Goal: Task Accomplishment & Management: Manage account settings

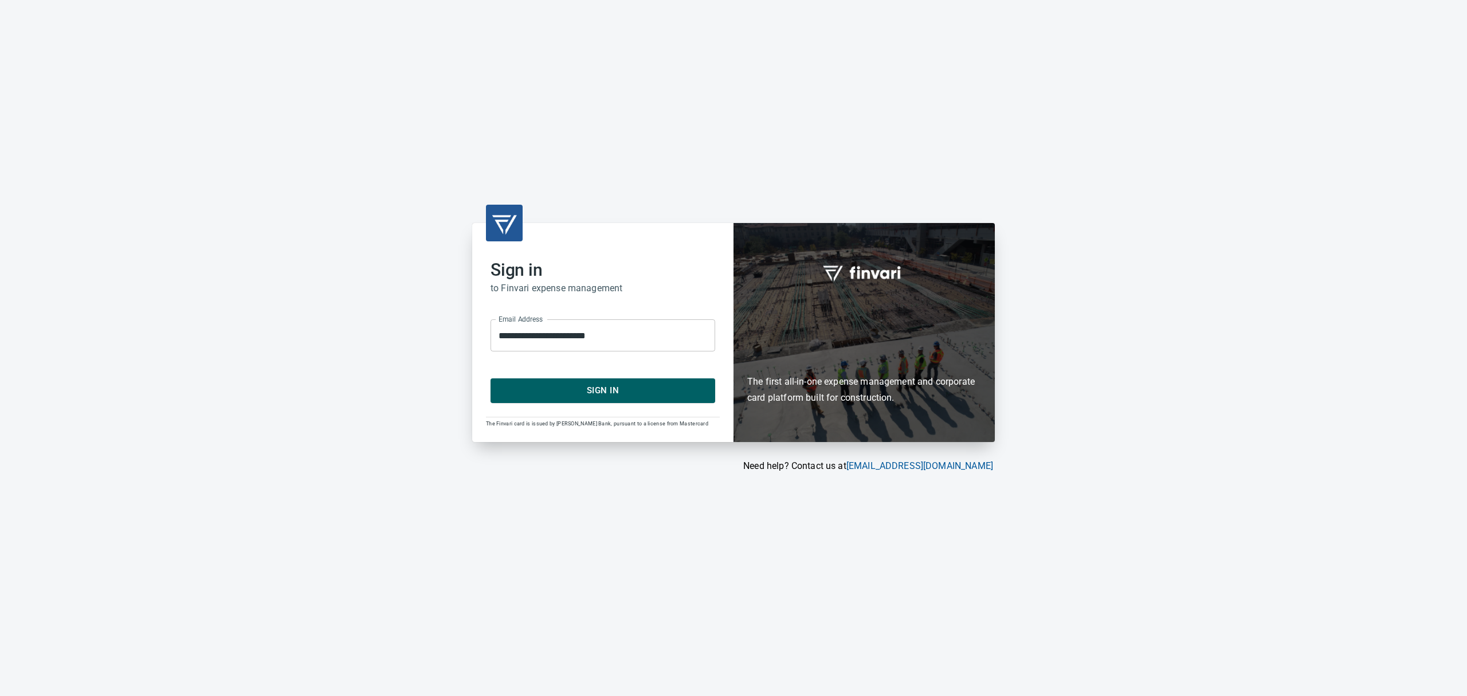
click at [563, 393] on span "Sign In" at bounding box center [602, 390] width 199 height 15
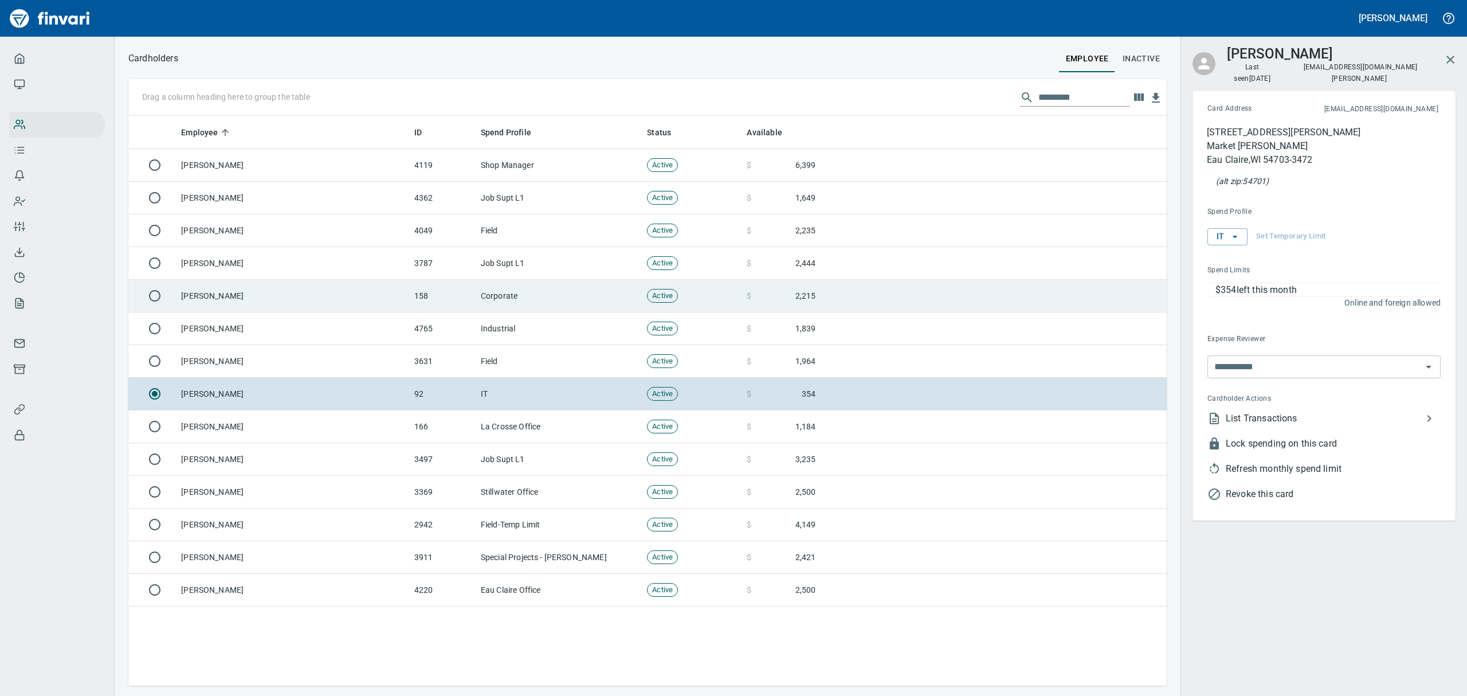
scroll to position [557, 1012]
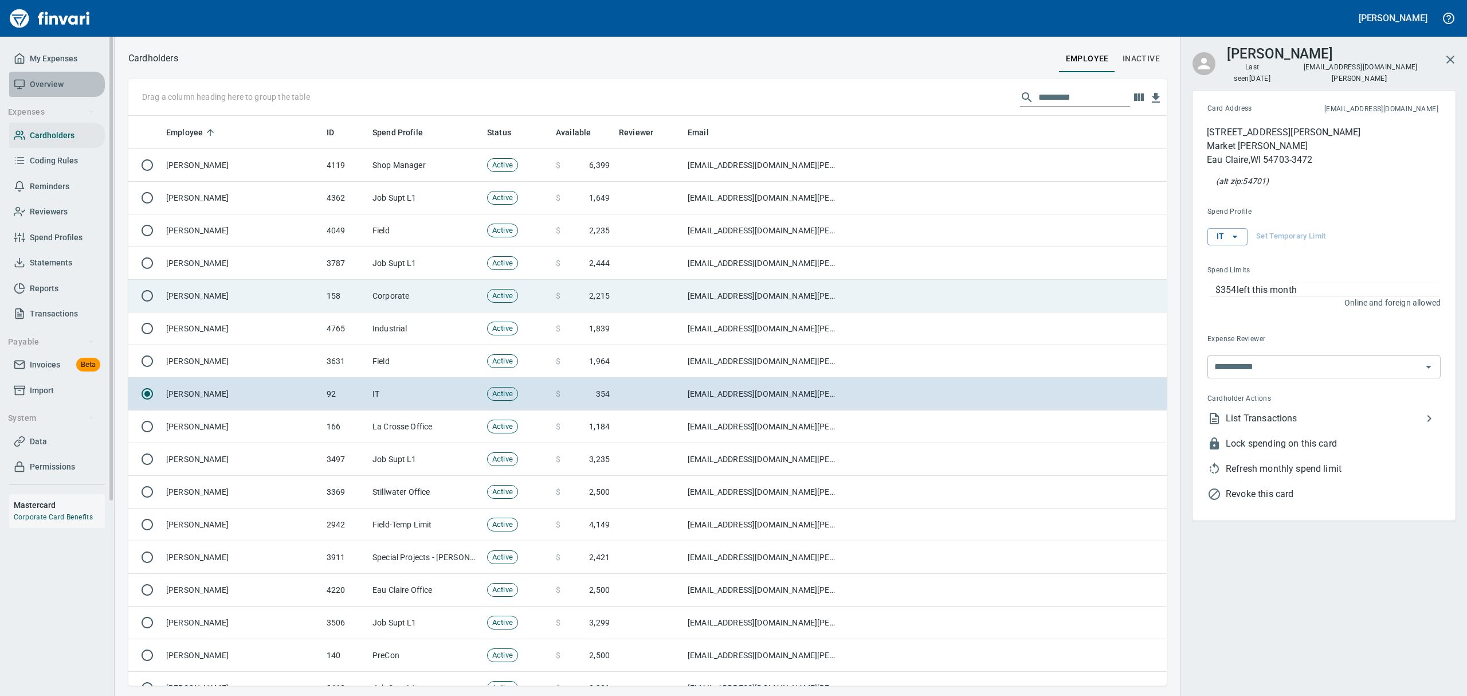
click at [41, 86] on span "Overview" at bounding box center [47, 84] width 34 height 14
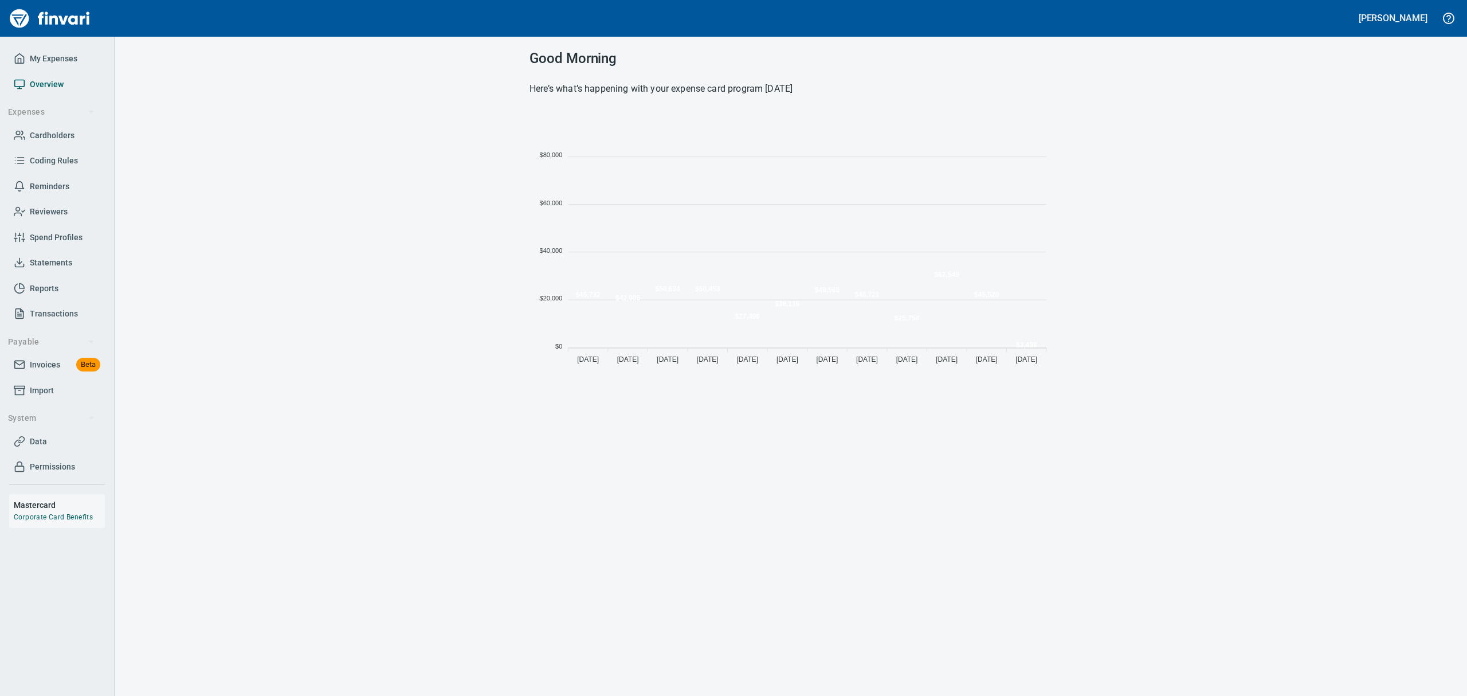
scroll to position [253, 509]
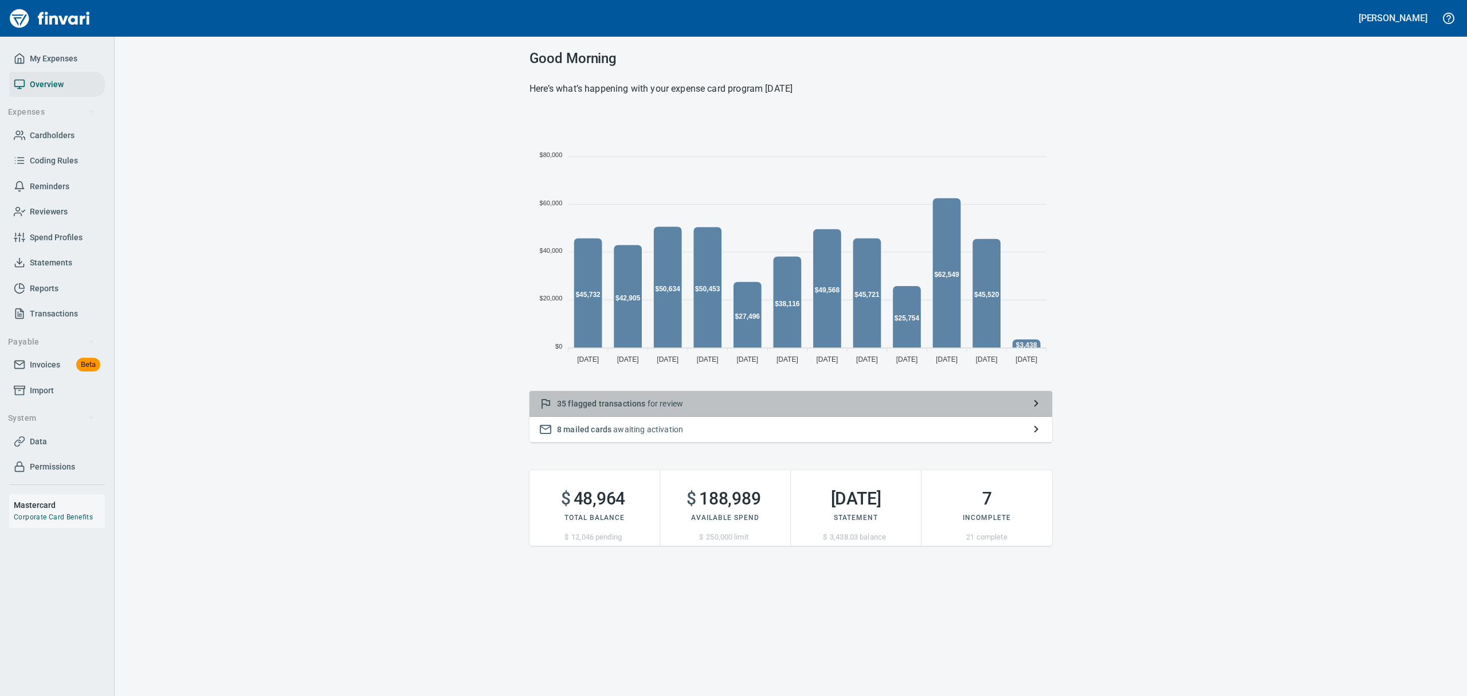
click at [633, 404] on span "flagged transactions" at bounding box center [606, 403] width 77 height 9
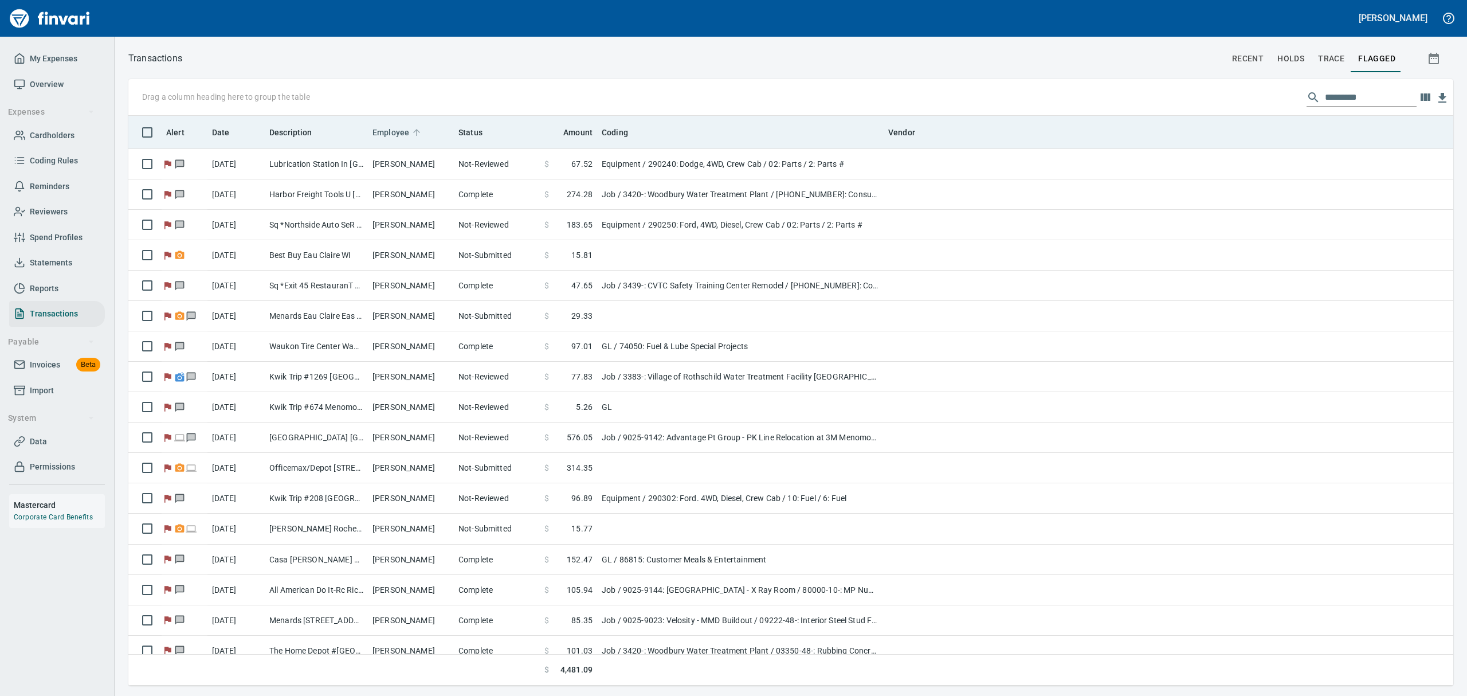
scroll to position [557, 1298]
click at [399, 132] on span "Employee" at bounding box center [390, 132] width 37 height 14
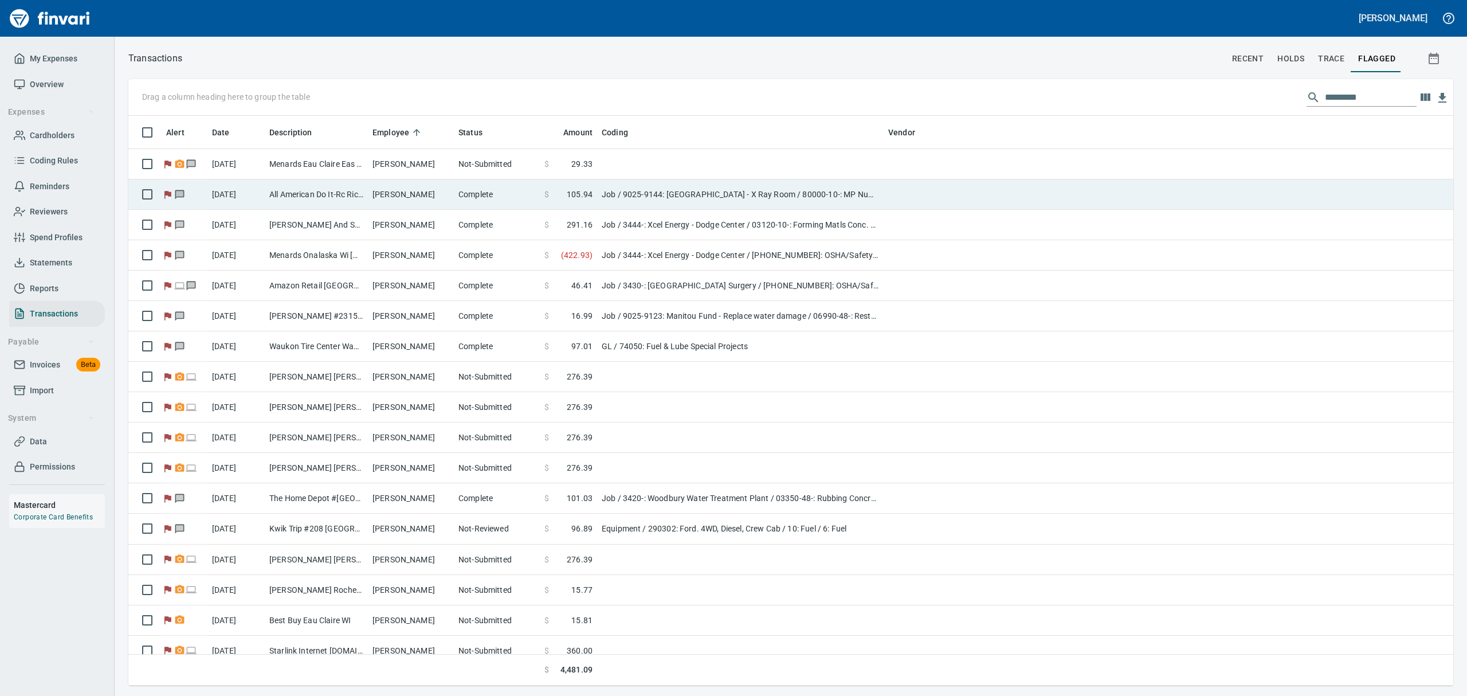
click at [408, 182] on td "[PERSON_NAME]" at bounding box center [411, 194] width 86 height 30
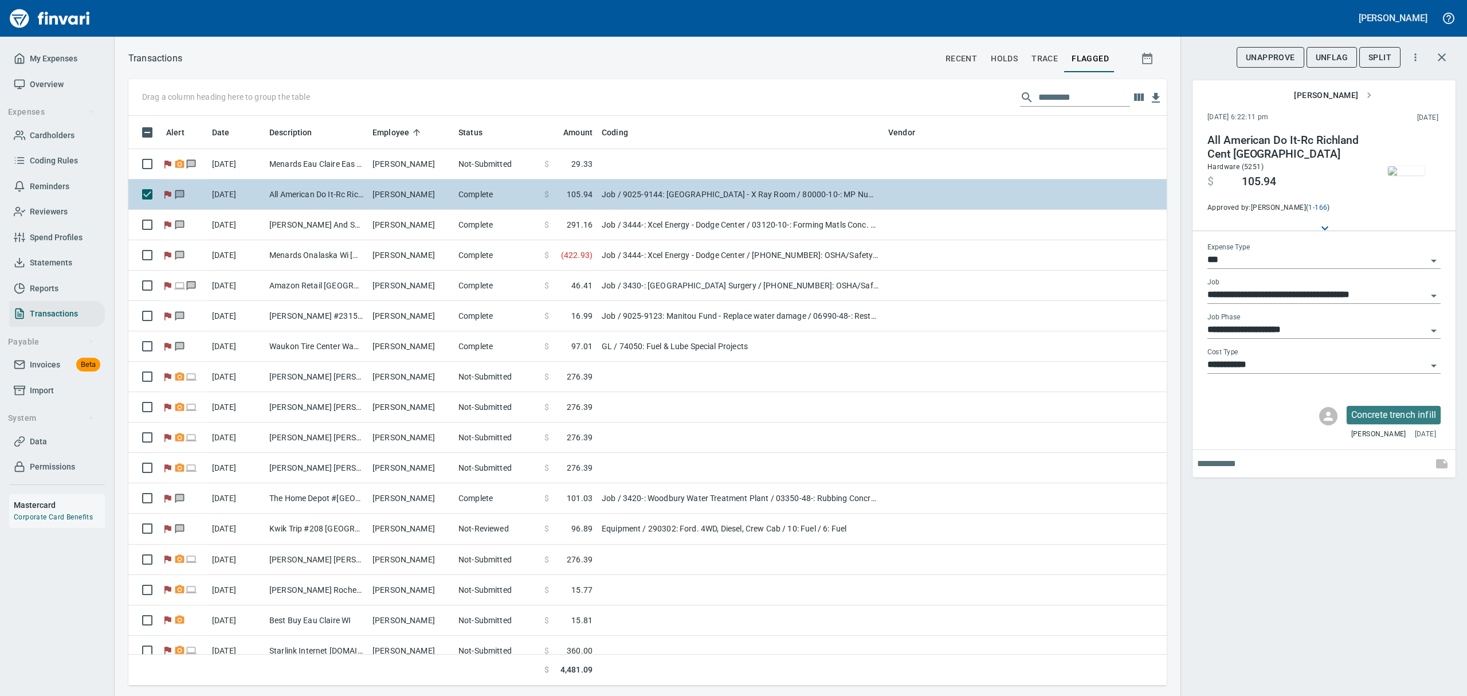
scroll to position [557, 1012]
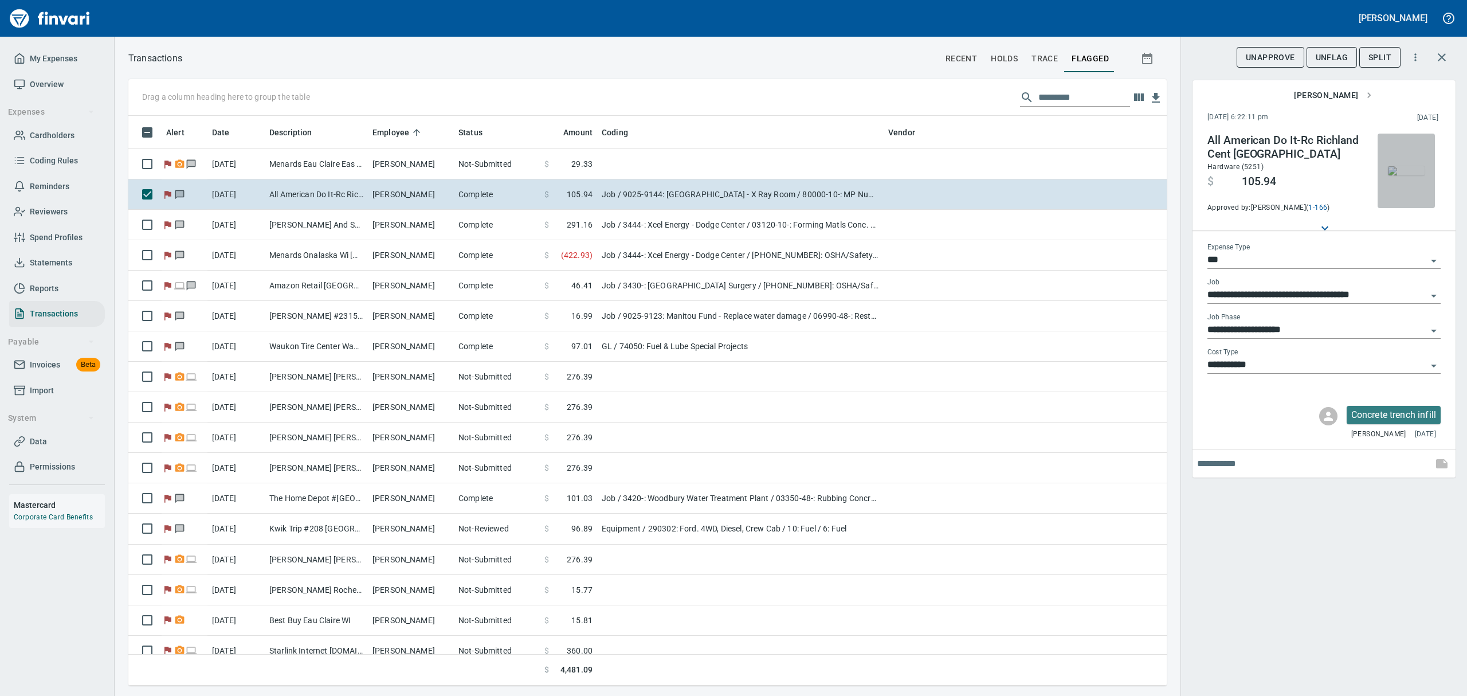
click at [1405, 172] on img "button" at bounding box center [1406, 170] width 37 height 9
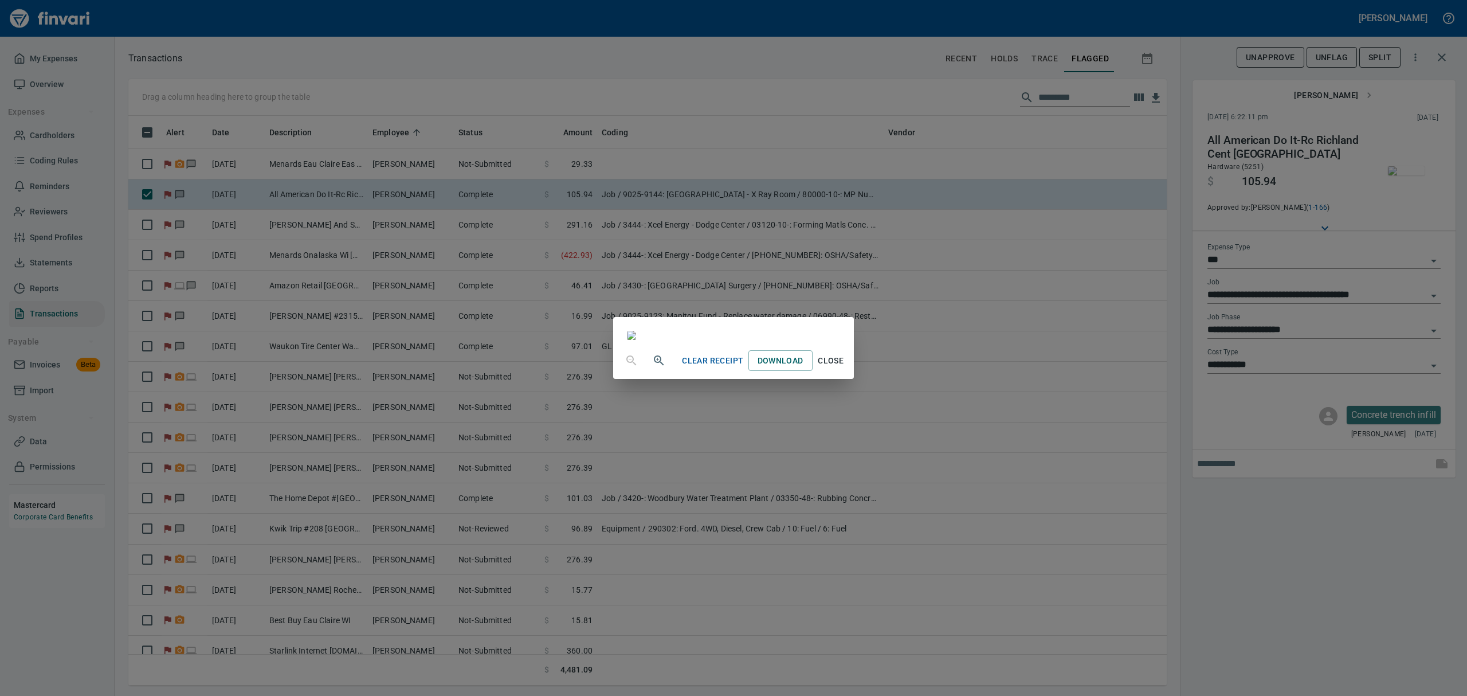
click at [845, 368] on span "Close" at bounding box center [831, 361] width 28 height 14
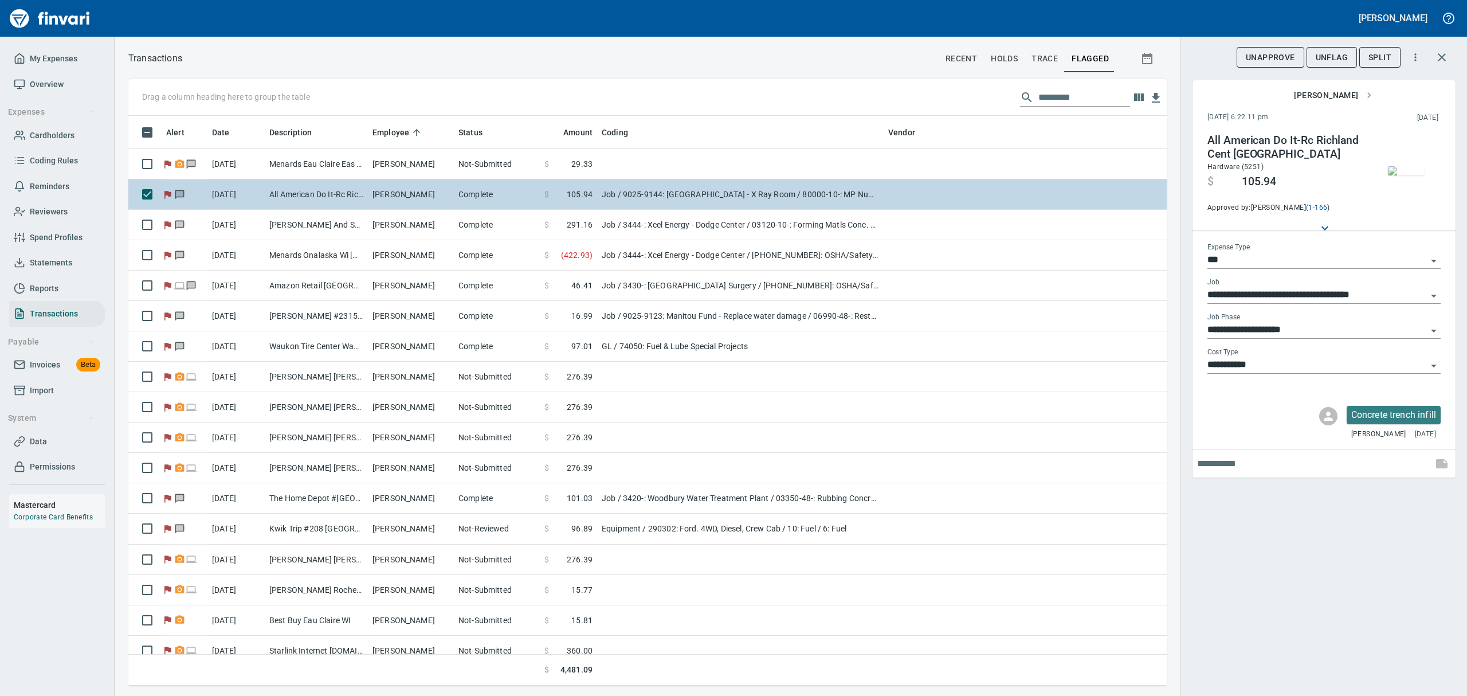
drag, startPoint x: 260, startPoint y: 195, endPoint x: 300, endPoint y: 193, distance: 40.2
click at [260, 195] on td "[DATE]" at bounding box center [235, 194] width 57 height 30
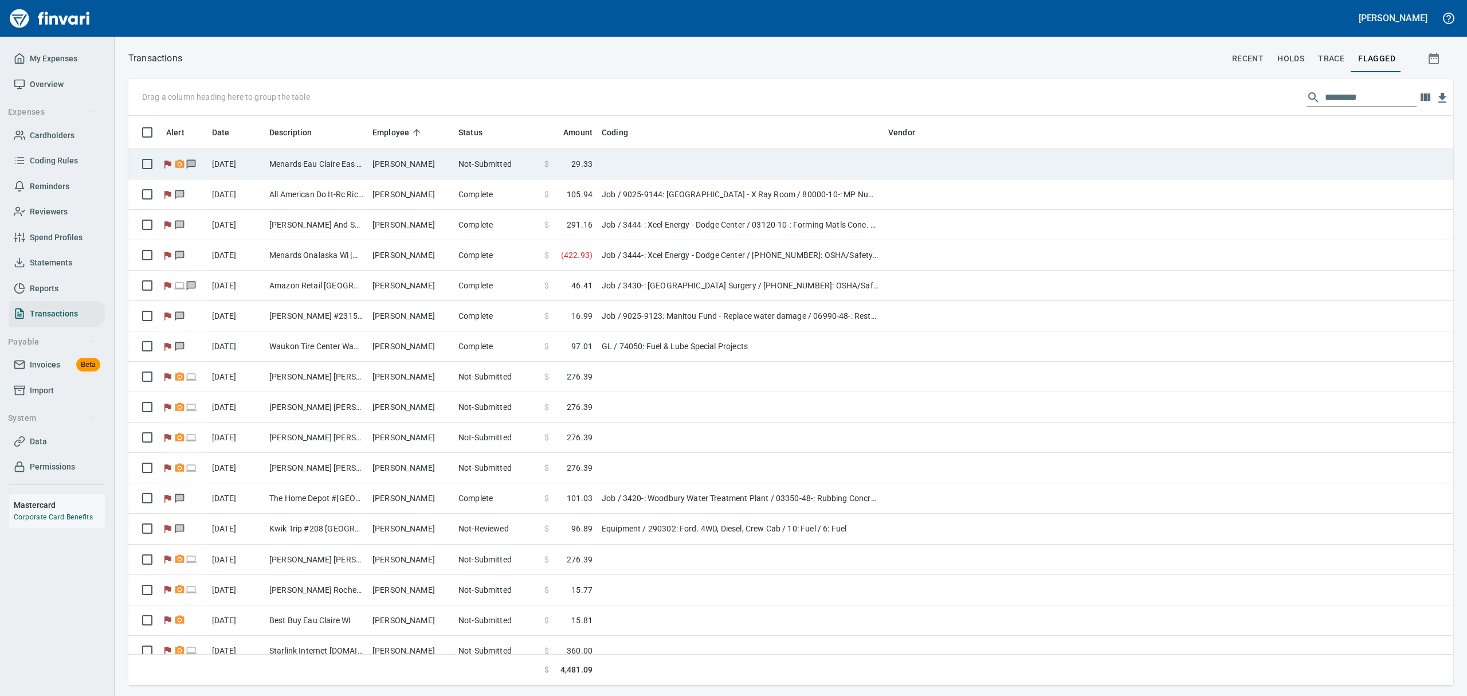
scroll to position [557, 1297]
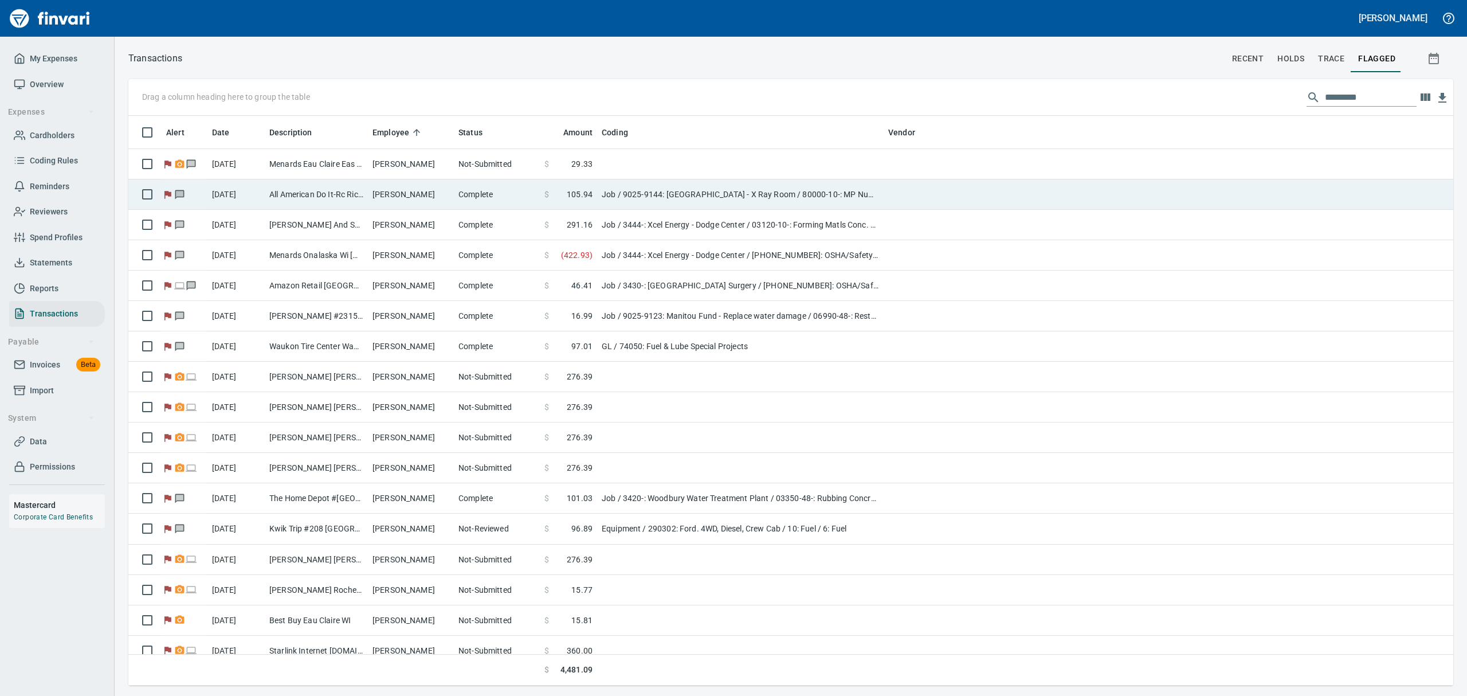
click at [259, 195] on td "[DATE]" at bounding box center [235, 194] width 57 height 30
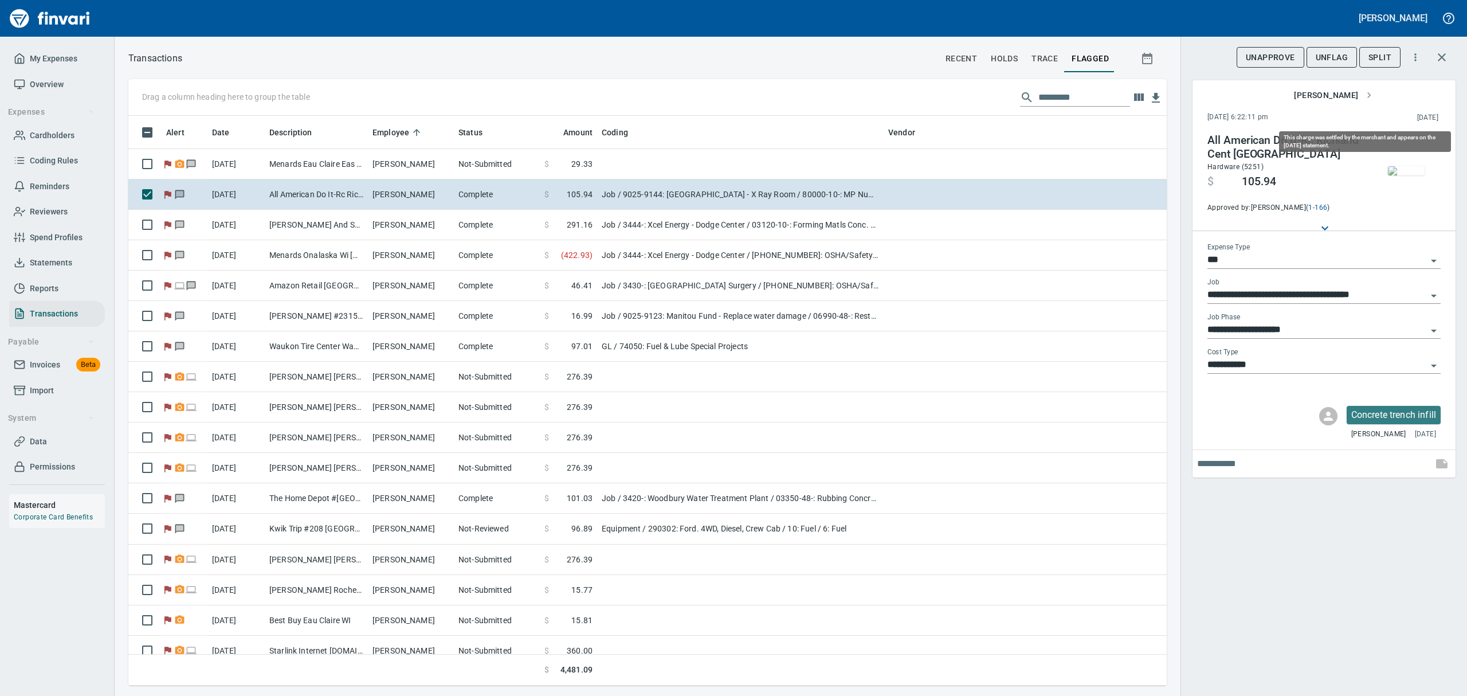
scroll to position [557, 1012]
click at [1336, 53] on span "UnFlag" at bounding box center [1331, 57] width 32 height 14
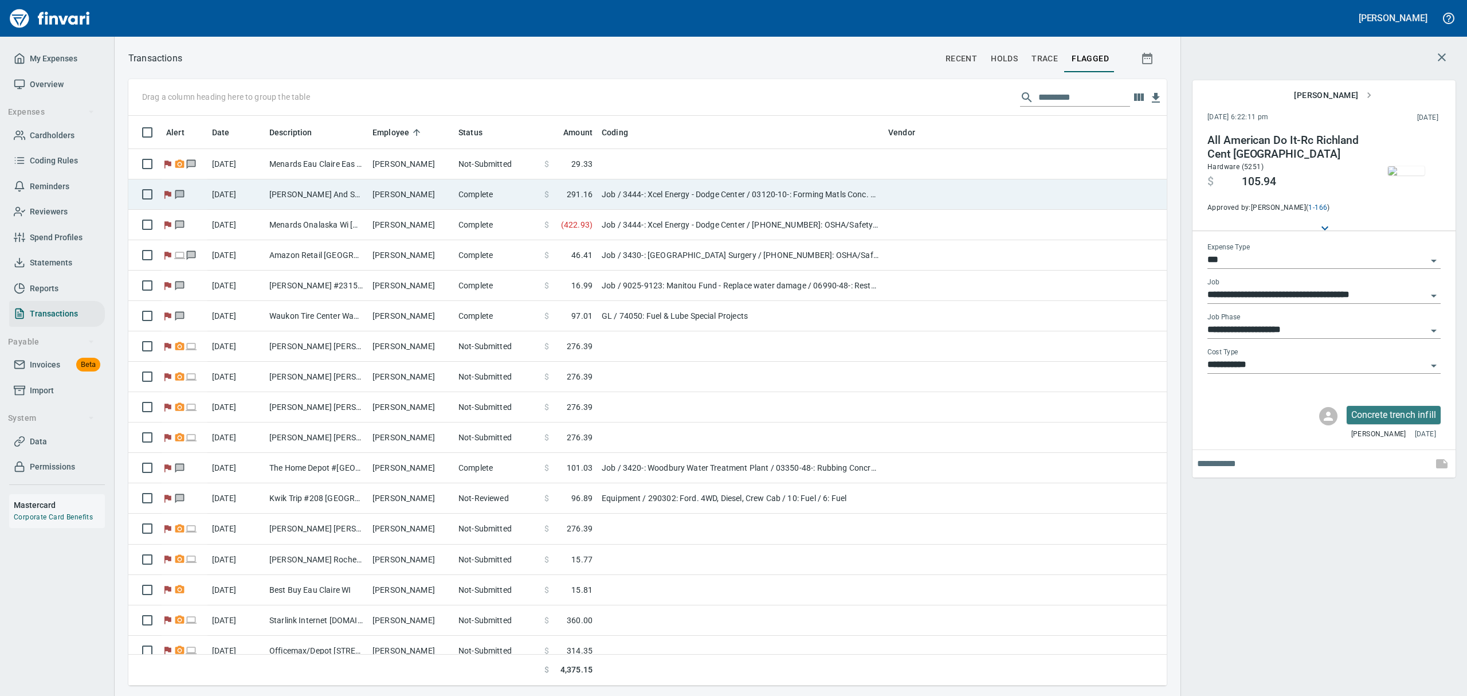
click at [374, 193] on td "[PERSON_NAME]" at bounding box center [411, 194] width 86 height 30
type input "**********"
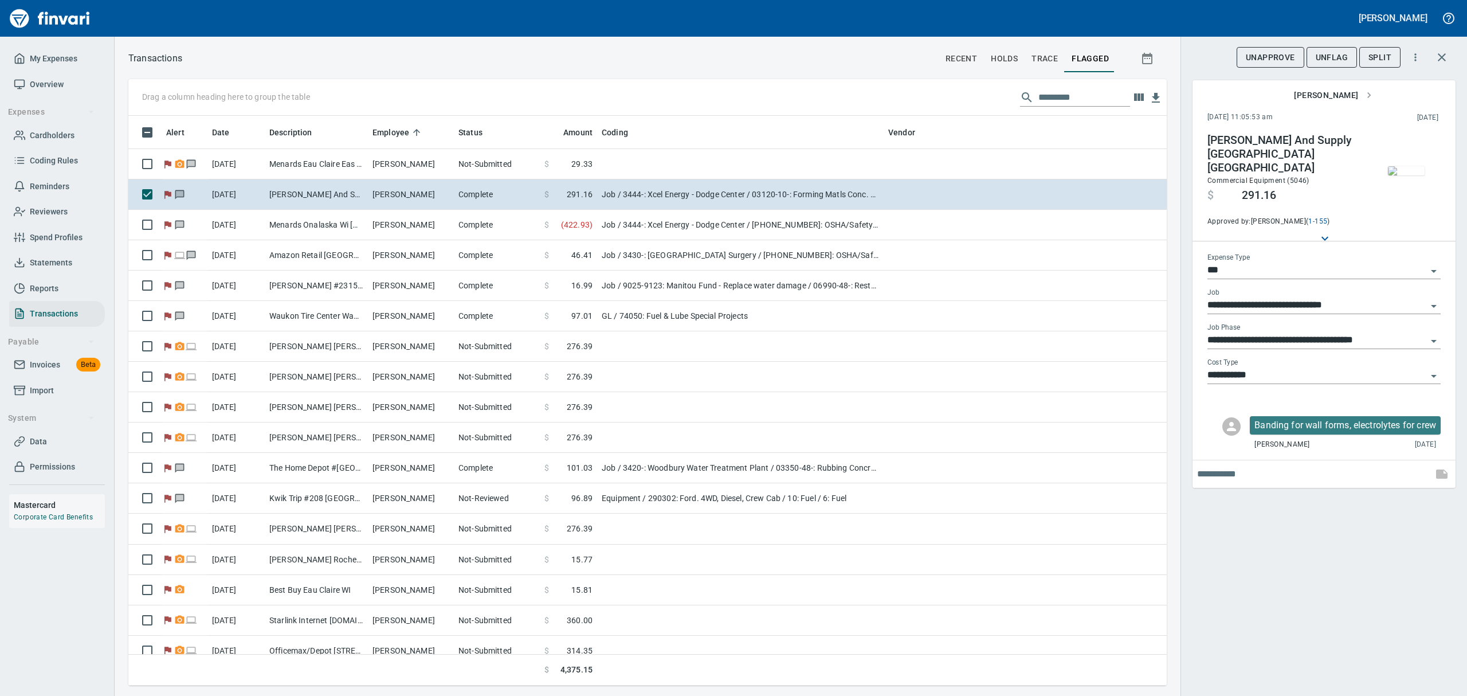
click at [1407, 166] on img "button" at bounding box center [1406, 170] width 37 height 9
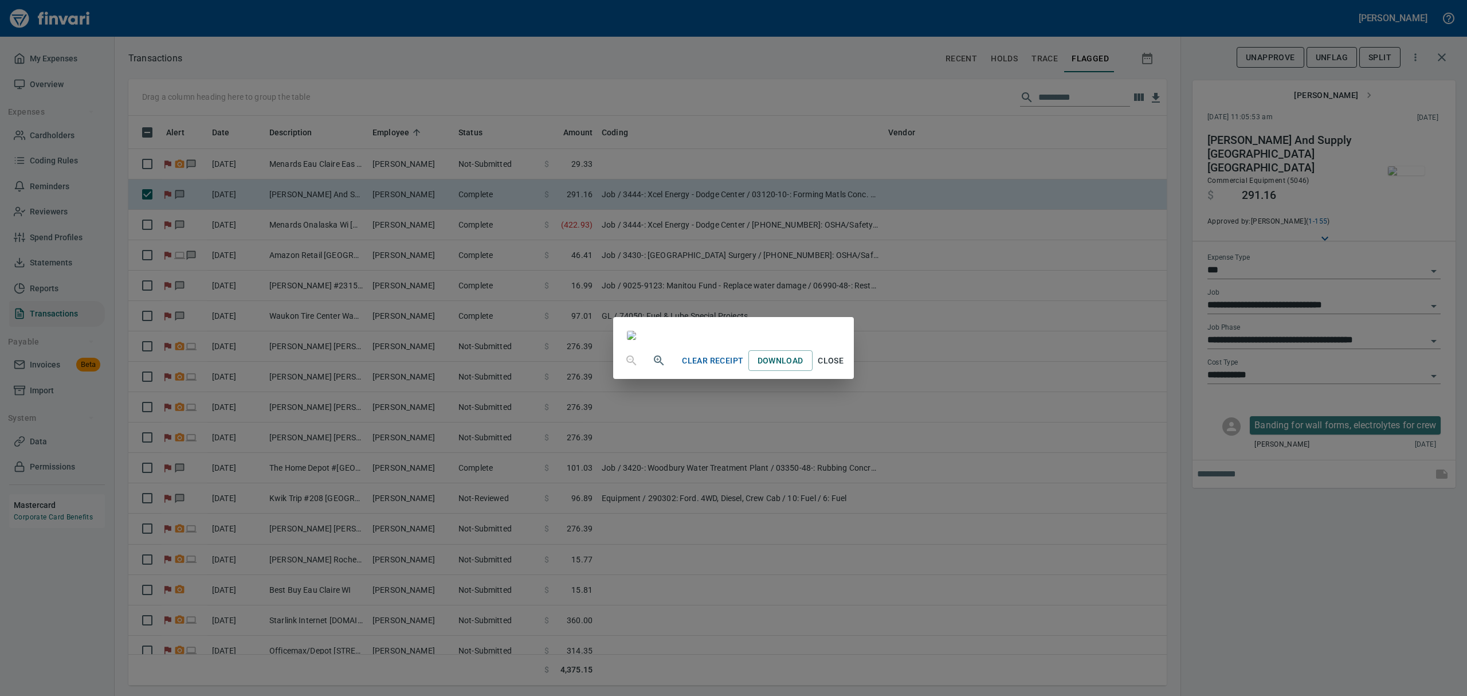
click at [652, 367] on icon "button" at bounding box center [659, 361] width 14 height 14
click at [652, 368] on icon "button" at bounding box center [659, 362] width 14 height 14
click at [845, 372] on span "Close" at bounding box center [831, 365] width 28 height 14
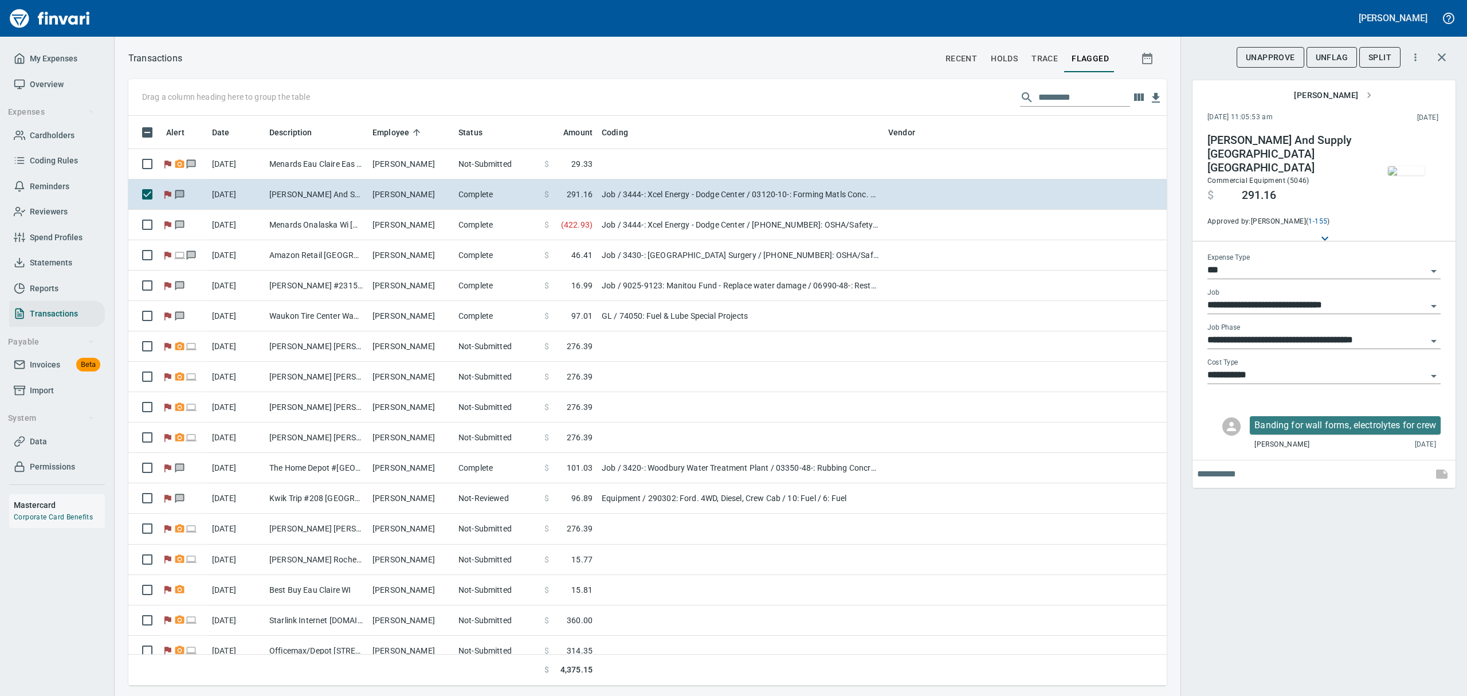
click at [1336, 56] on span "UnFlag" at bounding box center [1331, 57] width 32 height 14
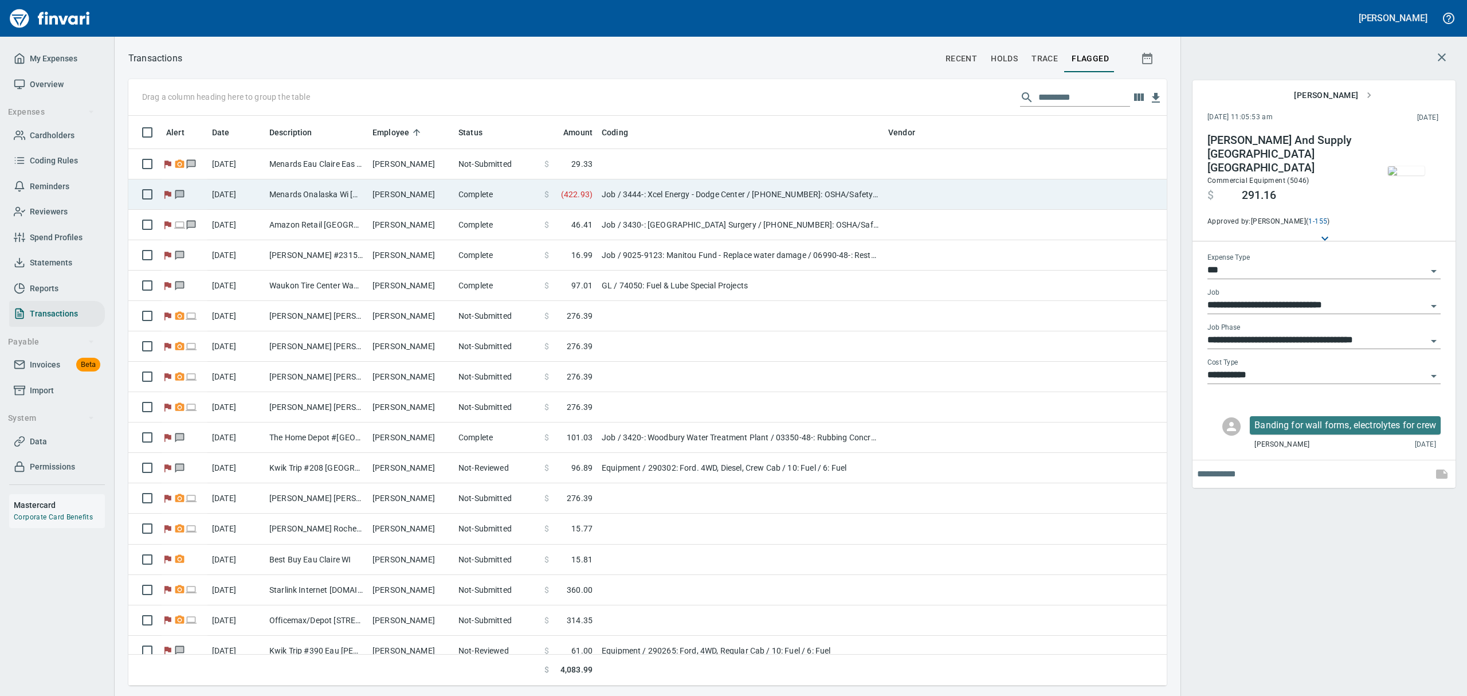
click at [393, 193] on td "[PERSON_NAME]" at bounding box center [411, 194] width 86 height 30
type input "**********"
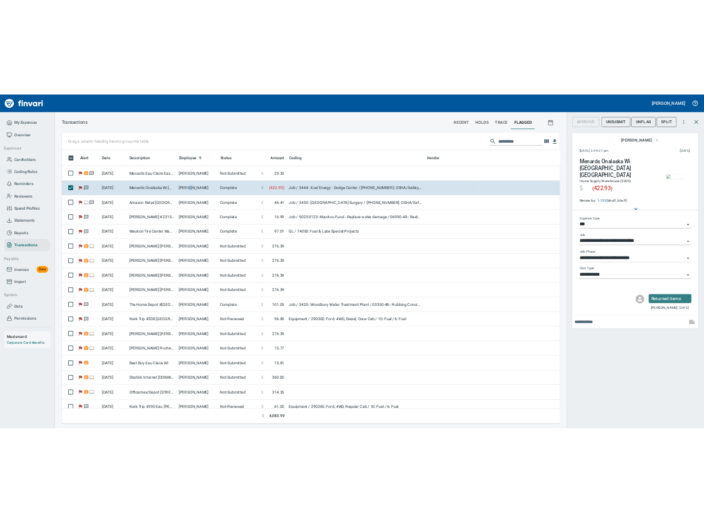
scroll to position [557, 1012]
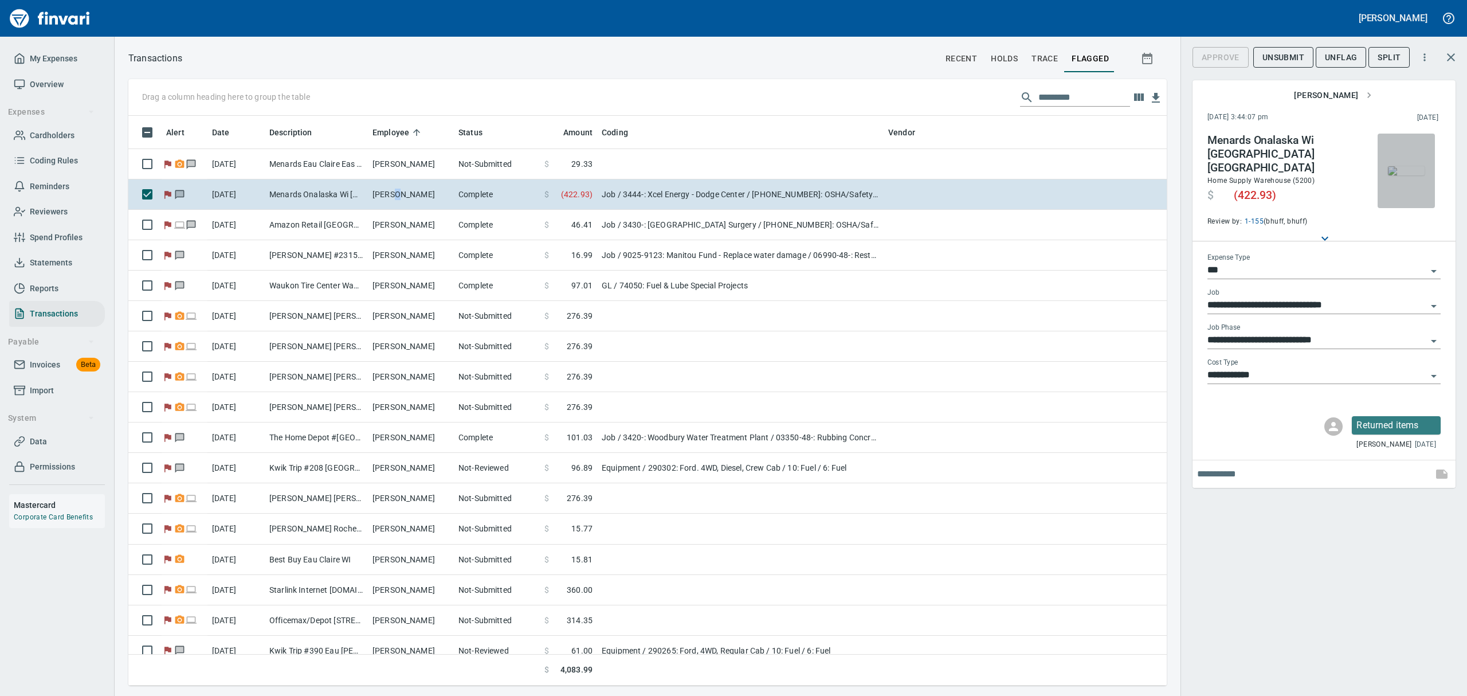
click at [1403, 171] on img "button" at bounding box center [1406, 170] width 37 height 9
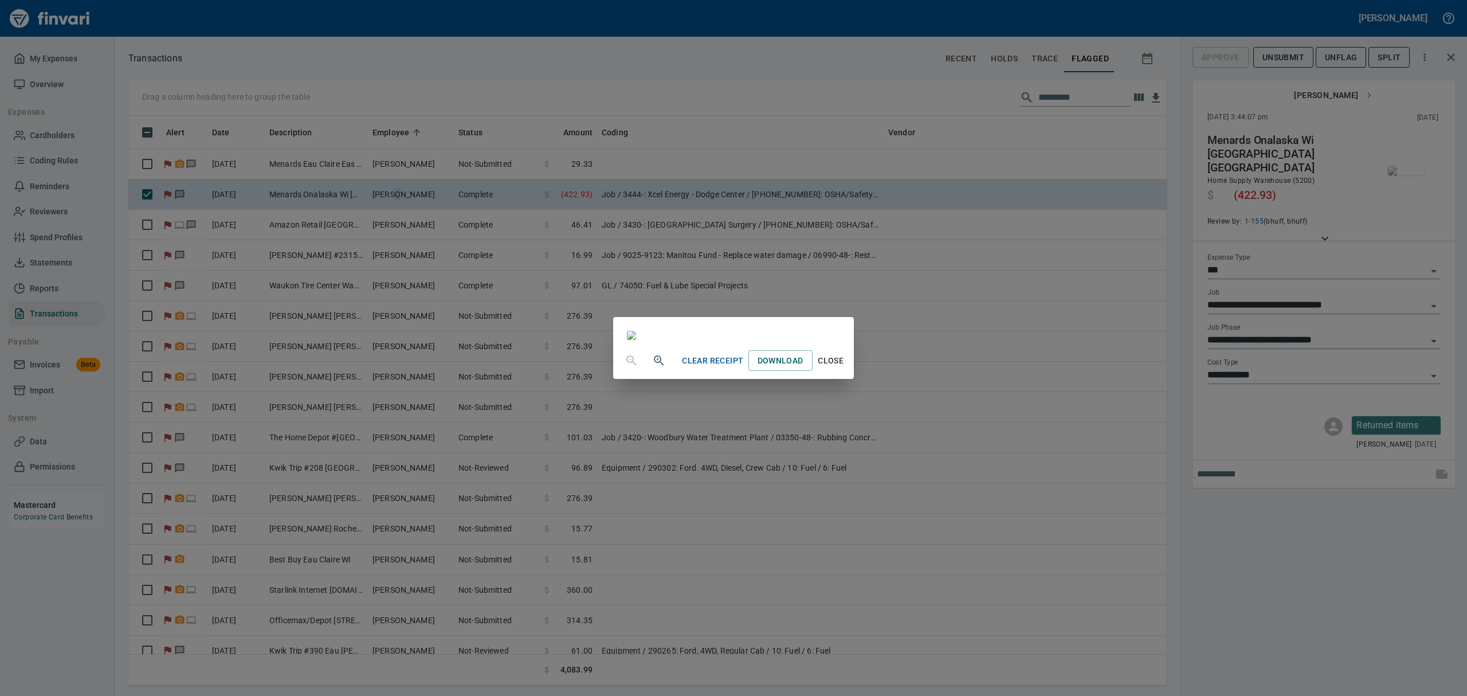
click at [845, 368] on span "Close" at bounding box center [831, 361] width 28 height 14
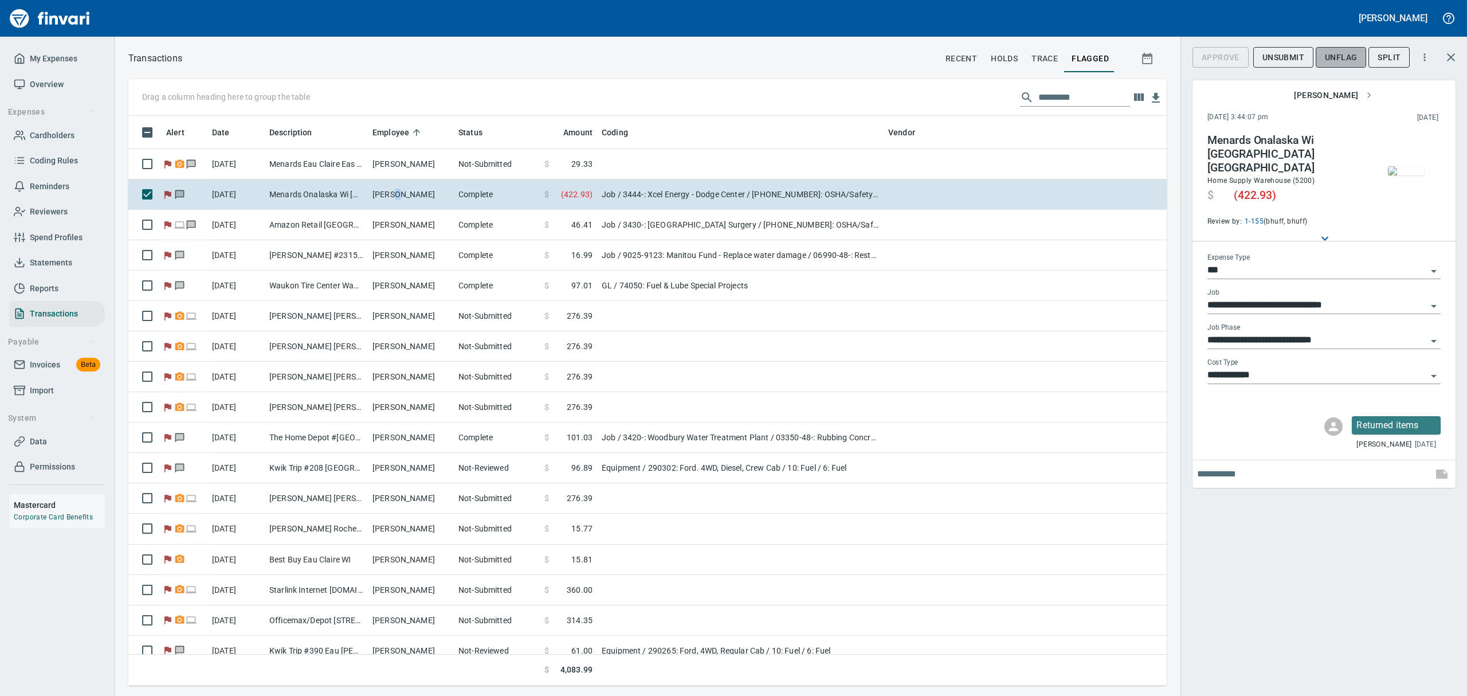
click at [1340, 53] on span "UnFlag" at bounding box center [1341, 57] width 32 height 14
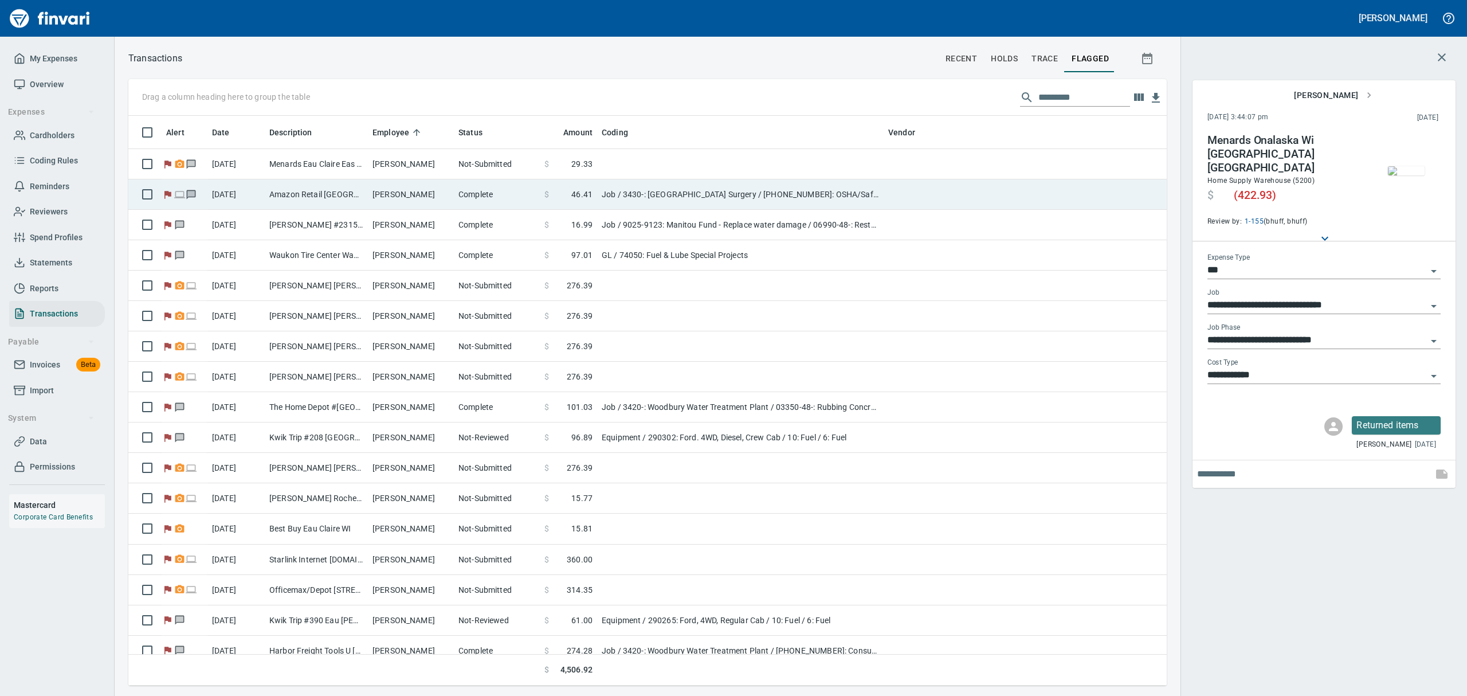
click at [285, 193] on td "Amazon Retail [GEOGRAPHIC_DATA] [GEOGRAPHIC_DATA]" at bounding box center [316, 194] width 103 height 30
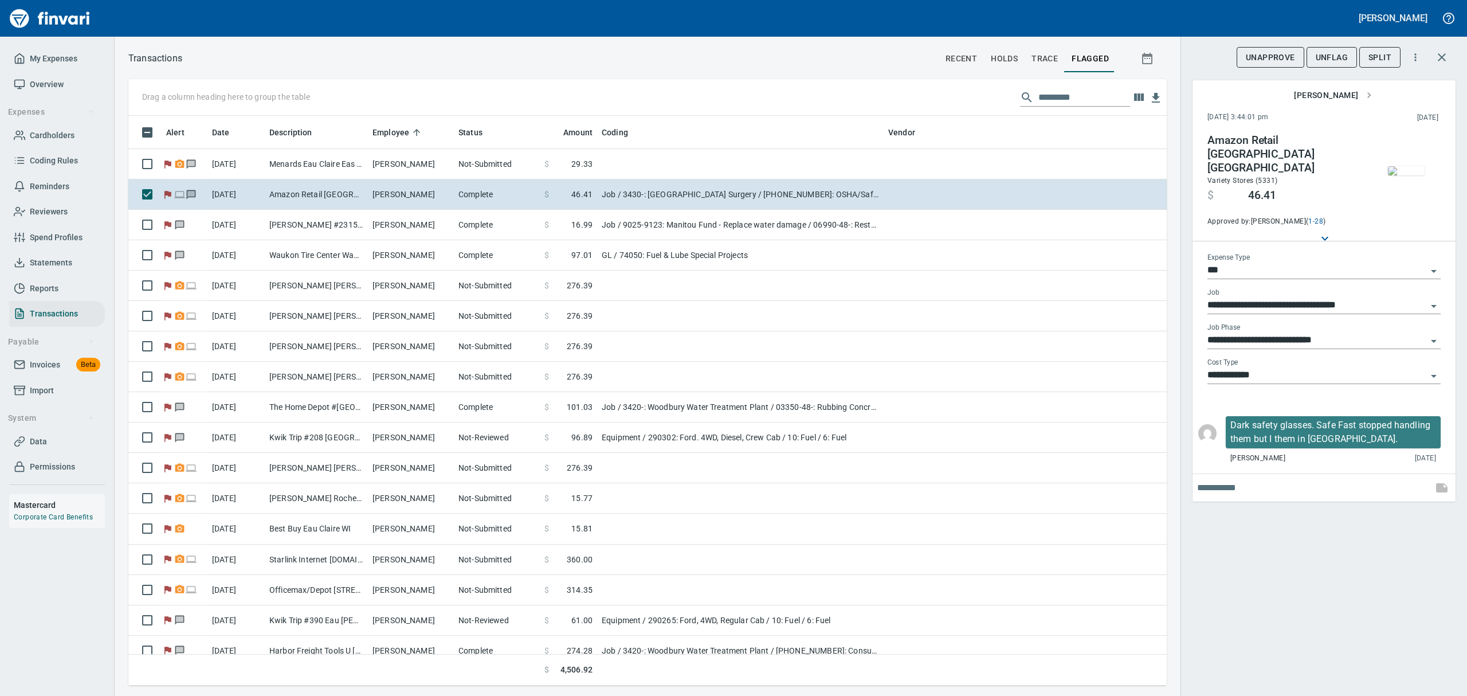
click at [1415, 175] on img "button" at bounding box center [1406, 170] width 37 height 9
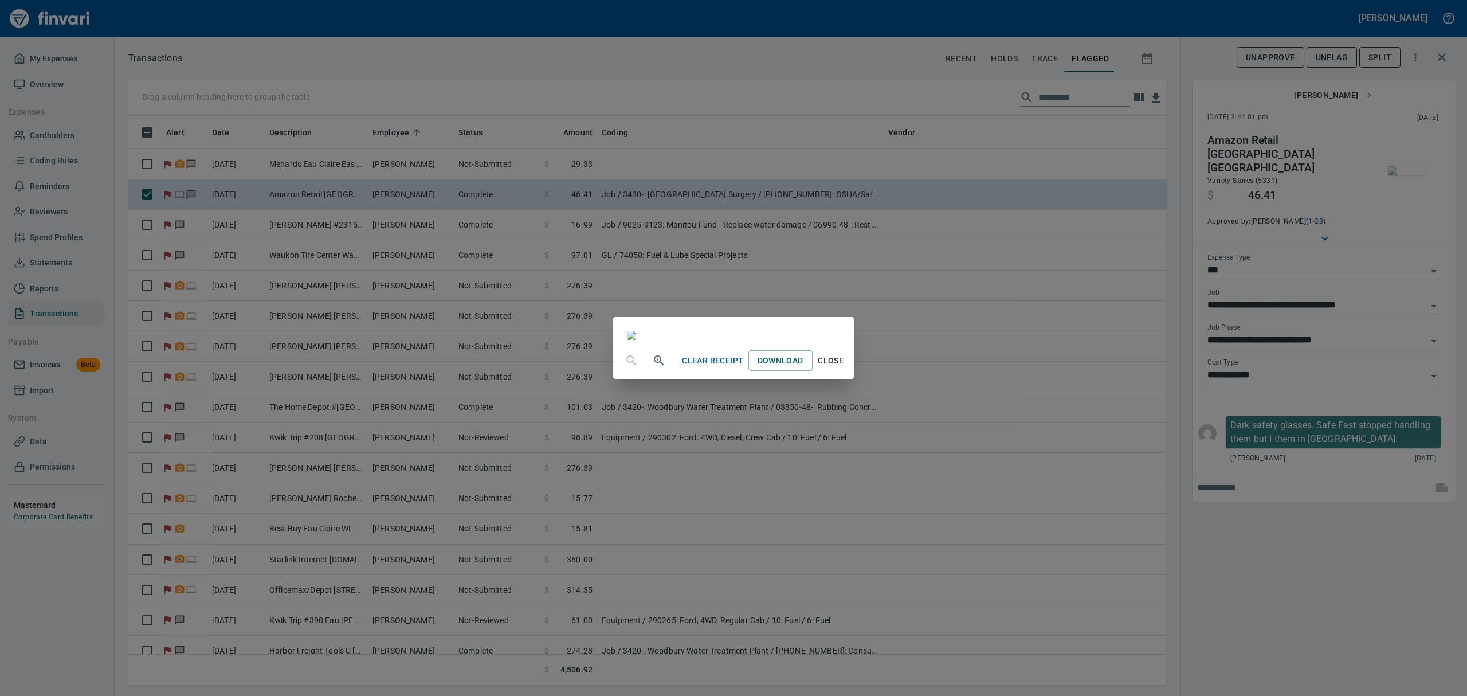
click at [743, 368] on span "Clear Receipt" at bounding box center [712, 361] width 61 height 14
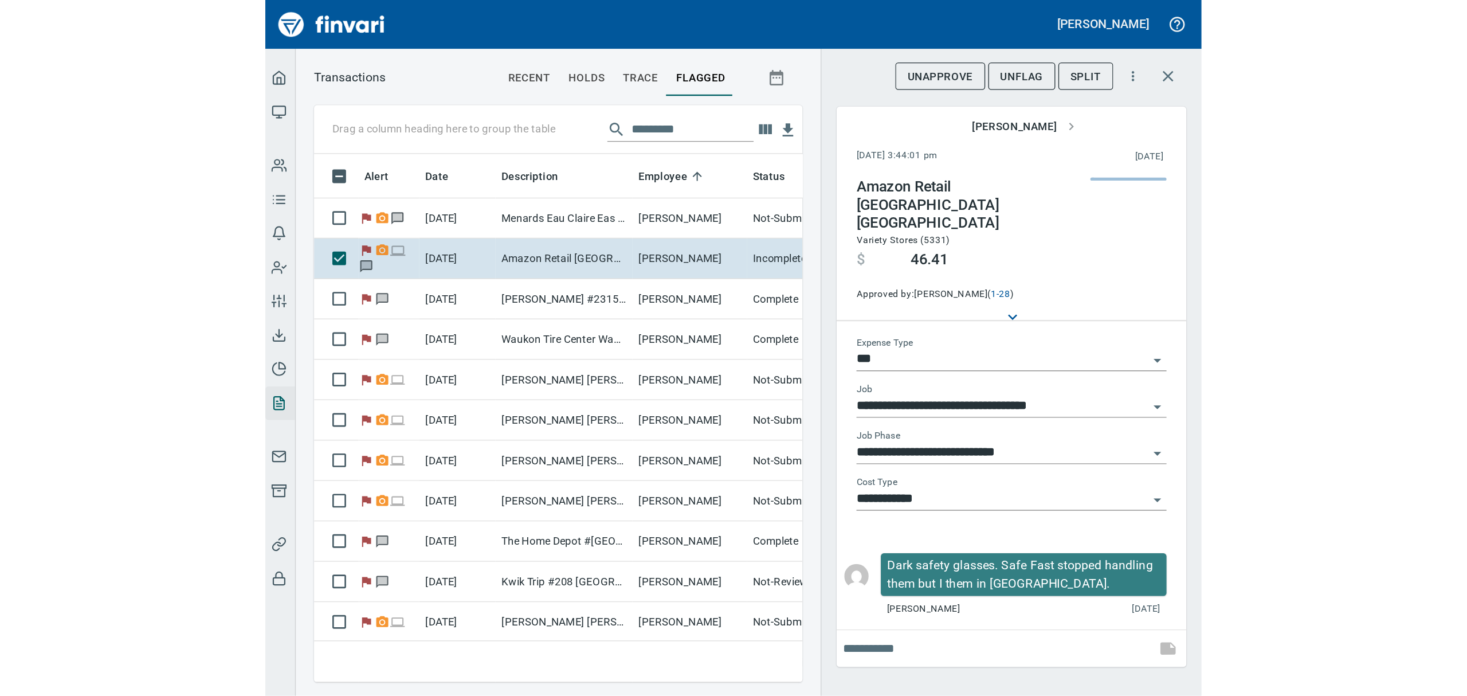
scroll to position [557, 1012]
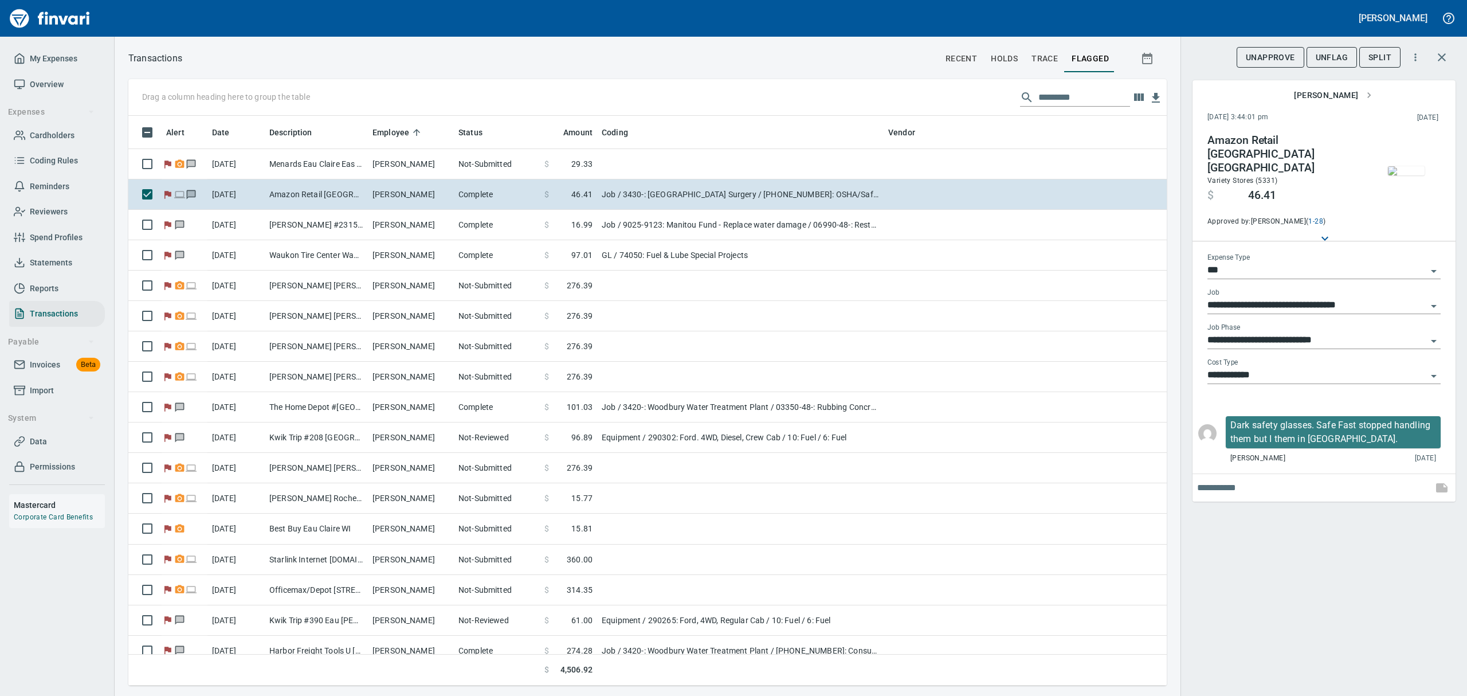
click at [1408, 175] on img "button" at bounding box center [1406, 170] width 37 height 9
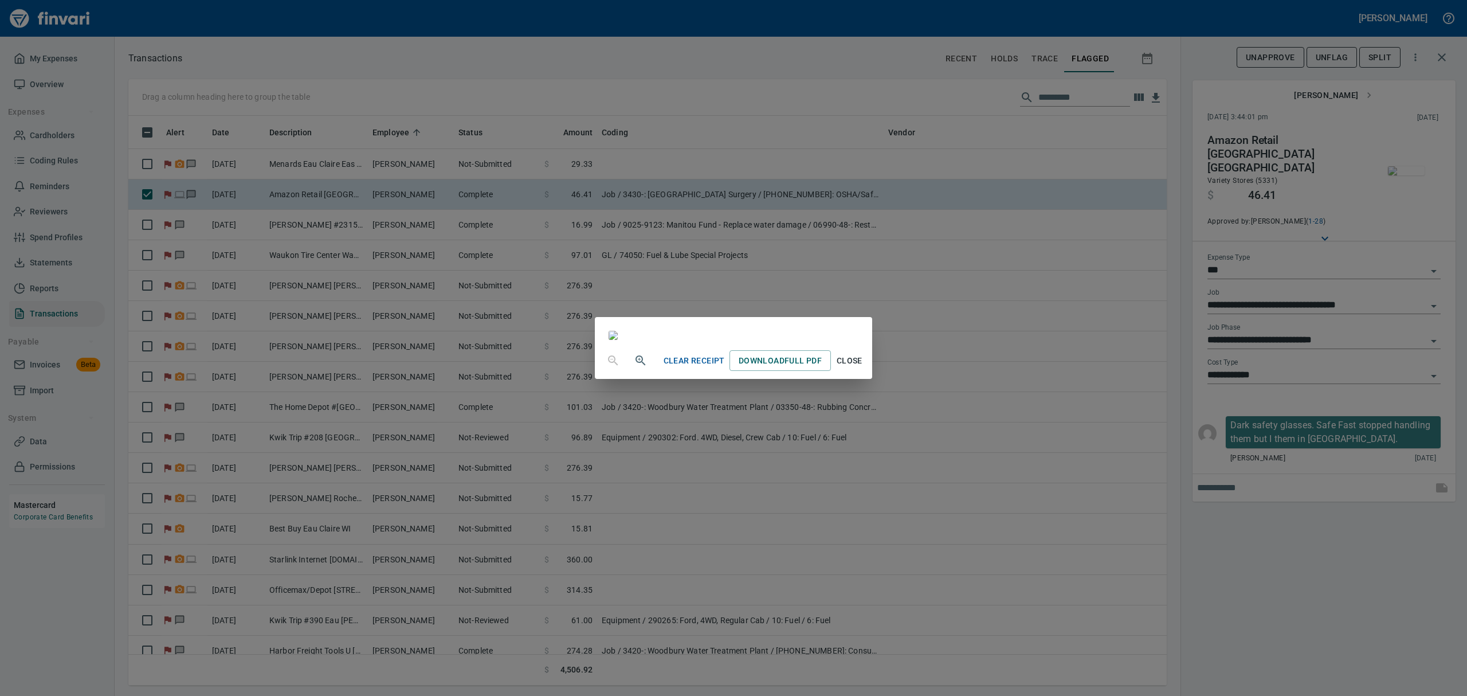
click at [1408, 179] on div "Clear Receipt Download Full PDF Close" at bounding box center [733, 348] width 1467 height 696
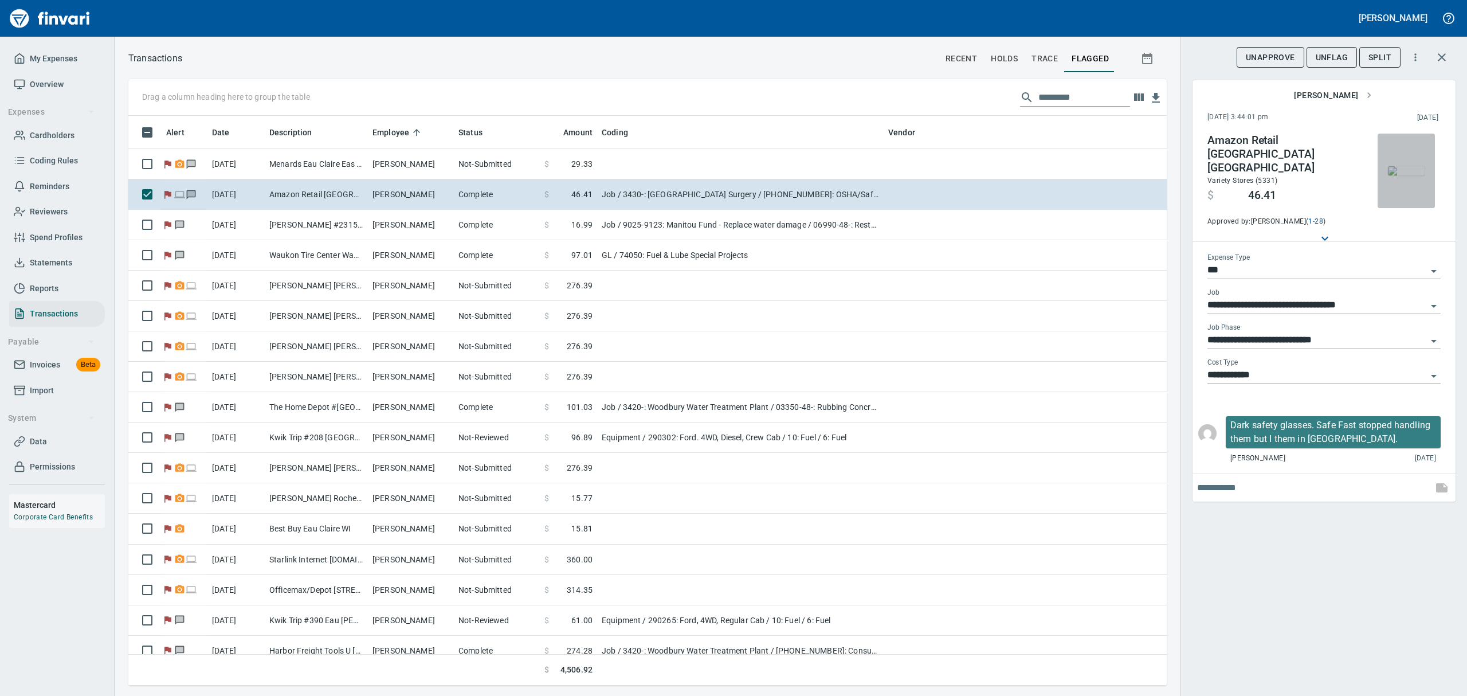
click at [1408, 175] on img "button" at bounding box center [1406, 170] width 37 height 9
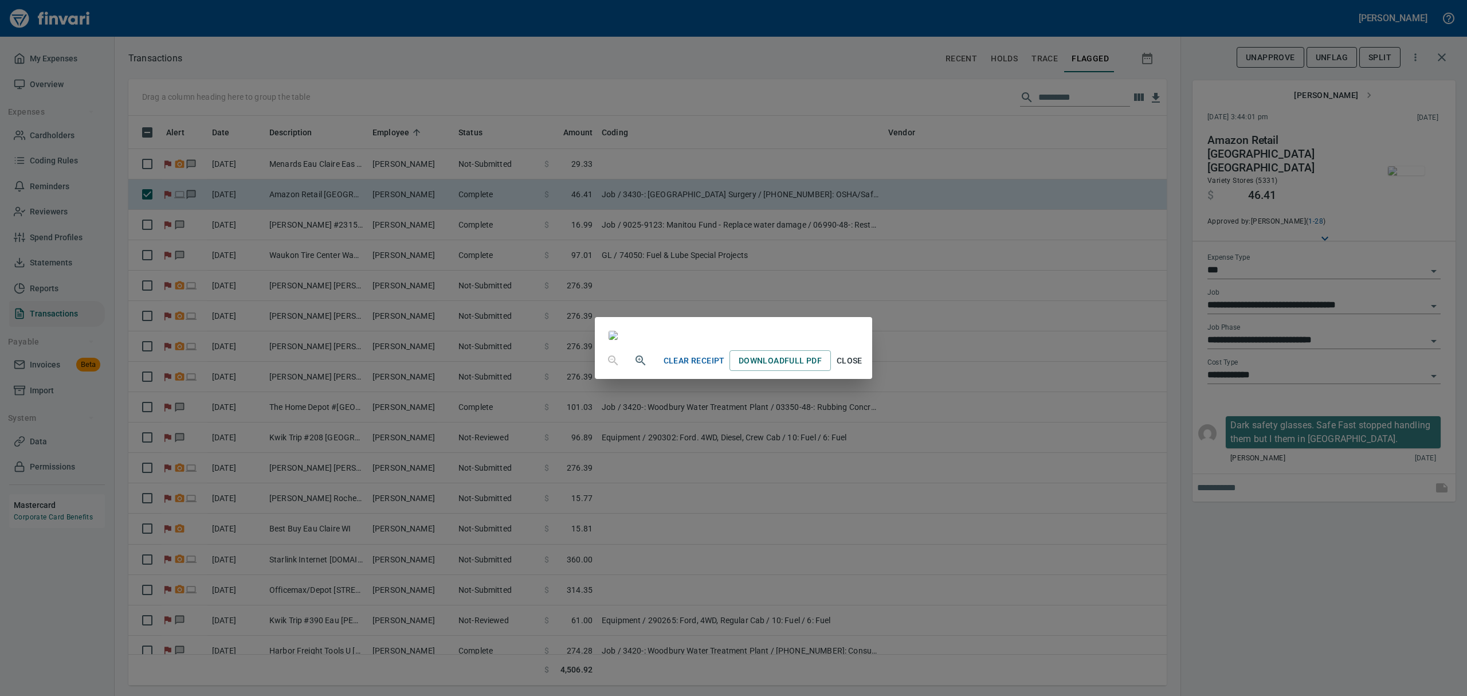
click at [863, 368] on span "Close" at bounding box center [849, 361] width 28 height 14
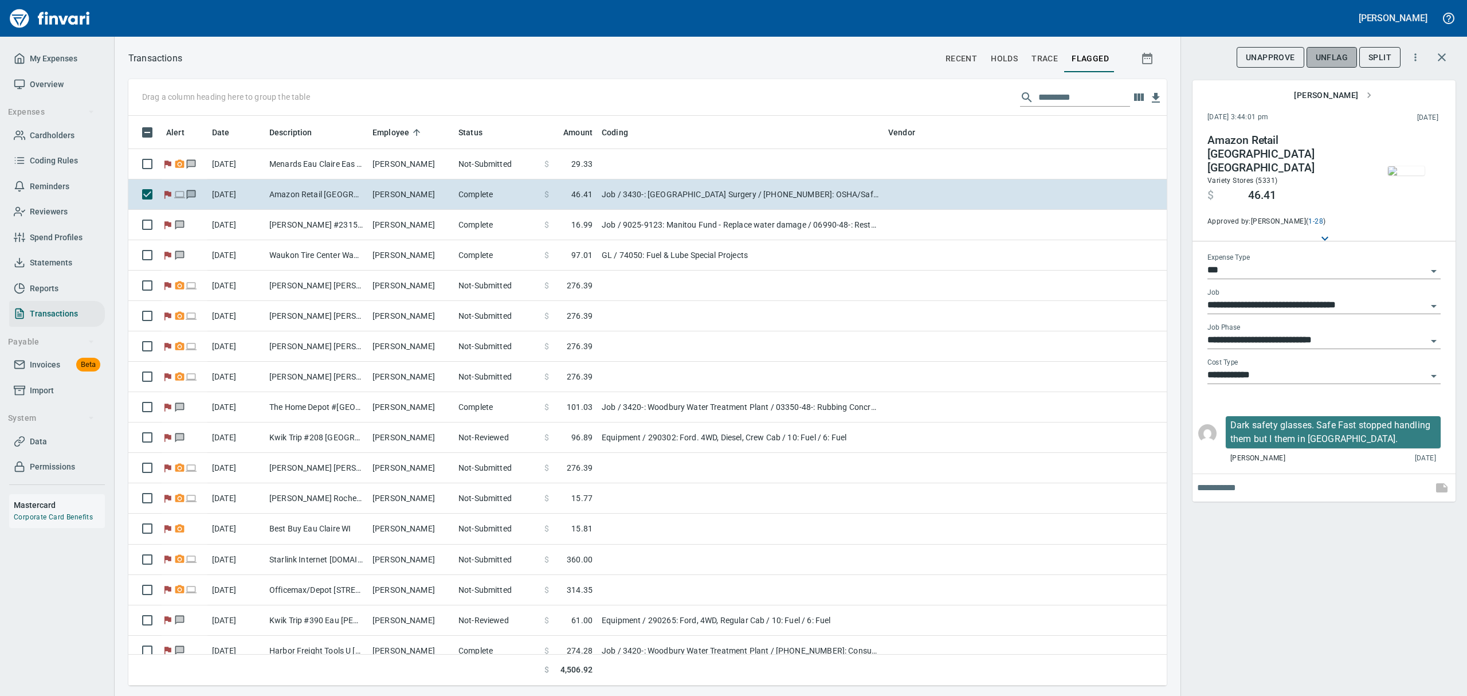
click at [1321, 52] on span "UnFlag" at bounding box center [1331, 57] width 32 height 14
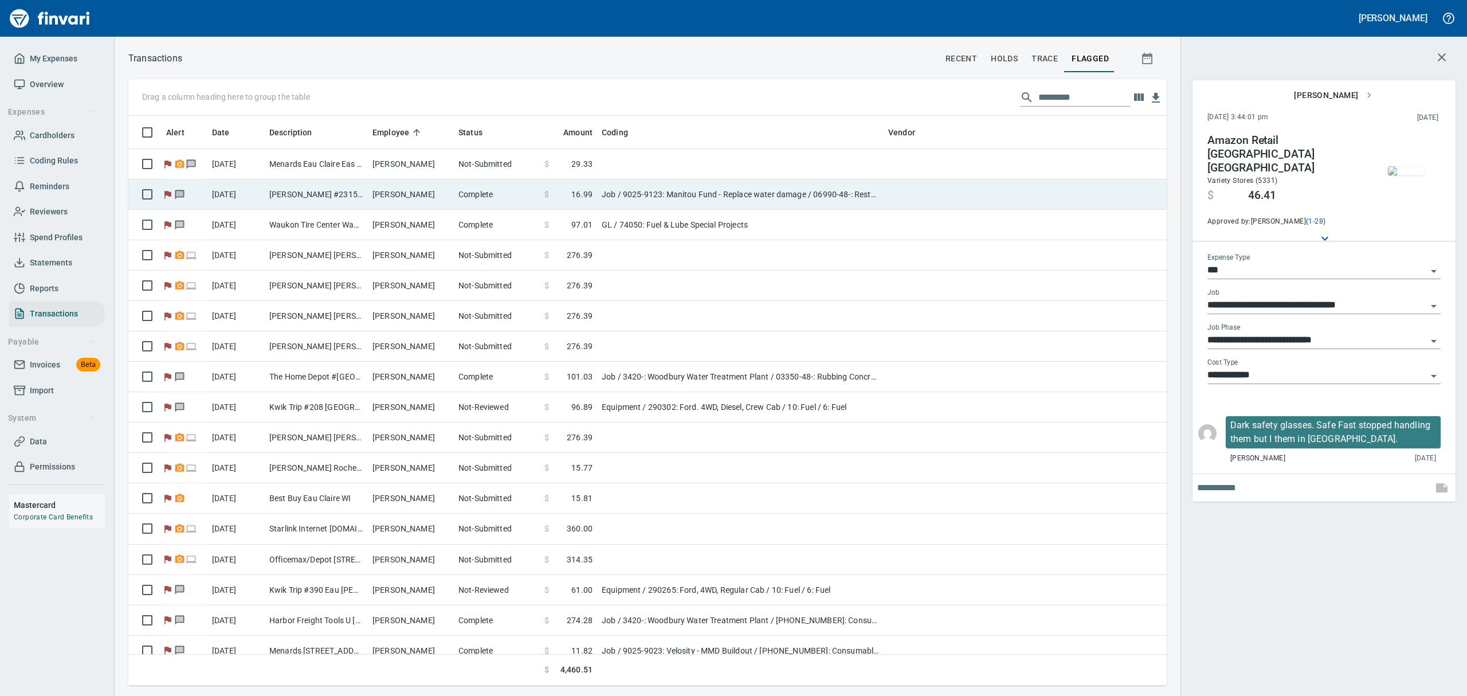
click at [360, 191] on td "[PERSON_NAME] #2315 Stillwater [GEOGRAPHIC_DATA]" at bounding box center [316, 194] width 103 height 30
type input "**********"
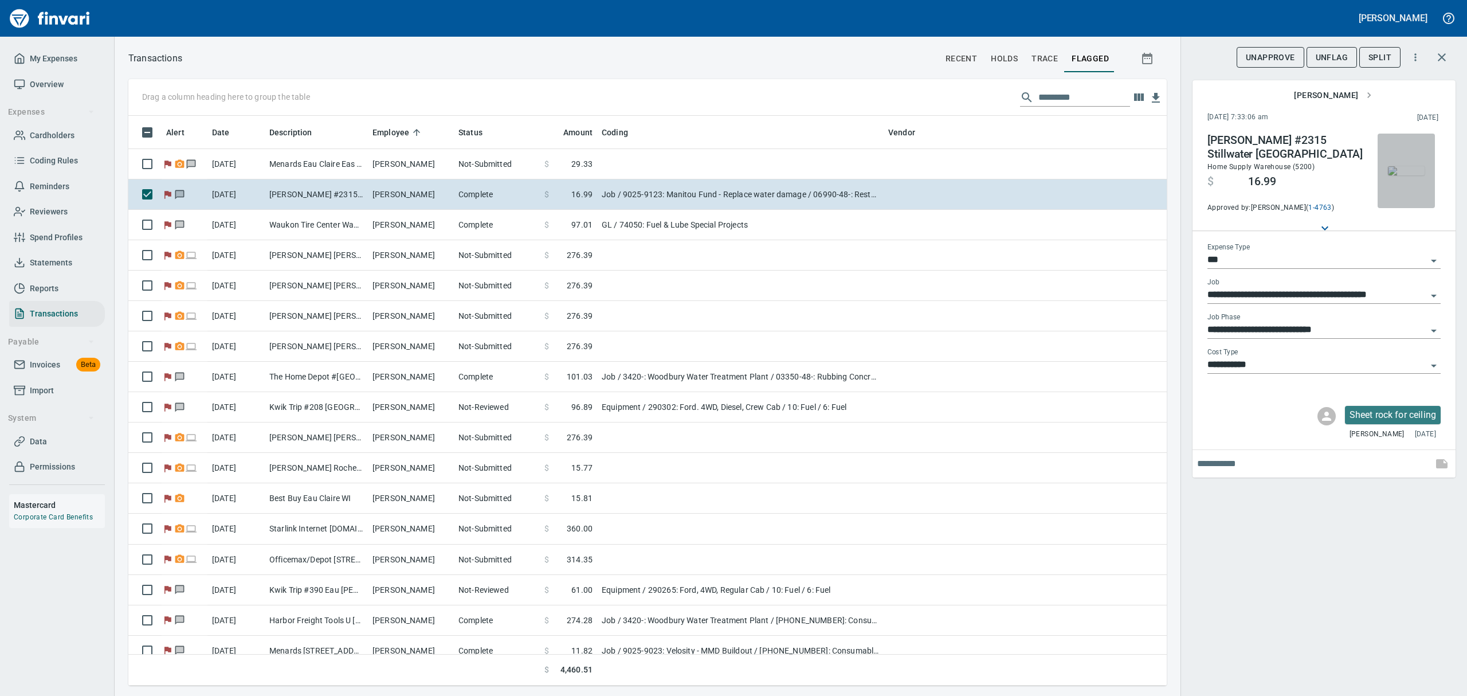
click at [1417, 171] on img "button" at bounding box center [1406, 170] width 37 height 9
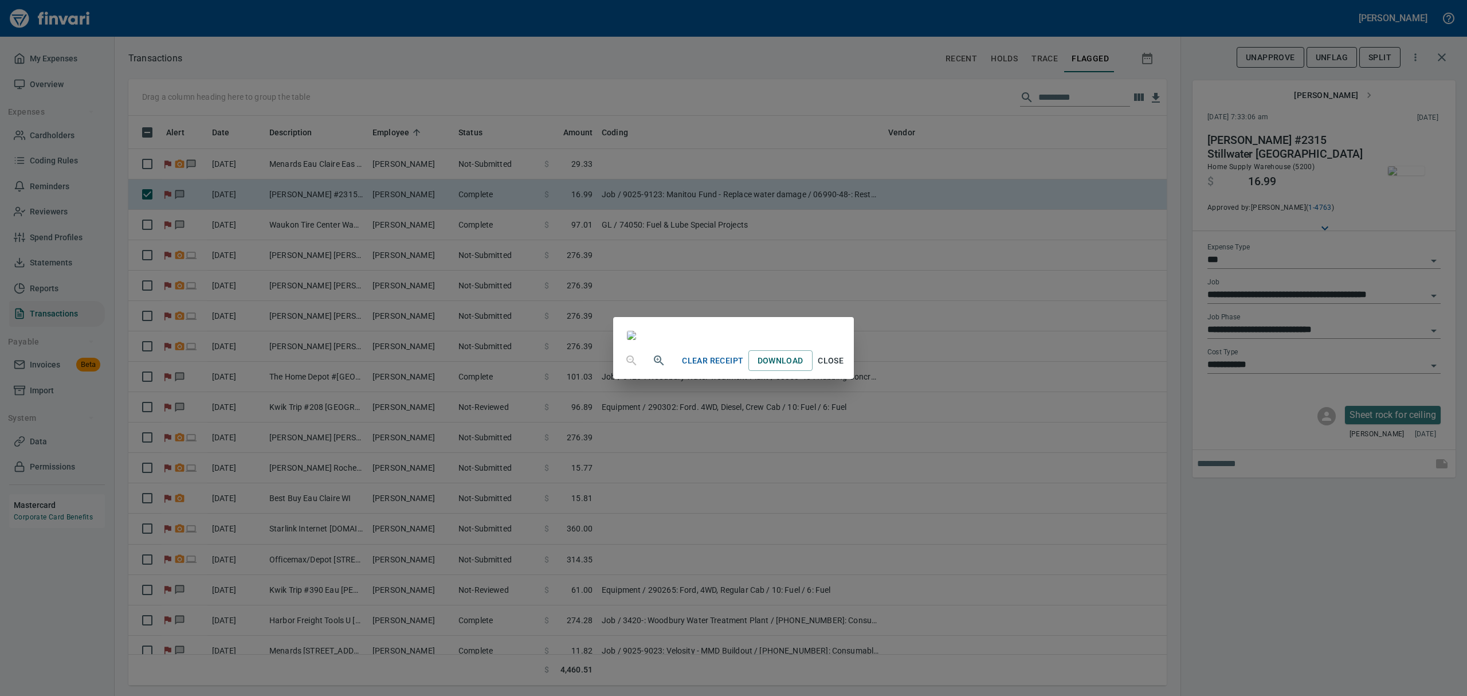
click at [845, 368] on span "Close" at bounding box center [831, 361] width 28 height 14
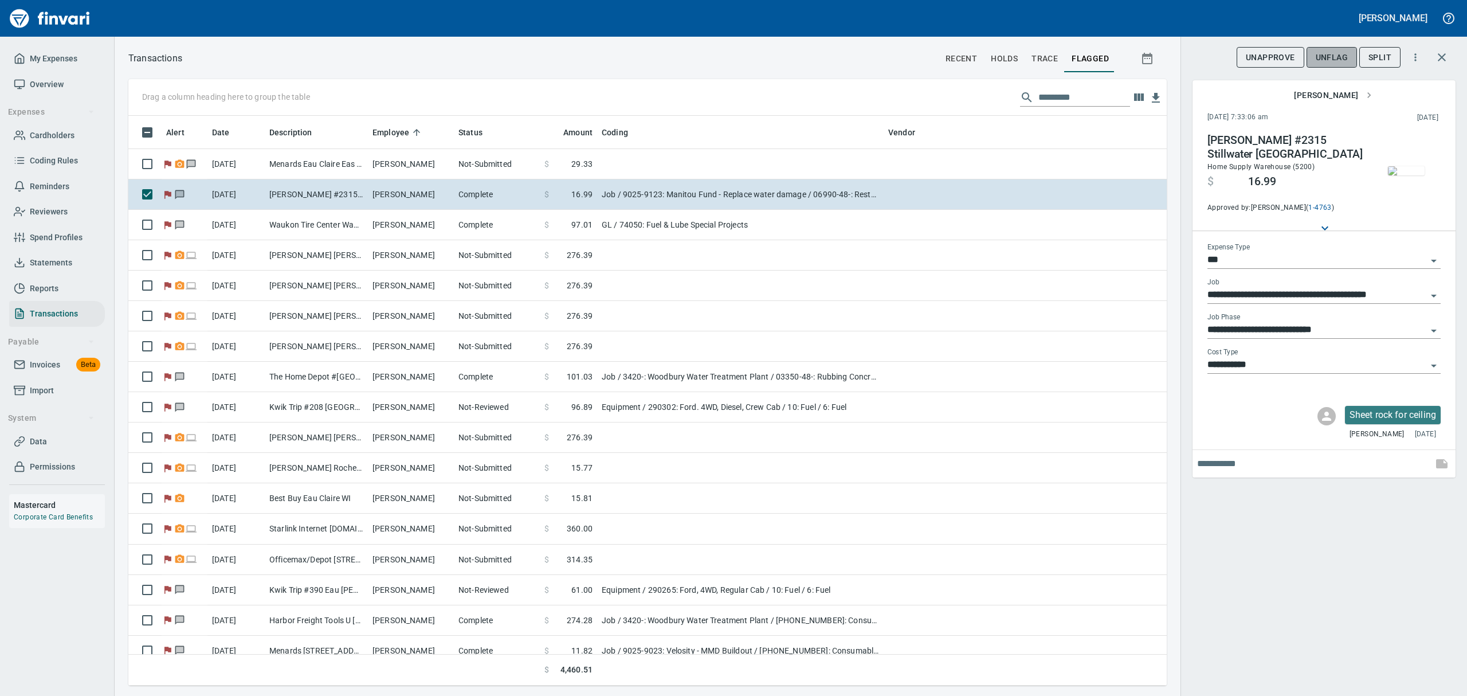
click at [1328, 60] on span "UnFlag" at bounding box center [1331, 57] width 32 height 14
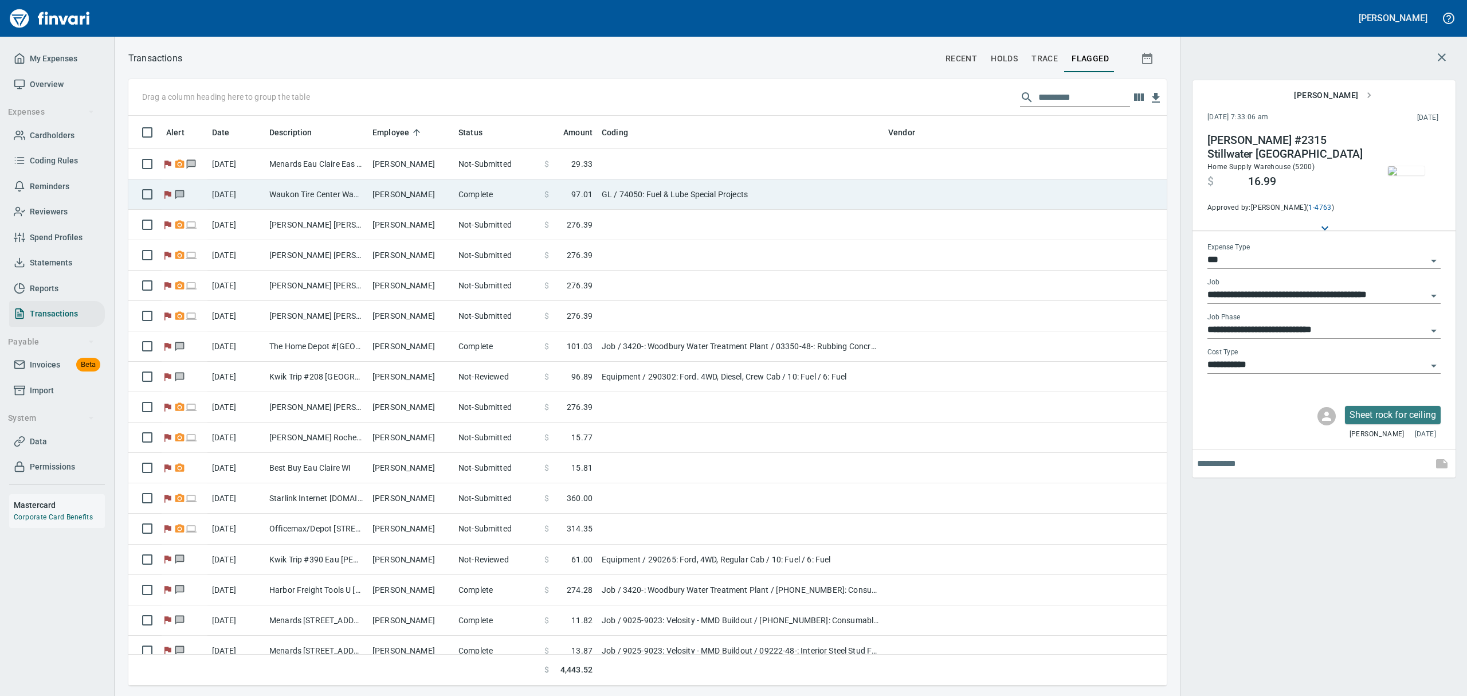
click at [383, 195] on td "[PERSON_NAME]" at bounding box center [411, 194] width 86 height 30
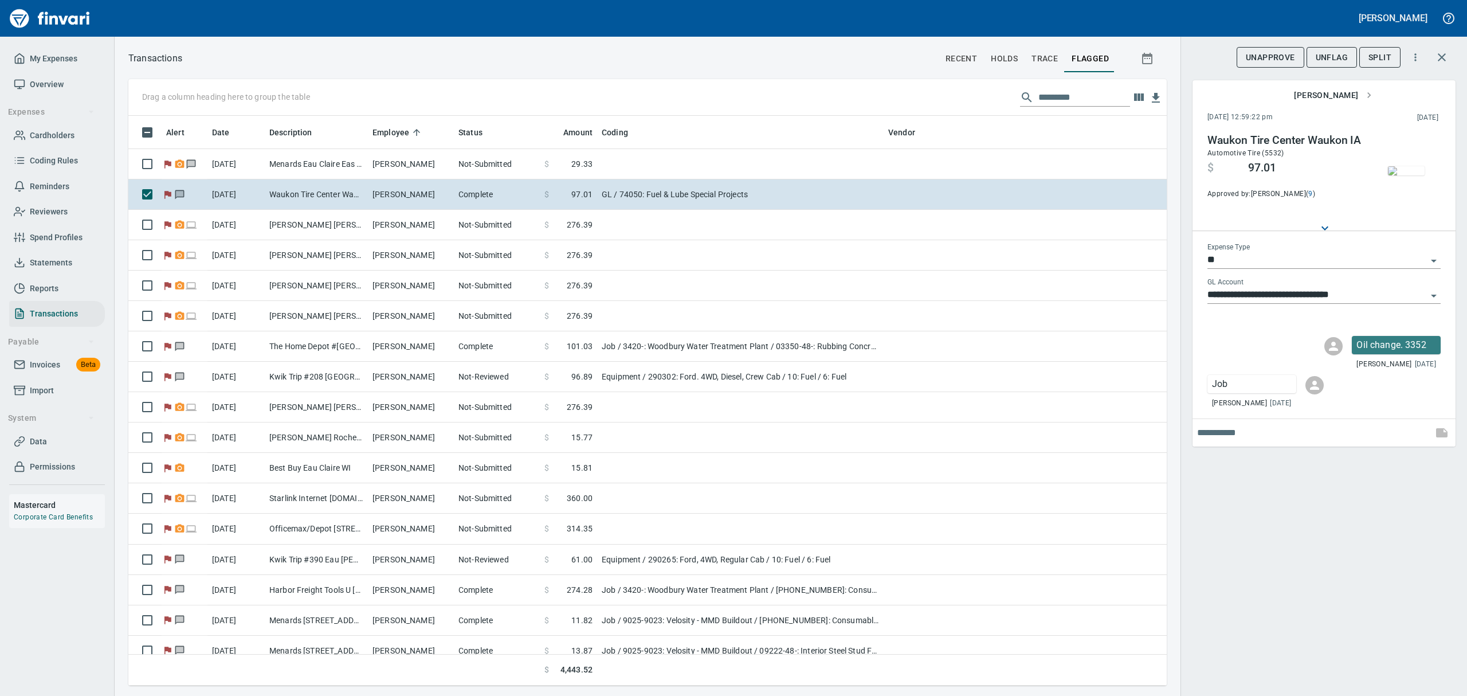
click at [1414, 175] on img "button" at bounding box center [1406, 170] width 37 height 9
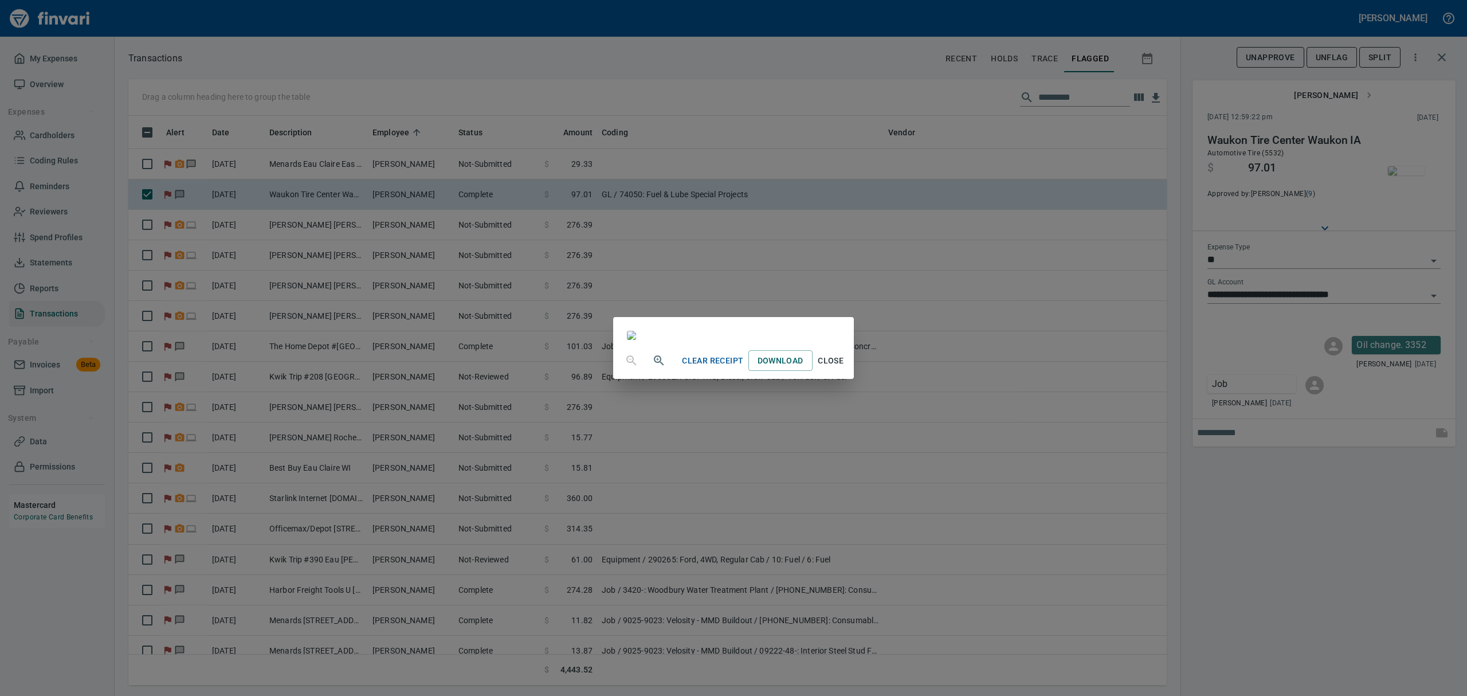
click at [1437, 258] on div "Clear Receipt Download Close" at bounding box center [733, 348] width 1467 height 696
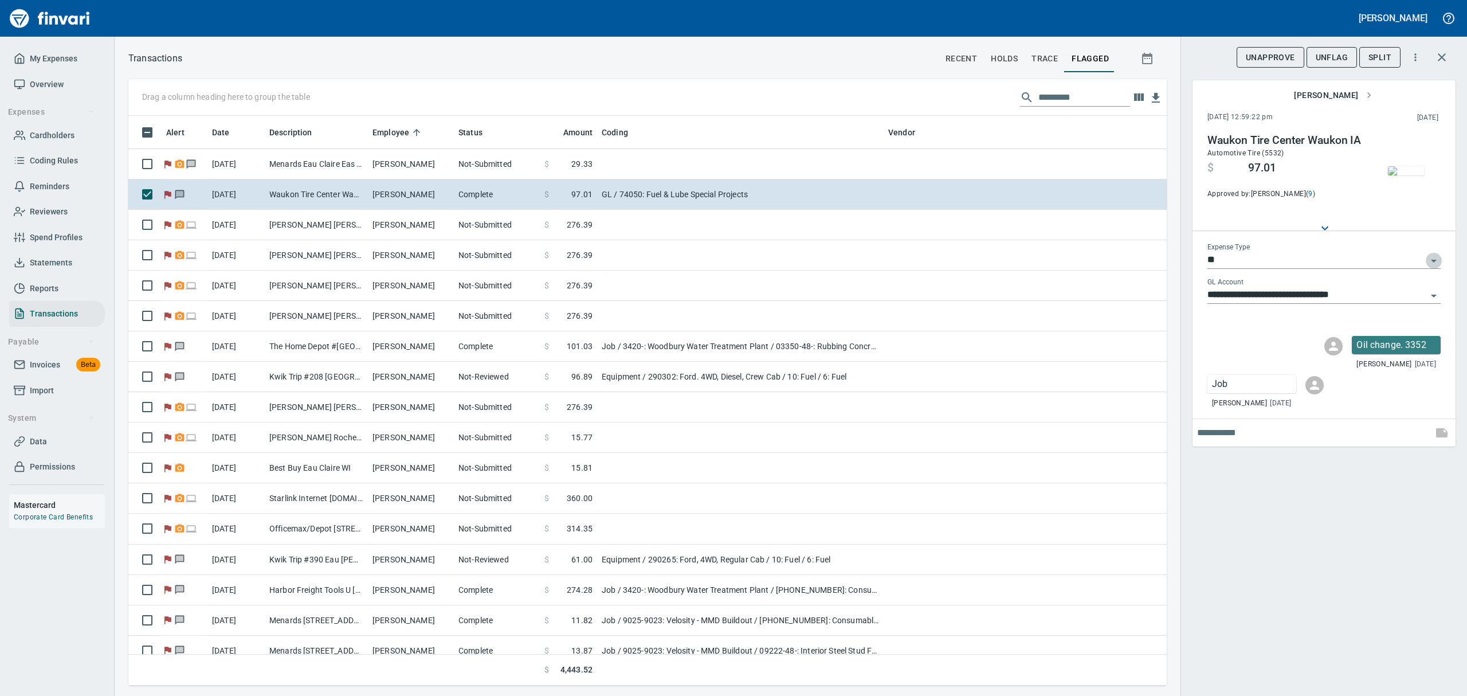
click at [1435, 264] on icon "Open" at bounding box center [1434, 261] width 14 height 14
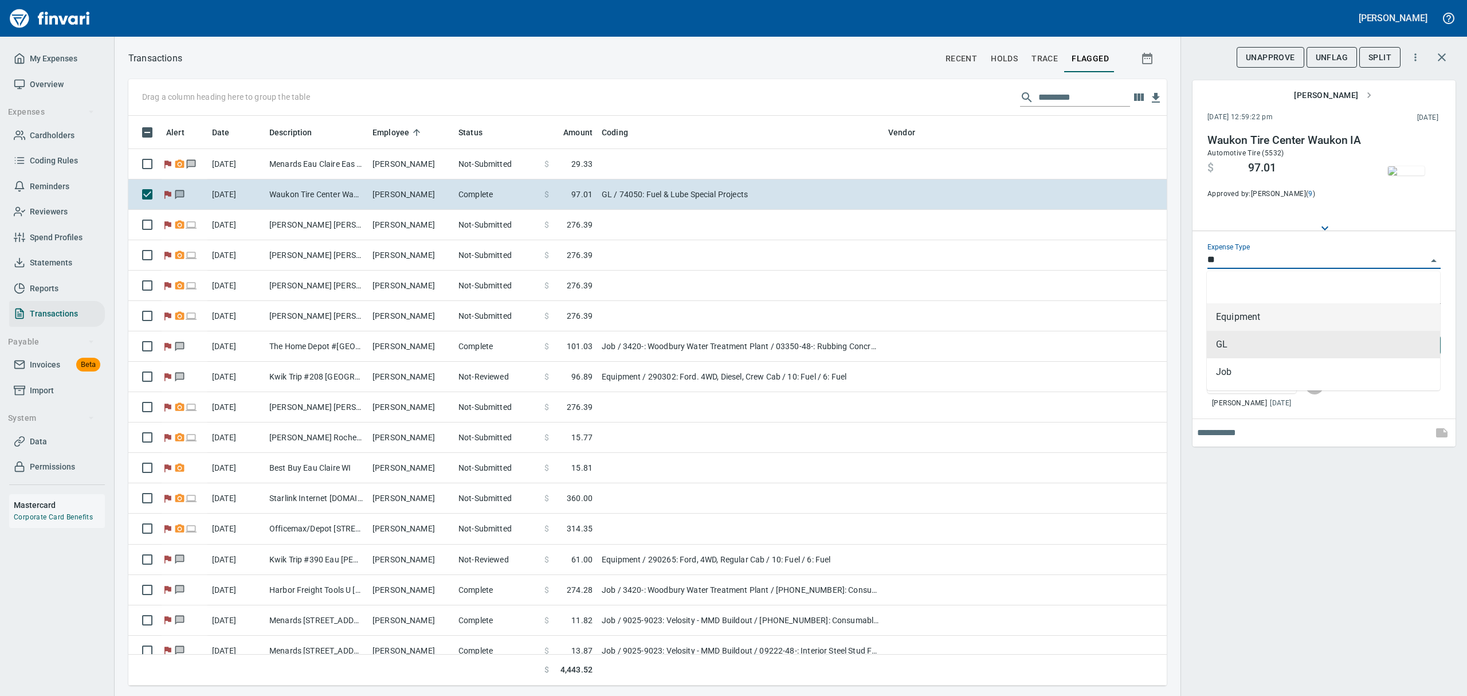
click at [1265, 316] on li "Equipment" at bounding box center [1323, 317] width 233 height 28
type input "*********"
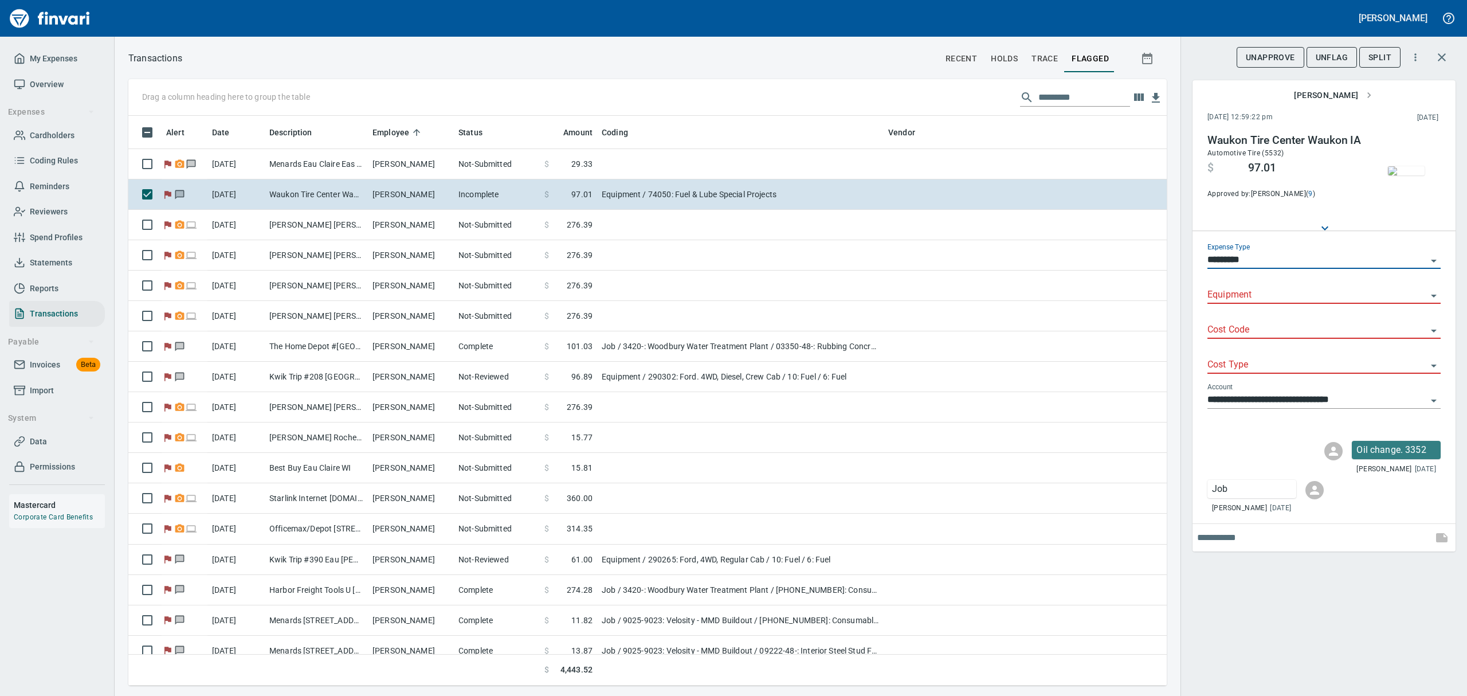
click at [1432, 399] on icon "Open" at bounding box center [1434, 401] width 14 height 14
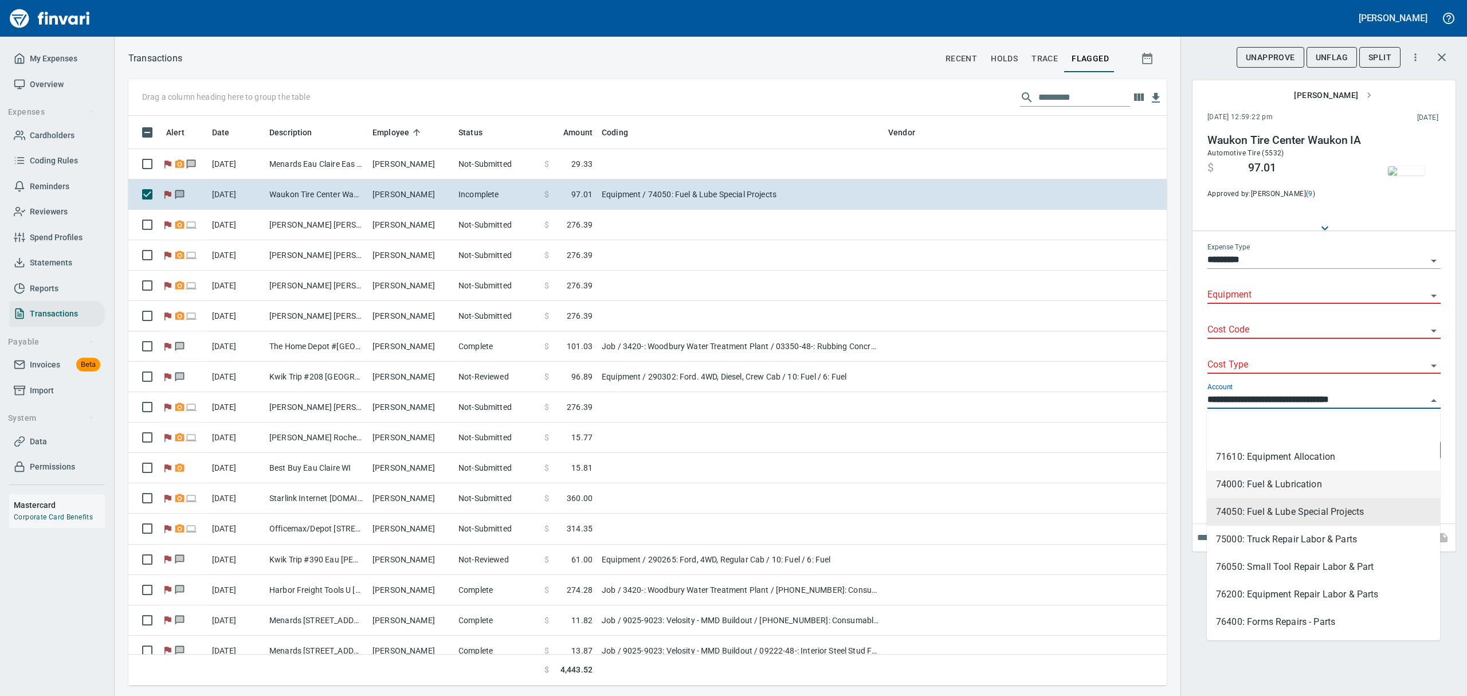
click at [1247, 484] on li "74000: Fuel & Lubrication" at bounding box center [1323, 484] width 233 height 28
type input "**********"
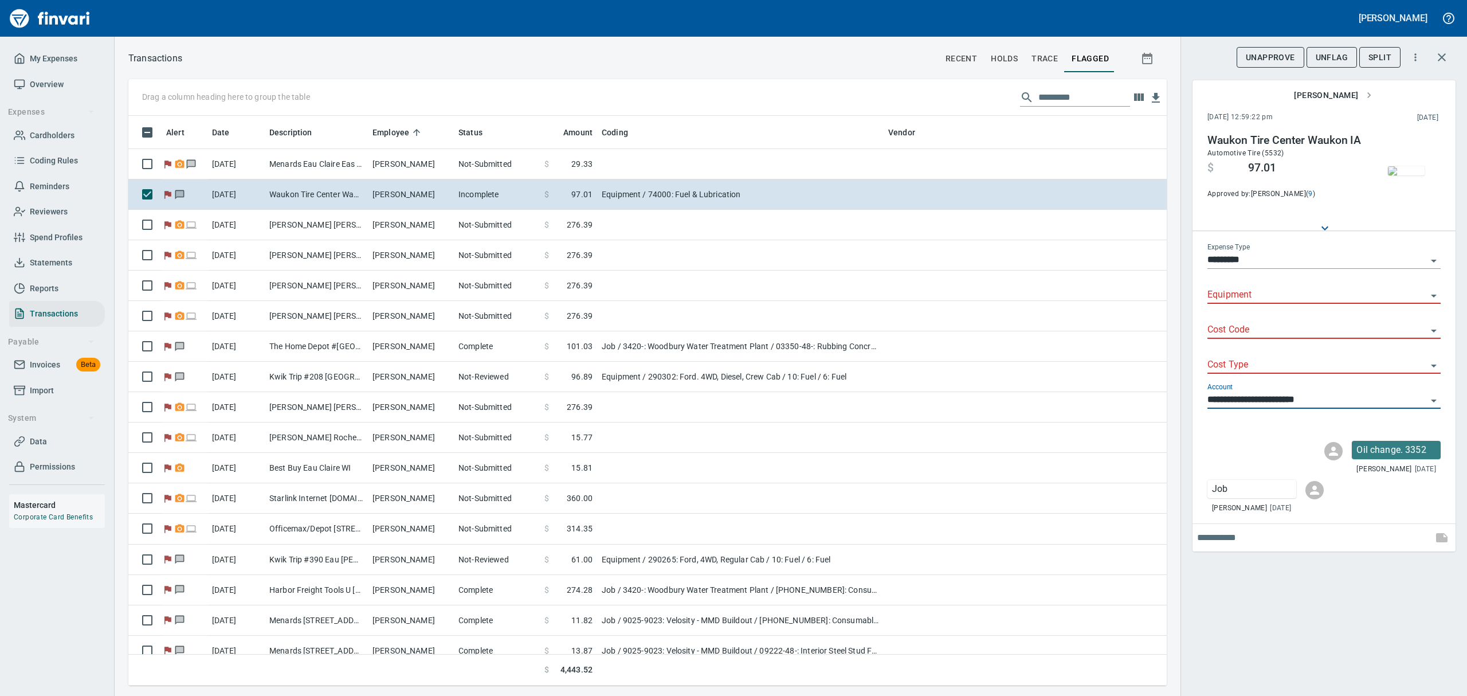
click at [1433, 330] on icon "Open" at bounding box center [1434, 330] width 6 height 3
type input "**"
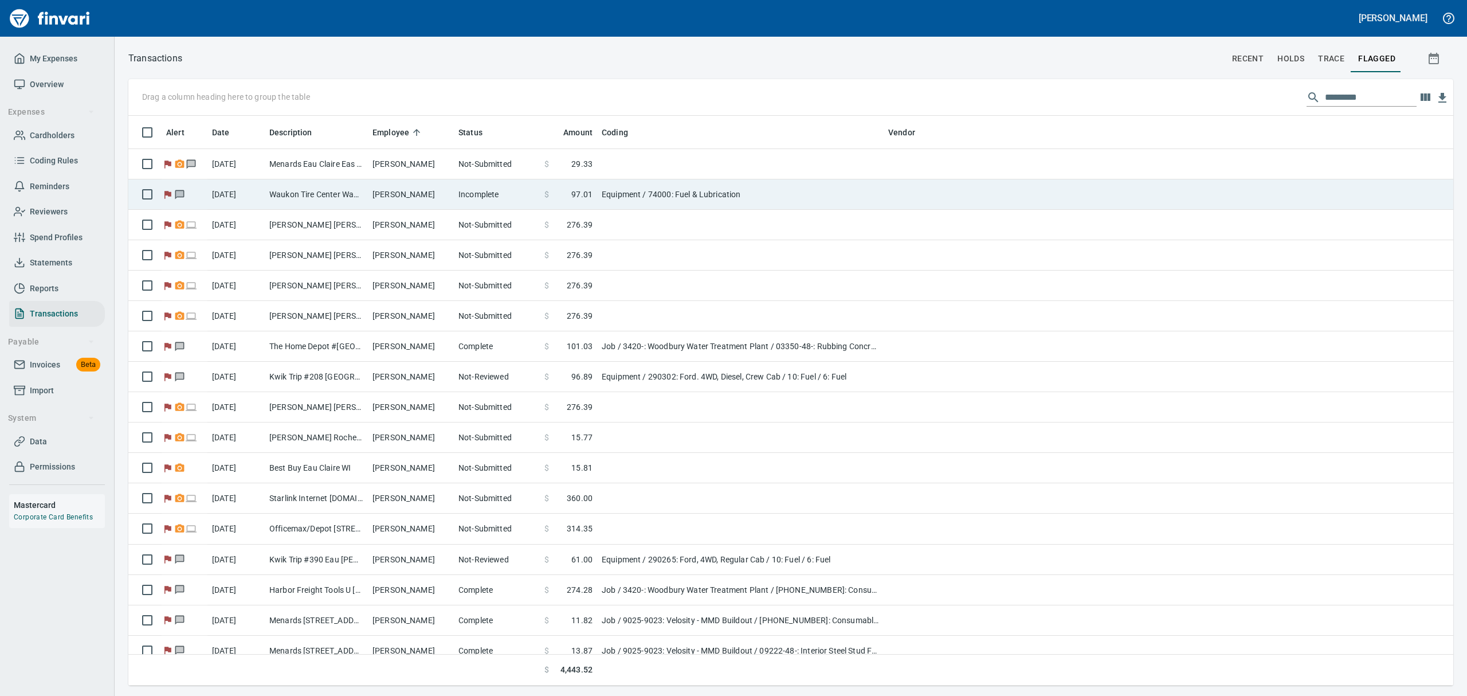
scroll to position [557, 1286]
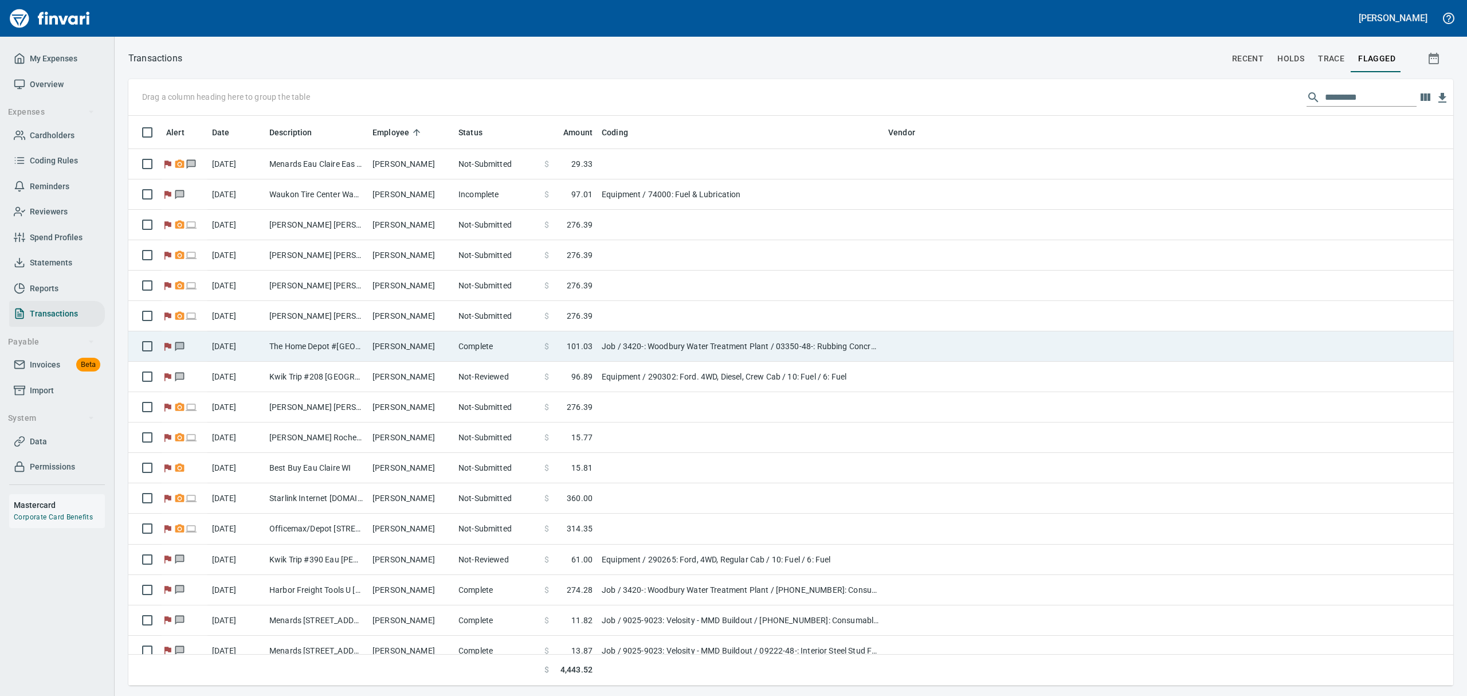
click at [274, 348] on td "The Home Depot #[GEOGRAPHIC_DATA]" at bounding box center [316, 346] width 103 height 30
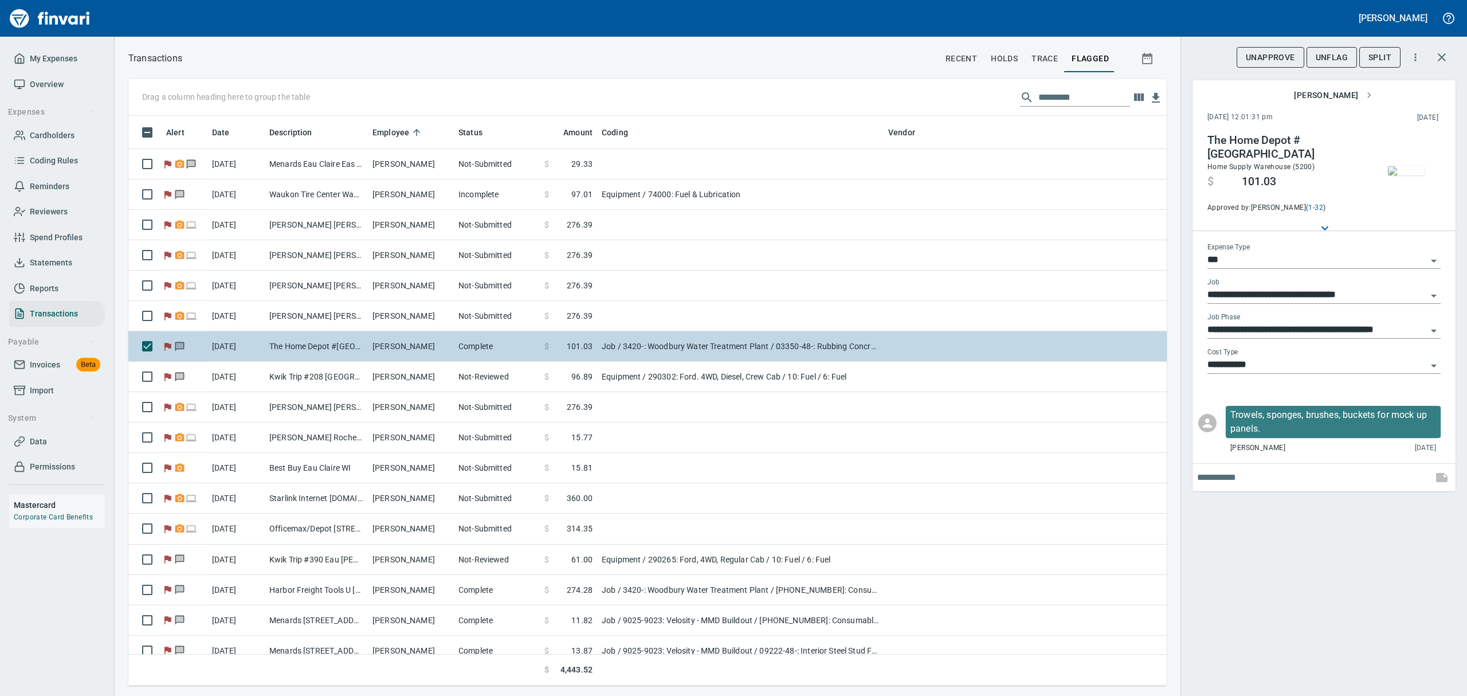
scroll to position [557, 1012]
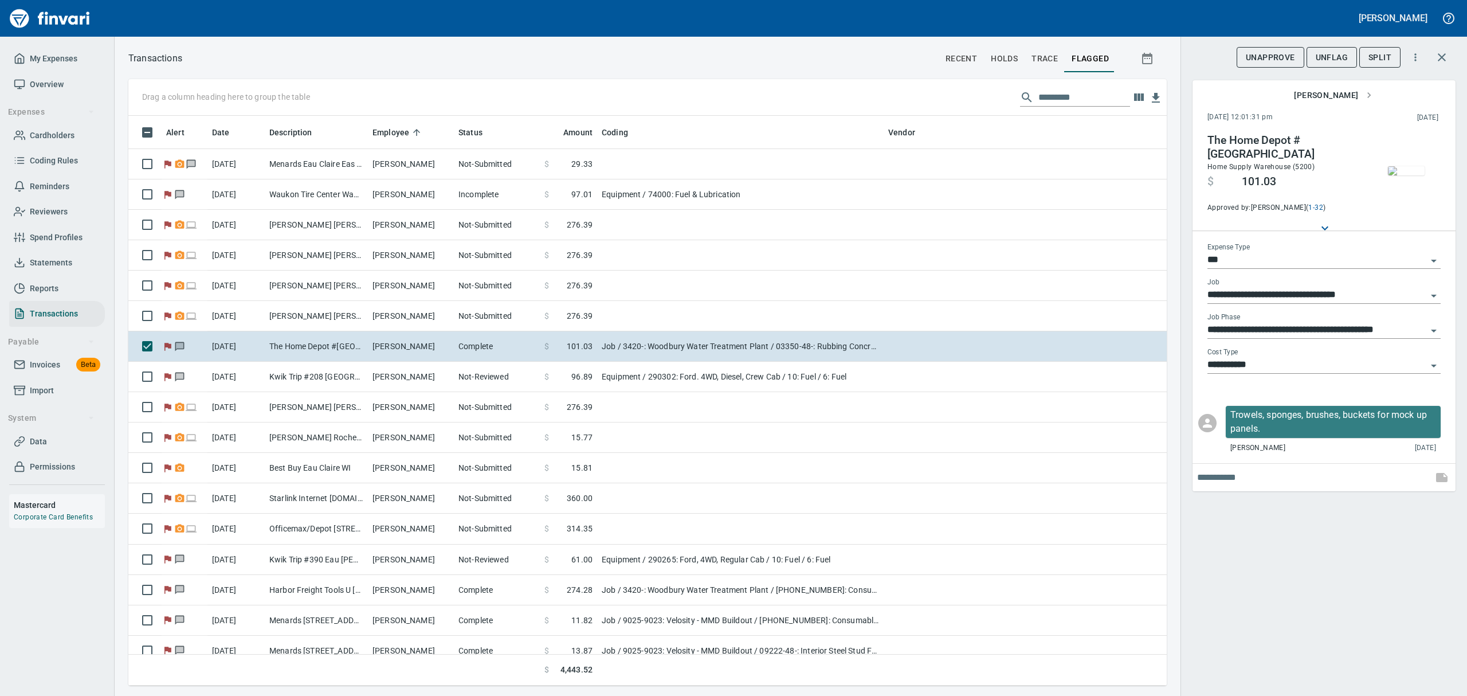
click at [1341, 58] on span "UnFlag" at bounding box center [1331, 57] width 32 height 14
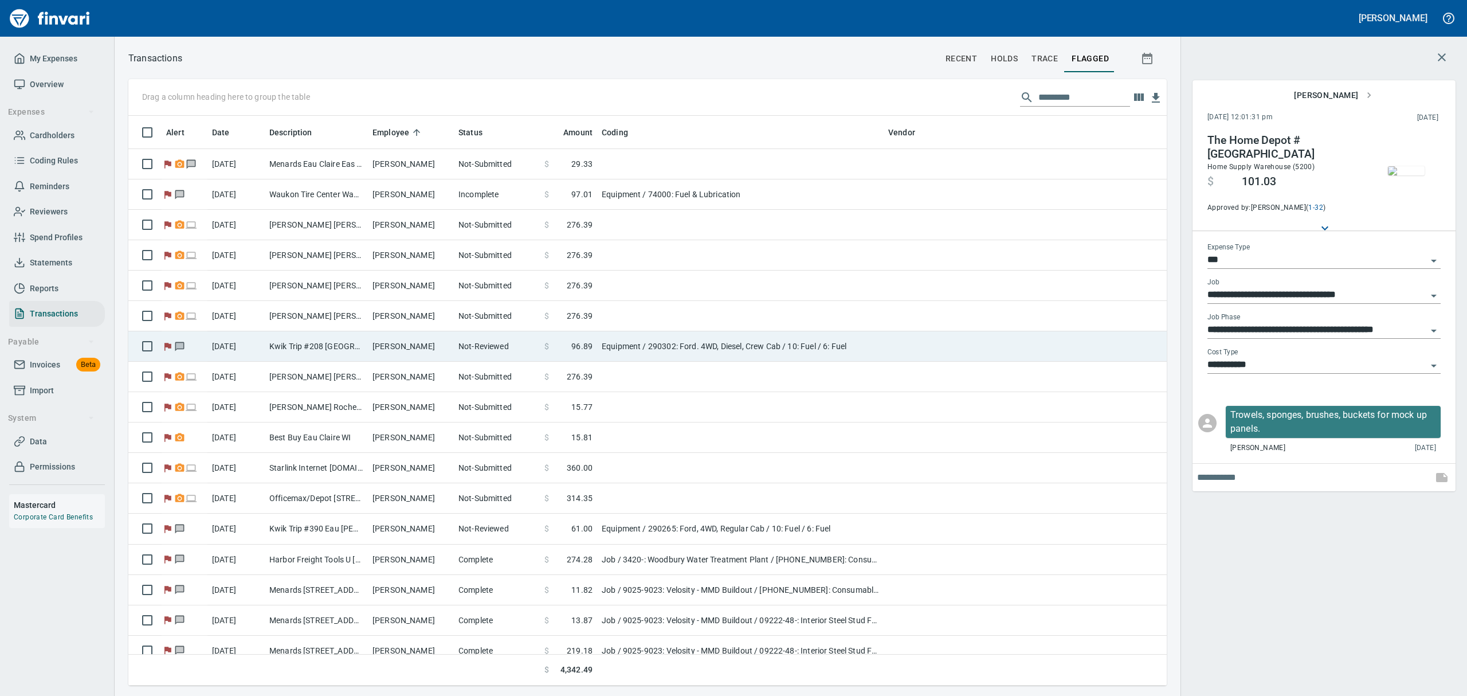
click at [402, 352] on td "[PERSON_NAME]" at bounding box center [411, 346] width 86 height 30
type input "*********"
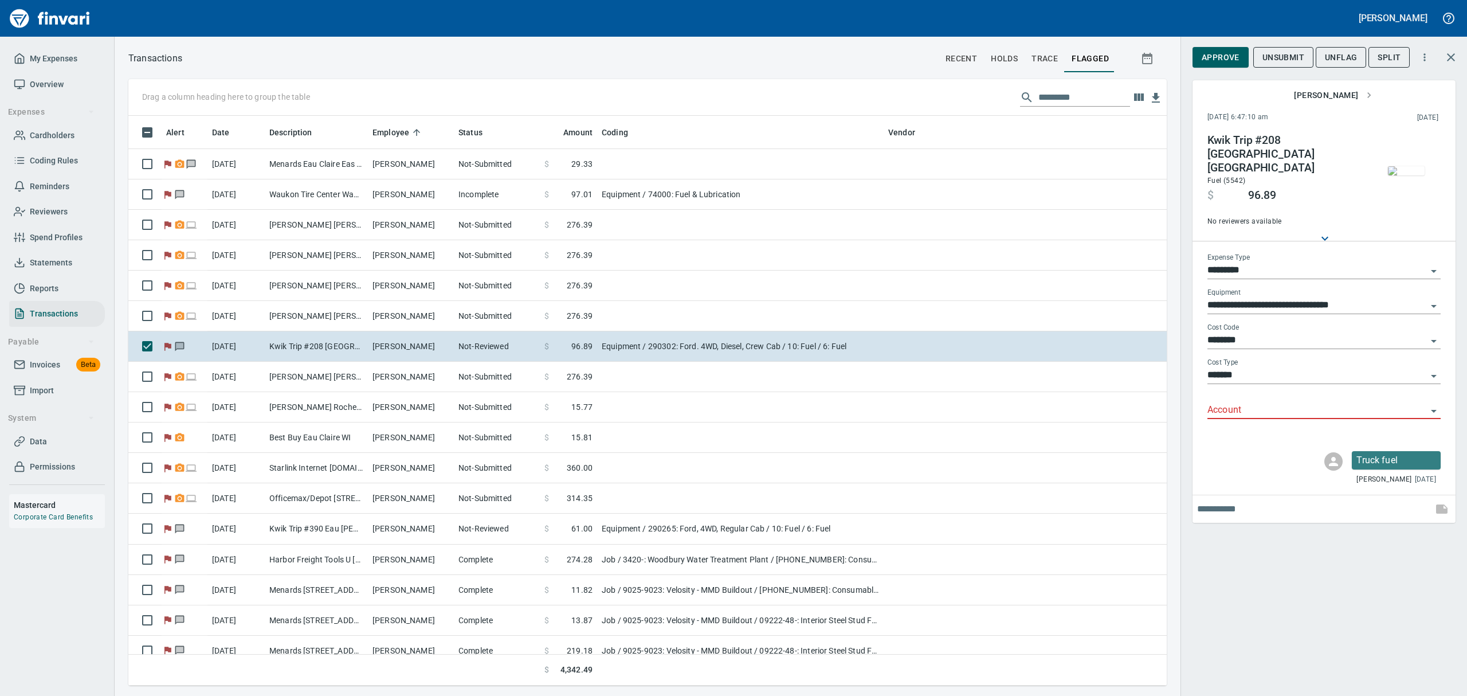
click at [1405, 175] on img "button" at bounding box center [1406, 170] width 37 height 9
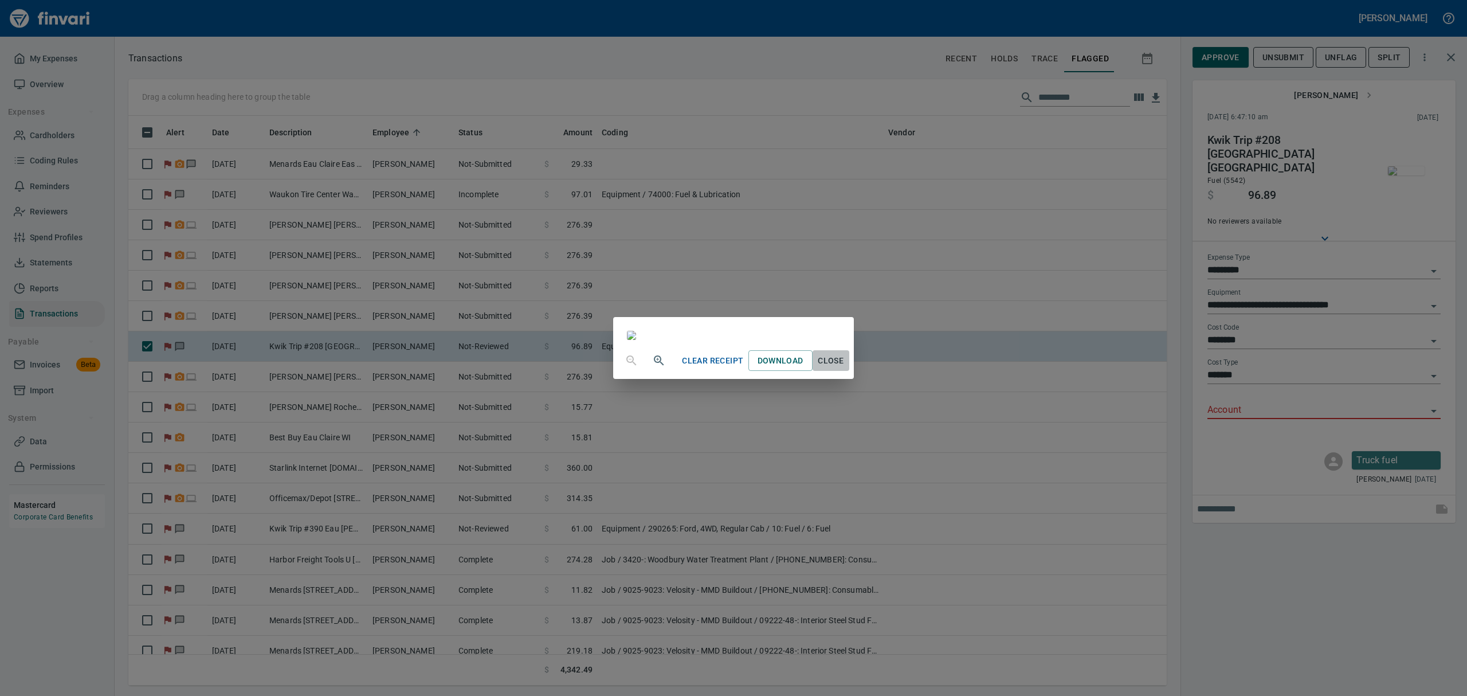
click at [845, 368] on span "Close" at bounding box center [831, 361] width 28 height 14
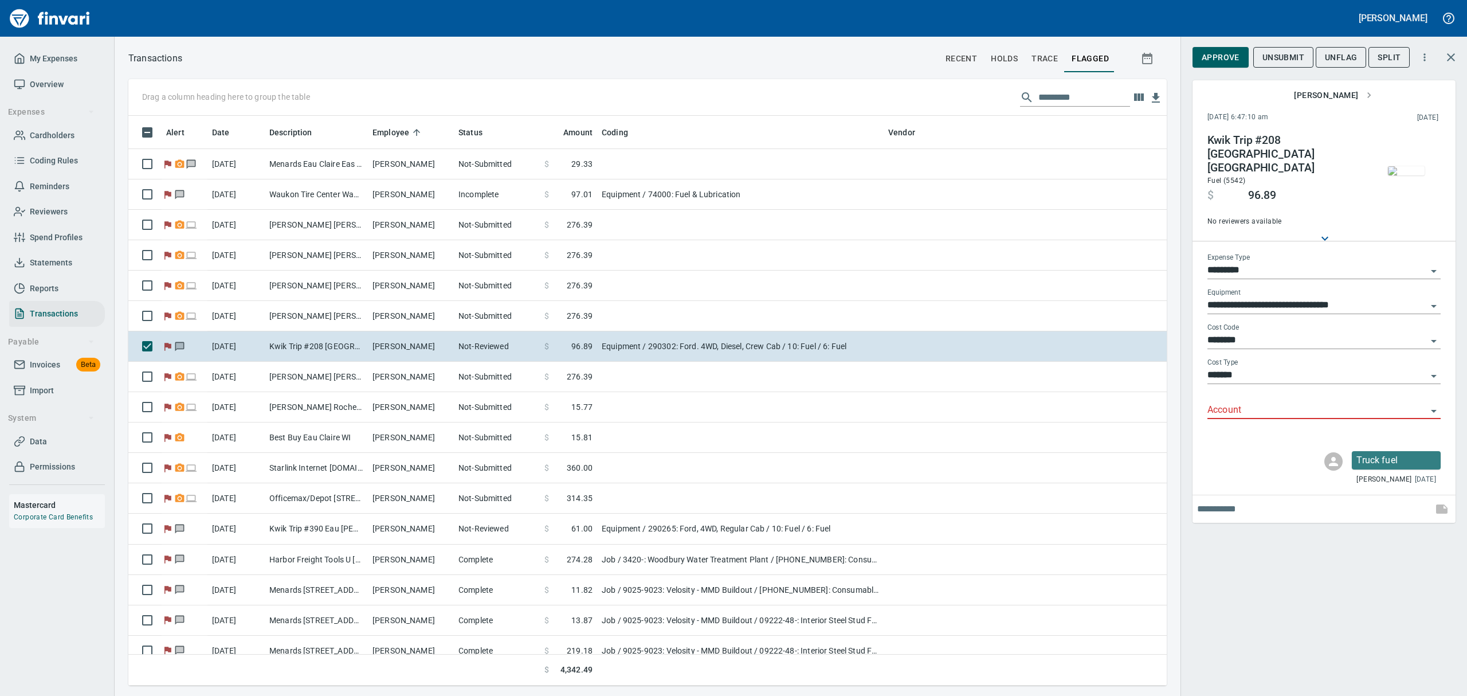
click at [1432, 404] on icon "Open" at bounding box center [1434, 411] width 14 height 14
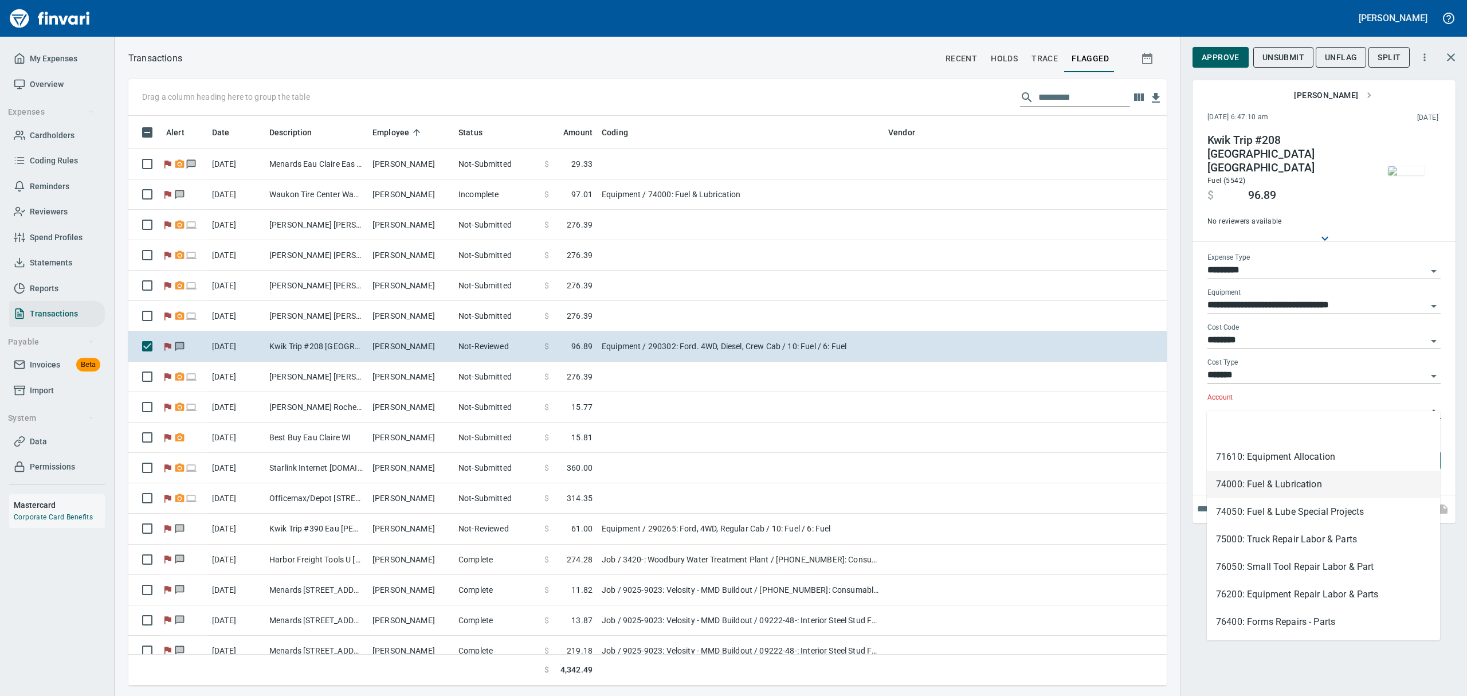
click at [1239, 484] on li "74000: Fuel & Lubrication" at bounding box center [1323, 484] width 233 height 28
type input "**********"
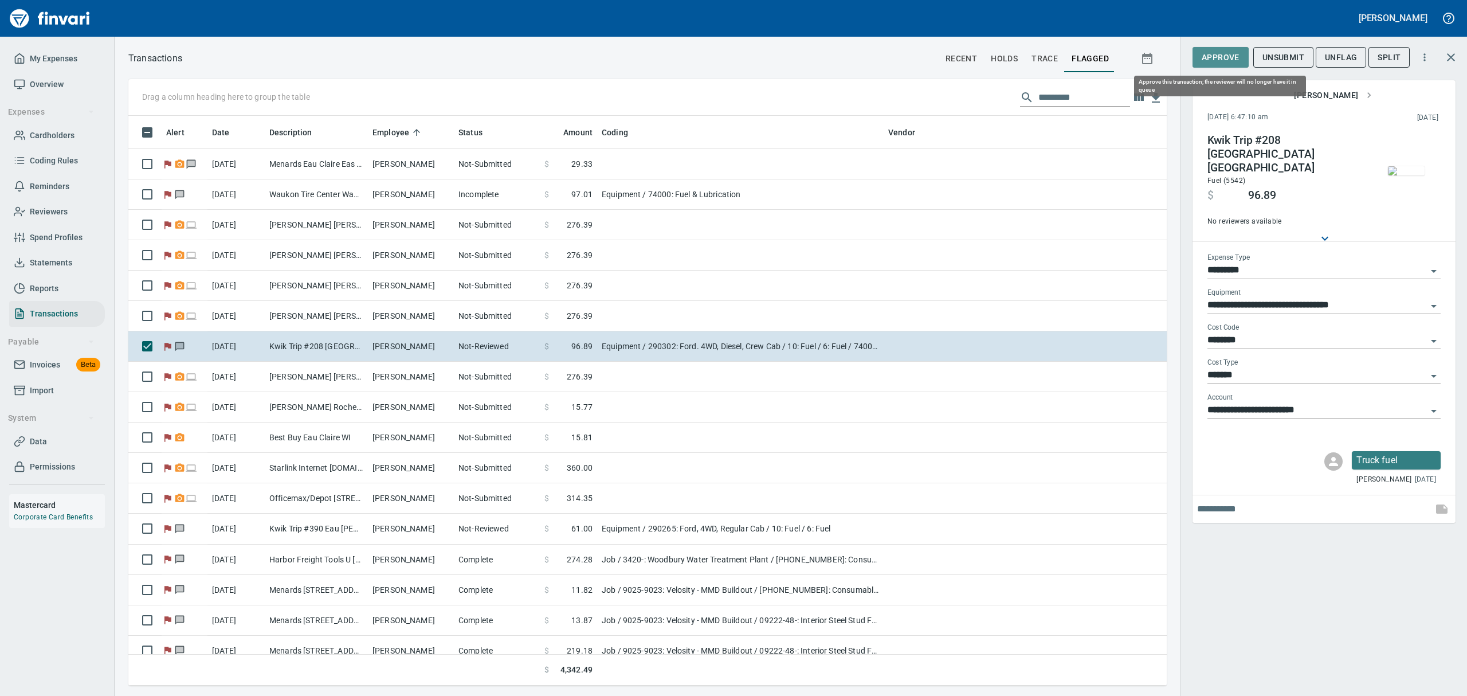
click at [1217, 56] on span "Approve" at bounding box center [1220, 57] width 38 height 14
click at [1329, 56] on span "UnFlag" at bounding box center [1331, 57] width 32 height 14
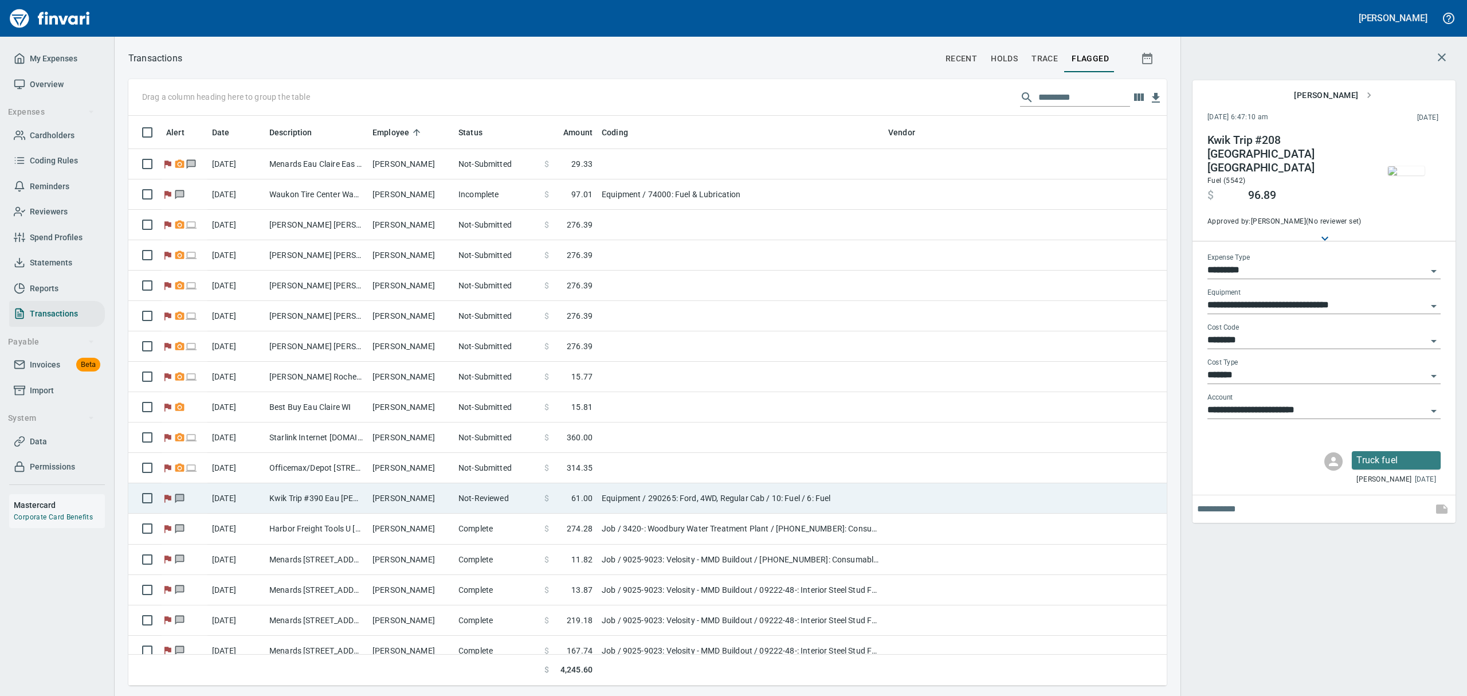
click at [476, 497] on td "Not-Reviewed" at bounding box center [497, 498] width 86 height 30
type input "**********"
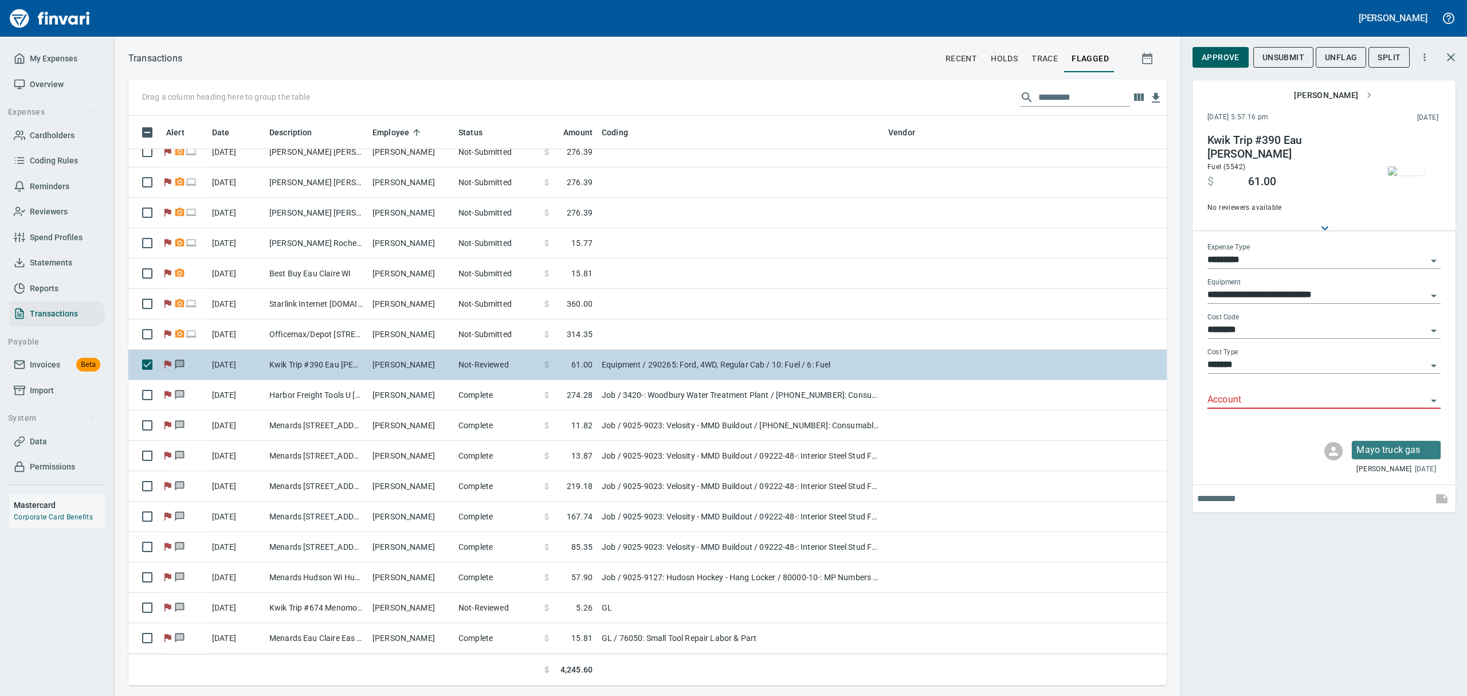
scroll to position [152, 0]
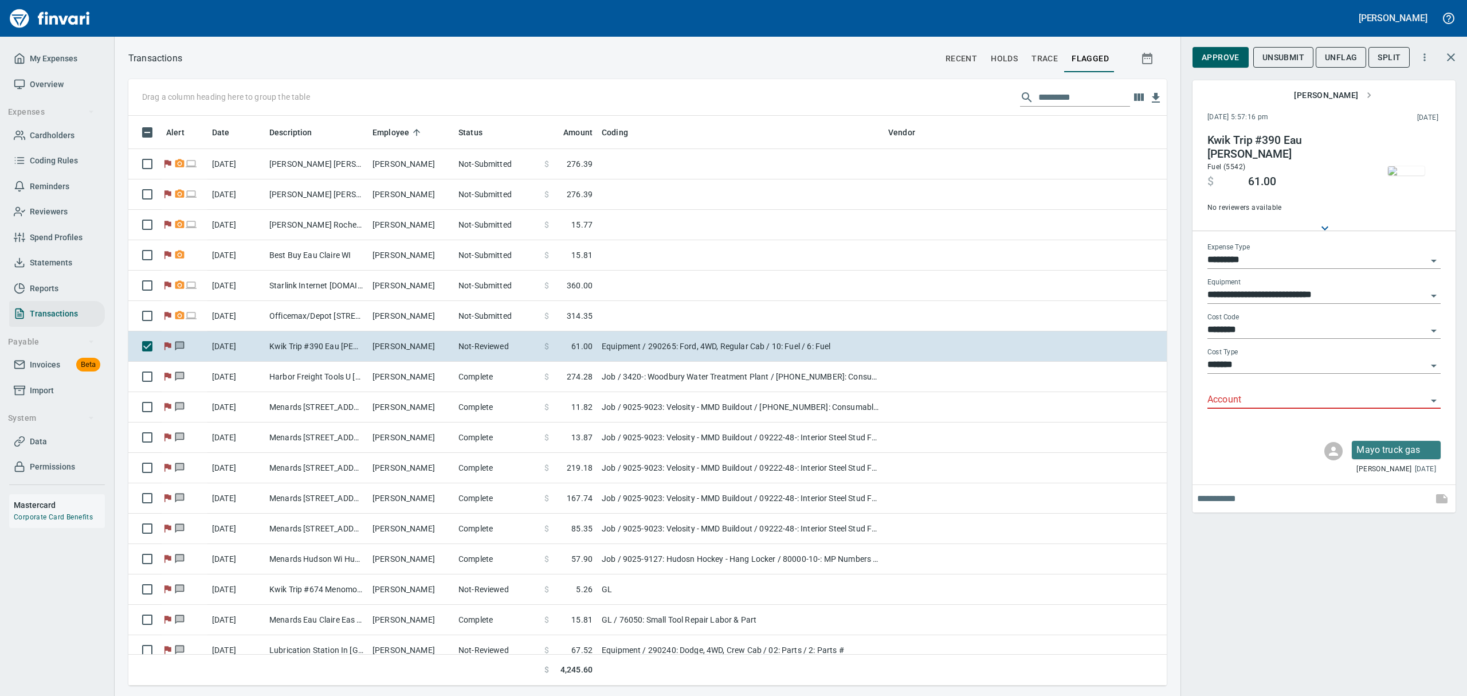
click at [1405, 175] on img "button" at bounding box center [1406, 170] width 37 height 9
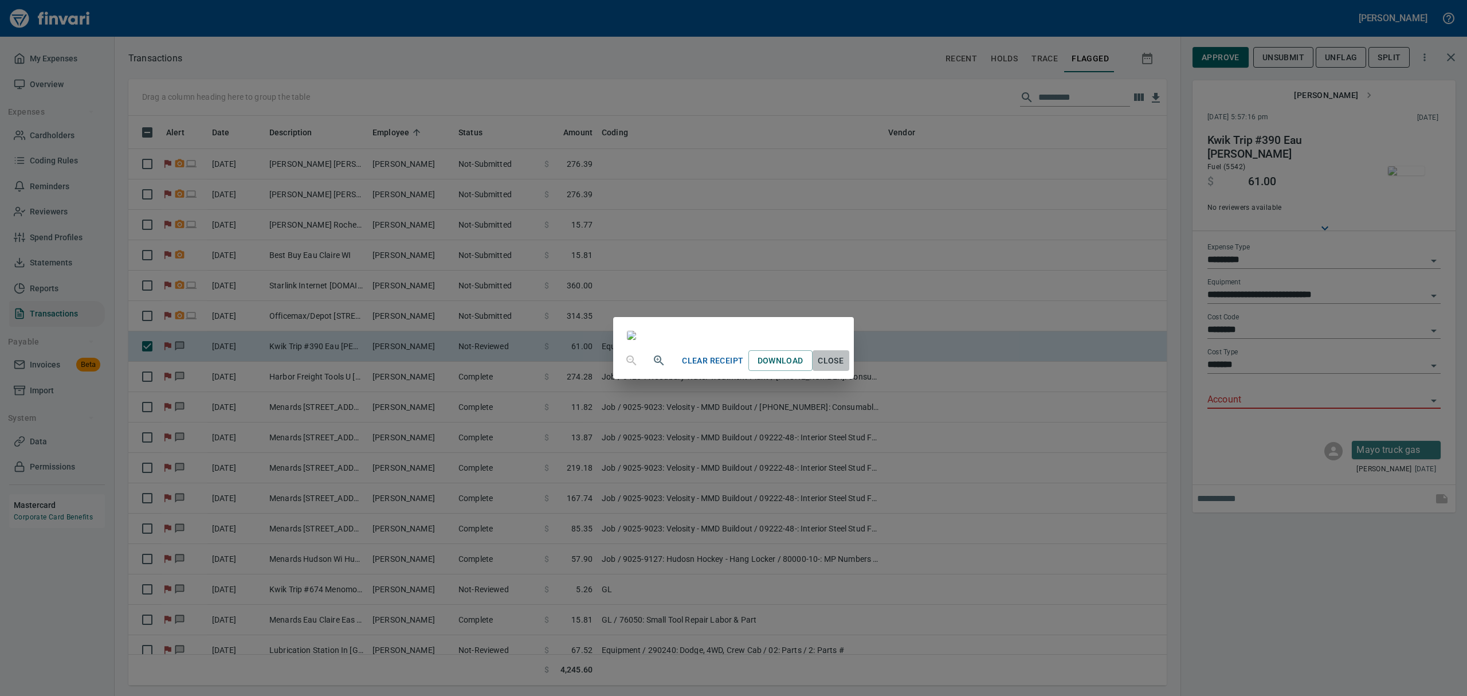
click at [845, 368] on span "Close" at bounding box center [831, 361] width 28 height 14
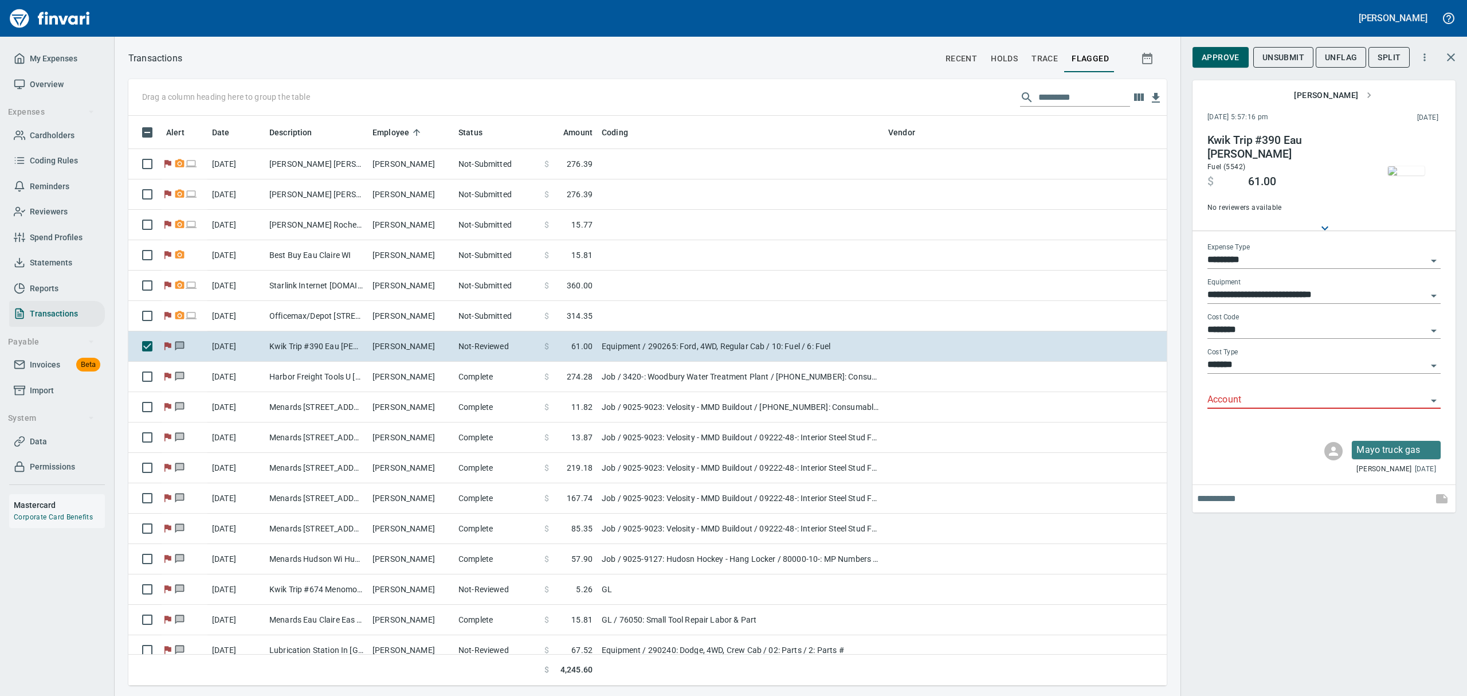
click at [1435, 400] on icon "Open" at bounding box center [1434, 400] width 6 height 3
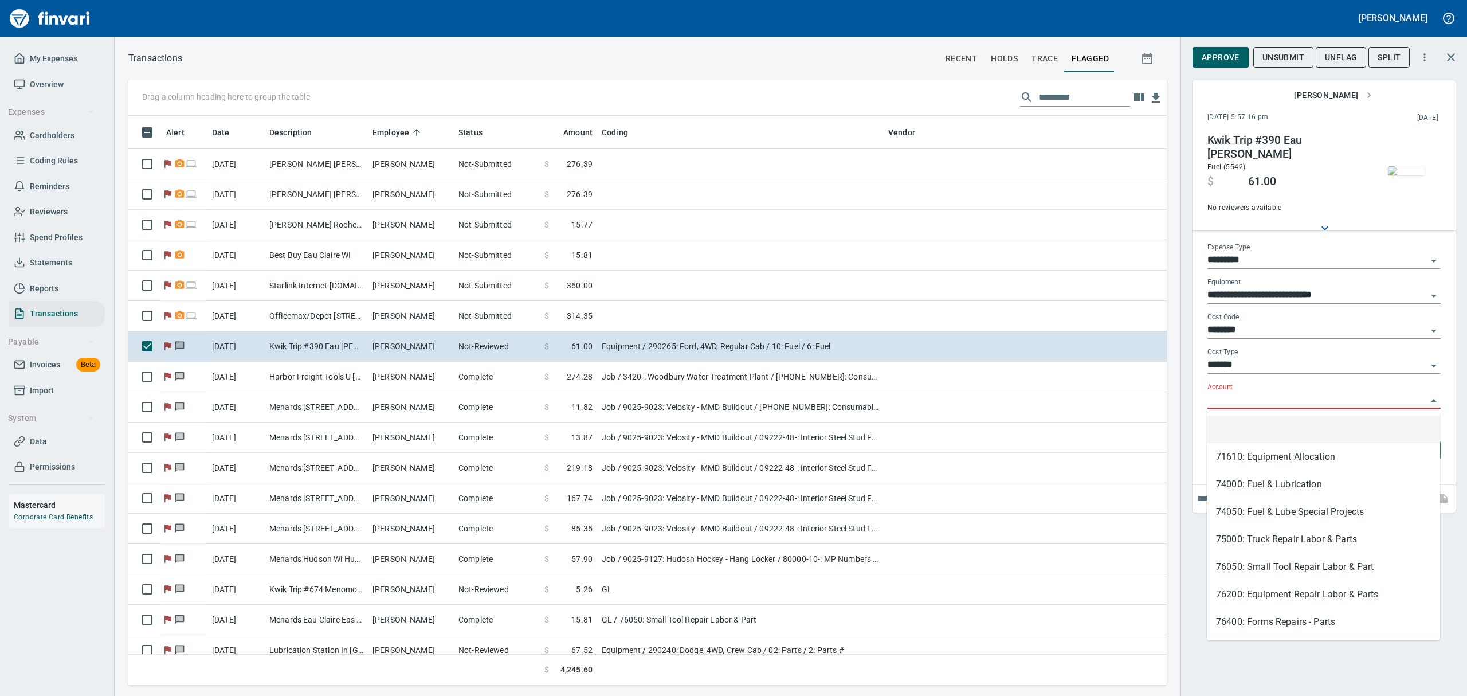
scroll to position [557, 1012]
click at [1236, 514] on li "74050: Fuel & Lube Special Projects" at bounding box center [1323, 512] width 233 height 28
type input "**********"
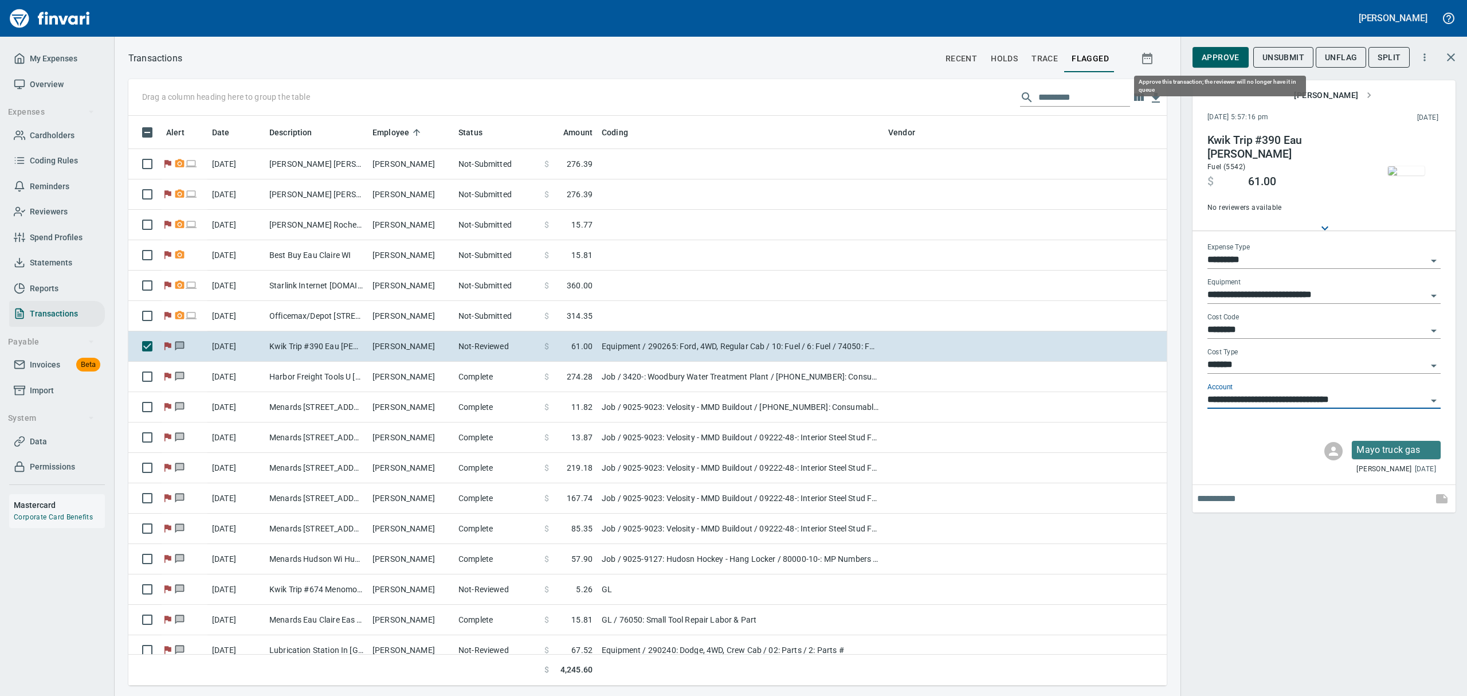
click at [1211, 53] on span "Approve" at bounding box center [1220, 57] width 38 height 14
click at [1327, 56] on span "UnFlag" at bounding box center [1331, 57] width 32 height 14
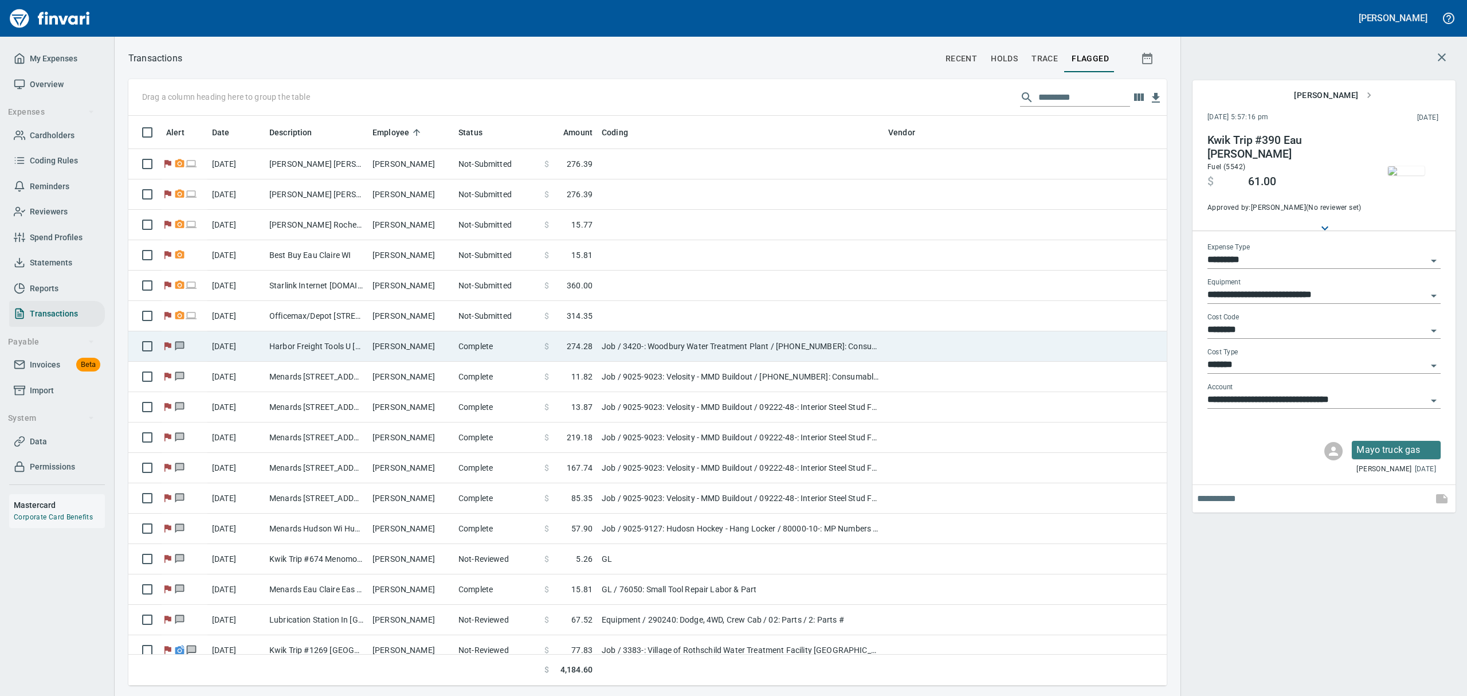
click at [325, 343] on td "Harbor Freight Tools U [GEOGRAPHIC_DATA] WI" at bounding box center [316, 346] width 103 height 30
type input "***"
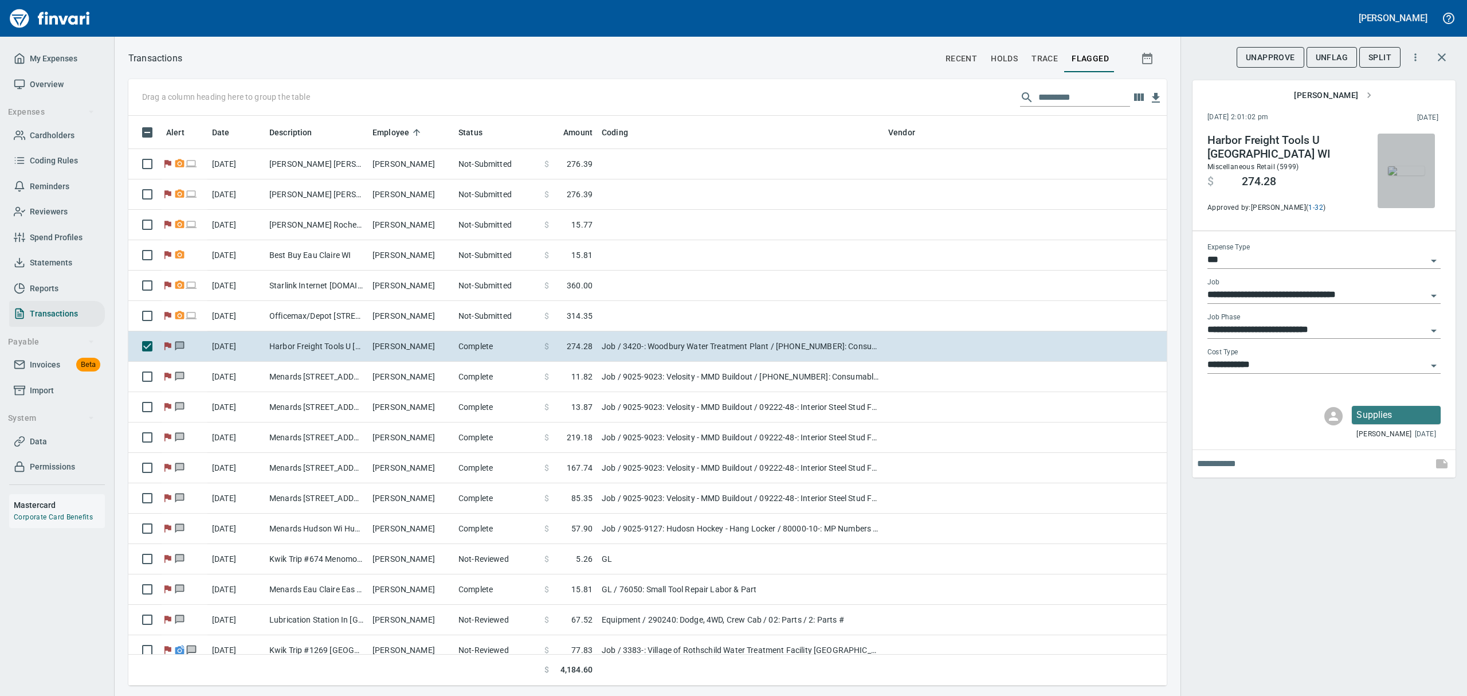
click at [1408, 175] on img "button" at bounding box center [1406, 170] width 37 height 9
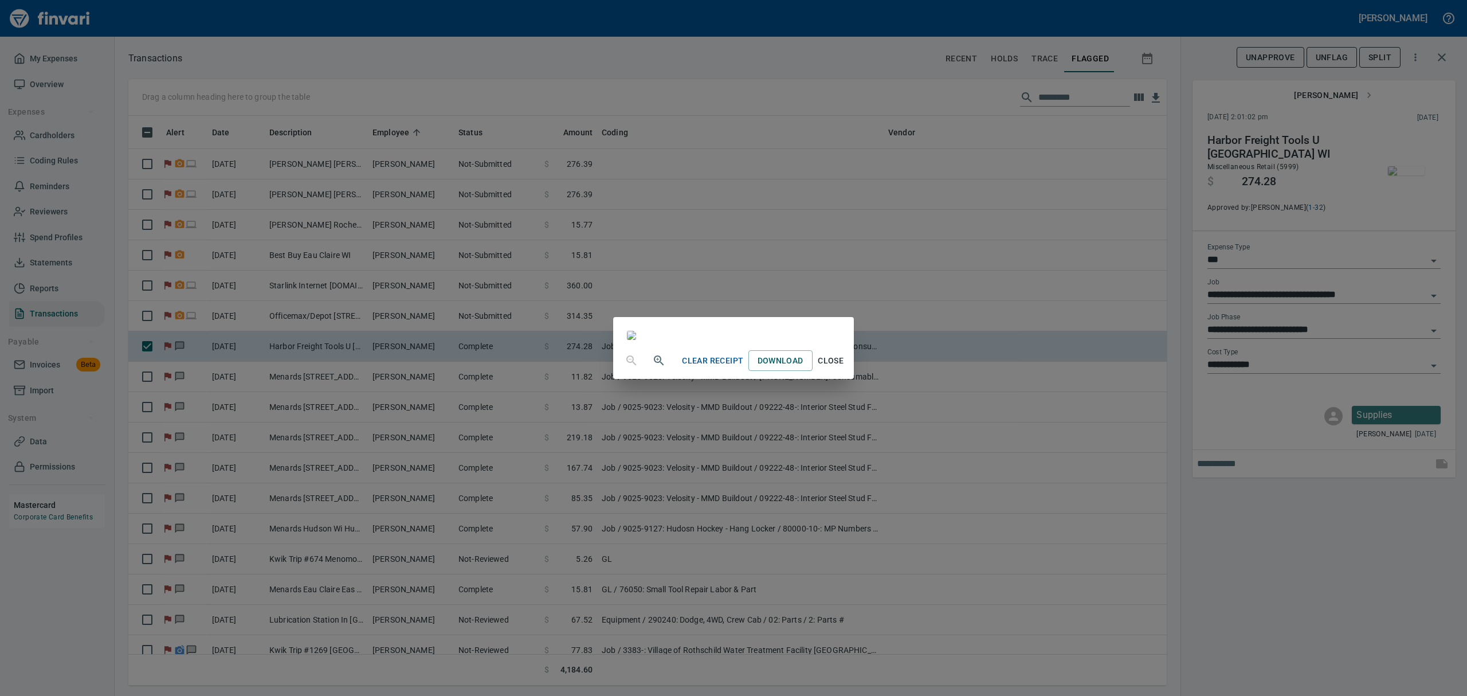
click at [845, 368] on span "Close" at bounding box center [831, 361] width 28 height 14
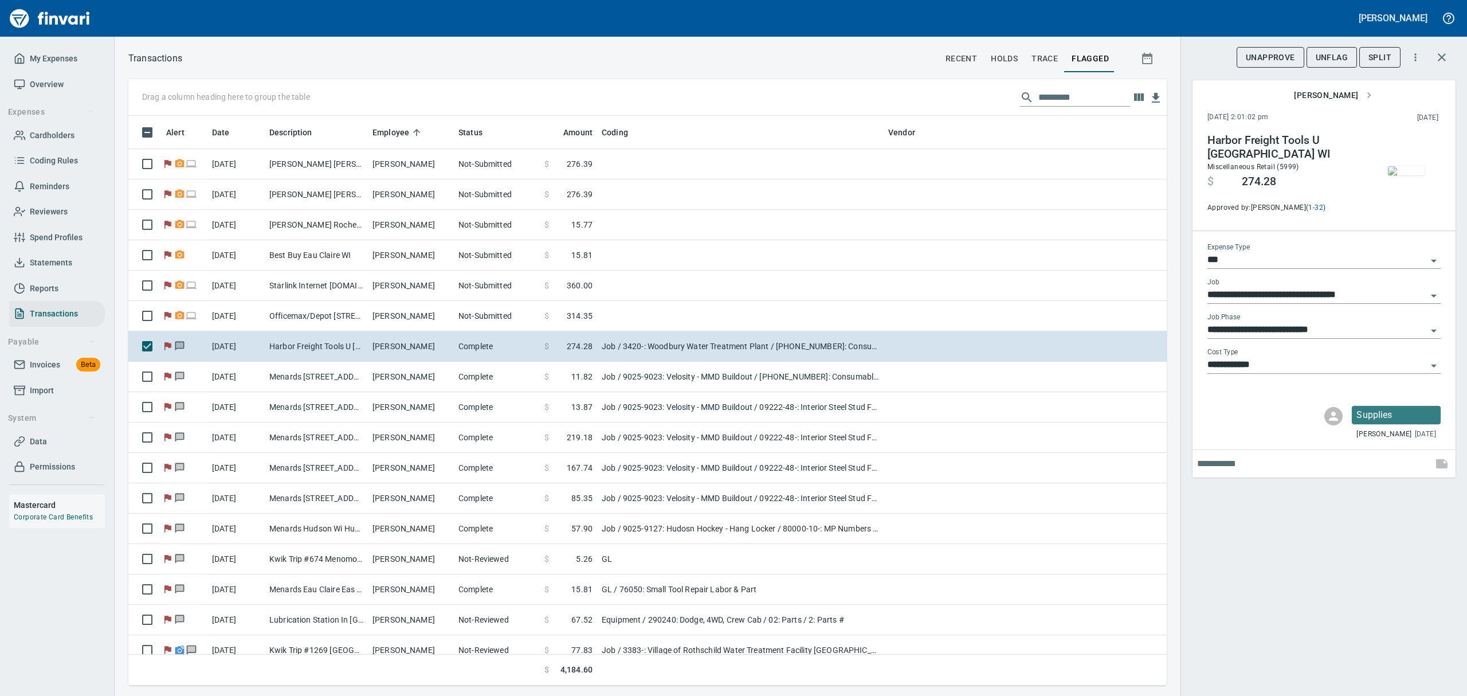
click at [1329, 58] on span "UnFlag" at bounding box center [1331, 57] width 32 height 14
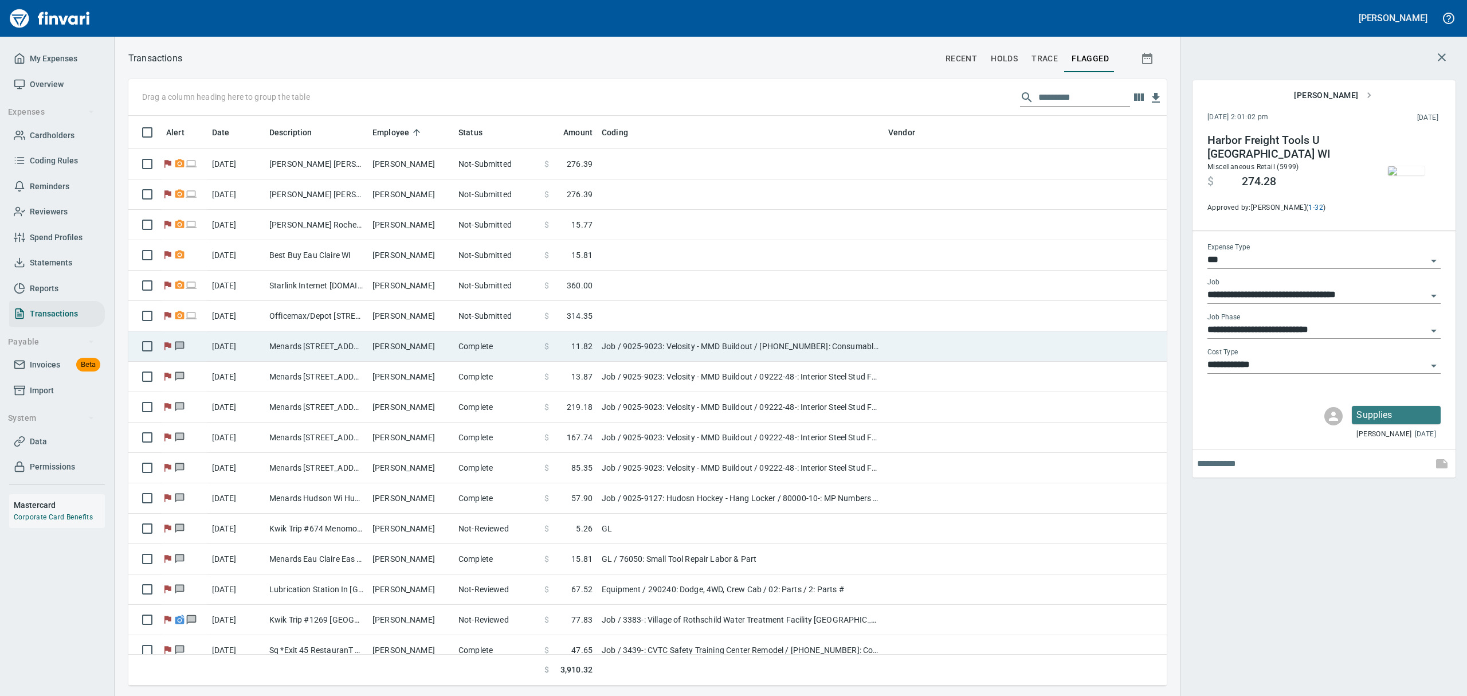
click at [370, 351] on td "[PERSON_NAME]" at bounding box center [411, 346] width 86 height 30
type input "**********"
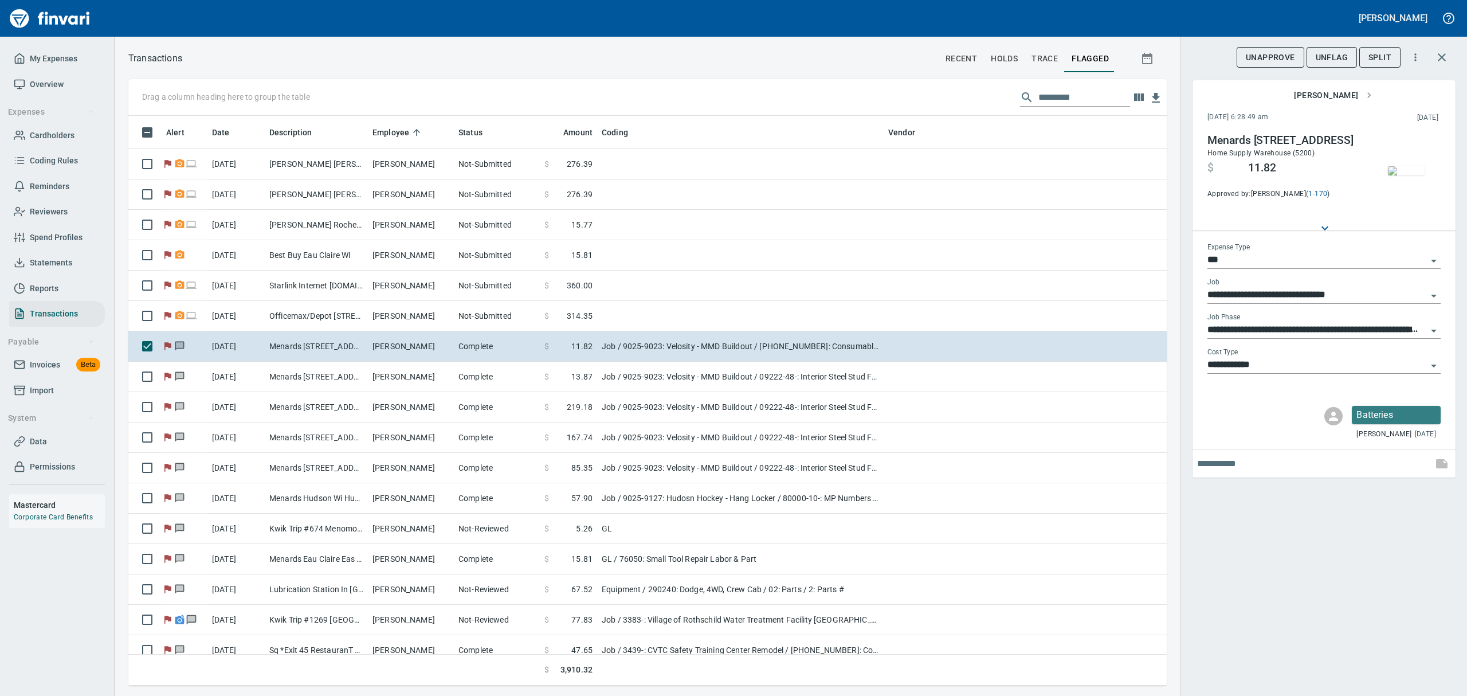
click at [1412, 172] on img "button" at bounding box center [1406, 170] width 37 height 9
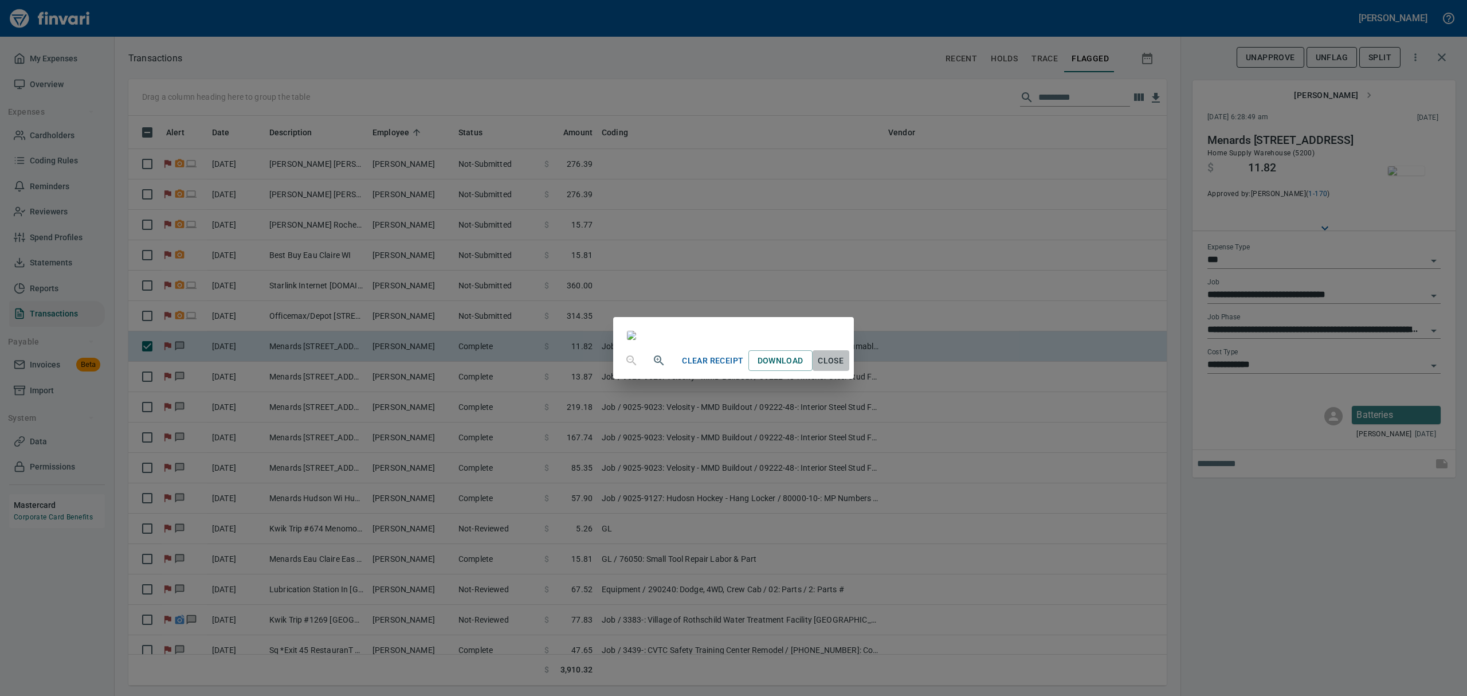
click at [845, 368] on span "Close" at bounding box center [831, 361] width 28 height 14
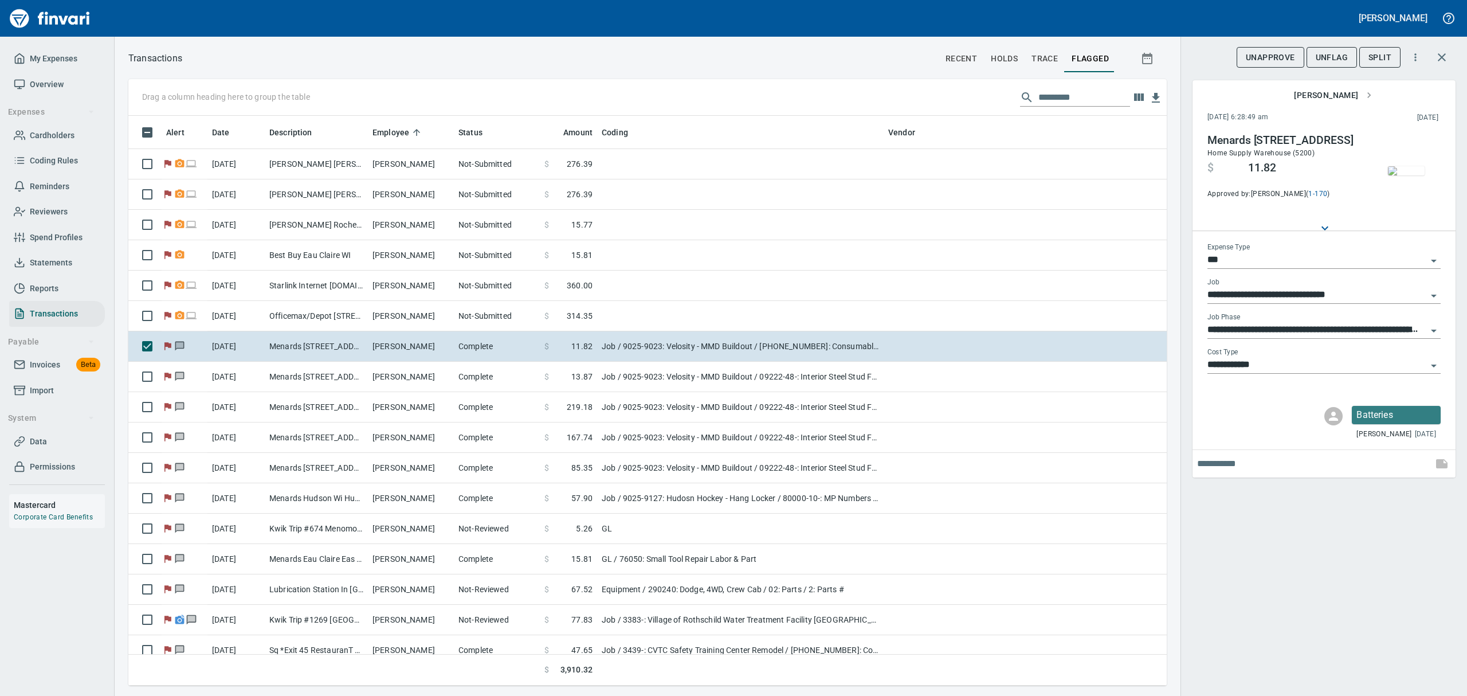
click at [1328, 58] on span "UnFlag" at bounding box center [1331, 57] width 32 height 14
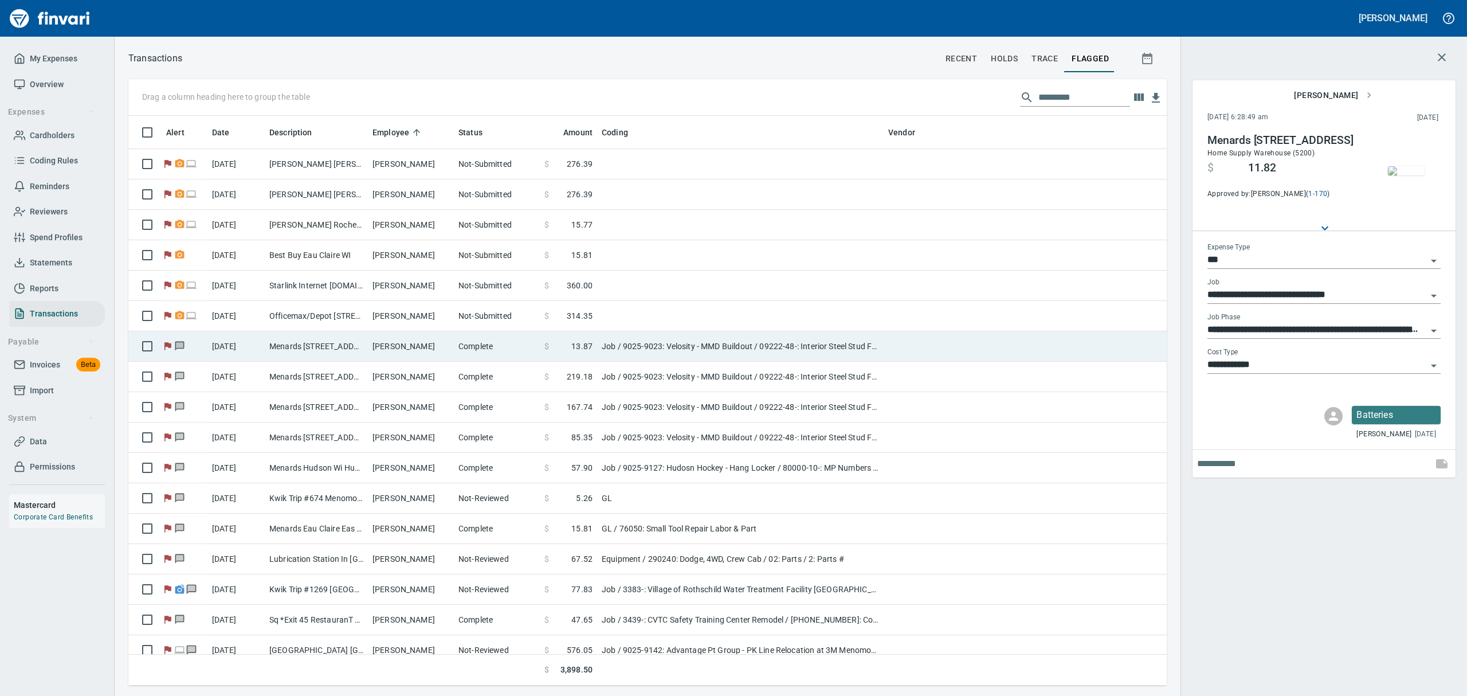
click at [308, 344] on td "Menards [STREET_ADDRESS]" at bounding box center [316, 346] width 103 height 30
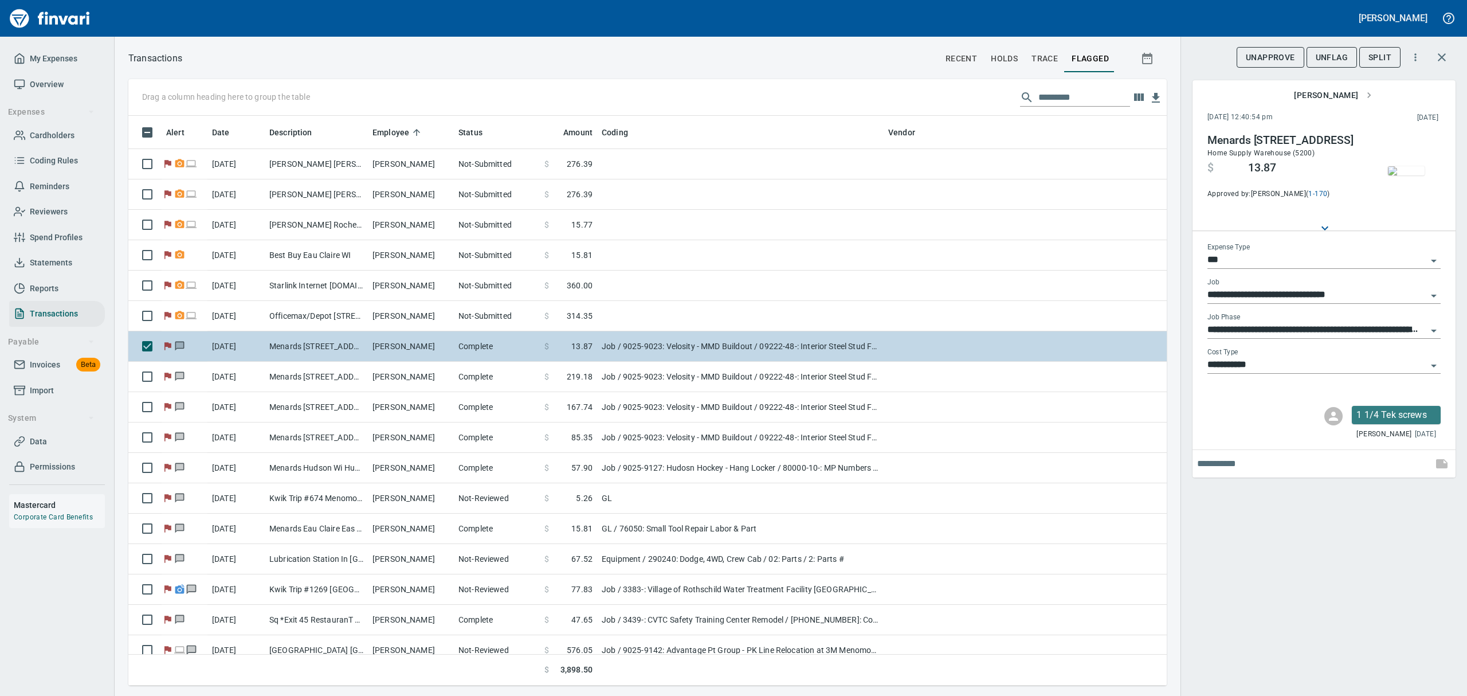
type input "**********"
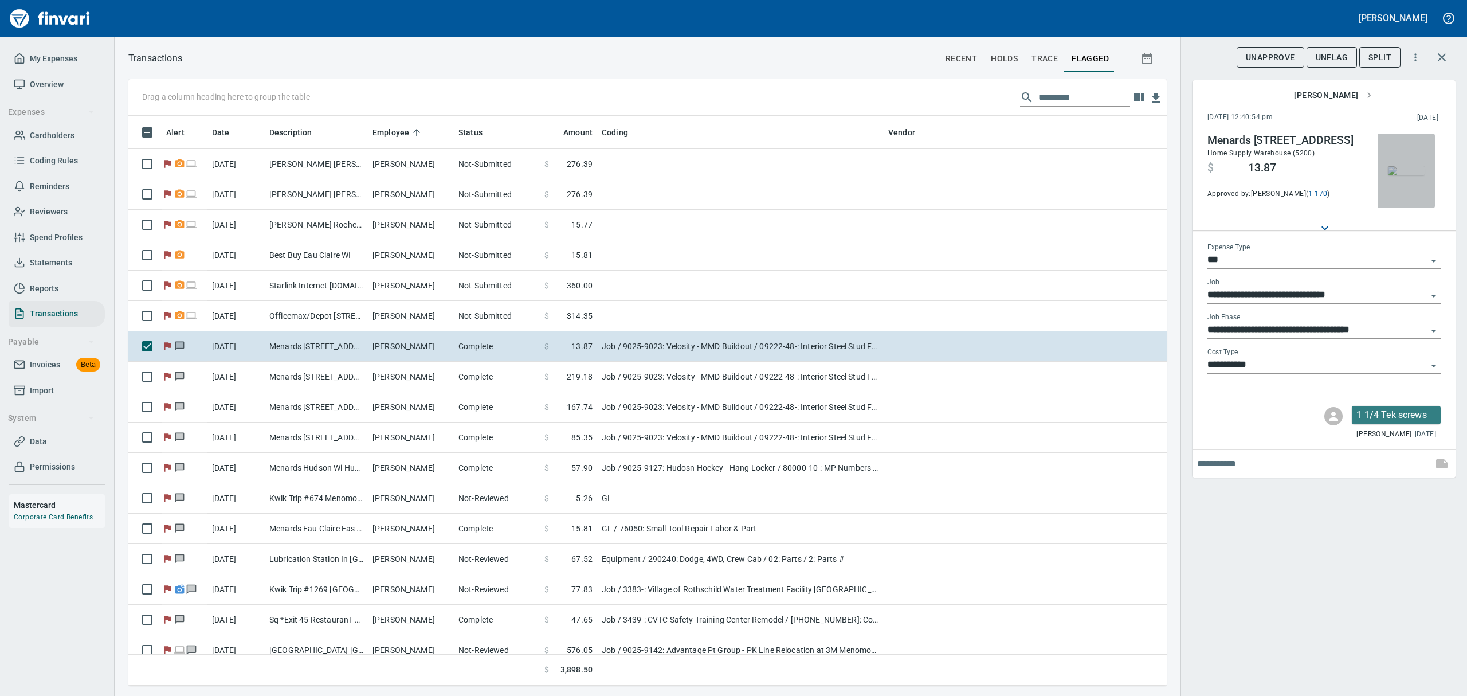
click at [1414, 166] on img "button" at bounding box center [1406, 170] width 37 height 9
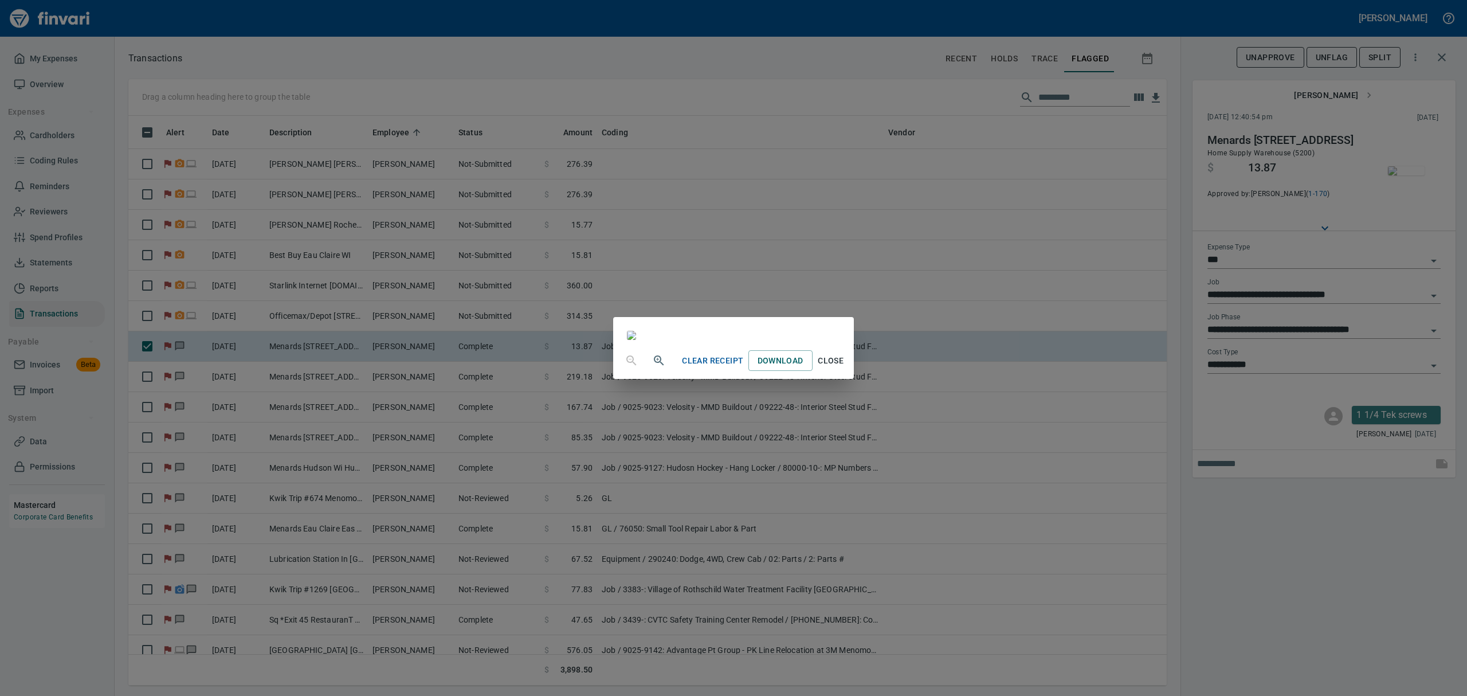
click at [845, 368] on span "Close" at bounding box center [831, 361] width 28 height 14
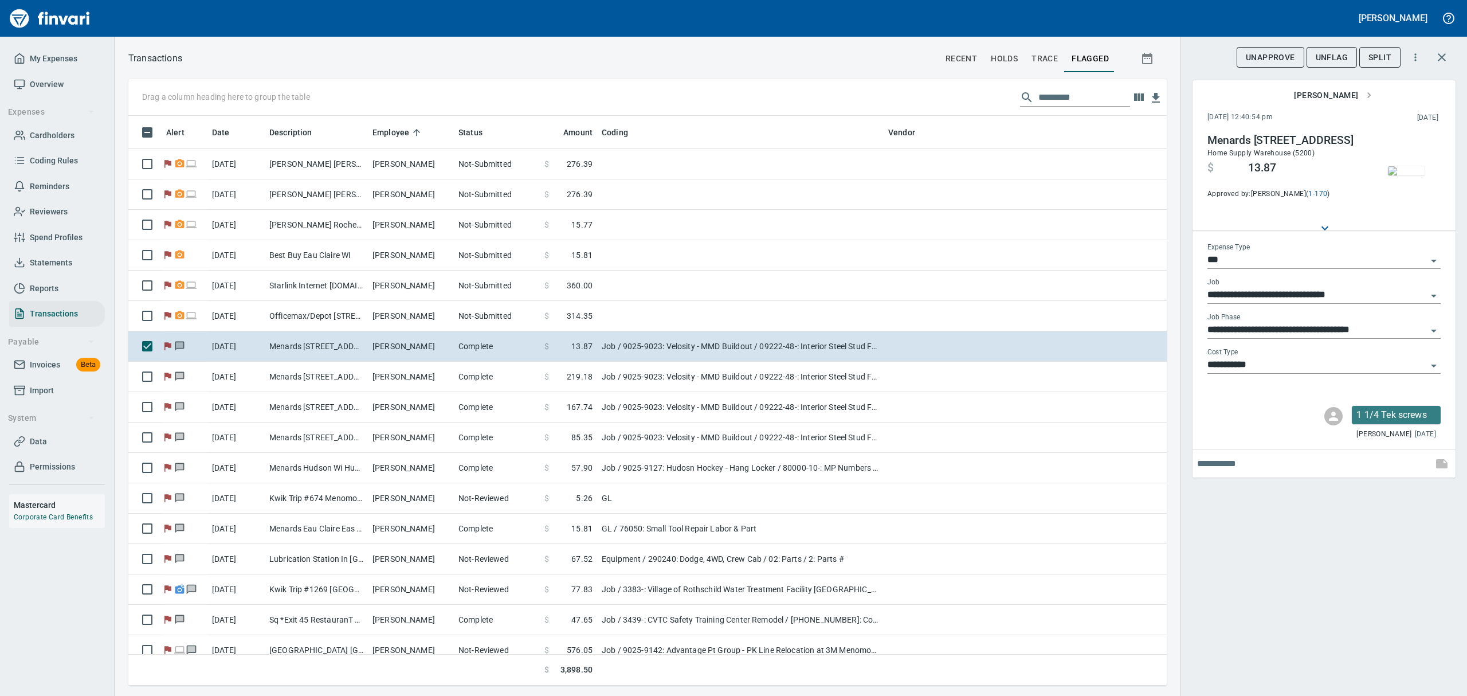
click at [1326, 57] on span "UnFlag" at bounding box center [1331, 57] width 32 height 14
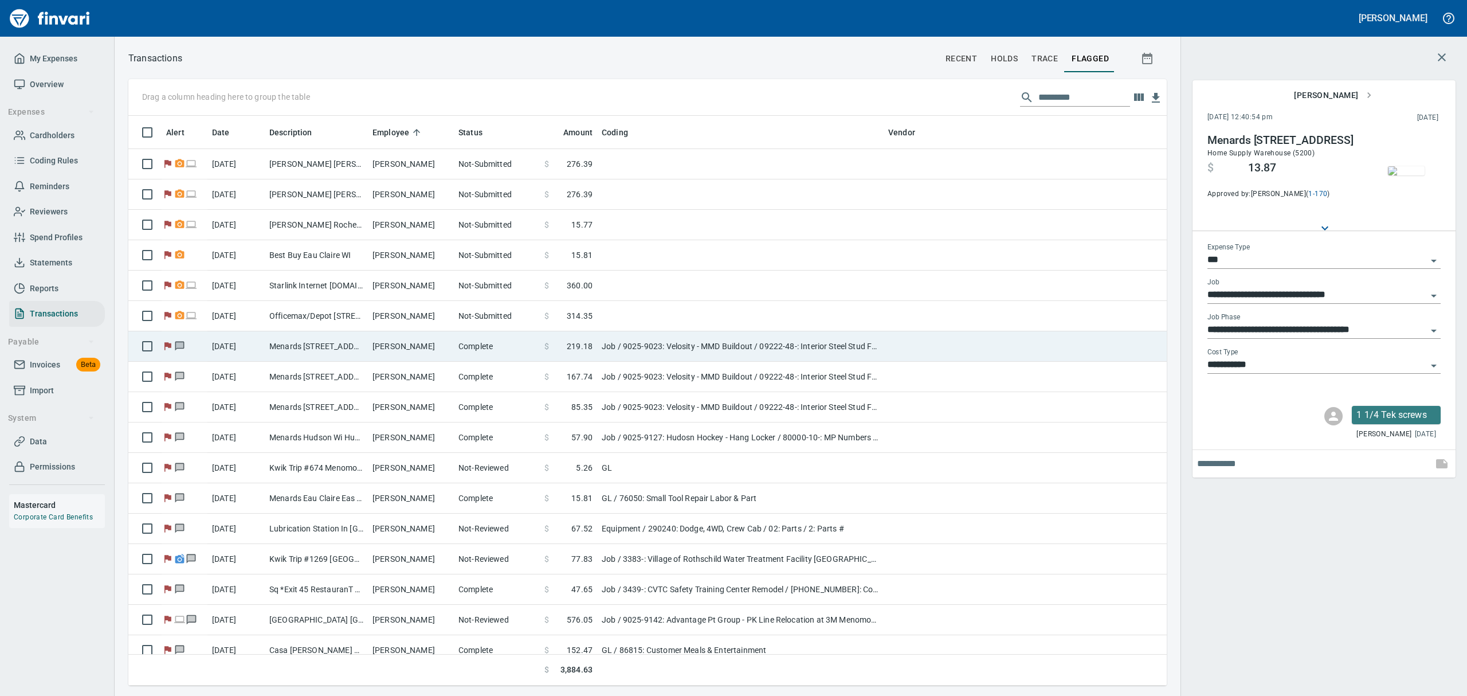
click at [337, 353] on td "Menards [STREET_ADDRESS]" at bounding box center [316, 346] width 103 height 30
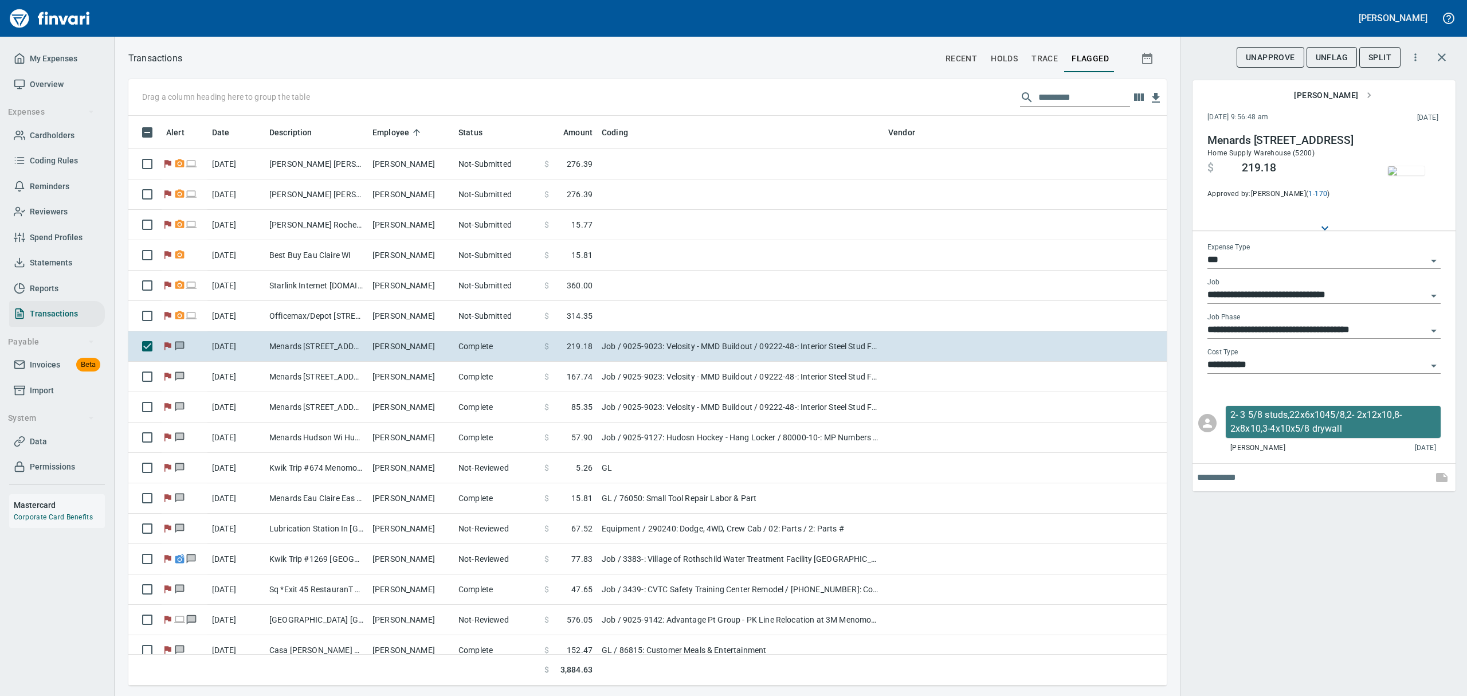
scroll to position [557, 1012]
click at [1406, 175] on img "button" at bounding box center [1406, 170] width 37 height 9
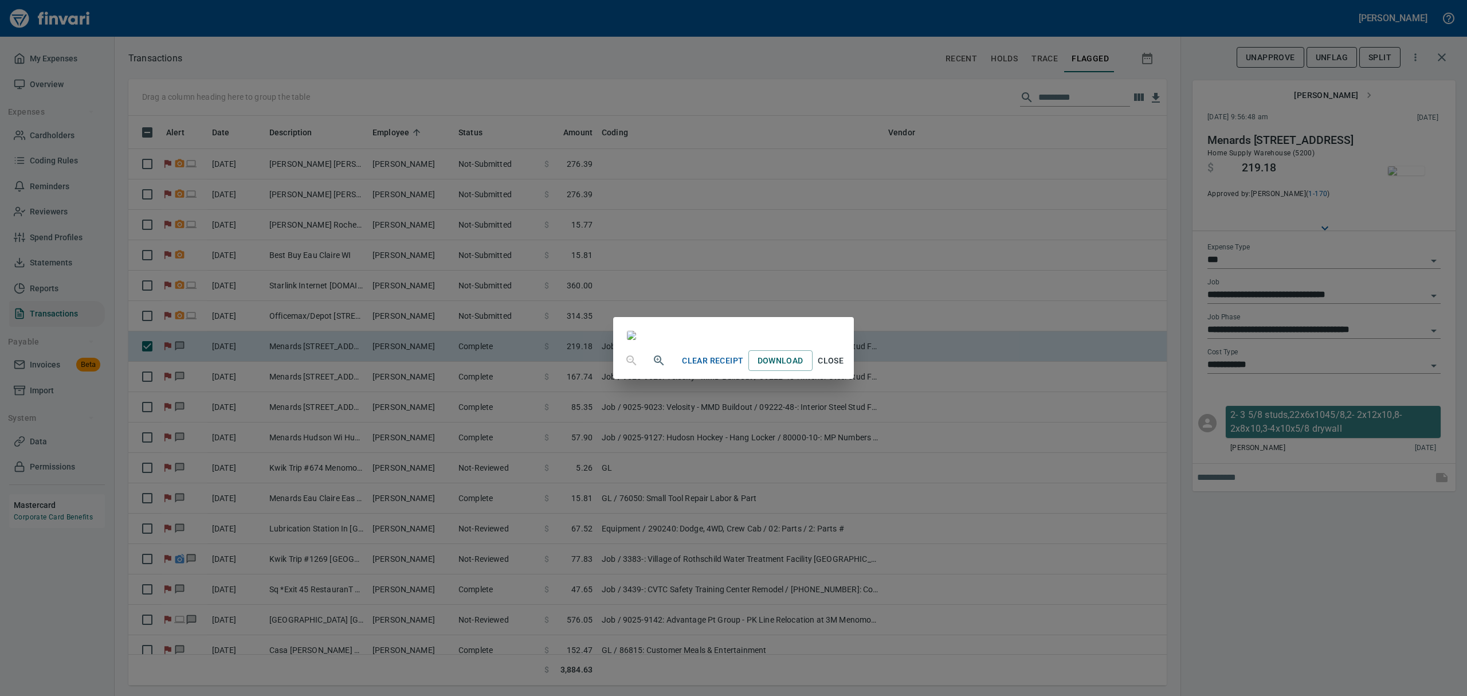
click at [849, 371] on button "Close" at bounding box center [830, 360] width 37 height 21
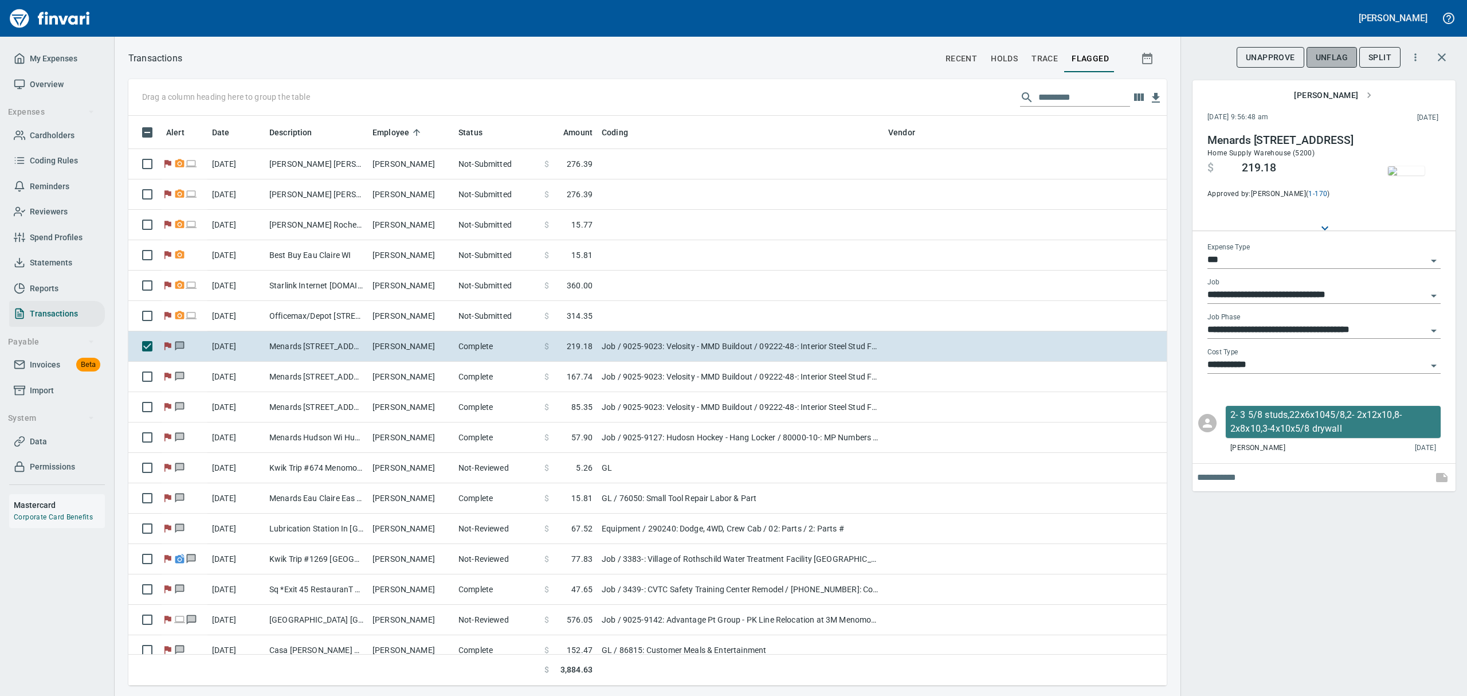
click at [1337, 61] on span "UnFlag" at bounding box center [1331, 57] width 32 height 14
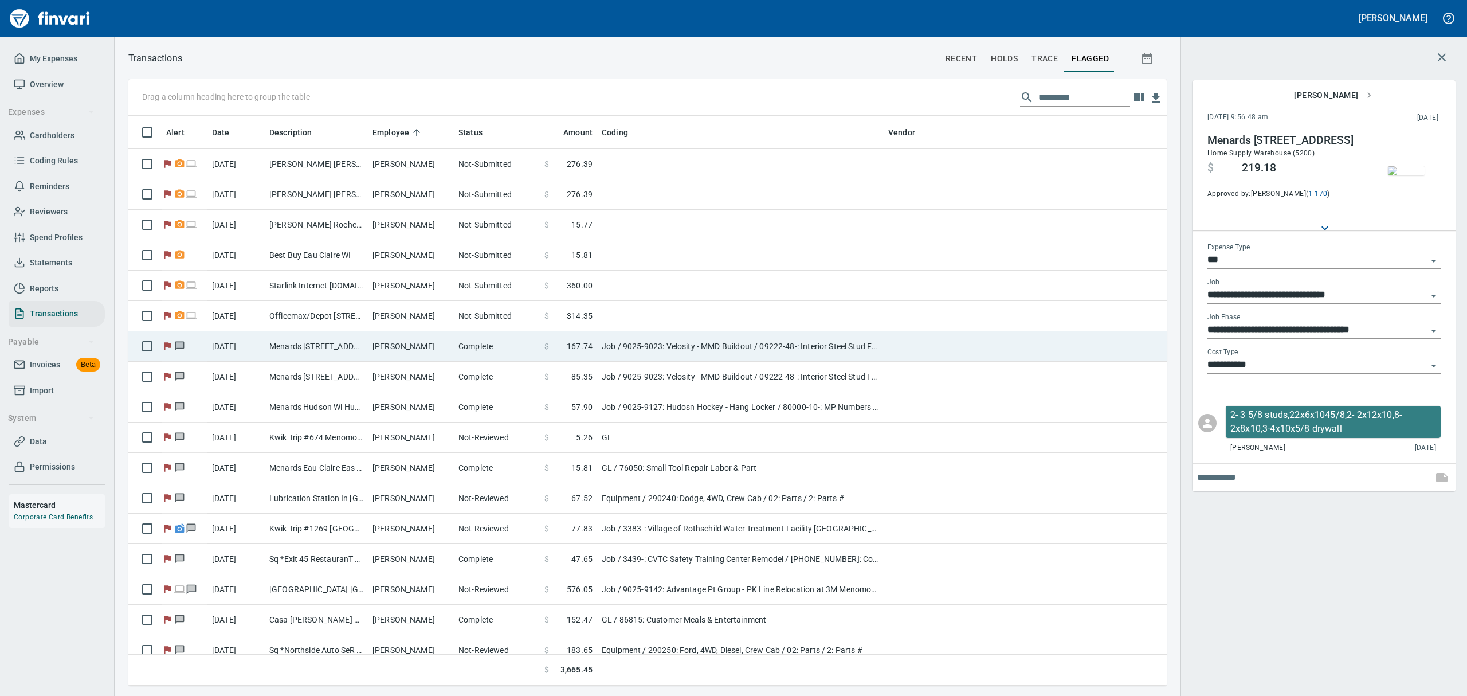
click at [424, 346] on td "[PERSON_NAME]" at bounding box center [411, 346] width 86 height 30
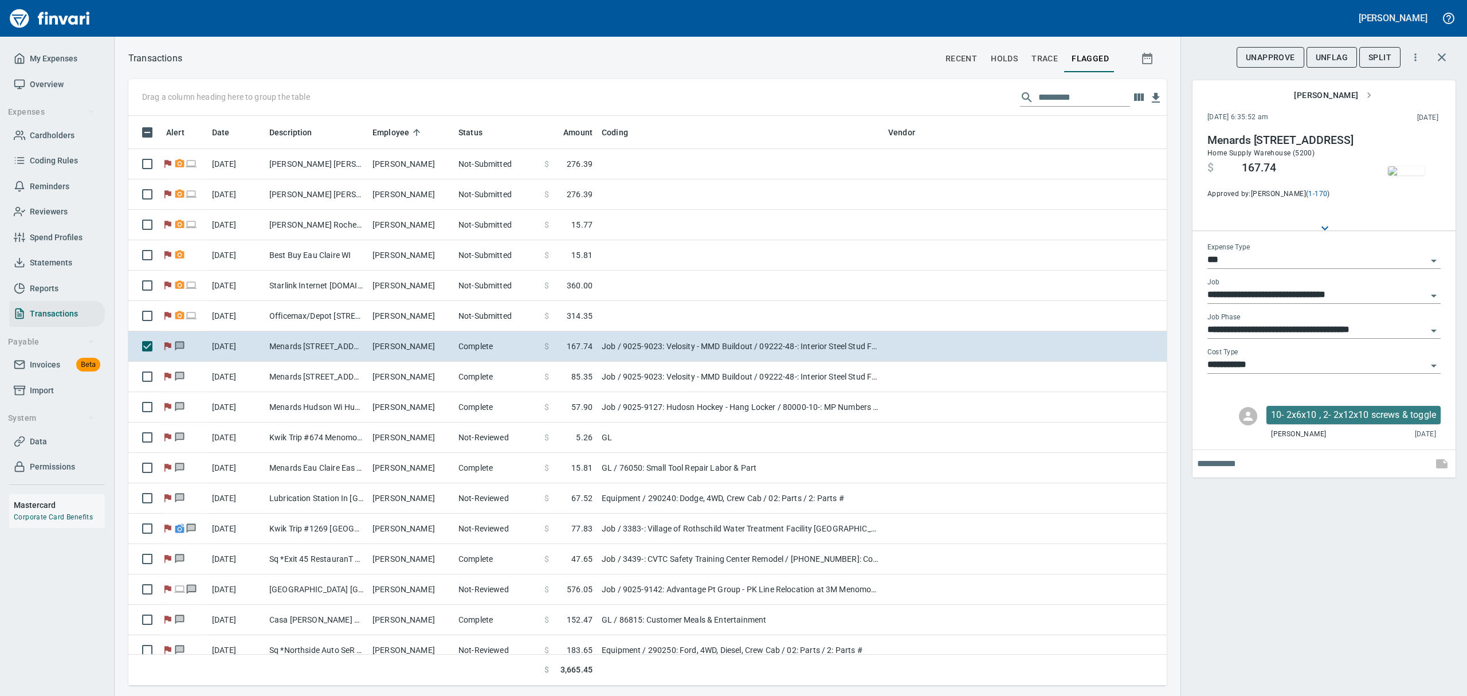
click at [1415, 175] on img "button" at bounding box center [1406, 170] width 37 height 9
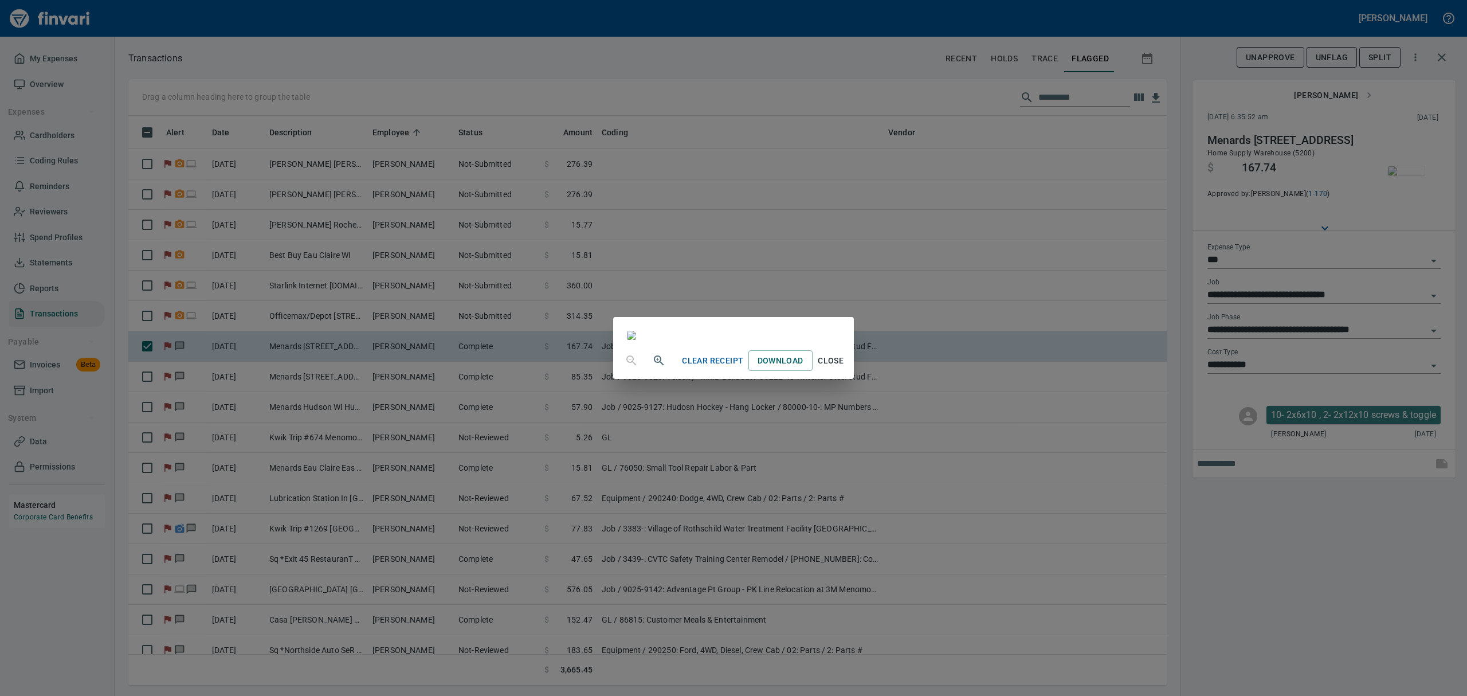
click at [845, 368] on span "Close" at bounding box center [831, 361] width 28 height 14
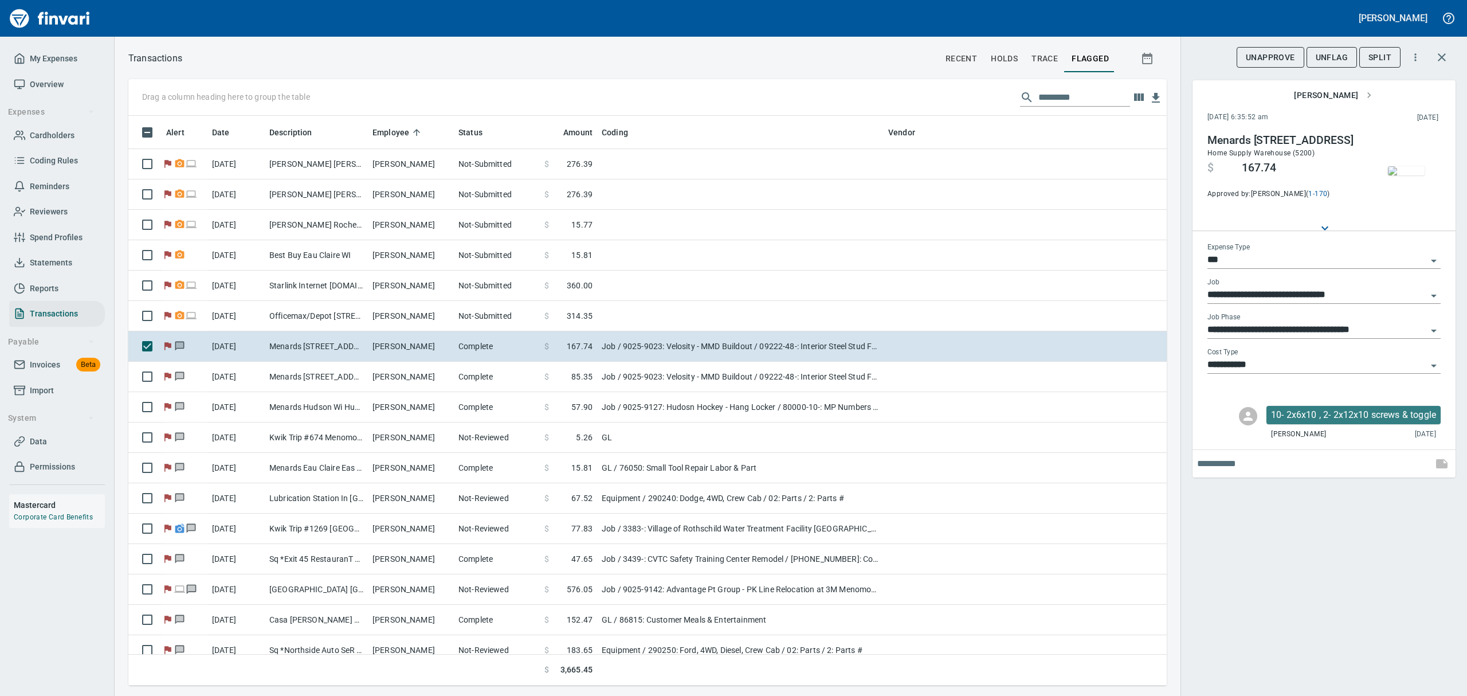
click at [1336, 53] on span "UnFlag" at bounding box center [1331, 57] width 32 height 14
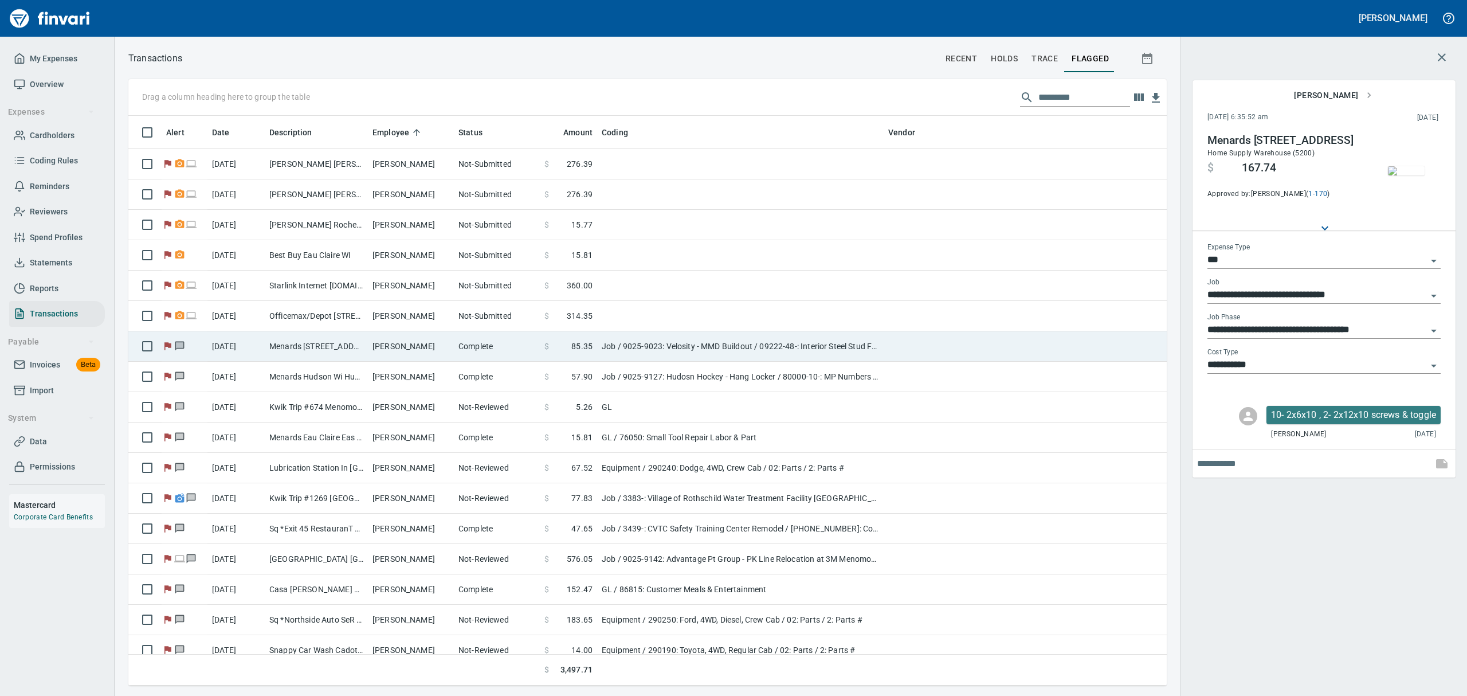
click at [355, 347] on td "Menards [STREET_ADDRESS]" at bounding box center [316, 346] width 103 height 30
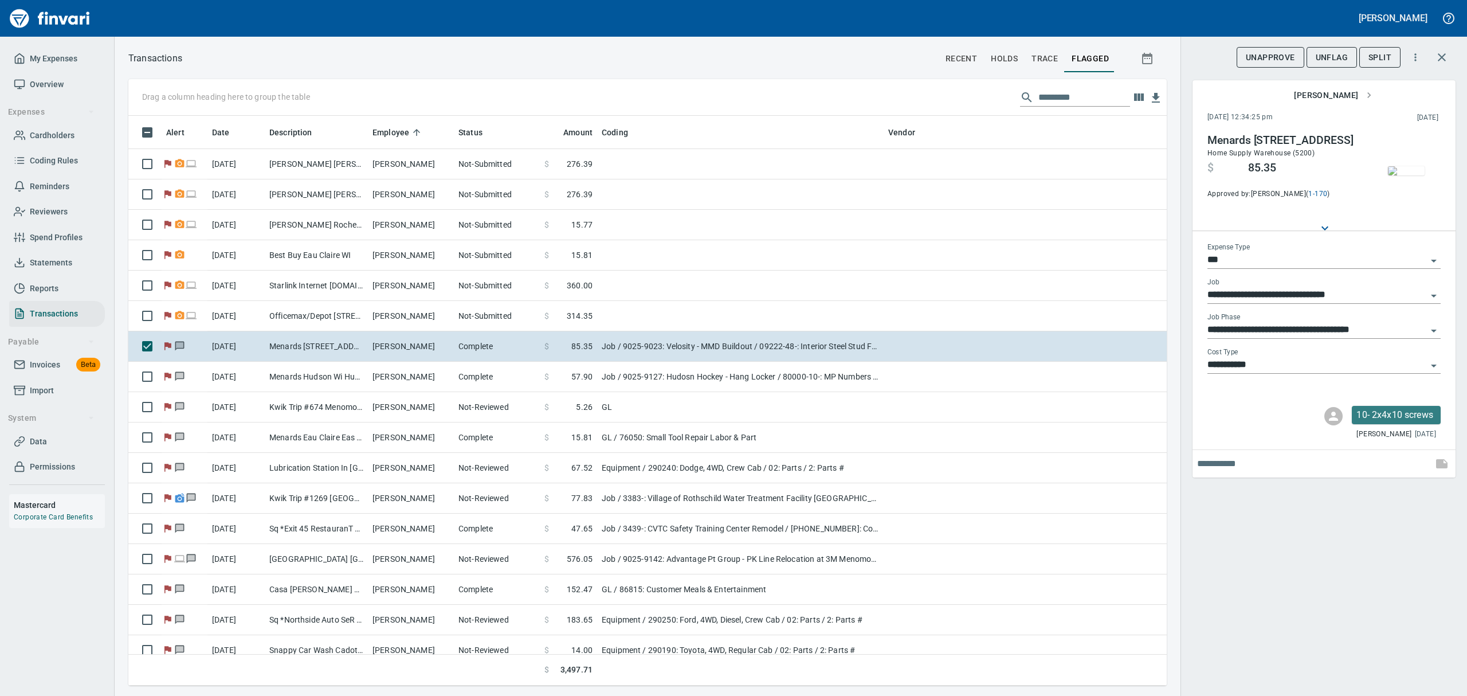
click at [1399, 175] on img "button" at bounding box center [1406, 170] width 37 height 9
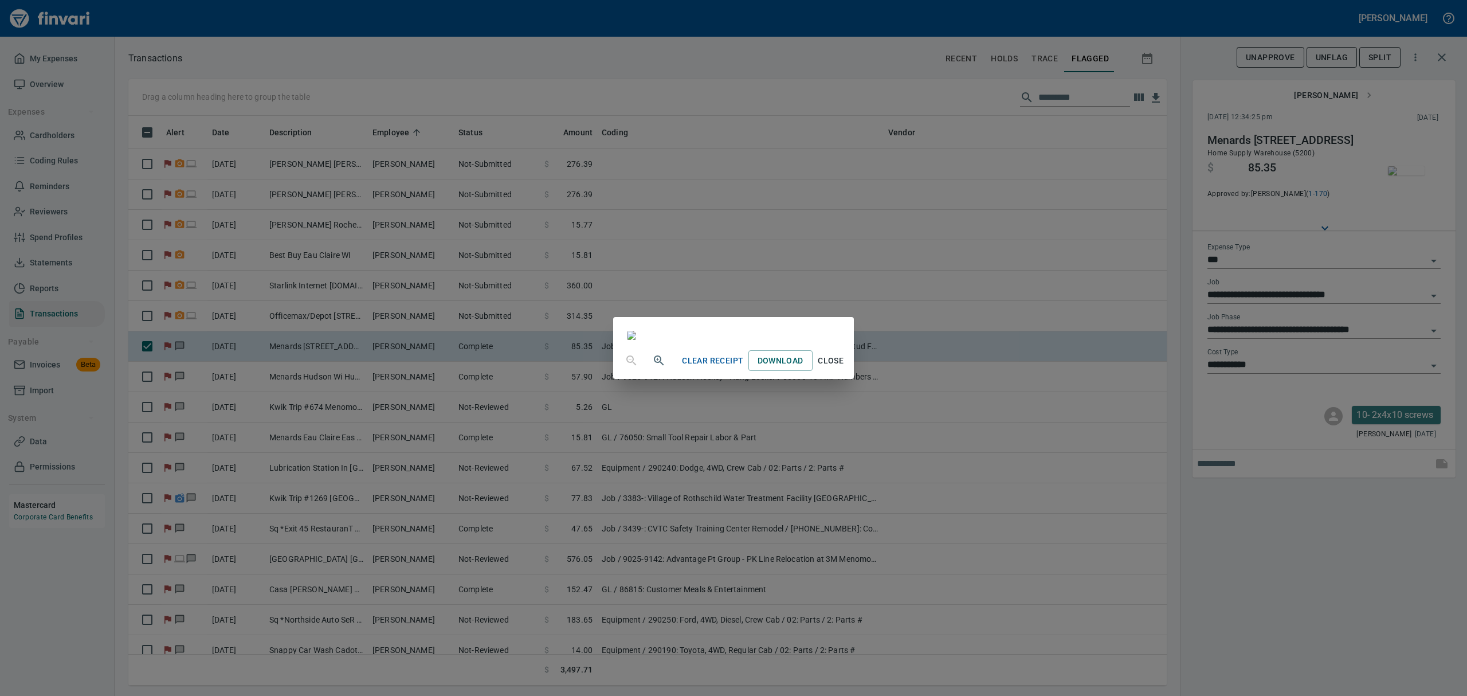
click at [845, 368] on span "Close" at bounding box center [831, 361] width 28 height 14
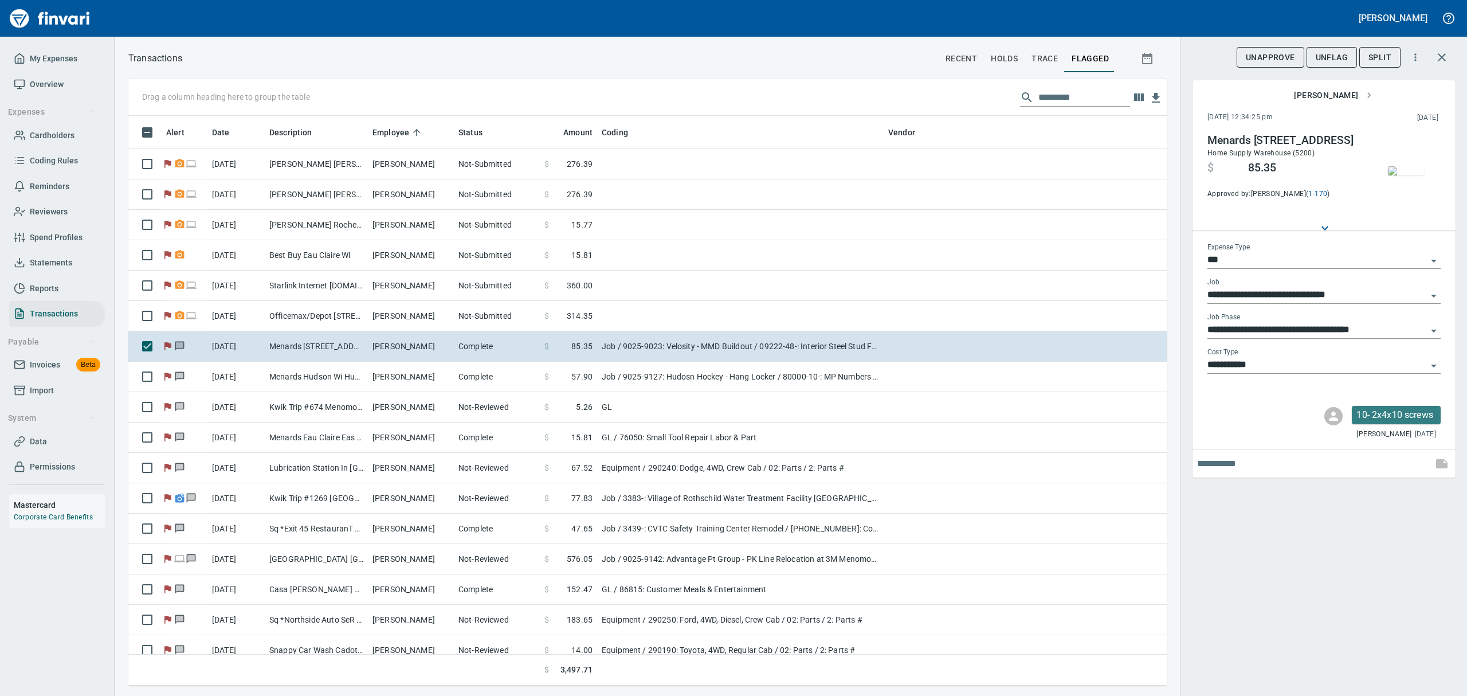
click at [1332, 60] on span "UnFlag" at bounding box center [1331, 57] width 32 height 14
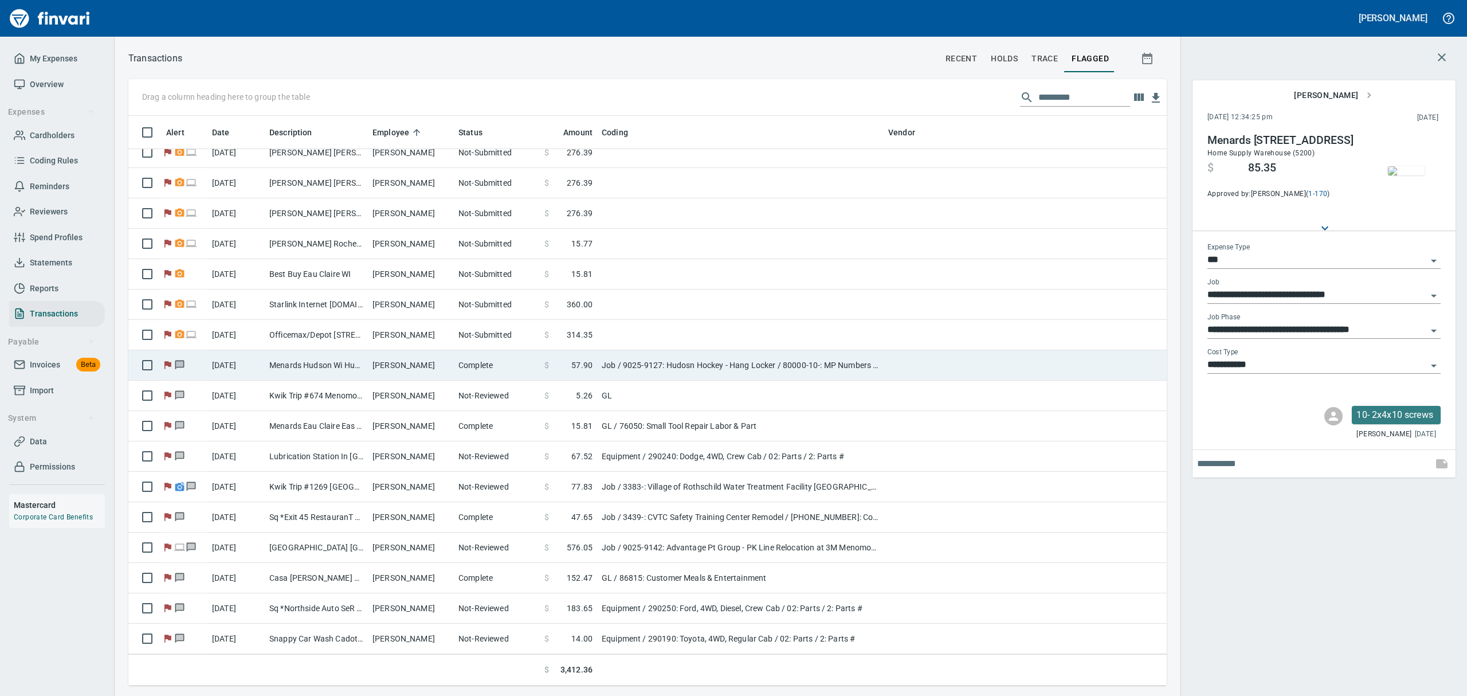
click at [555, 356] on td "$ 57.90" at bounding box center [568, 365] width 57 height 30
type input "**********"
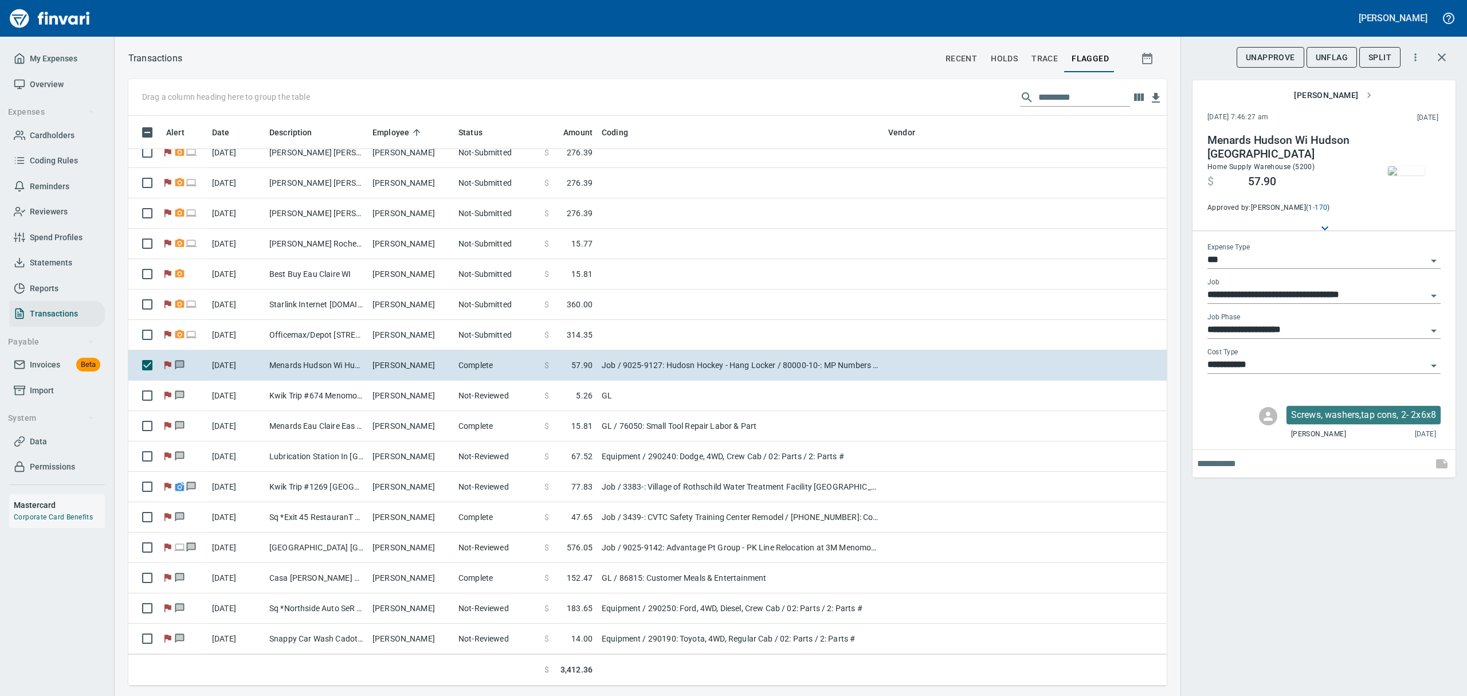
click at [1405, 175] on img "button" at bounding box center [1406, 170] width 37 height 9
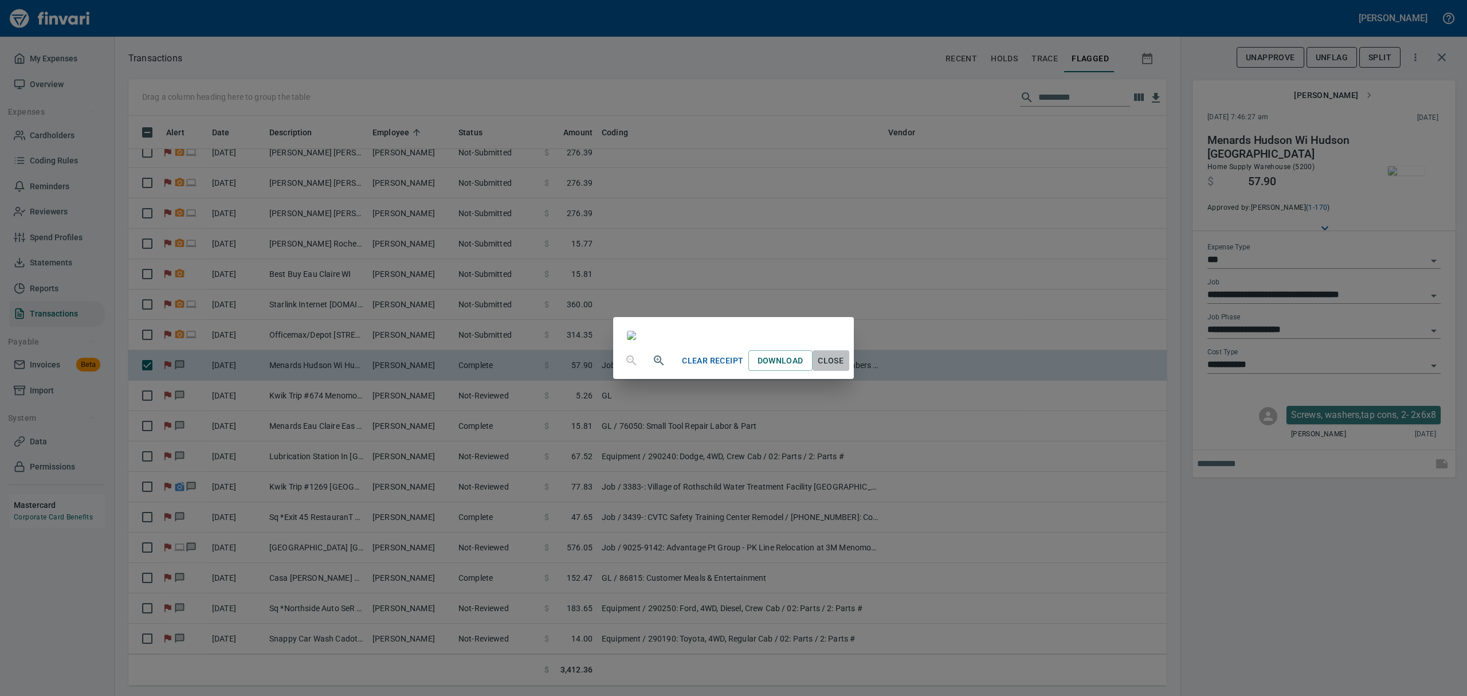
click at [845, 368] on span "Close" at bounding box center [831, 361] width 28 height 14
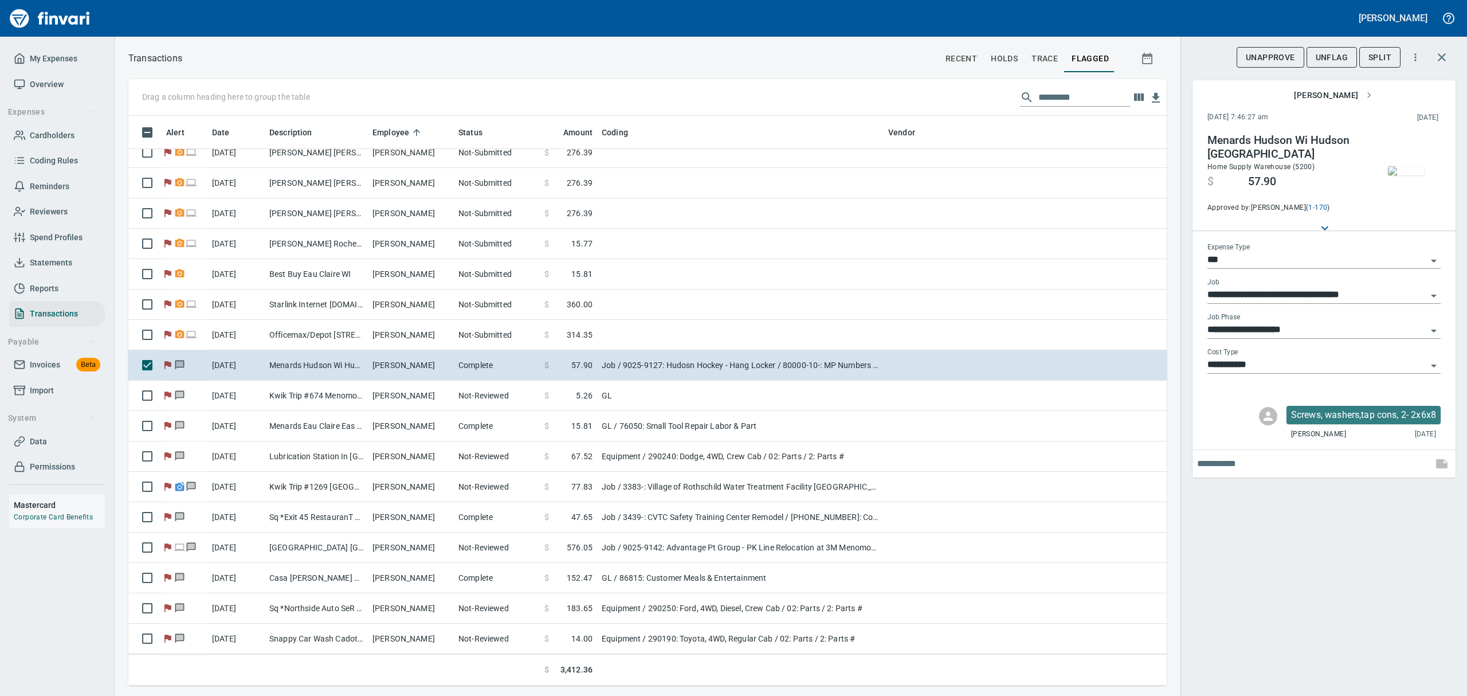
click at [1334, 58] on span "UnFlag" at bounding box center [1331, 57] width 32 height 14
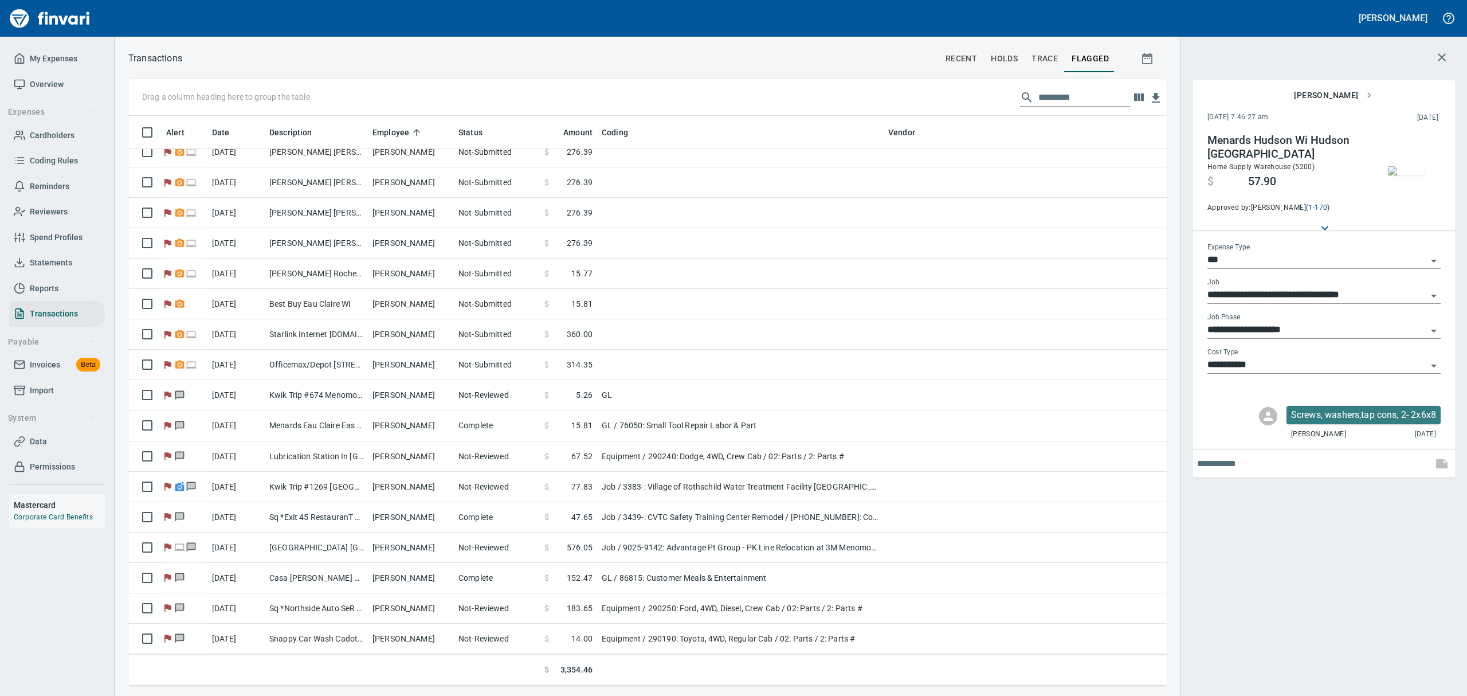
scroll to position [106, 0]
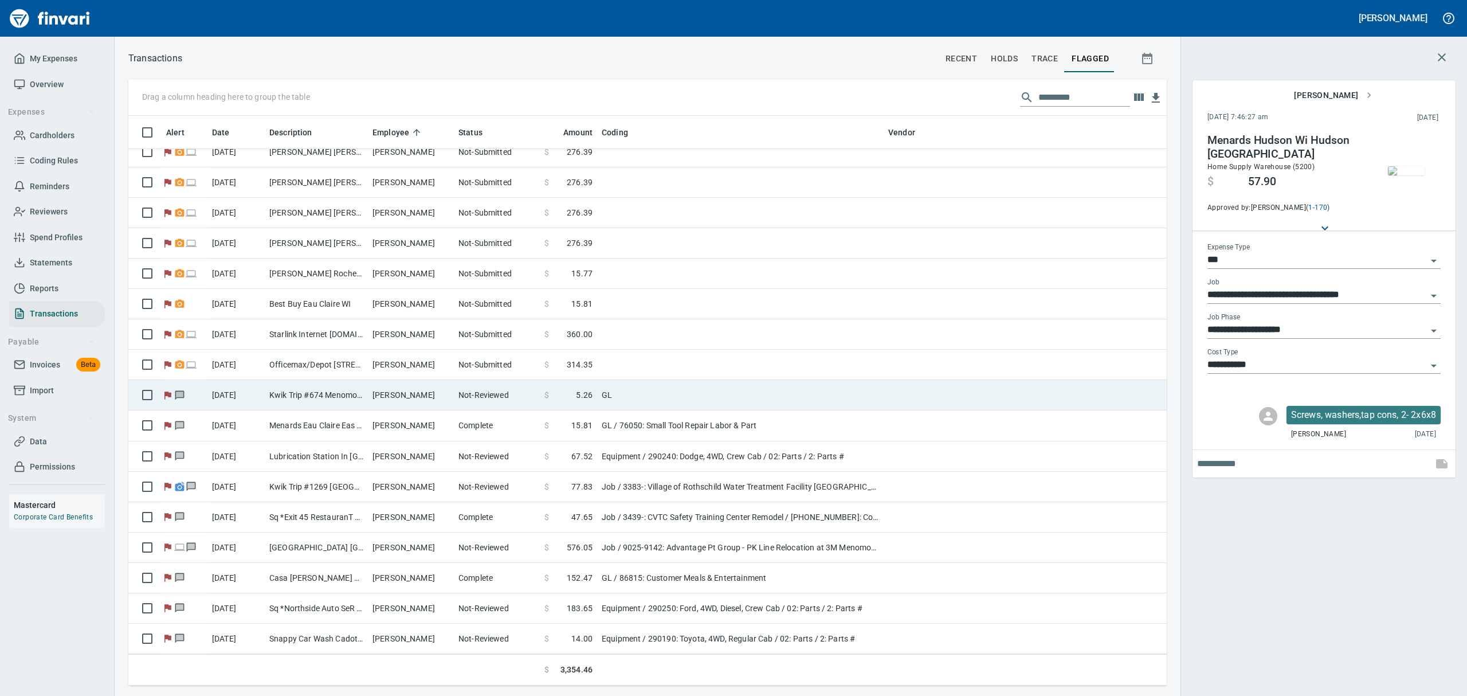
click at [333, 385] on td "Kwik Trip #674 Menomonie [GEOGRAPHIC_DATA]" at bounding box center [316, 395] width 103 height 30
type input "**"
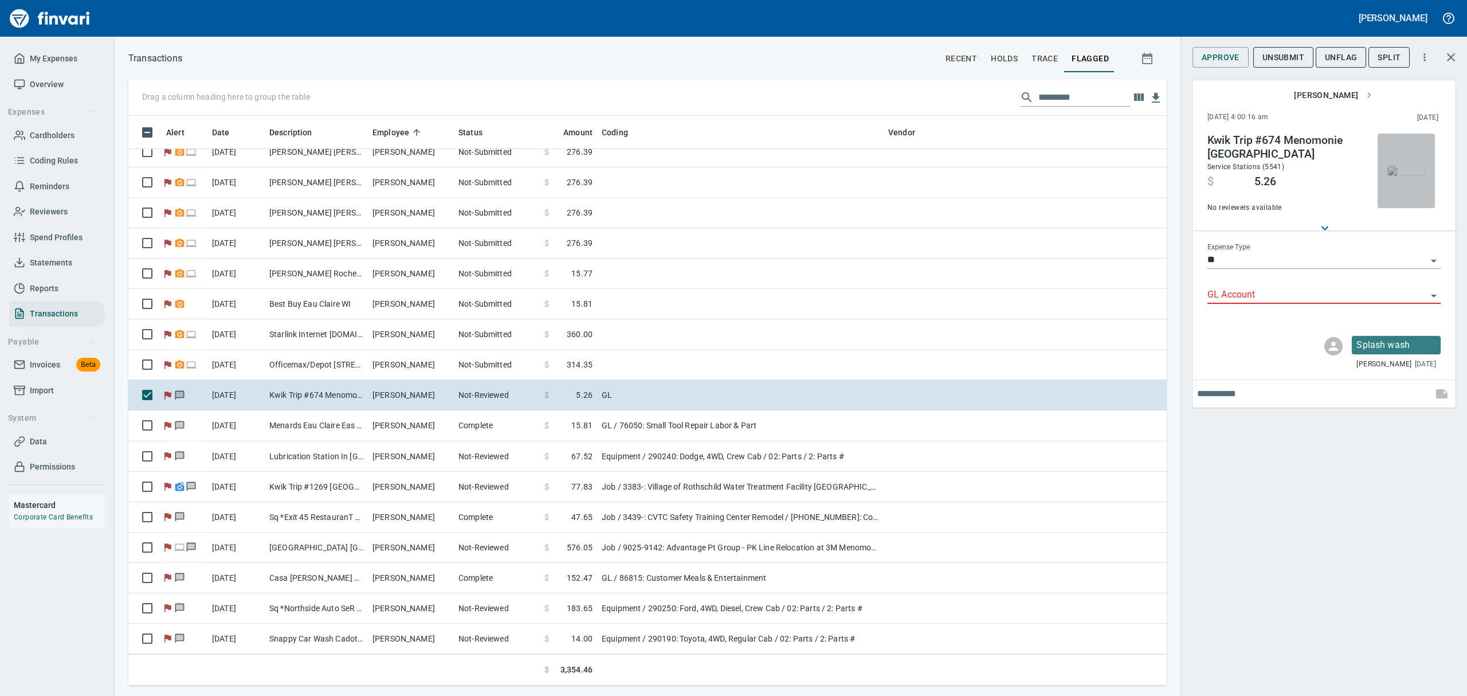
click at [1408, 171] on img "button" at bounding box center [1406, 170] width 37 height 9
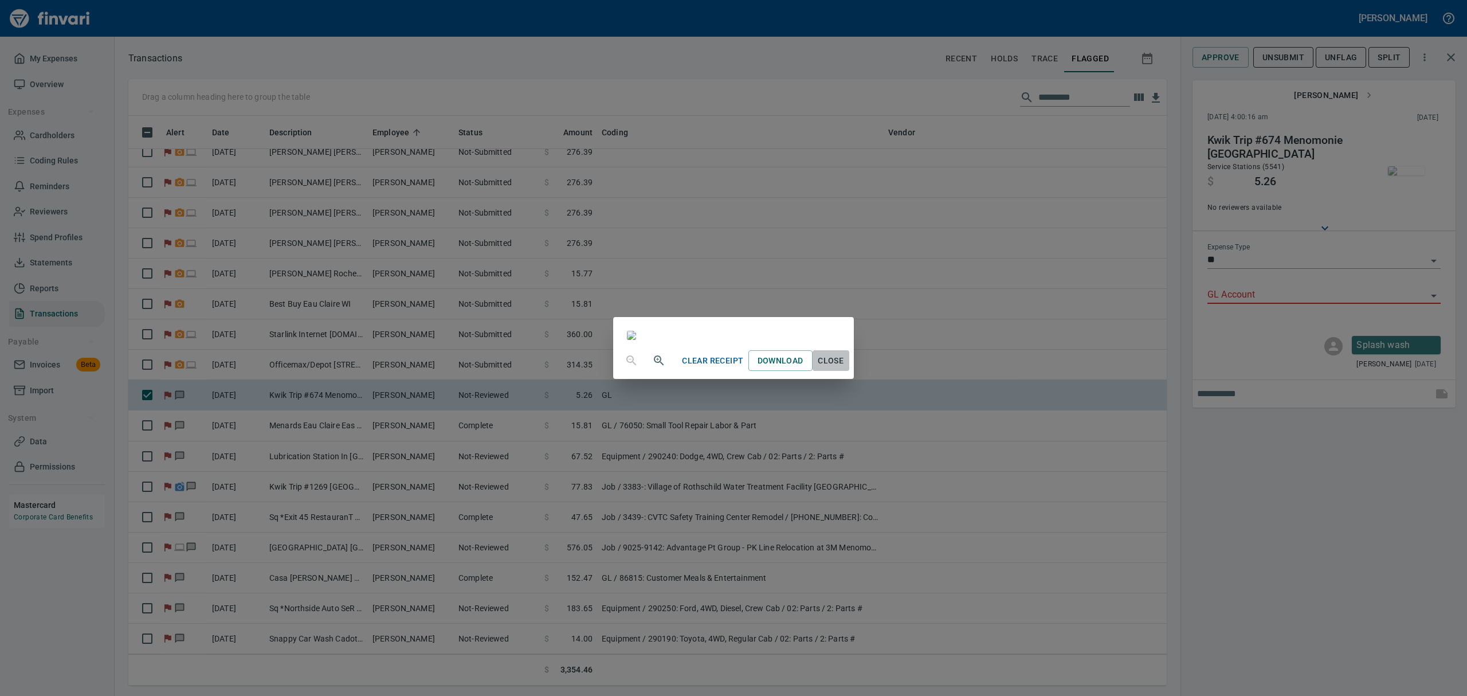
click at [845, 368] on span "Close" at bounding box center [831, 361] width 28 height 14
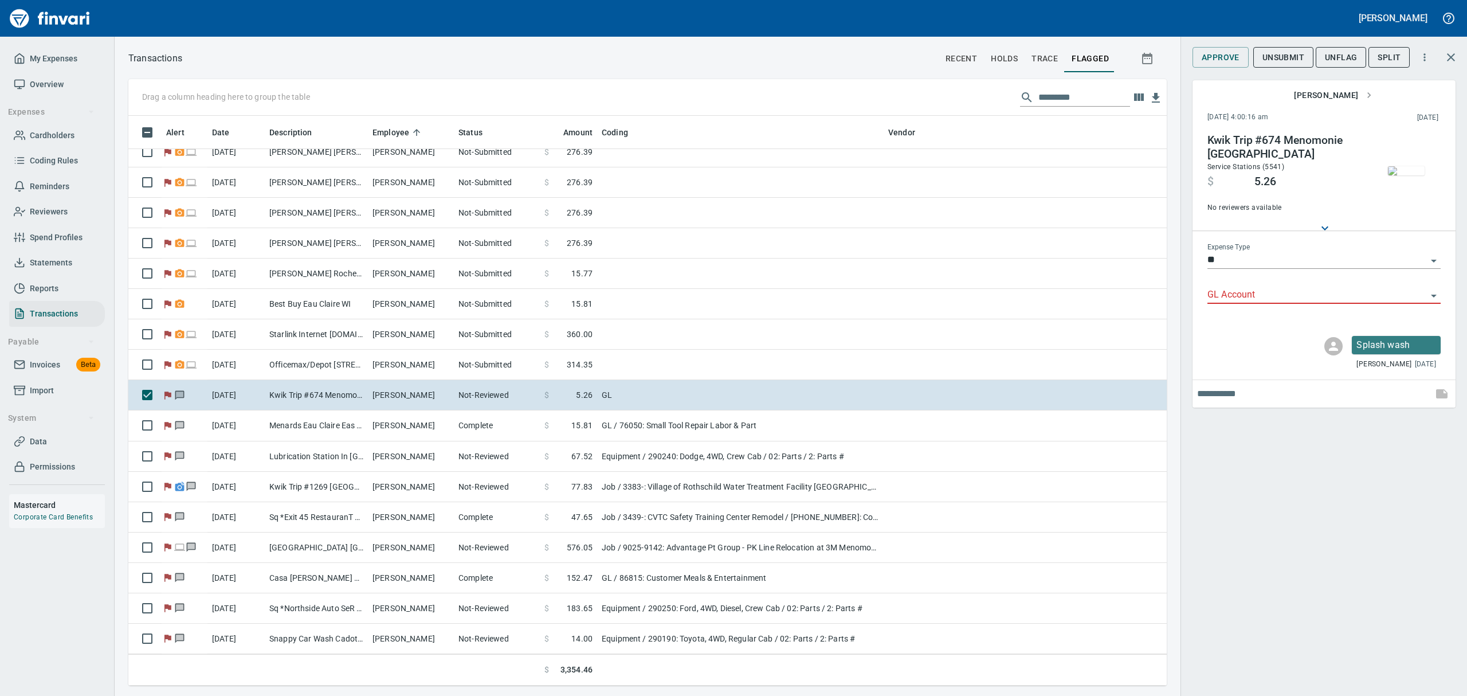
click at [1433, 292] on icon "Open" at bounding box center [1434, 296] width 14 height 14
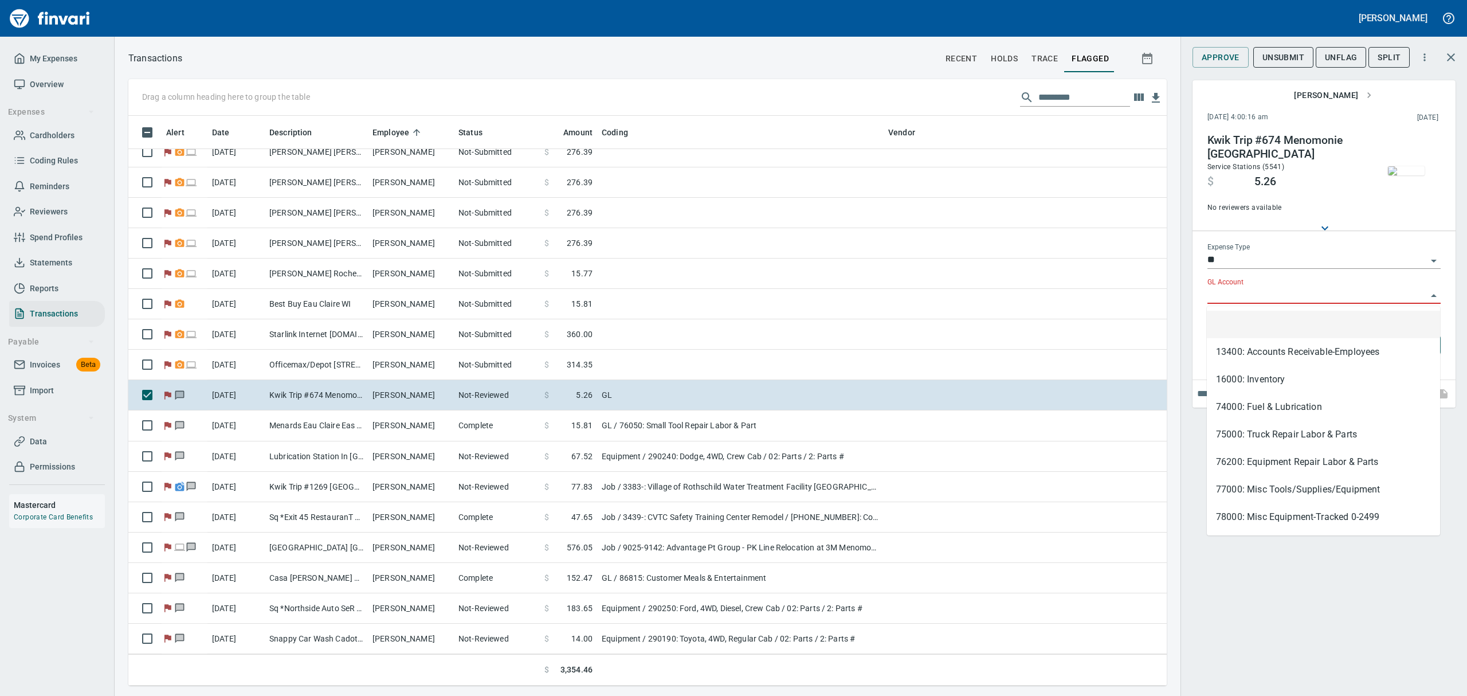
scroll to position [557, 1012]
click at [1271, 435] on li "75000: Truck Repair Labor & Parts" at bounding box center [1323, 435] width 233 height 28
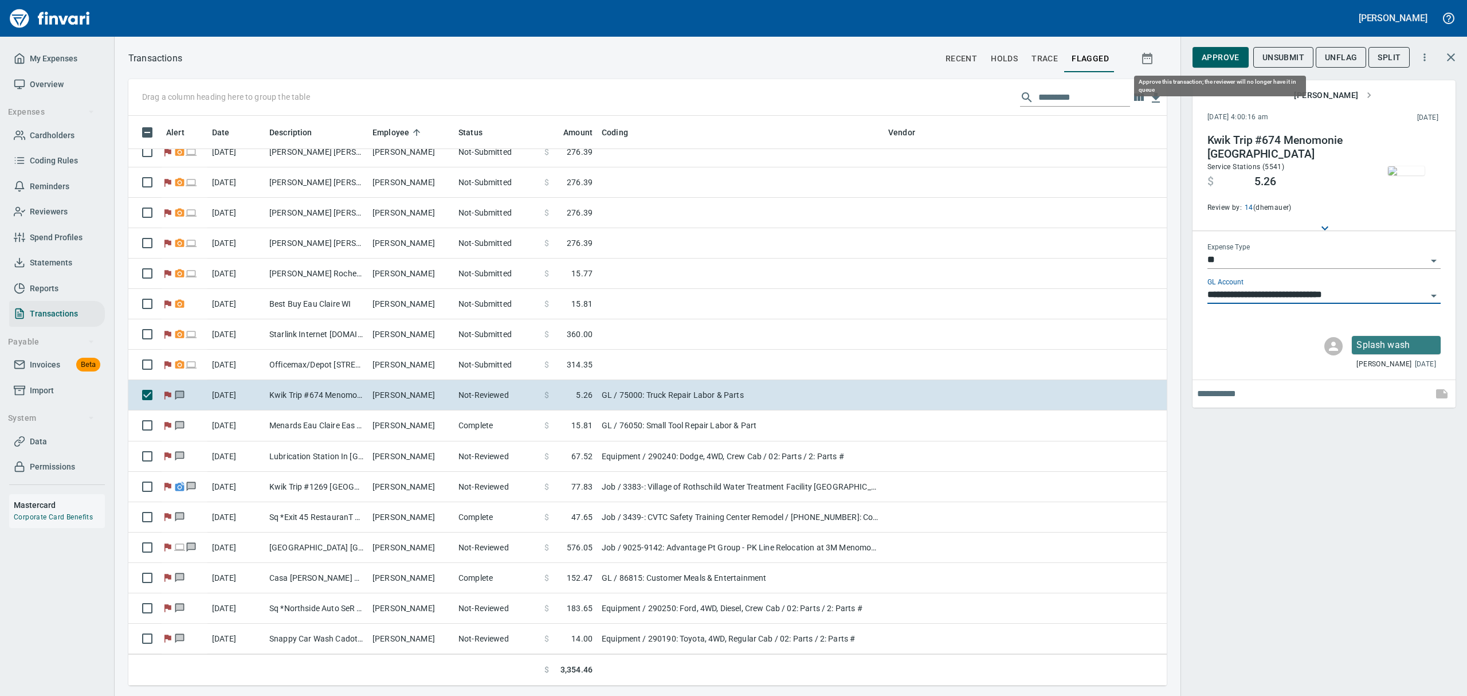
click at [1224, 51] on span "Approve" at bounding box center [1220, 57] width 38 height 14
click at [1337, 58] on span "UnFlag" at bounding box center [1331, 57] width 32 height 14
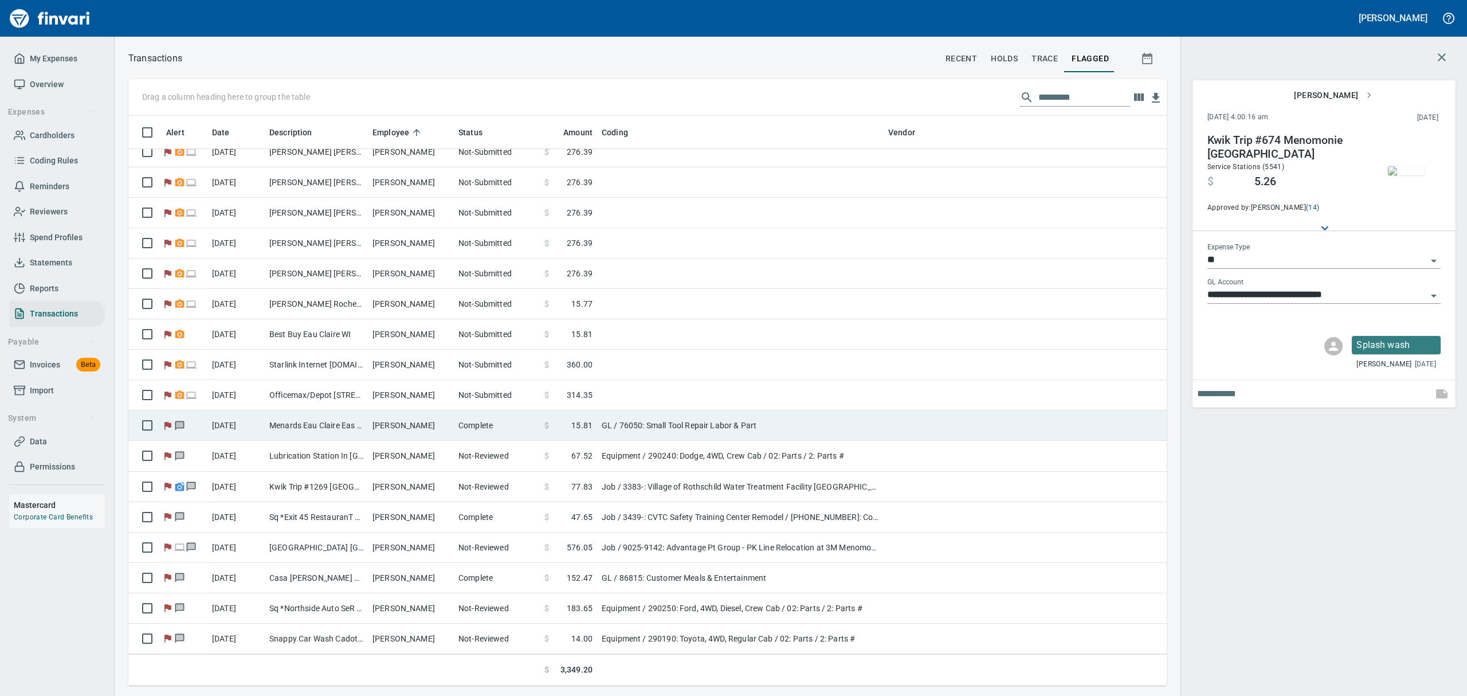
click at [399, 425] on td "[PERSON_NAME]" at bounding box center [411, 425] width 86 height 30
type input "**********"
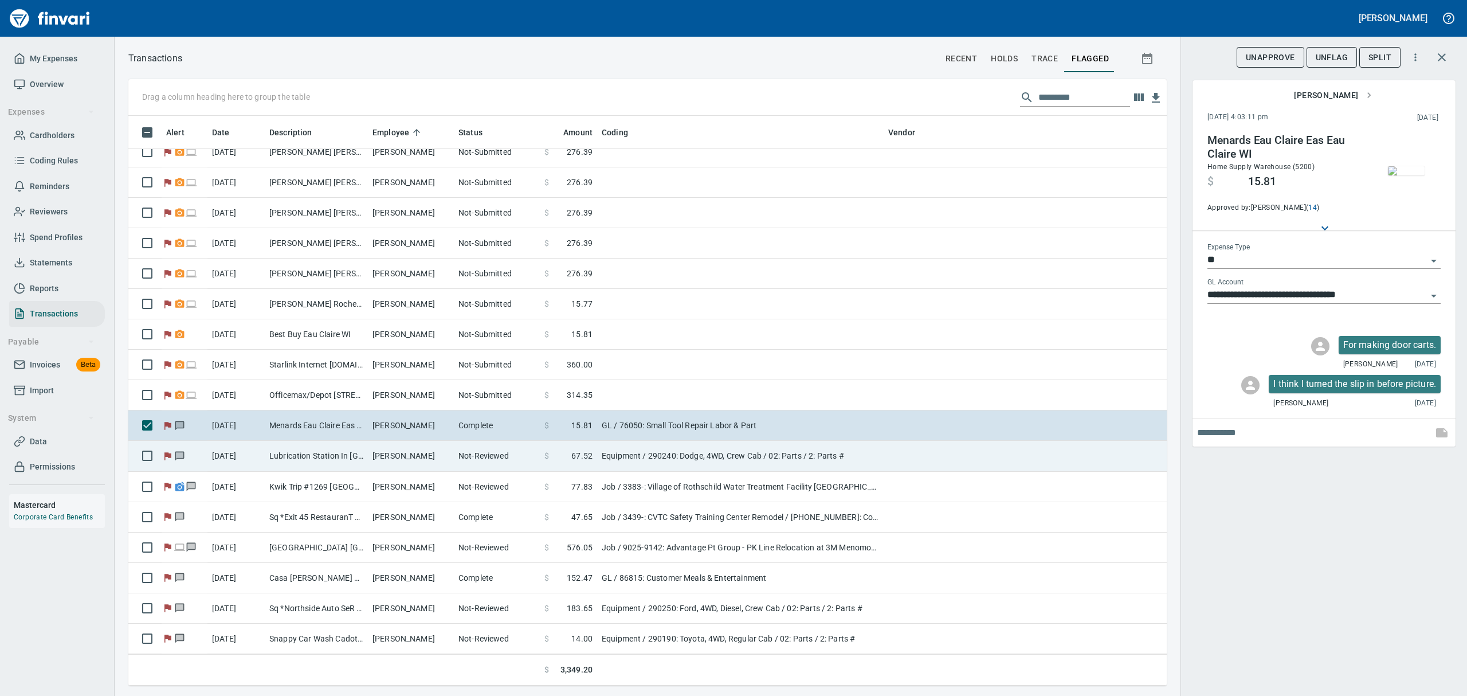
click at [315, 447] on td "Lubrication Station In [GEOGRAPHIC_DATA]" at bounding box center [316, 456] width 103 height 30
type input "*********"
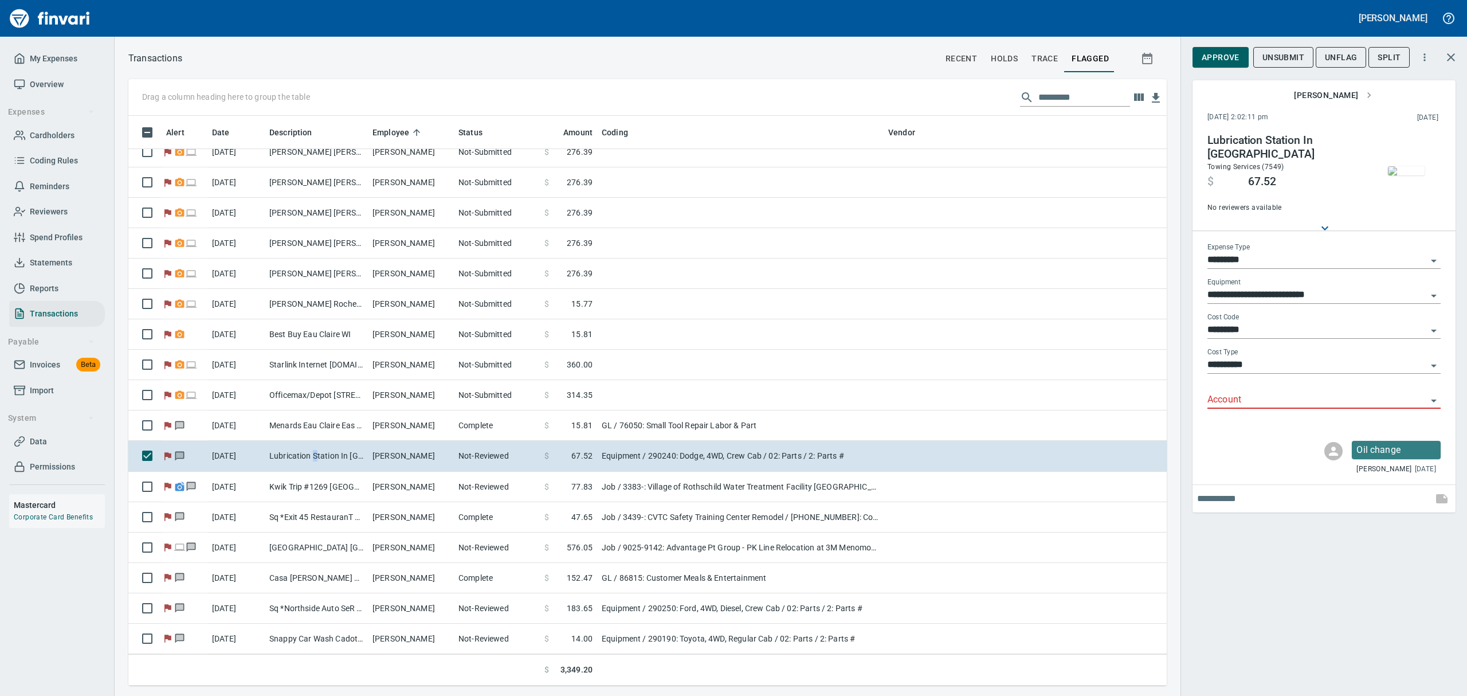
click at [1432, 399] on icon "Open" at bounding box center [1434, 401] width 14 height 14
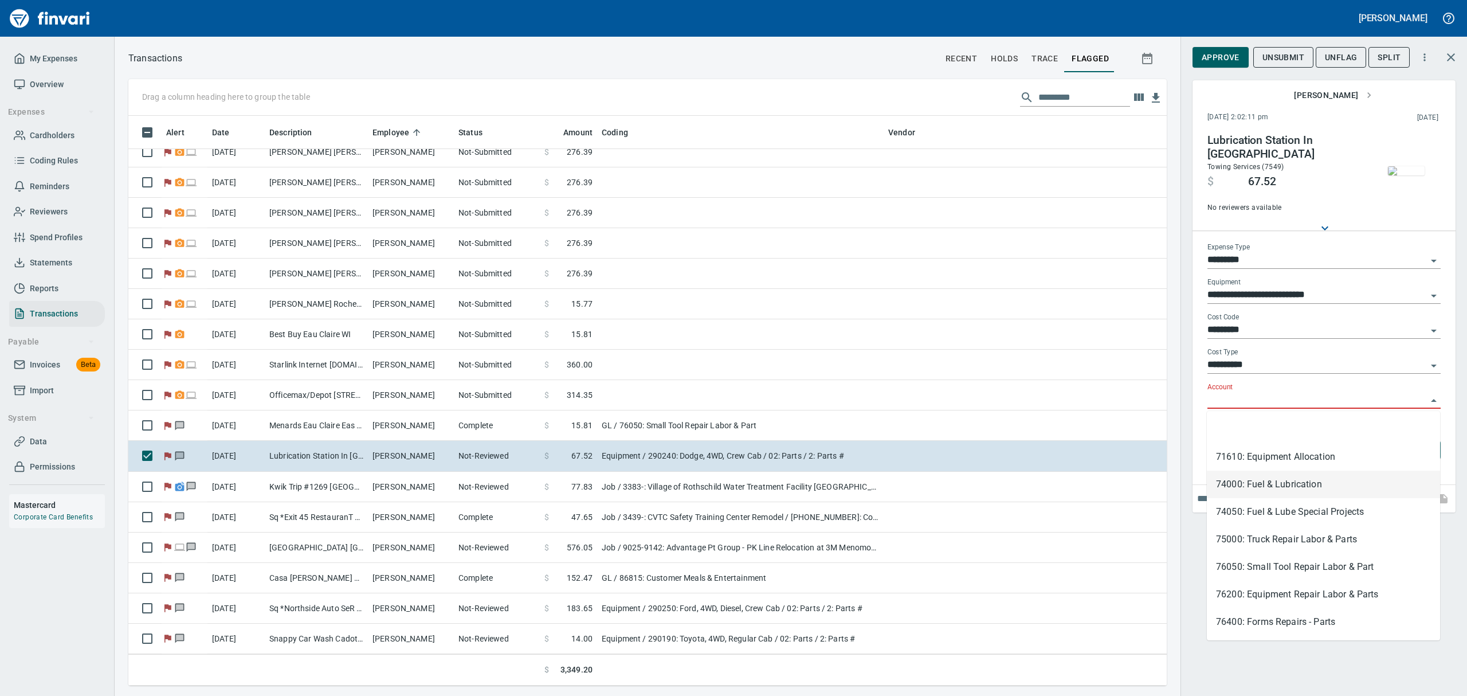
click at [1271, 482] on li "74000: Fuel & Lubrication" at bounding box center [1323, 484] width 233 height 28
type input "**********"
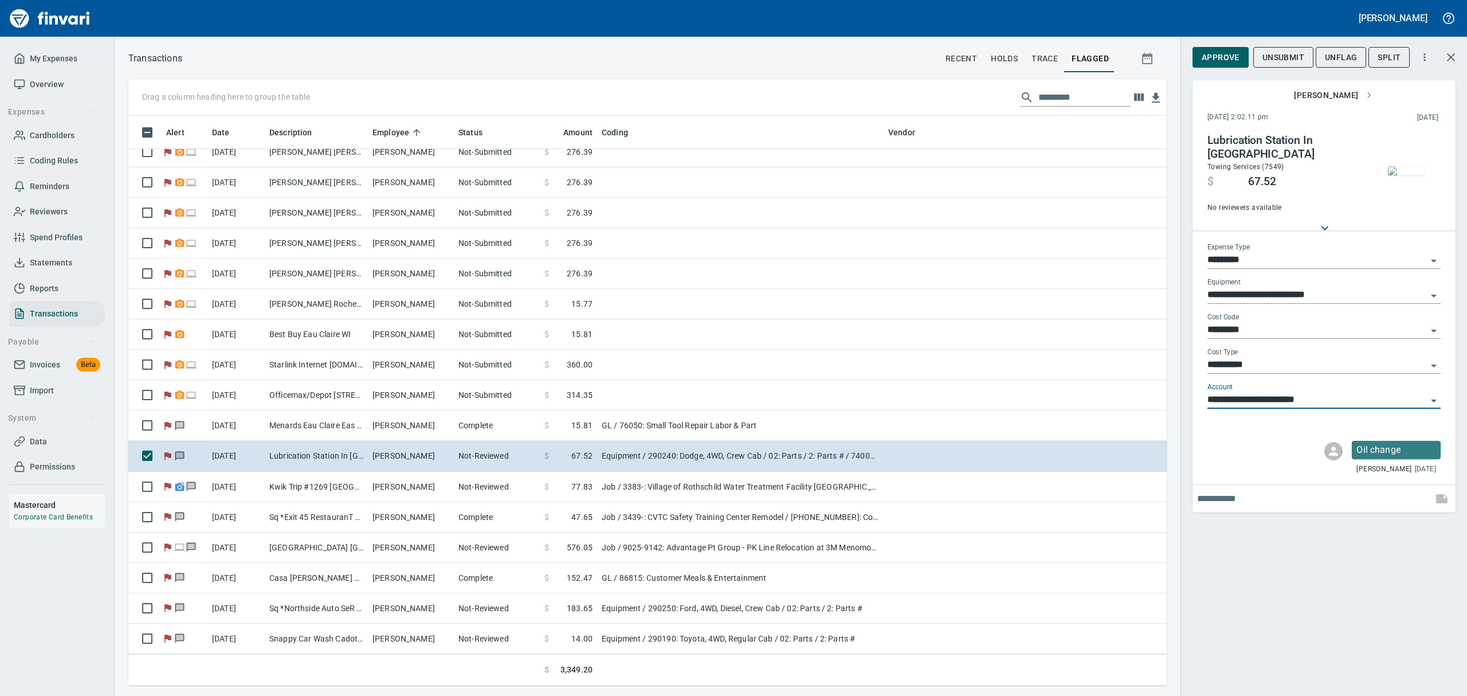
click at [1393, 166] on img "button" at bounding box center [1406, 170] width 37 height 9
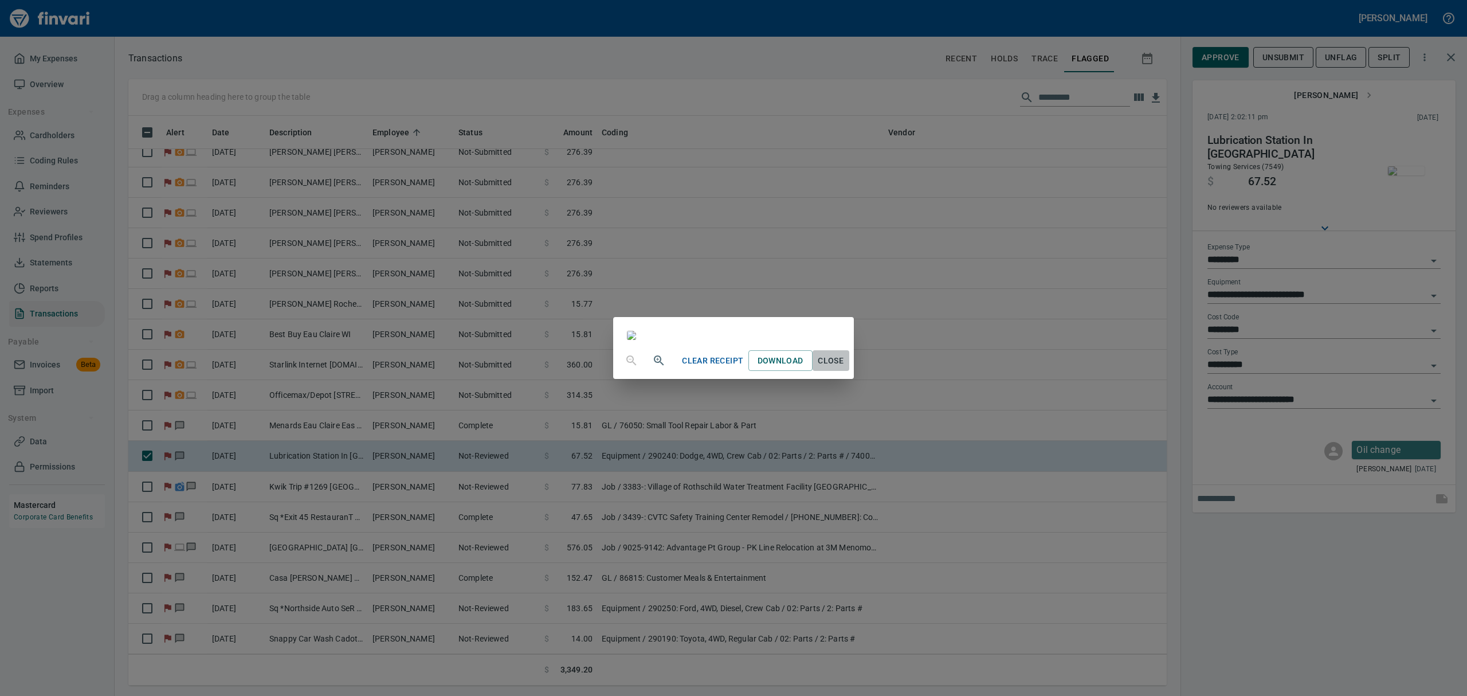
click at [845, 368] on span "Close" at bounding box center [831, 361] width 28 height 14
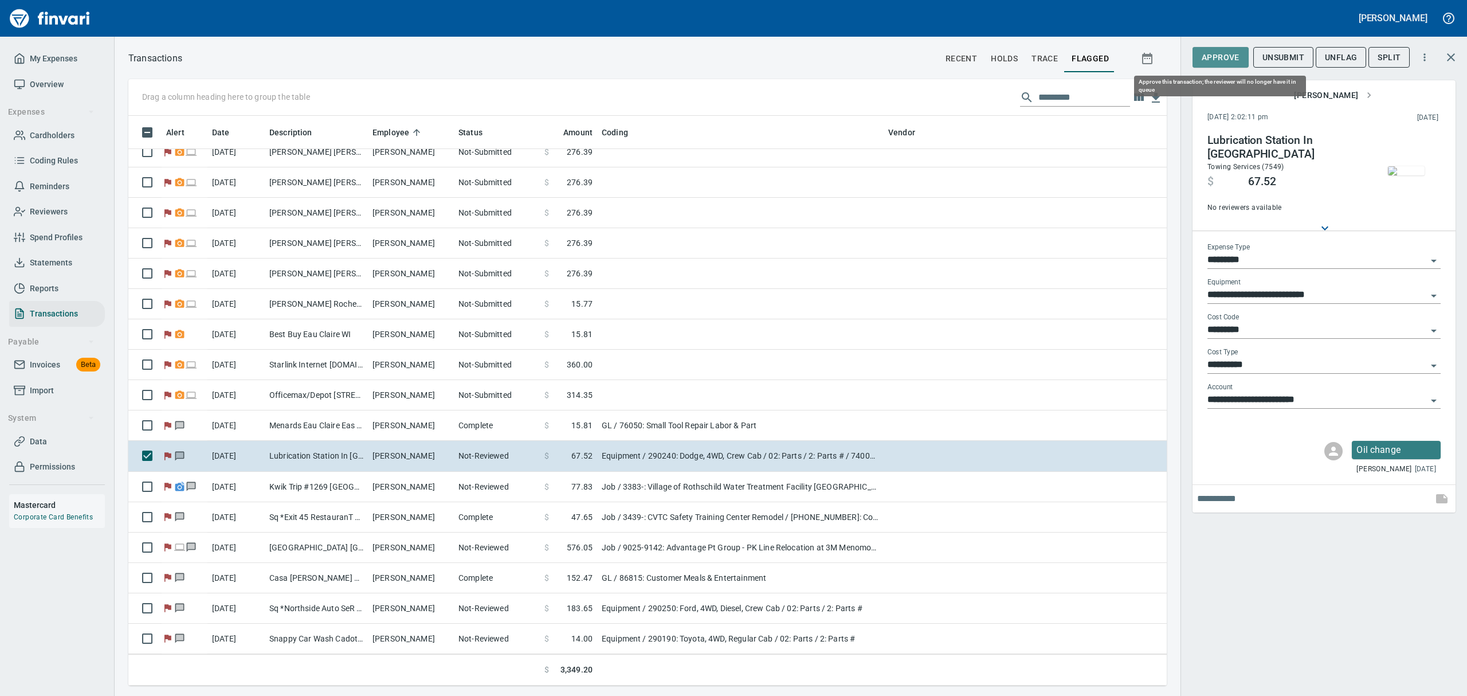
click at [1211, 48] on button "Approve" at bounding box center [1220, 57] width 56 height 21
click at [1327, 57] on span "UnFlag" at bounding box center [1331, 57] width 32 height 14
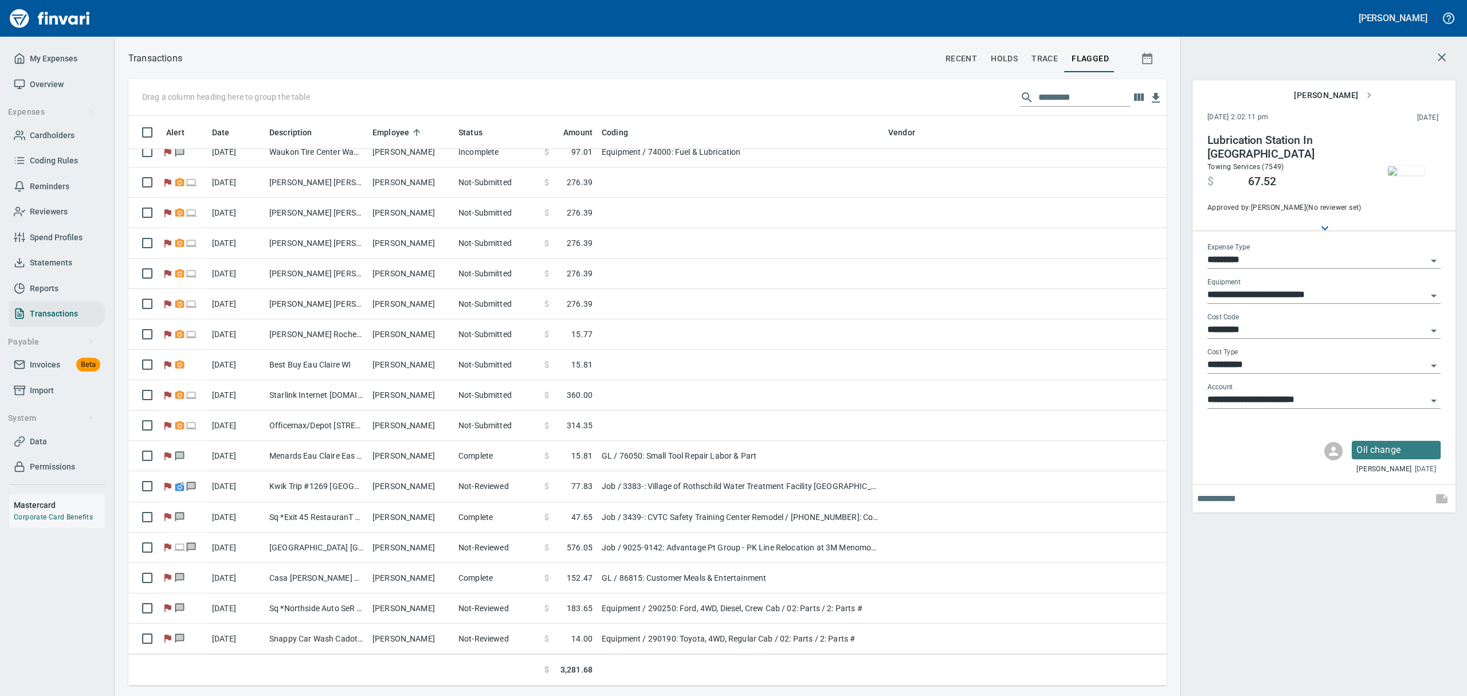
scroll to position [45, 0]
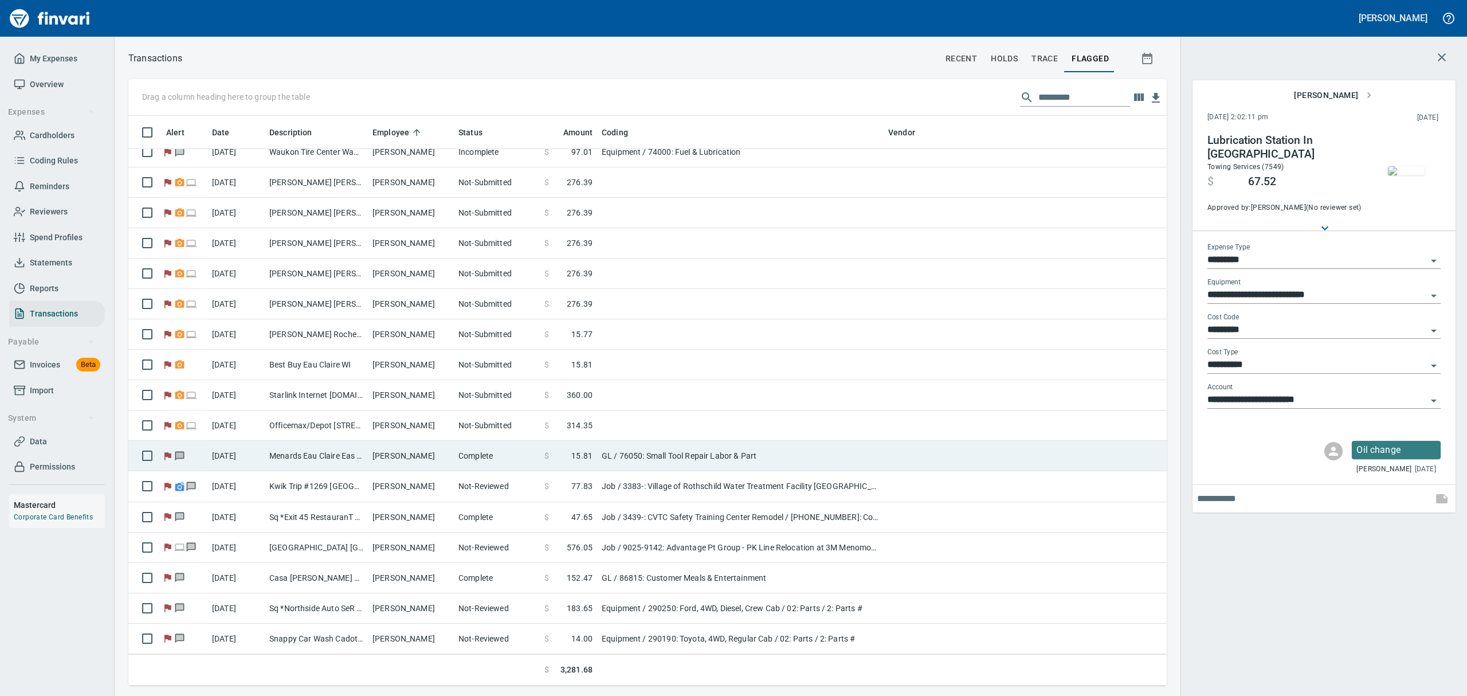
click at [450, 447] on td "[PERSON_NAME]" at bounding box center [411, 456] width 86 height 30
type input "**"
type input "**********"
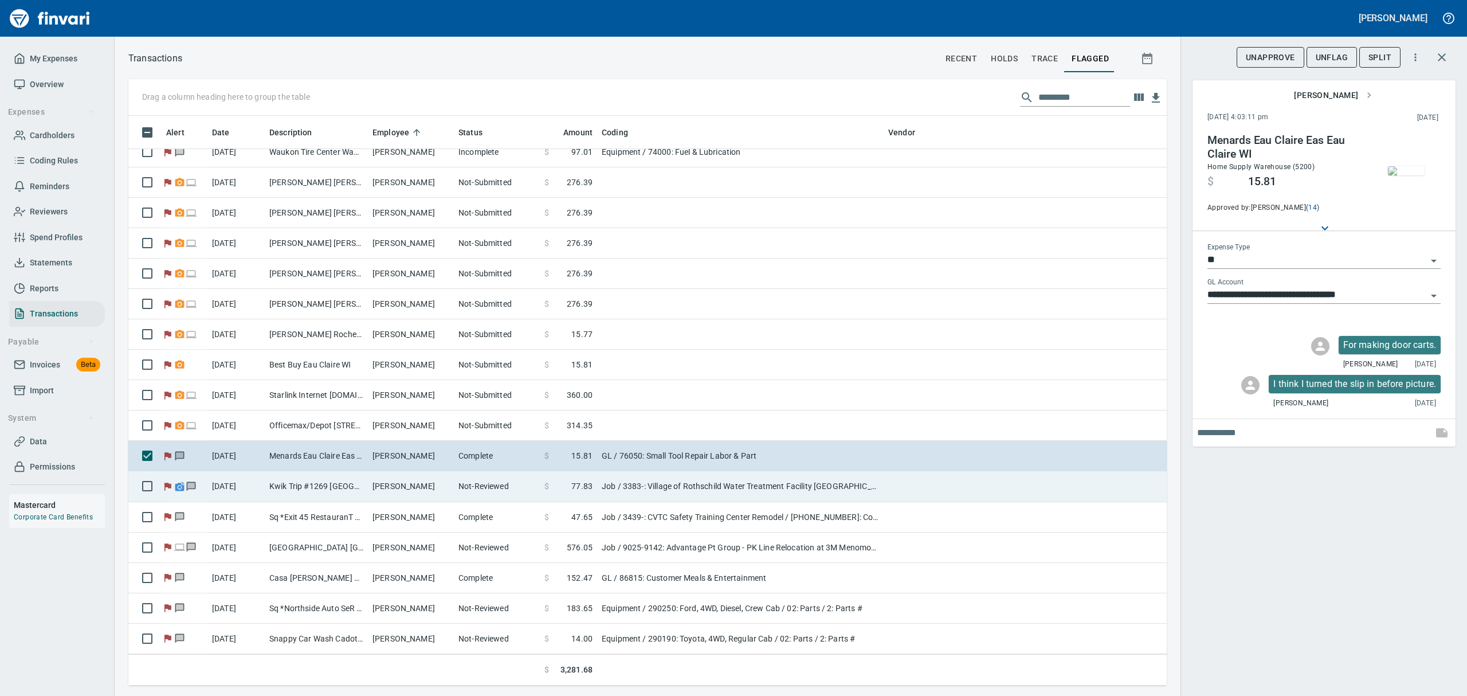
click at [349, 482] on td "Kwik Trip #1269 [GEOGRAPHIC_DATA] WI" at bounding box center [316, 486] width 103 height 30
type input "***"
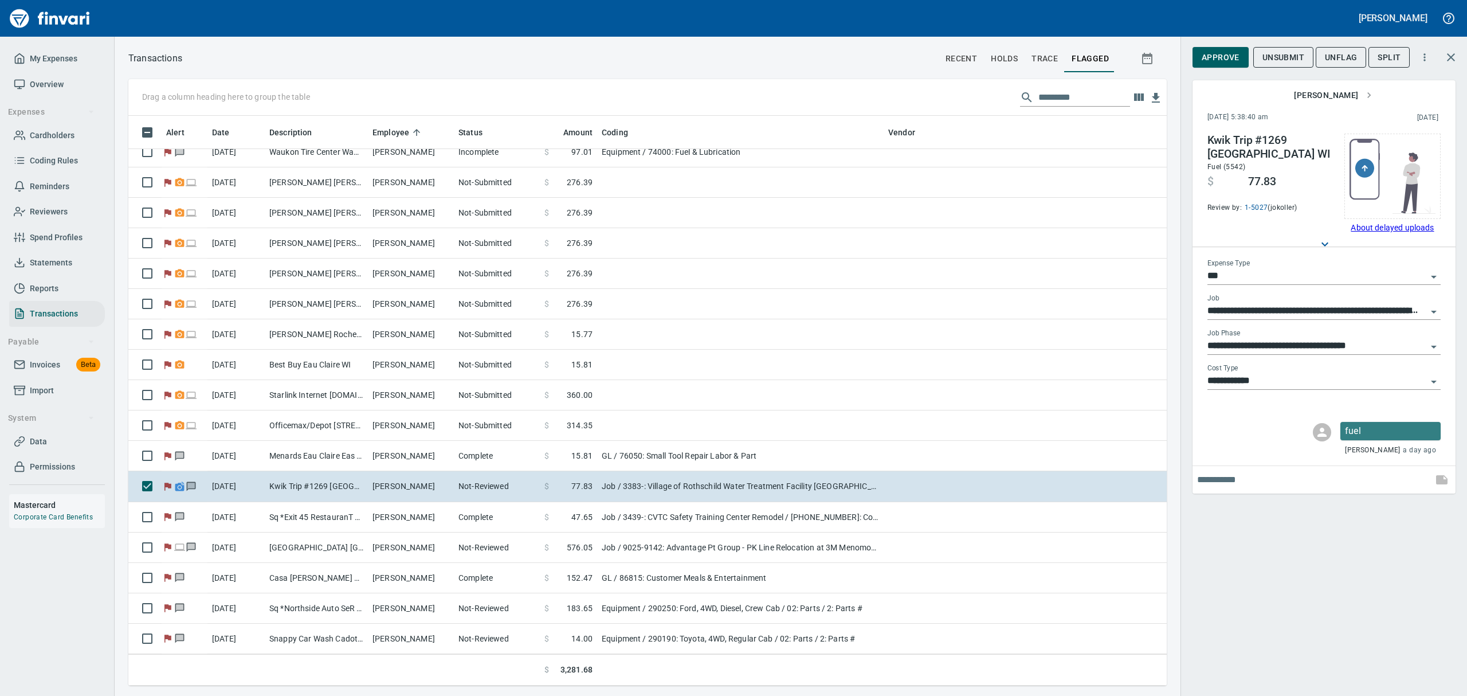
scroll to position [557, 1012]
click at [1268, 56] on span "Unsubmit" at bounding box center [1283, 57] width 42 height 14
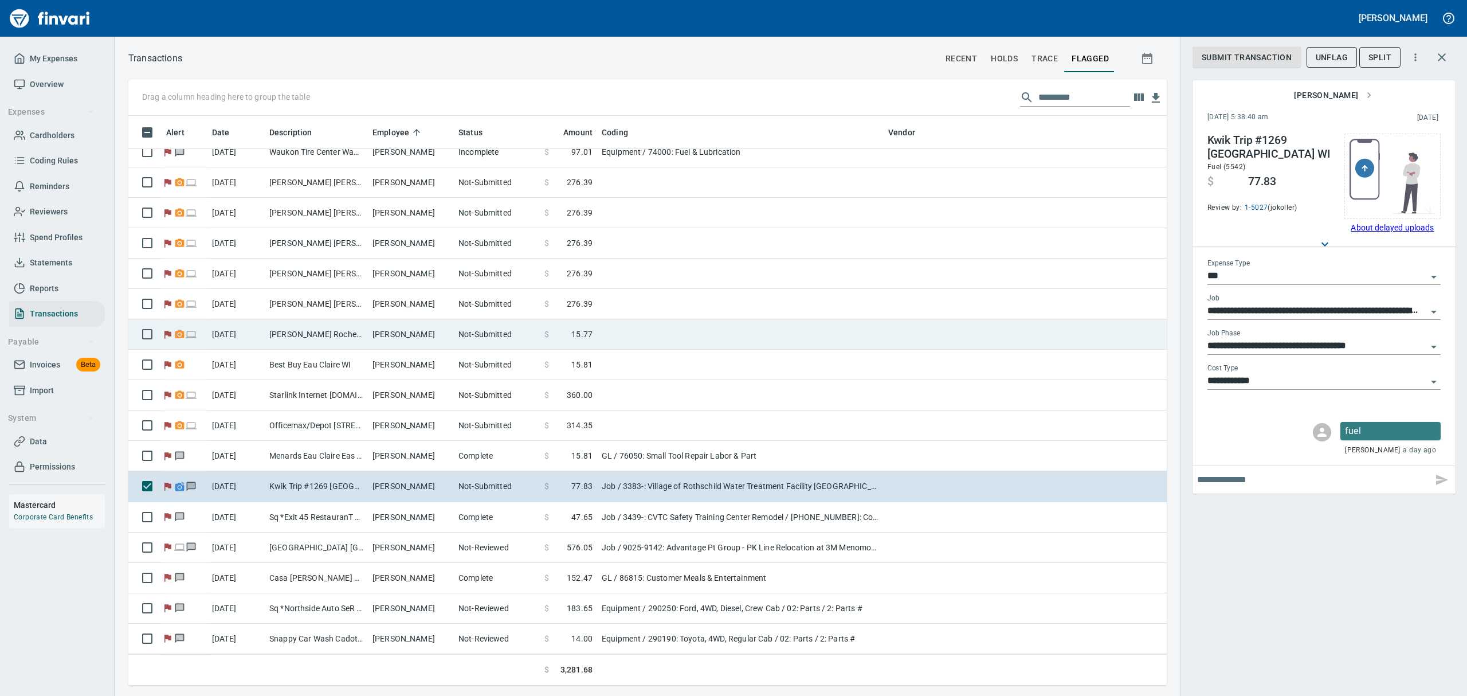
scroll to position [44, 0]
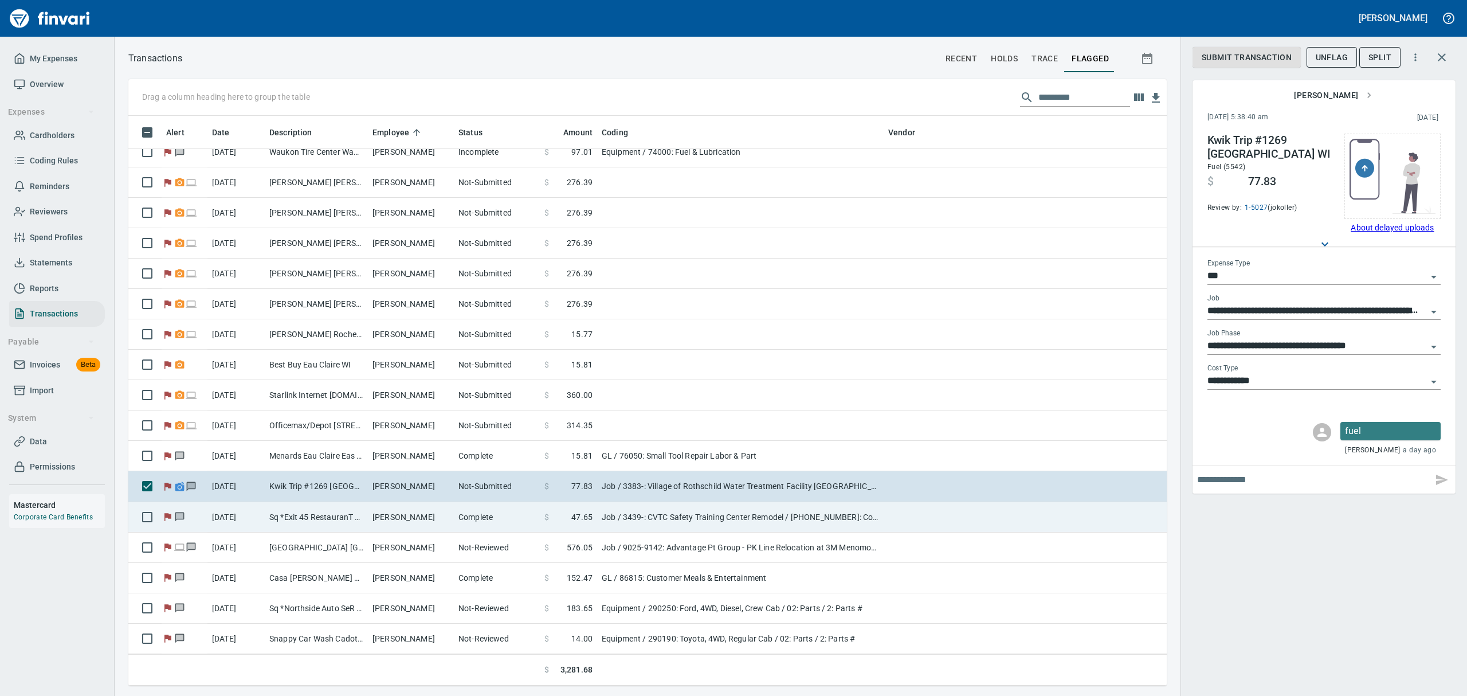
click at [434, 514] on td "[PERSON_NAME]" at bounding box center [411, 517] width 86 height 30
type input "**********"
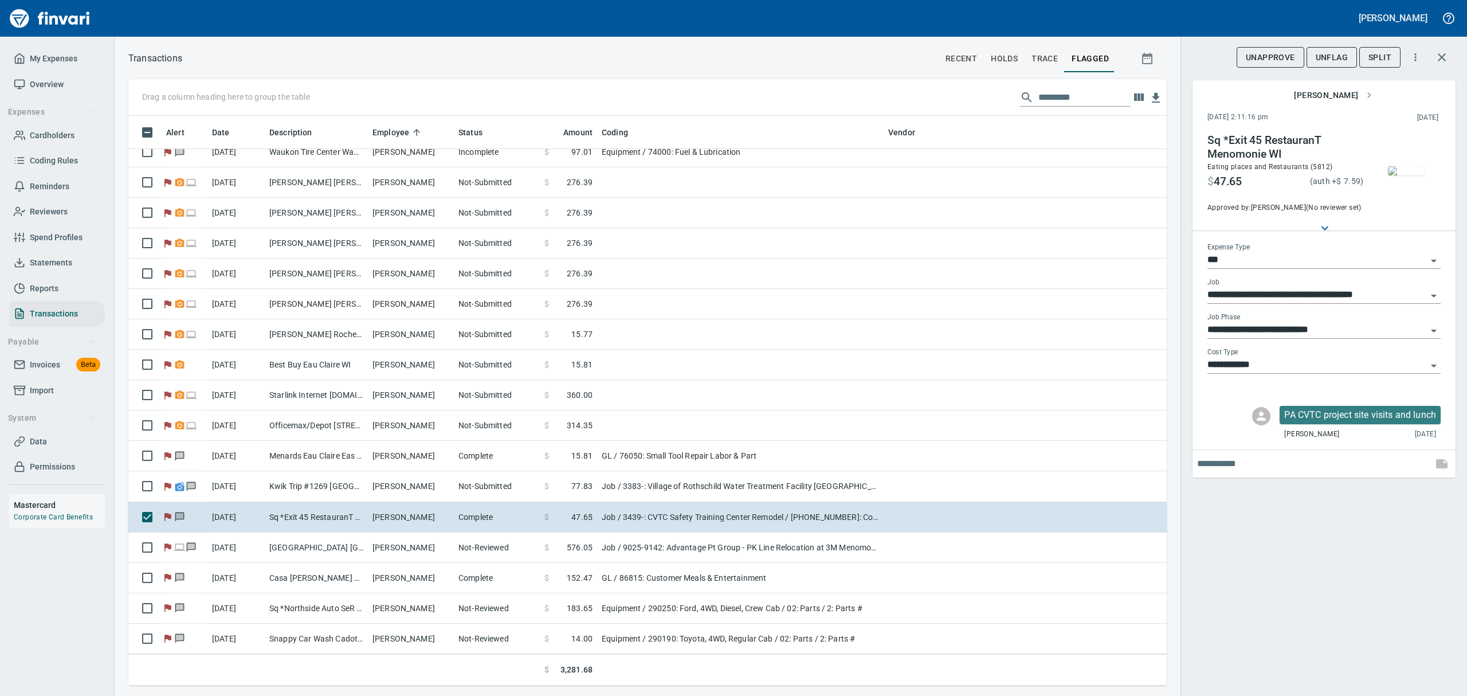
click at [1408, 172] on img "button" at bounding box center [1406, 170] width 37 height 9
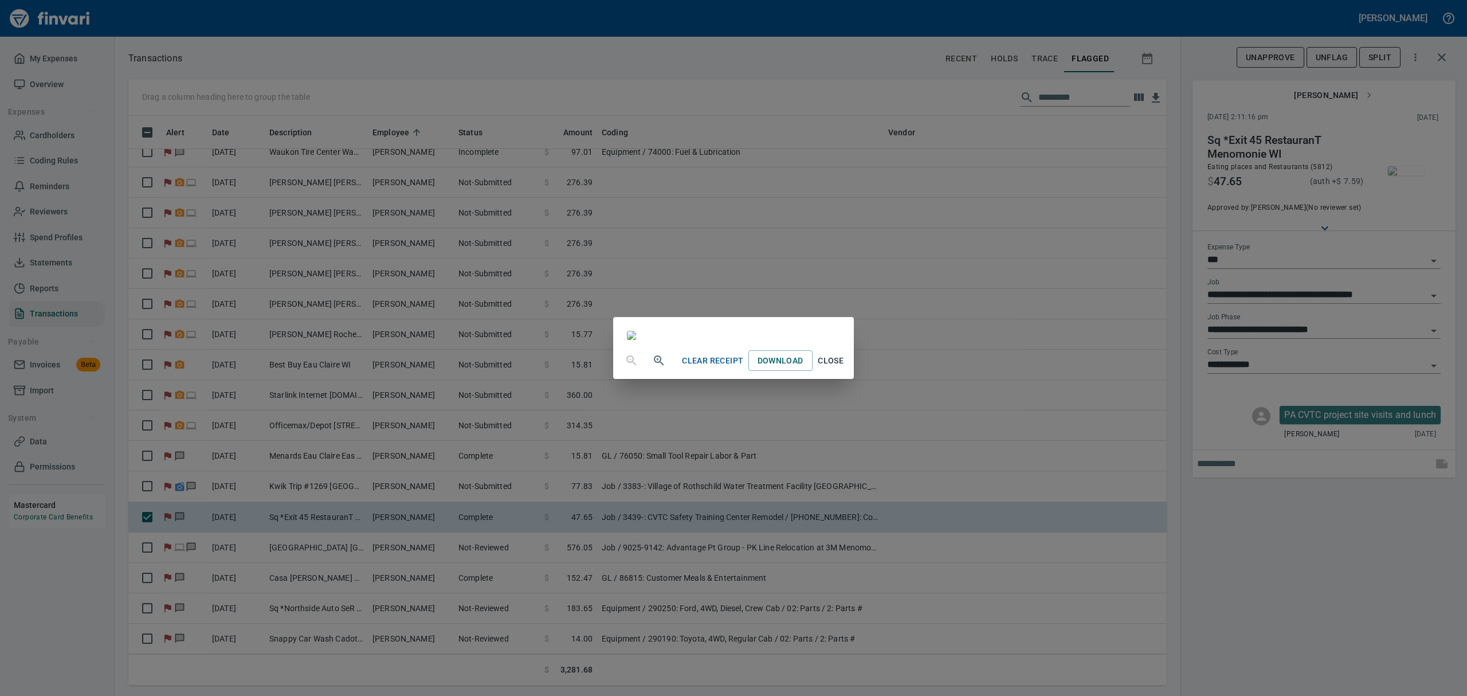
click at [845, 368] on span "Close" at bounding box center [831, 361] width 28 height 14
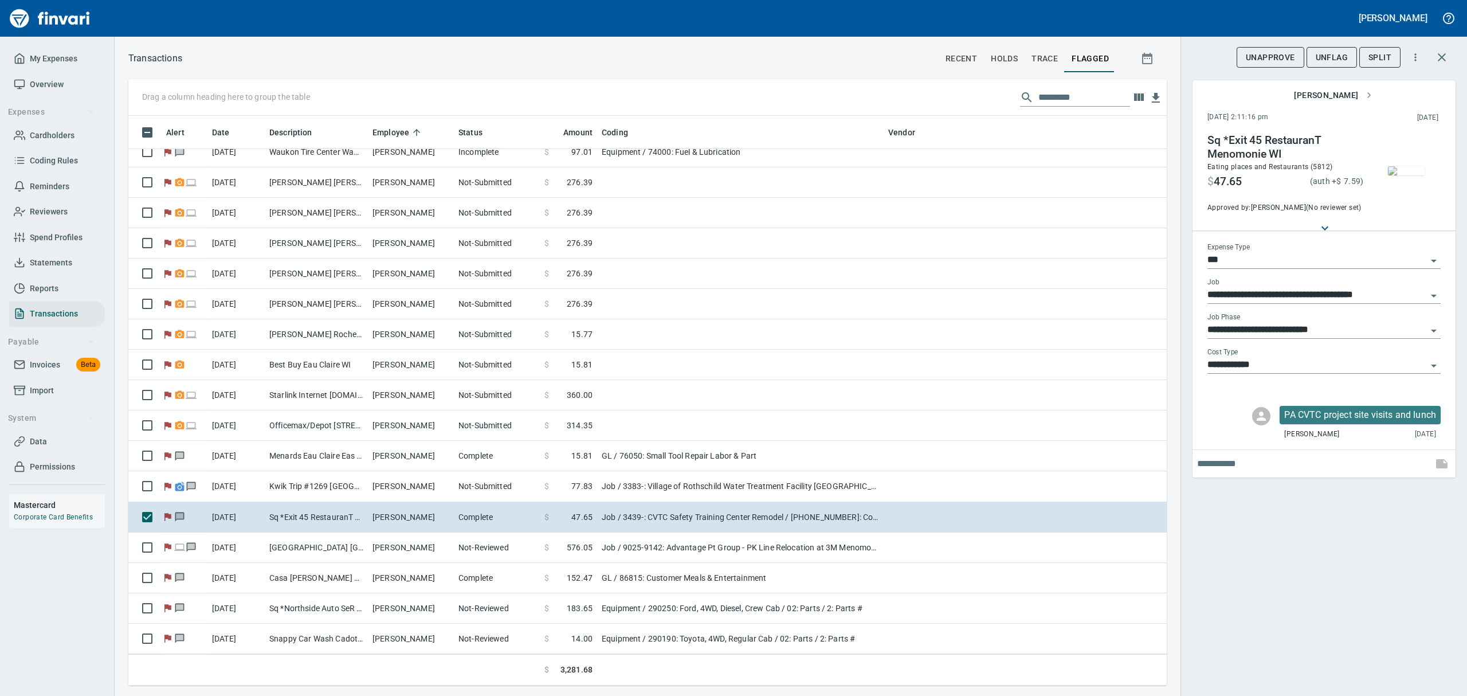
click at [1326, 56] on span "UnFlag" at bounding box center [1331, 57] width 32 height 14
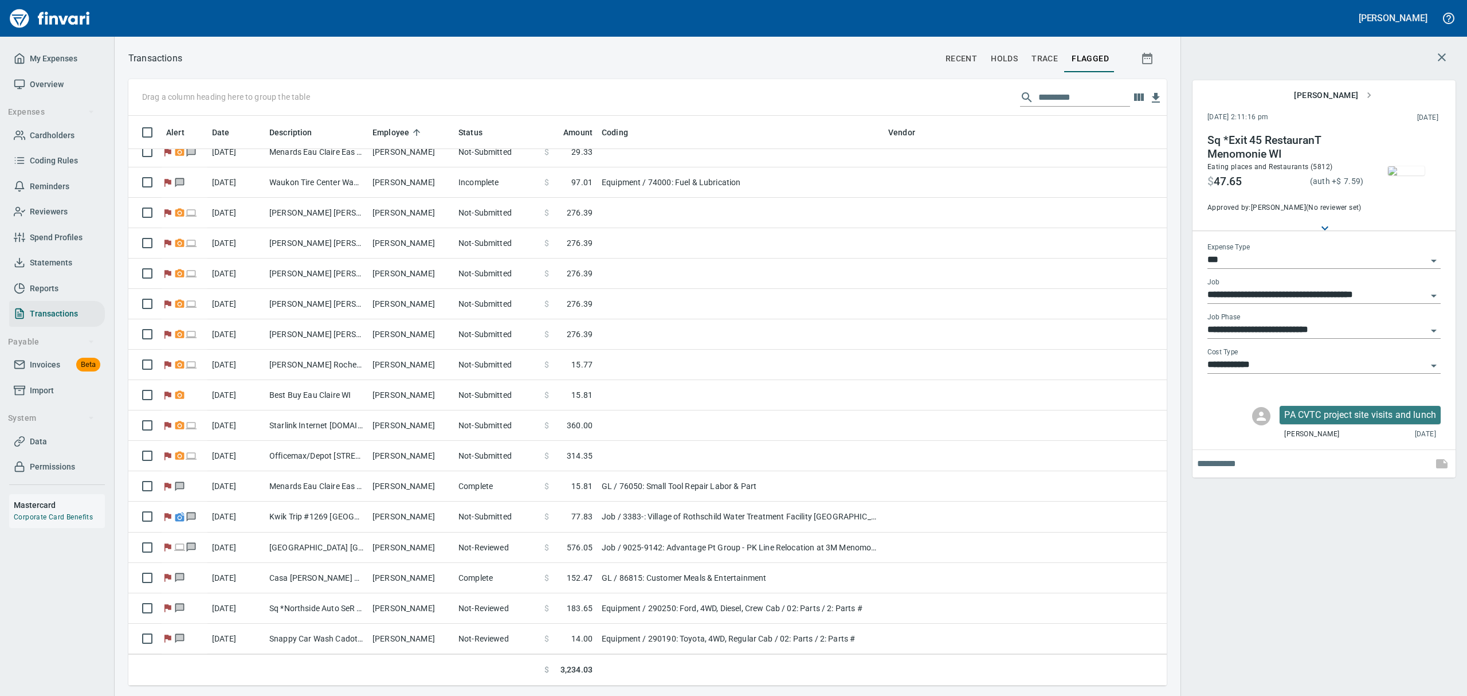
scroll to position [14, 0]
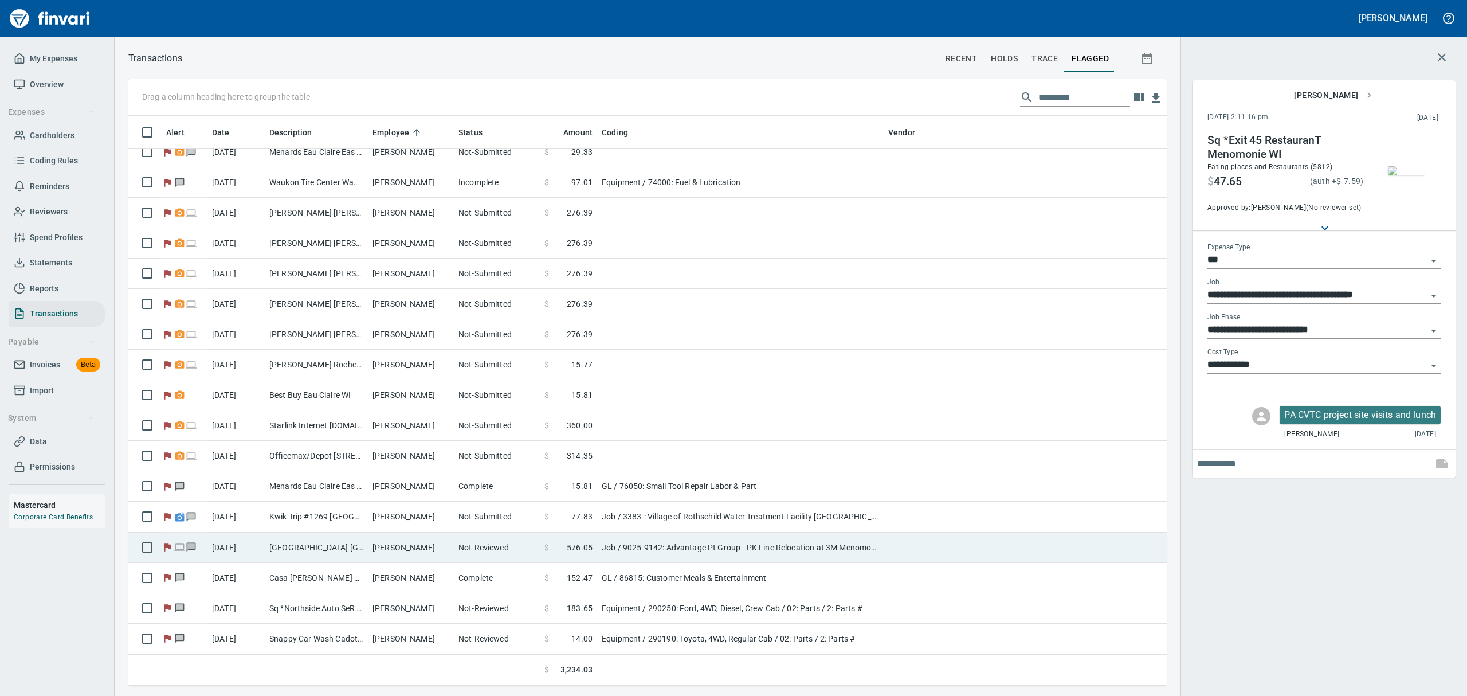
click at [351, 546] on td "[GEOGRAPHIC_DATA] [GEOGRAPHIC_DATA]" at bounding box center [316, 547] width 103 height 30
type input "**********"
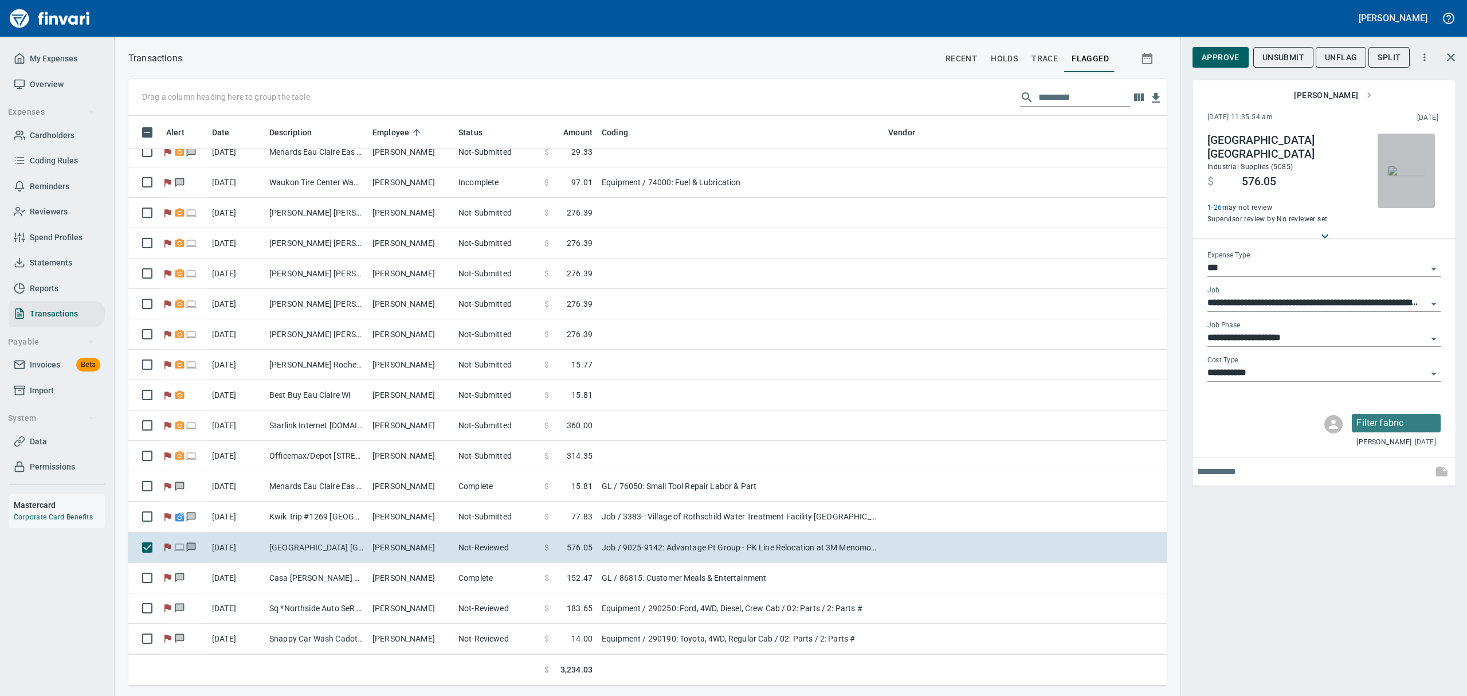
click at [1409, 166] on img "button" at bounding box center [1406, 170] width 37 height 9
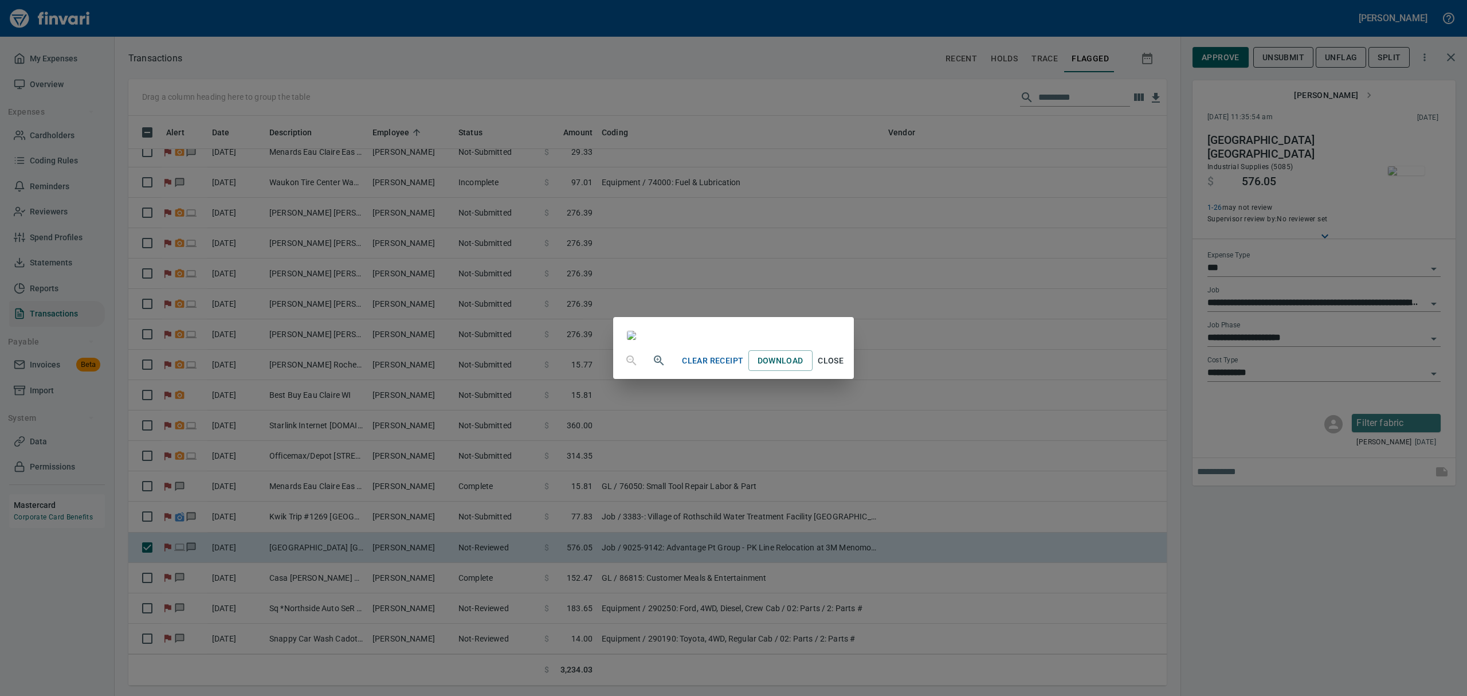
scroll to position [688, 0]
click at [845, 368] on span "Close" at bounding box center [831, 361] width 28 height 14
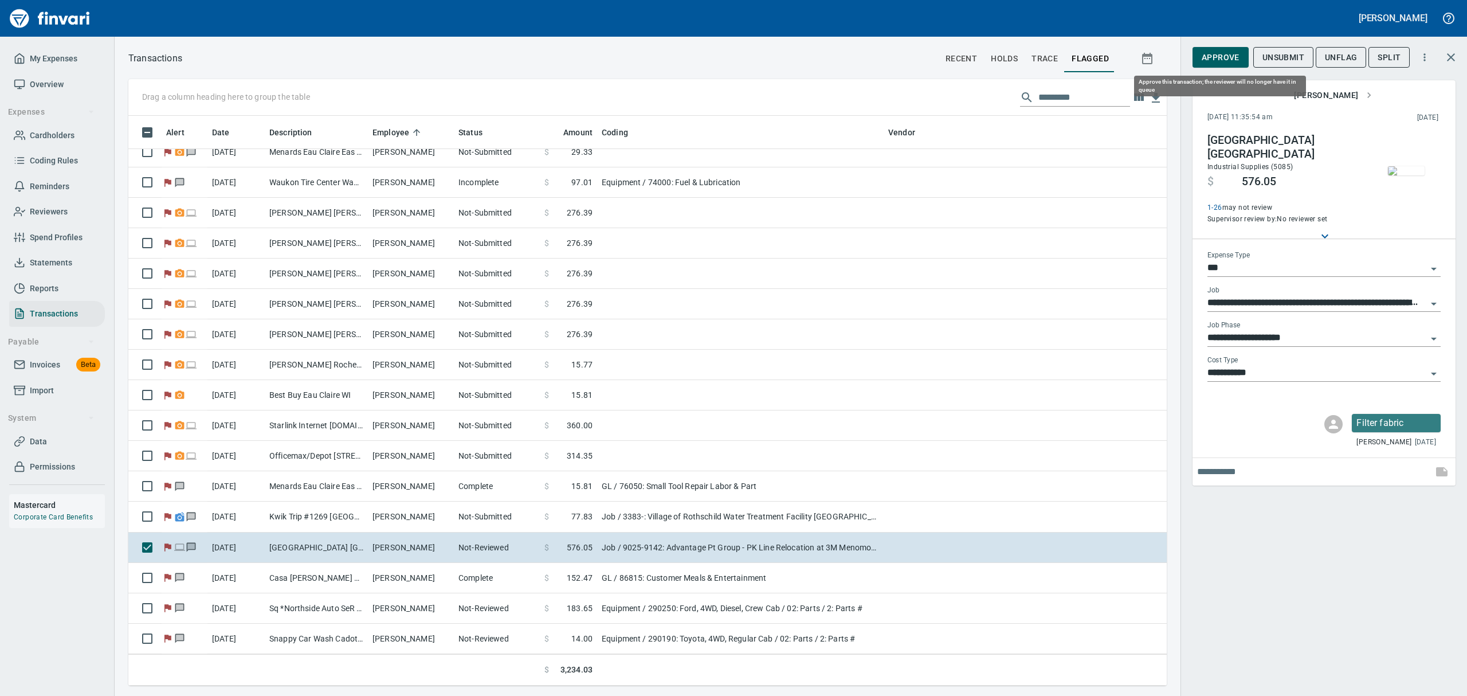
click at [1217, 61] on span "Approve" at bounding box center [1220, 57] width 38 height 14
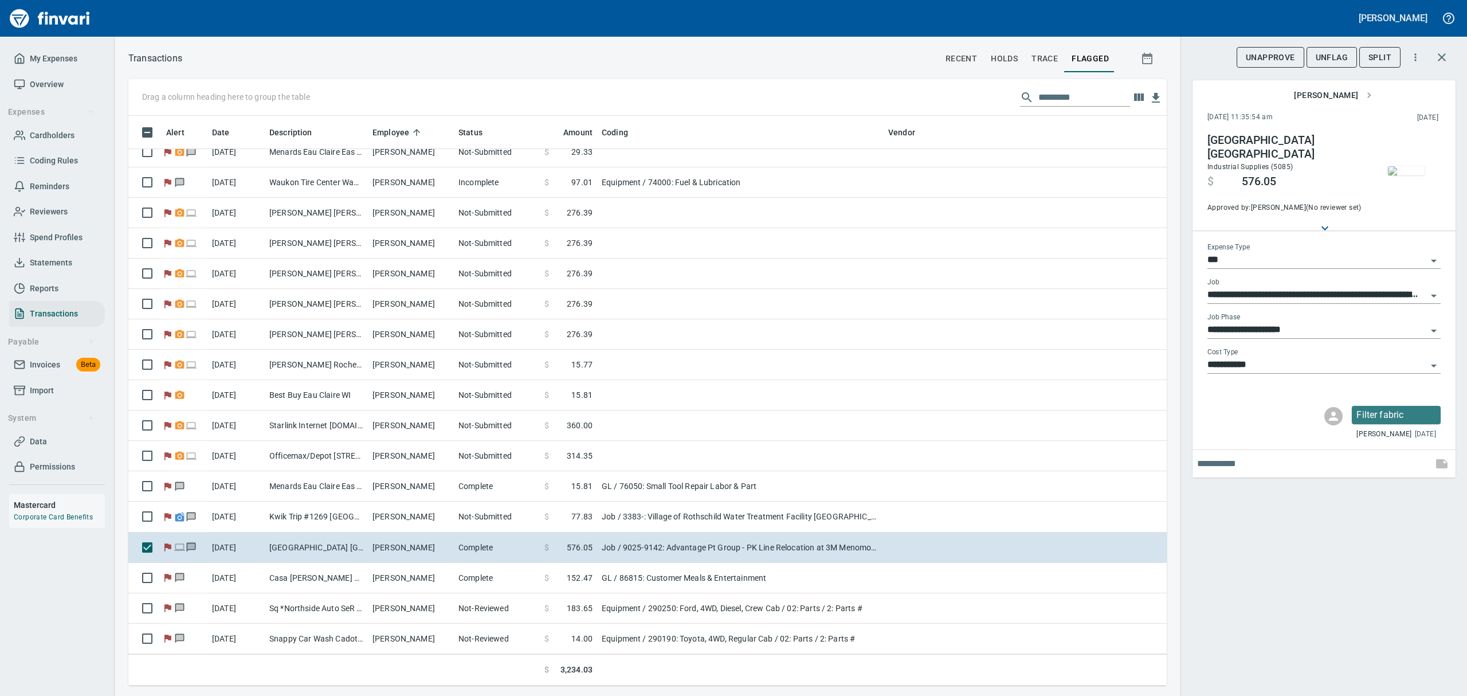
scroll to position [557, 1012]
click at [1334, 58] on span "UnFlag" at bounding box center [1331, 57] width 32 height 14
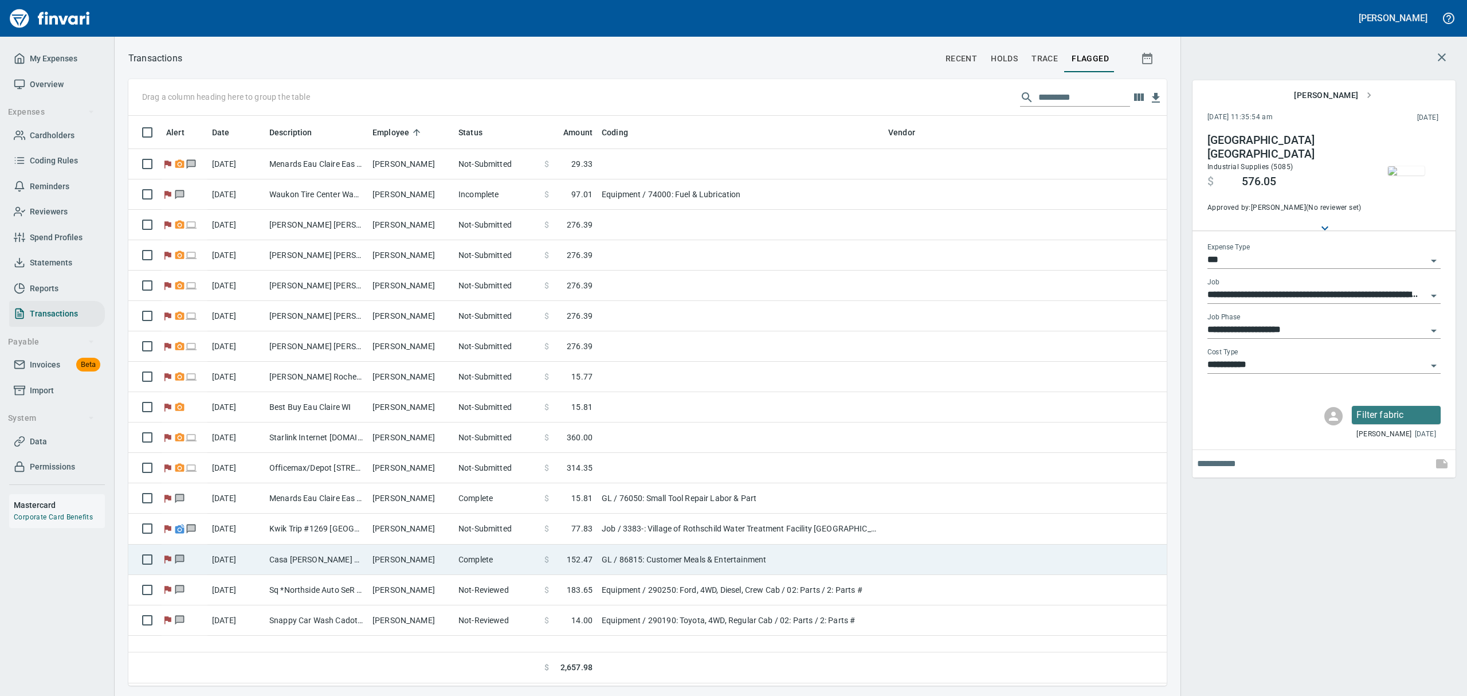
click at [390, 561] on td "[PERSON_NAME]" at bounding box center [411, 559] width 86 height 30
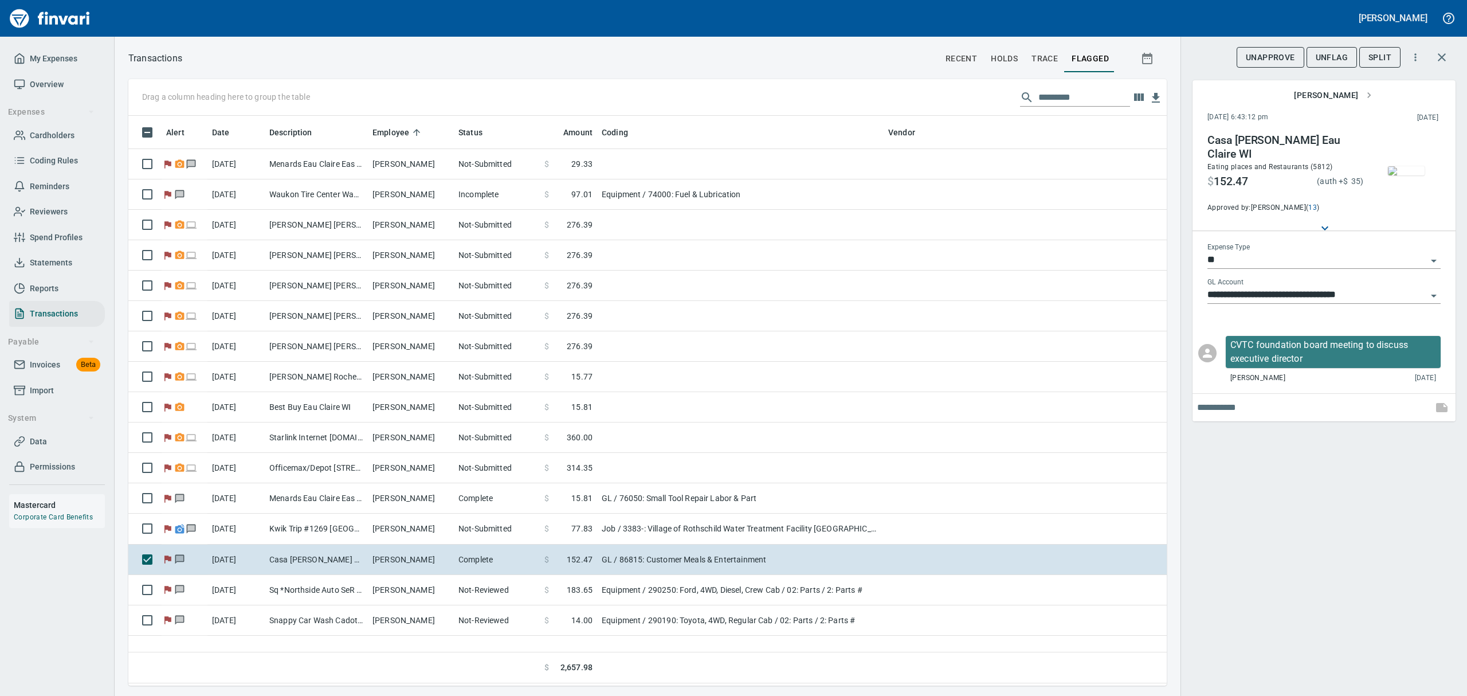
click at [1341, 55] on span "UnFlag" at bounding box center [1331, 57] width 32 height 14
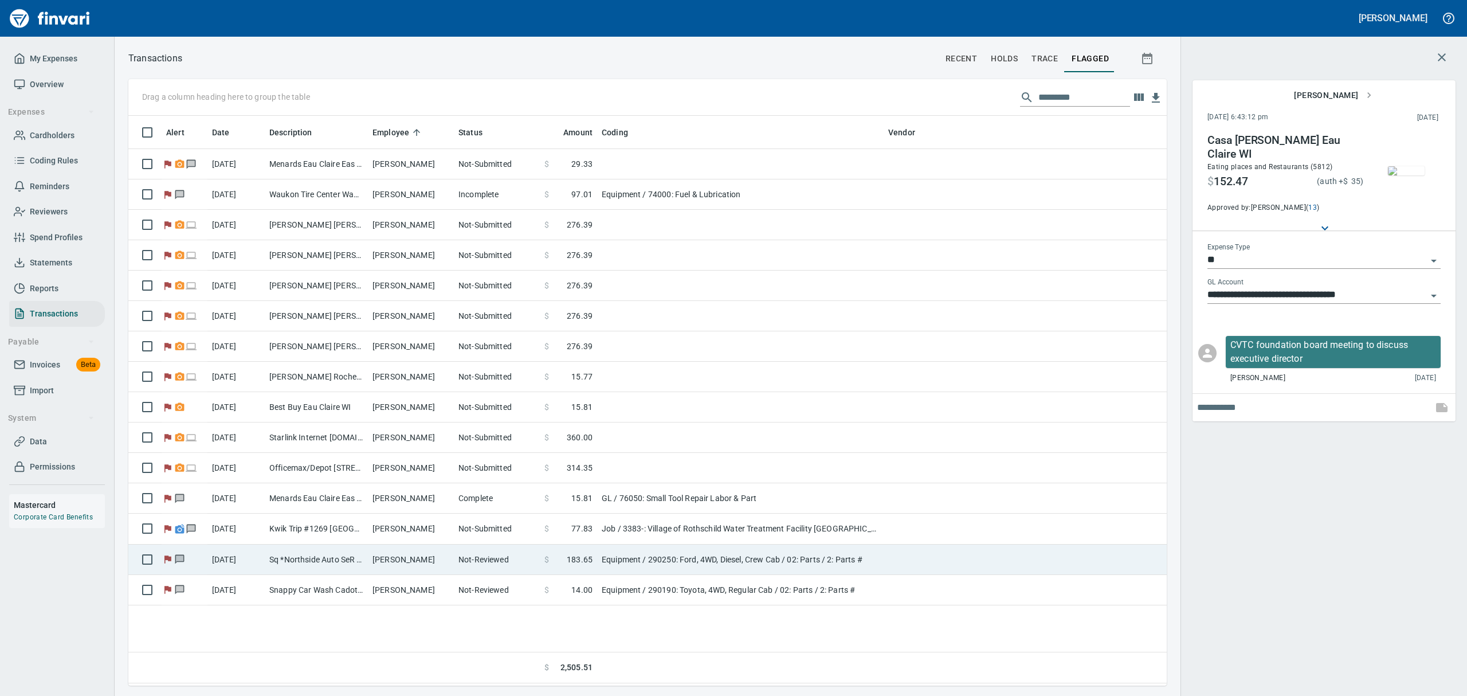
click at [453, 561] on td "[PERSON_NAME]" at bounding box center [411, 559] width 86 height 30
type input "*********"
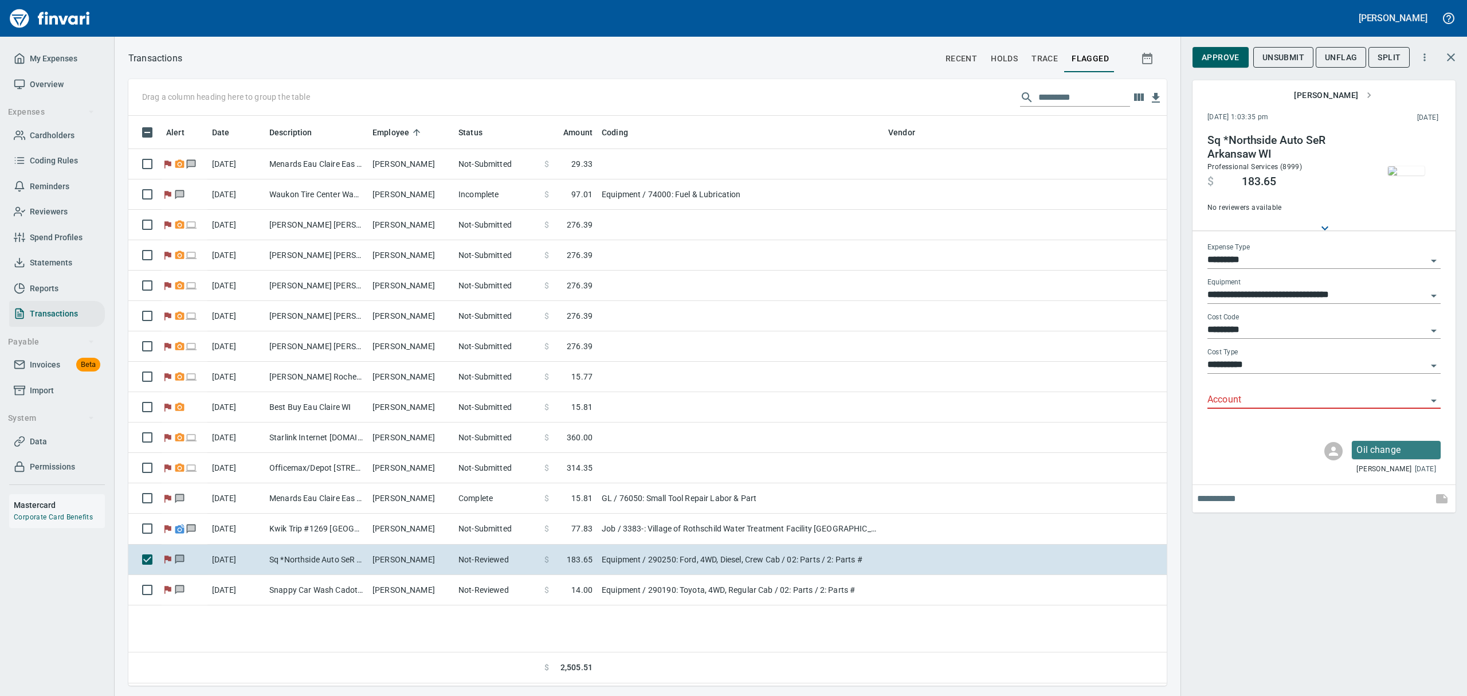
click at [1435, 399] on icon "Open" at bounding box center [1434, 401] width 14 height 14
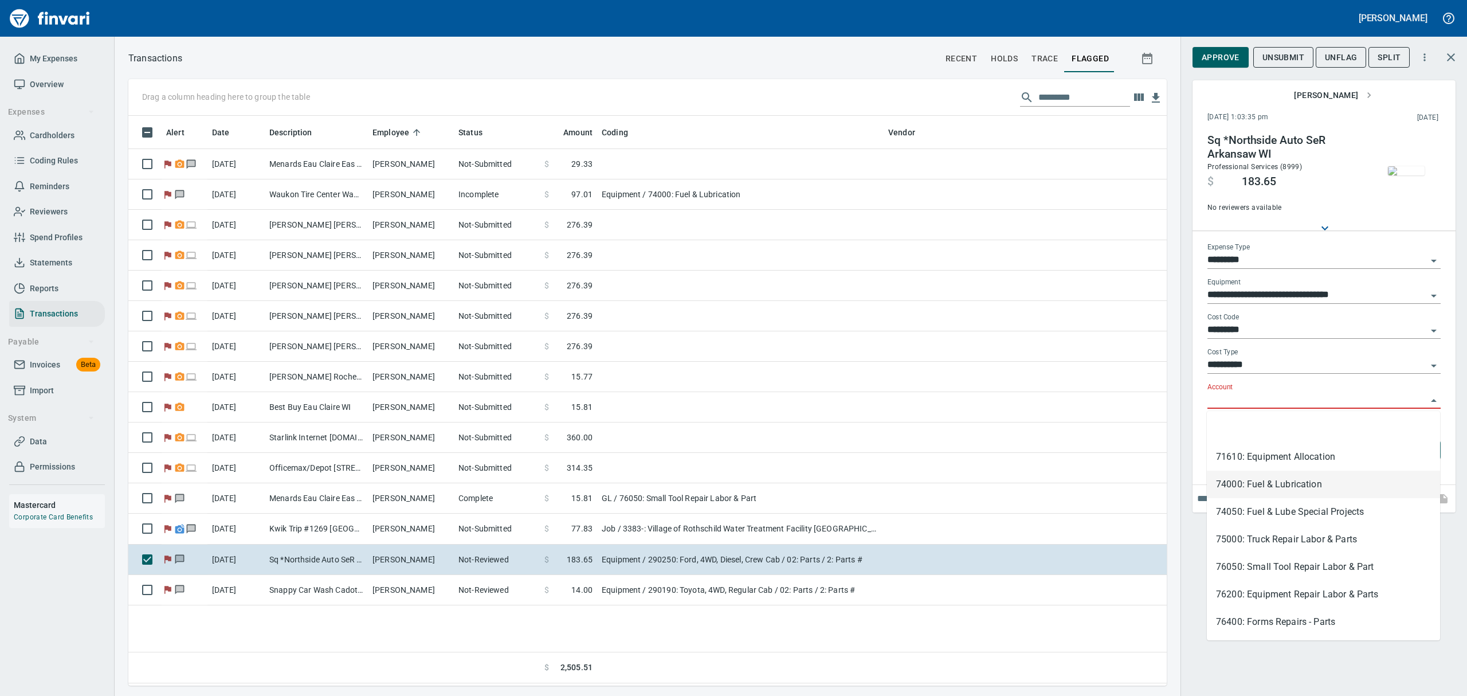
click at [1227, 490] on li "74000: Fuel & Lubrication" at bounding box center [1323, 484] width 233 height 28
type input "**********"
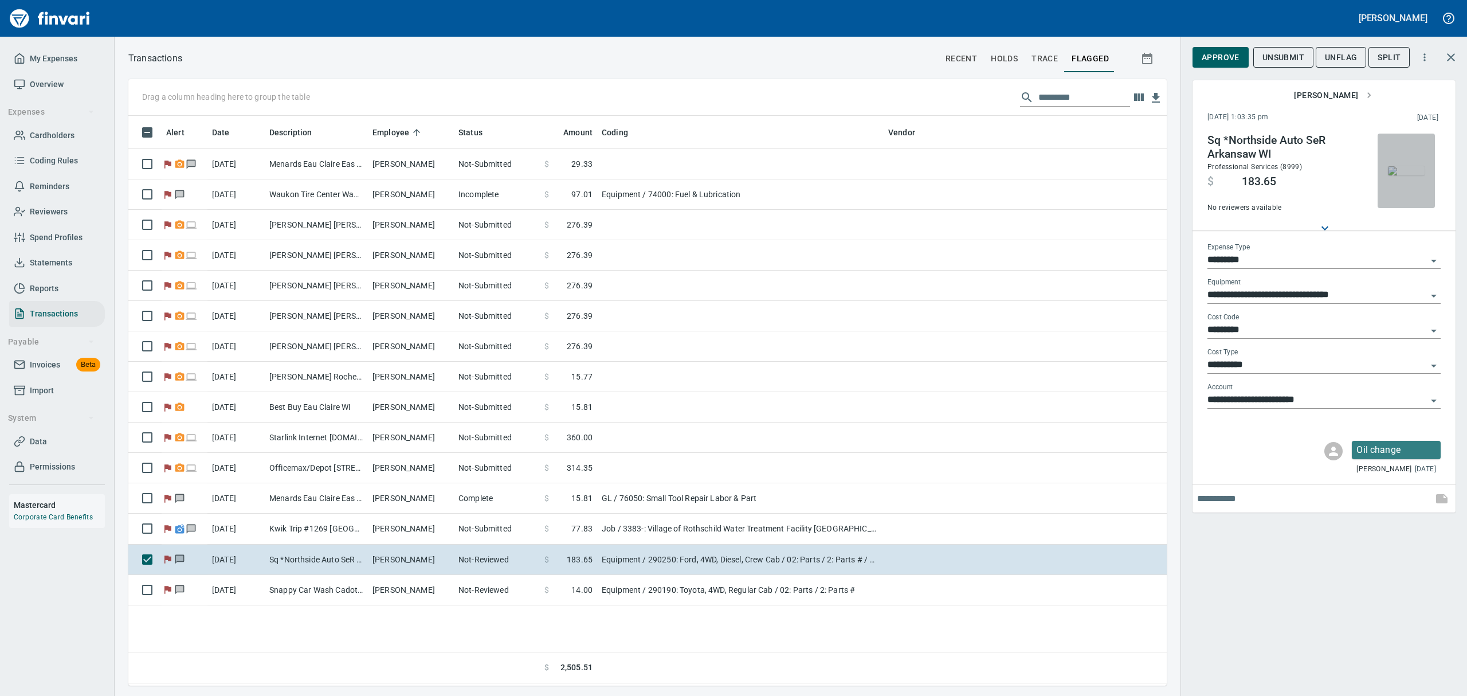
click at [1405, 175] on img "button" at bounding box center [1406, 170] width 37 height 9
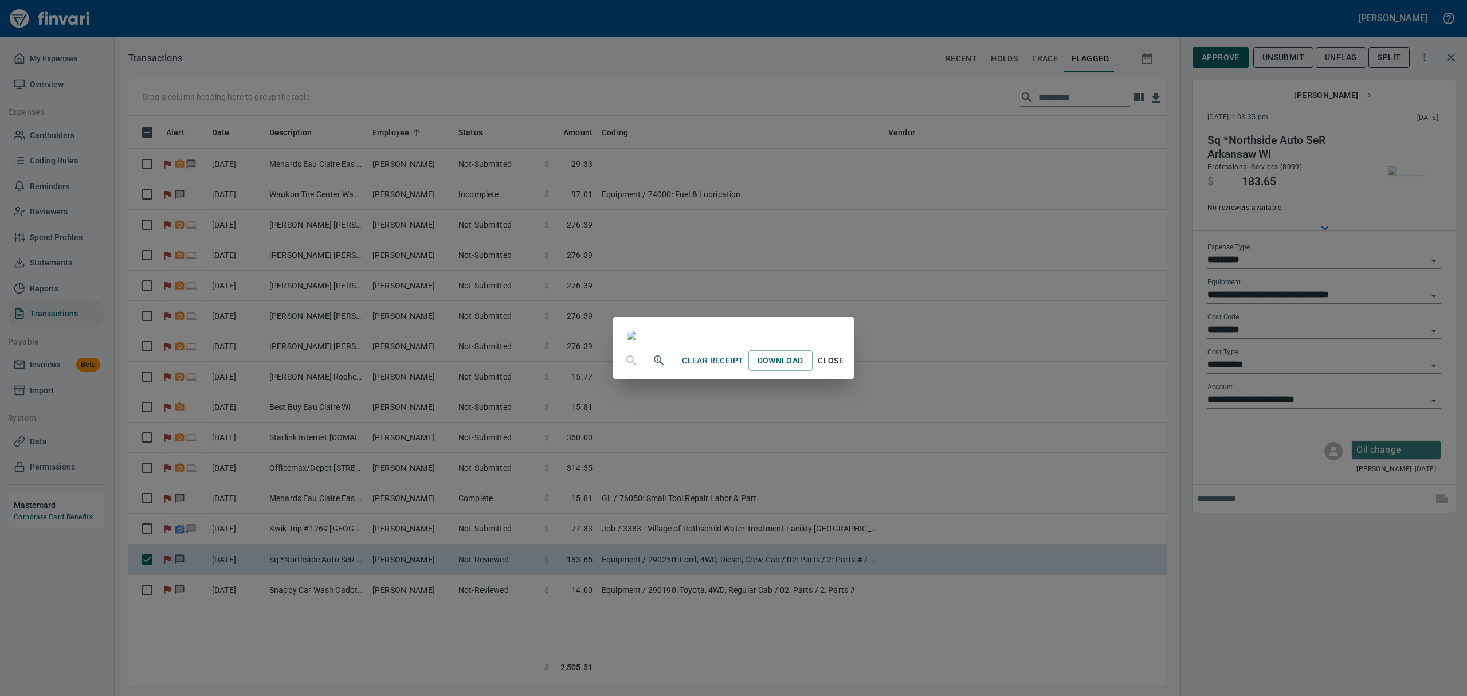
click at [845, 368] on span "Close" at bounding box center [831, 361] width 28 height 14
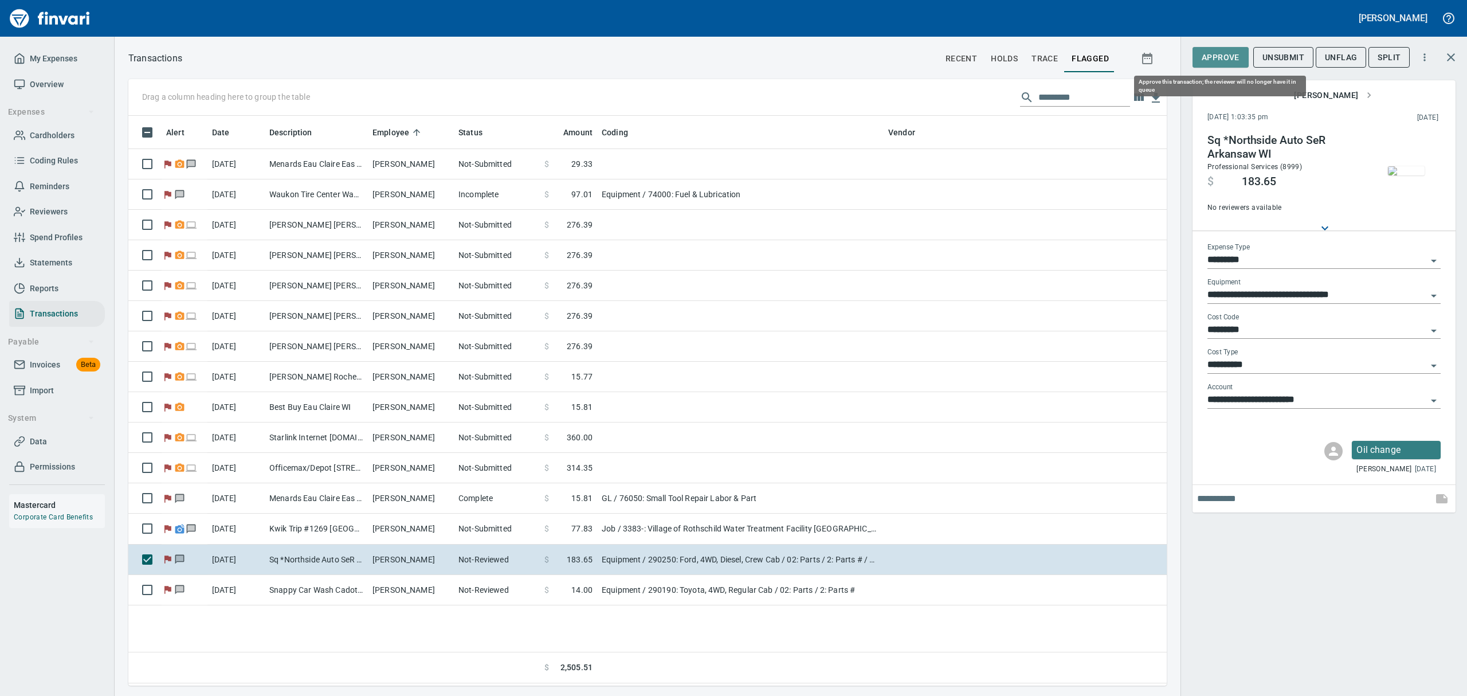
click at [1208, 58] on span "Approve" at bounding box center [1220, 57] width 38 height 14
click at [1336, 54] on span "UnFlag" at bounding box center [1331, 57] width 32 height 14
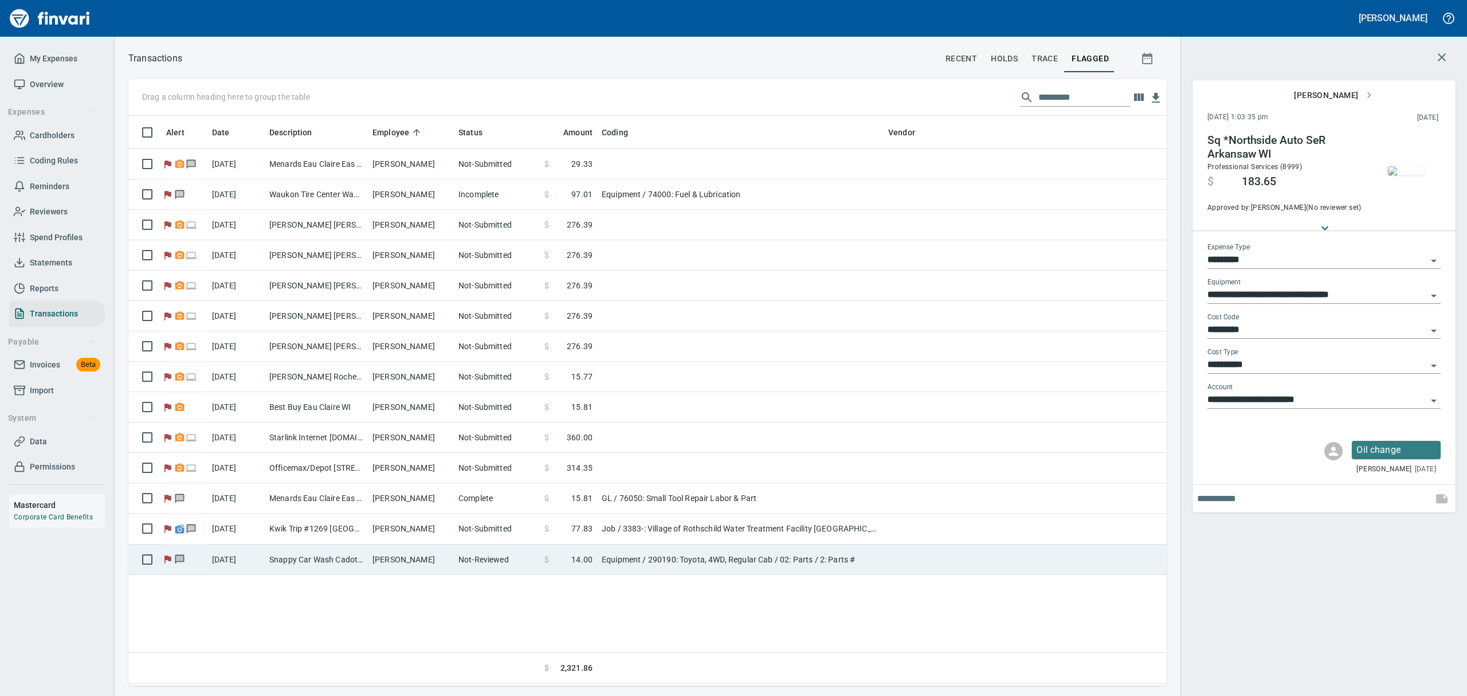
click at [422, 555] on td "[PERSON_NAME]" at bounding box center [411, 559] width 86 height 30
type input "**********"
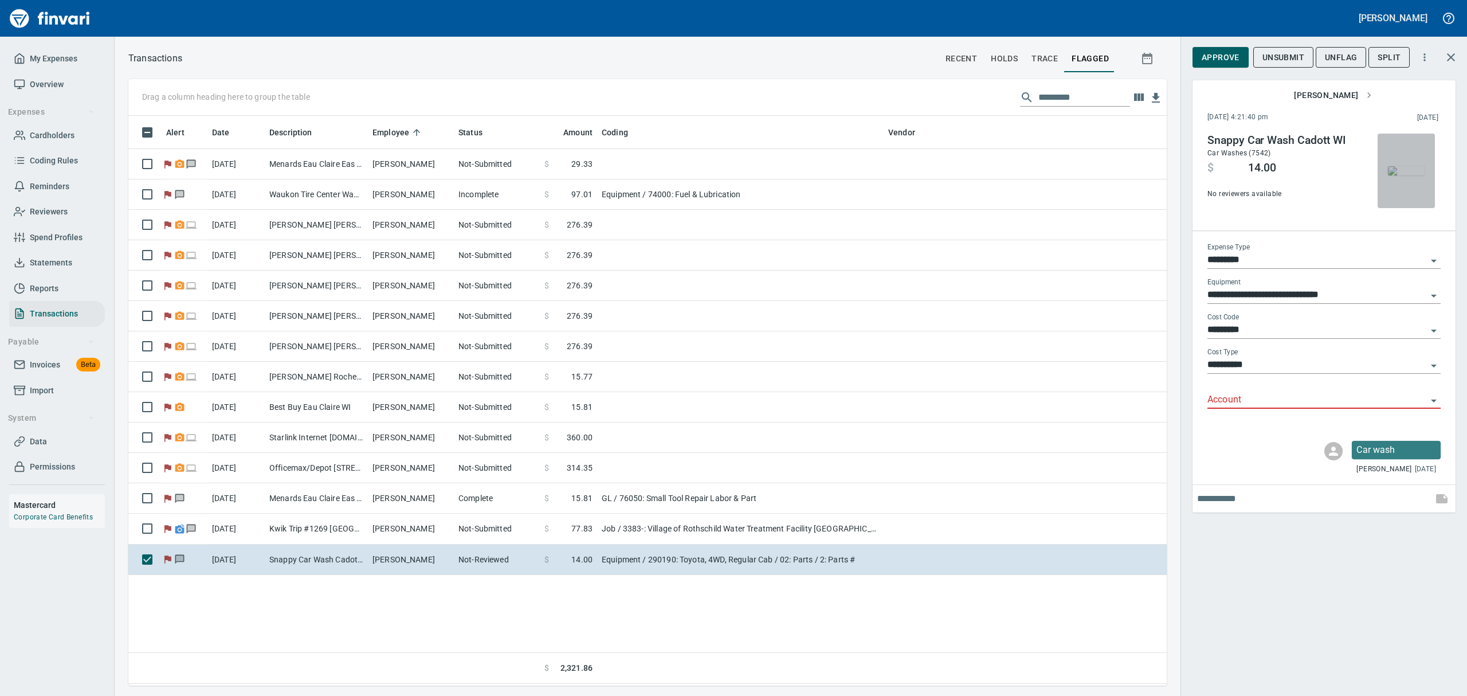
click at [1407, 175] on img "button" at bounding box center [1406, 170] width 37 height 9
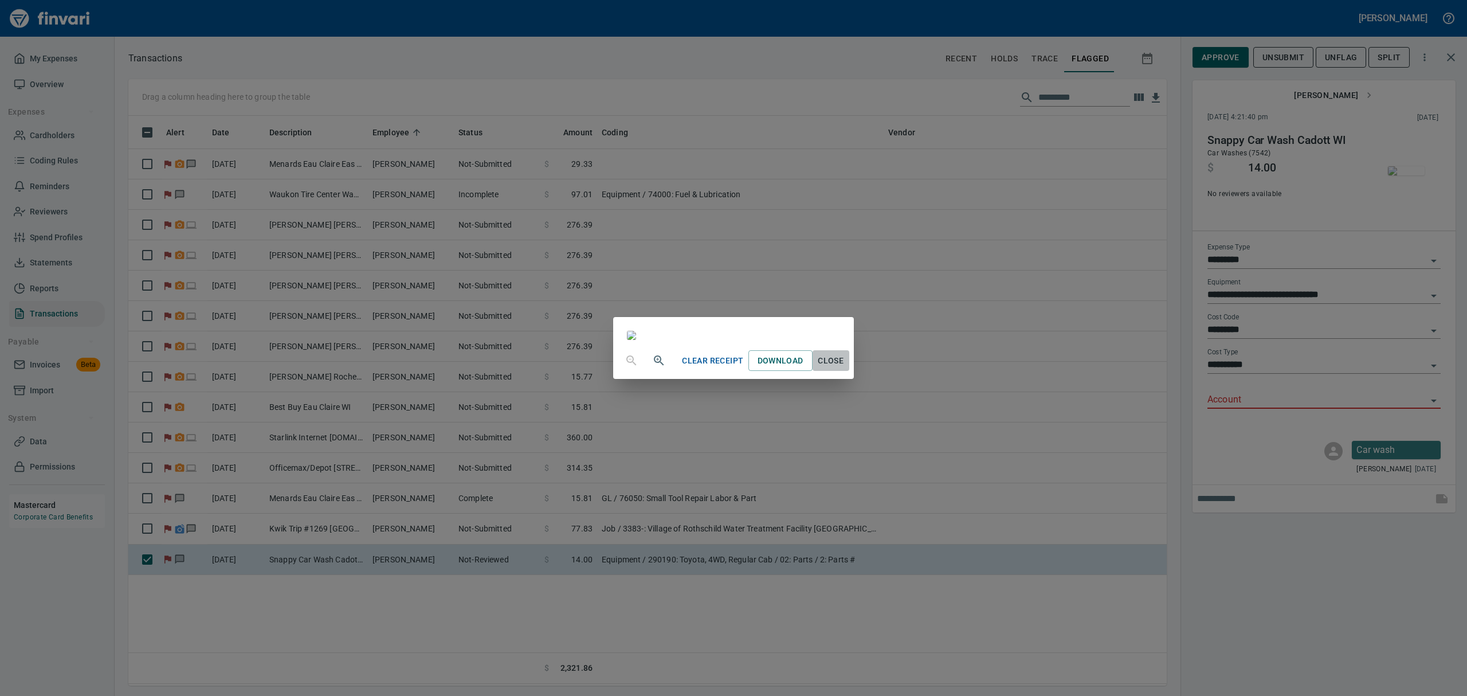
click at [845, 368] on span "Close" at bounding box center [831, 361] width 28 height 14
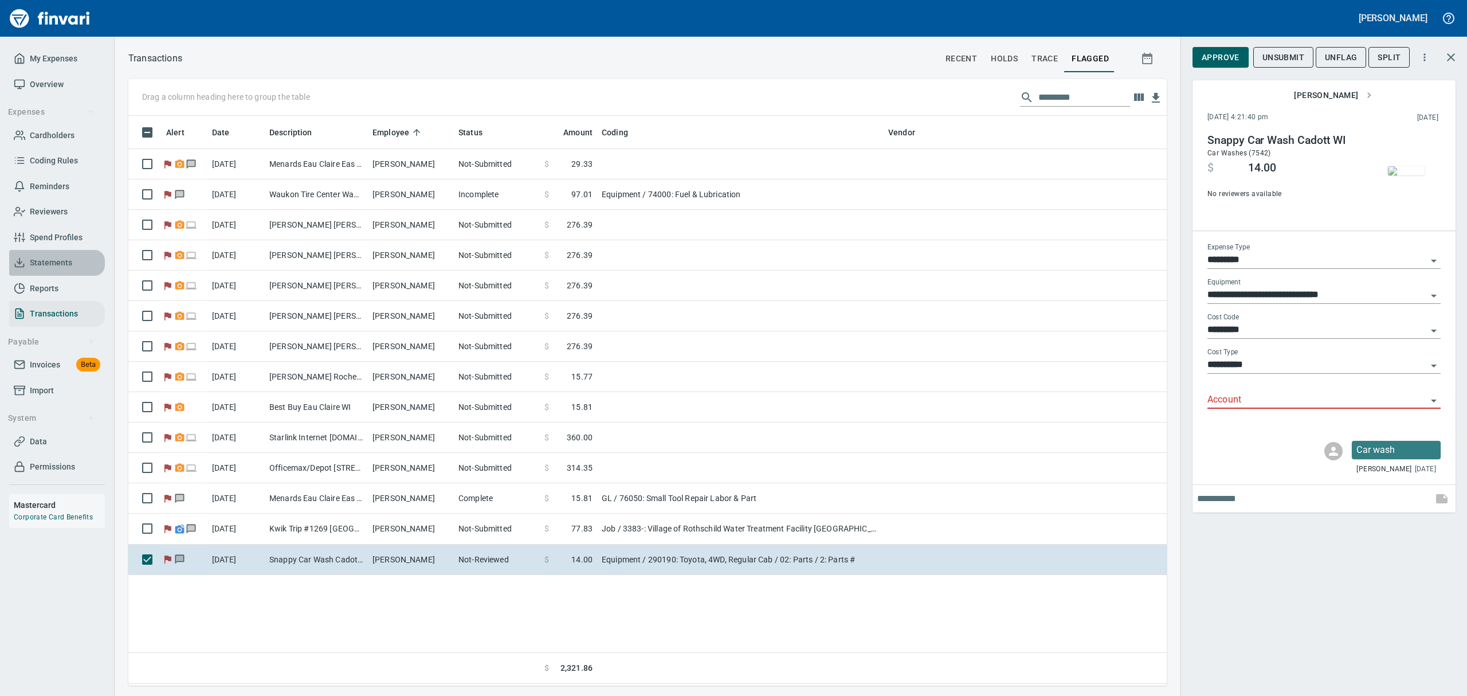
click at [42, 261] on span "Statements" at bounding box center [51, 263] width 42 height 14
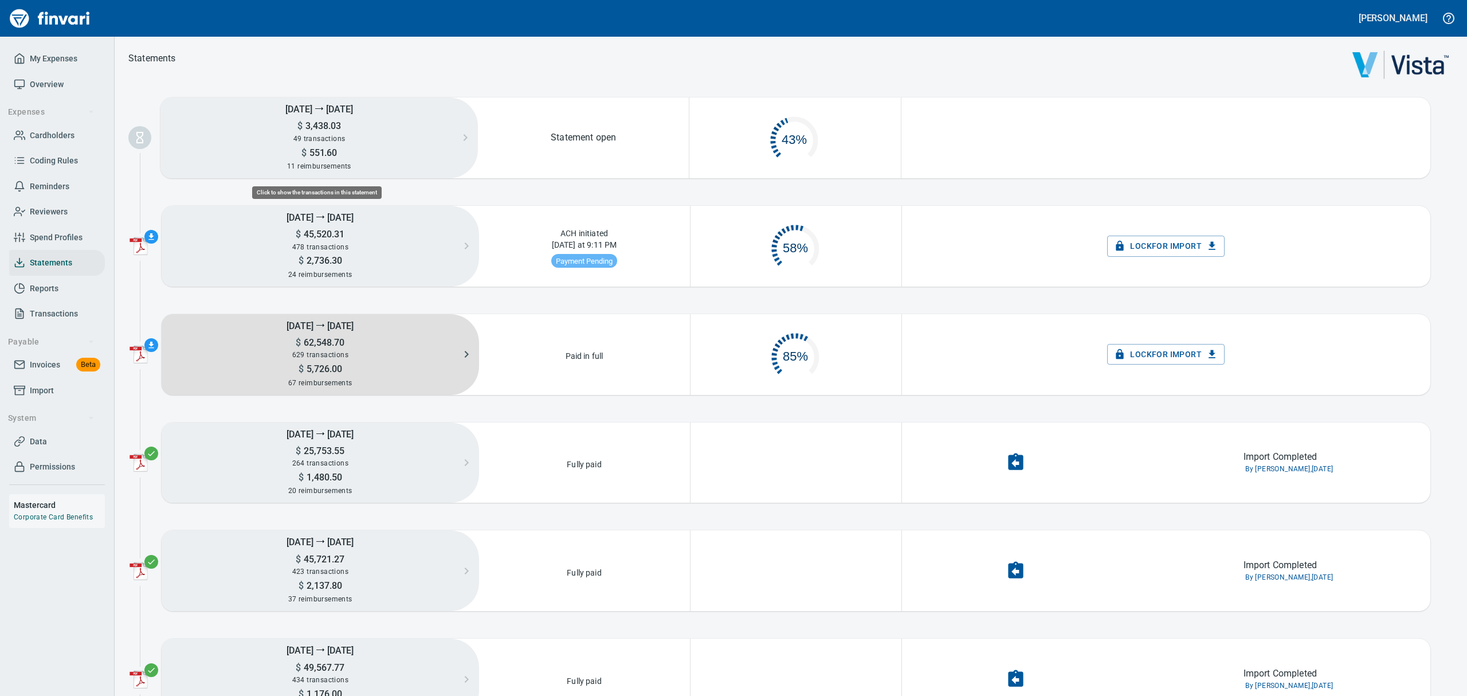
scroll to position [53, 195]
click at [386, 338] on h5 "$ 62,548.70" at bounding box center [320, 342] width 317 height 12
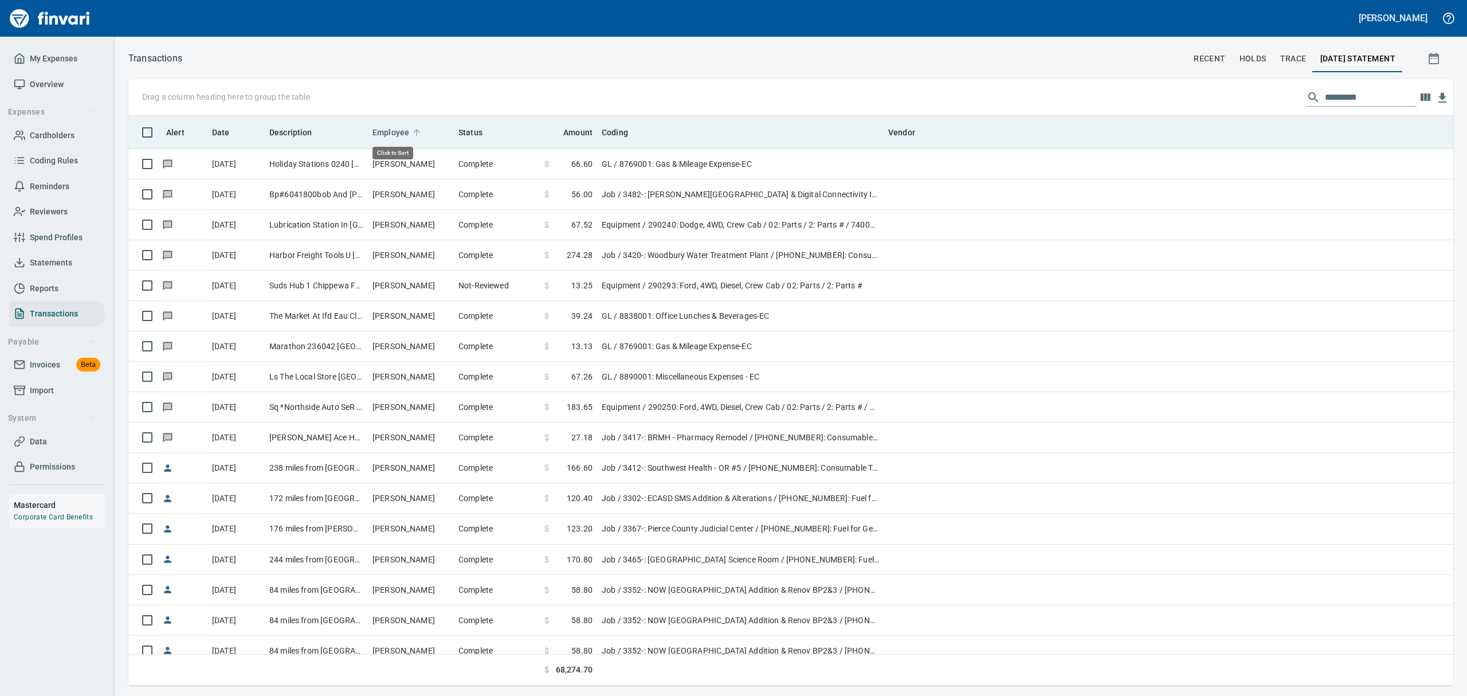
scroll to position [557, 1298]
click at [386, 132] on span "Employee" at bounding box center [390, 132] width 37 height 14
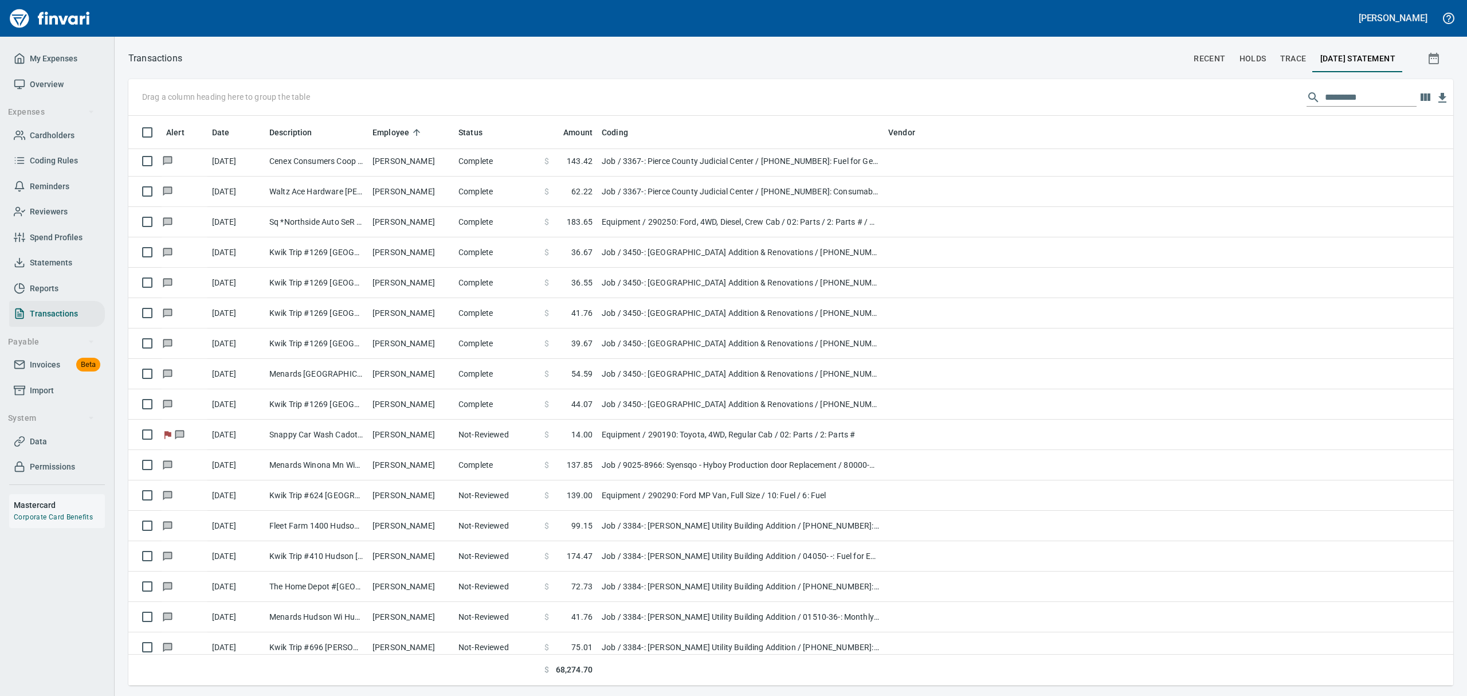
scroll to position [13063, 0]
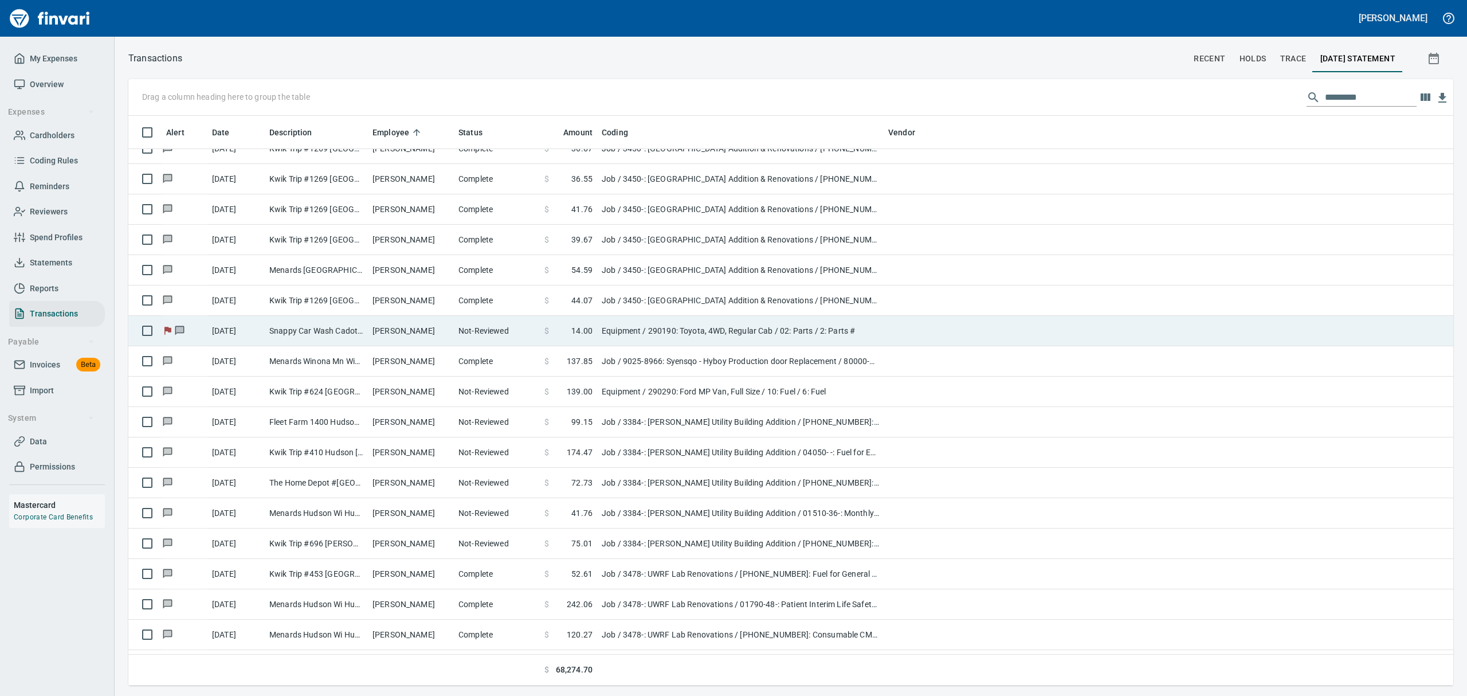
click at [447, 336] on td "[PERSON_NAME]" at bounding box center [411, 331] width 86 height 30
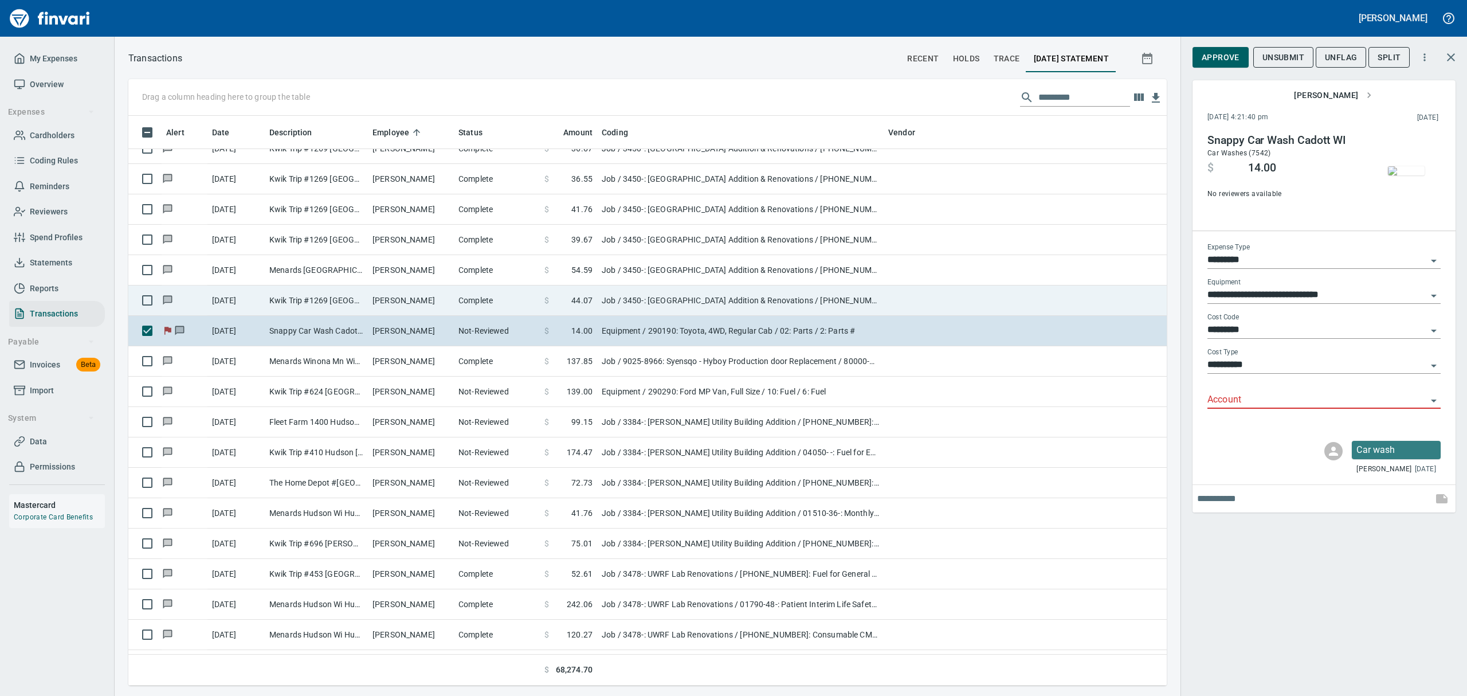
scroll to position [557, 1012]
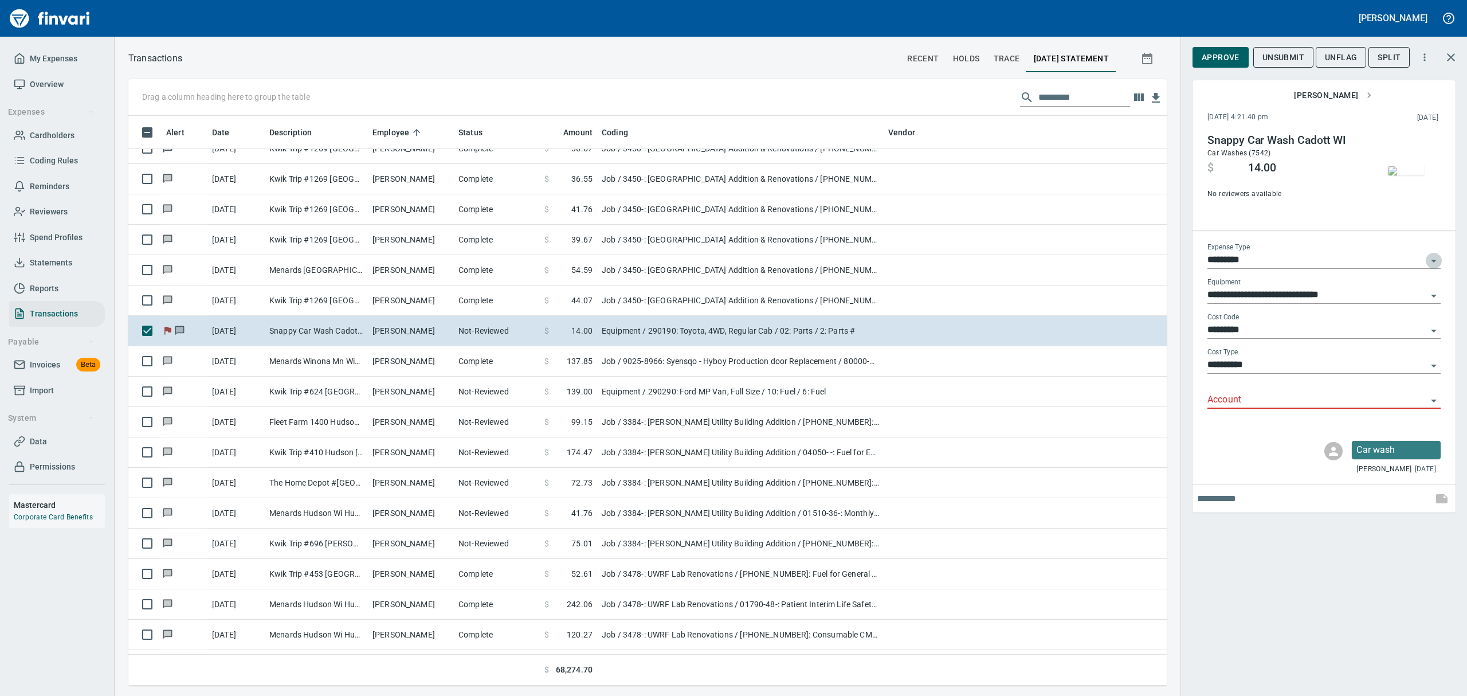
click at [1428, 258] on icon "Open" at bounding box center [1434, 261] width 14 height 14
click at [1240, 371] on li "Job" at bounding box center [1323, 372] width 233 height 28
type input "***"
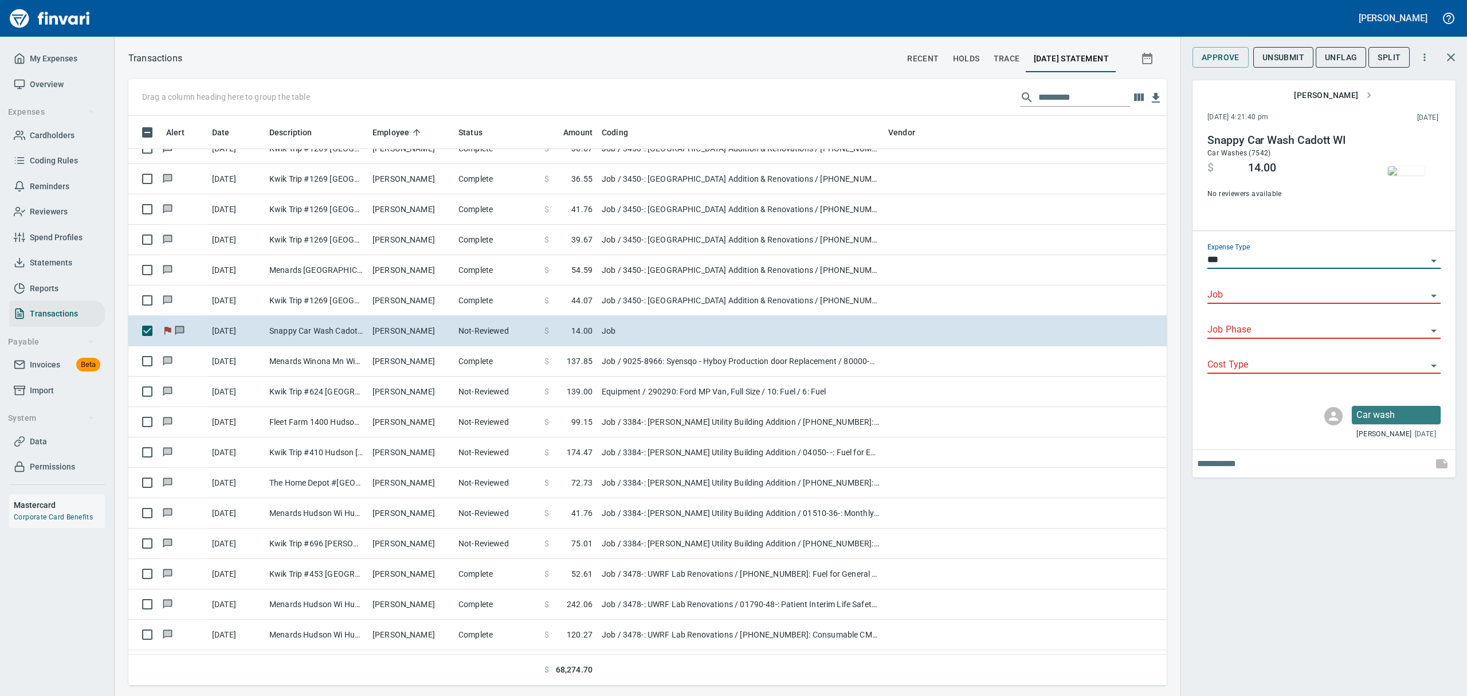
click at [1408, 296] on input "Job" at bounding box center [1316, 295] width 219 height 16
click at [1366, 326] on li "3450-: [GEOGRAPHIC_DATA] Addition & Renovations" at bounding box center [1323, 325] width 233 height 28
click at [1436, 330] on icon "Open" at bounding box center [1434, 331] width 14 height 14
type input "**********"
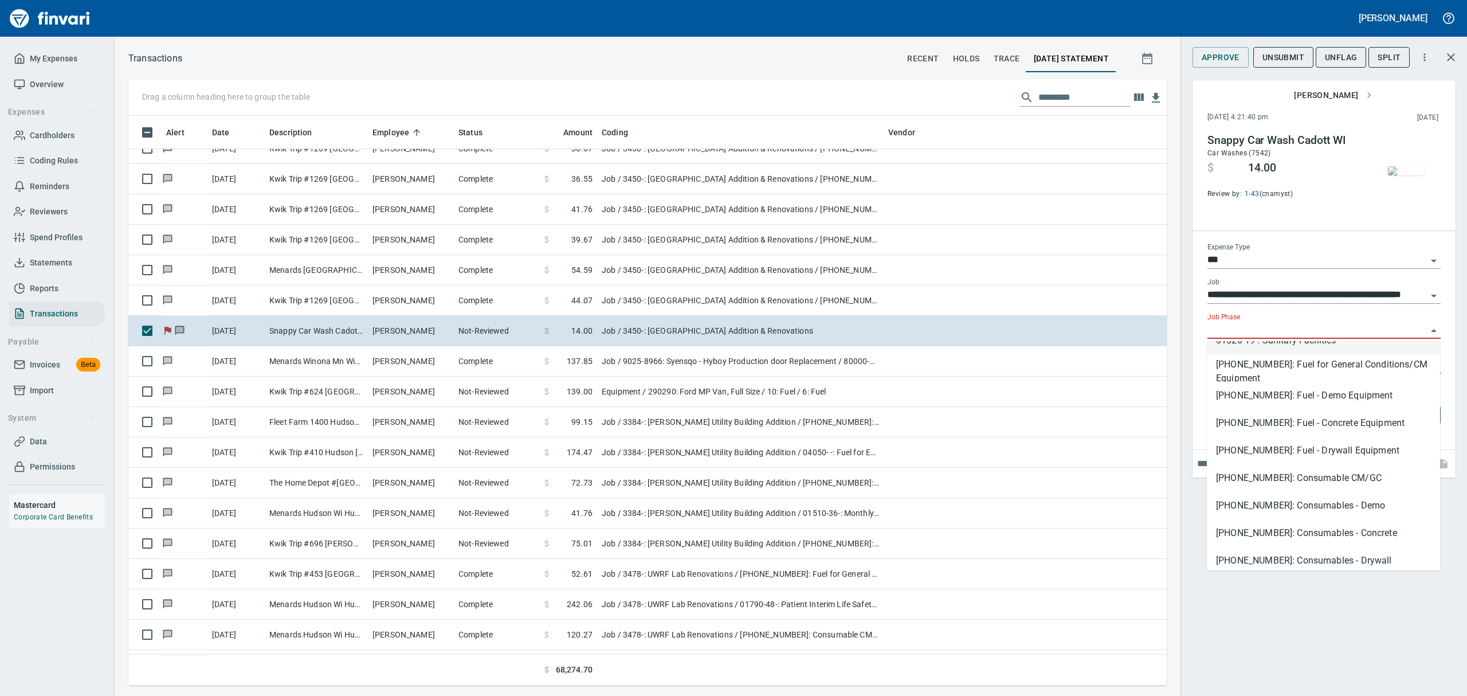
scroll to position [611, 0]
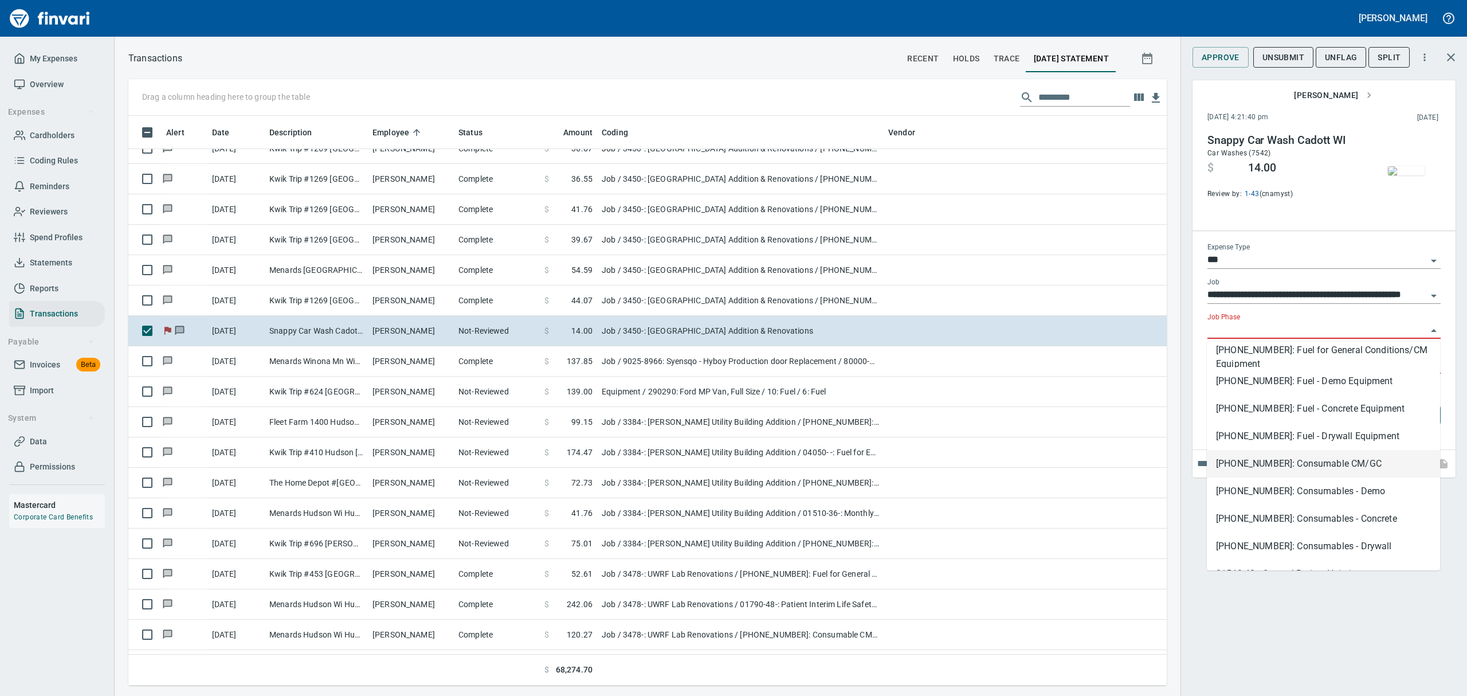
click at [1279, 462] on li "[PHONE_NUMBER]: Consumable CM/GC" at bounding box center [1323, 464] width 233 height 28
type input "**********"
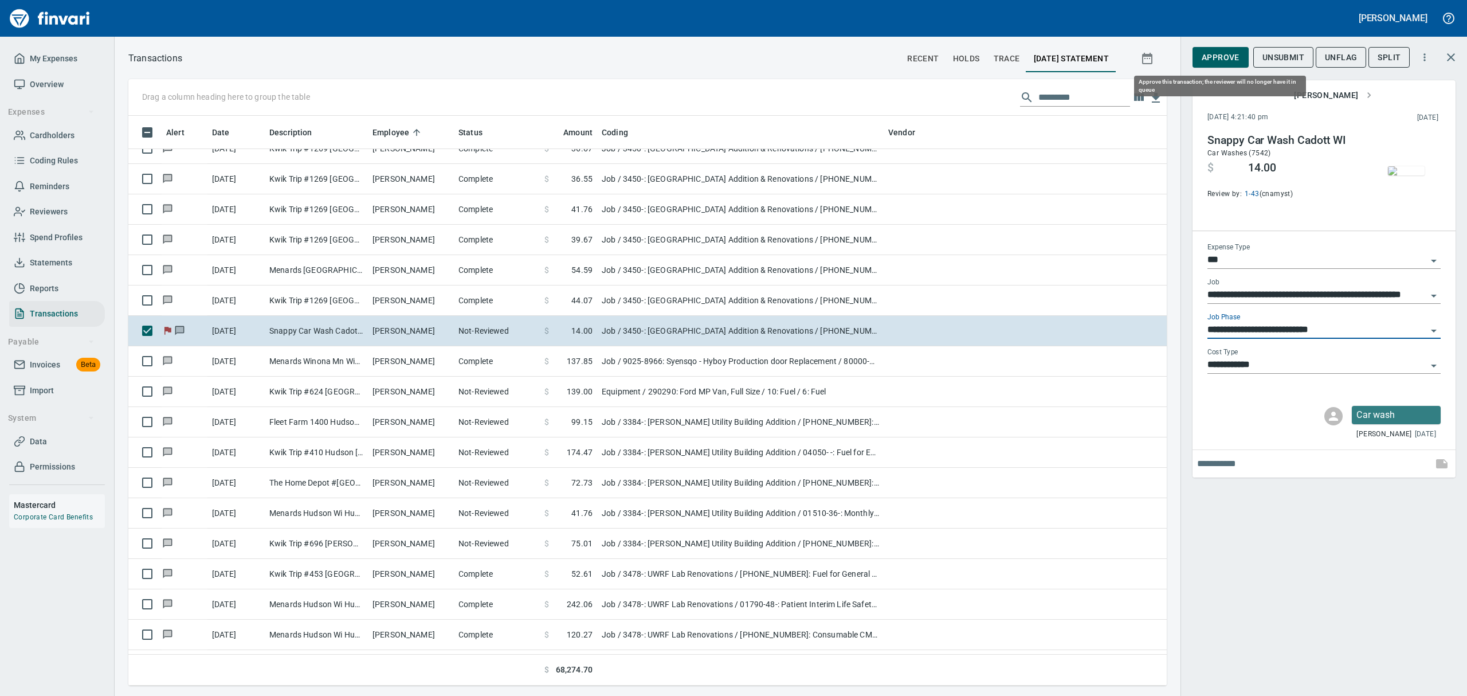
click at [1226, 58] on span "Approve" at bounding box center [1220, 57] width 38 height 14
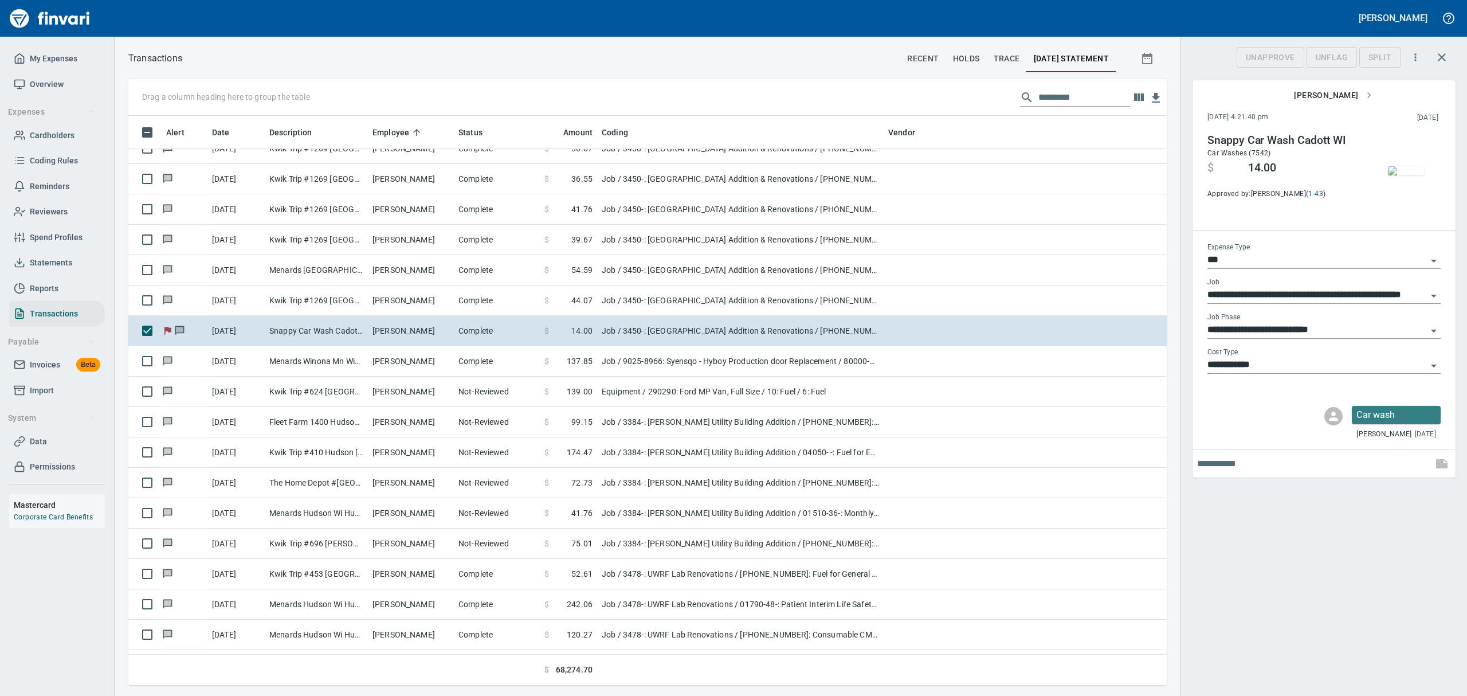
scroll to position [557, 1012]
click at [1344, 61] on span "UnFlag" at bounding box center [1331, 57] width 32 height 14
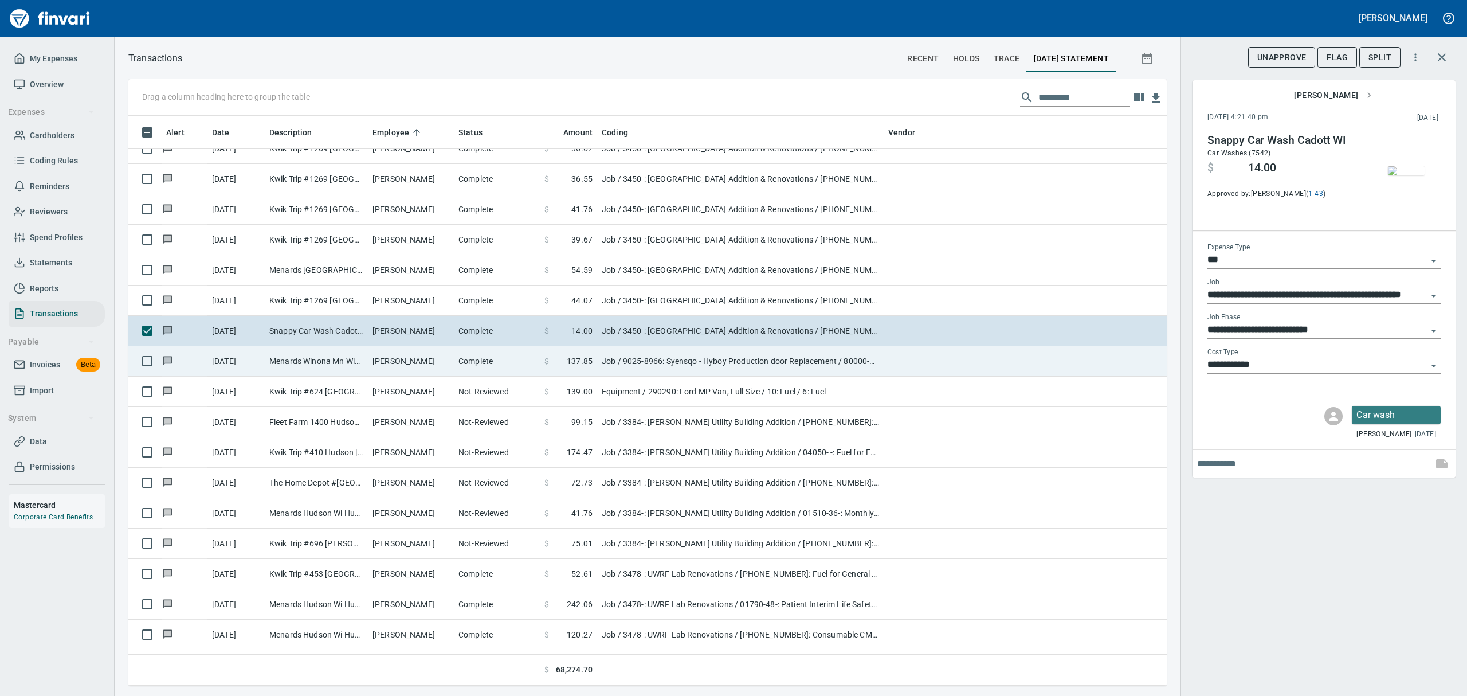
click at [316, 356] on td "Menards Winona Mn Winona [GEOGRAPHIC_DATA]" at bounding box center [316, 361] width 103 height 30
type input "**********"
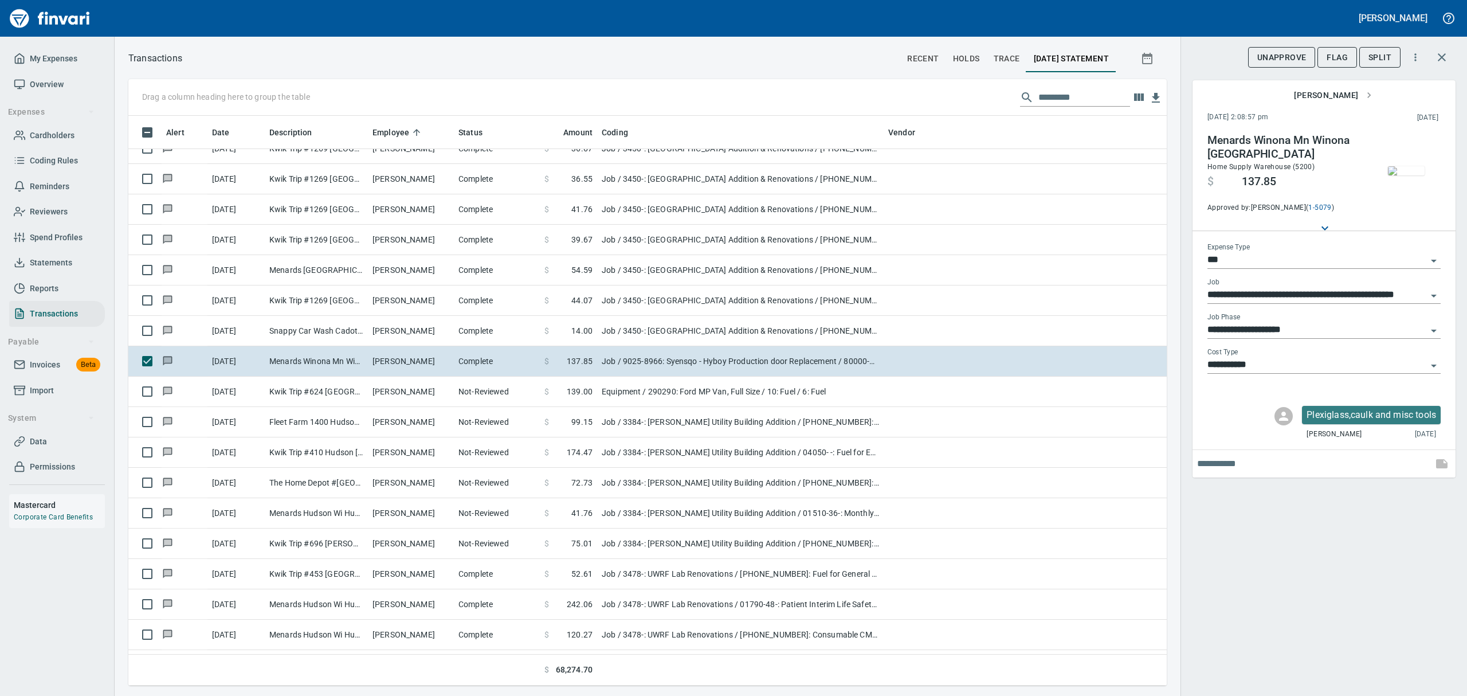
click at [1395, 175] on img "button" at bounding box center [1406, 170] width 37 height 9
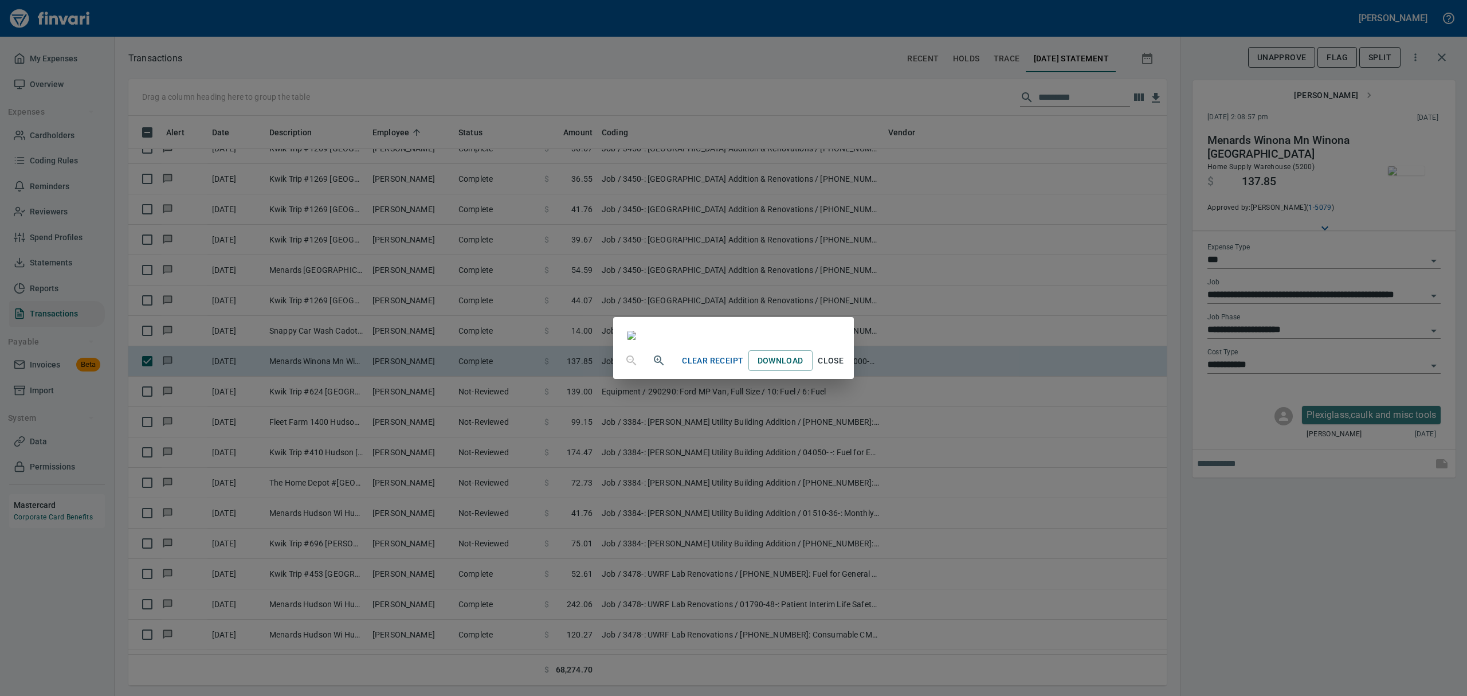
click at [853, 379] on div "Clear Receipt Download Close" at bounding box center [733, 360] width 240 height 37
click at [845, 368] on span "Close" at bounding box center [831, 361] width 28 height 14
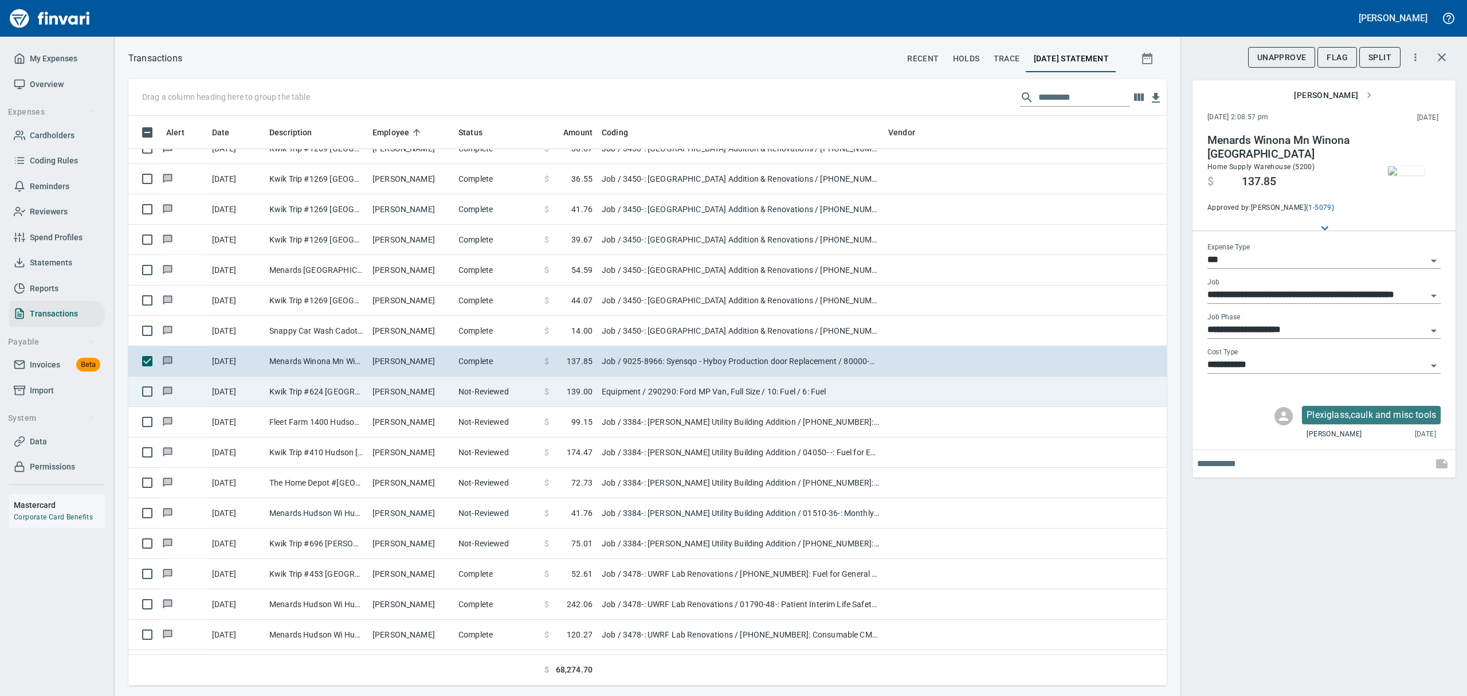
click at [431, 390] on td "[PERSON_NAME]" at bounding box center [411, 391] width 86 height 30
type input "*********"
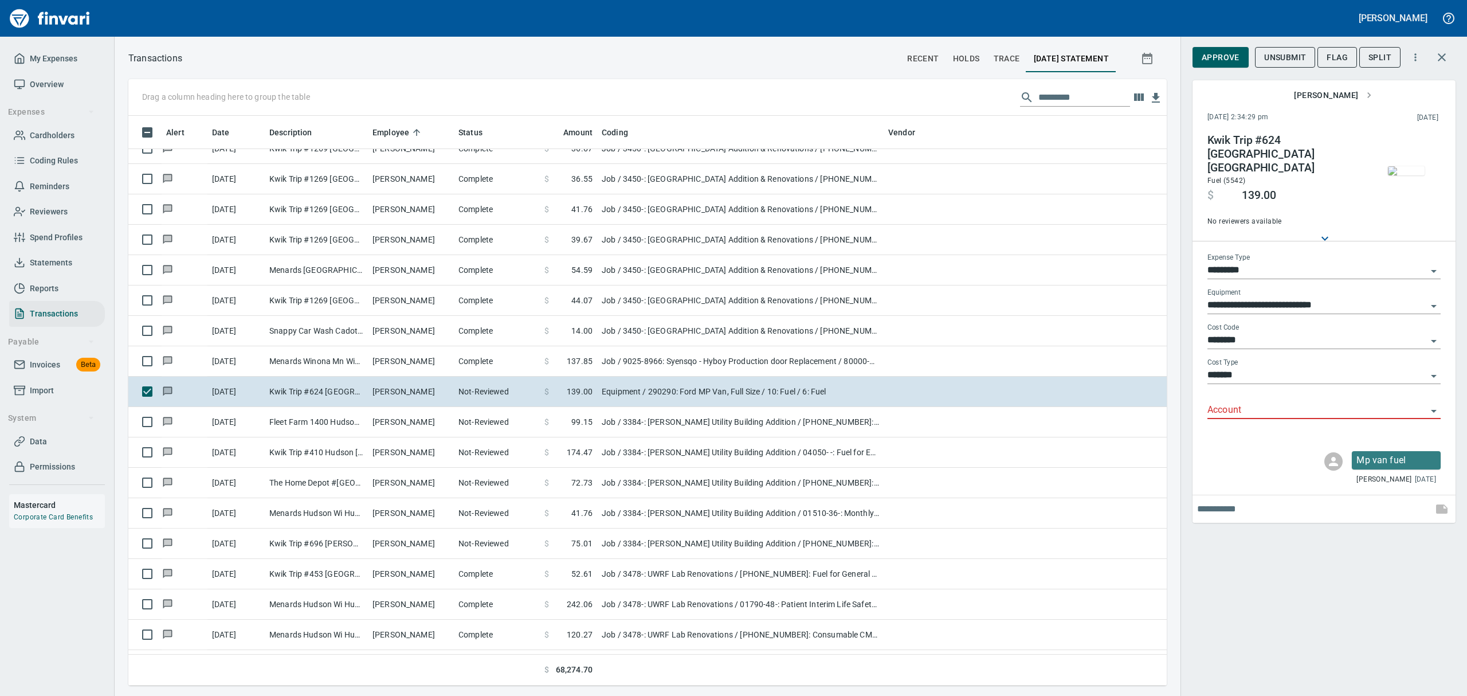
click at [1401, 171] on img "button" at bounding box center [1406, 170] width 37 height 9
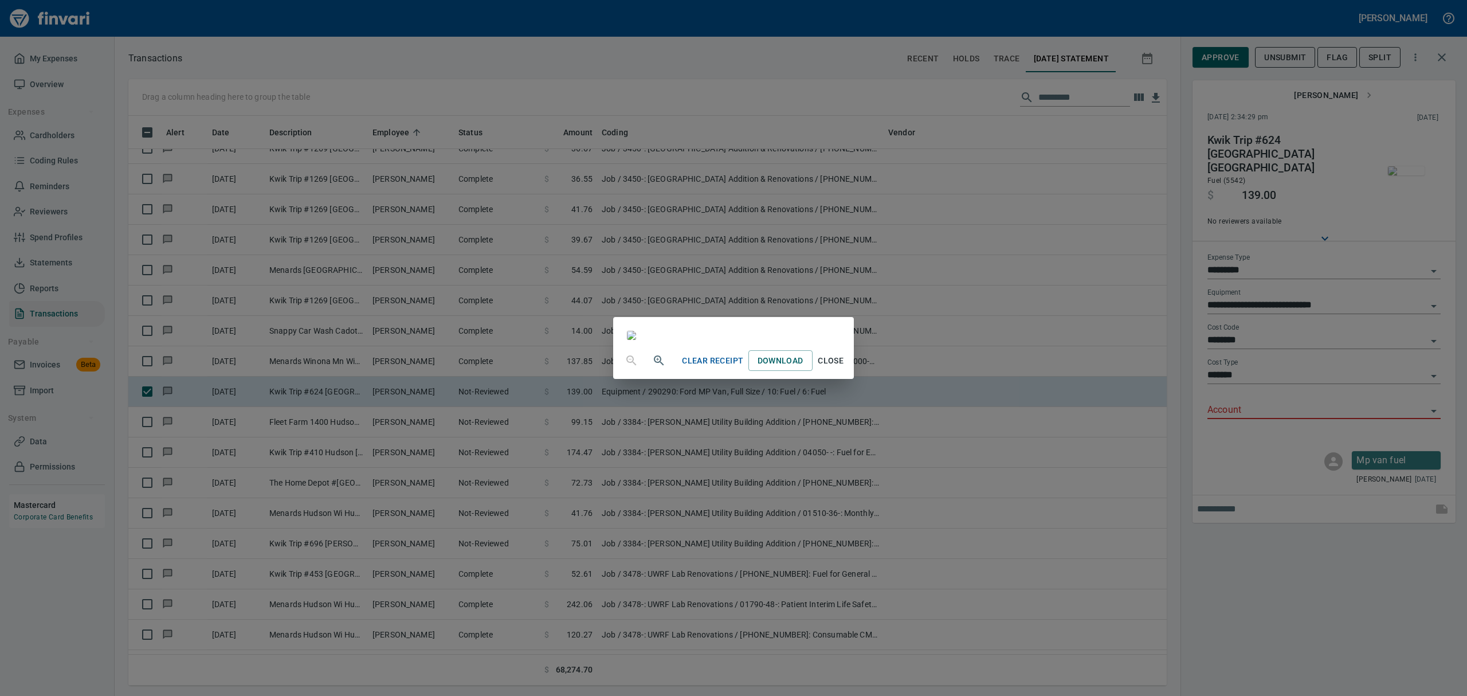
click at [845, 368] on span "Close" at bounding box center [831, 361] width 28 height 14
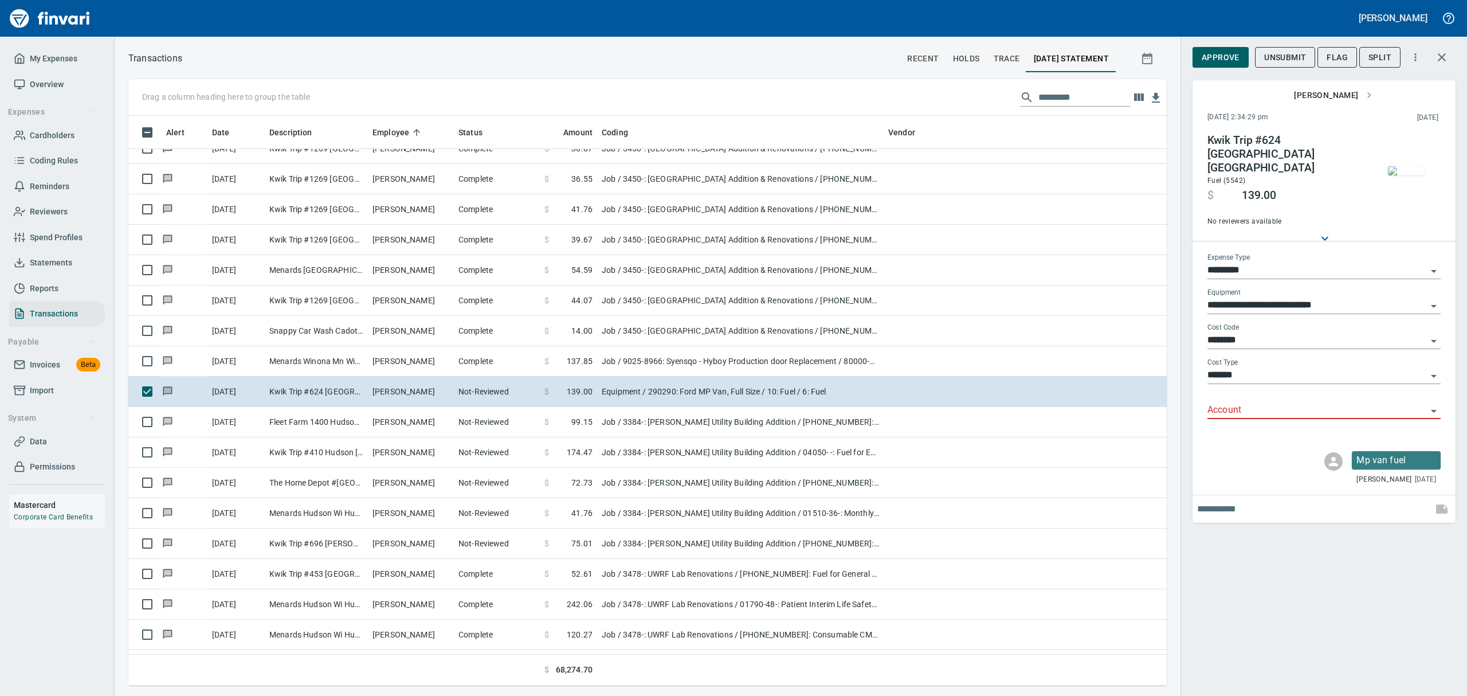
click at [1435, 404] on icon "Open" at bounding box center [1434, 411] width 14 height 14
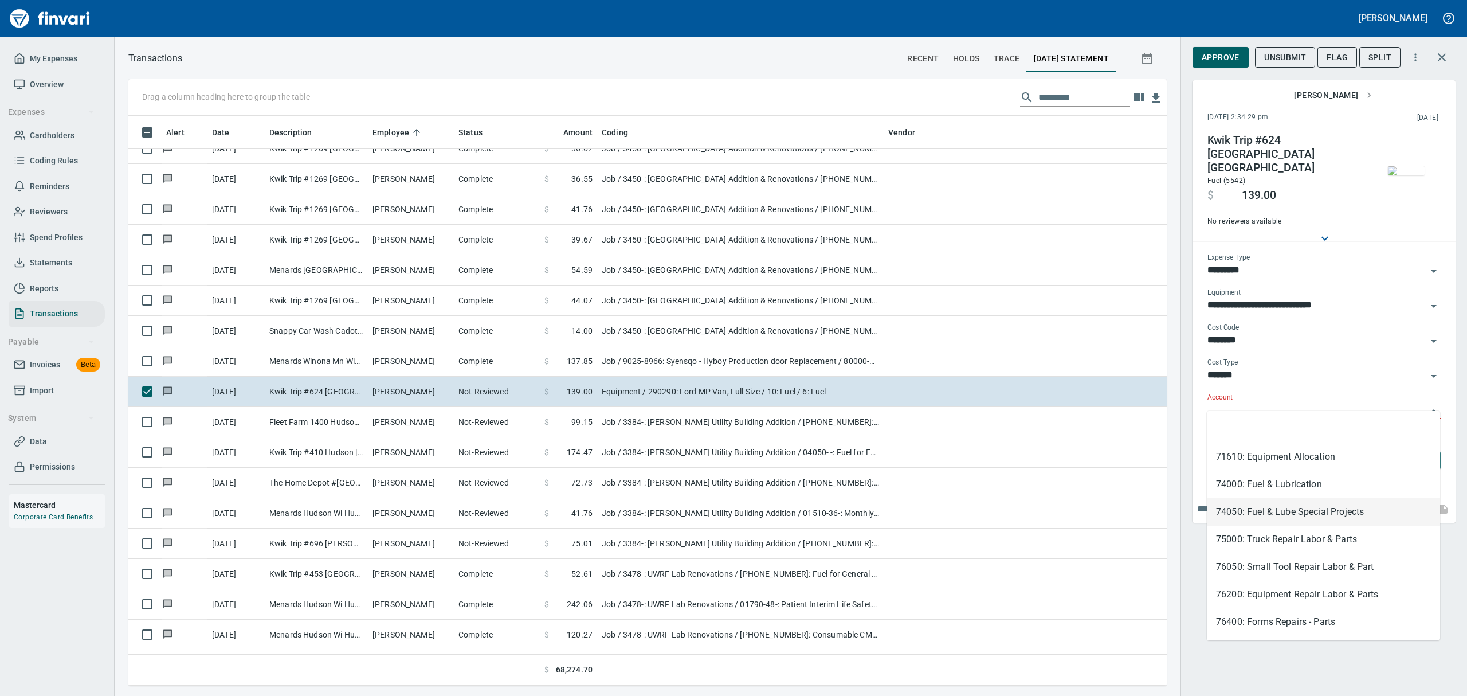
click at [1250, 510] on li "74050: Fuel & Lube Special Projects" at bounding box center [1323, 512] width 233 height 28
type input "**********"
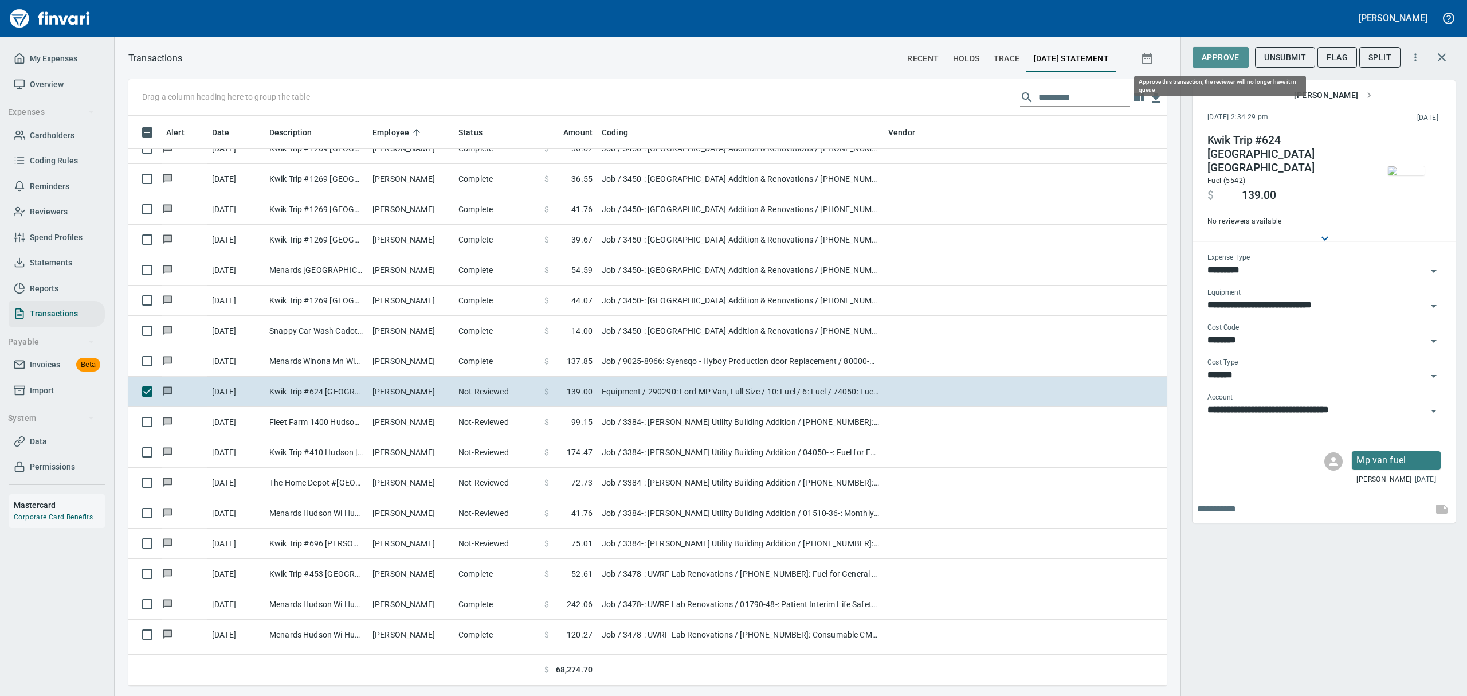
click at [1208, 58] on span "Approve" at bounding box center [1220, 57] width 38 height 14
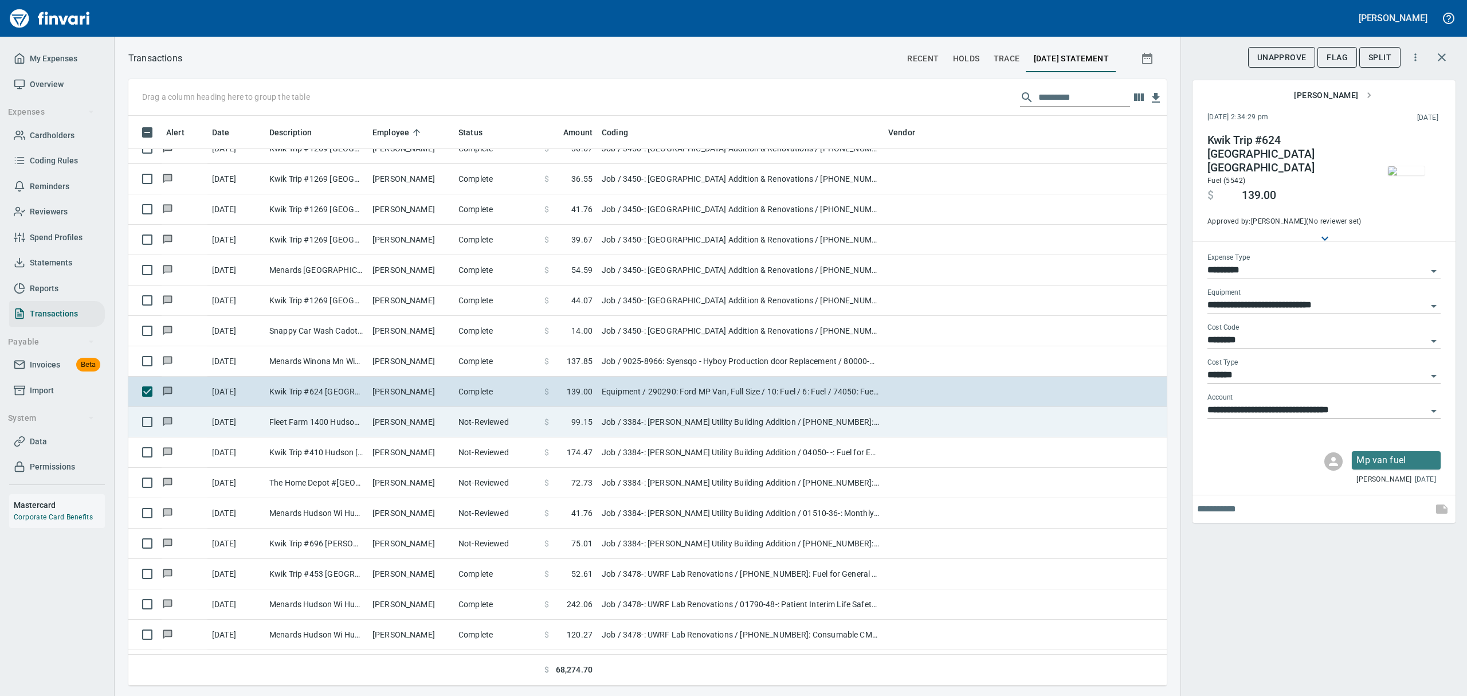
click at [385, 425] on td "[PERSON_NAME]" at bounding box center [411, 422] width 86 height 30
type input "***"
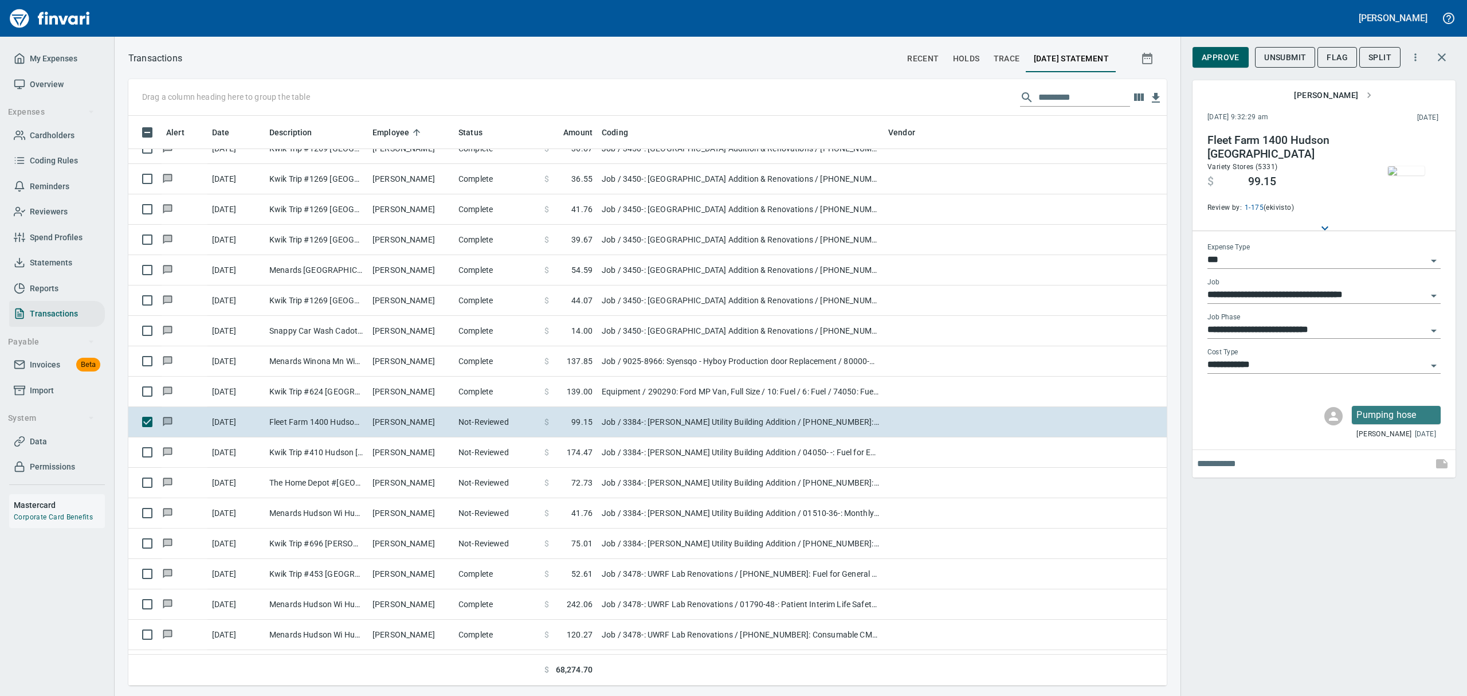
click at [1406, 175] on img "button" at bounding box center [1406, 170] width 37 height 9
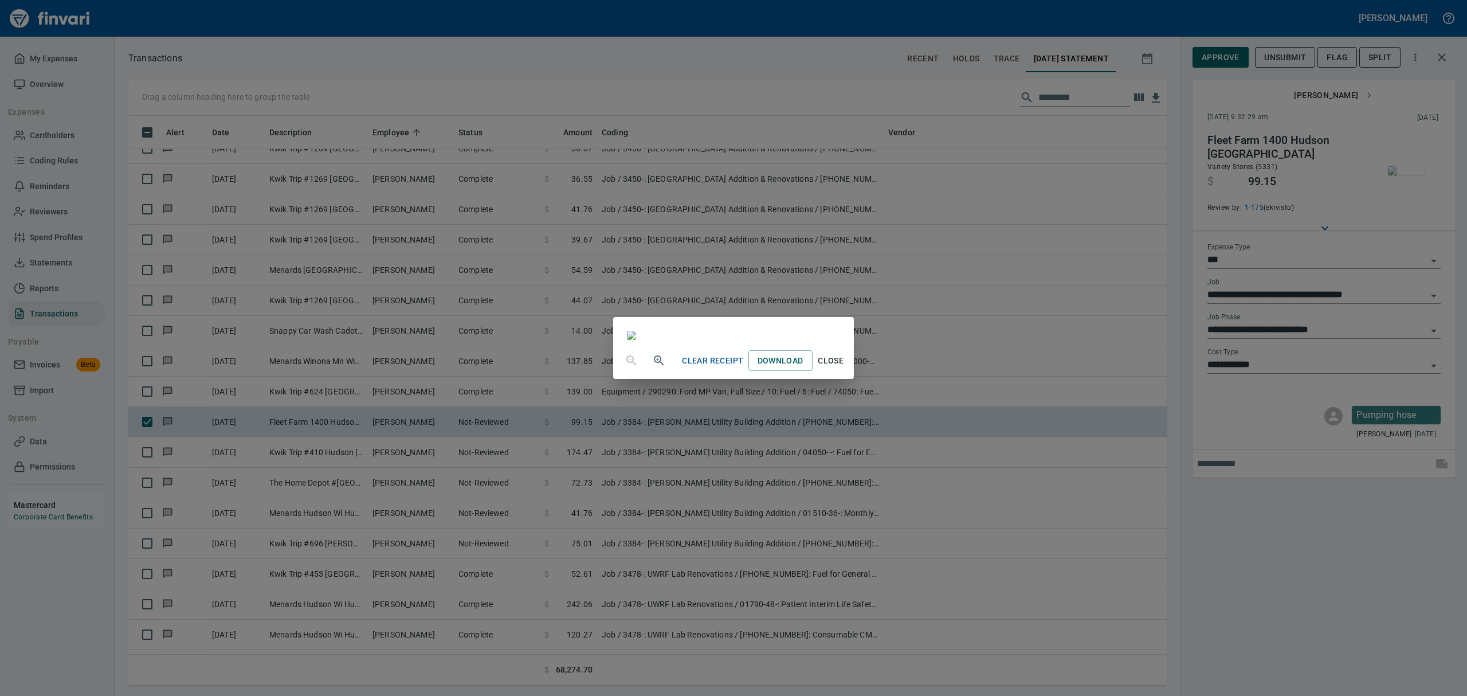
click at [845, 368] on span "Close" at bounding box center [831, 361] width 28 height 14
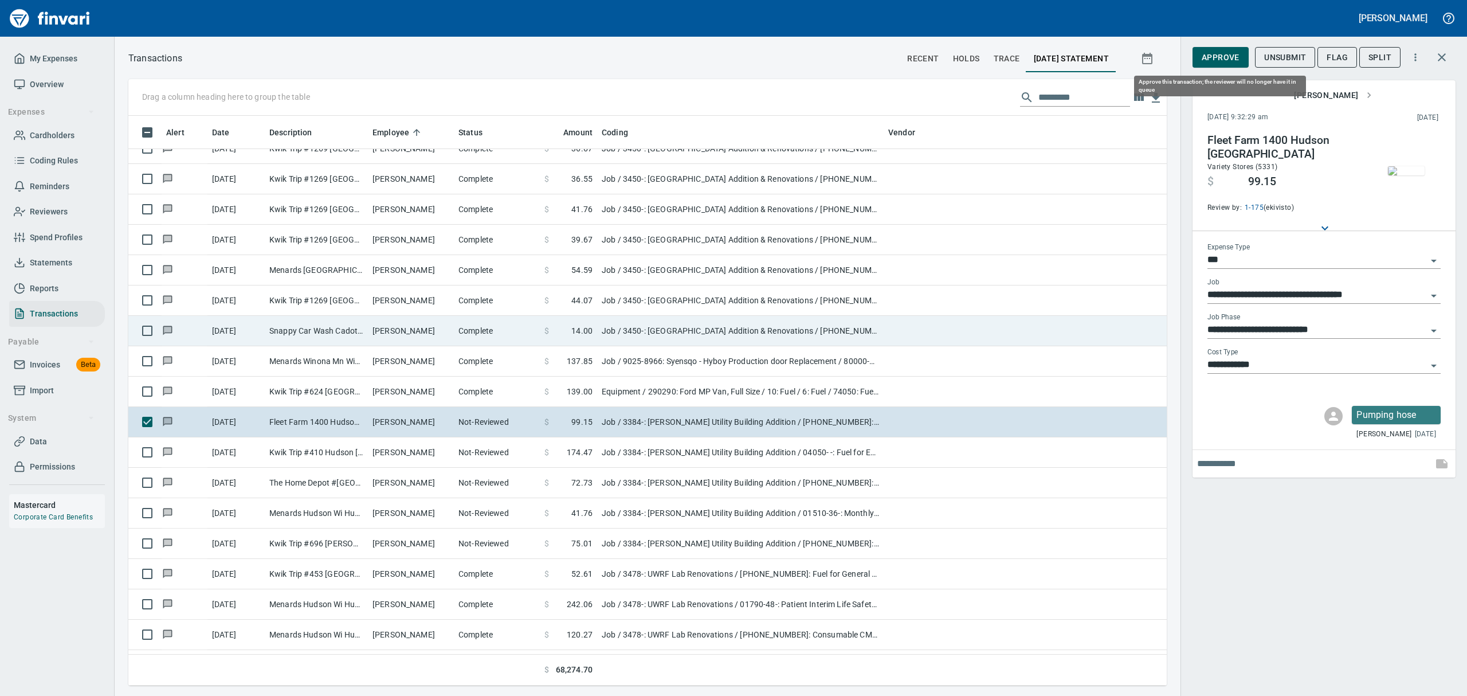
click at [1207, 56] on span "Approve" at bounding box center [1220, 57] width 38 height 14
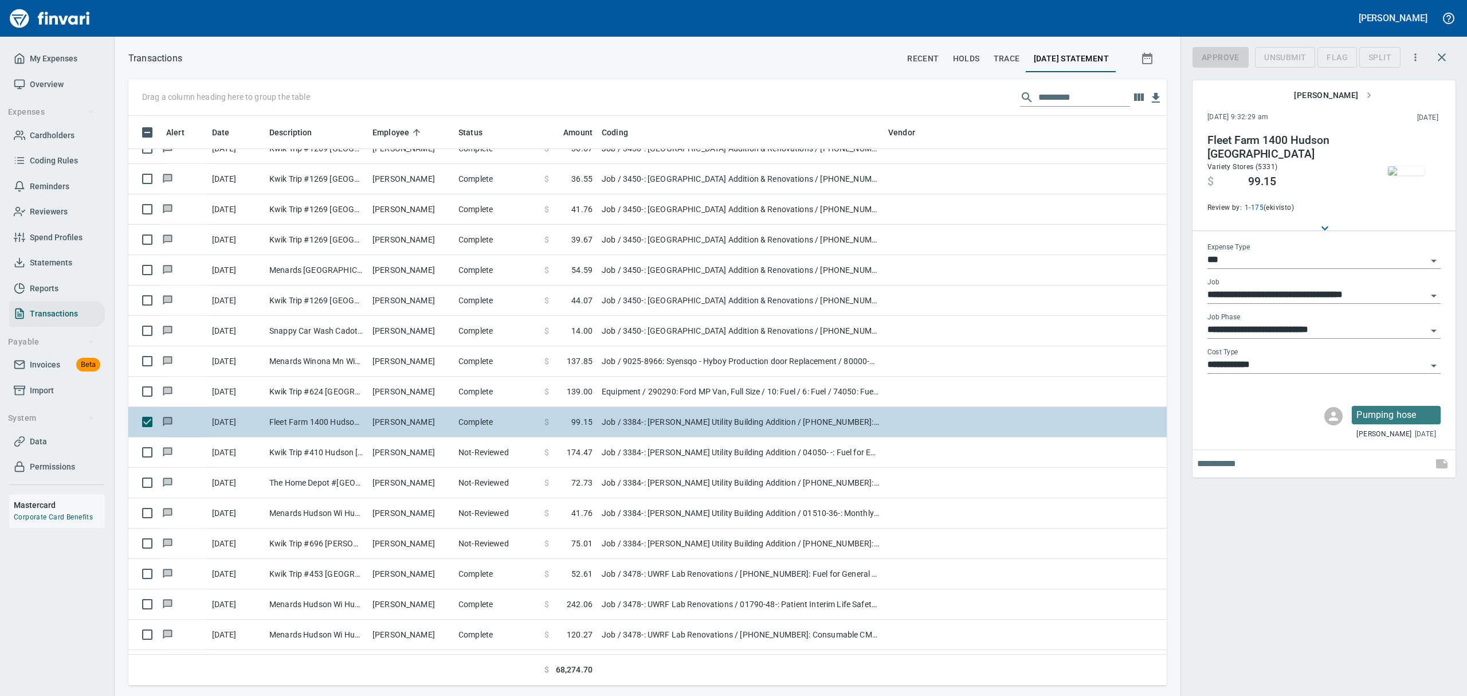
scroll to position [557, 1012]
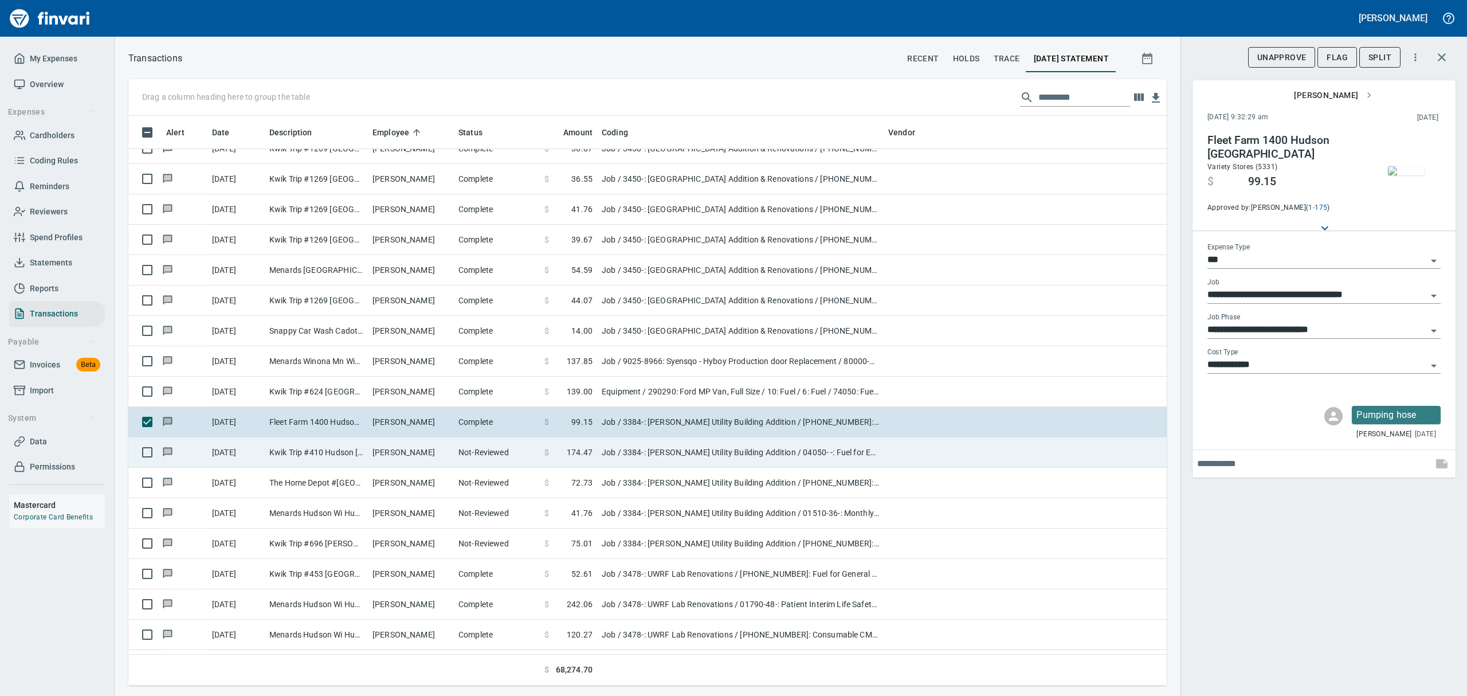
click at [383, 459] on td "[PERSON_NAME]" at bounding box center [411, 452] width 86 height 30
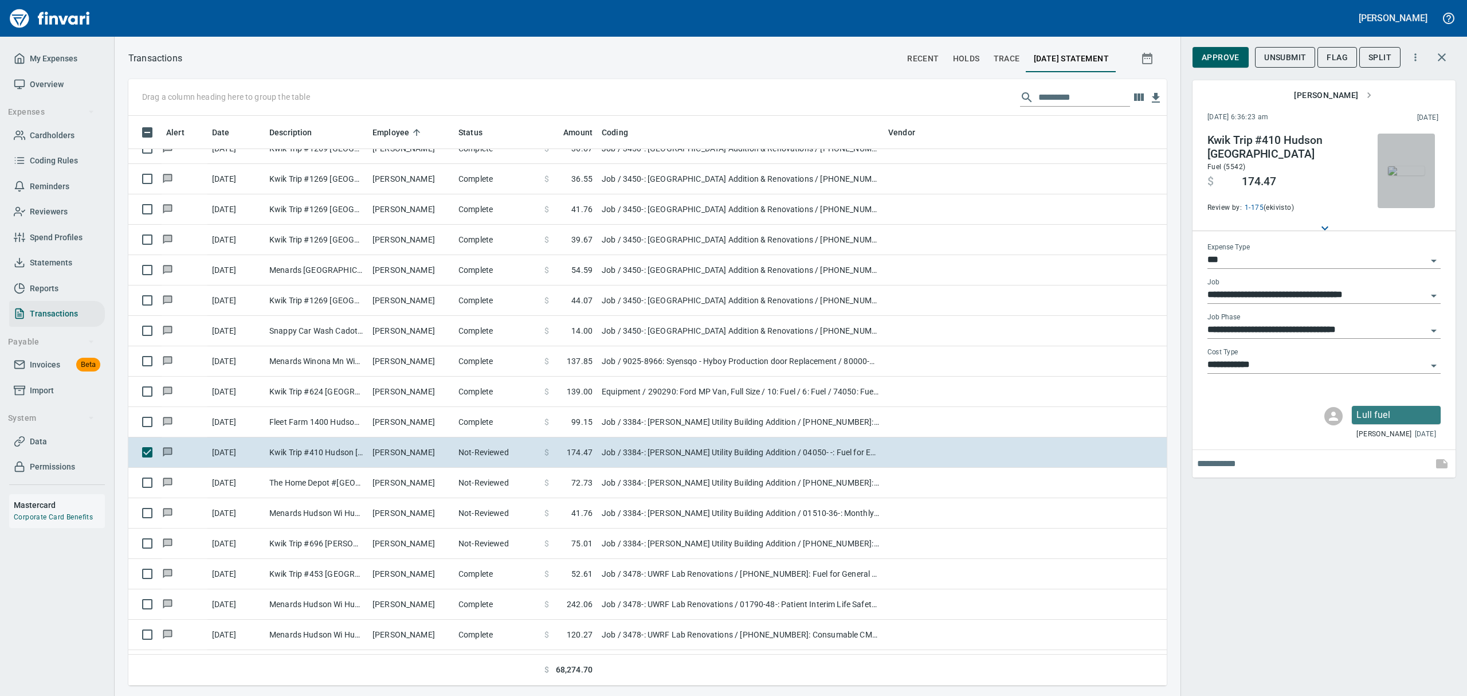
click at [1405, 175] on img "button" at bounding box center [1406, 170] width 37 height 9
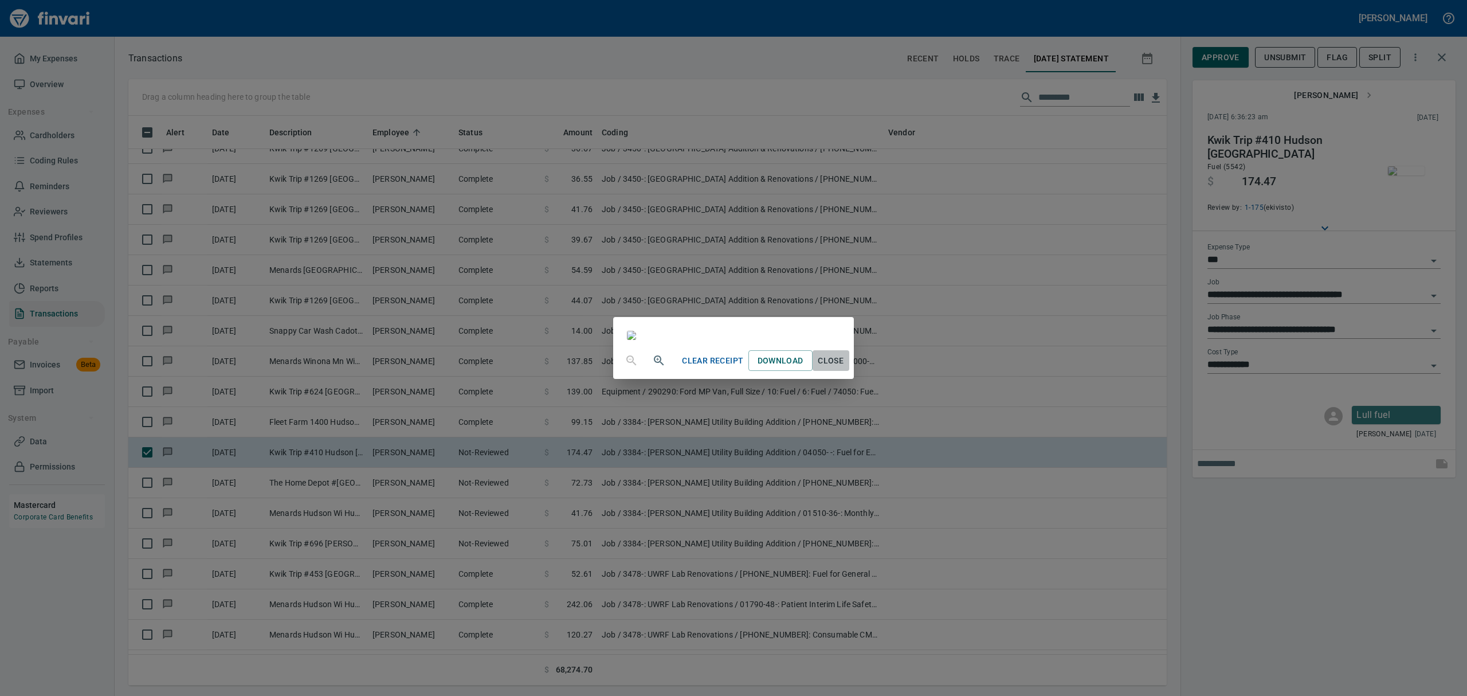
click at [845, 368] on span "Close" at bounding box center [831, 361] width 28 height 14
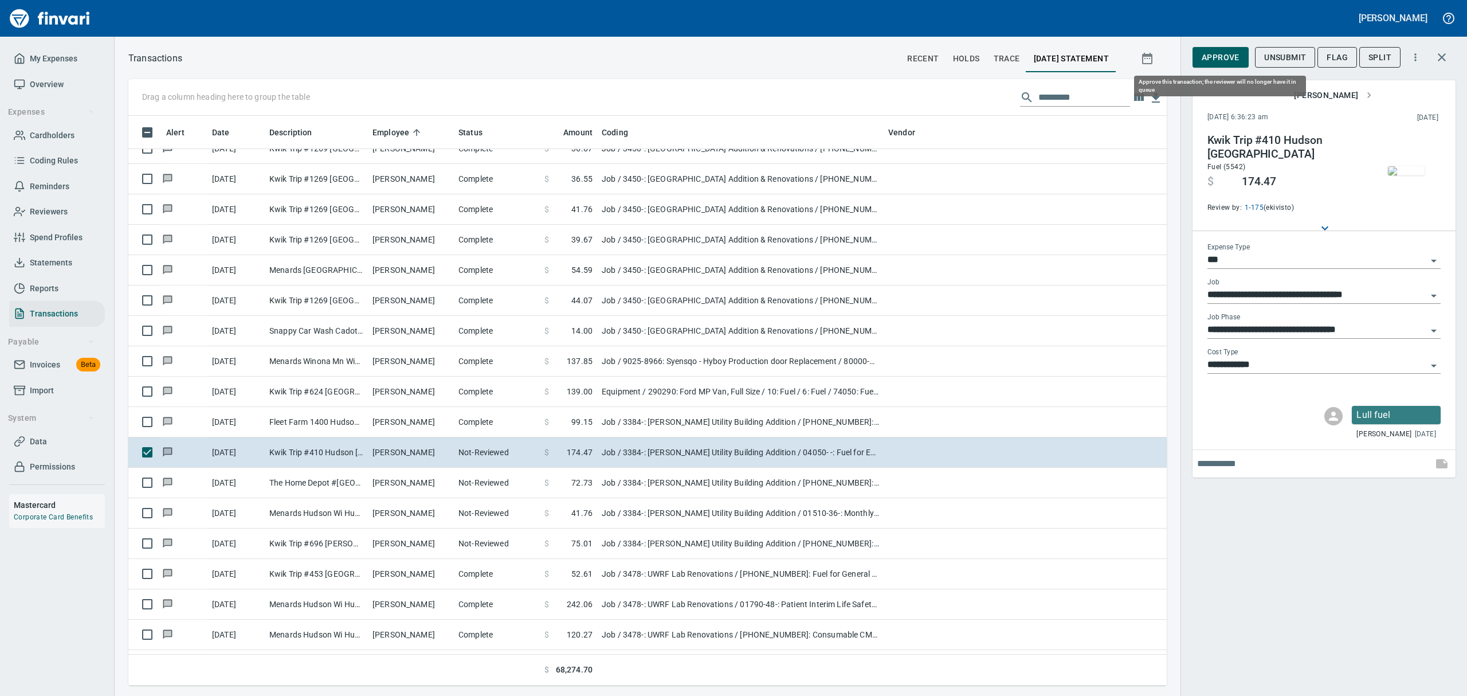
click at [1217, 60] on span "Approve" at bounding box center [1220, 57] width 38 height 14
click at [1339, 55] on span "Flag" at bounding box center [1336, 57] width 21 height 14
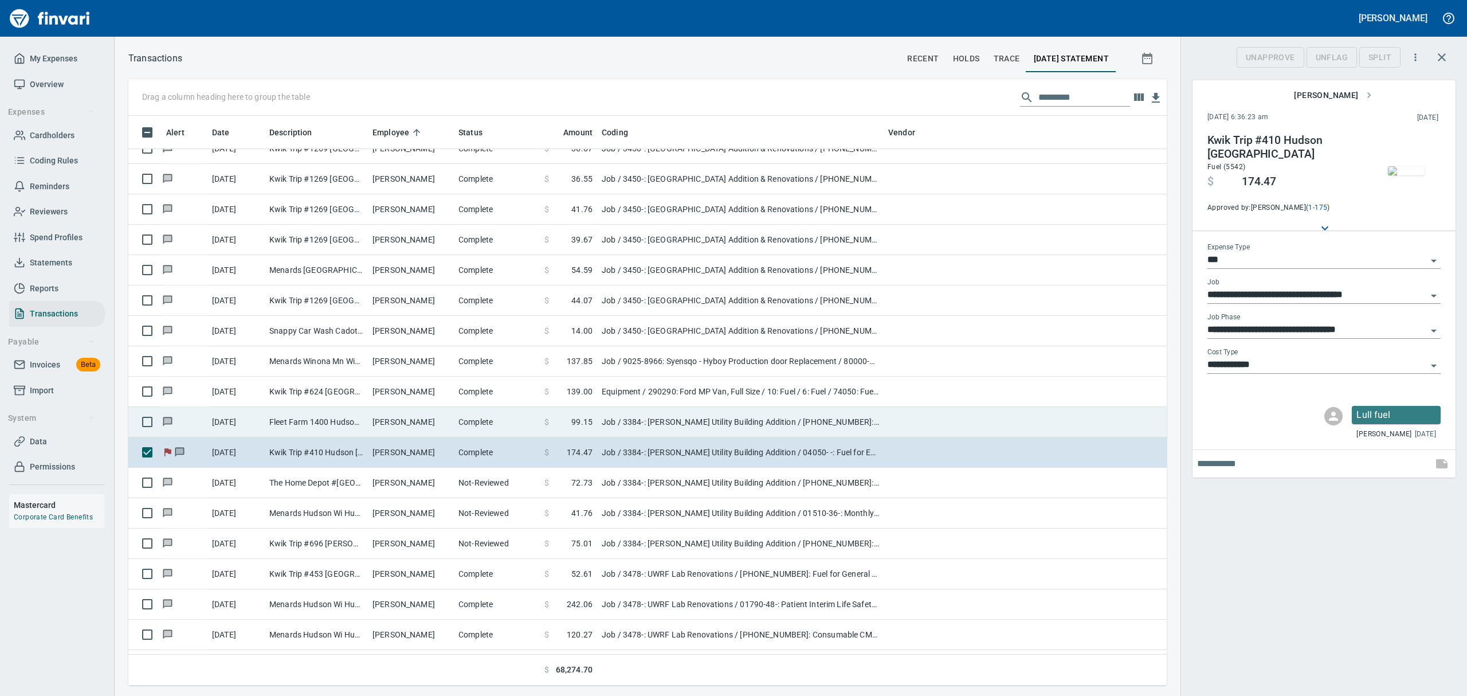
scroll to position [557, 1012]
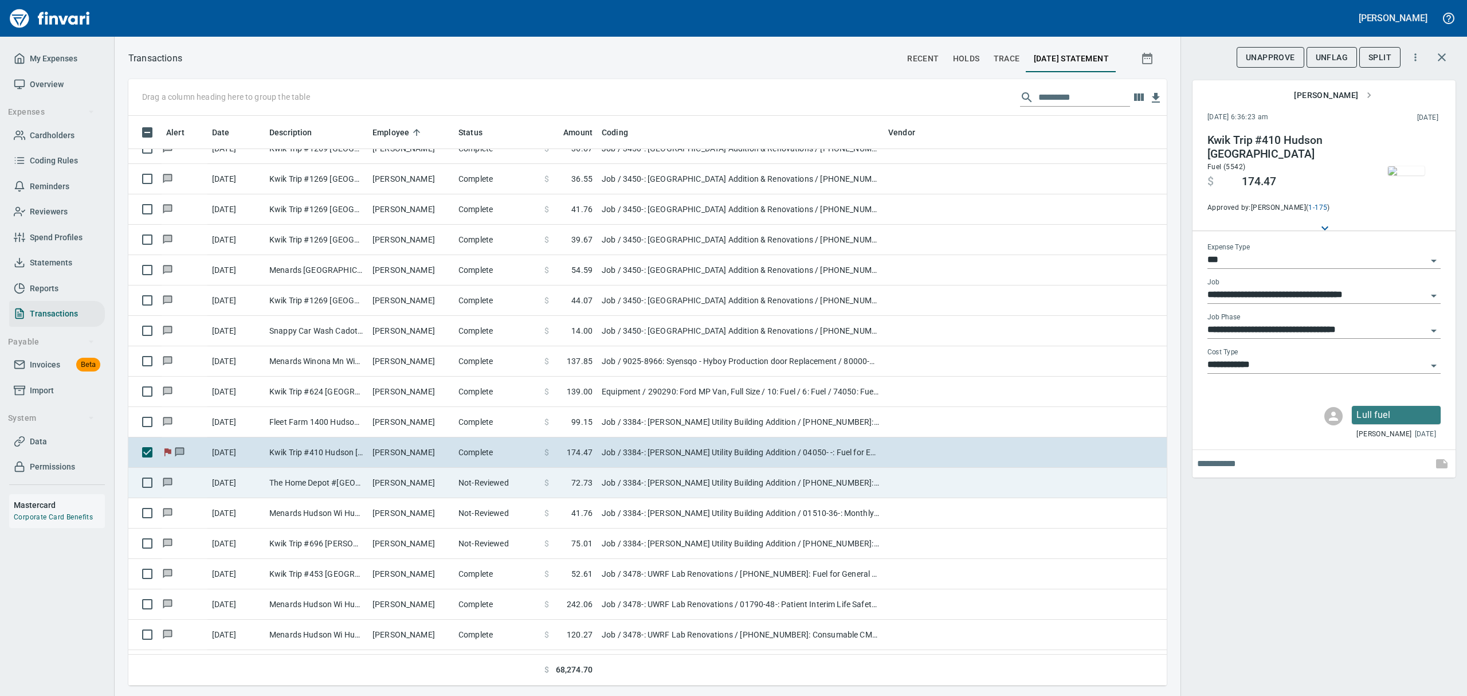
click at [329, 485] on td "The Home Depot #[GEOGRAPHIC_DATA]" at bounding box center [316, 483] width 103 height 30
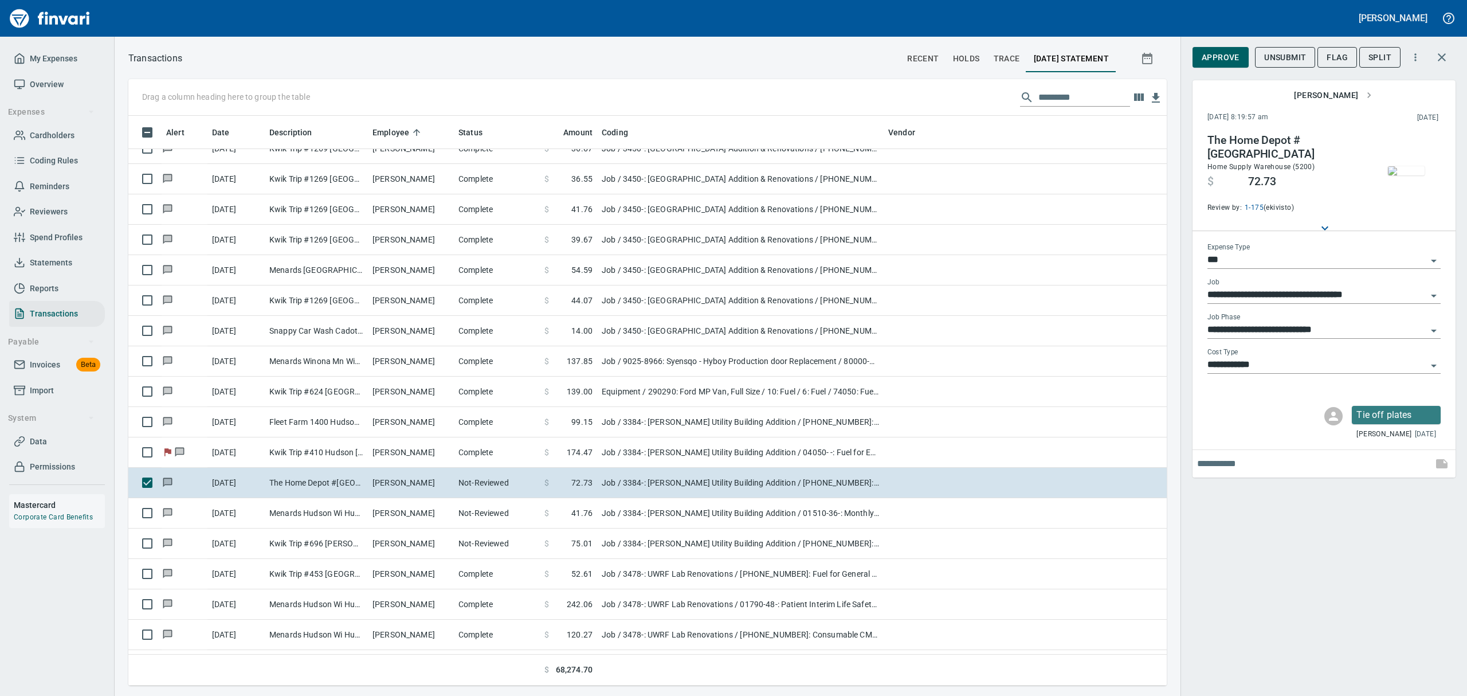
click at [1405, 170] on img "button" at bounding box center [1406, 170] width 37 height 9
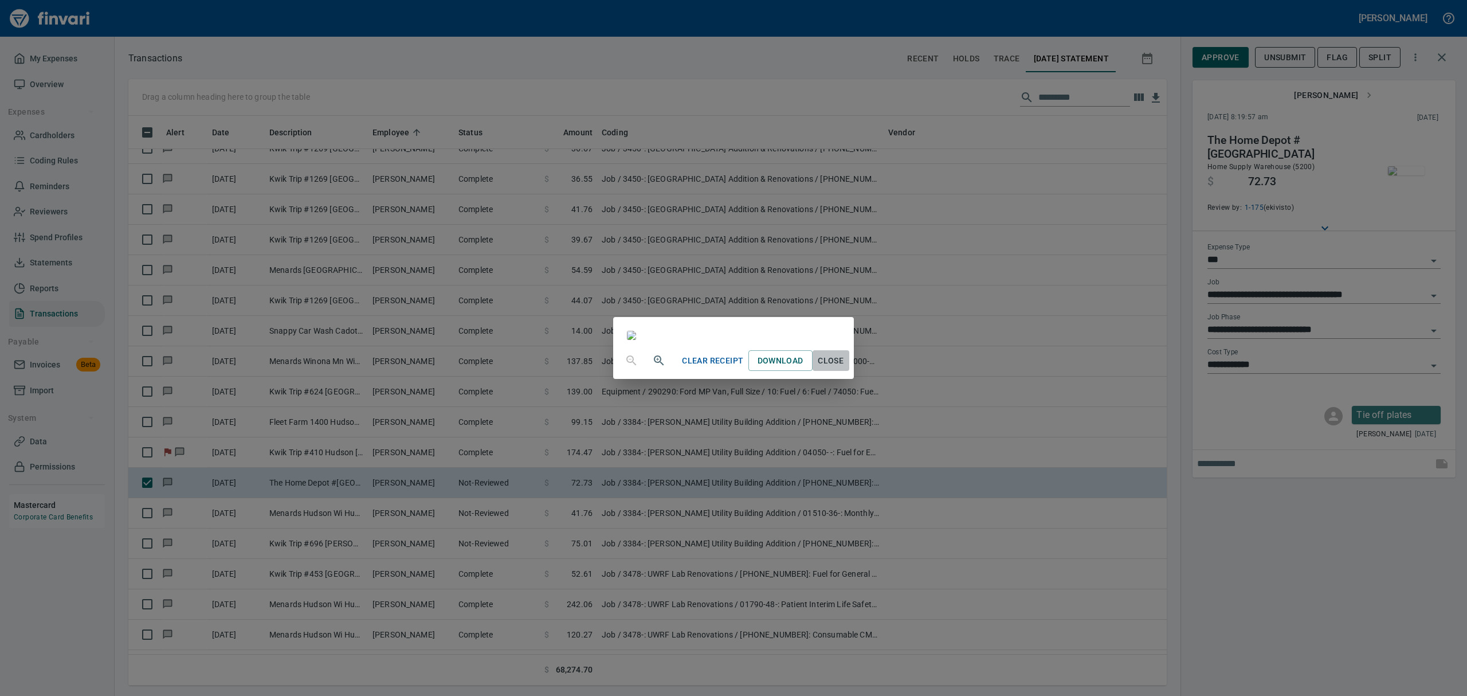
click at [845, 368] on span "Close" at bounding box center [831, 361] width 28 height 14
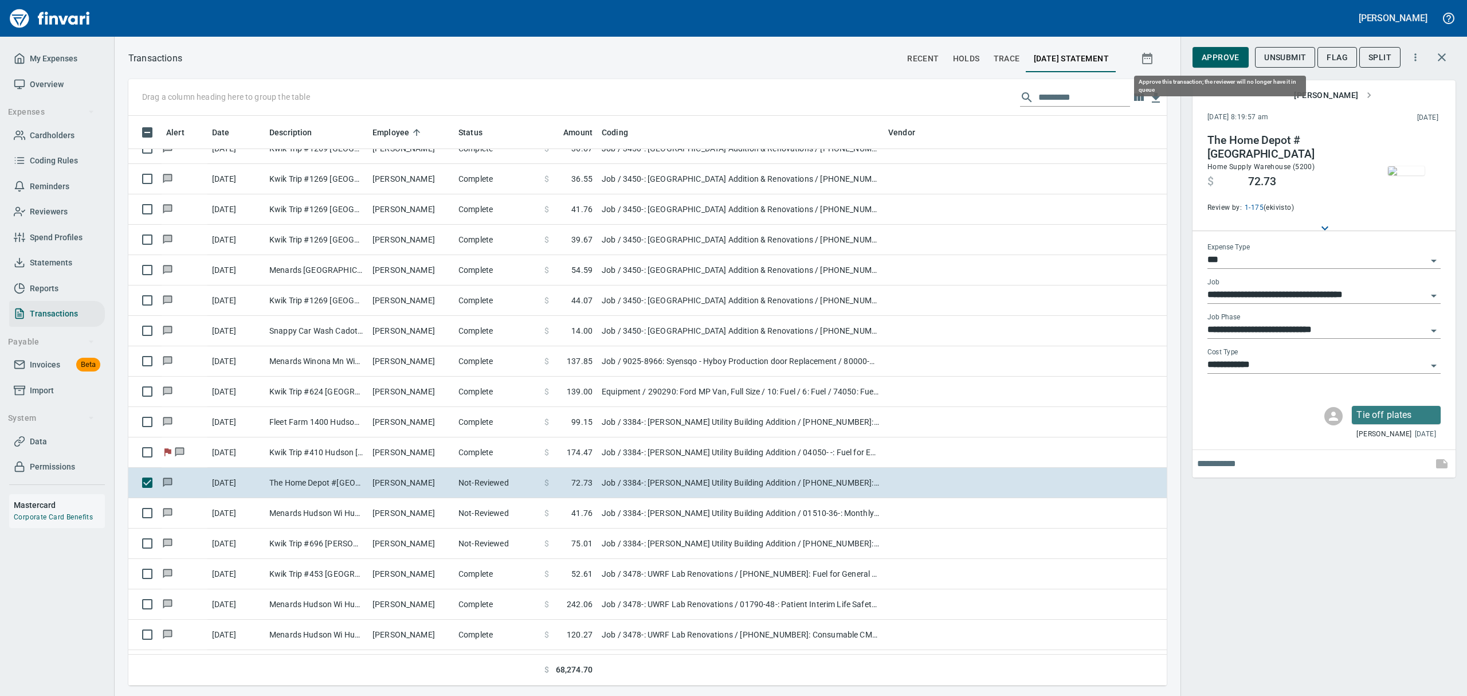
click at [1220, 56] on span "Approve" at bounding box center [1220, 57] width 38 height 14
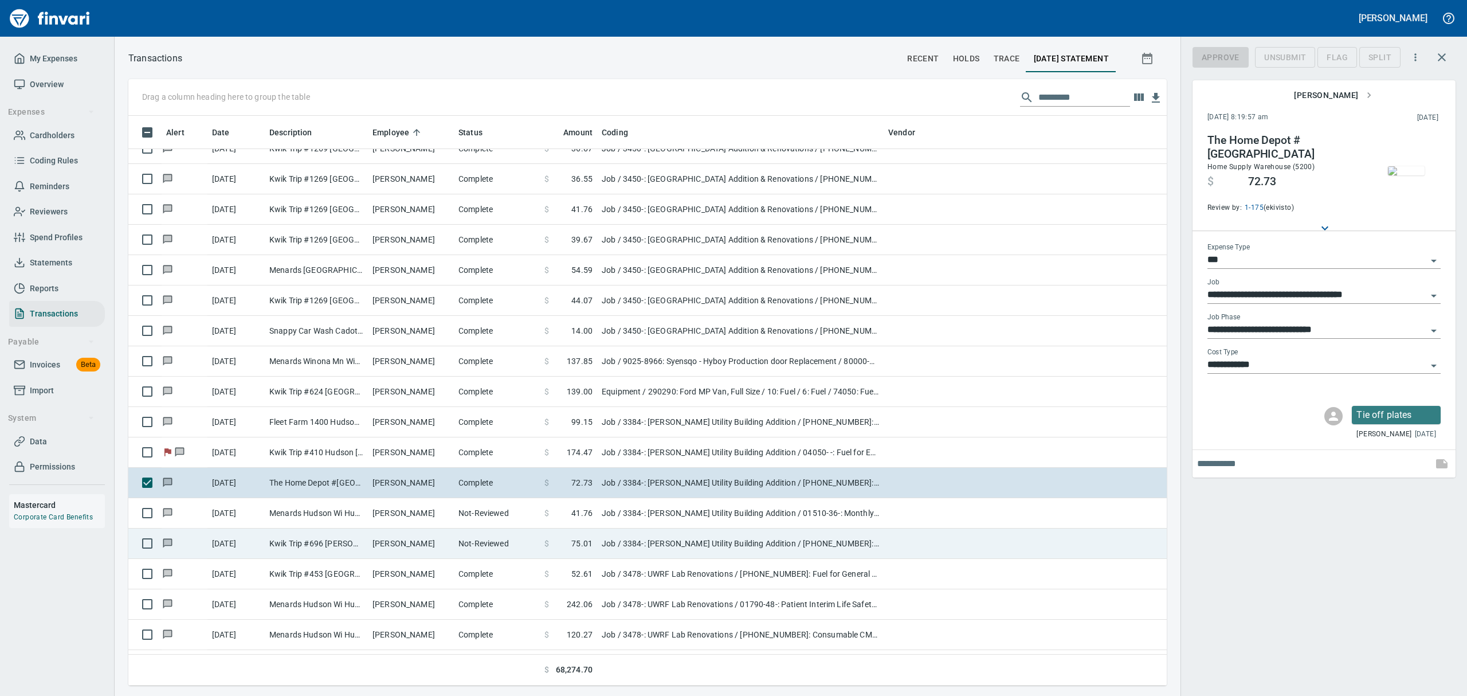
scroll to position [557, 1012]
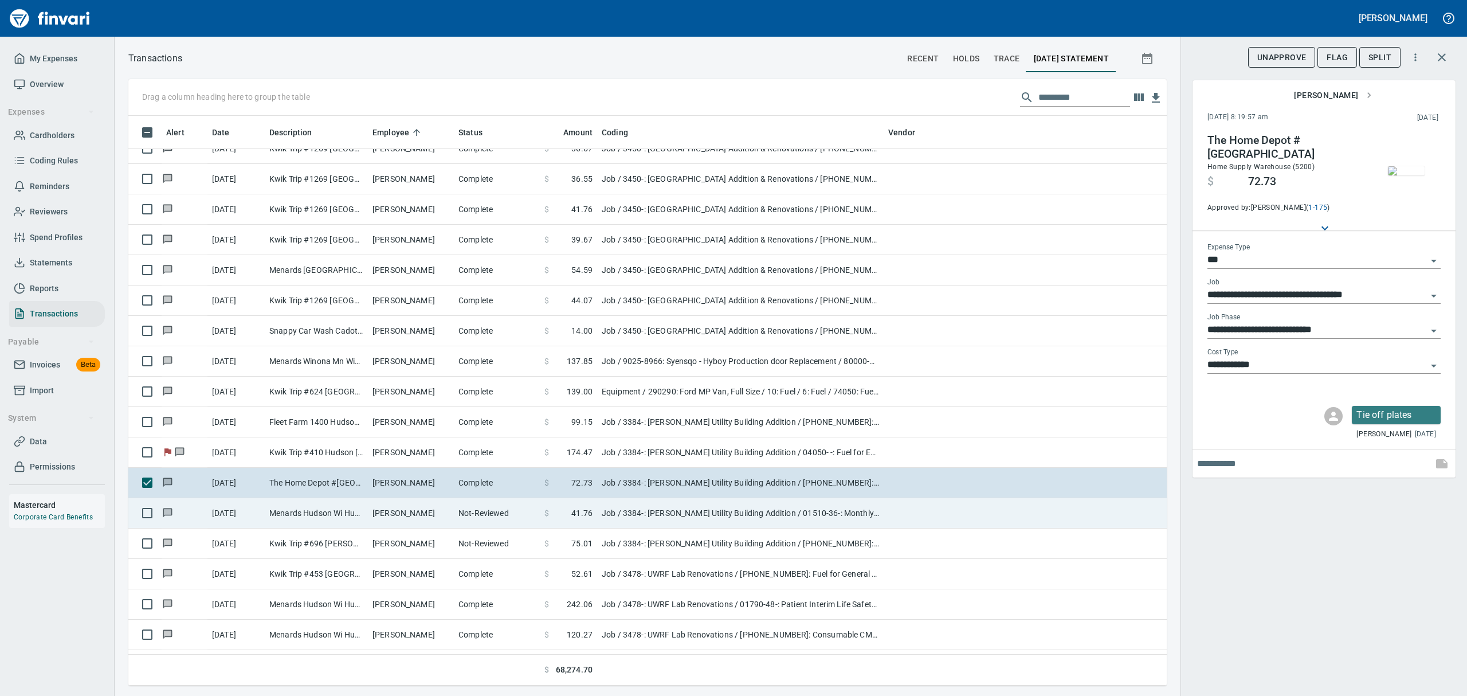
click at [330, 518] on td "Menards Hudson Wi Hudson [GEOGRAPHIC_DATA]" at bounding box center [316, 513] width 103 height 30
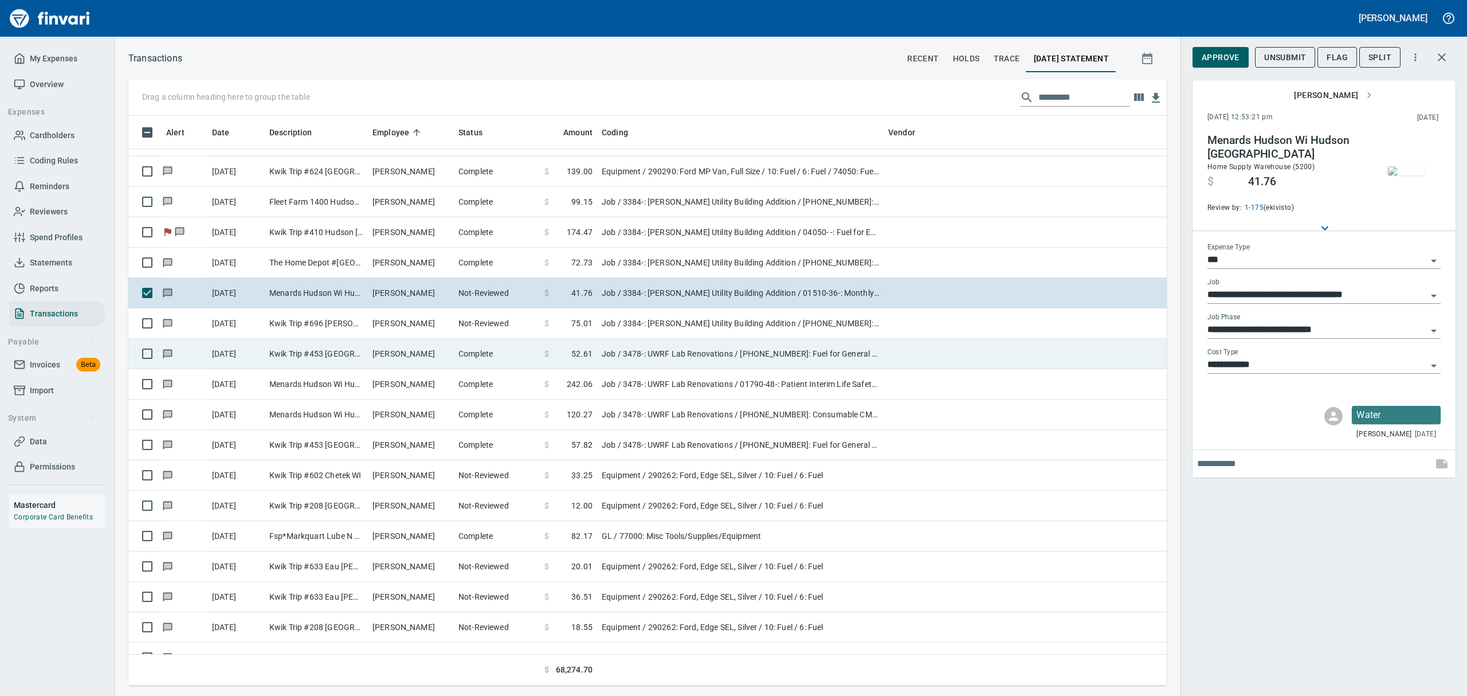
scroll to position [13292, 0]
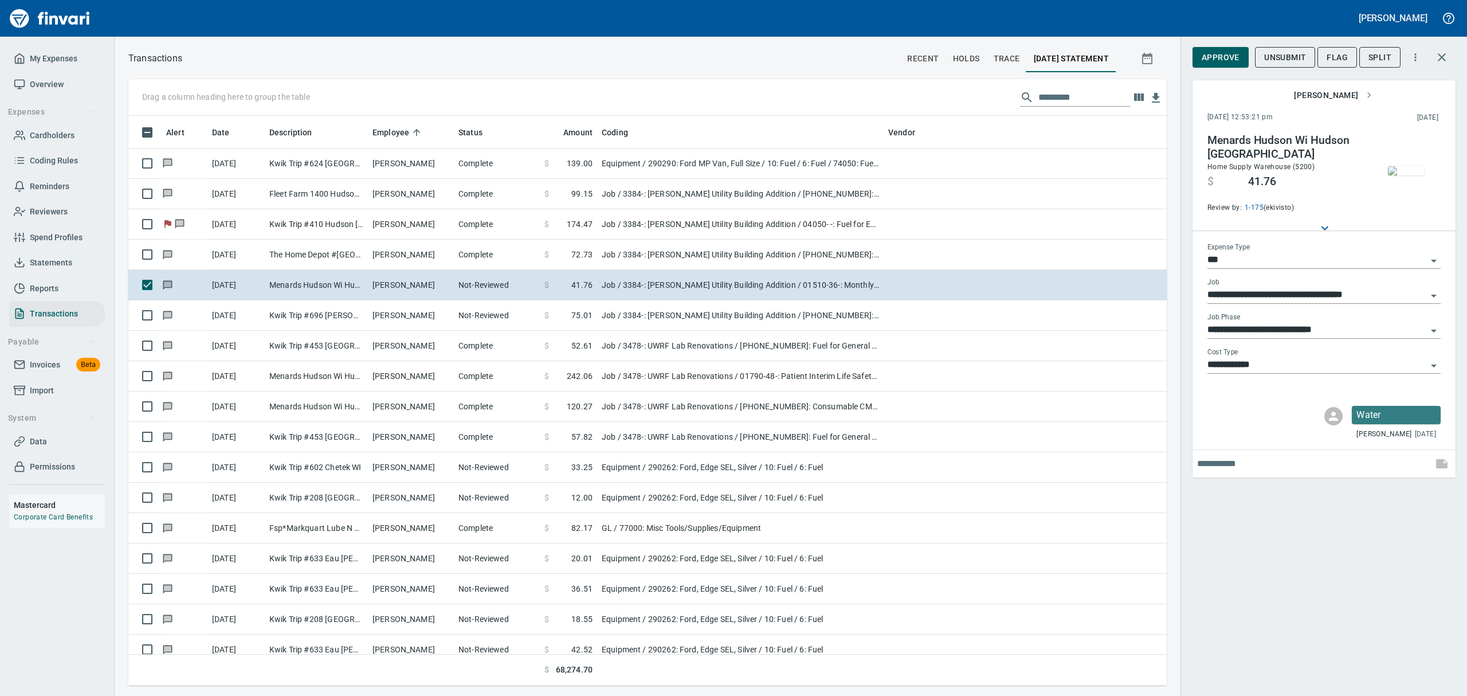
click at [1421, 175] on img "button" at bounding box center [1406, 170] width 37 height 9
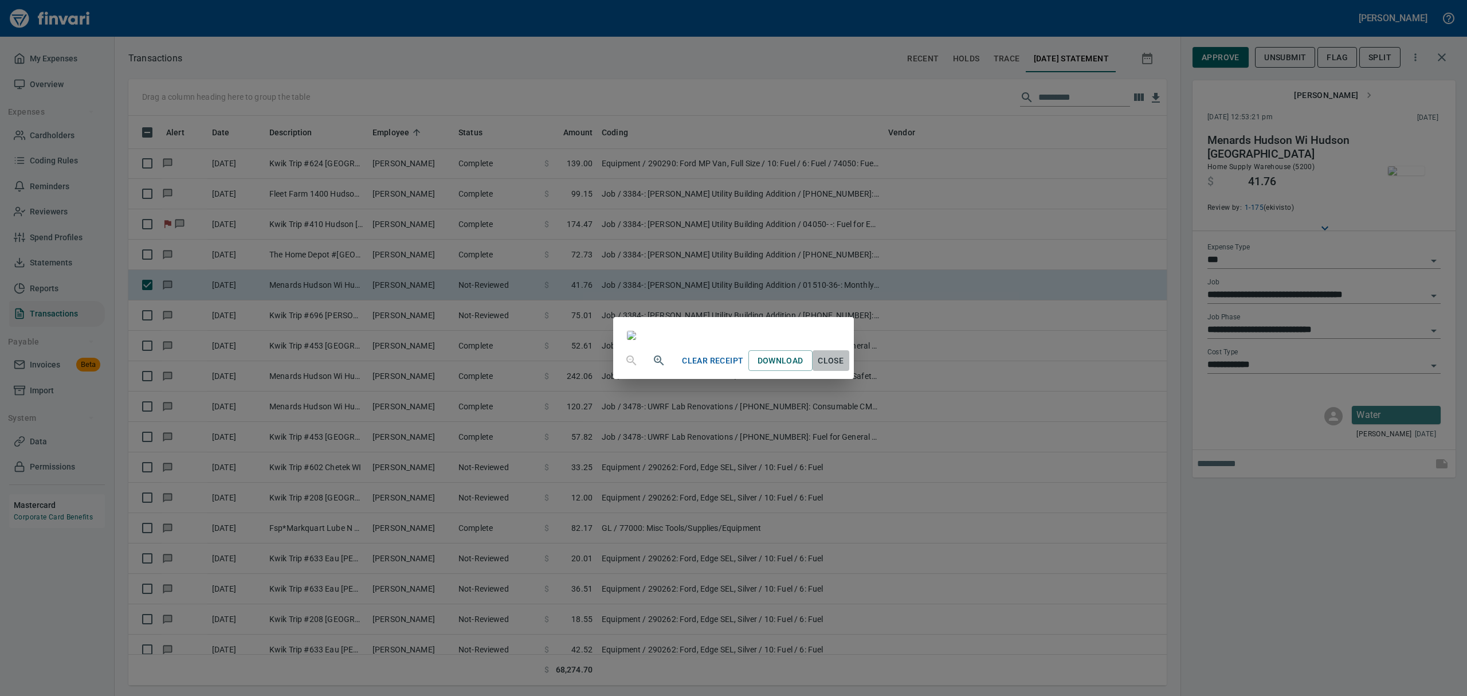
click at [845, 368] on span "Close" at bounding box center [831, 361] width 28 height 14
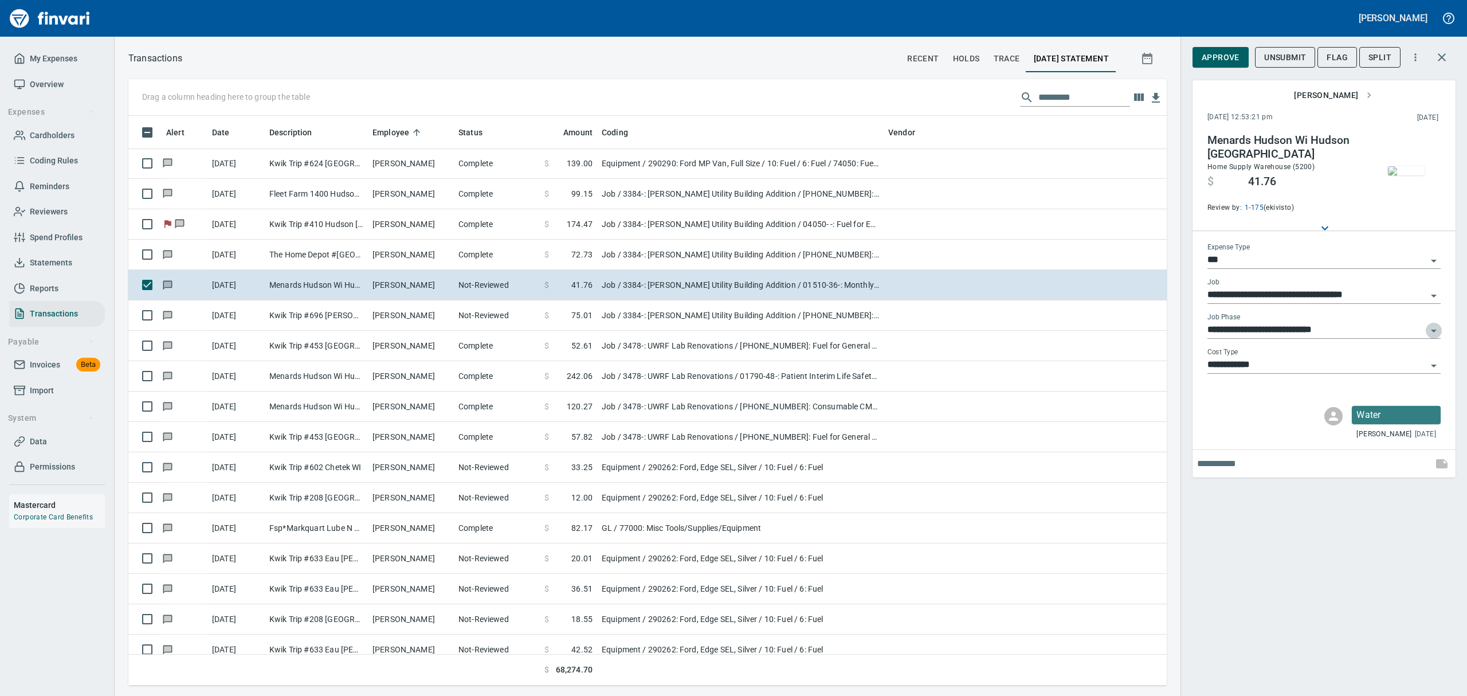
click at [1433, 330] on icon "Open" at bounding box center [1434, 330] width 6 height 3
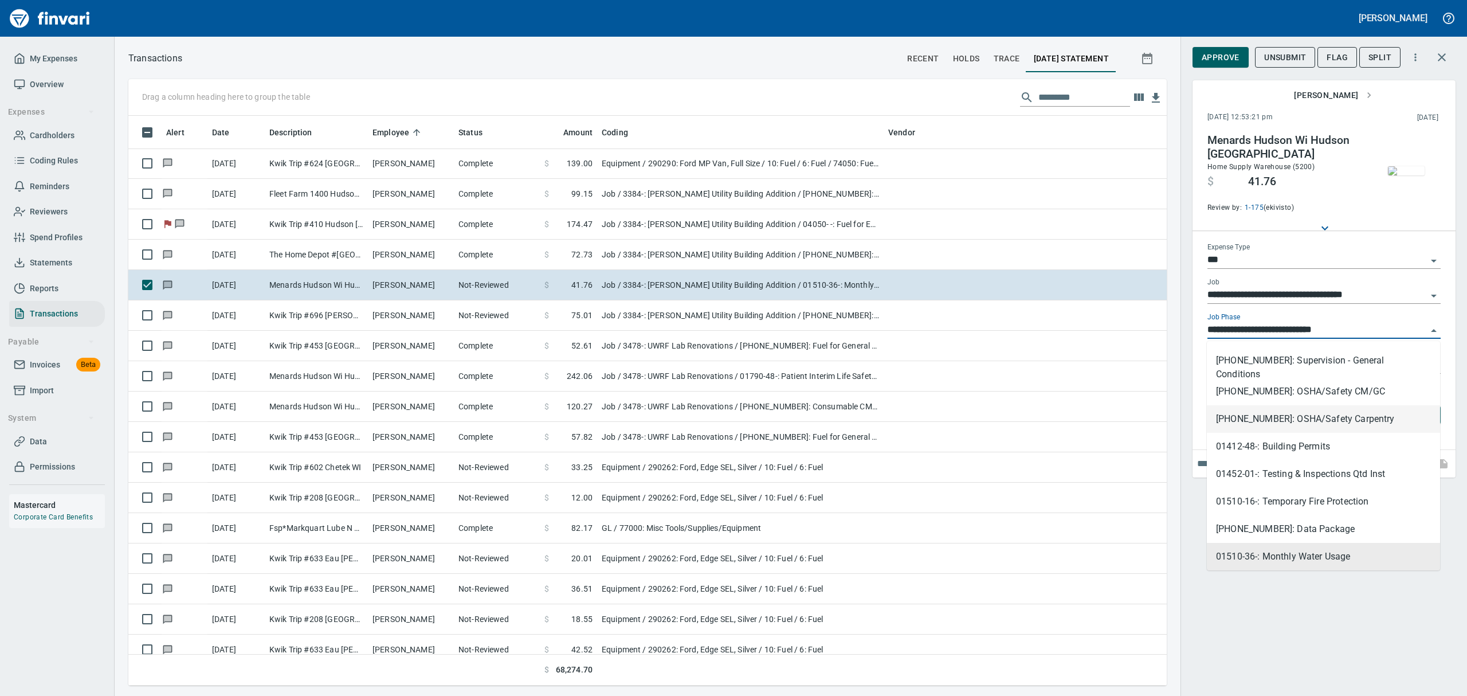
scroll to position [466, 0]
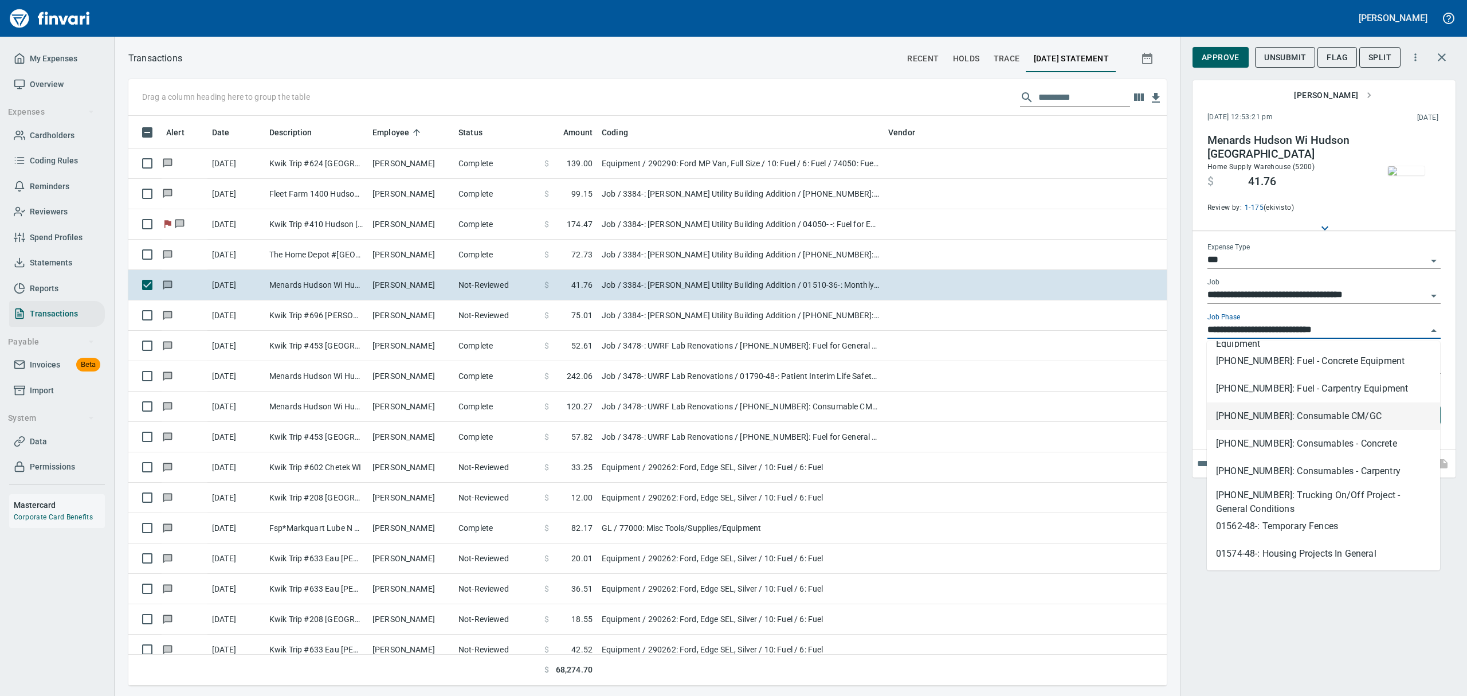
click at [1295, 415] on li "[PHONE_NUMBER]: Consumable CM/GC" at bounding box center [1323, 416] width 233 height 28
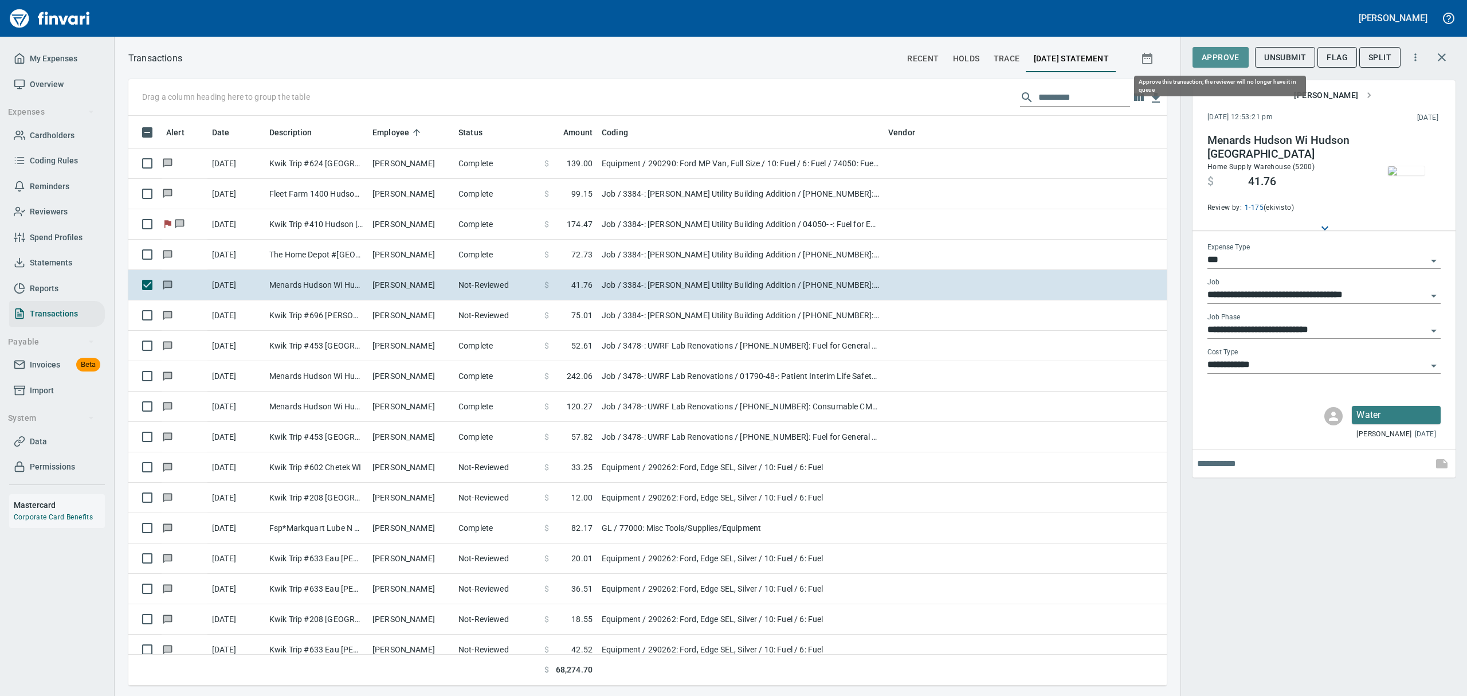
click at [1219, 53] on span "Approve" at bounding box center [1220, 57] width 38 height 14
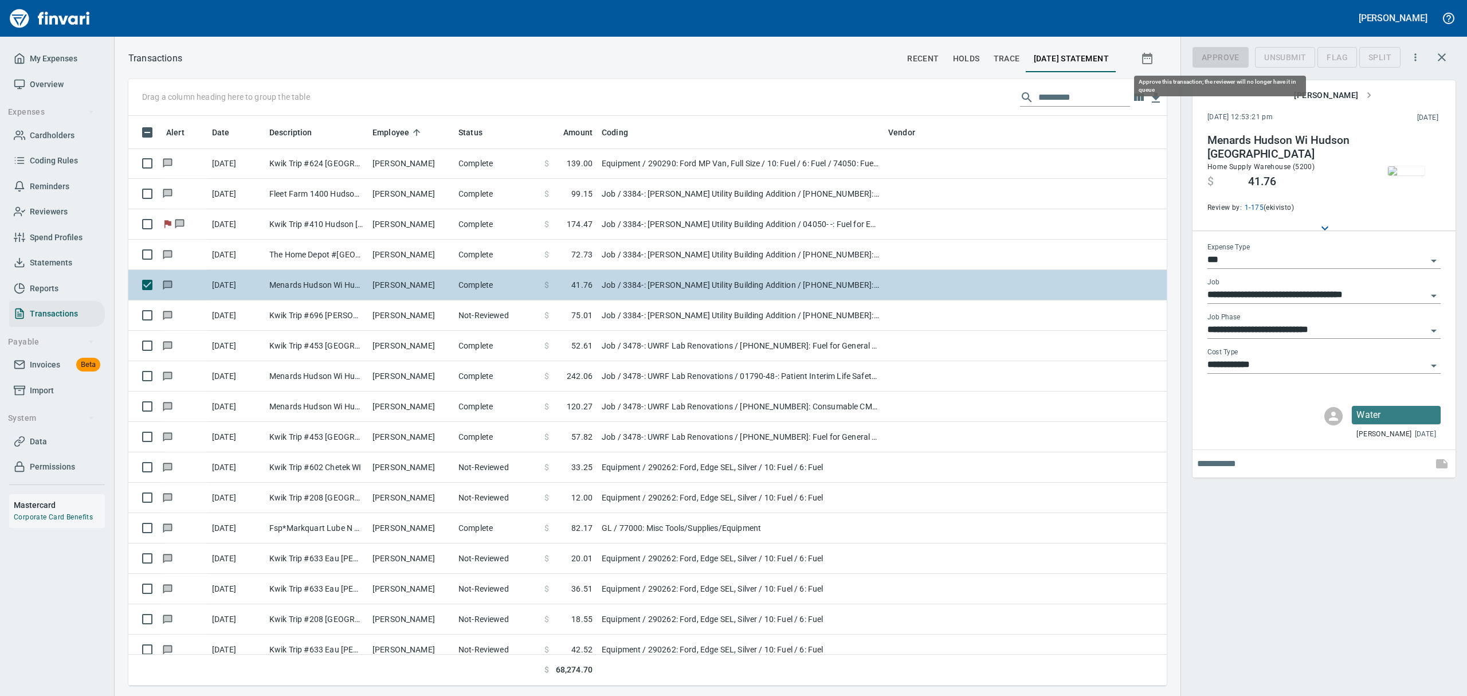
scroll to position [557, 1012]
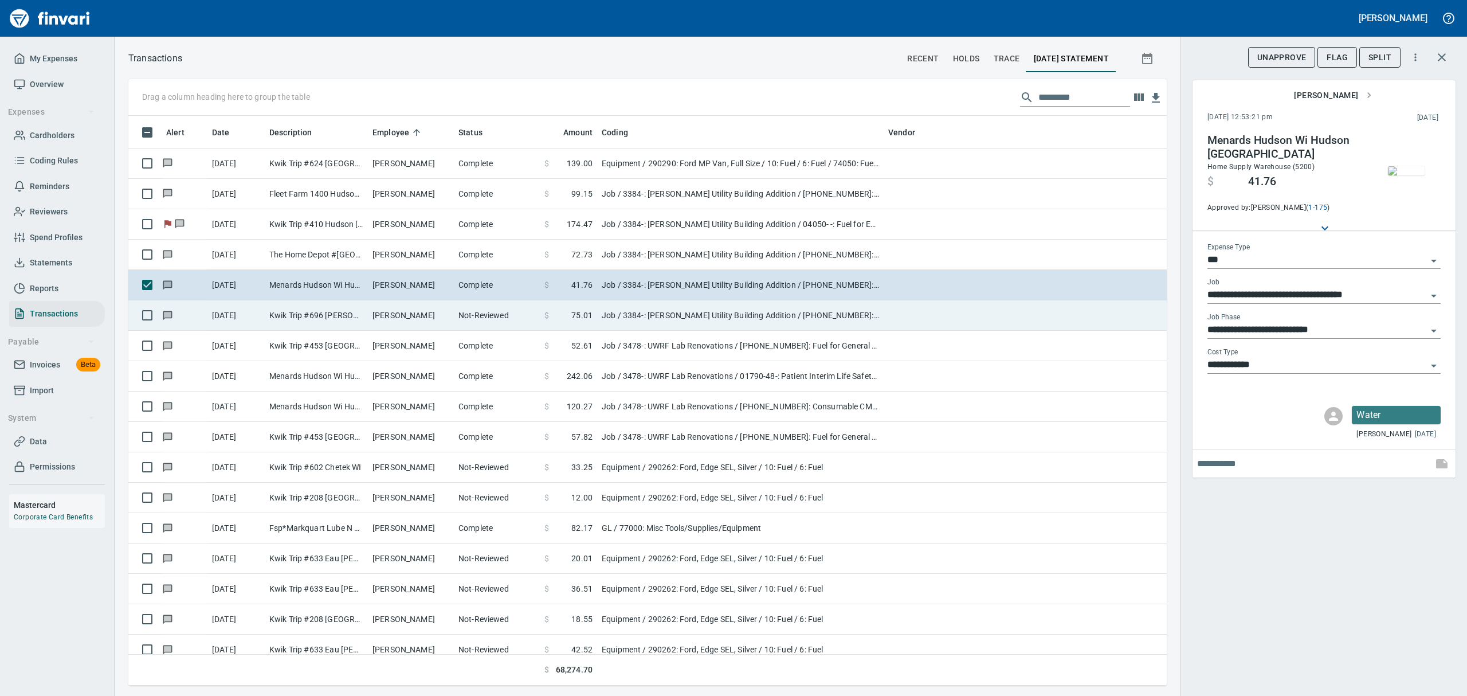
click at [360, 308] on td "Kwik Trip #696 [PERSON_NAME] [GEOGRAPHIC_DATA]" at bounding box center [316, 315] width 103 height 30
type input "**********"
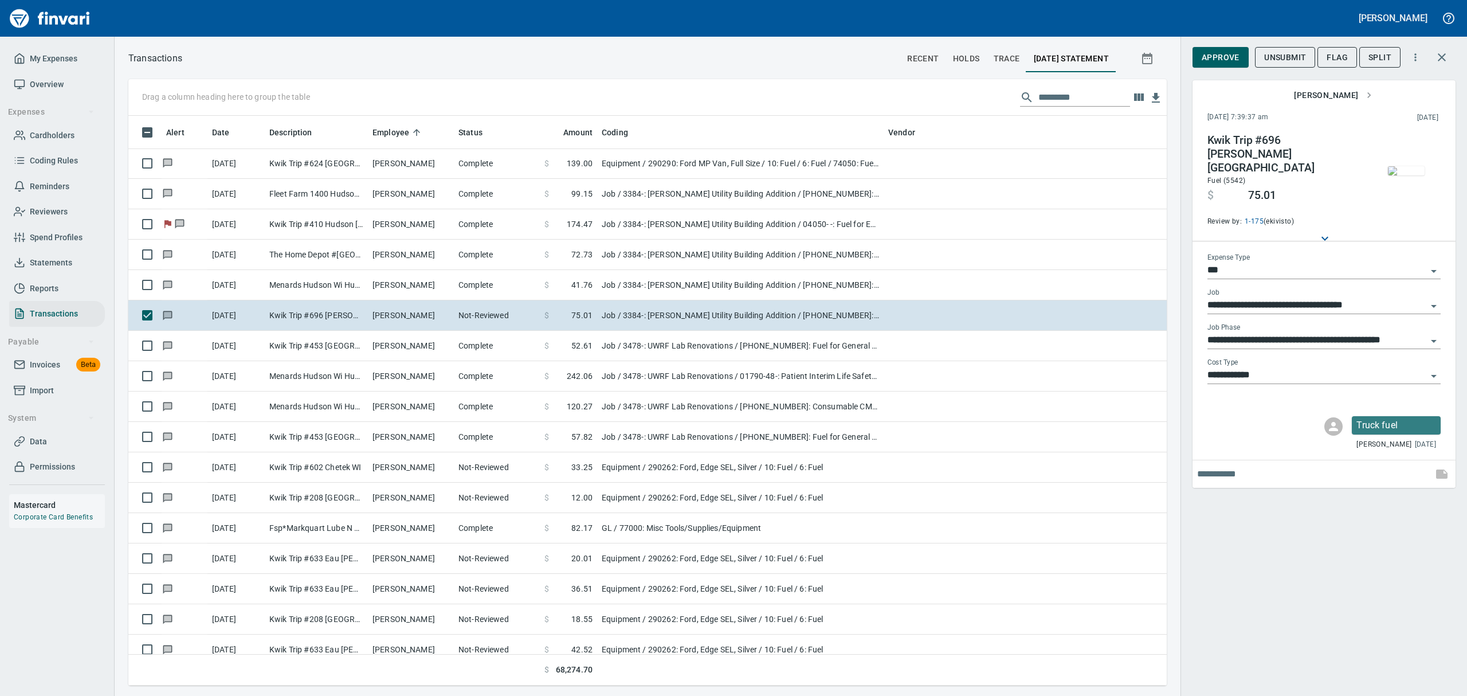
click at [1408, 166] on img "button" at bounding box center [1406, 170] width 37 height 9
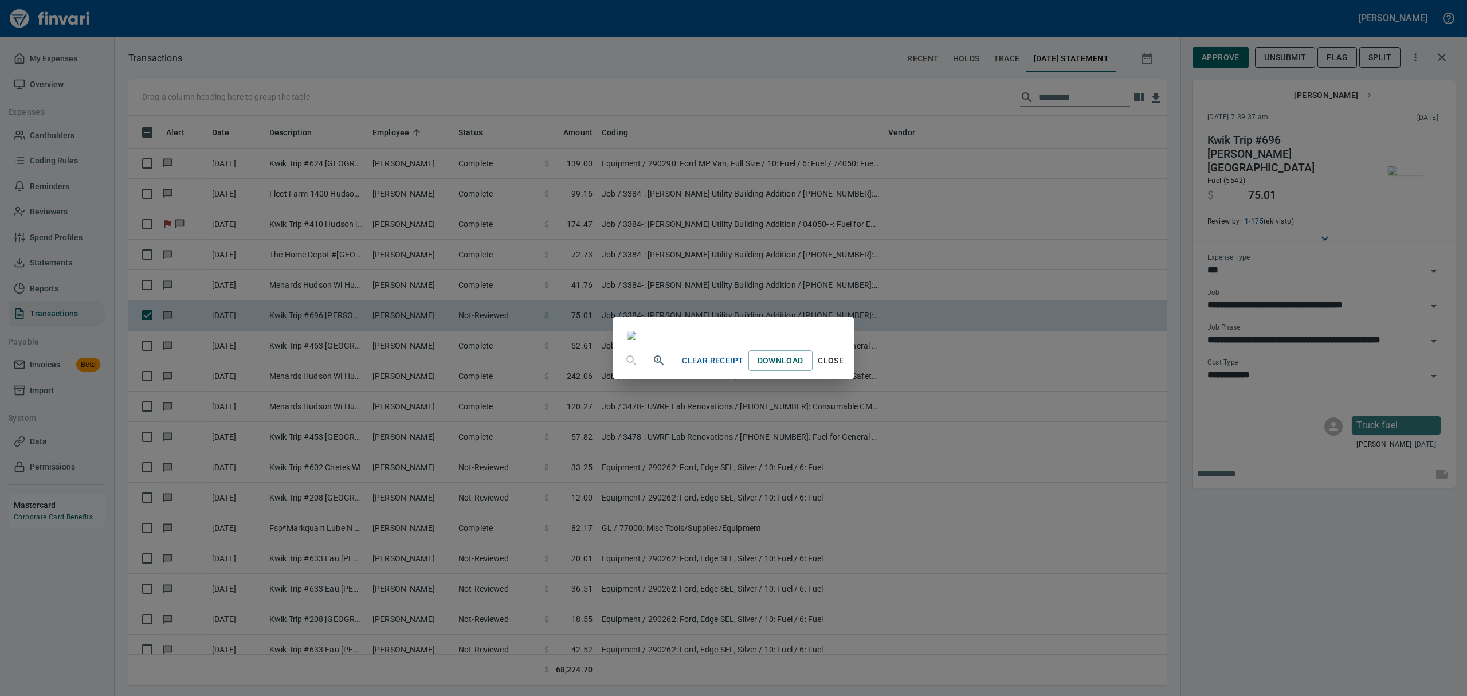
click at [845, 368] on span "Close" at bounding box center [831, 361] width 28 height 14
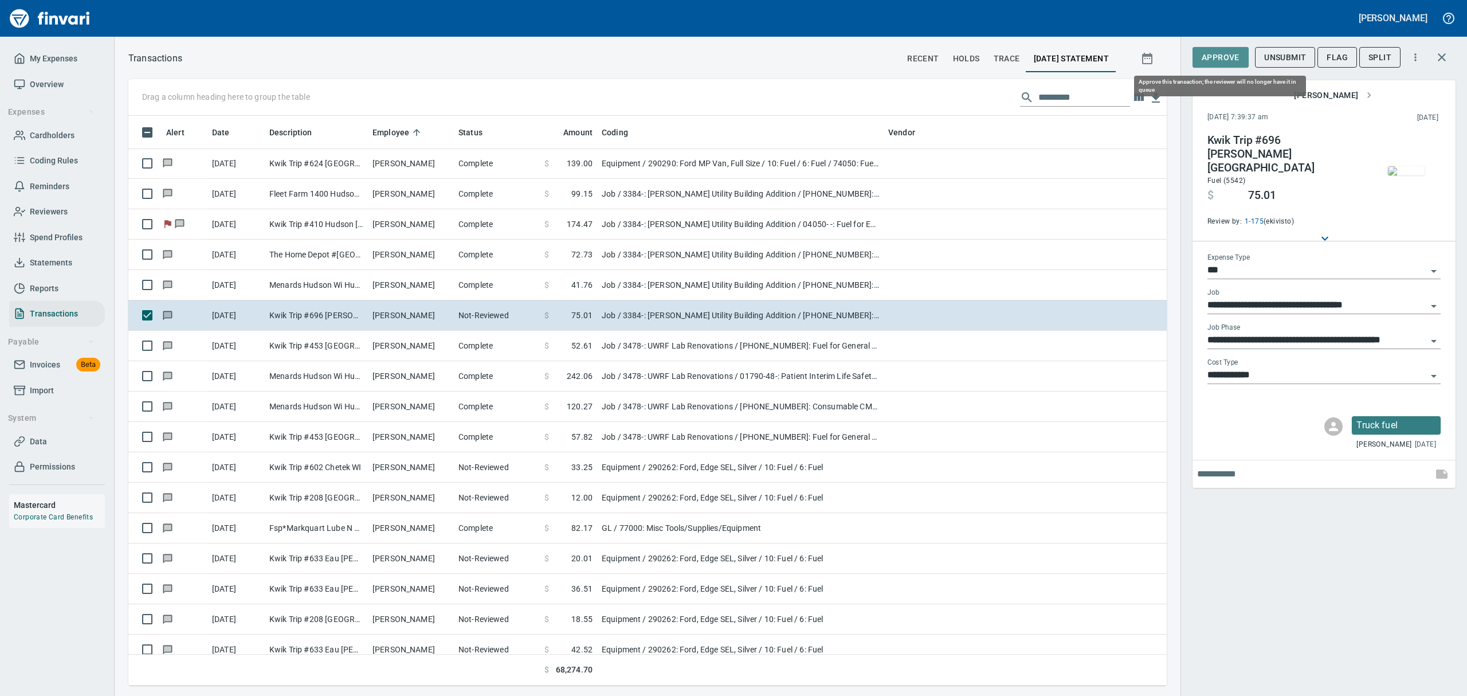
click at [1220, 58] on span "Approve" at bounding box center [1220, 57] width 38 height 14
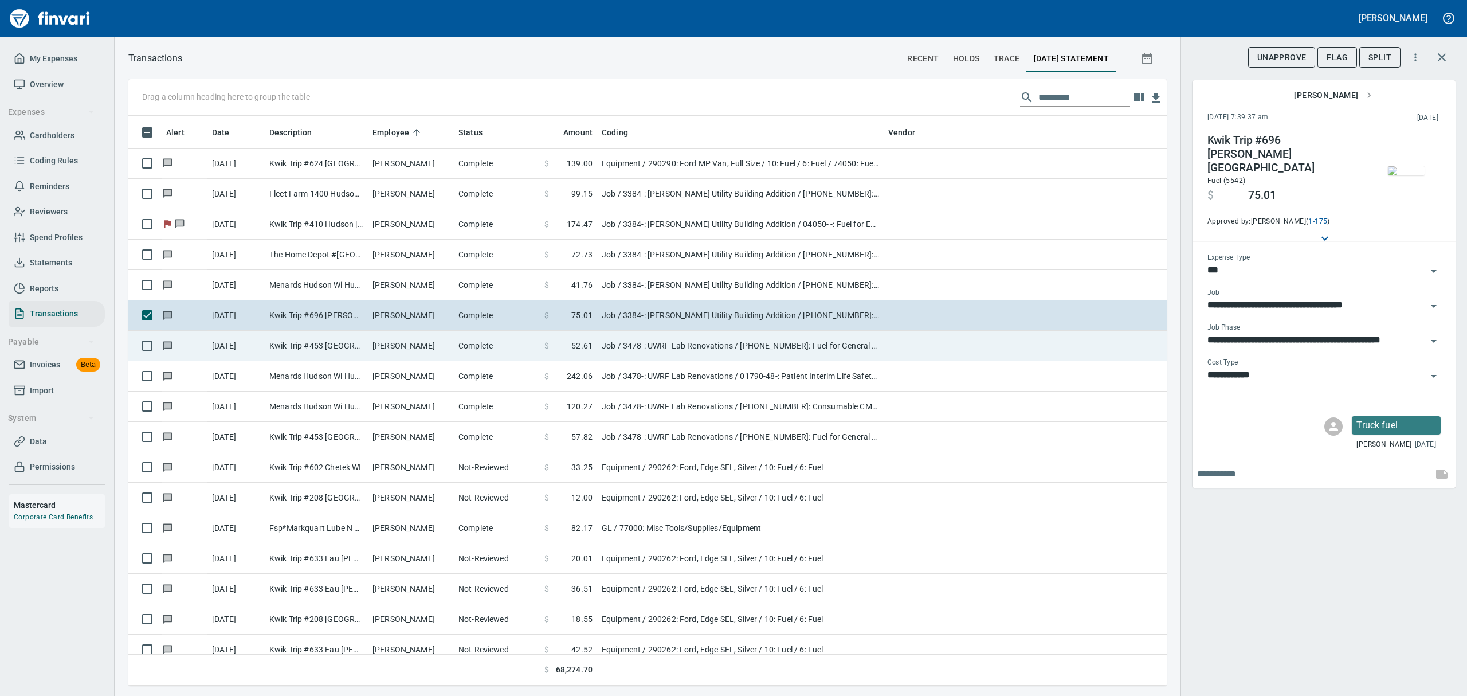
click at [322, 343] on td "Kwik Trip #453 [GEOGRAPHIC_DATA] [GEOGRAPHIC_DATA]" at bounding box center [316, 346] width 103 height 30
type input "**********"
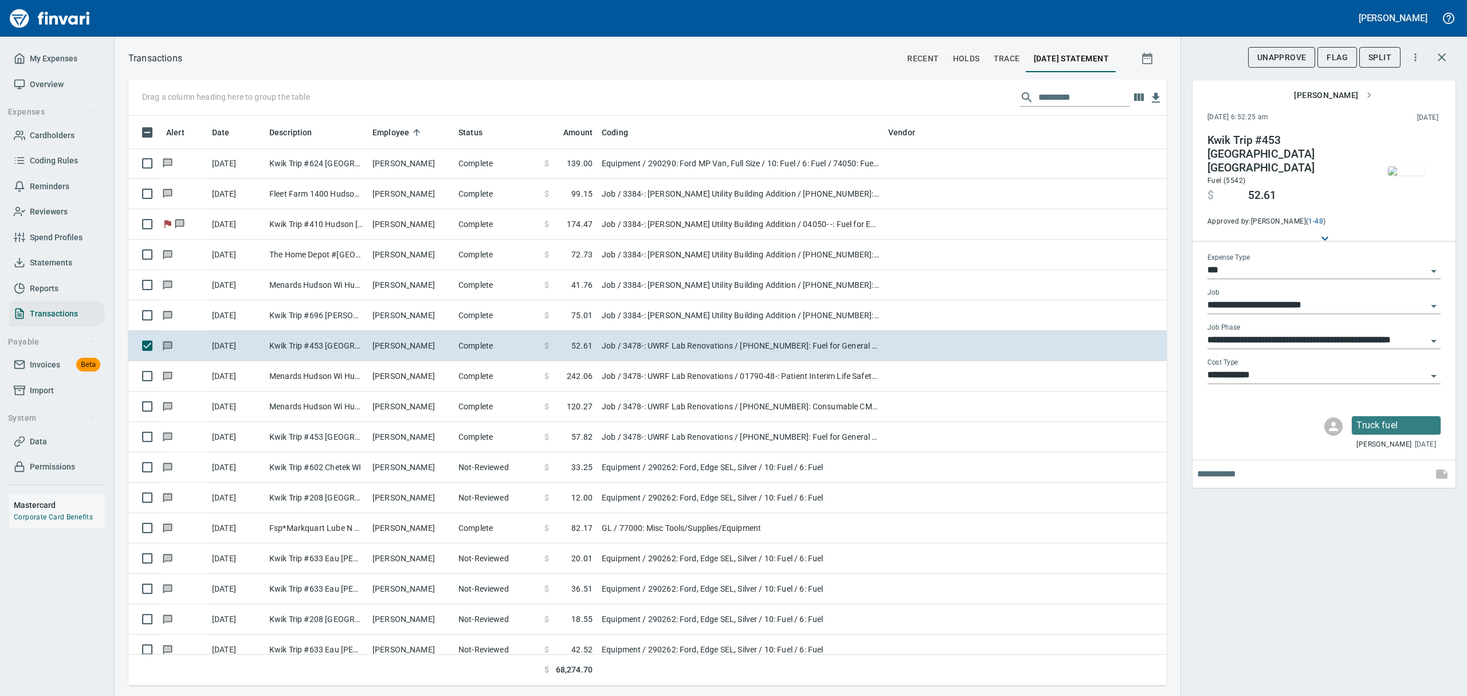
click at [1412, 174] on img "button" at bounding box center [1406, 170] width 37 height 9
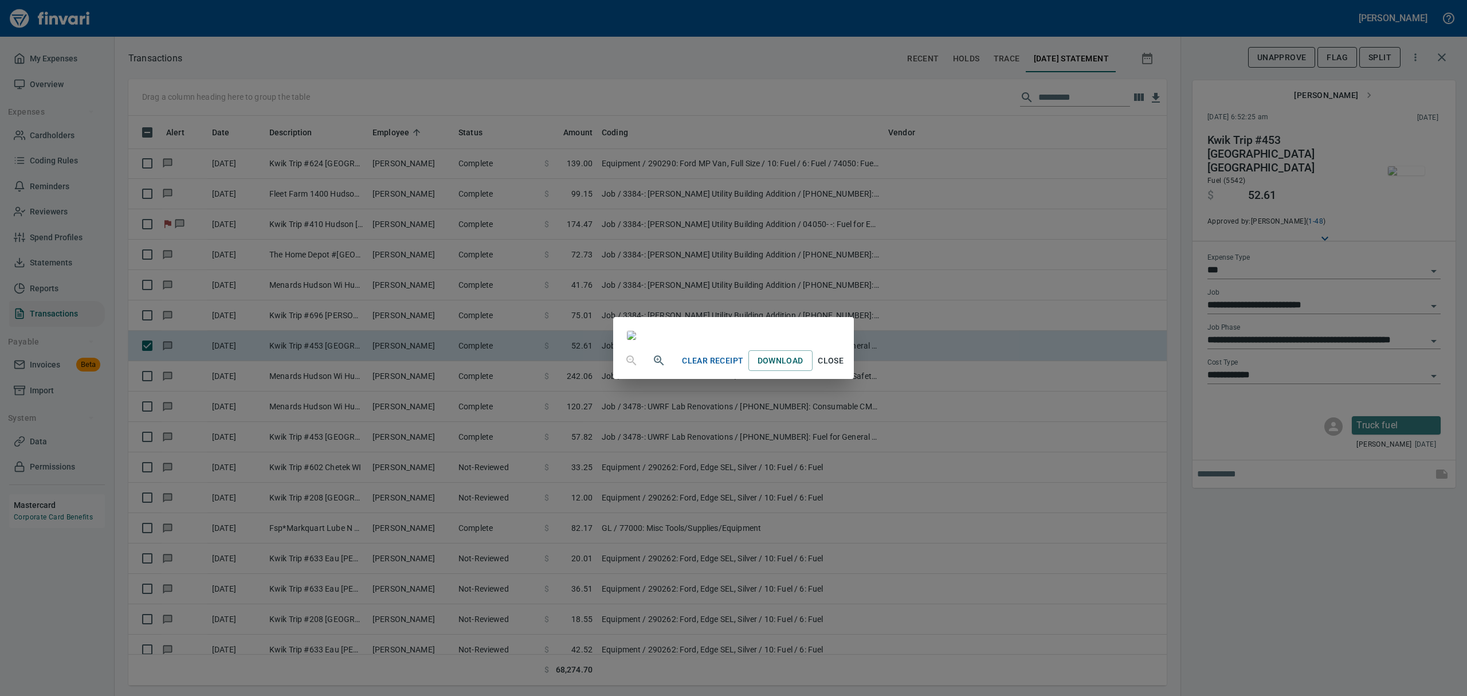
click at [845, 368] on span "Close" at bounding box center [831, 361] width 28 height 14
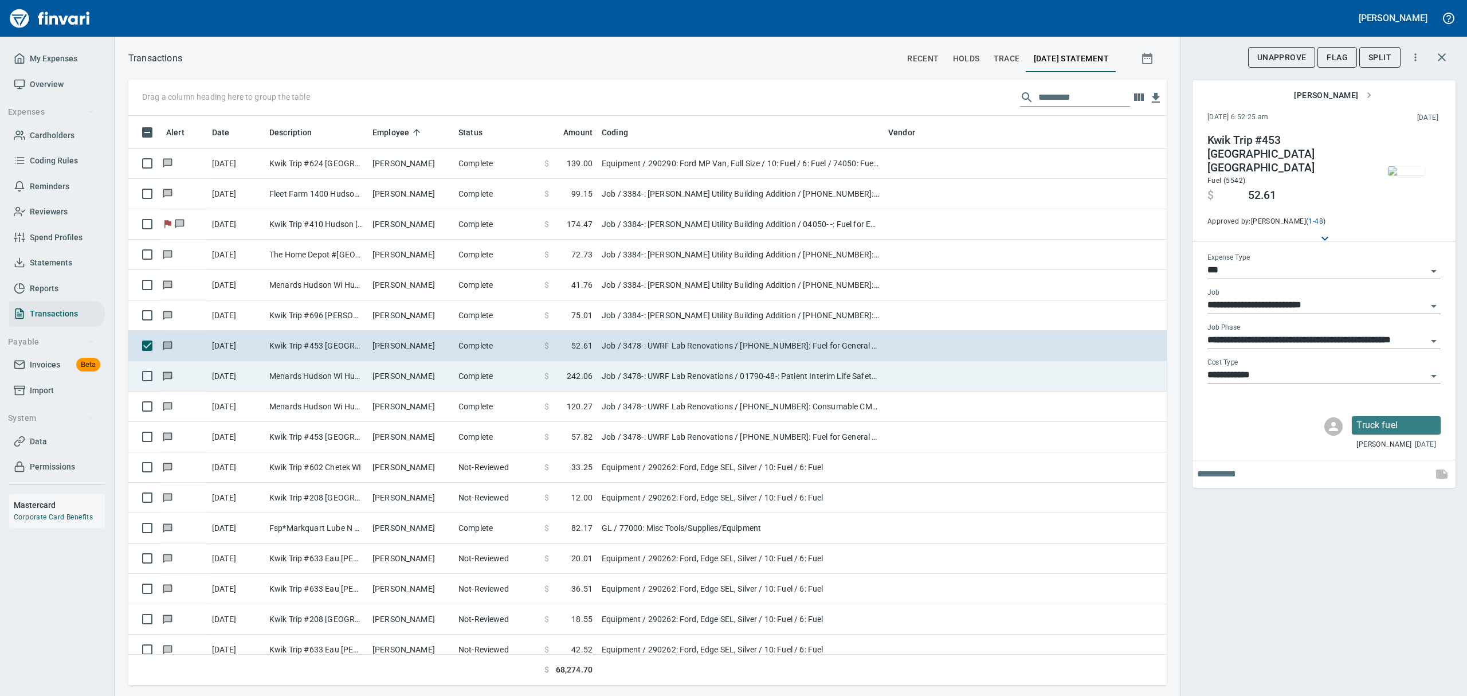
click at [436, 377] on td "[PERSON_NAME]" at bounding box center [411, 376] width 86 height 30
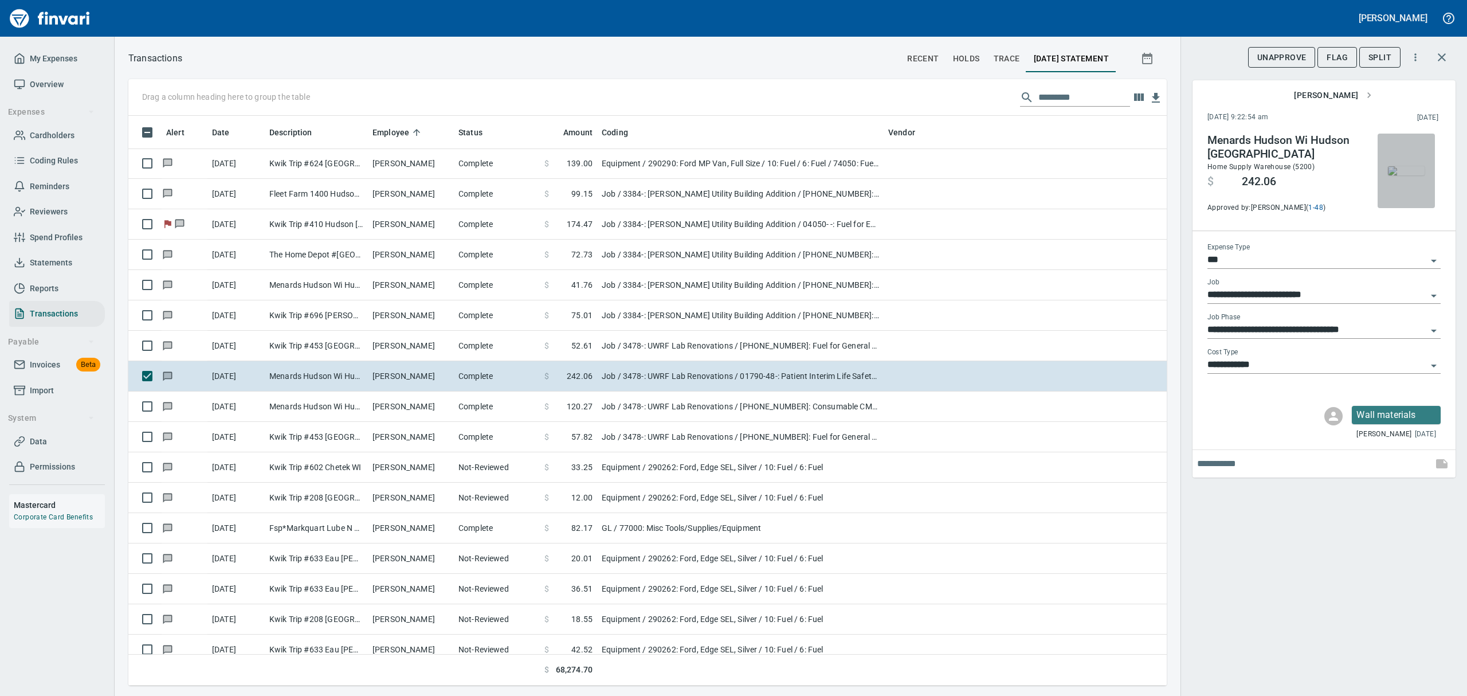
click at [1420, 170] on img "button" at bounding box center [1406, 170] width 37 height 9
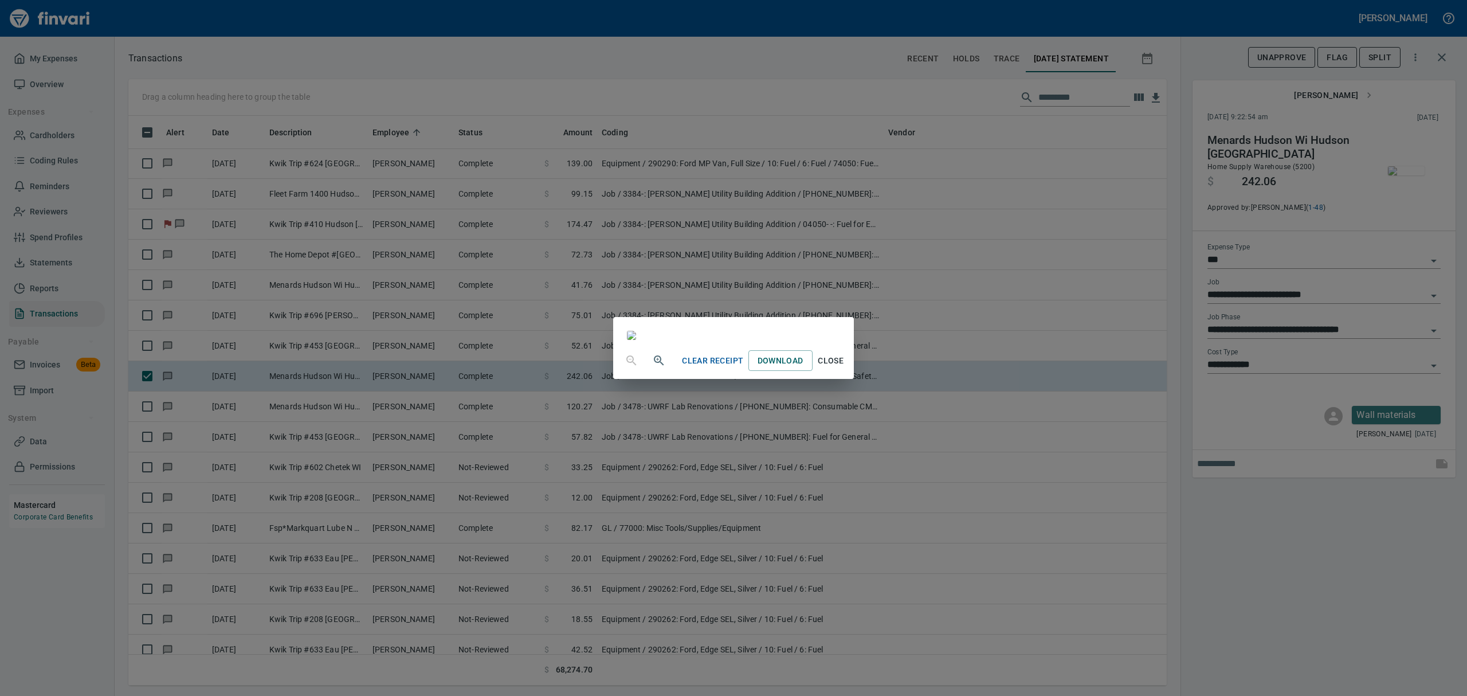
click at [845, 368] on span "Close" at bounding box center [831, 361] width 28 height 14
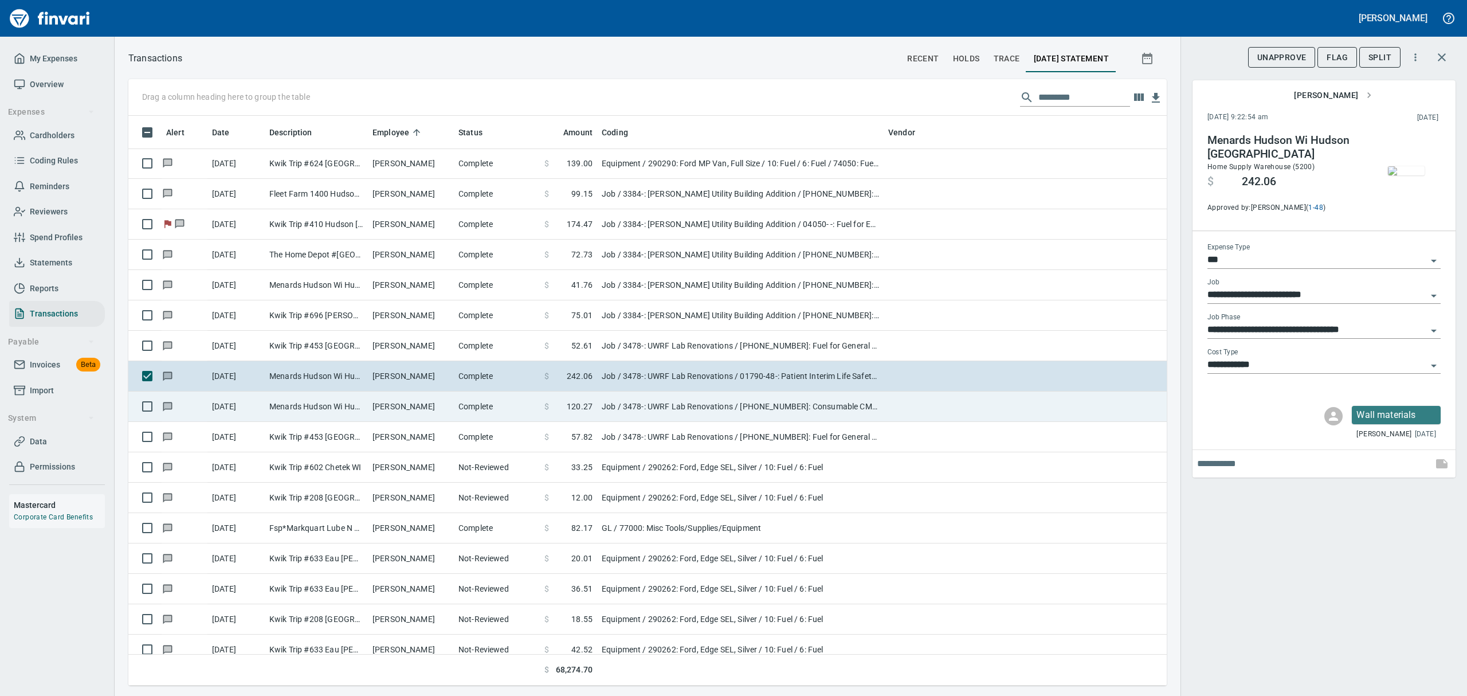
click at [340, 409] on td "Menards Hudson Wi Hudson [GEOGRAPHIC_DATA]" at bounding box center [316, 406] width 103 height 30
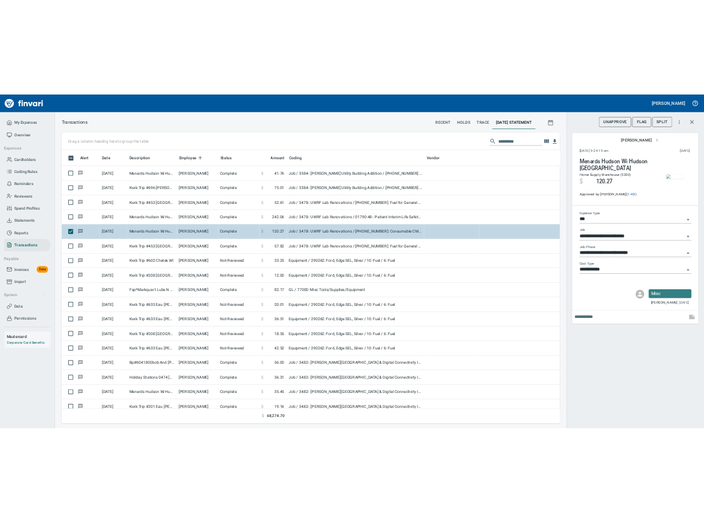
scroll to position [13445, 0]
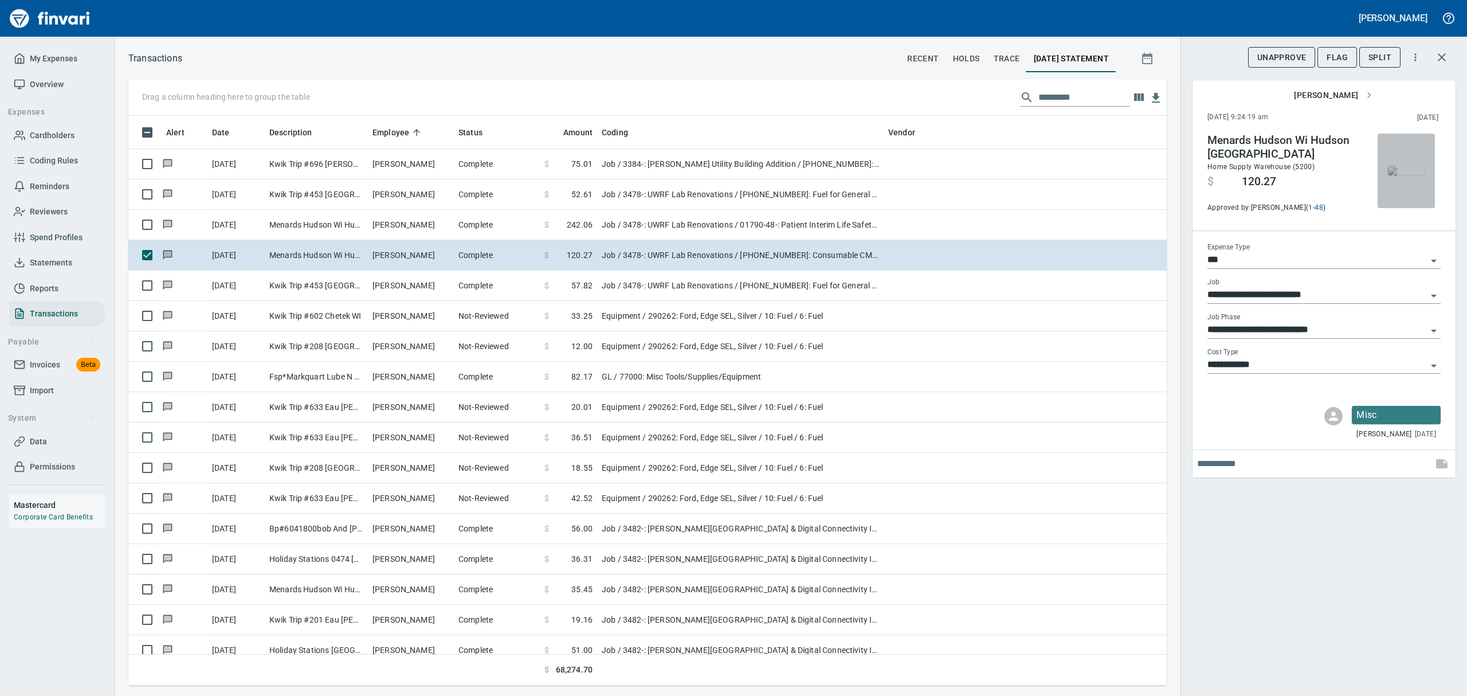
click at [1400, 175] on img "button" at bounding box center [1406, 170] width 37 height 9
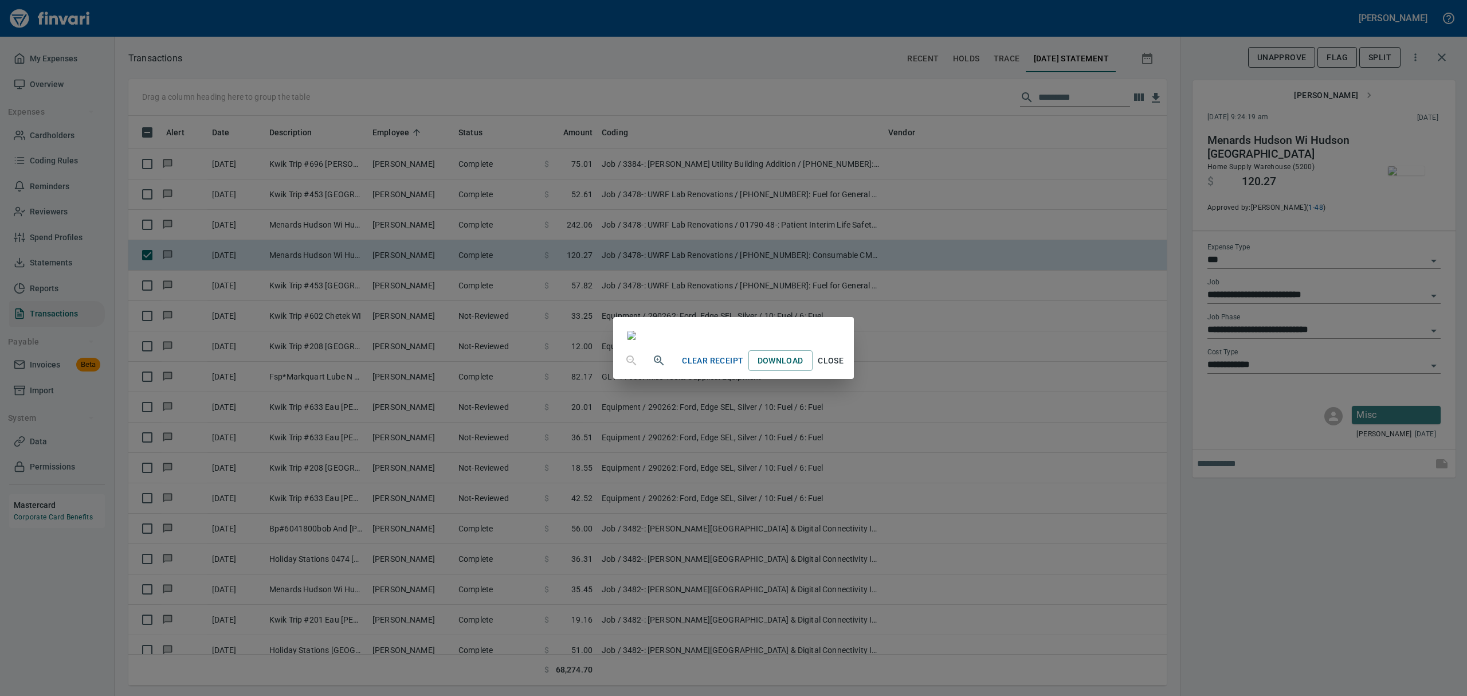
click at [845, 368] on span "Close" at bounding box center [831, 361] width 28 height 14
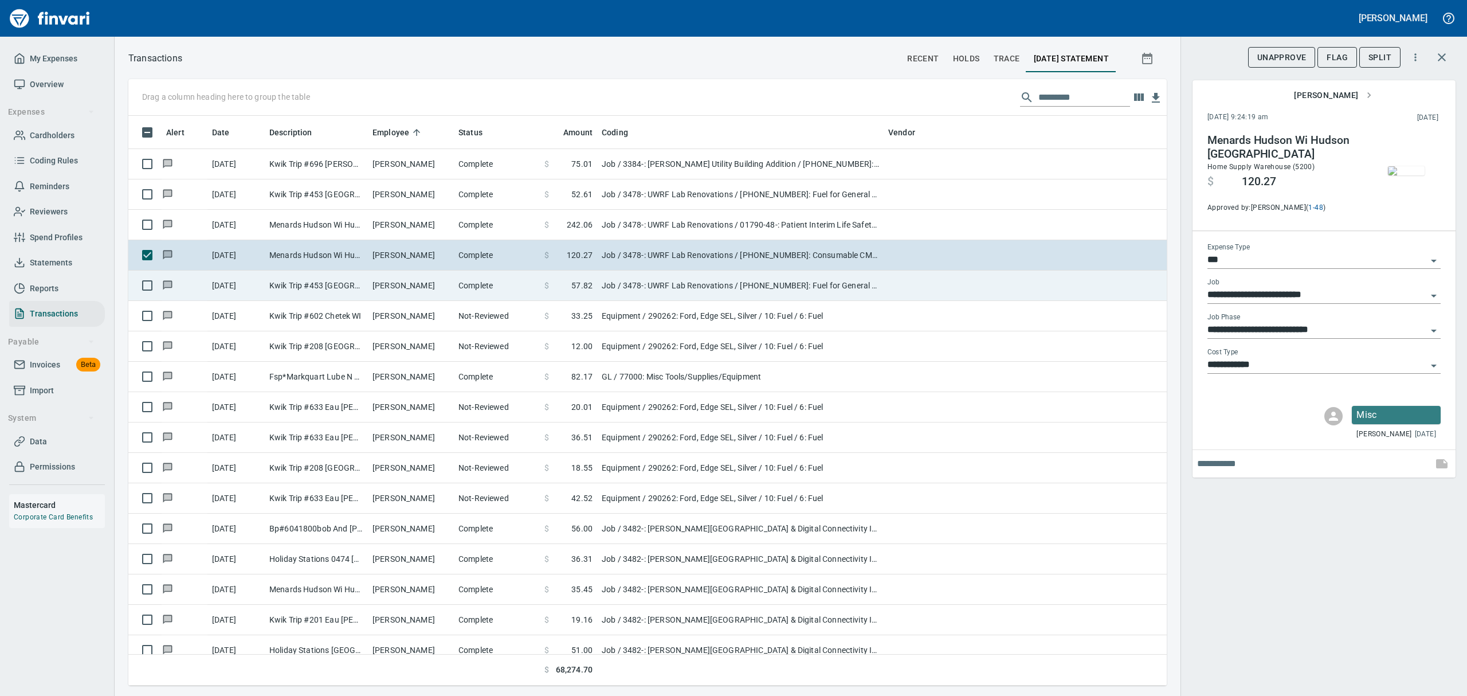
click at [355, 282] on td "Kwik Trip #453 [GEOGRAPHIC_DATA] [GEOGRAPHIC_DATA]" at bounding box center [316, 285] width 103 height 30
type input "**********"
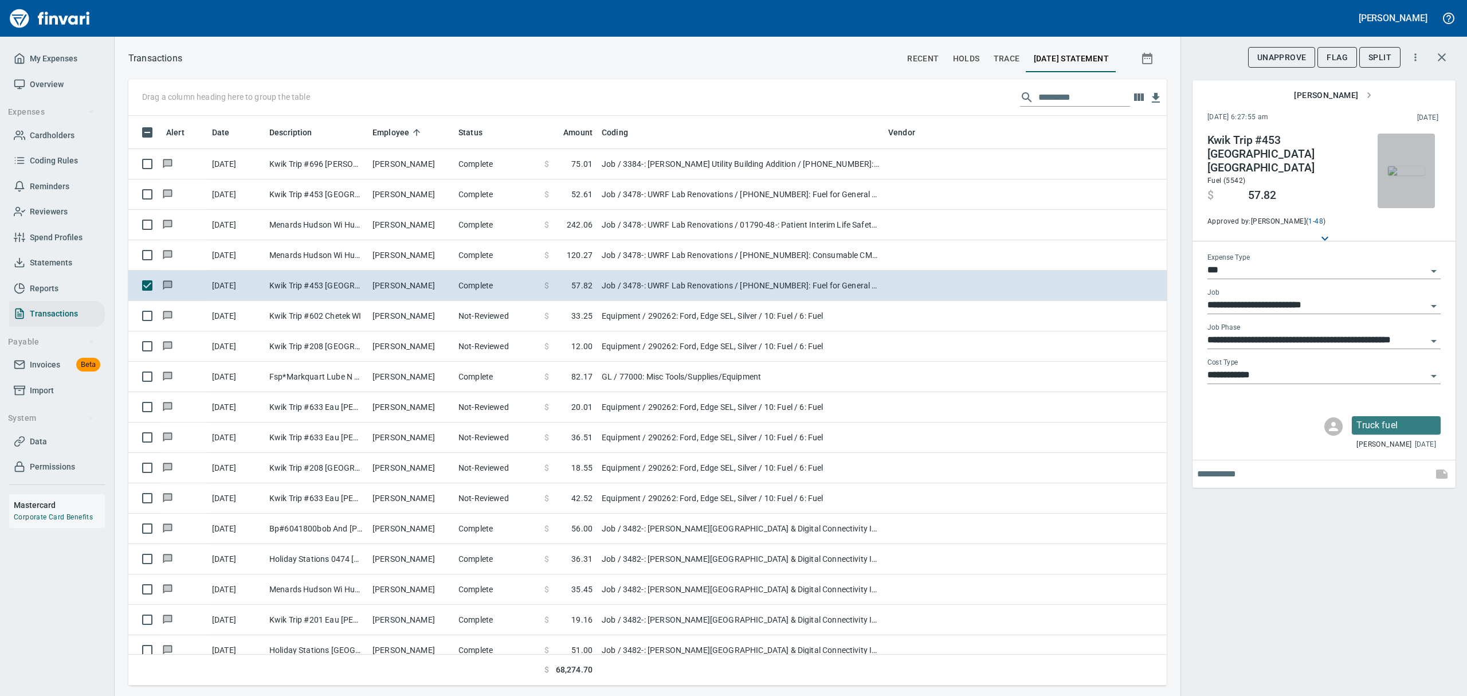
click at [1415, 168] on img "button" at bounding box center [1406, 170] width 37 height 9
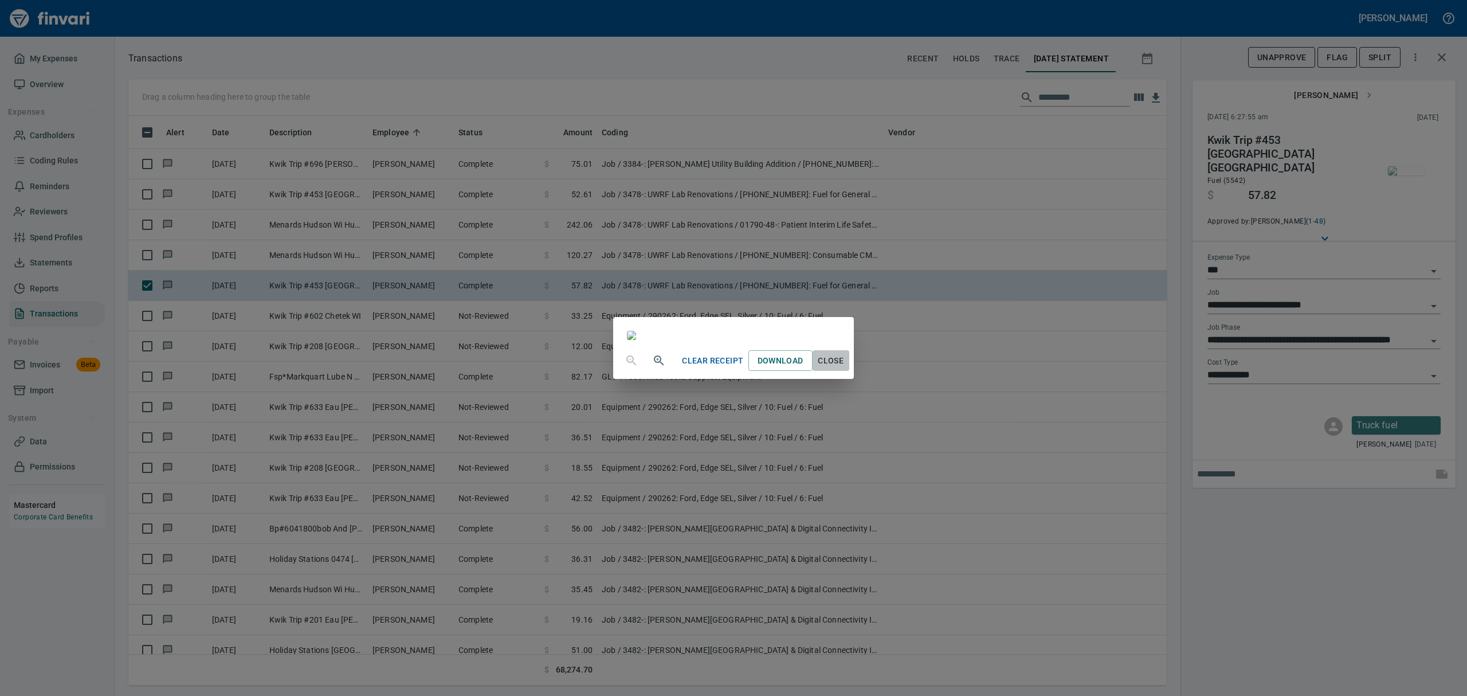
click at [845, 368] on span "Close" at bounding box center [831, 361] width 28 height 14
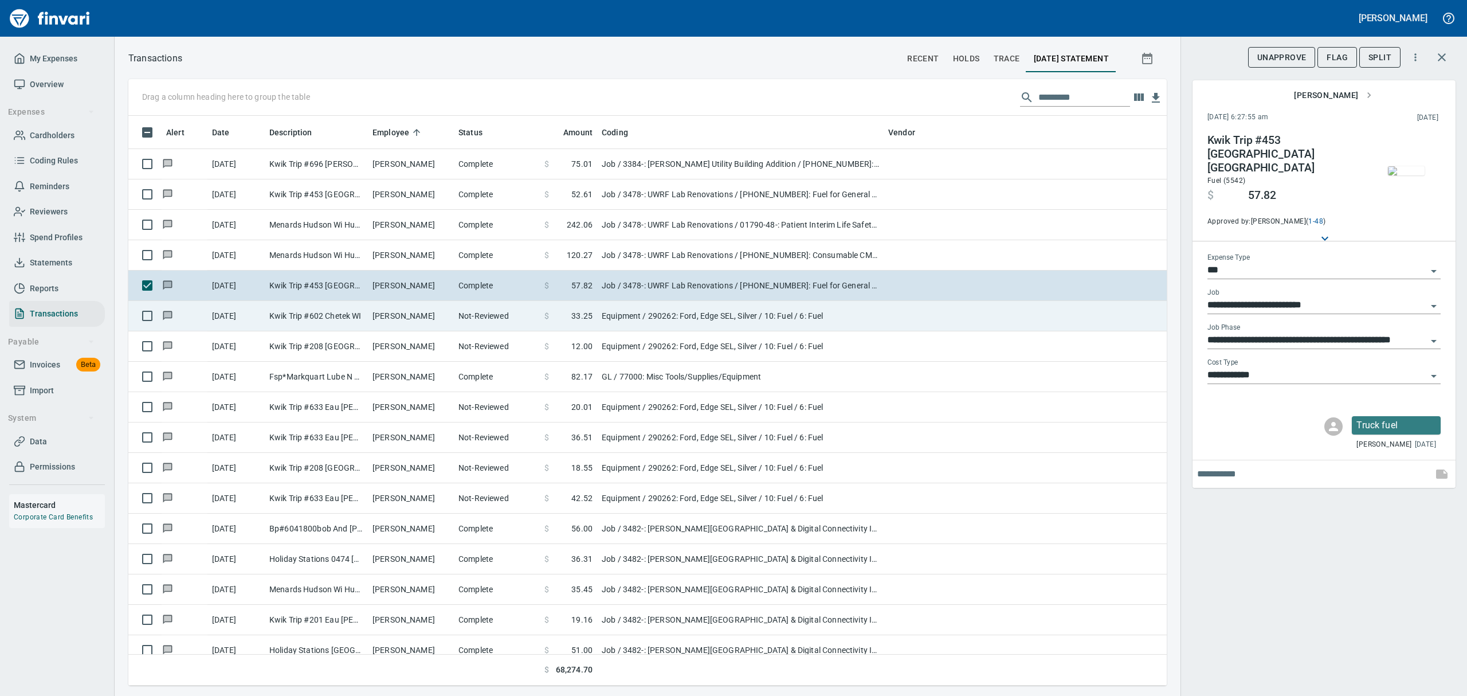
click at [275, 315] on td "Kwik Trip #602 Chetek WI" at bounding box center [316, 316] width 103 height 30
type input "*********"
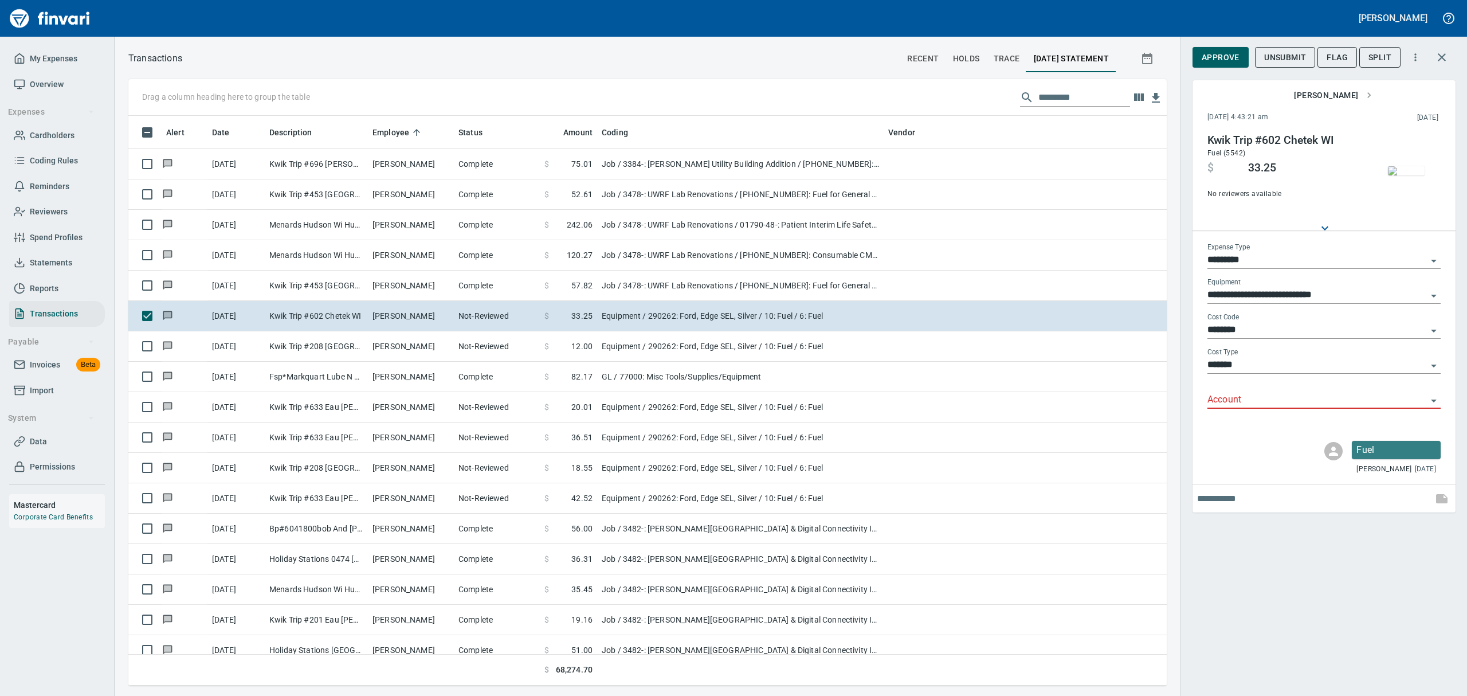
click at [1413, 167] on img "button" at bounding box center [1406, 170] width 37 height 9
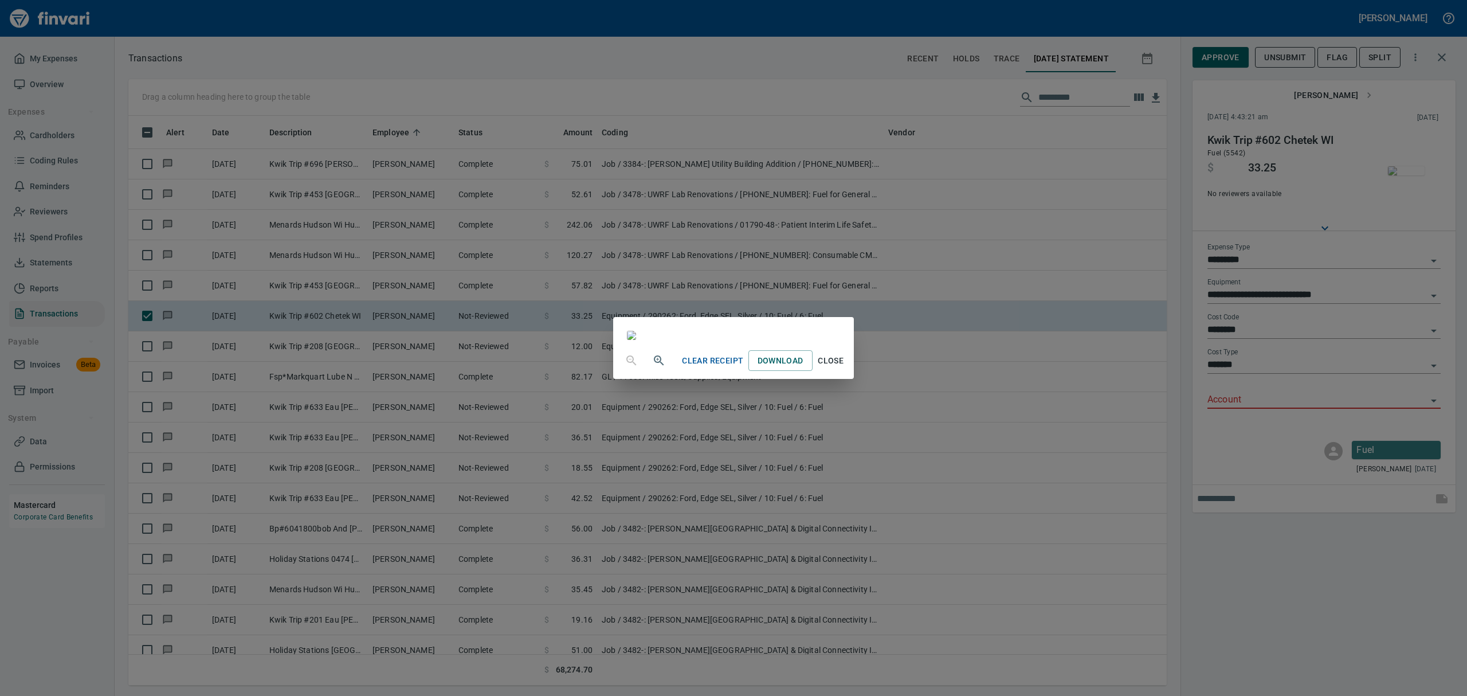
click at [845, 368] on span "Close" at bounding box center [831, 361] width 28 height 14
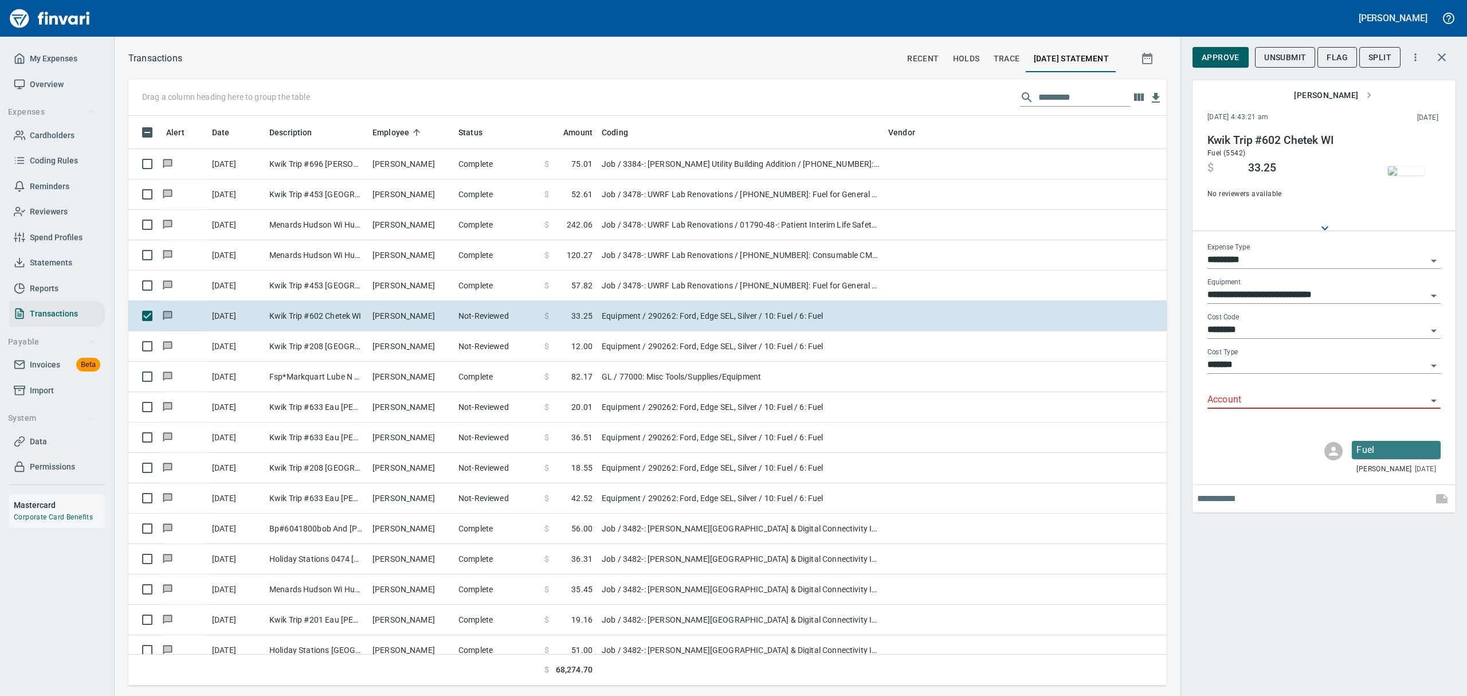
scroll to position [557, 1012]
click at [1414, 166] on img "button" at bounding box center [1406, 170] width 37 height 9
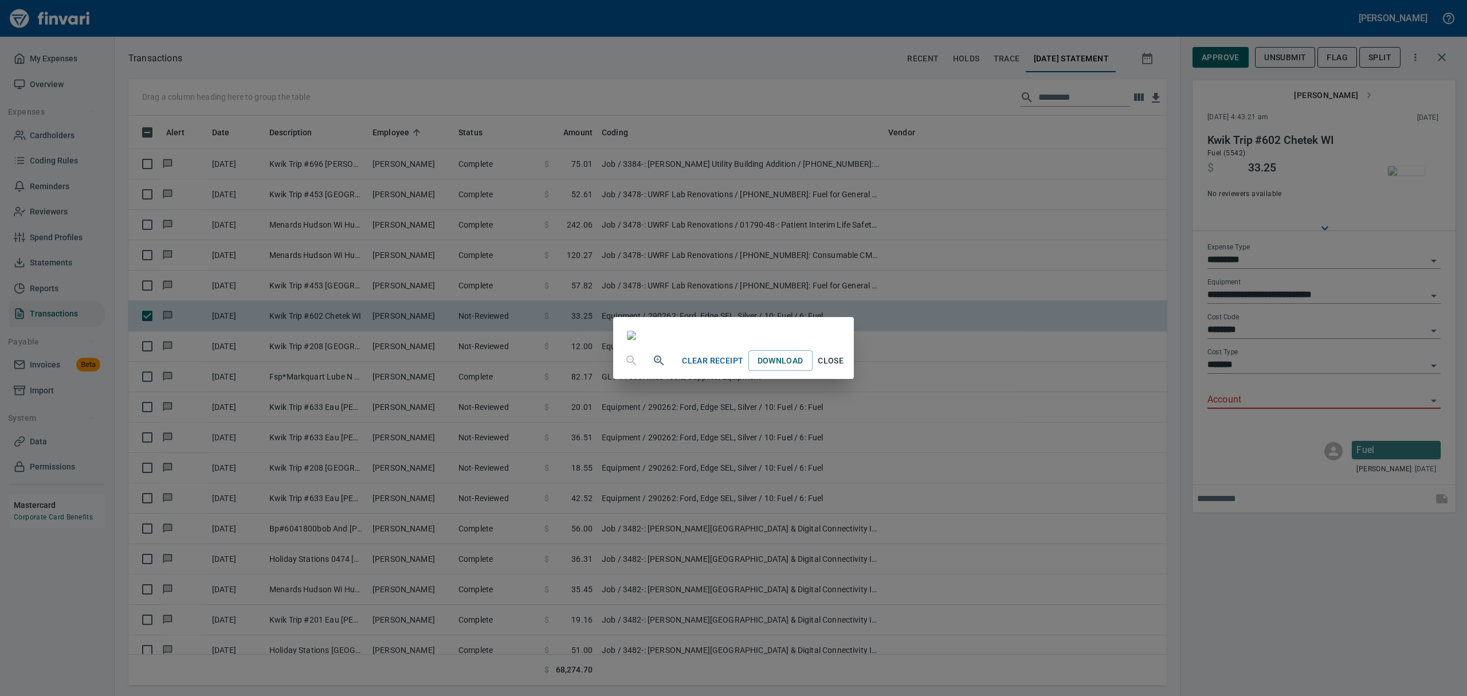
click at [845, 368] on span "Close" at bounding box center [831, 361] width 28 height 14
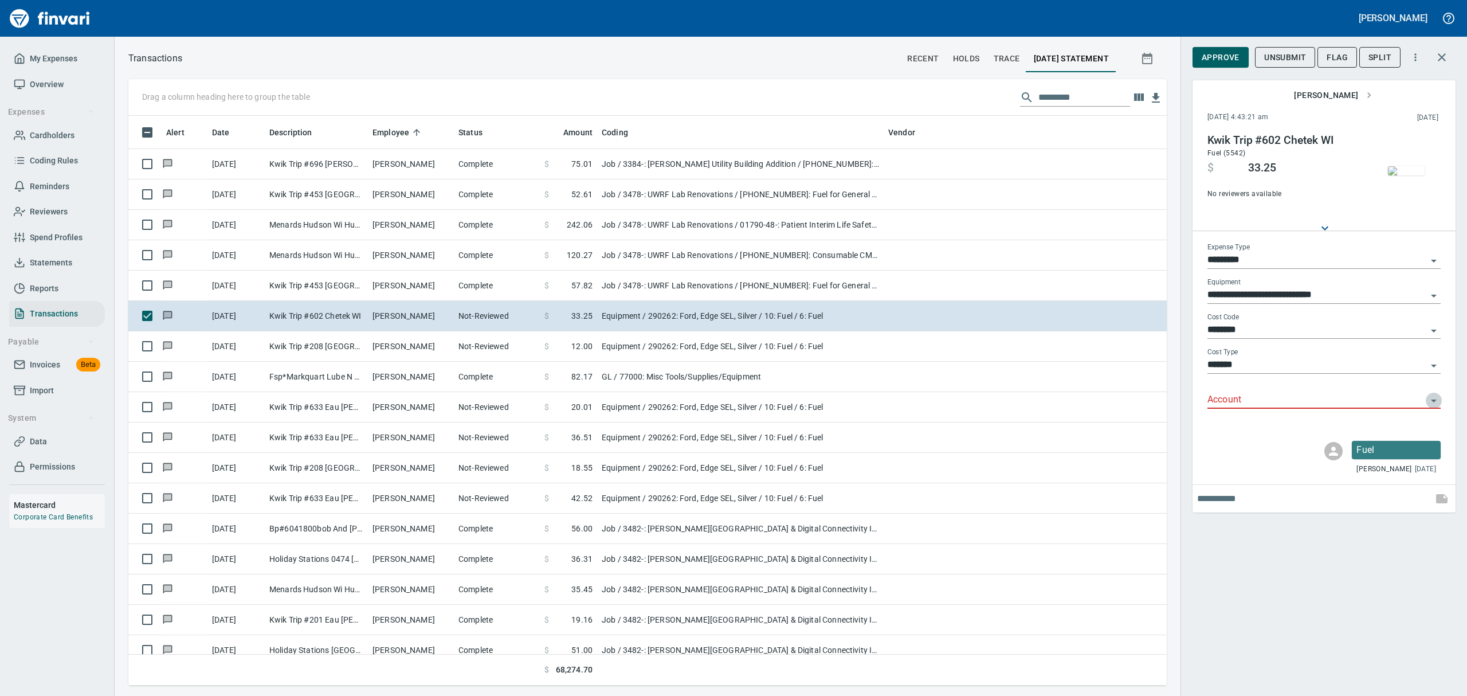
click at [1436, 399] on icon "Open" at bounding box center [1434, 401] width 14 height 14
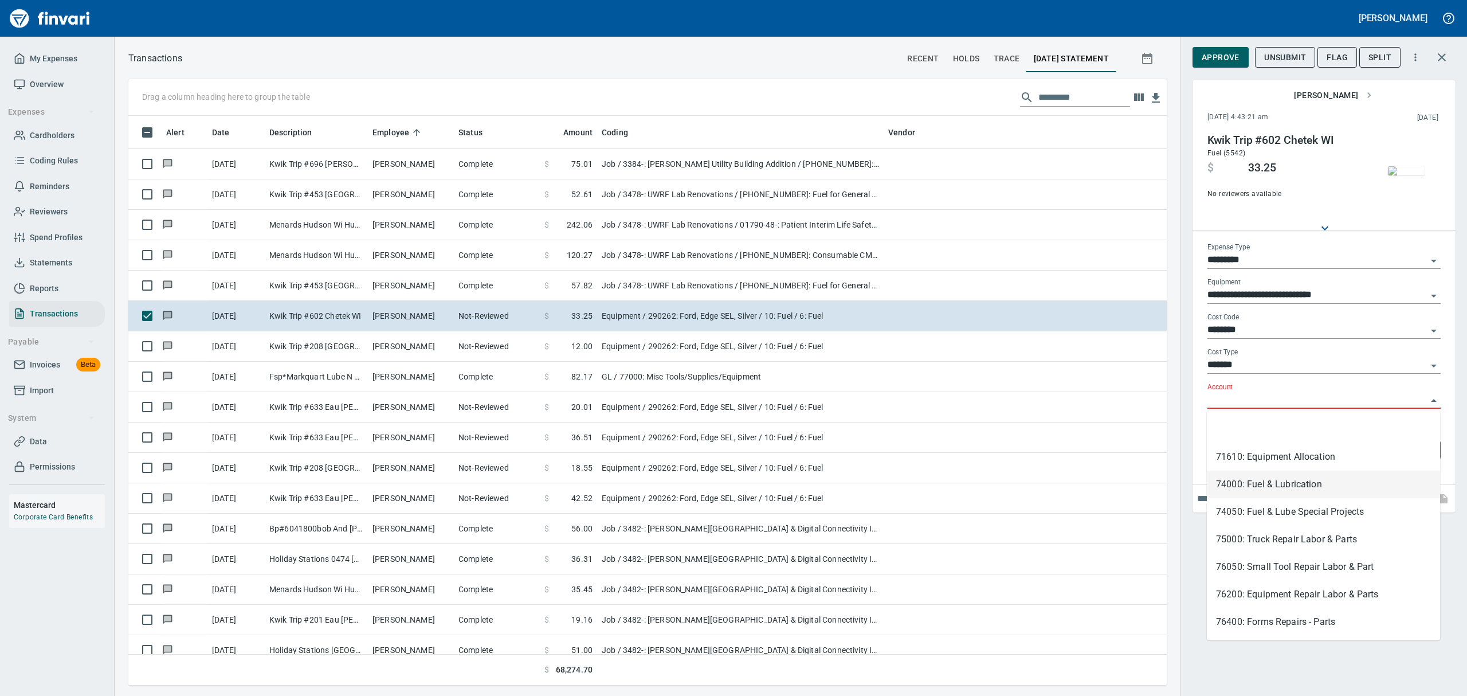
click at [1227, 484] on li "74000: Fuel & Lubrication" at bounding box center [1323, 484] width 233 height 28
type input "**********"
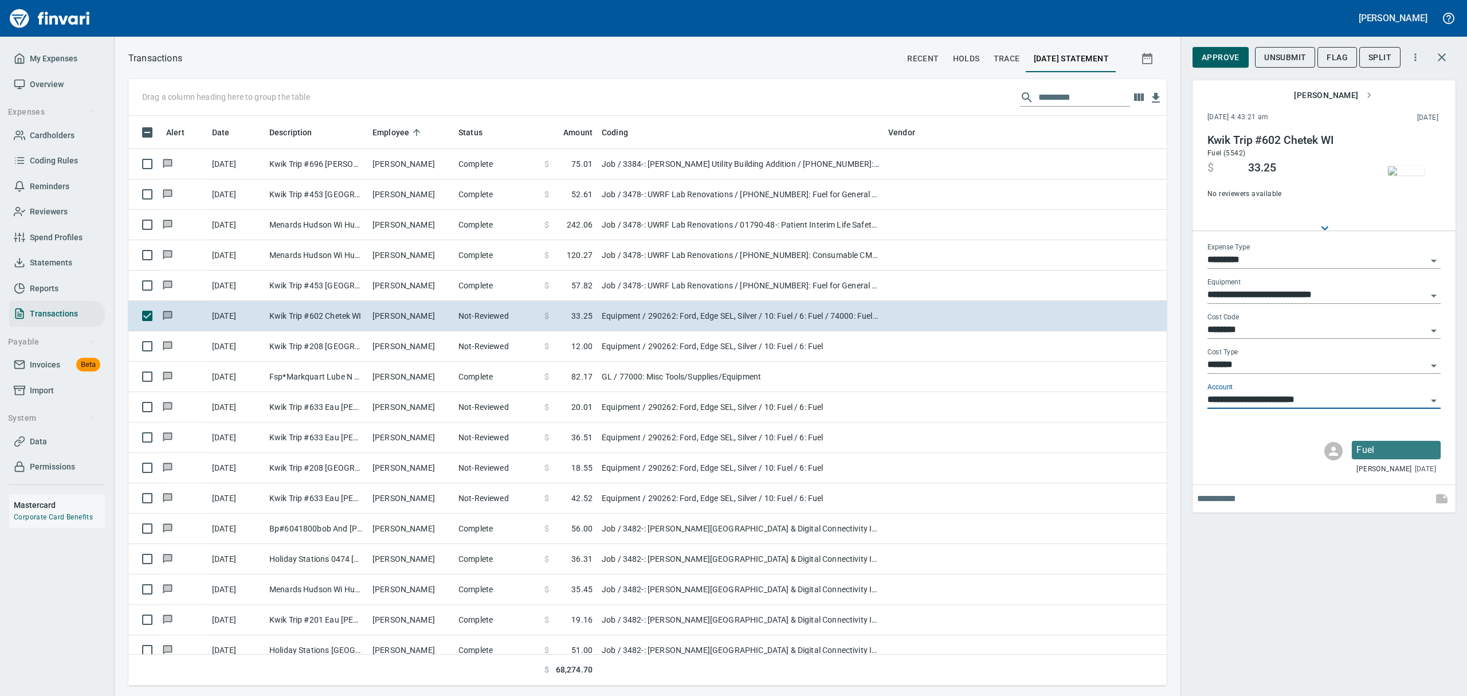
click at [1220, 56] on span "Approve" at bounding box center [1220, 57] width 38 height 14
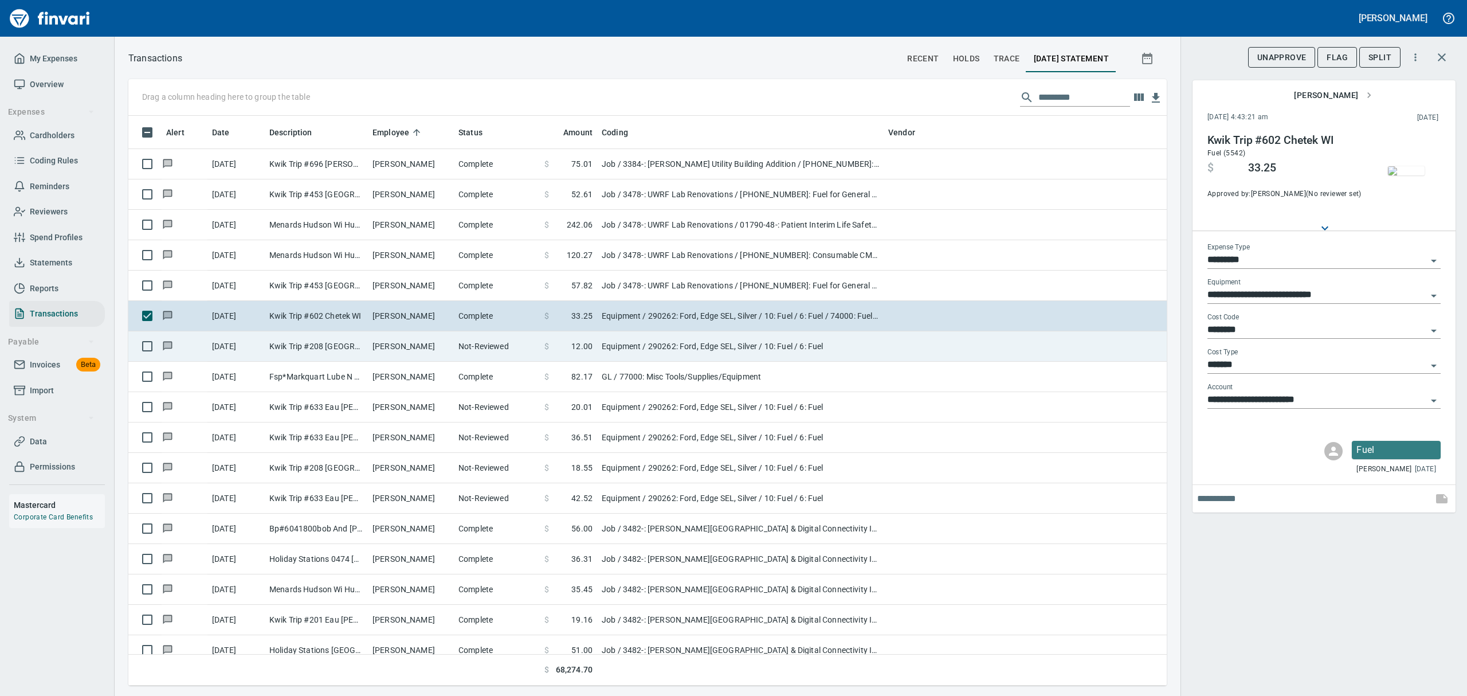
click at [387, 346] on td "[PERSON_NAME]" at bounding box center [411, 346] width 86 height 30
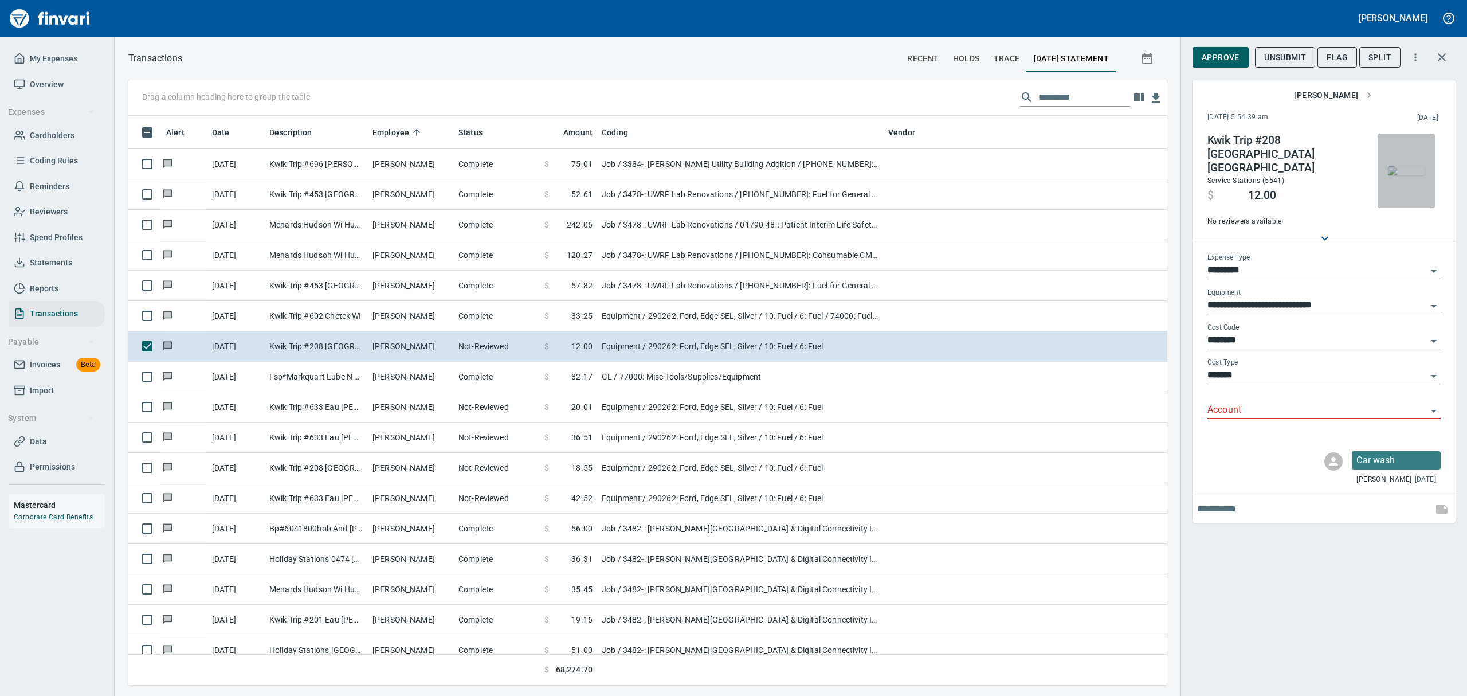
click at [1410, 172] on img "button" at bounding box center [1406, 170] width 37 height 9
click at [1432, 264] on icon "Open" at bounding box center [1434, 271] width 14 height 14
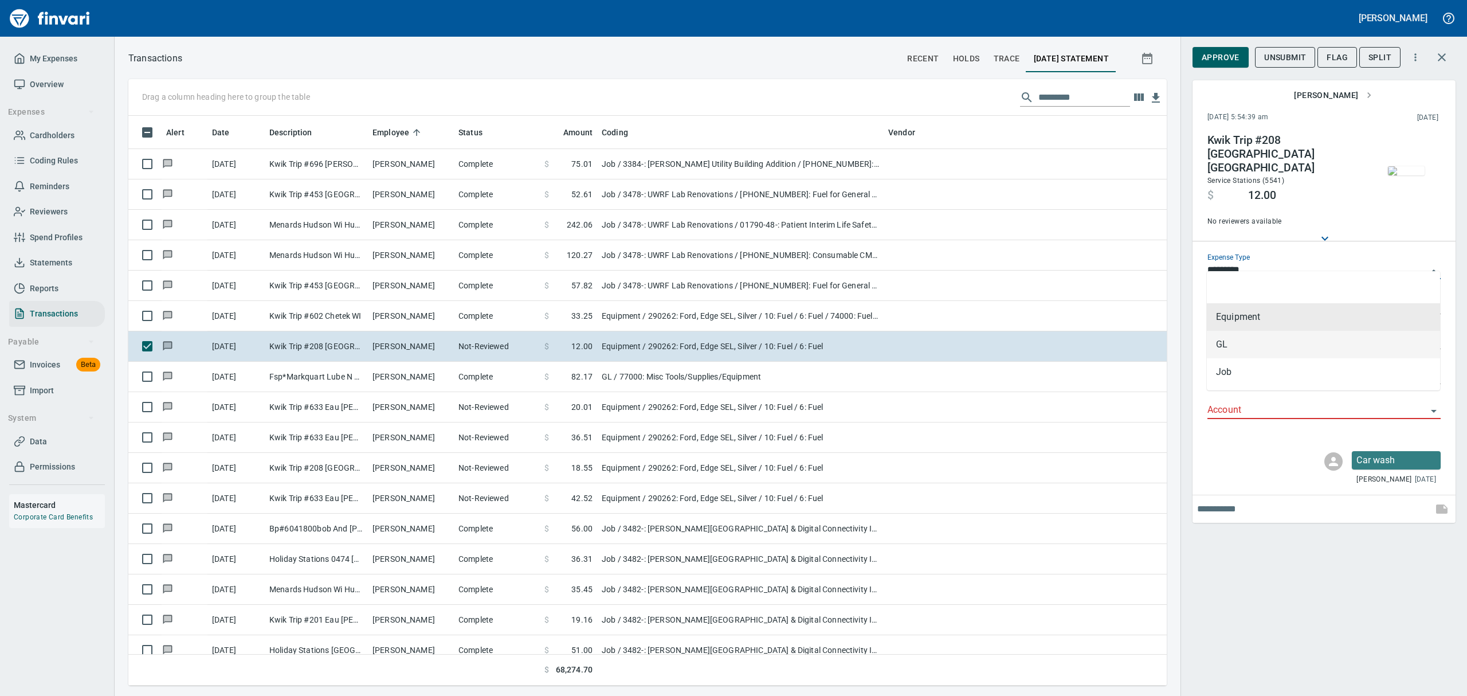
click at [1240, 343] on li "GL" at bounding box center [1323, 345] width 233 height 28
type input "**"
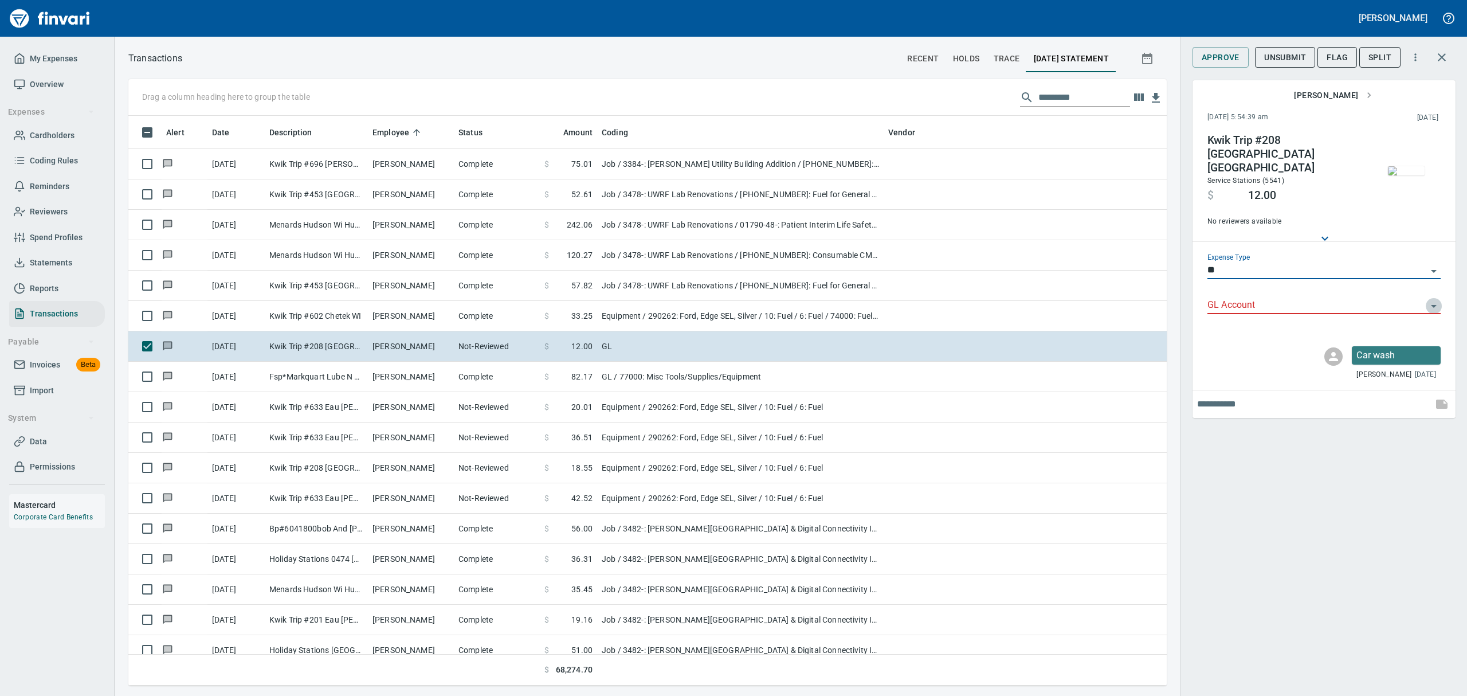
click at [1435, 305] on icon "Open" at bounding box center [1434, 306] width 6 height 3
click at [1436, 299] on icon "Open" at bounding box center [1434, 306] width 14 height 14
click at [1433, 305] on icon "Open" at bounding box center [1434, 306] width 6 height 3
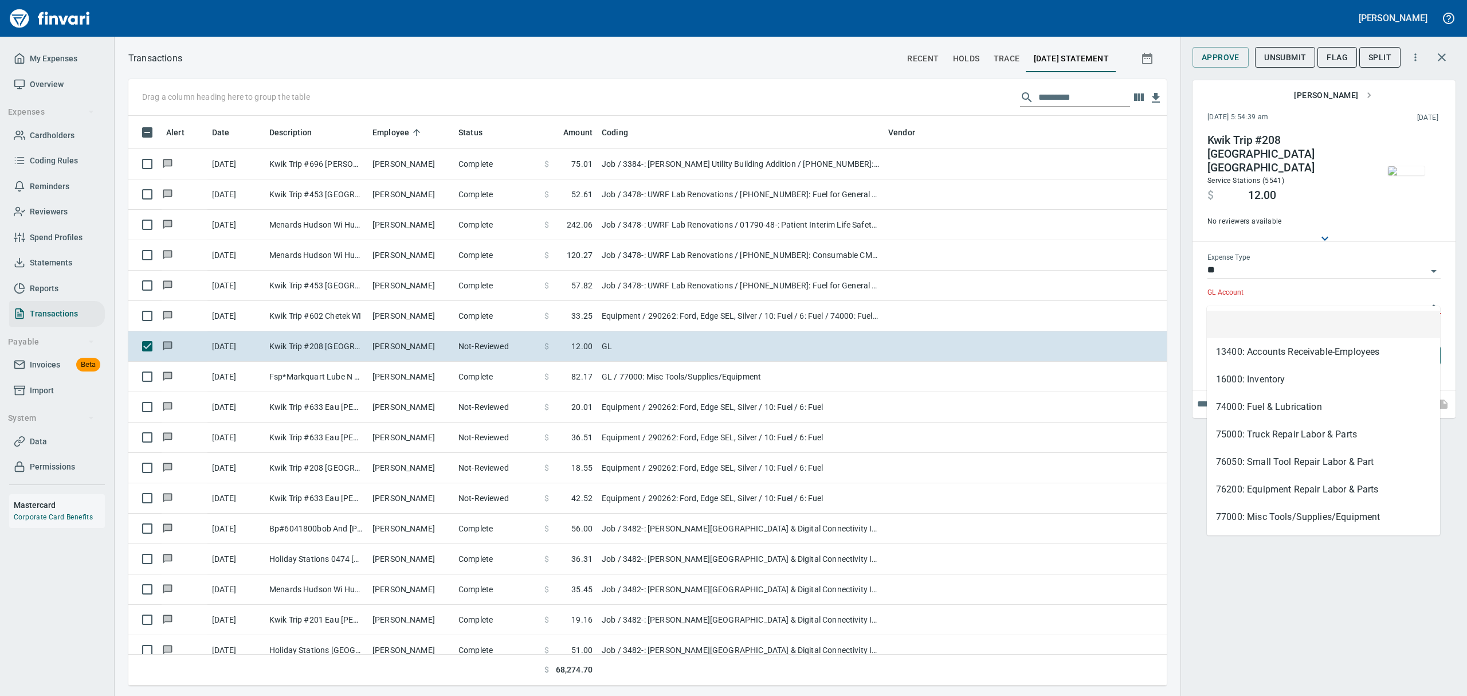
click at [1412, 297] on input "GL Account" at bounding box center [1316, 305] width 219 height 16
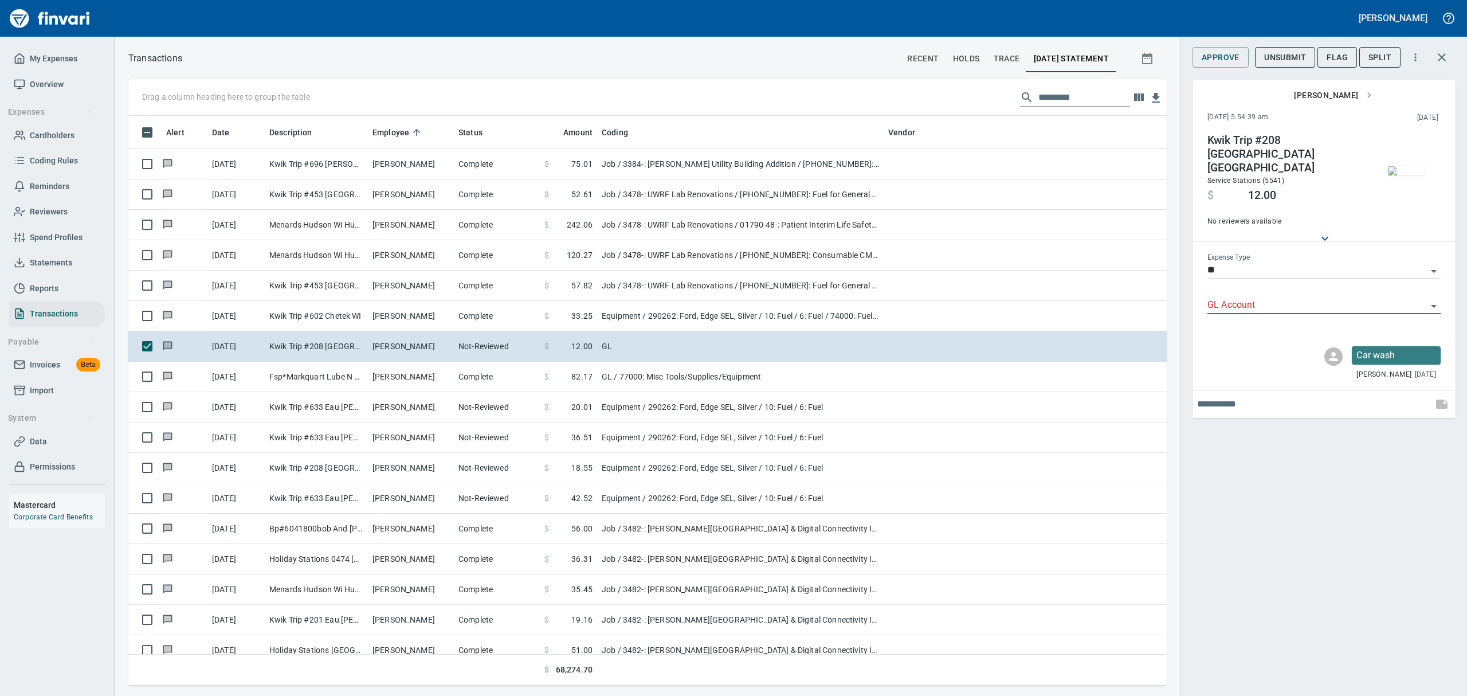
click at [1433, 299] on icon "Open" at bounding box center [1434, 306] width 14 height 14
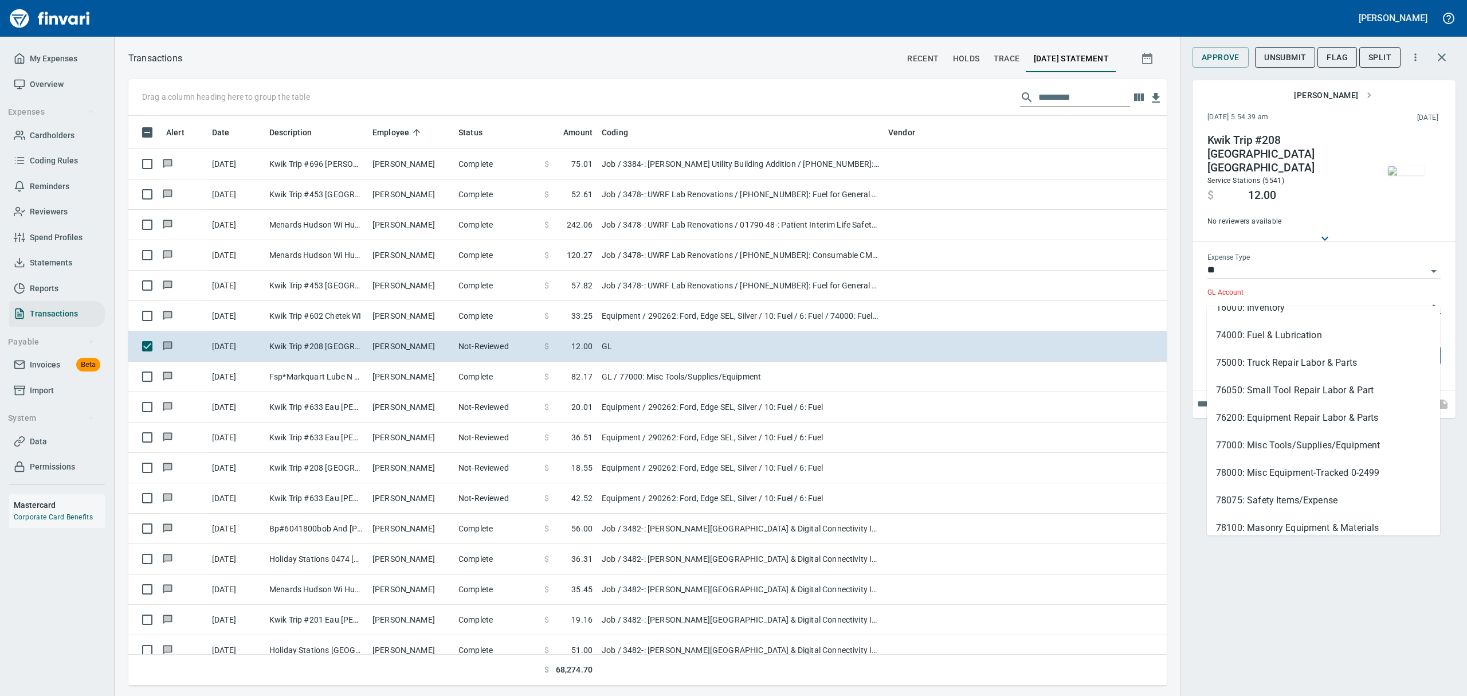
scroll to position [74, 0]
click at [1341, 356] on li "75000: Truck Repair Labor & Parts" at bounding box center [1323, 360] width 233 height 28
type input "**********"
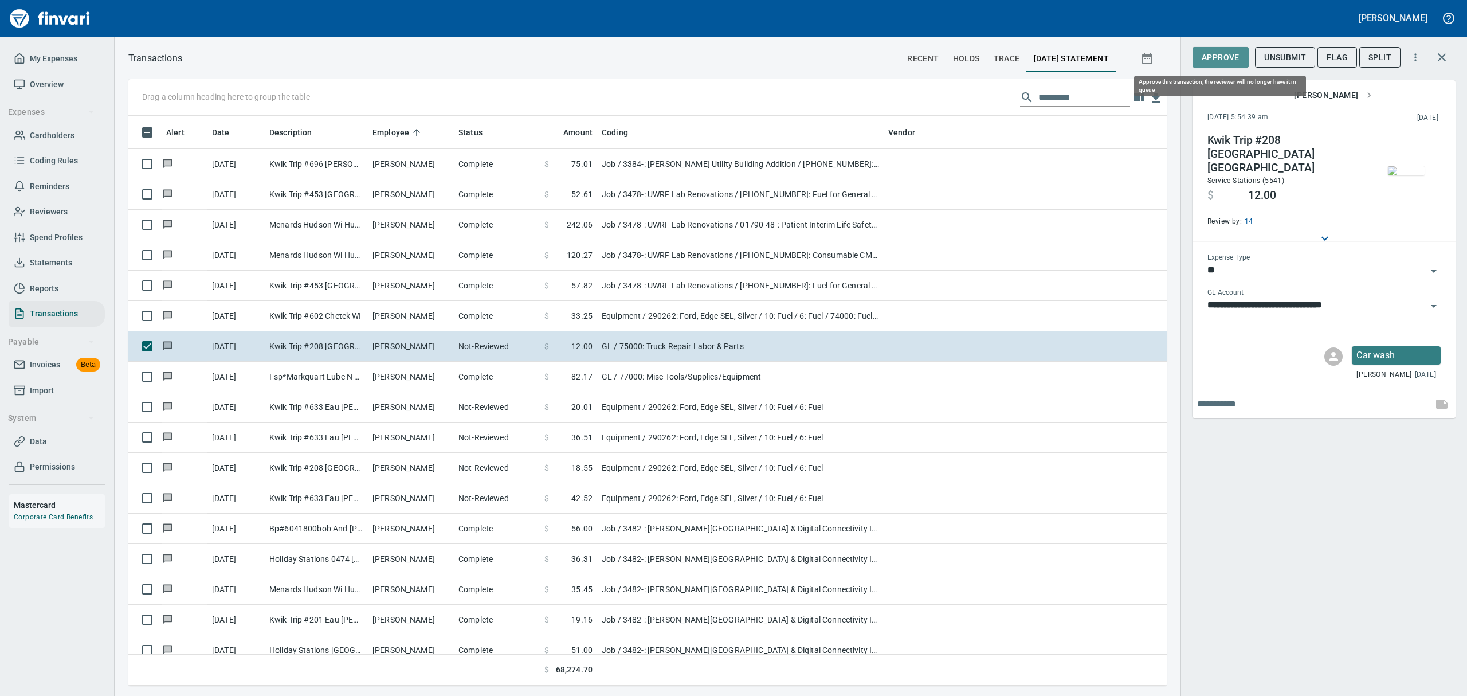
click at [1223, 57] on span "Approve" at bounding box center [1220, 57] width 38 height 14
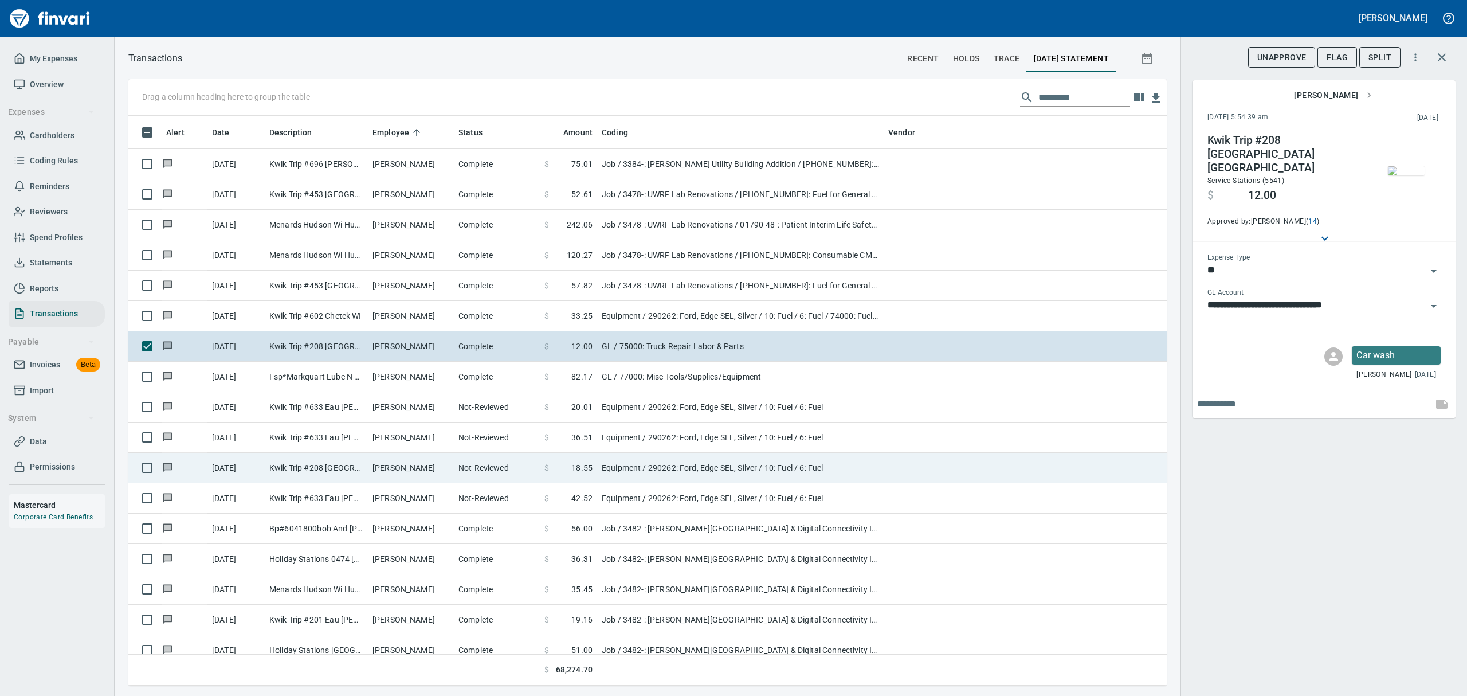
scroll to position [557, 1012]
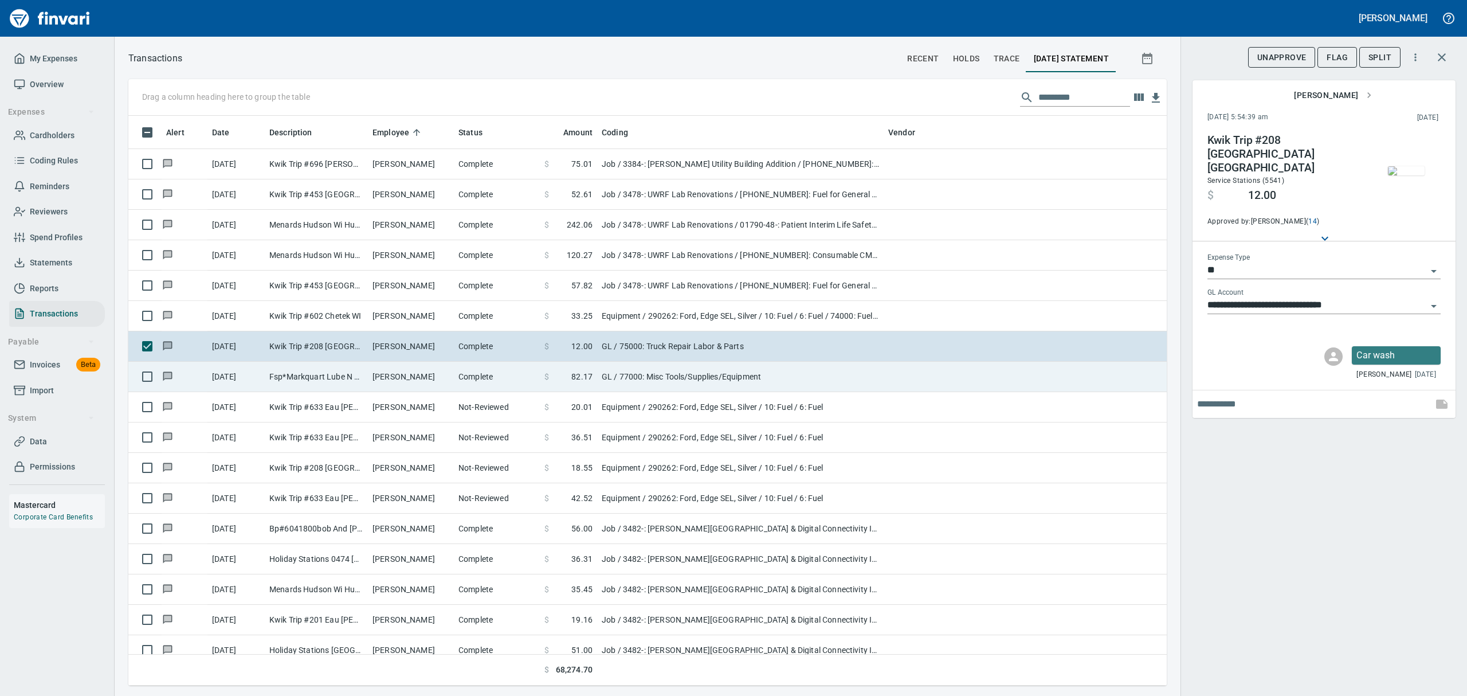
click at [361, 374] on td "Fsp*Markquart Lube N W [GEOGRAPHIC_DATA] WI" at bounding box center [316, 377] width 103 height 30
type input "**********"
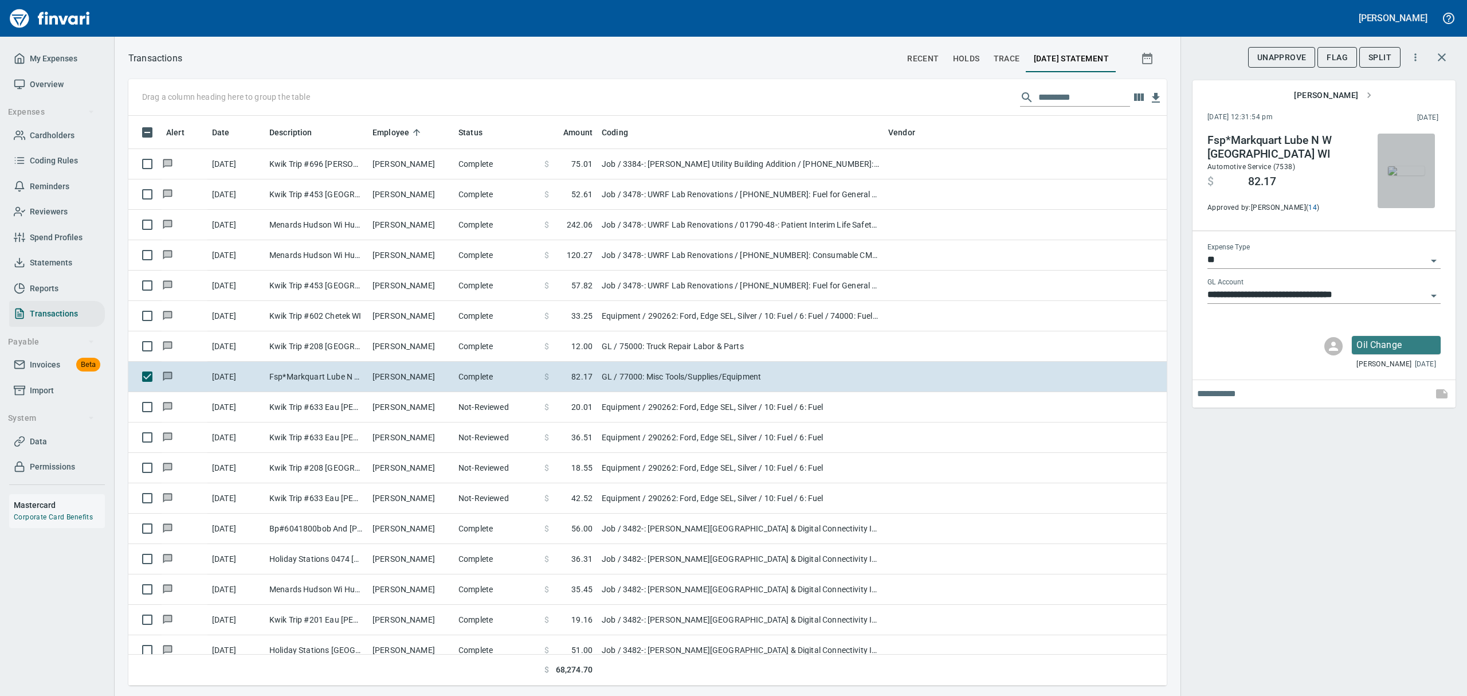
click at [1417, 168] on img "button" at bounding box center [1406, 170] width 37 height 9
click at [1405, 171] on img "button" at bounding box center [1406, 170] width 37 height 9
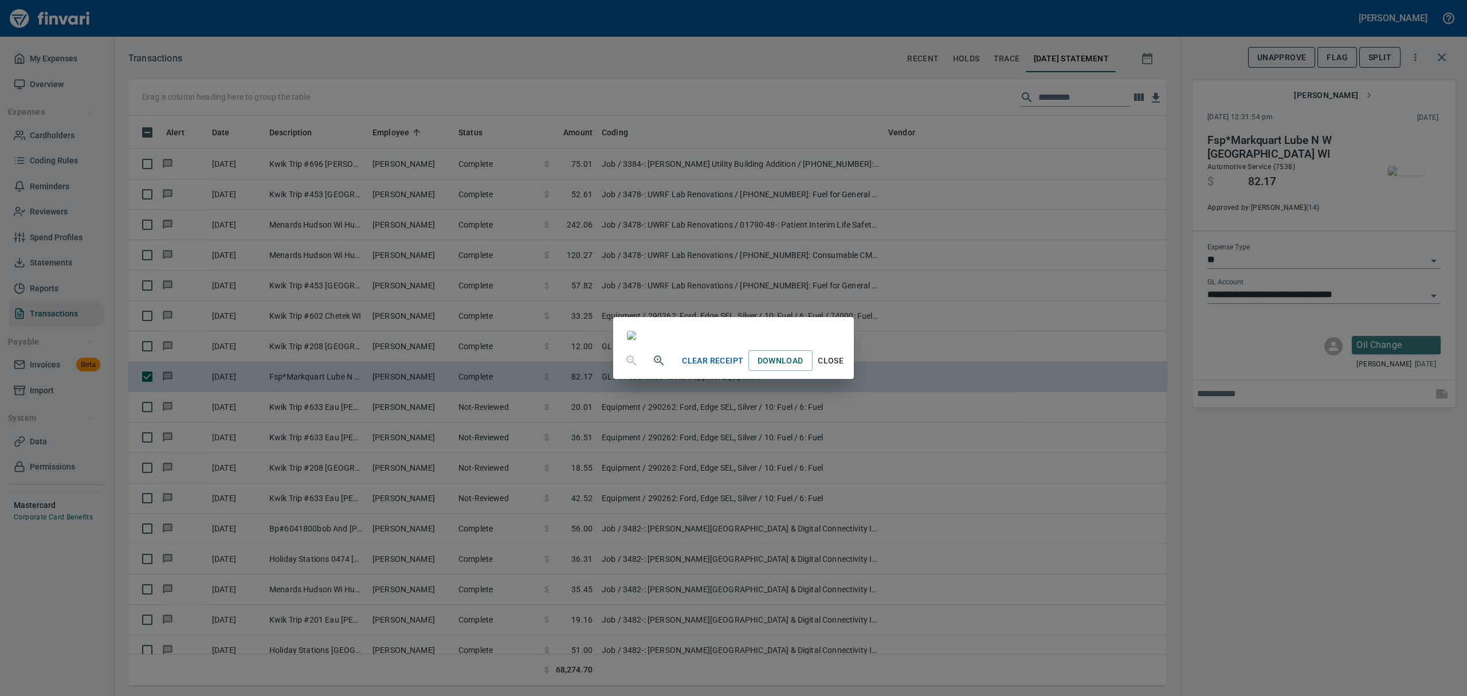
click at [1433, 260] on div "Clear Receipt Download Close" at bounding box center [733, 348] width 1467 height 696
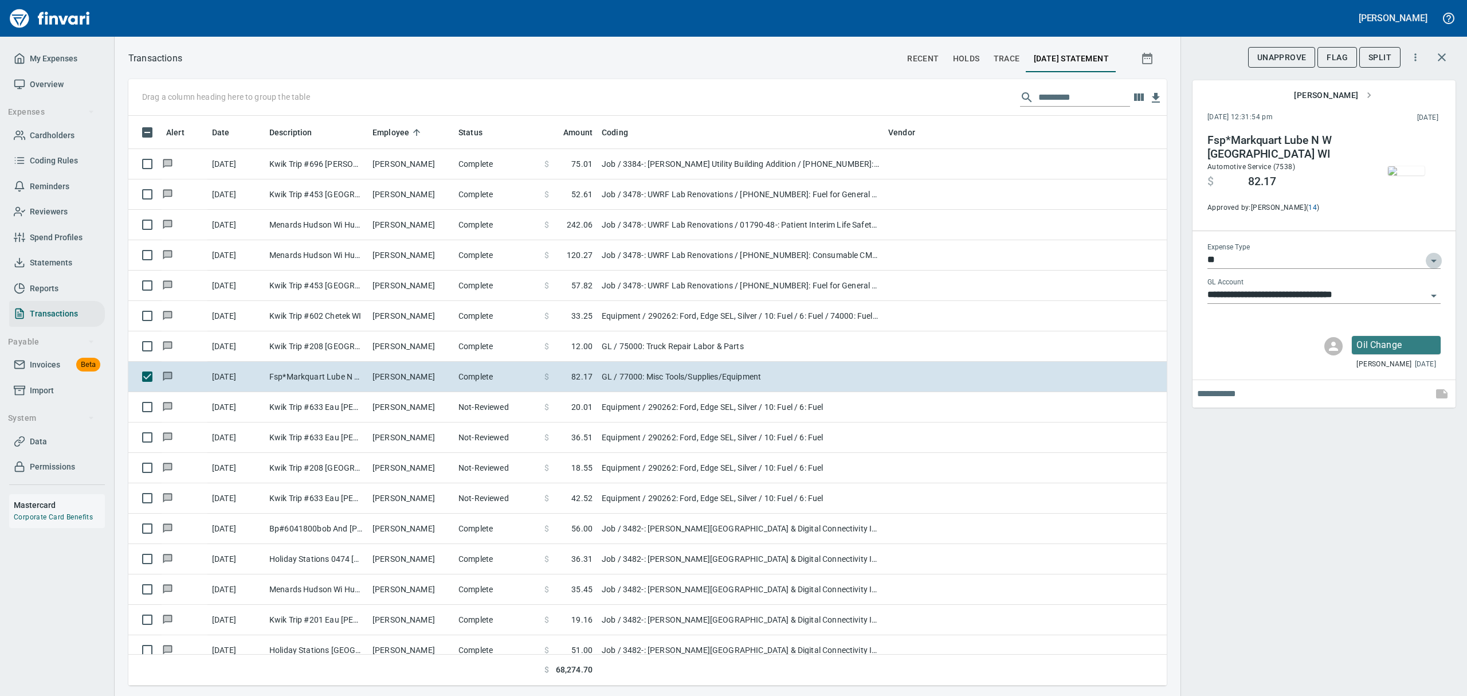
click at [1433, 257] on icon "Open" at bounding box center [1434, 261] width 14 height 14
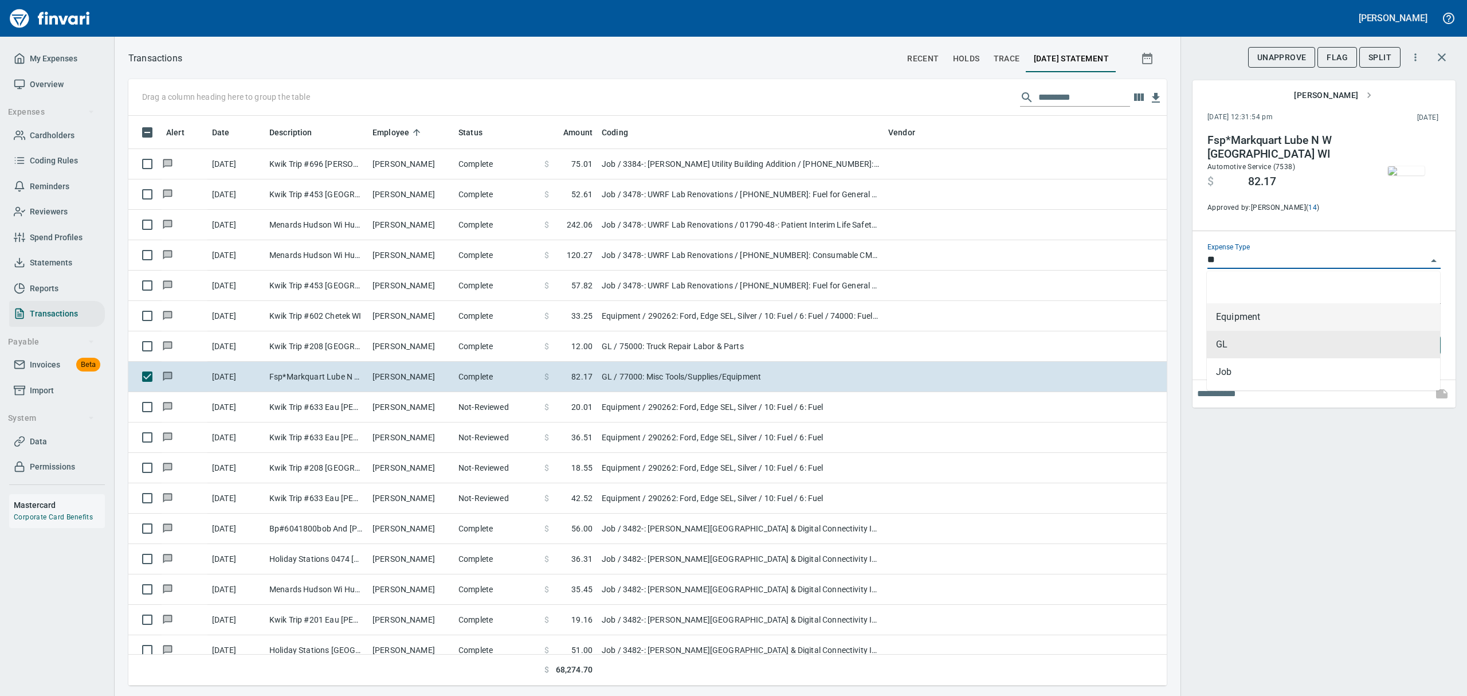
click at [1222, 315] on li "Equipment" at bounding box center [1323, 317] width 233 height 28
type input "*********"
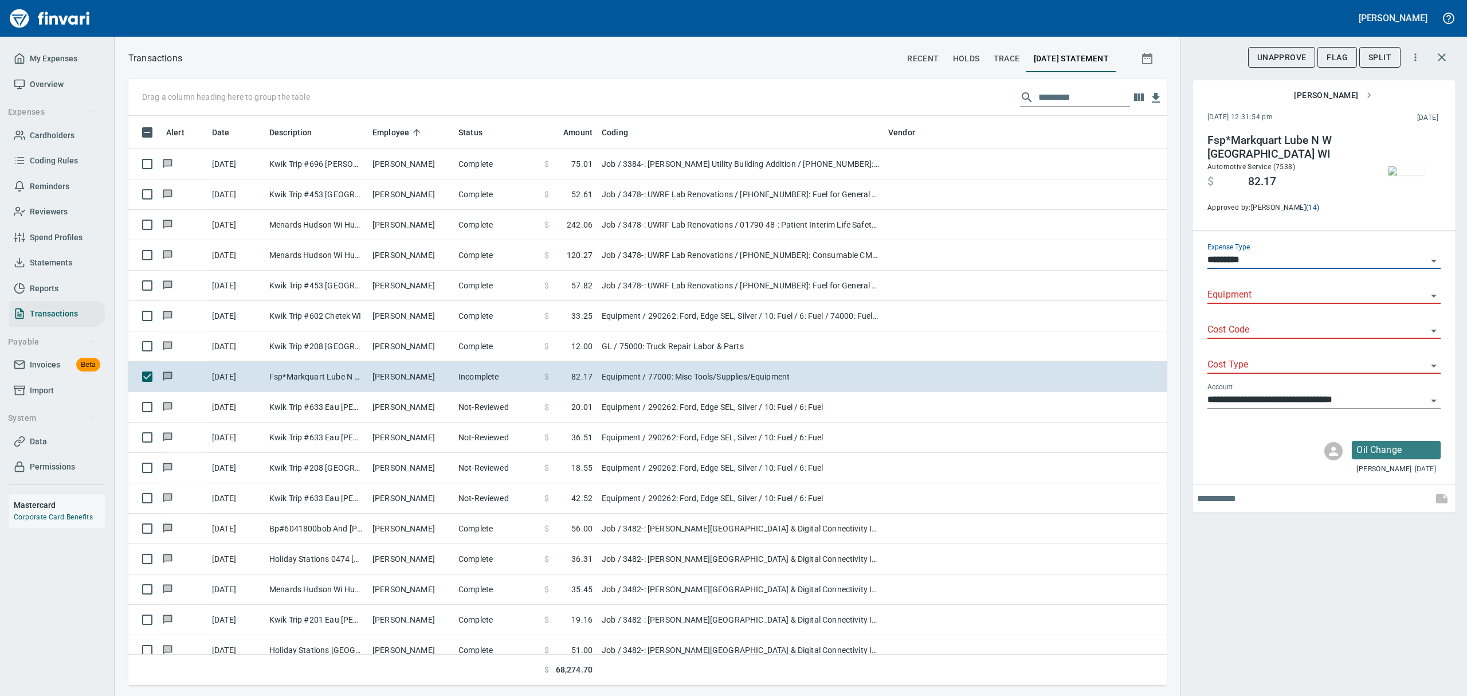
click at [1349, 297] on input "Equipment" at bounding box center [1316, 295] width 219 height 16
click at [1327, 321] on li "290262: Ford, Edge SEL, Silver" at bounding box center [1323, 325] width 233 height 28
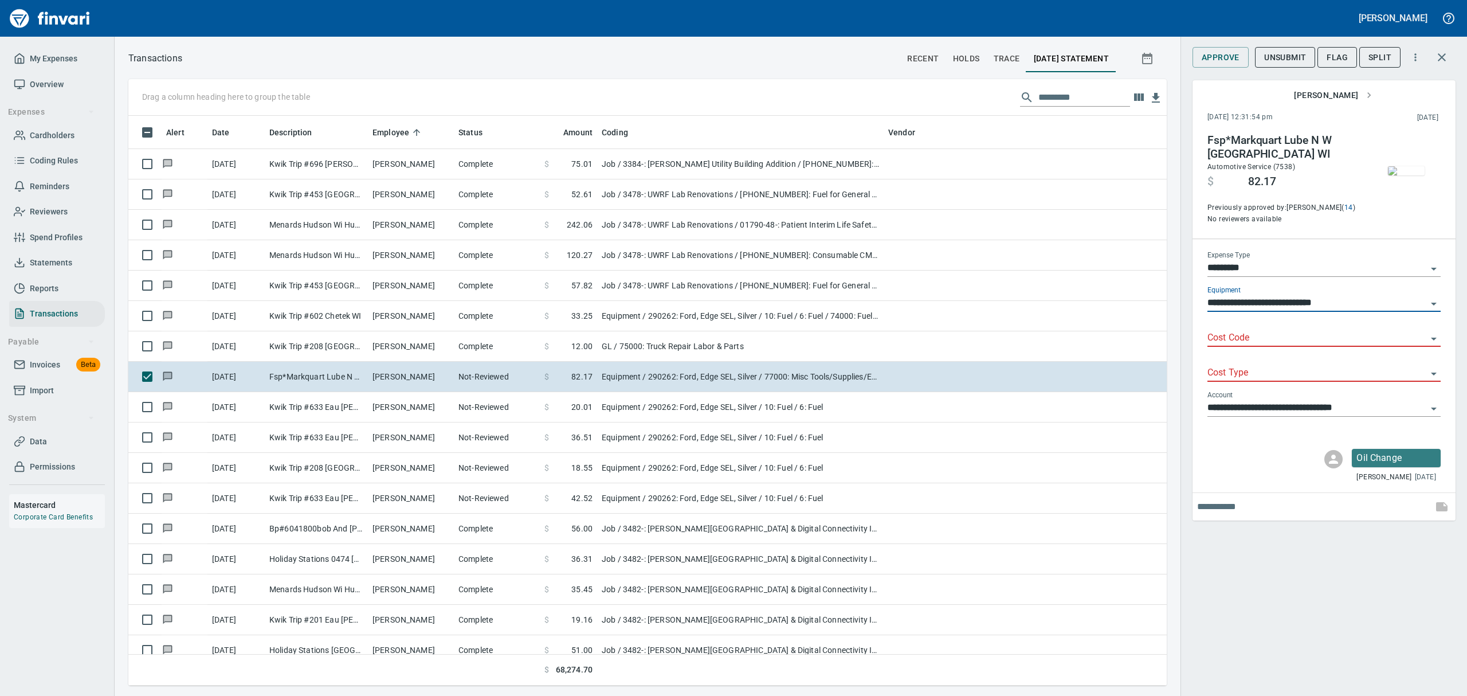
type input "**********"
click at [1323, 331] on input "Cost Code" at bounding box center [1316, 338] width 219 height 16
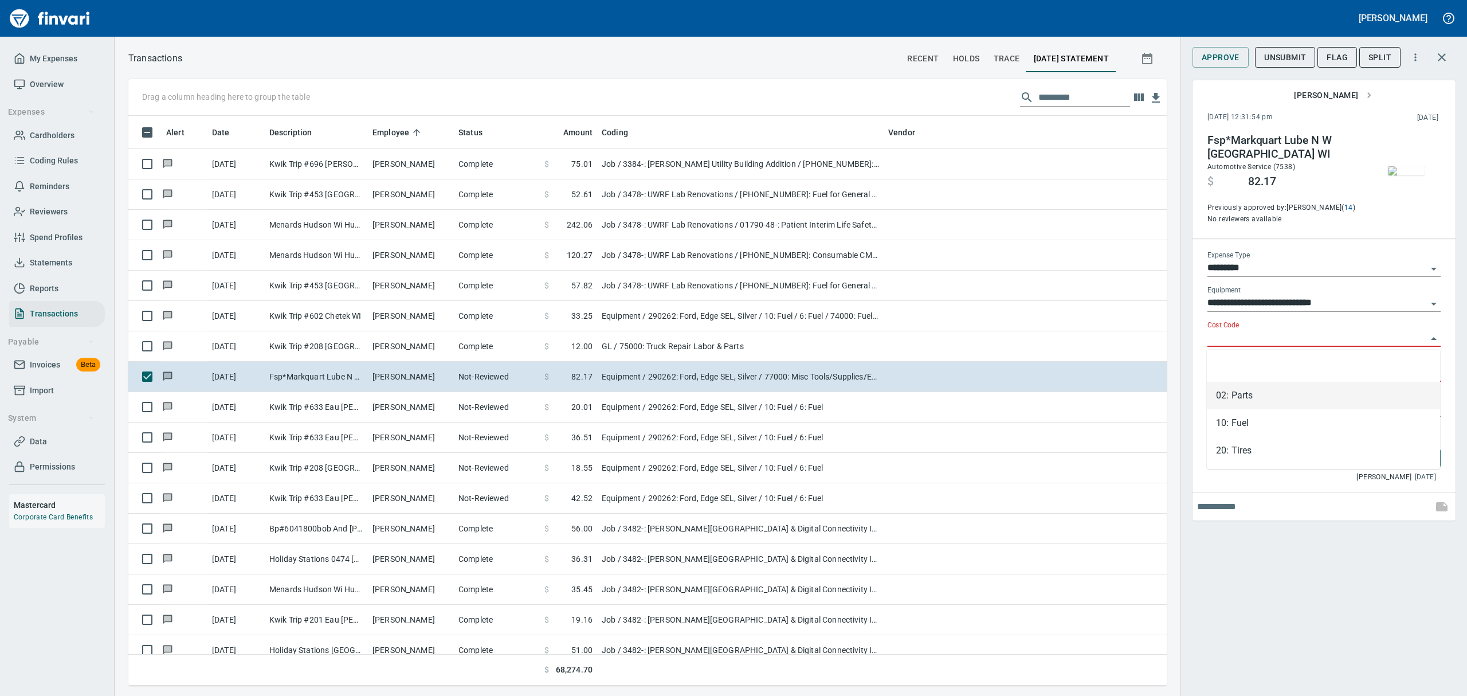
click at [1248, 394] on li "02: Parts" at bounding box center [1323, 396] width 233 height 28
type input "*********"
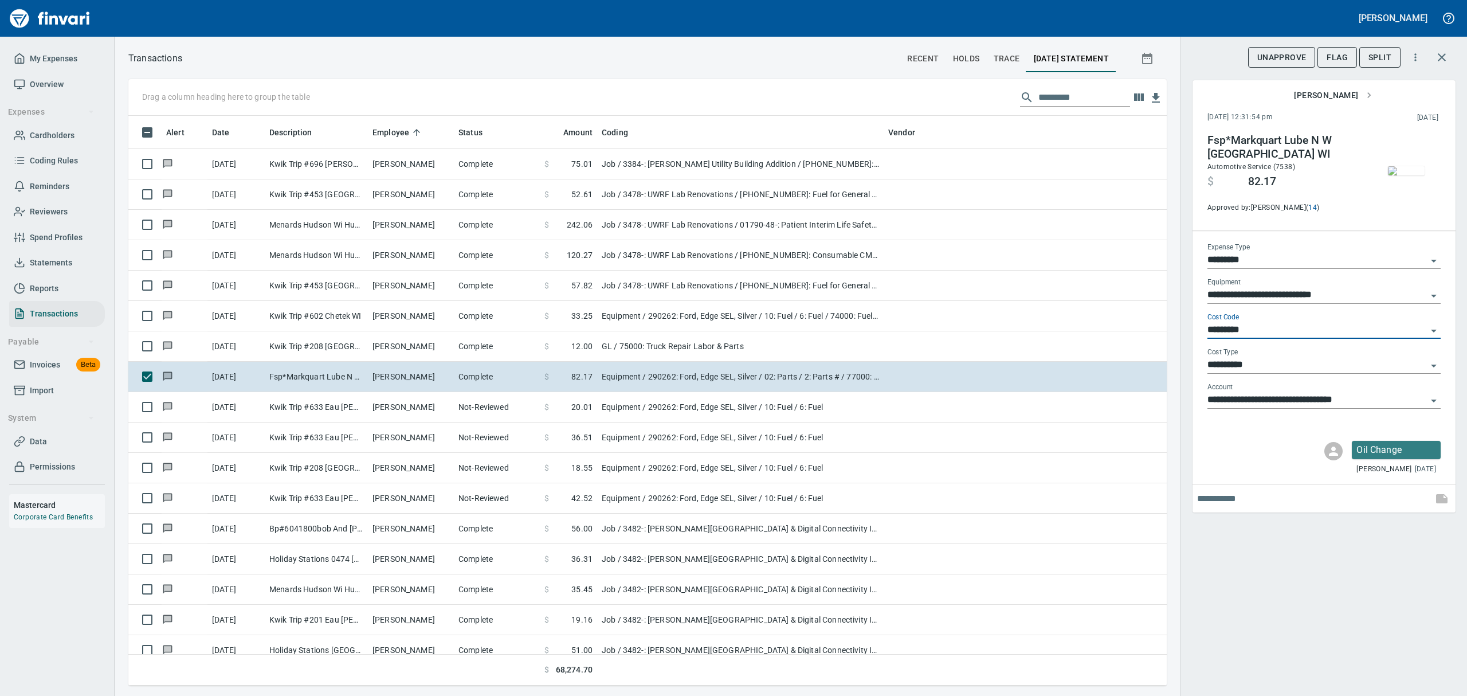
type input "**********"
click at [1432, 399] on icon "Open" at bounding box center [1434, 400] width 6 height 3
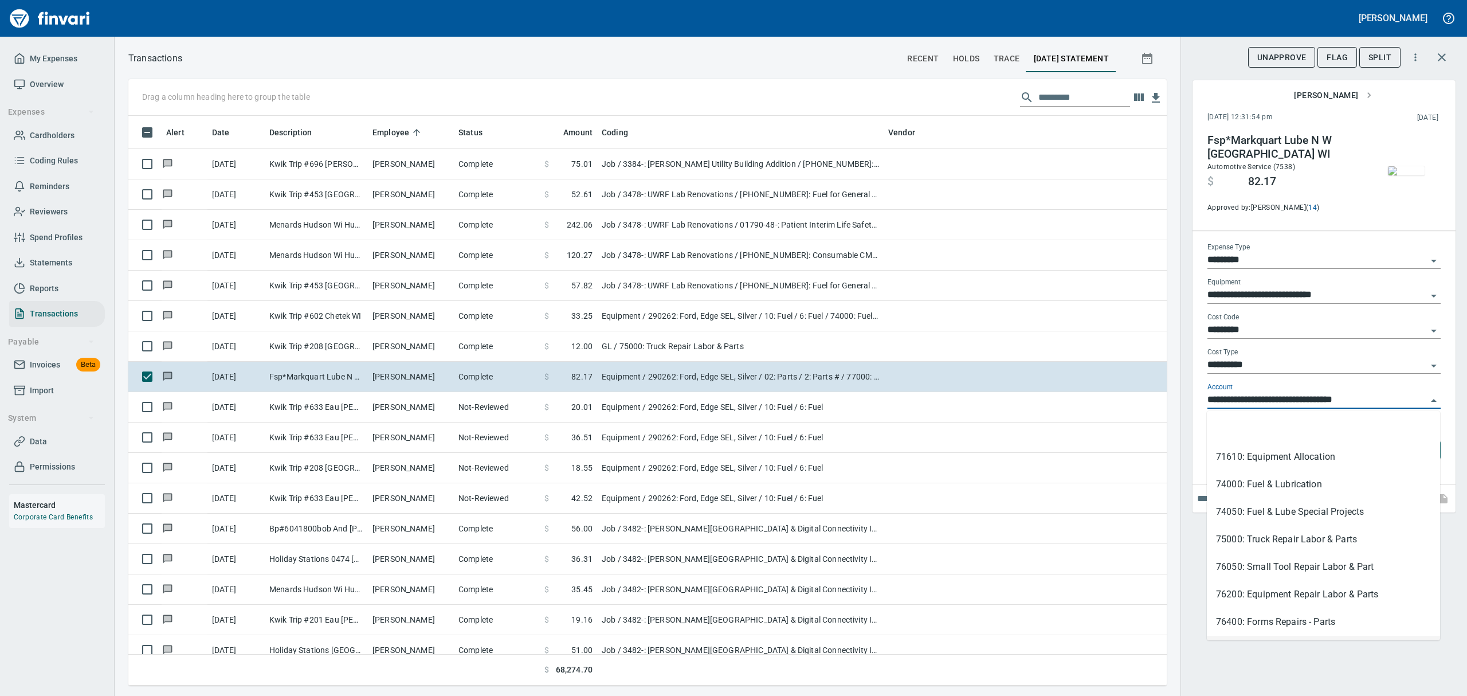
scroll to position [23, 0]
click at [1236, 518] on li "75000: Truck Repair Labor & Parts" at bounding box center [1323, 516] width 233 height 28
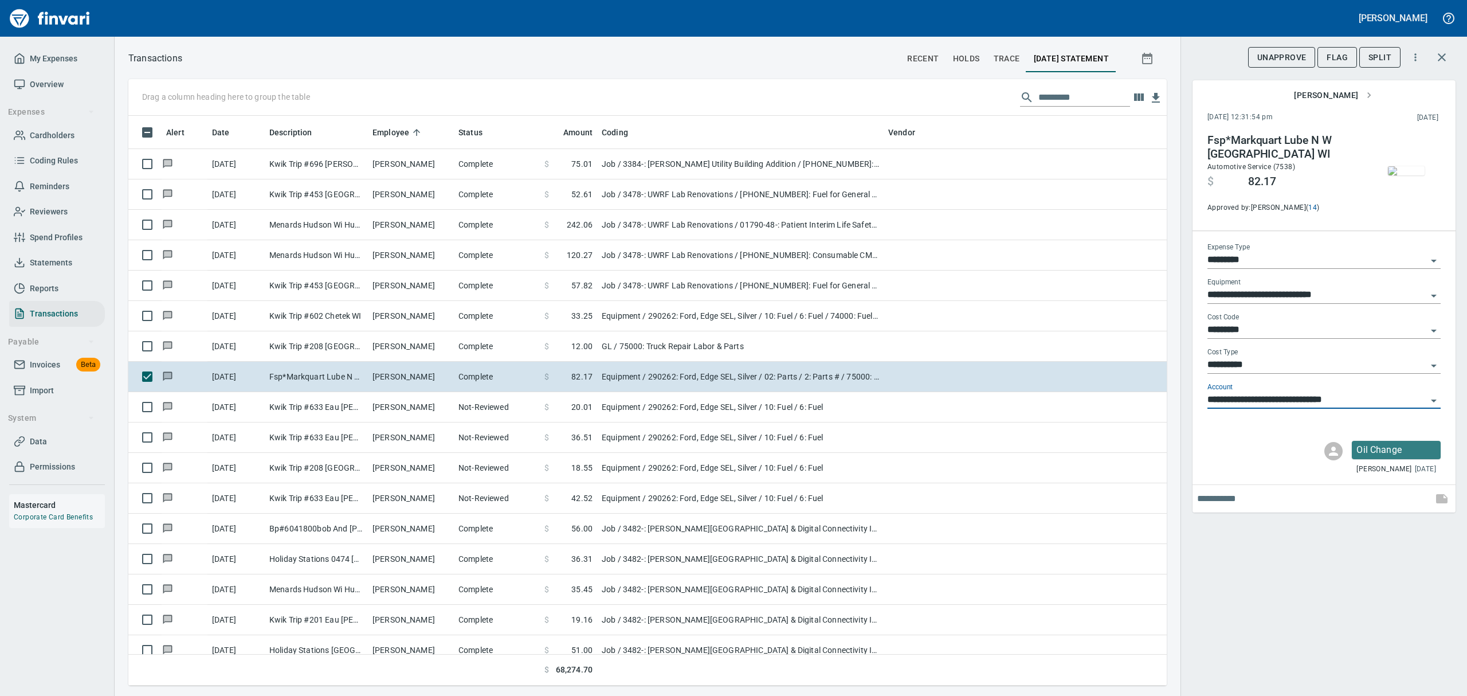
click at [1401, 168] on img "button" at bounding box center [1406, 170] width 37 height 9
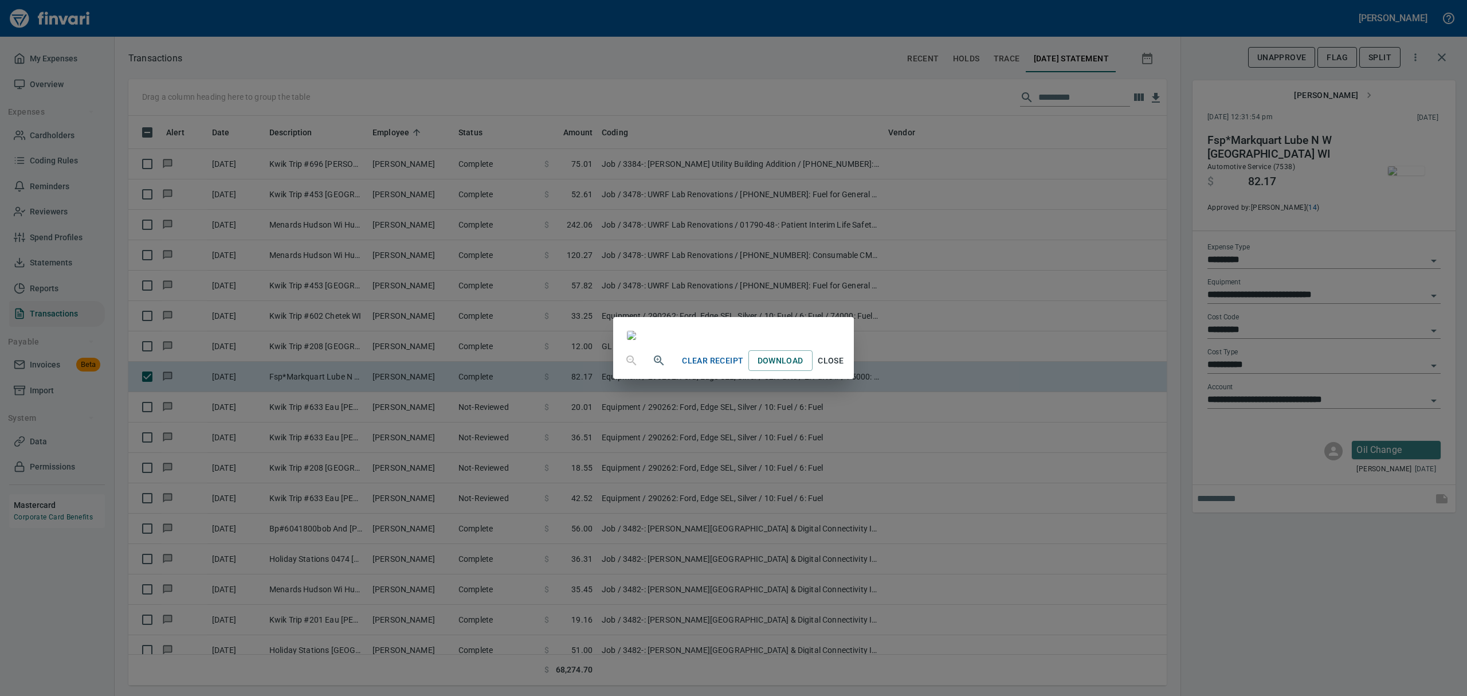
click at [845, 368] on span "Close" at bounding box center [831, 361] width 28 height 14
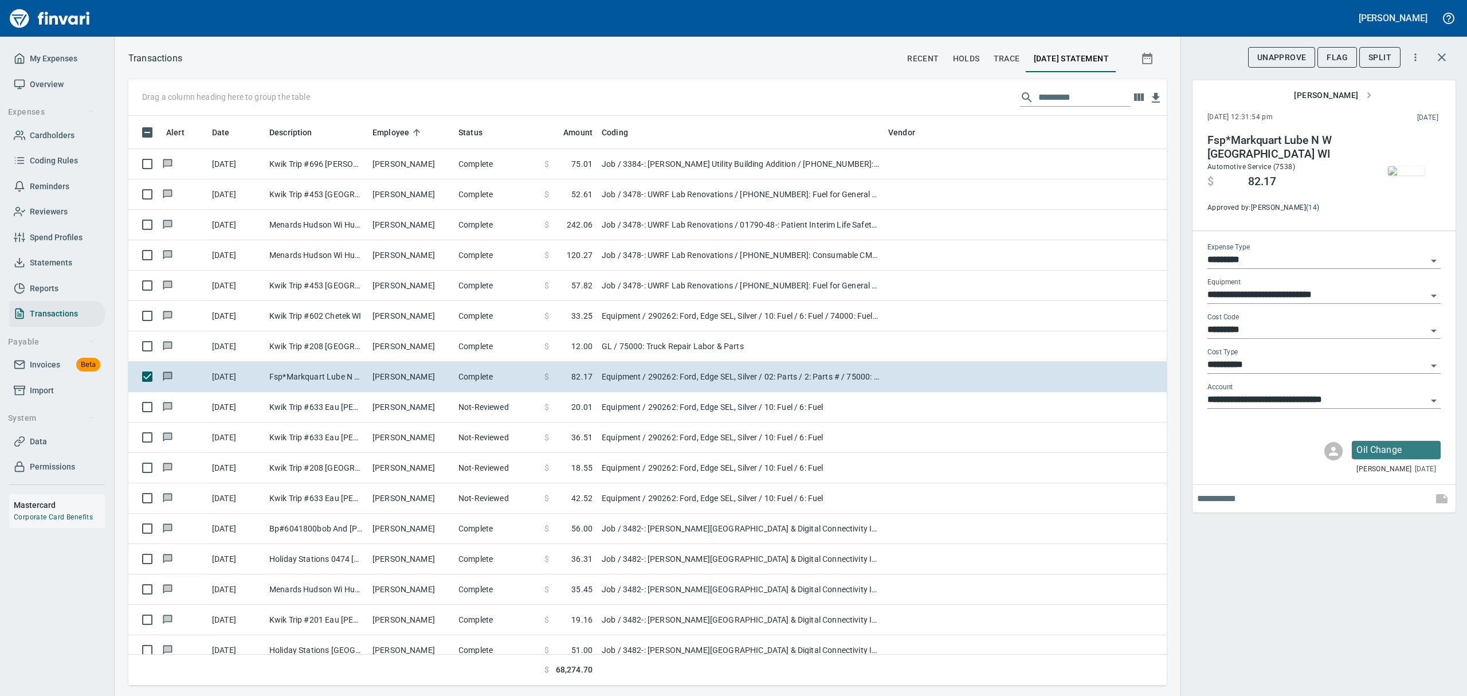
click at [1433, 400] on icon "Open" at bounding box center [1434, 400] width 6 height 3
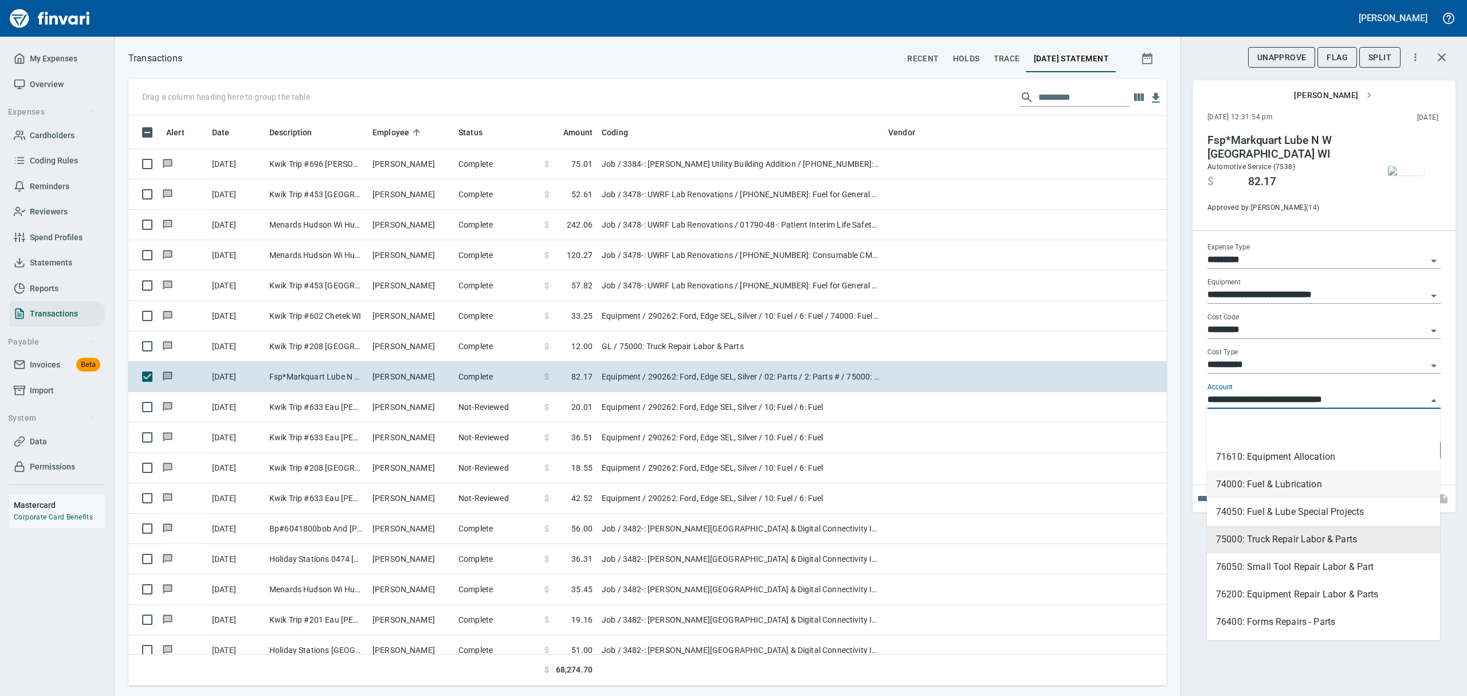
click at [1250, 482] on li "74000: Fuel & Lubrication" at bounding box center [1323, 484] width 233 height 28
type input "**********"
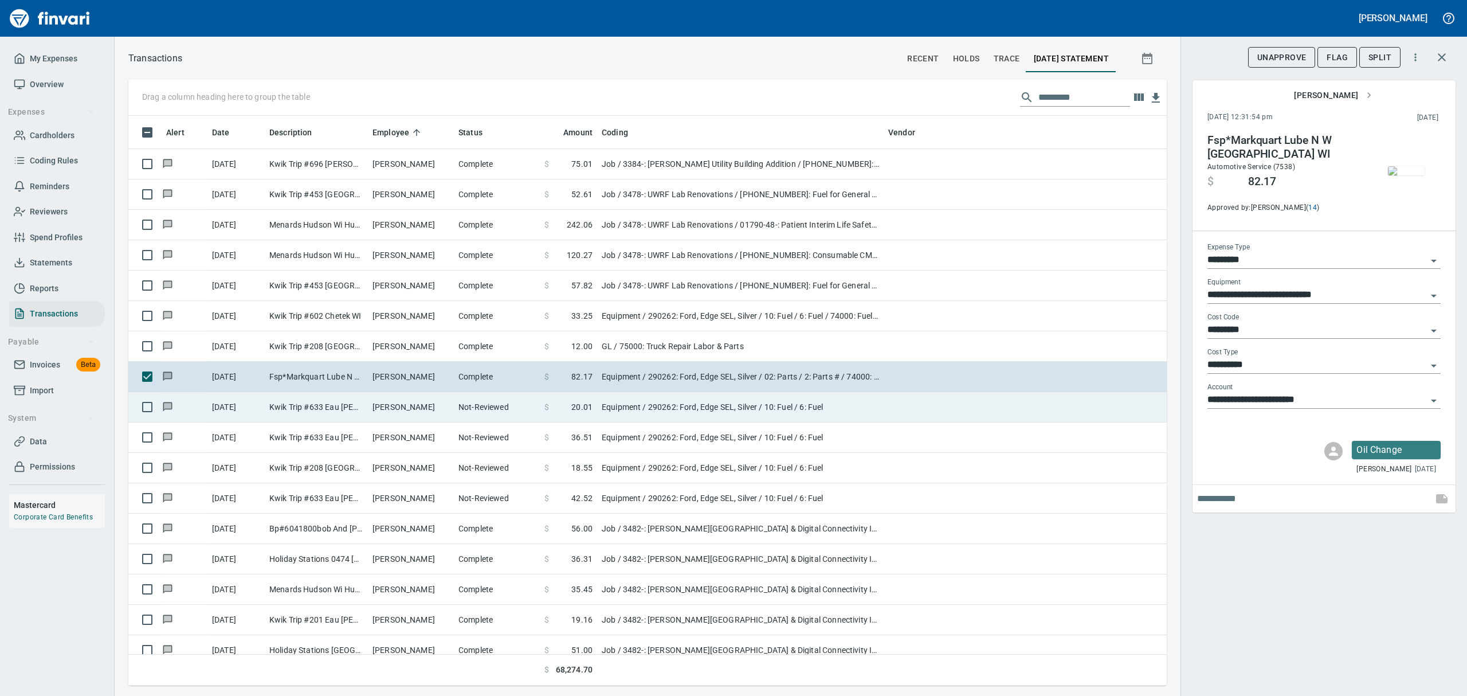
click at [320, 411] on td "Kwik Trip #633 Eau [PERSON_NAME][GEOGRAPHIC_DATA]" at bounding box center [316, 407] width 103 height 30
type input "********"
type input "*******"
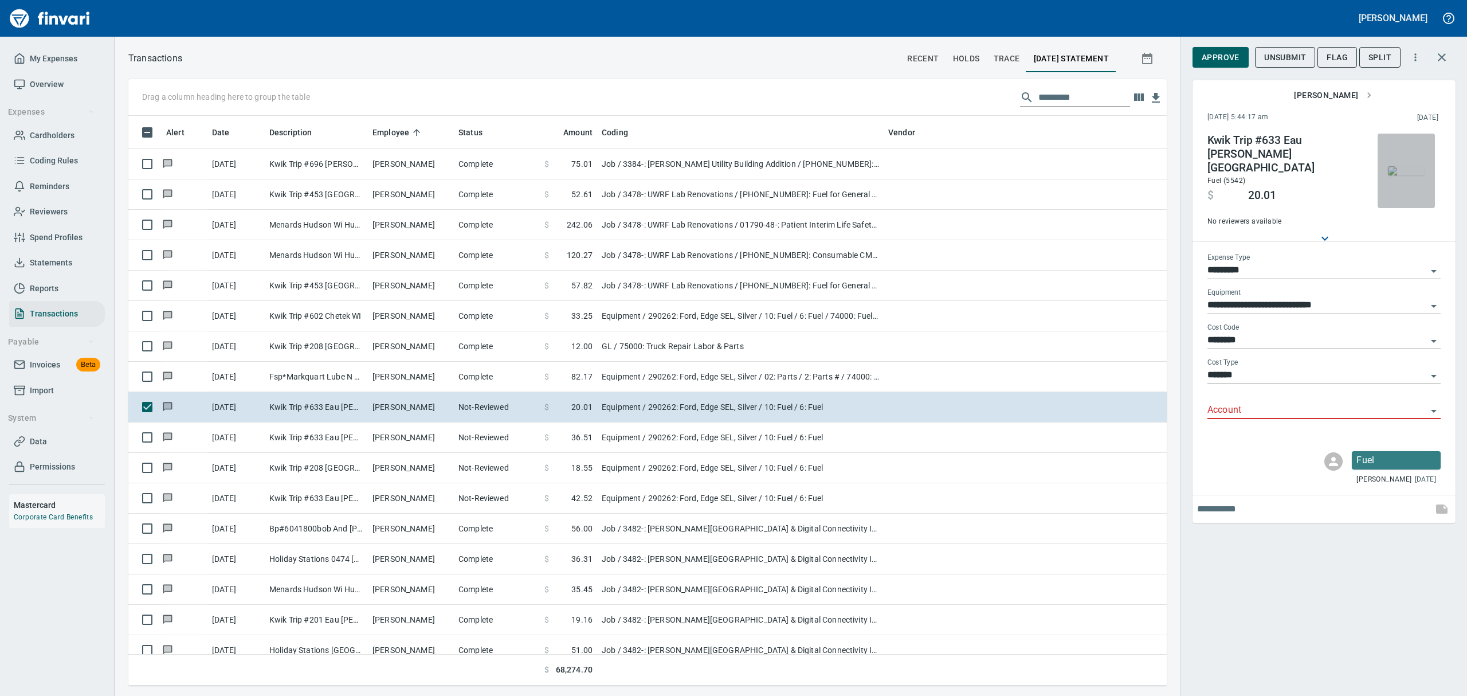
click at [1408, 170] on img "button" at bounding box center [1406, 170] width 37 height 9
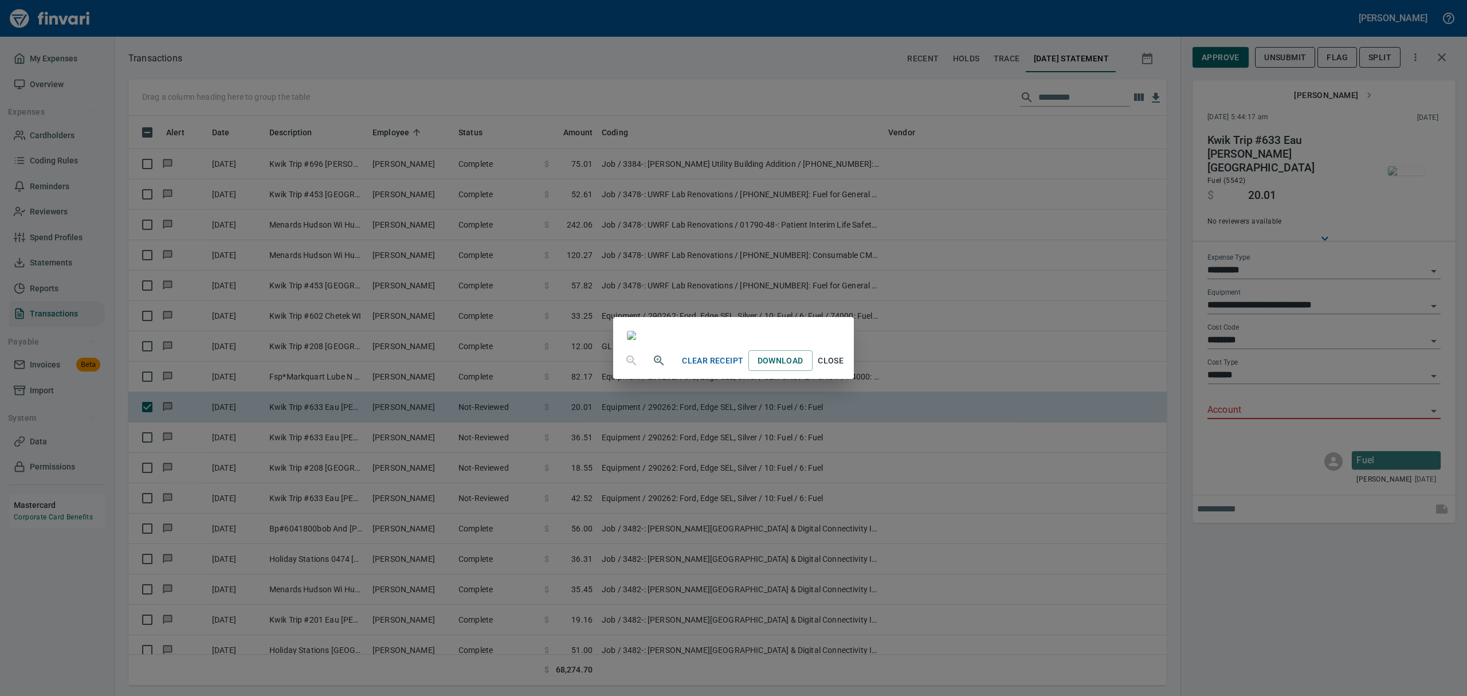
click at [845, 368] on span "Close" at bounding box center [831, 361] width 28 height 14
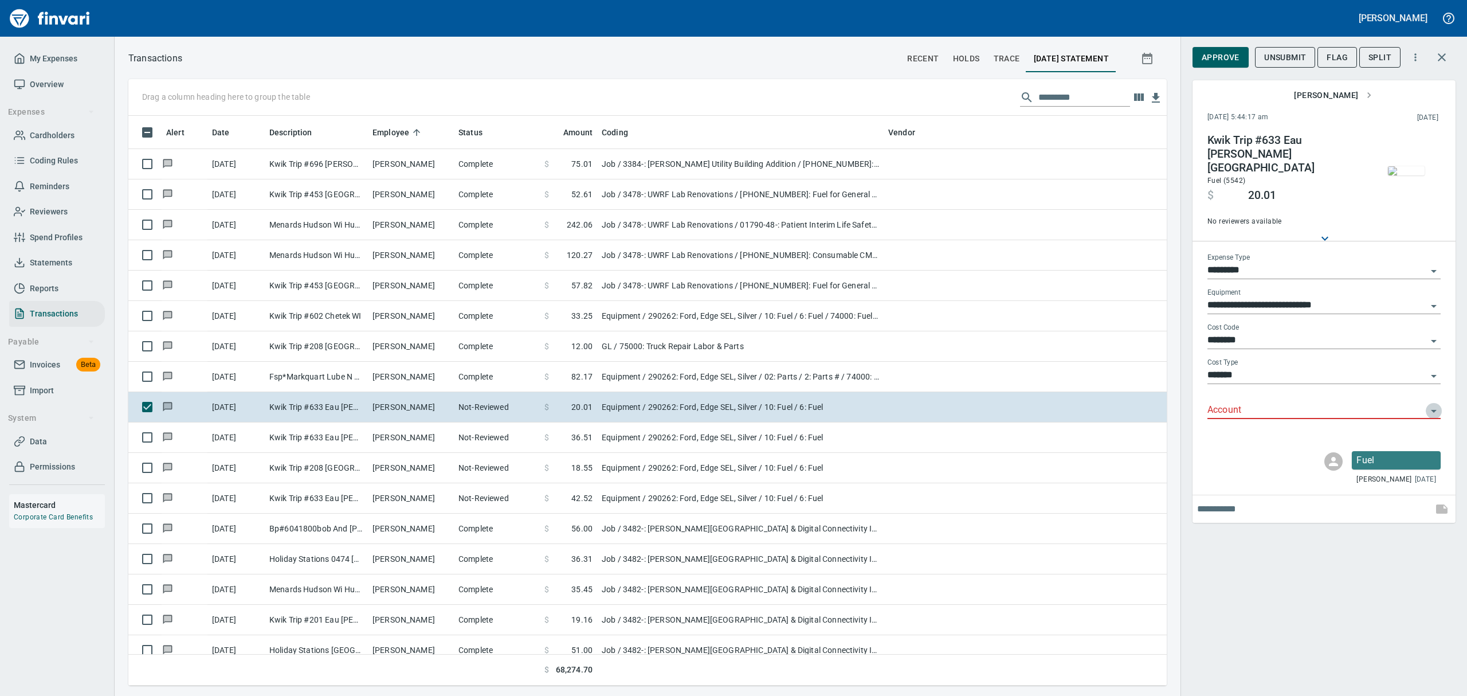
click at [1433, 410] on icon "Open" at bounding box center [1434, 411] width 6 height 3
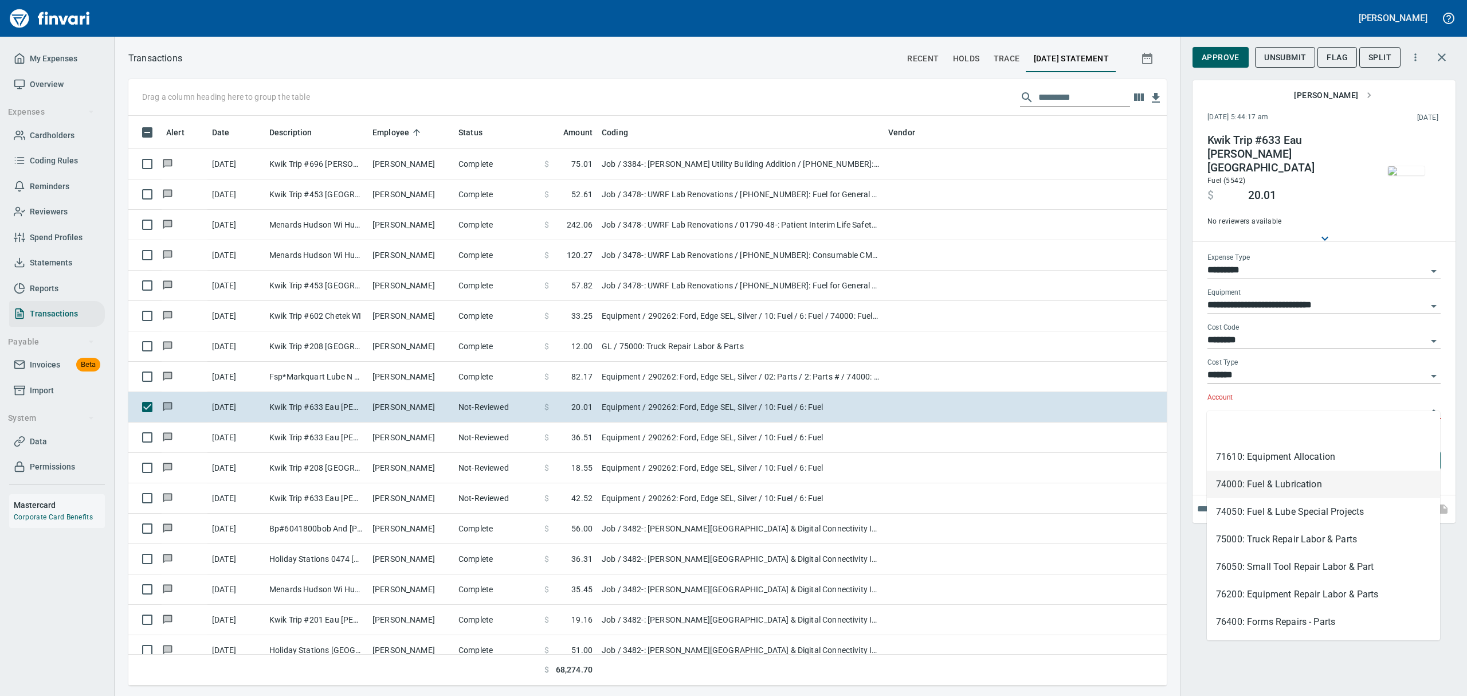
click at [1301, 480] on li "74000: Fuel & Lubrication" at bounding box center [1323, 484] width 233 height 28
type input "**********"
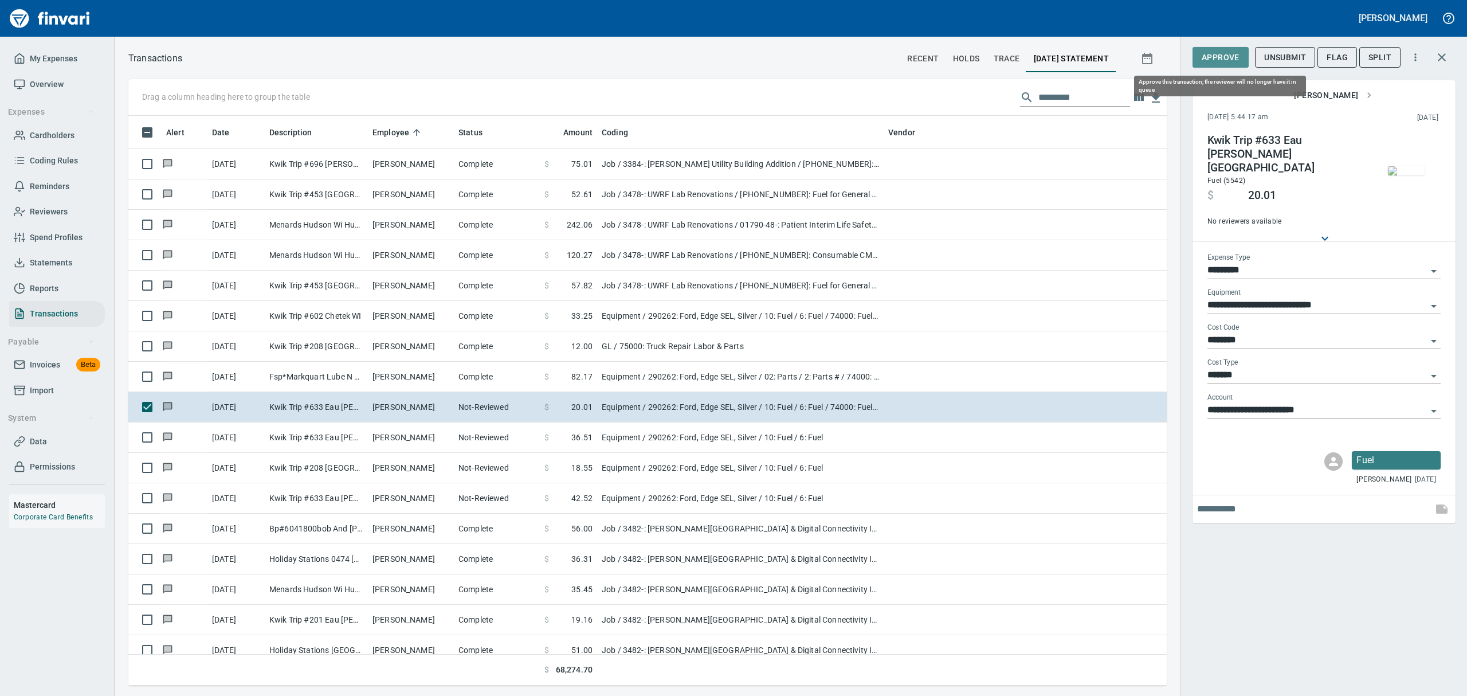
click at [1219, 62] on span "Approve" at bounding box center [1220, 57] width 38 height 14
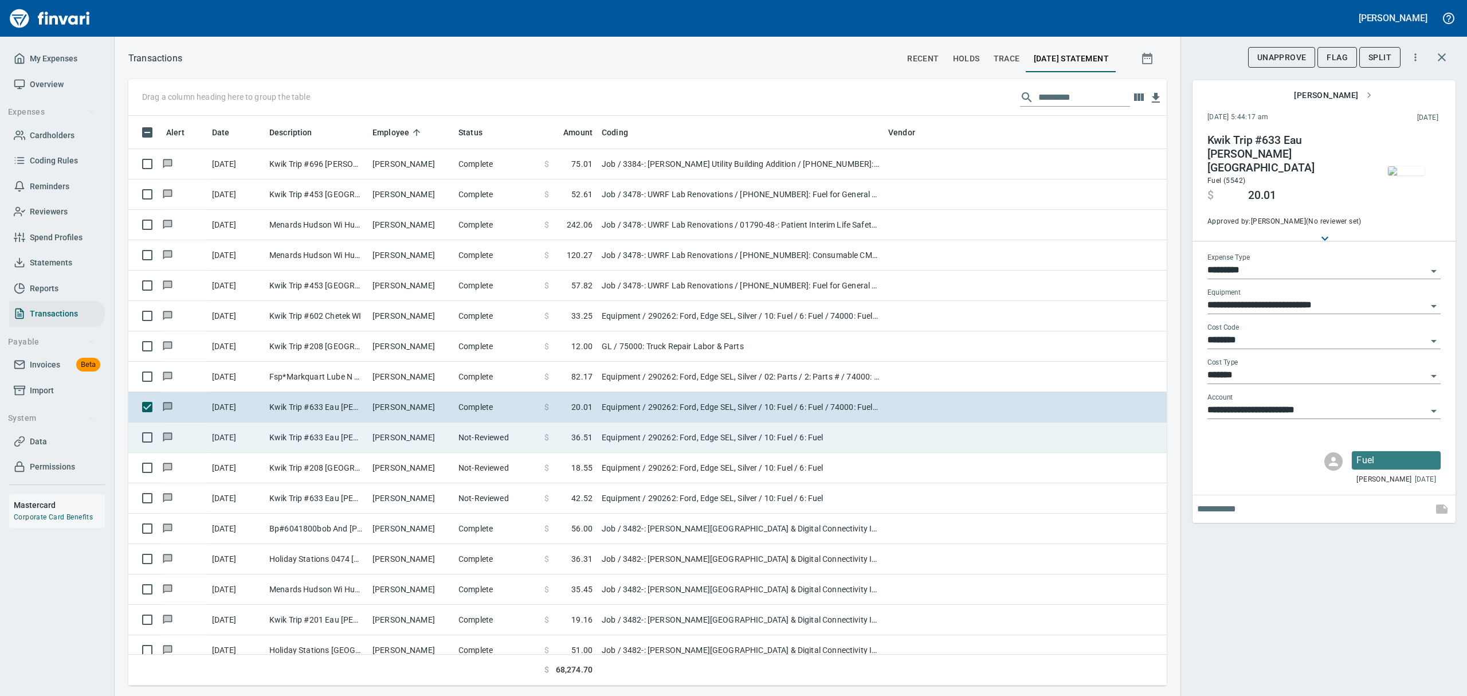
click at [321, 429] on td "Kwik Trip #633 Eau [PERSON_NAME][GEOGRAPHIC_DATA]" at bounding box center [316, 437] width 103 height 30
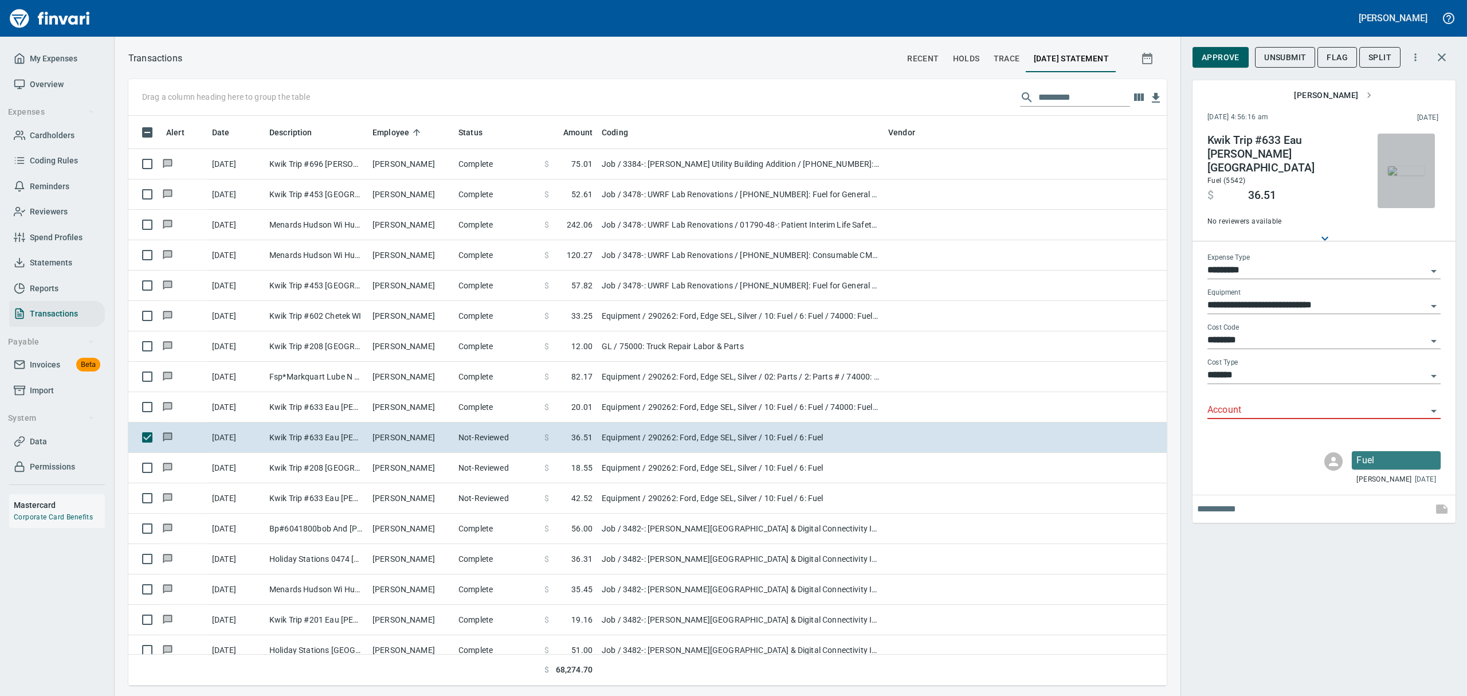
click at [1410, 175] on img "button" at bounding box center [1406, 170] width 37 height 9
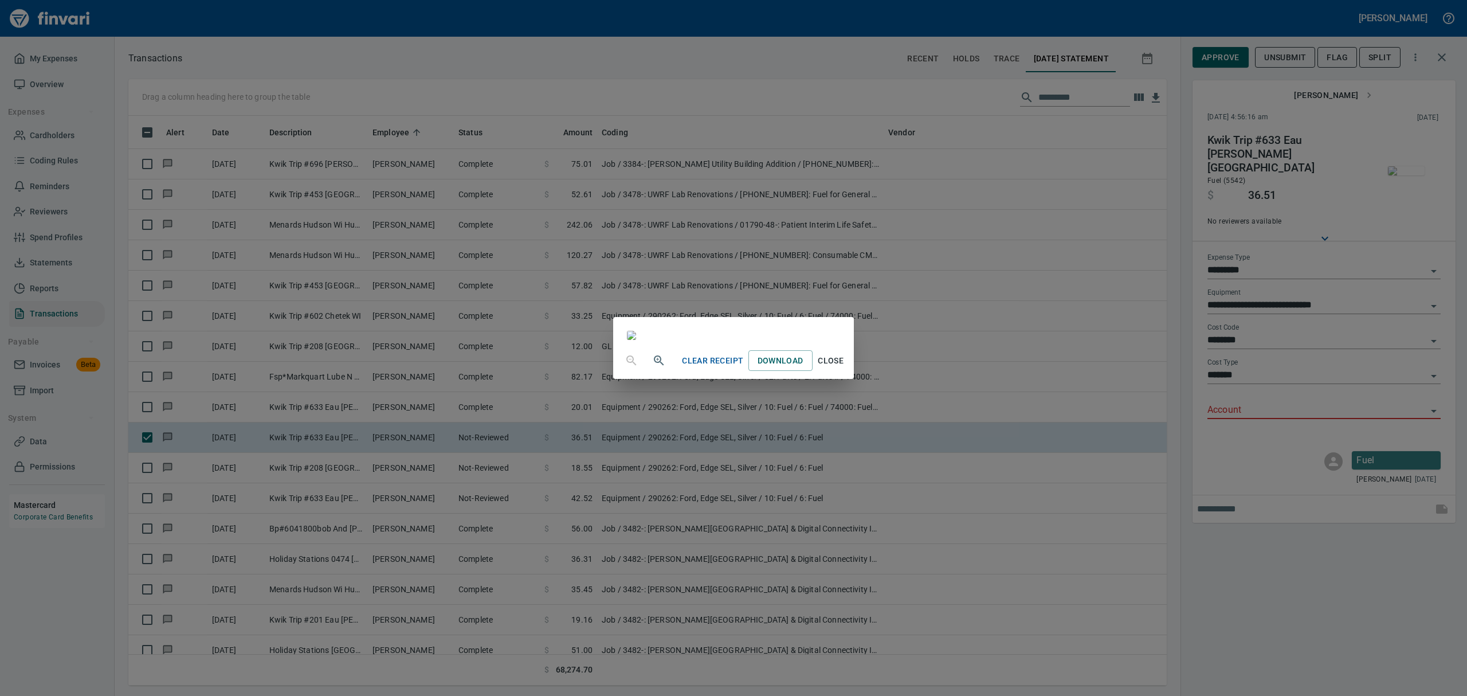
click at [845, 368] on span "Close" at bounding box center [831, 361] width 28 height 14
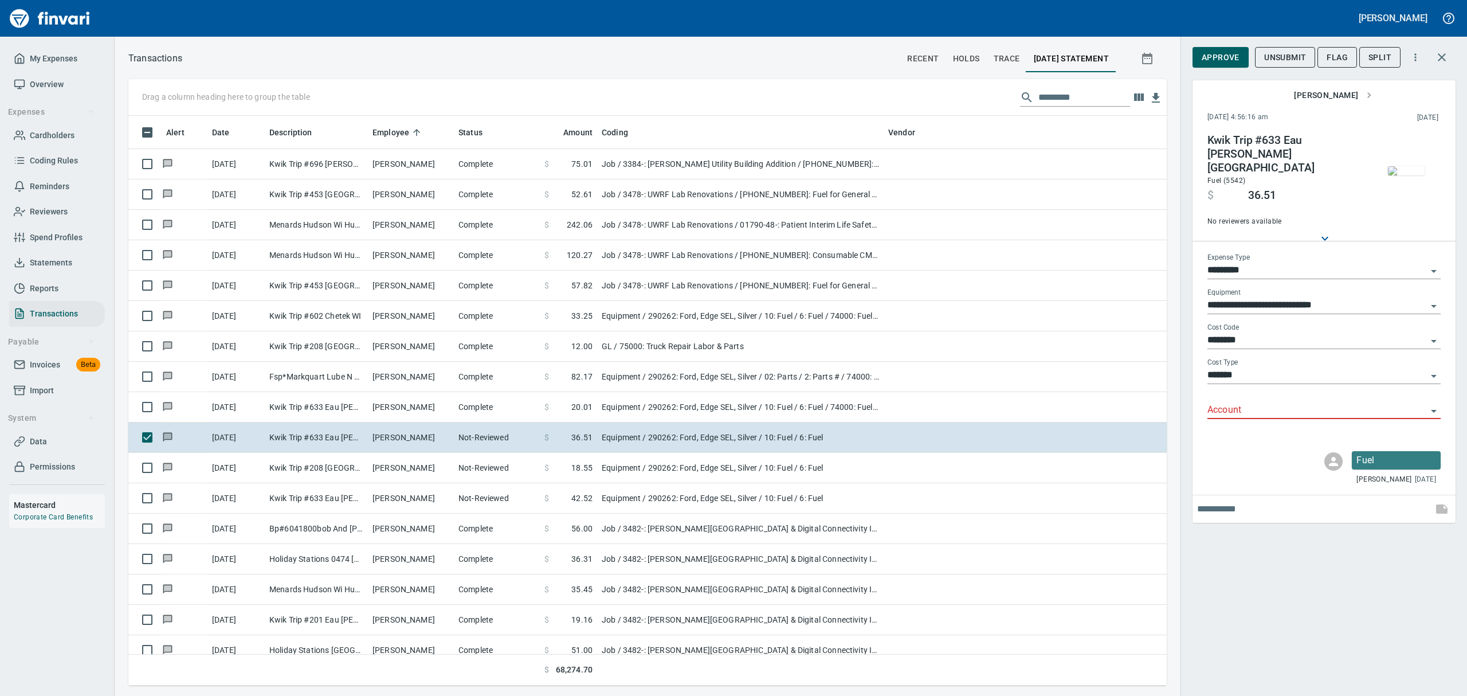
click at [1433, 410] on icon "Open" at bounding box center [1434, 411] width 6 height 3
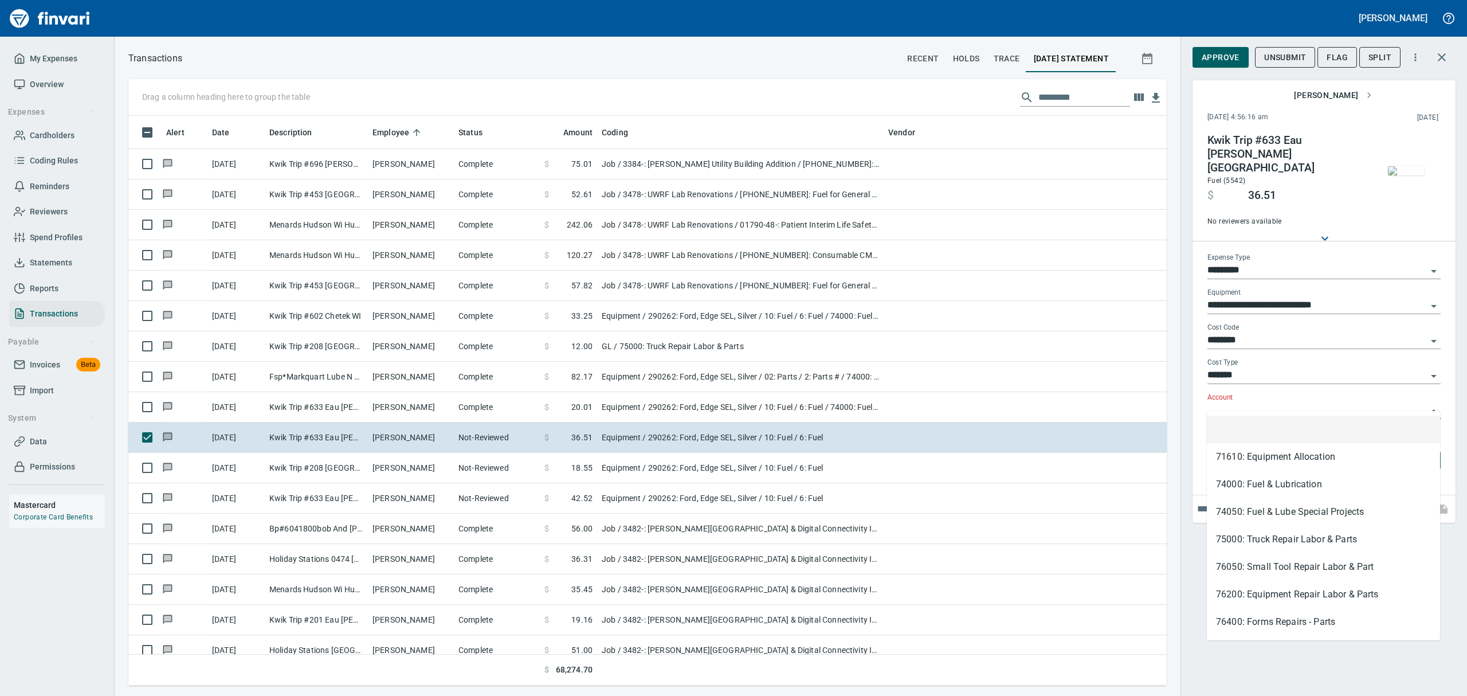
scroll to position [557, 1012]
click at [1233, 484] on li "74000: Fuel & Lubrication" at bounding box center [1323, 484] width 233 height 28
type input "**********"
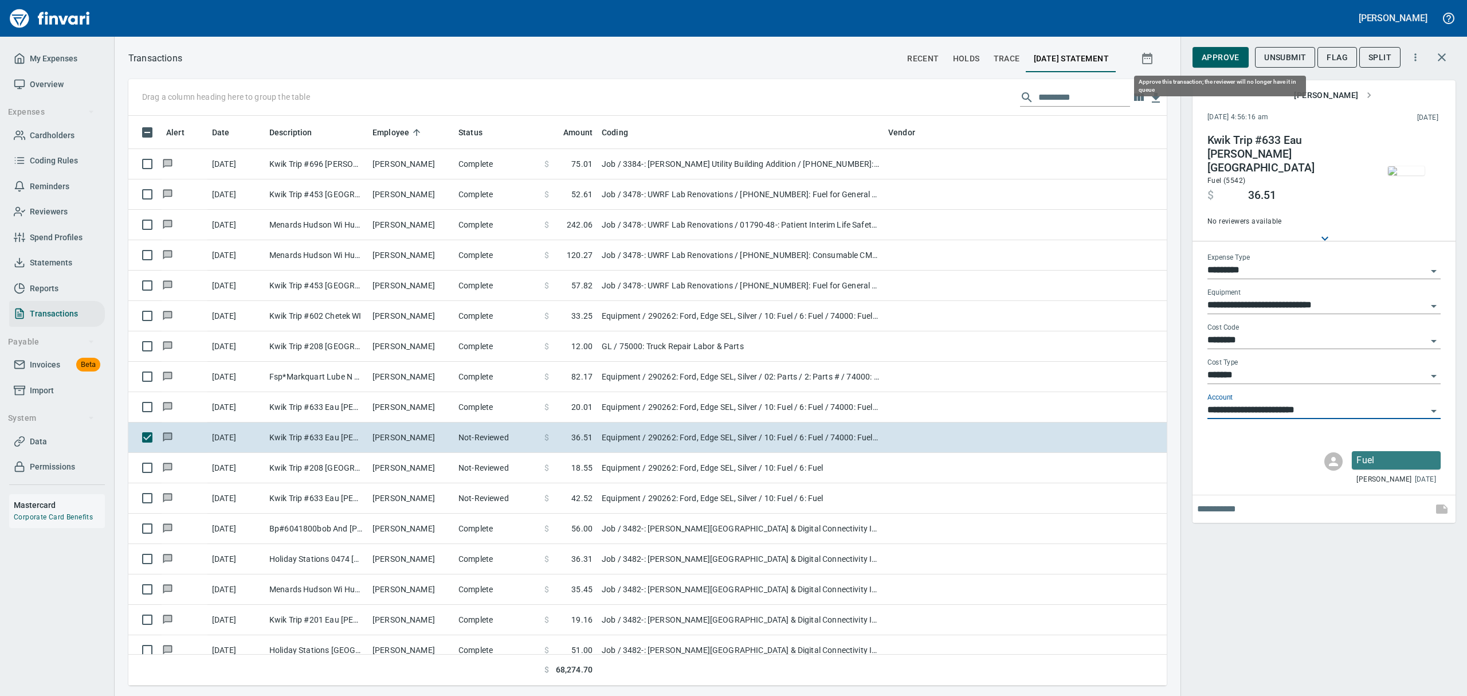
click at [1224, 53] on span "Approve" at bounding box center [1220, 57] width 38 height 14
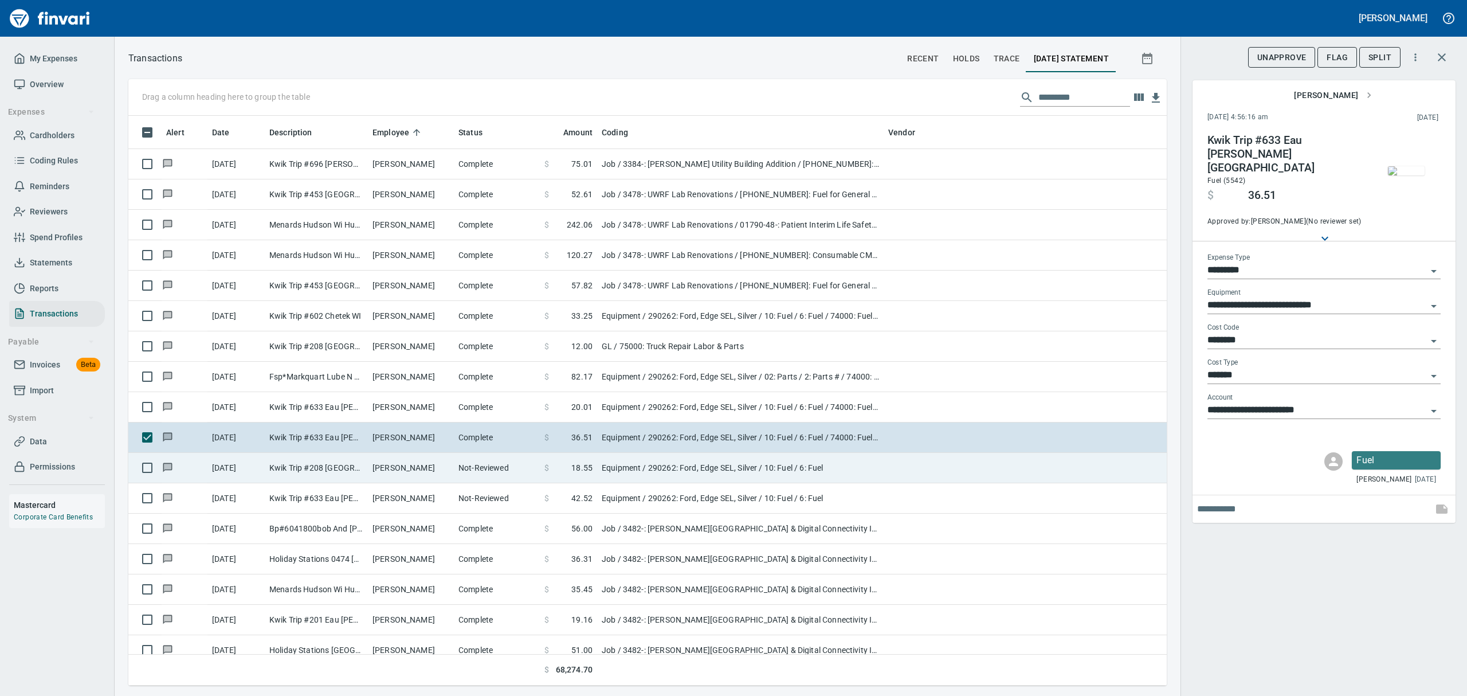
click at [309, 468] on td "Kwik Trip #208 [GEOGRAPHIC_DATA] [GEOGRAPHIC_DATA]" at bounding box center [316, 468] width 103 height 30
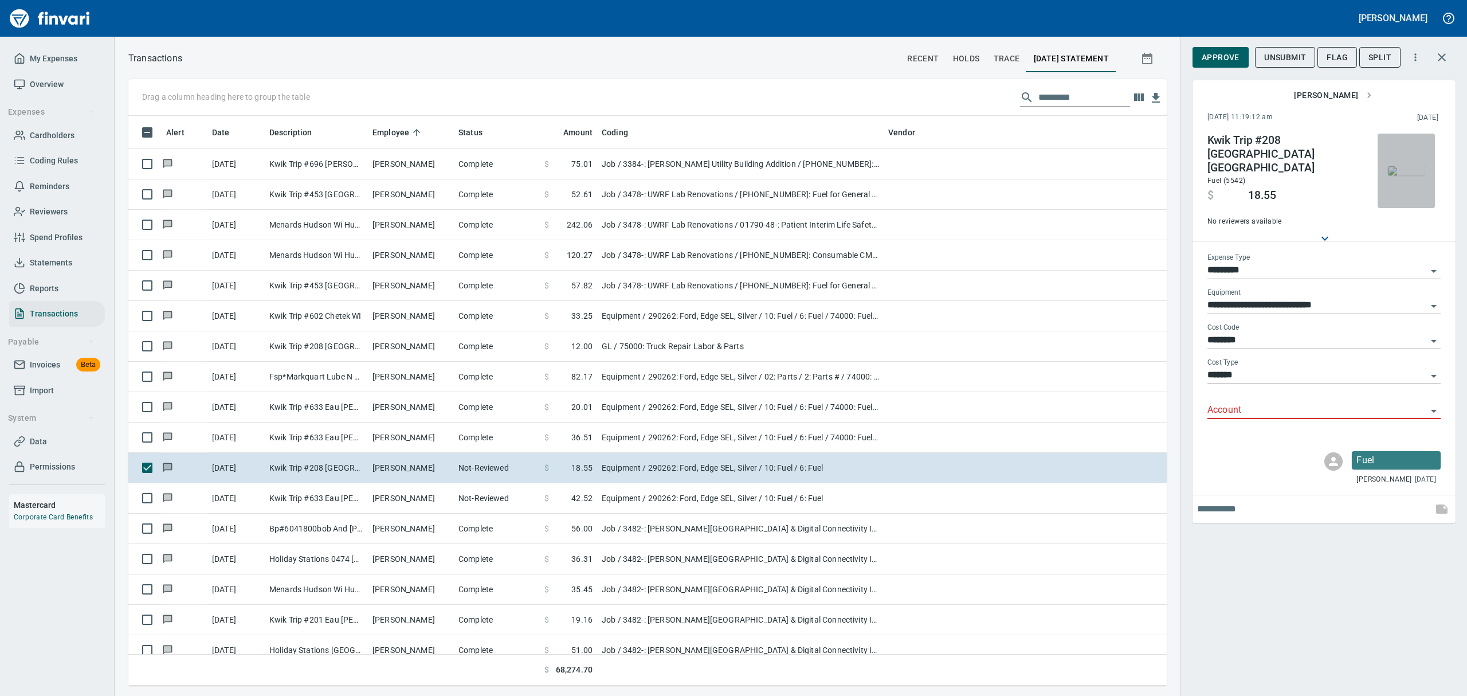
click at [1417, 175] on img "button" at bounding box center [1406, 170] width 37 height 9
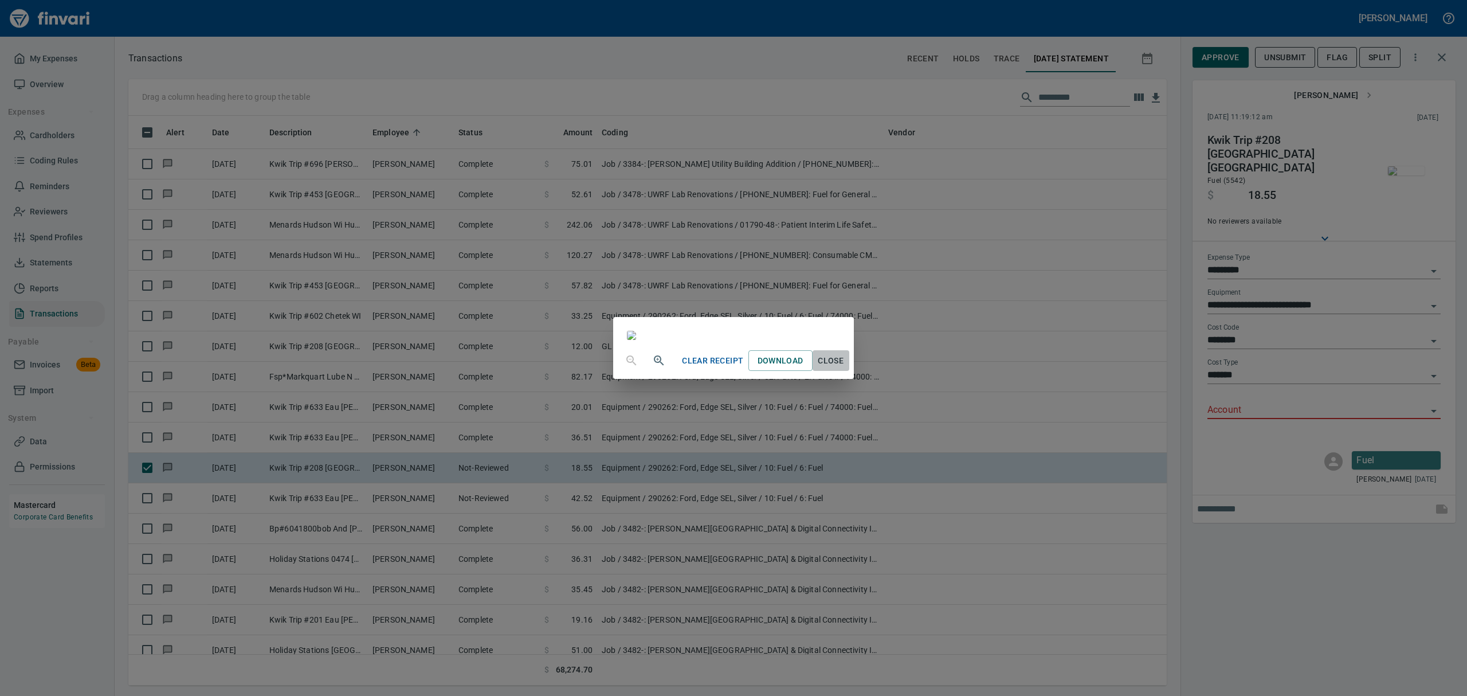
click at [845, 368] on span "Close" at bounding box center [831, 361] width 28 height 14
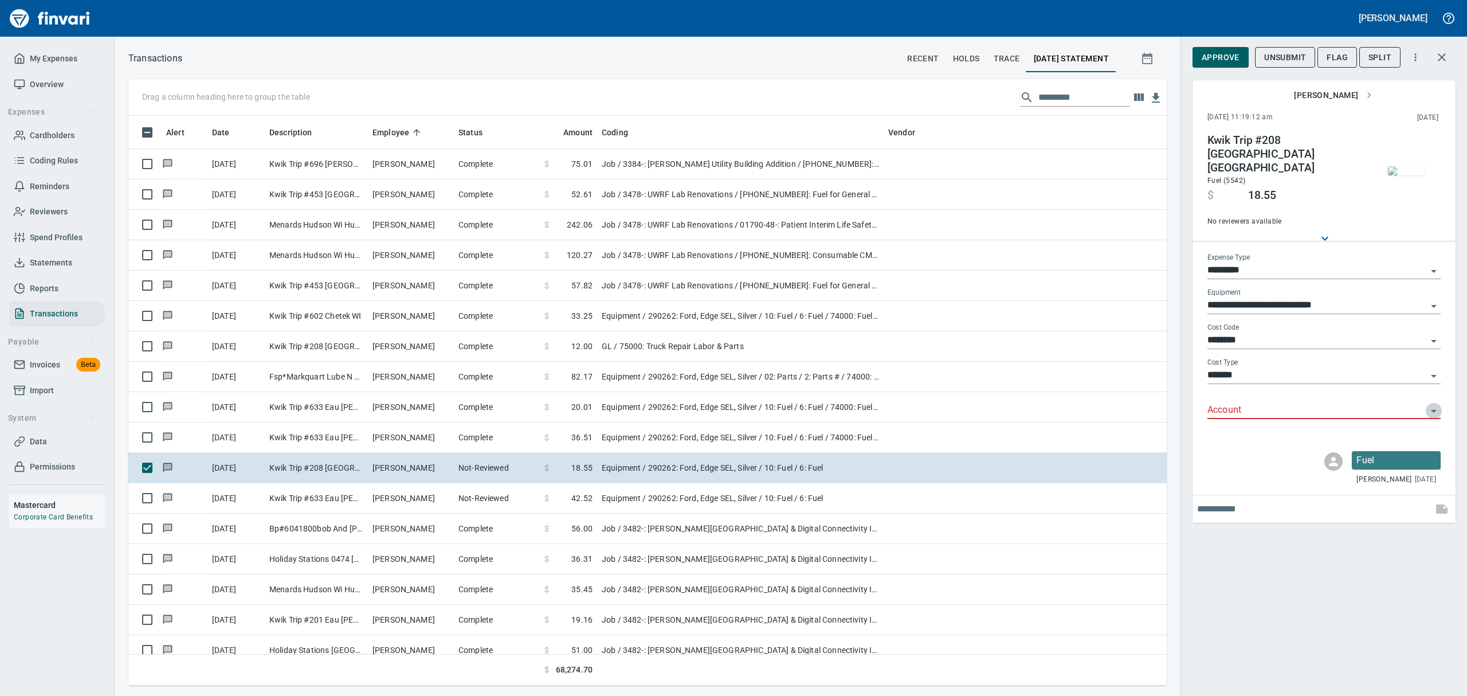
click at [1431, 410] on icon "Open" at bounding box center [1434, 411] width 6 height 3
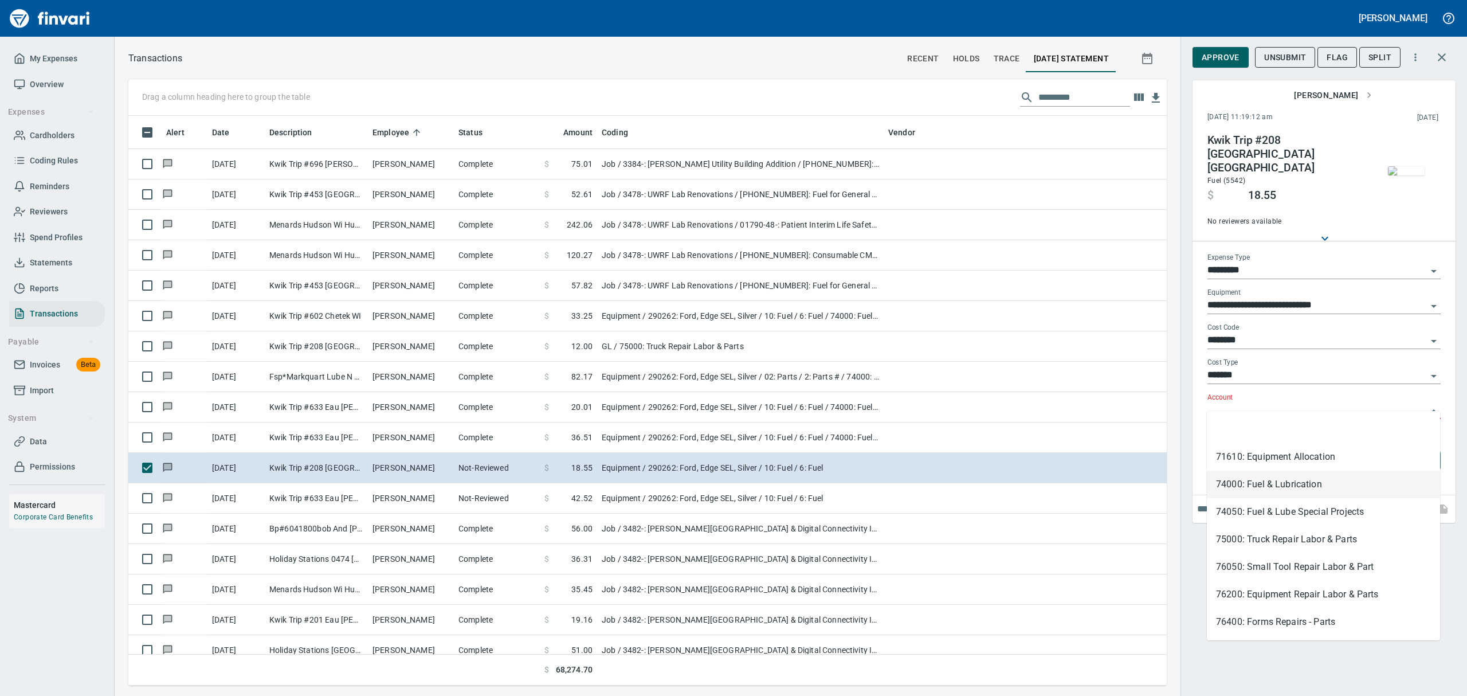
click at [1255, 486] on li "74000: Fuel & Lubrication" at bounding box center [1323, 484] width 233 height 28
type input "**********"
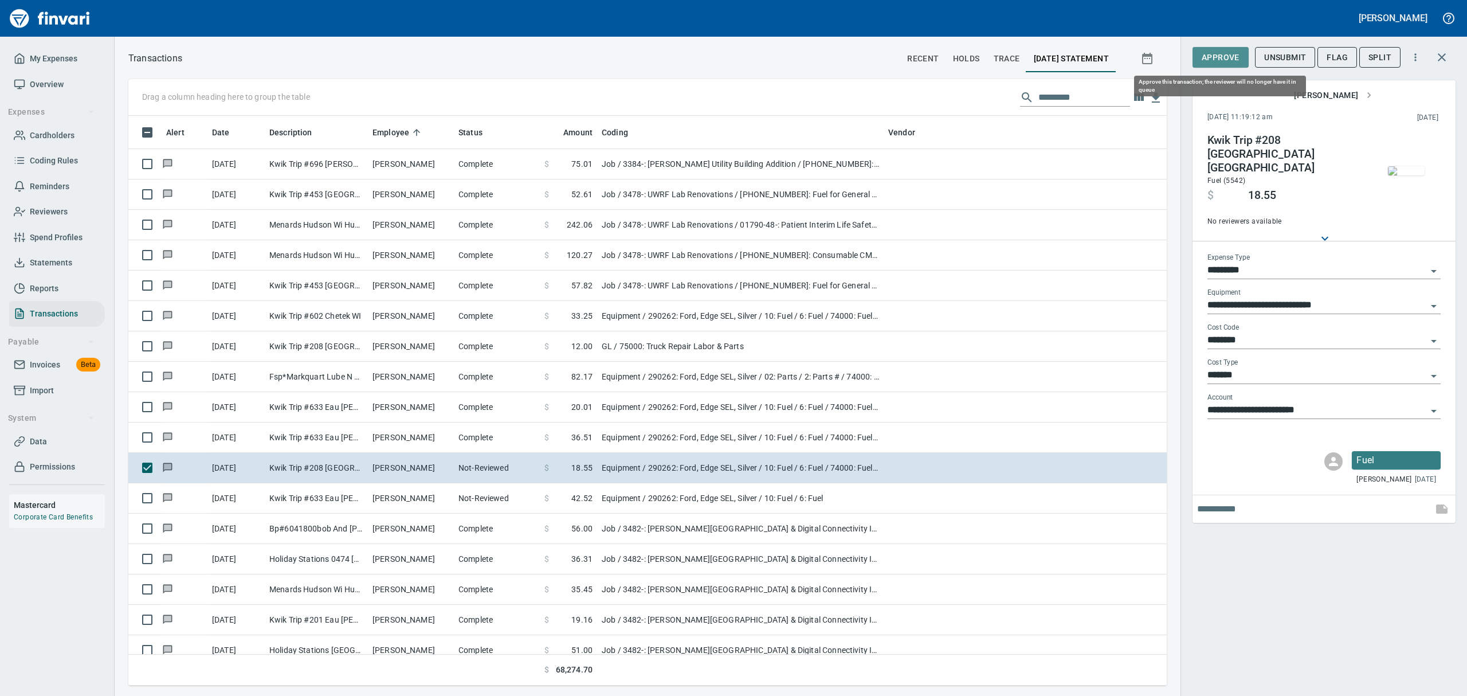
click at [1239, 60] on button "Approve" at bounding box center [1220, 57] width 56 height 21
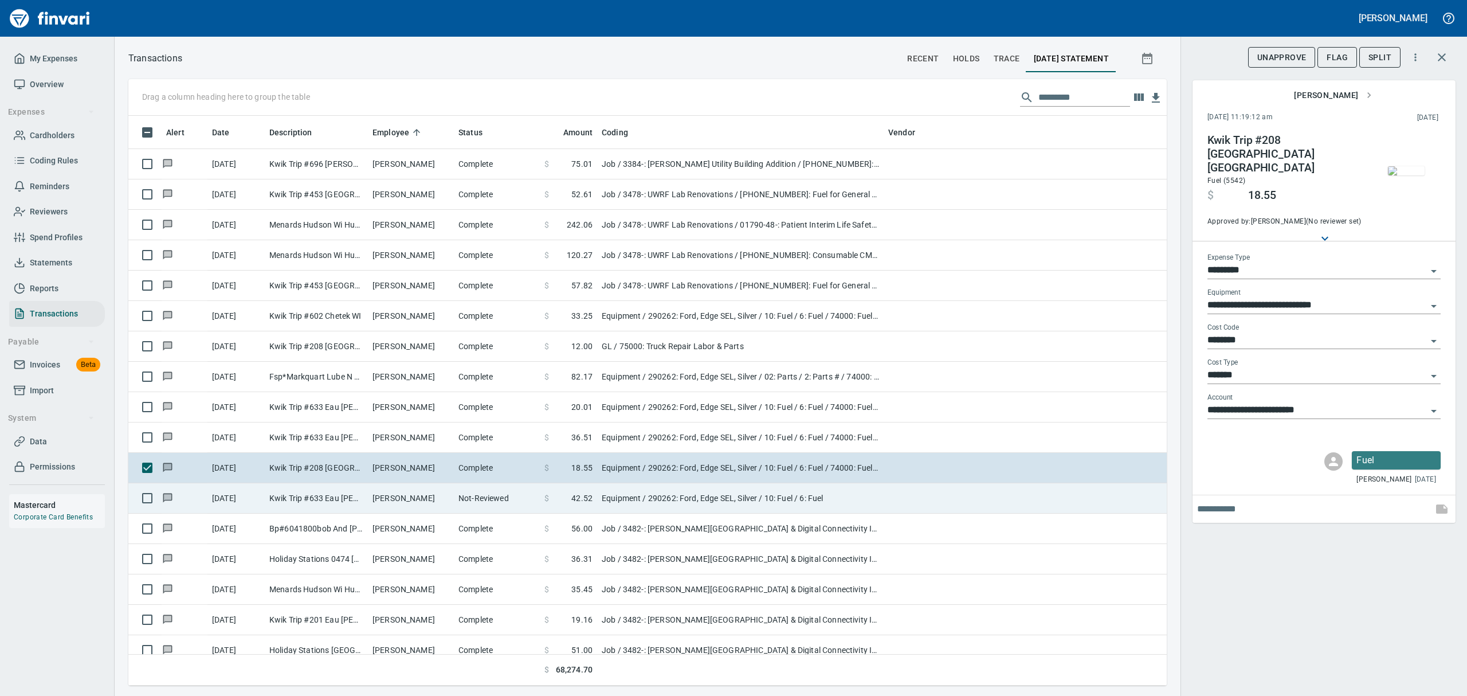
click at [383, 496] on td "[PERSON_NAME]" at bounding box center [411, 498] width 86 height 30
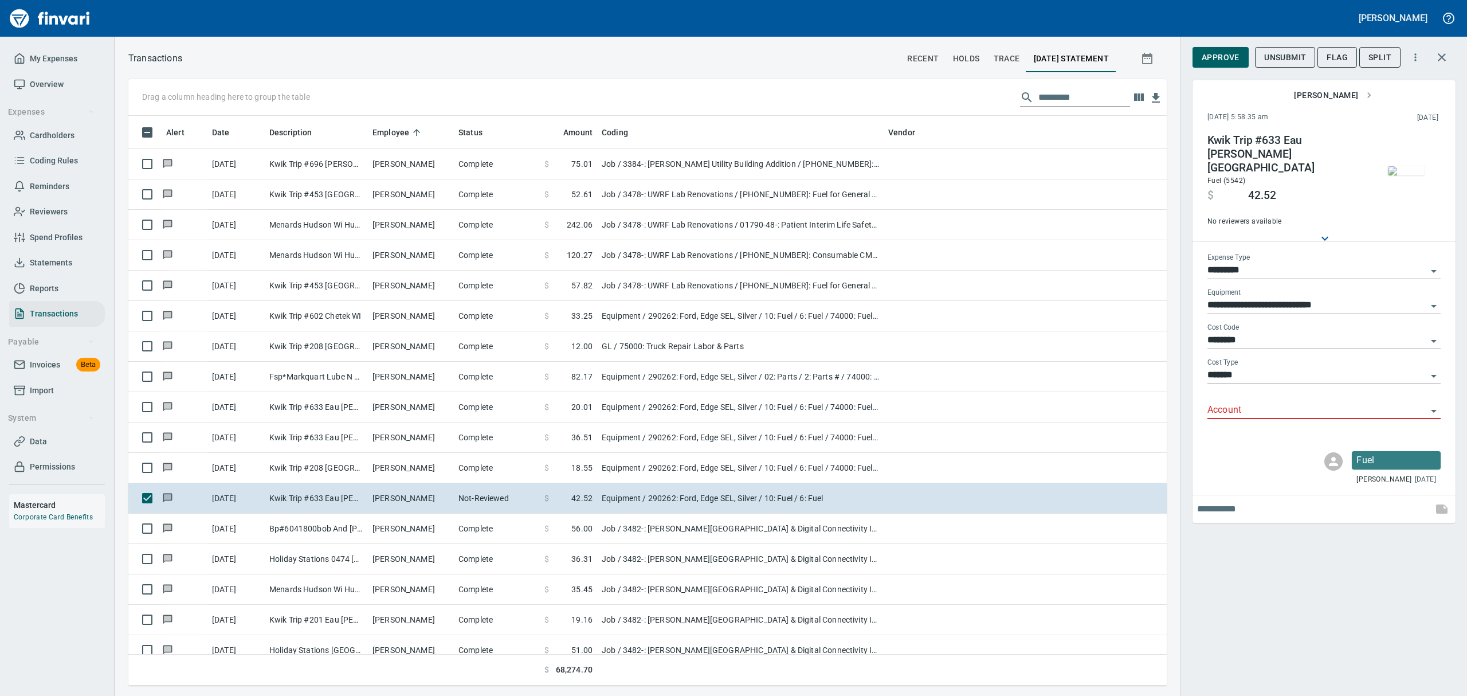
click at [1403, 175] on img "button" at bounding box center [1406, 170] width 37 height 9
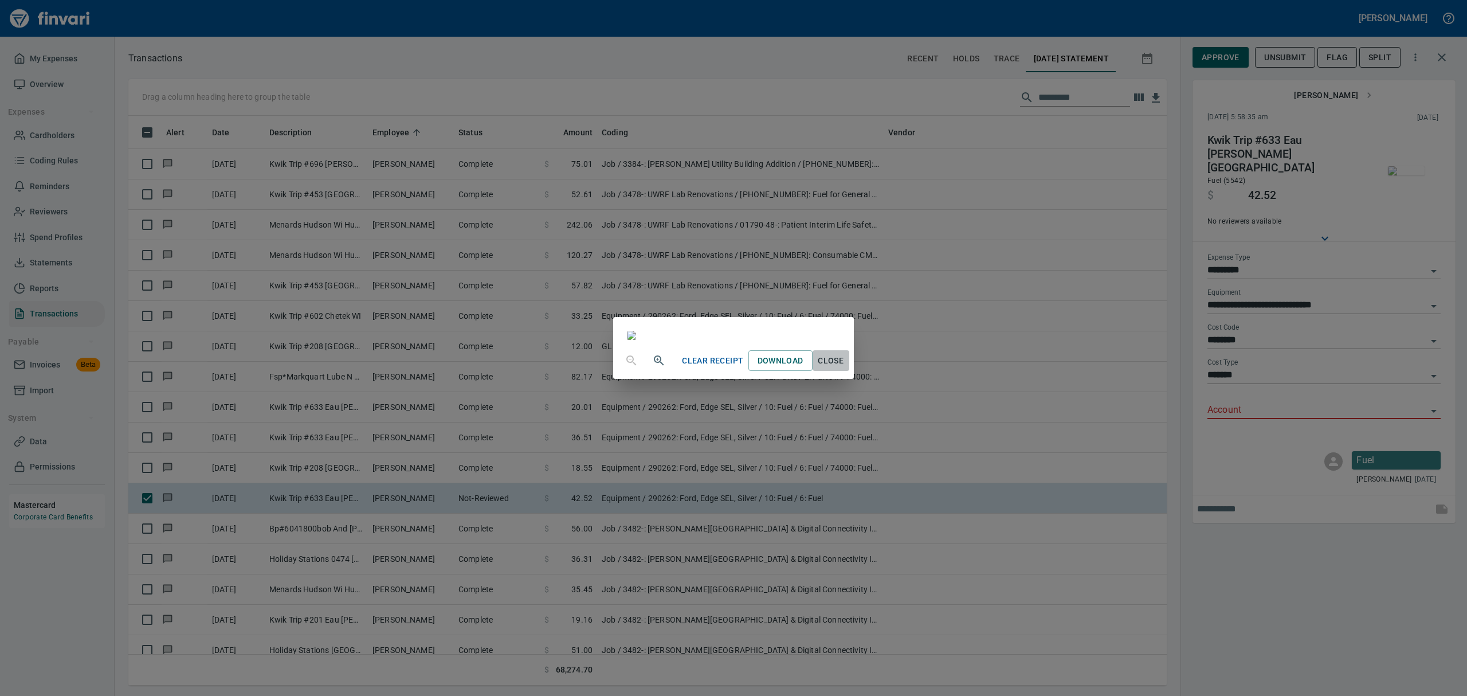
click at [845, 368] on span "Close" at bounding box center [831, 361] width 28 height 14
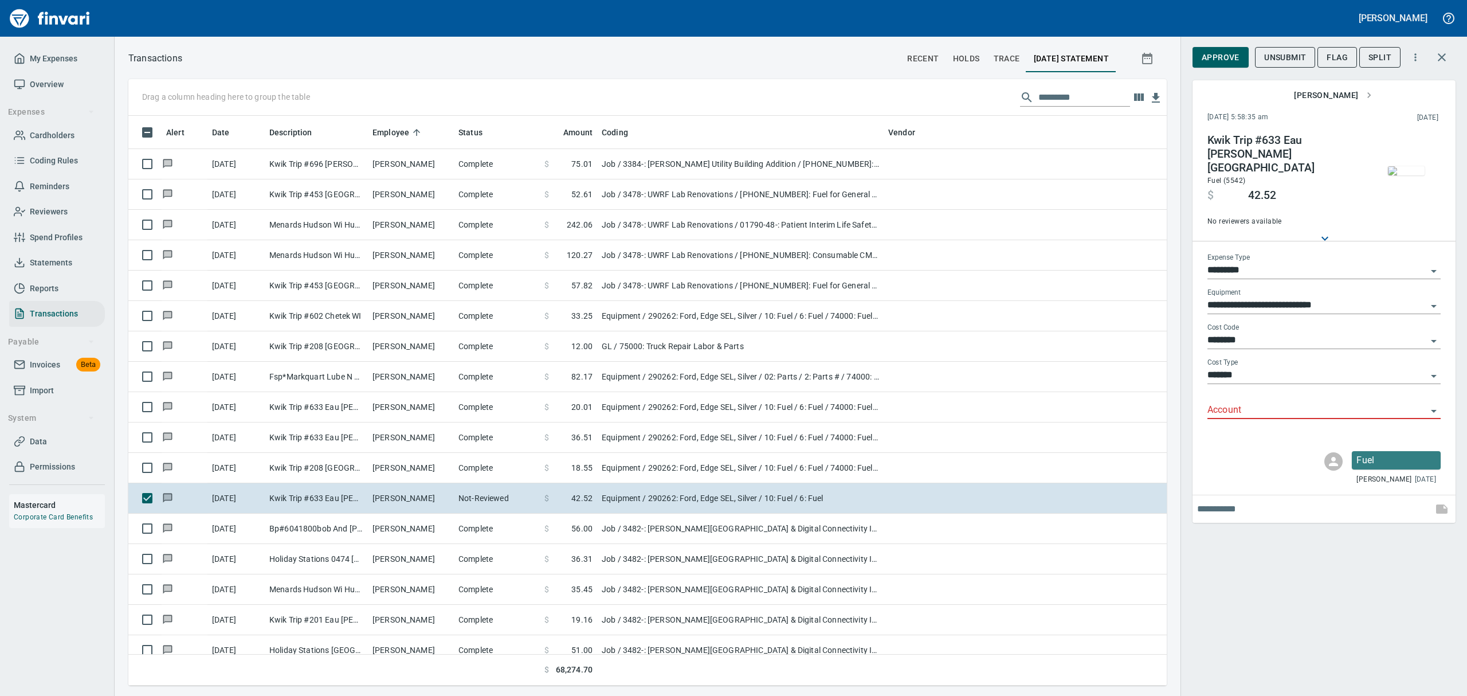
scroll to position [557, 1012]
click at [1220, 60] on span "Approve" at bounding box center [1220, 57] width 38 height 14
click at [1432, 404] on icon "Open" at bounding box center [1434, 411] width 14 height 14
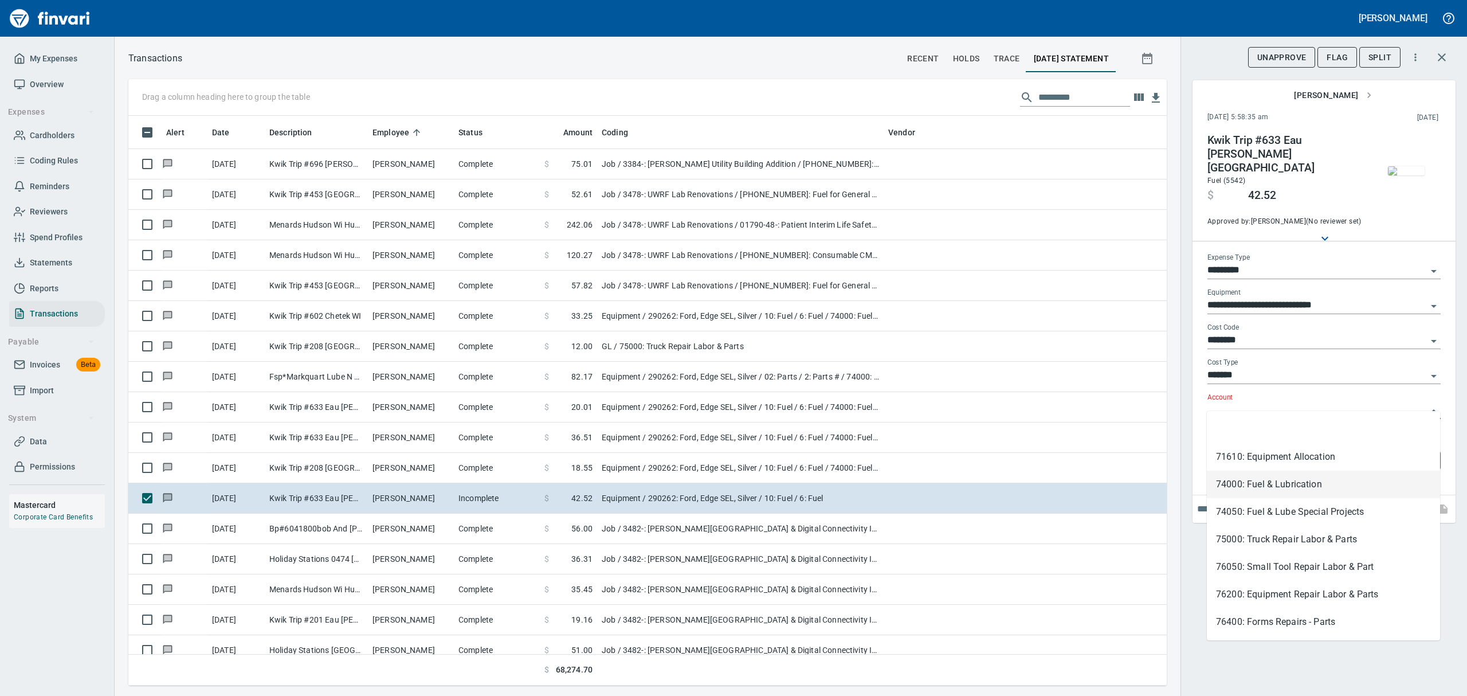
click at [1293, 482] on li "74000: Fuel & Lubrication" at bounding box center [1323, 484] width 233 height 28
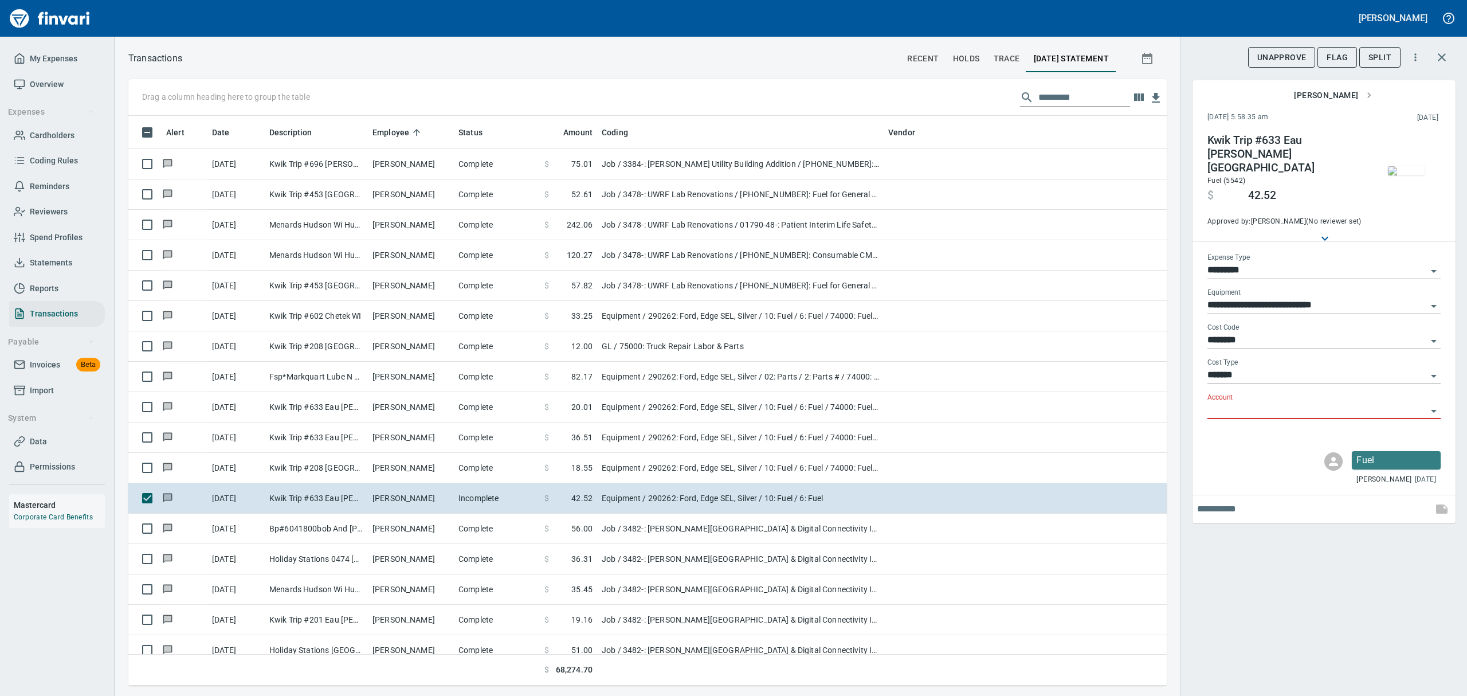
type input "**********"
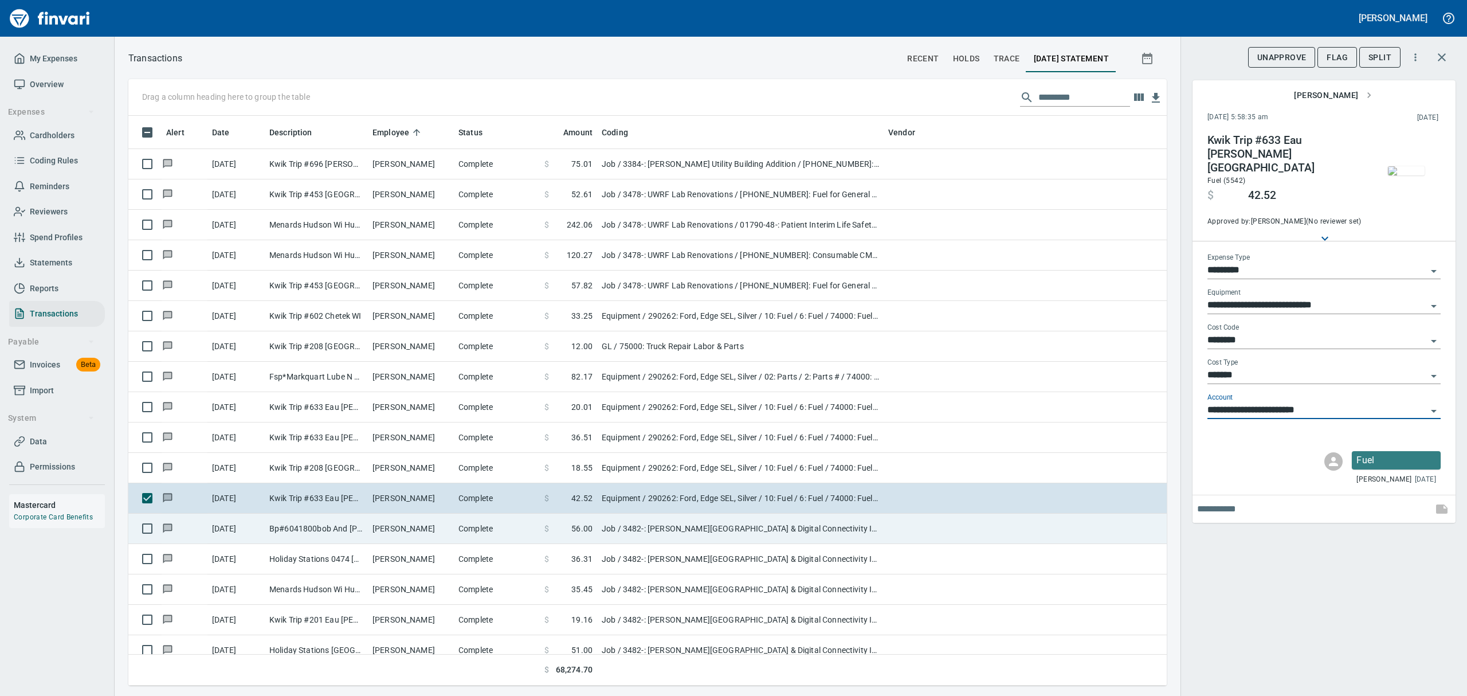
click at [307, 532] on td "Bp#6041800bob And [PERSON_NAME] [GEOGRAPHIC_DATA]" at bounding box center [316, 528] width 103 height 30
type input "***"
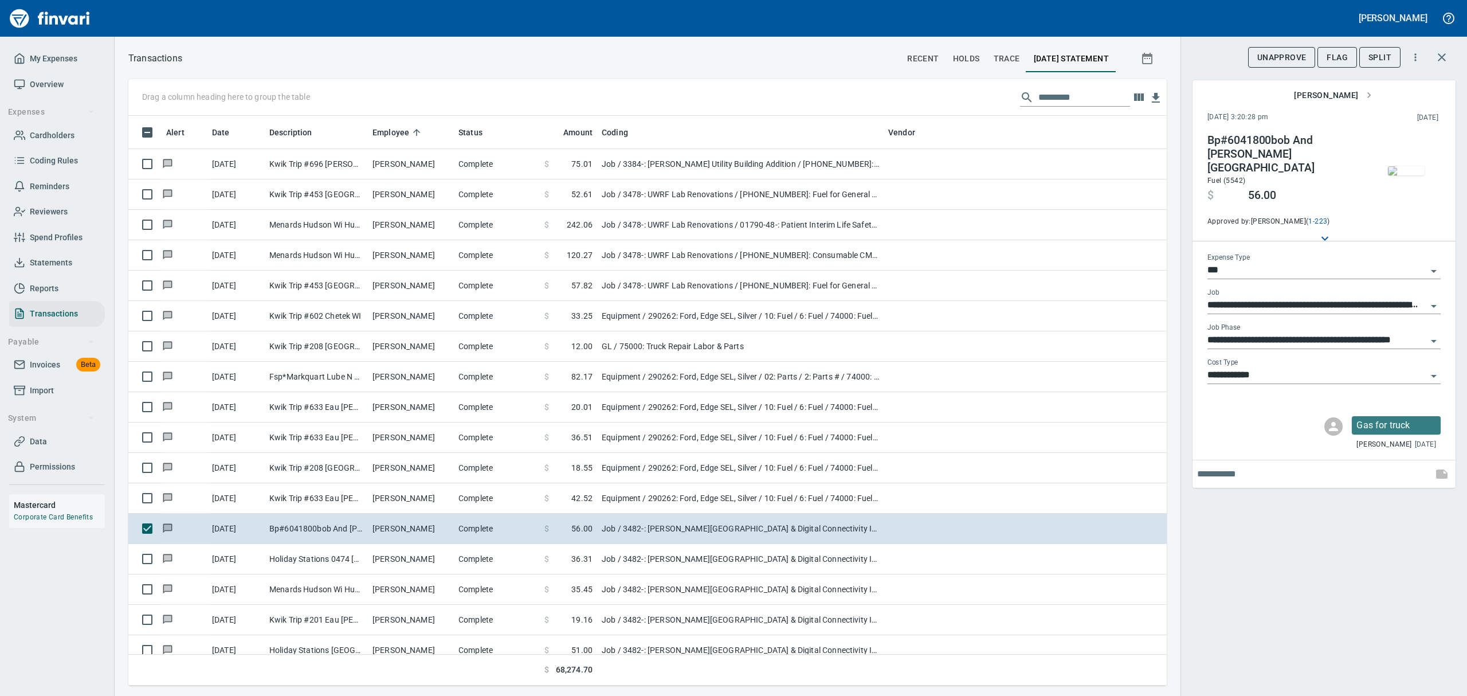
click at [1412, 172] on img "button" at bounding box center [1406, 170] width 37 height 9
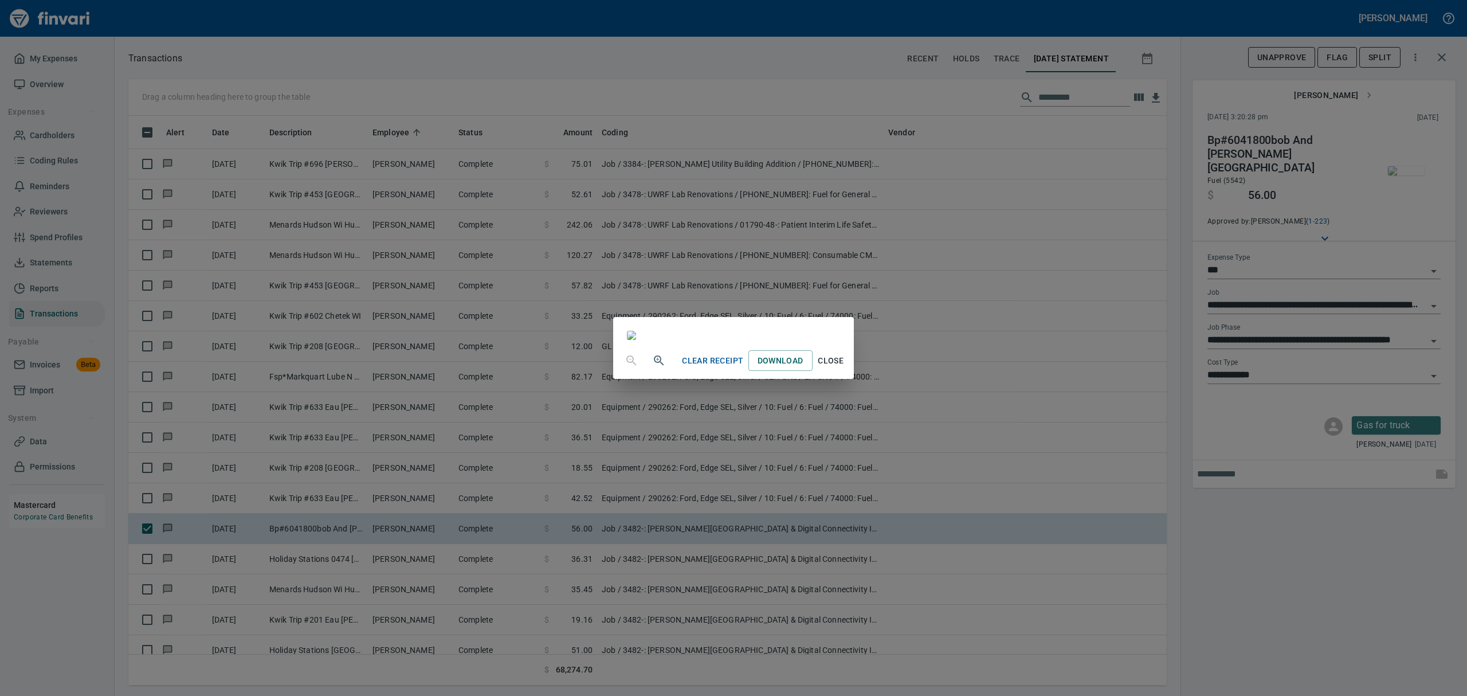
click at [845, 368] on span "Close" at bounding box center [831, 361] width 28 height 14
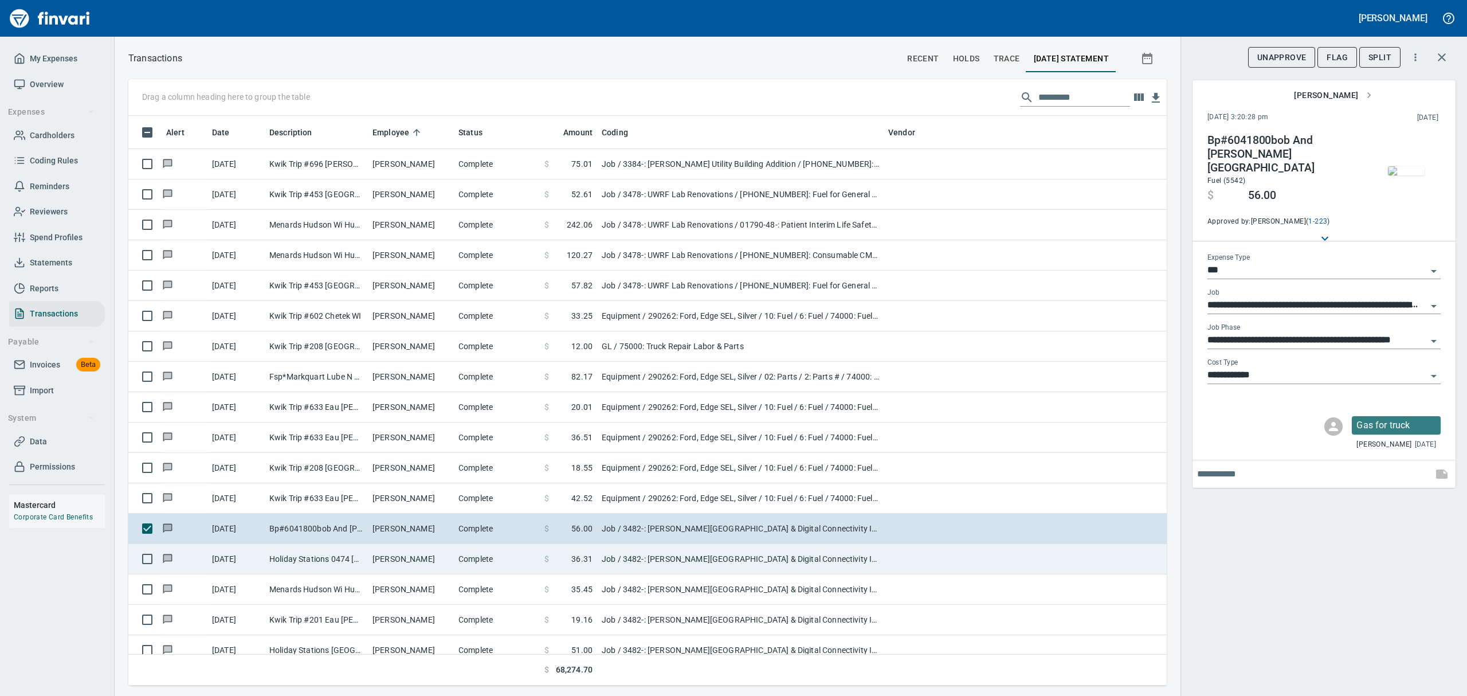
click at [314, 555] on td "Holiday Stations 0474 [GEOGRAPHIC_DATA]" at bounding box center [316, 559] width 103 height 30
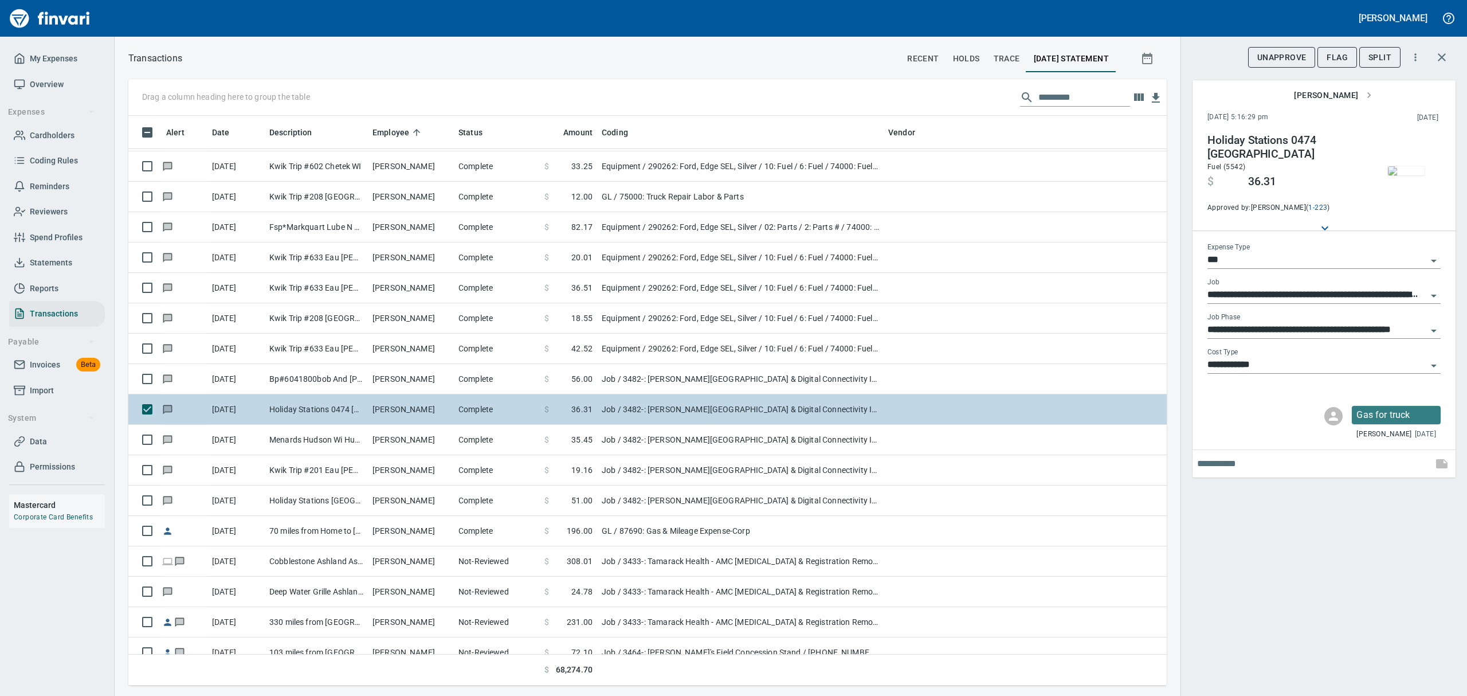
scroll to position [13598, 0]
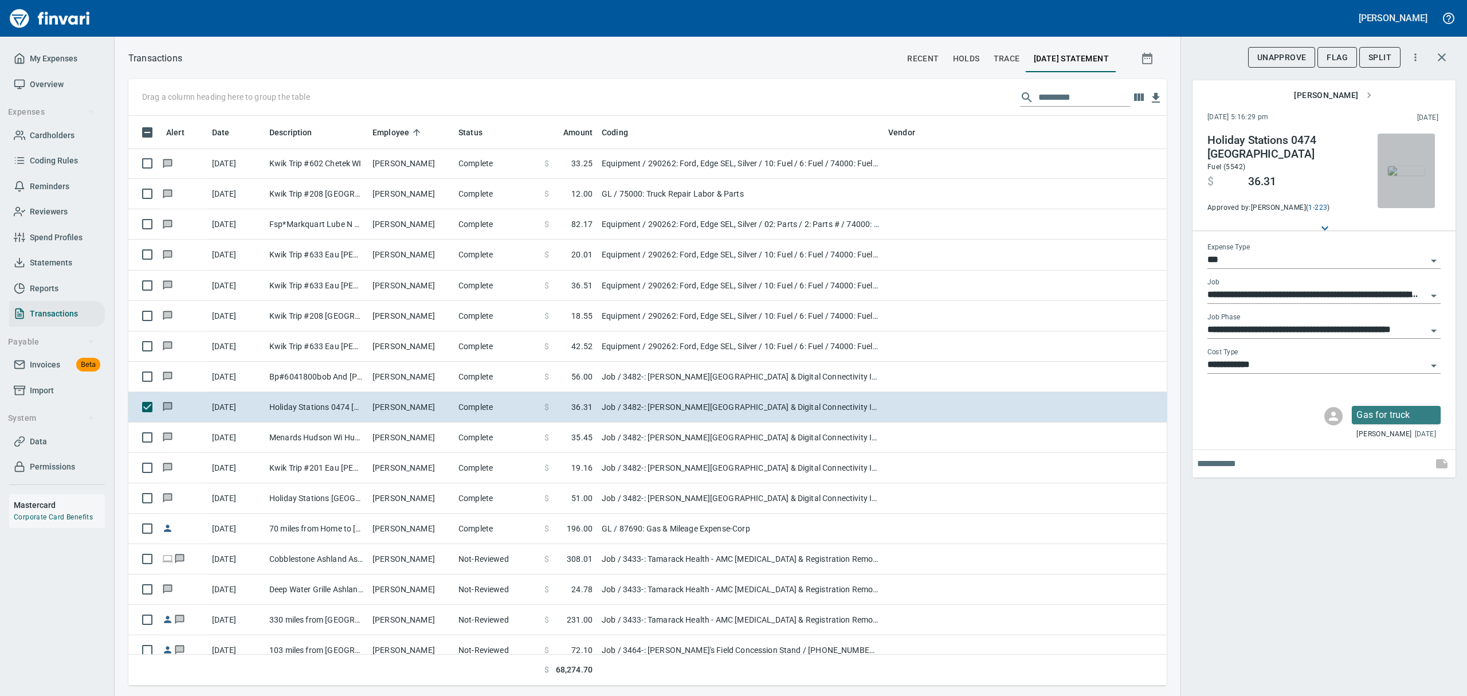
click at [1409, 172] on img "button" at bounding box center [1406, 170] width 37 height 9
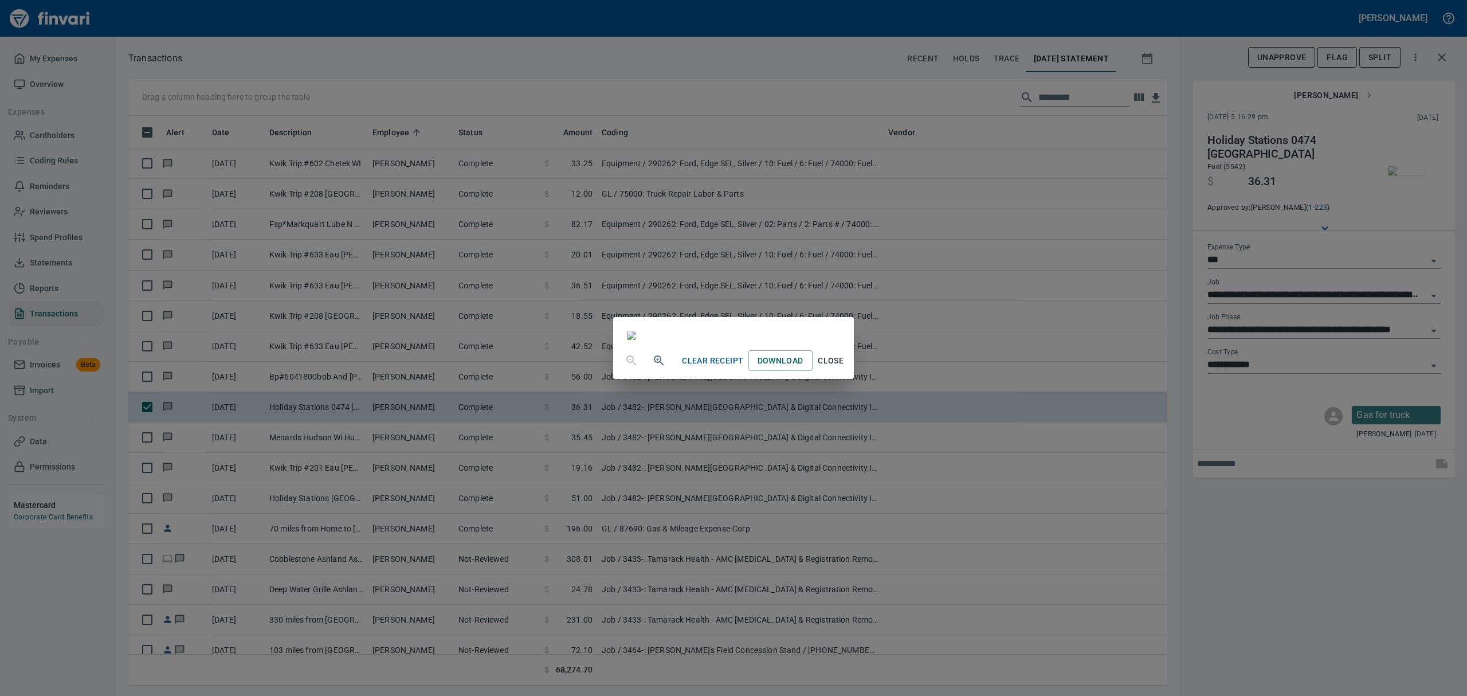
click at [845, 368] on span "Close" at bounding box center [831, 361] width 28 height 14
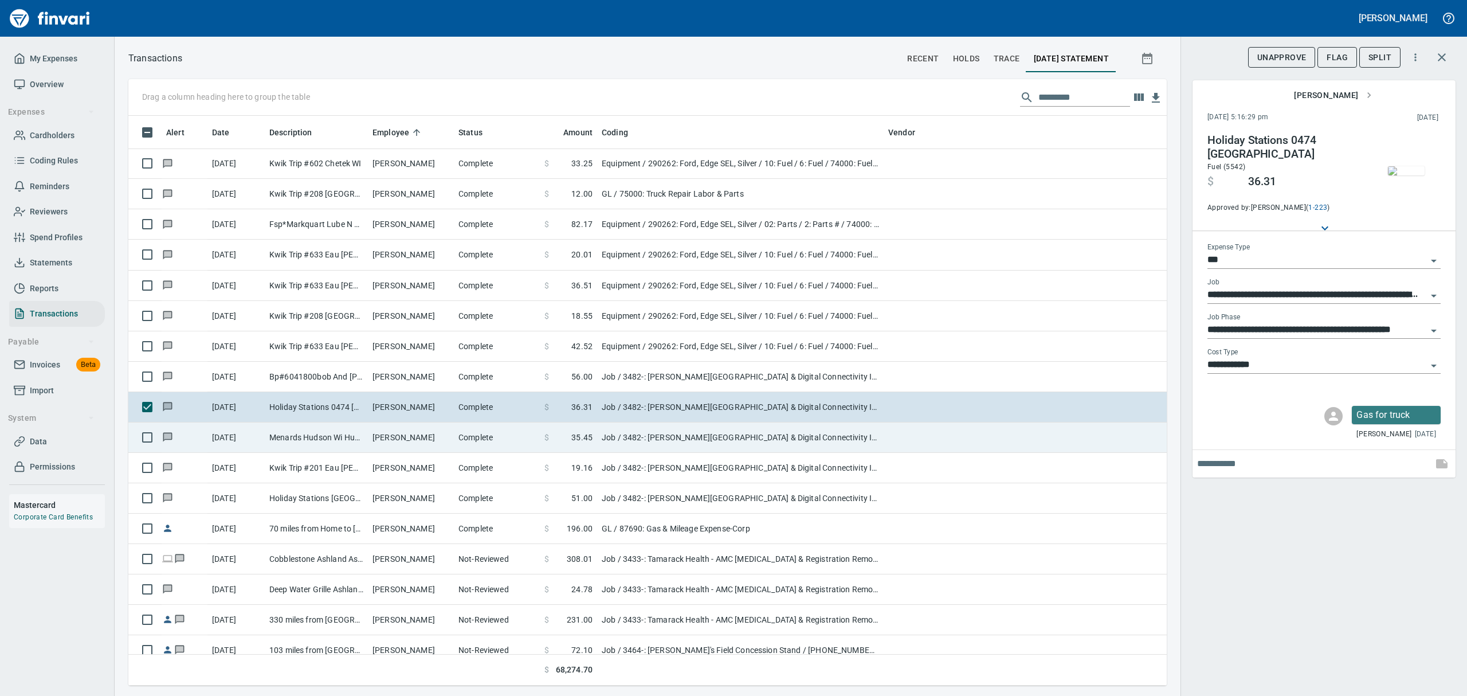
click at [325, 441] on td "Menards Hudson Wi Hudson [GEOGRAPHIC_DATA]" at bounding box center [316, 437] width 103 height 30
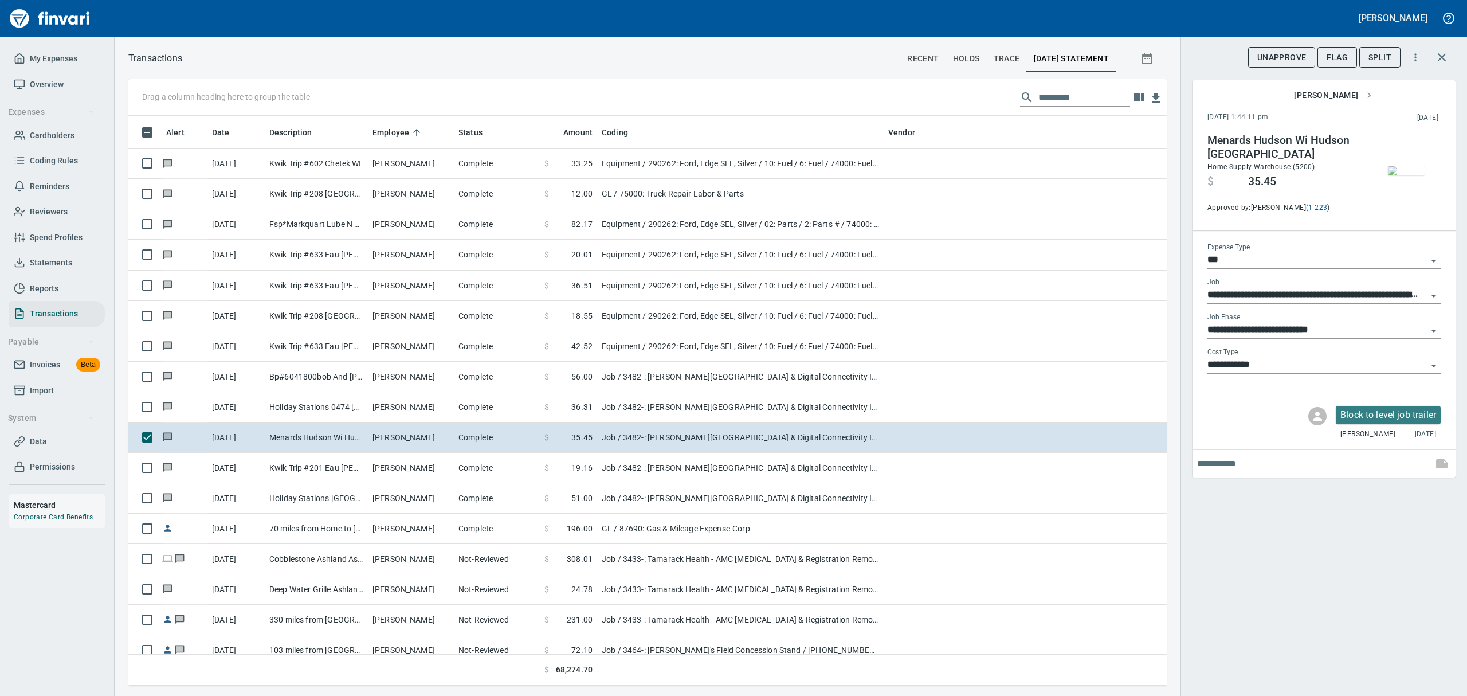
click at [1421, 175] on img "button" at bounding box center [1406, 170] width 37 height 9
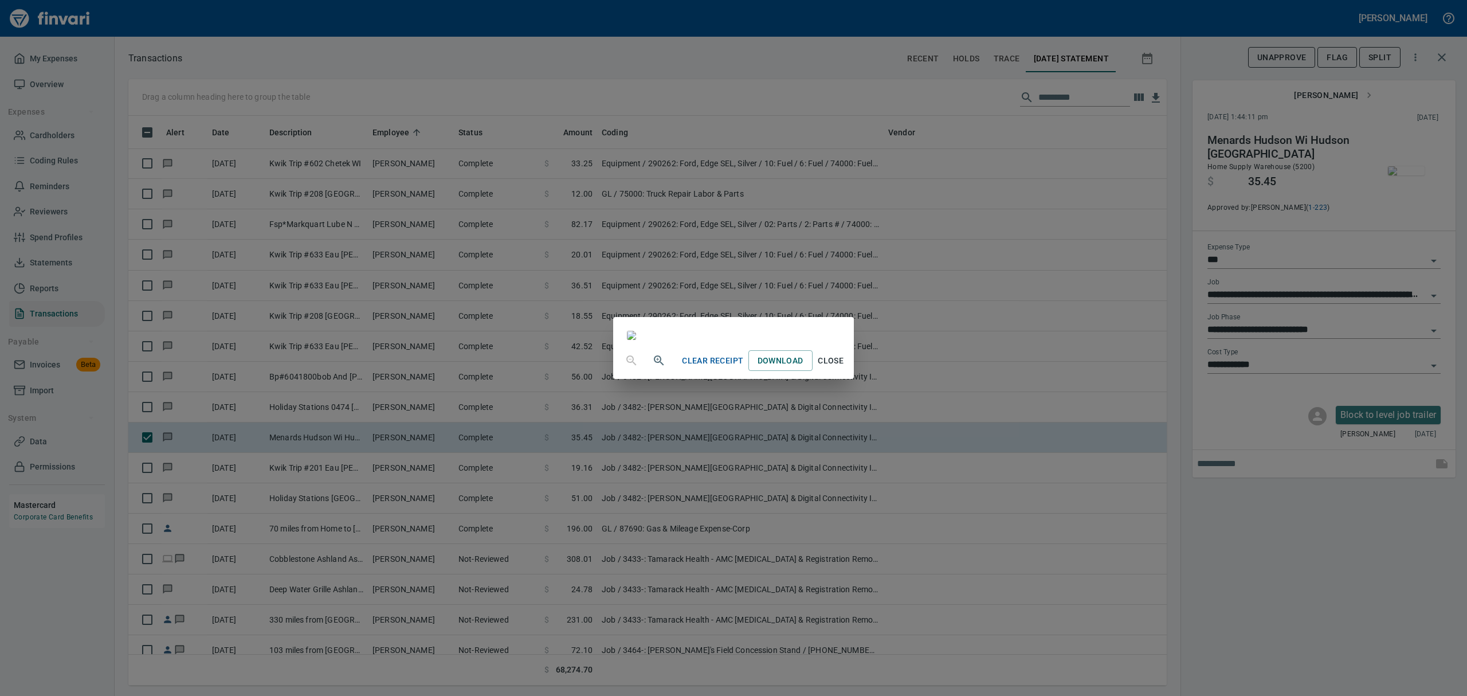
click at [845, 368] on span "Close" at bounding box center [831, 361] width 28 height 14
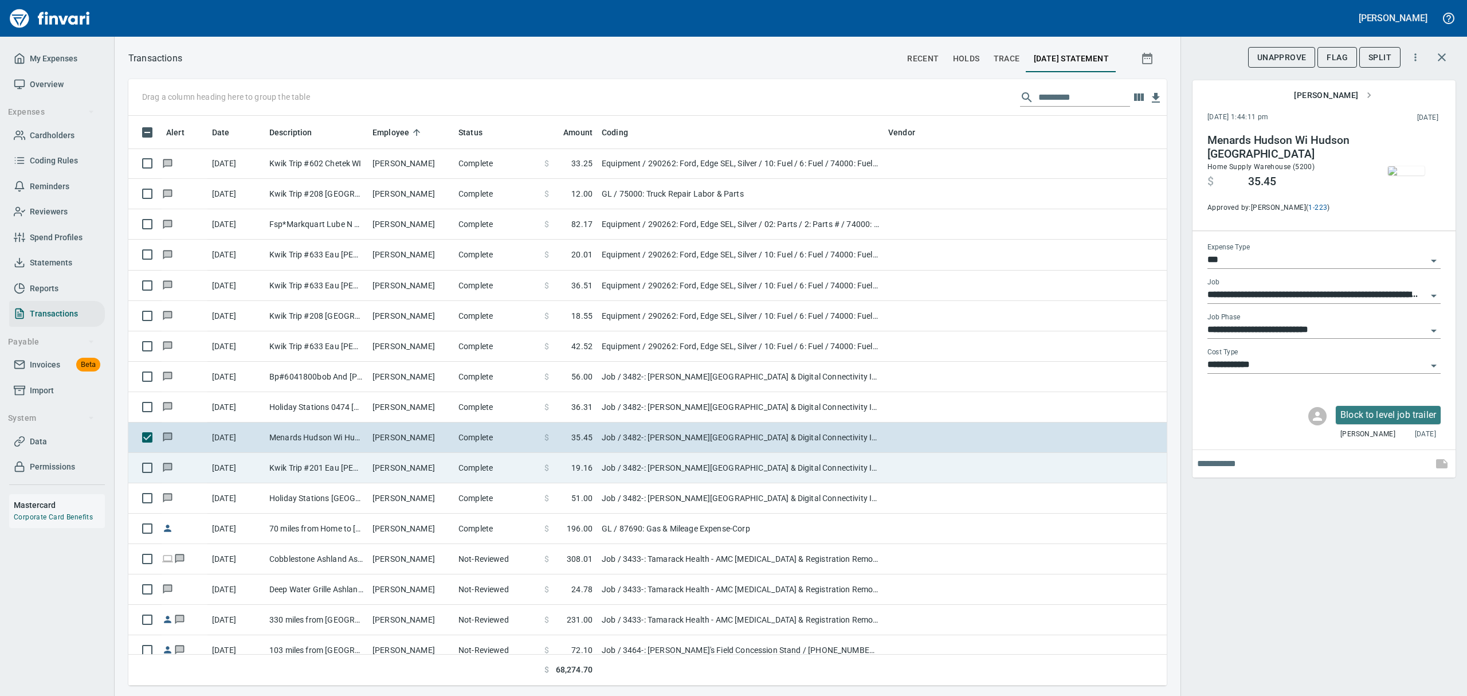
click at [296, 470] on td "Kwik Trip #201 Eau [PERSON_NAME]" at bounding box center [316, 468] width 103 height 30
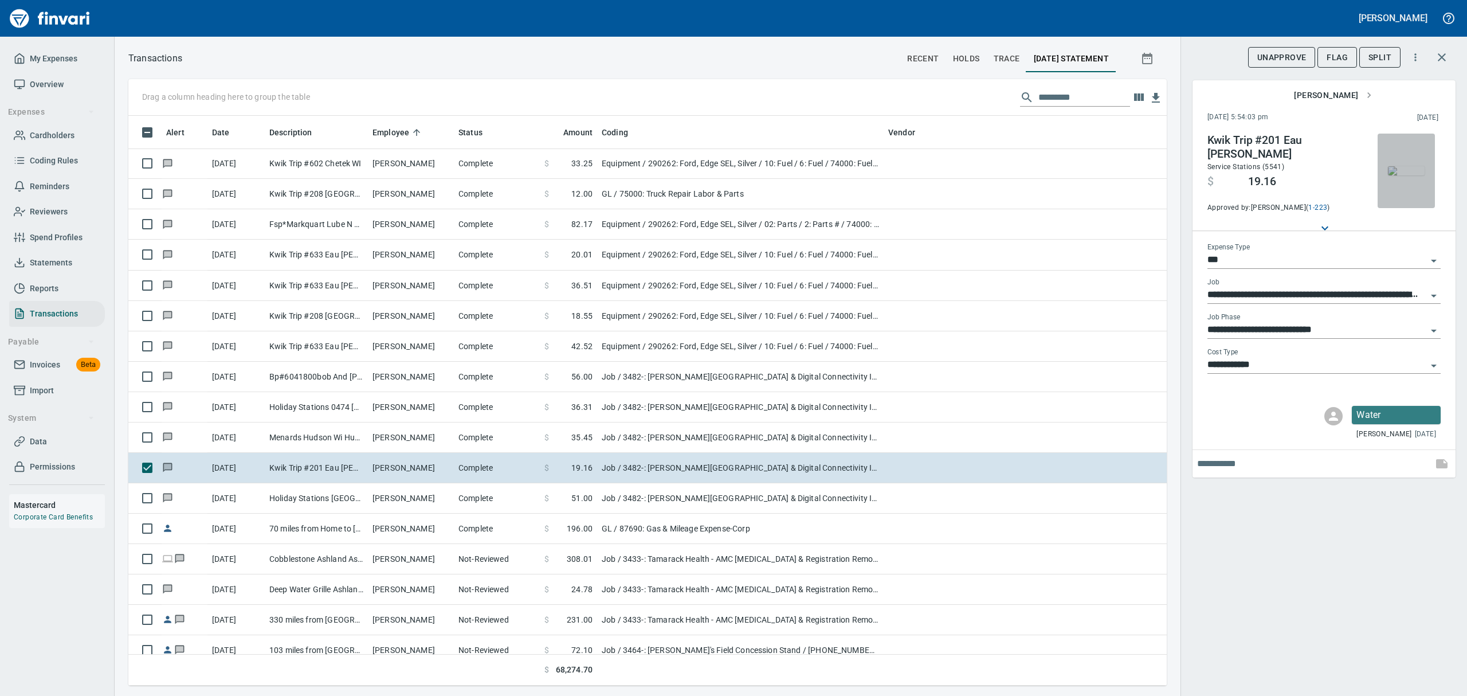
click at [1421, 166] on img "button" at bounding box center [1406, 170] width 37 height 9
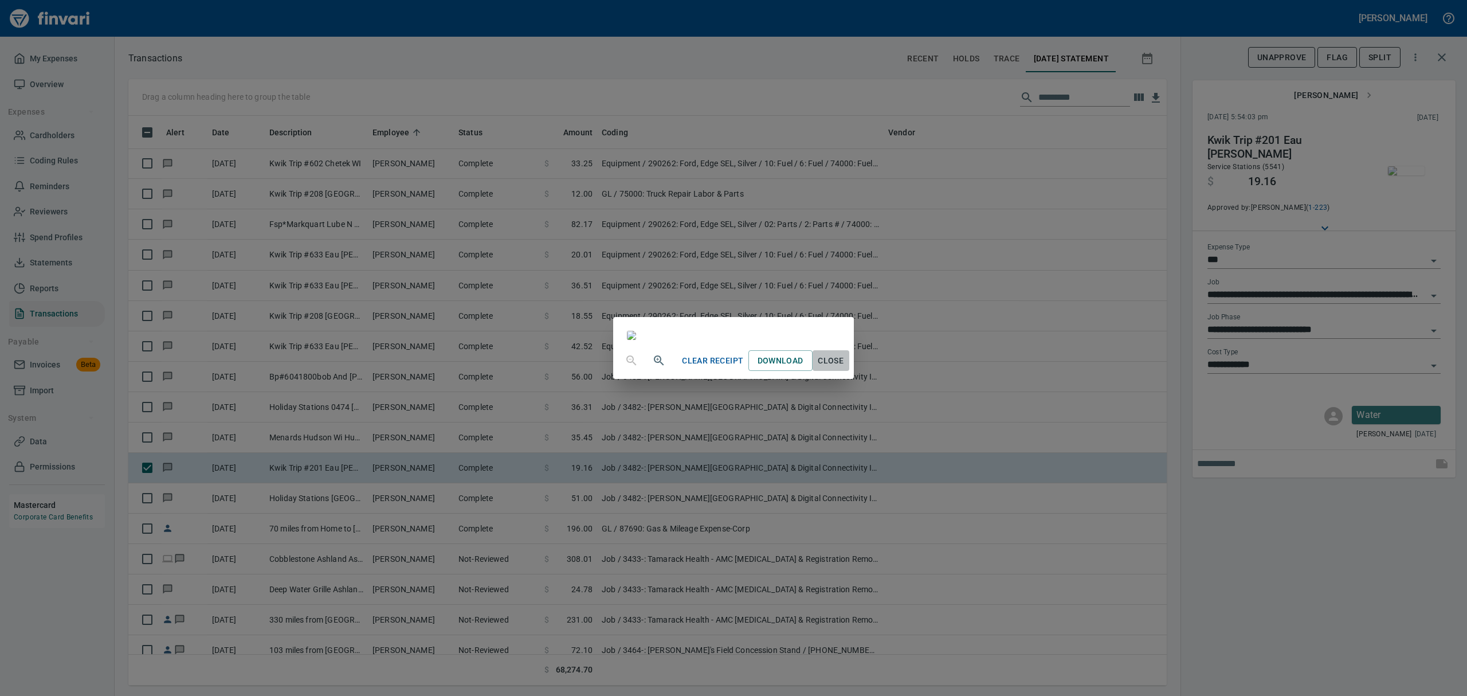
click at [845, 368] on span "Close" at bounding box center [831, 361] width 28 height 14
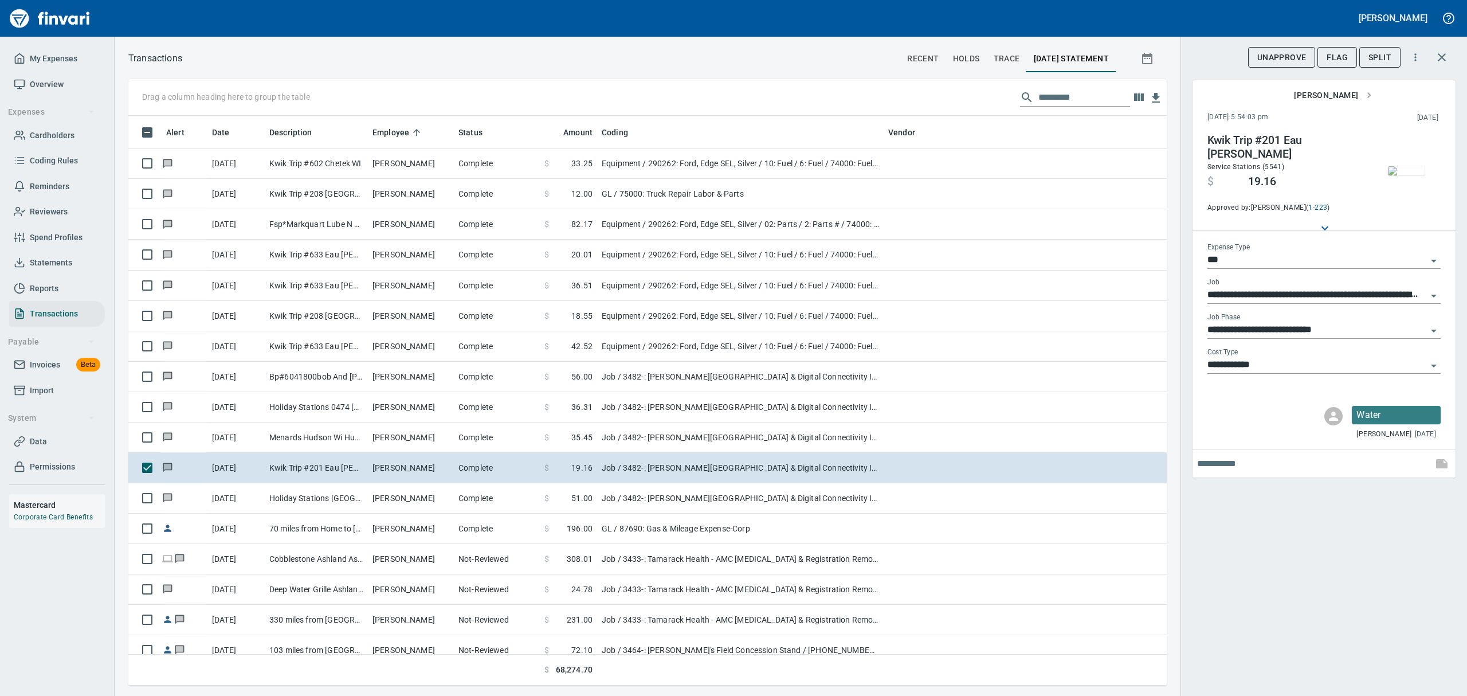
click at [1433, 333] on icon "Open" at bounding box center [1434, 331] width 14 height 14
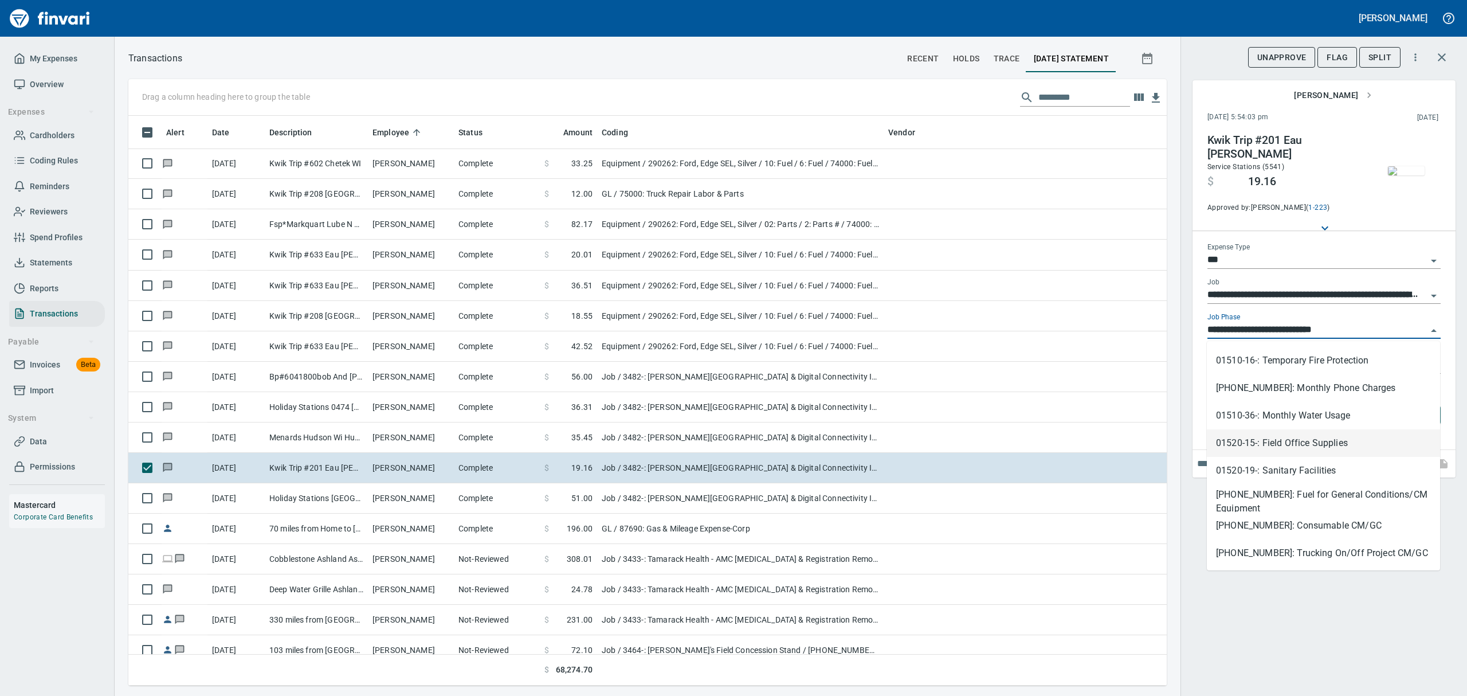
scroll to position [328, 0]
click at [1309, 498] on li "[PHONE_NUMBER]: Consumable CM/GC" at bounding box center [1323, 499] width 233 height 28
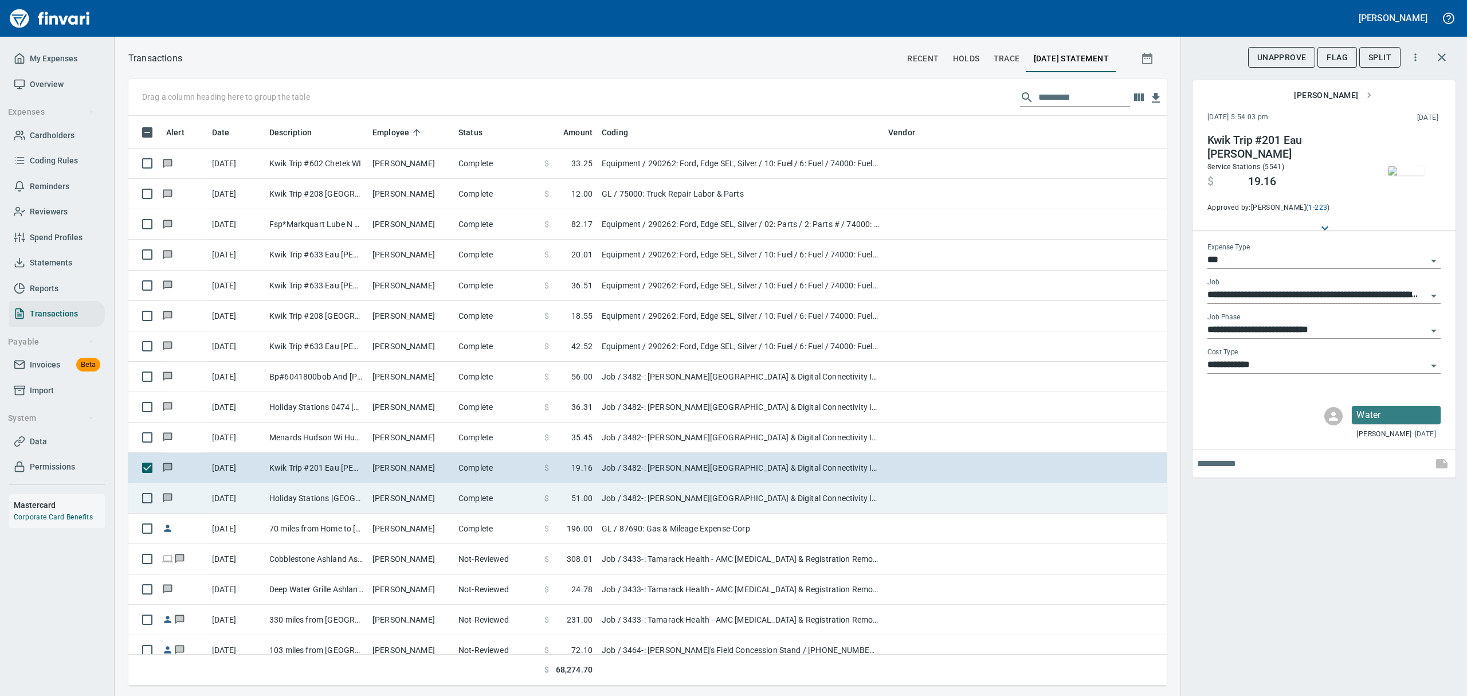
click at [304, 500] on td "Holiday Stations [GEOGRAPHIC_DATA]" at bounding box center [316, 498] width 103 height 30
type input "**********"
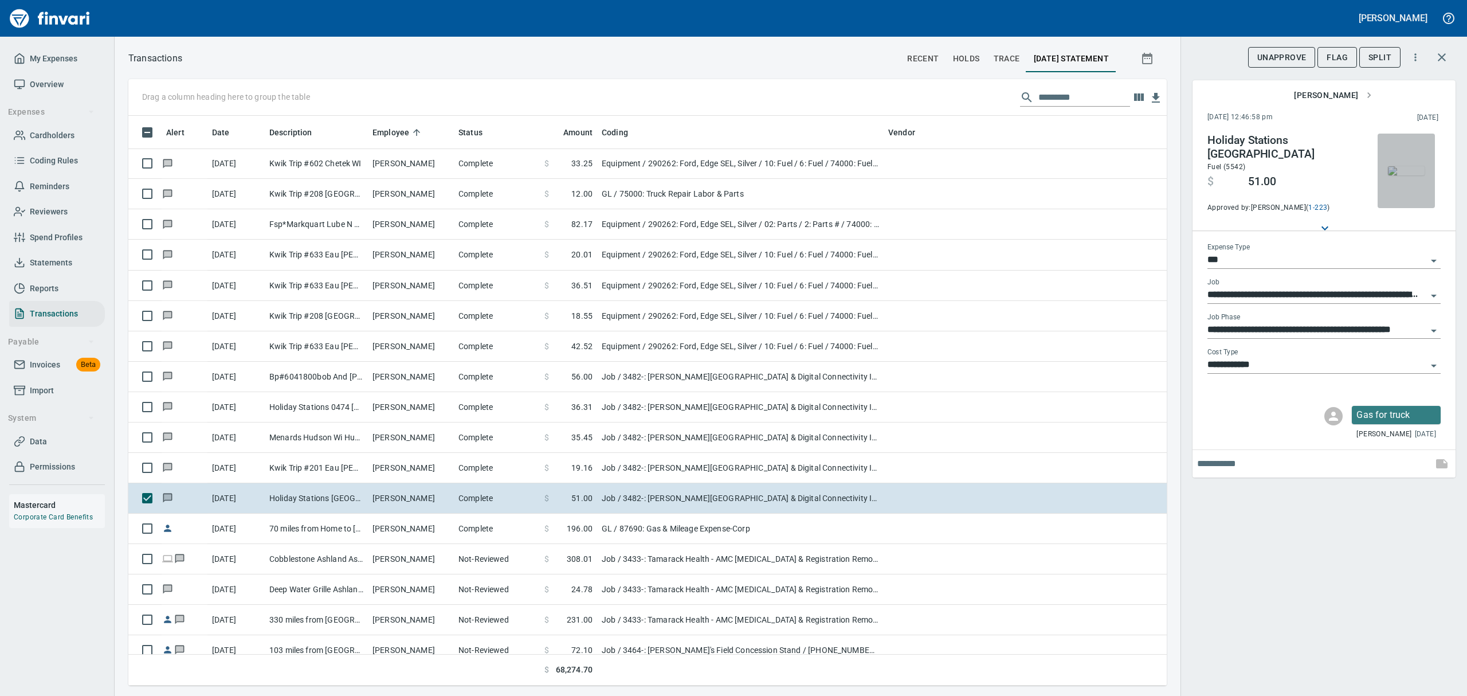
click at [1396, 175] on img "button" at bounding box center [1406, 170] width 37 height 9
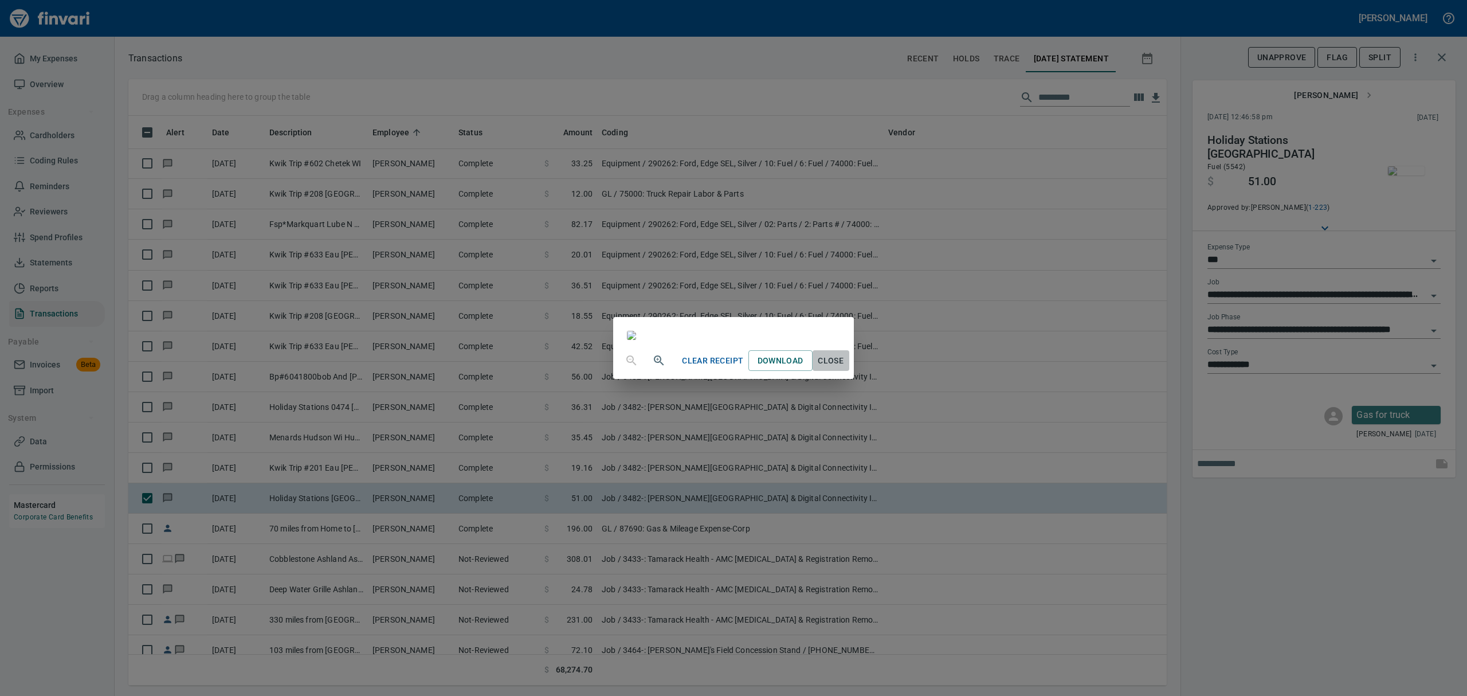
click at [845, 368] on span "Close" at bounding box center [831, 361] width 28 height 14
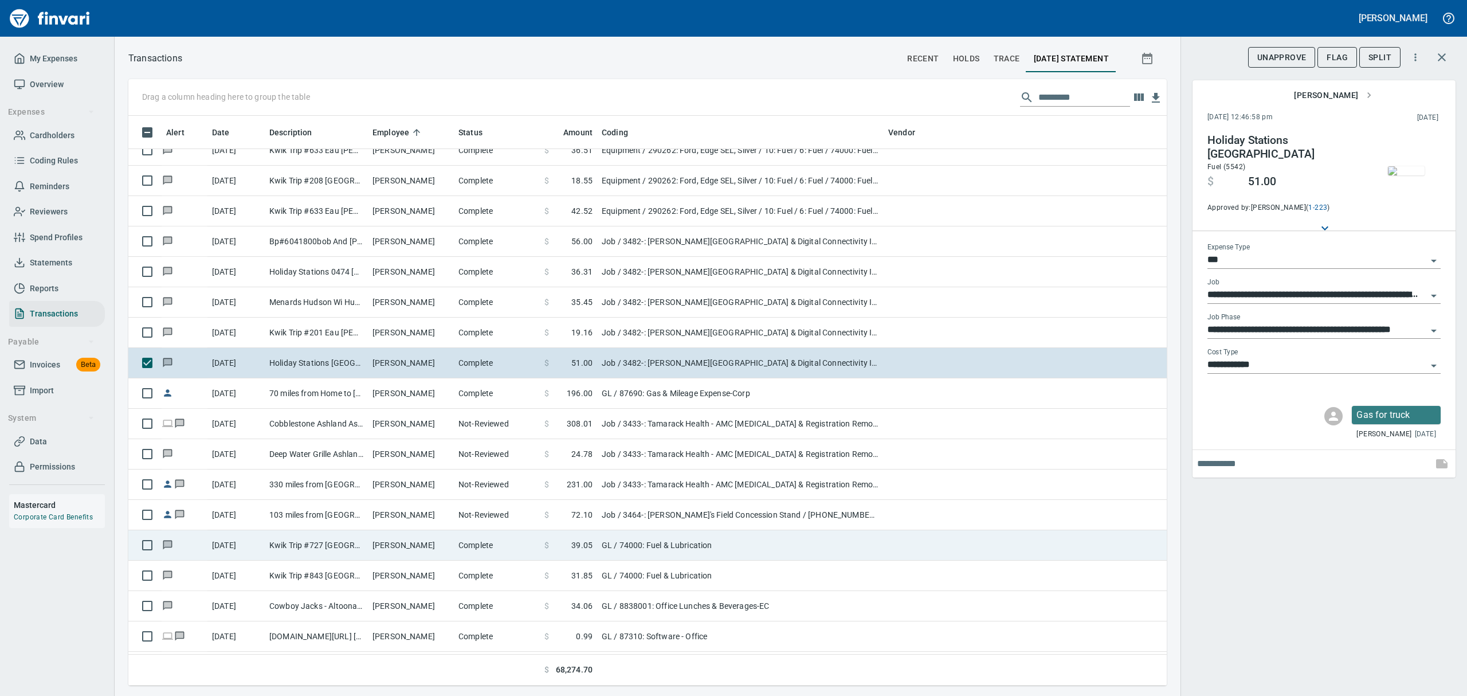
scroll to position [13751, 0]
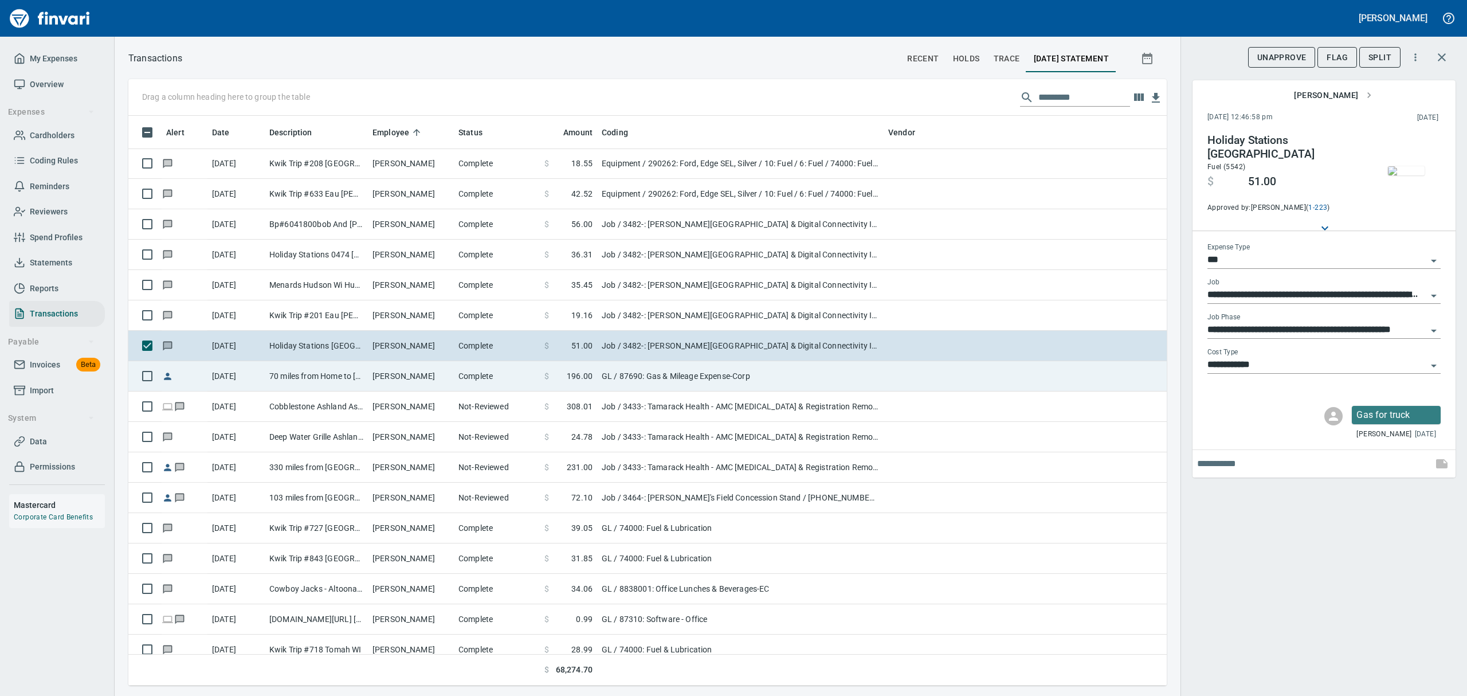
click at [313, 376] on td "70 miles from Home to [GEOGRAPHIC_DATA], 70 miles from [GEOGRAPHIC_DATA][PERSON…" at bounding box center [316, 376] width 103 height 30
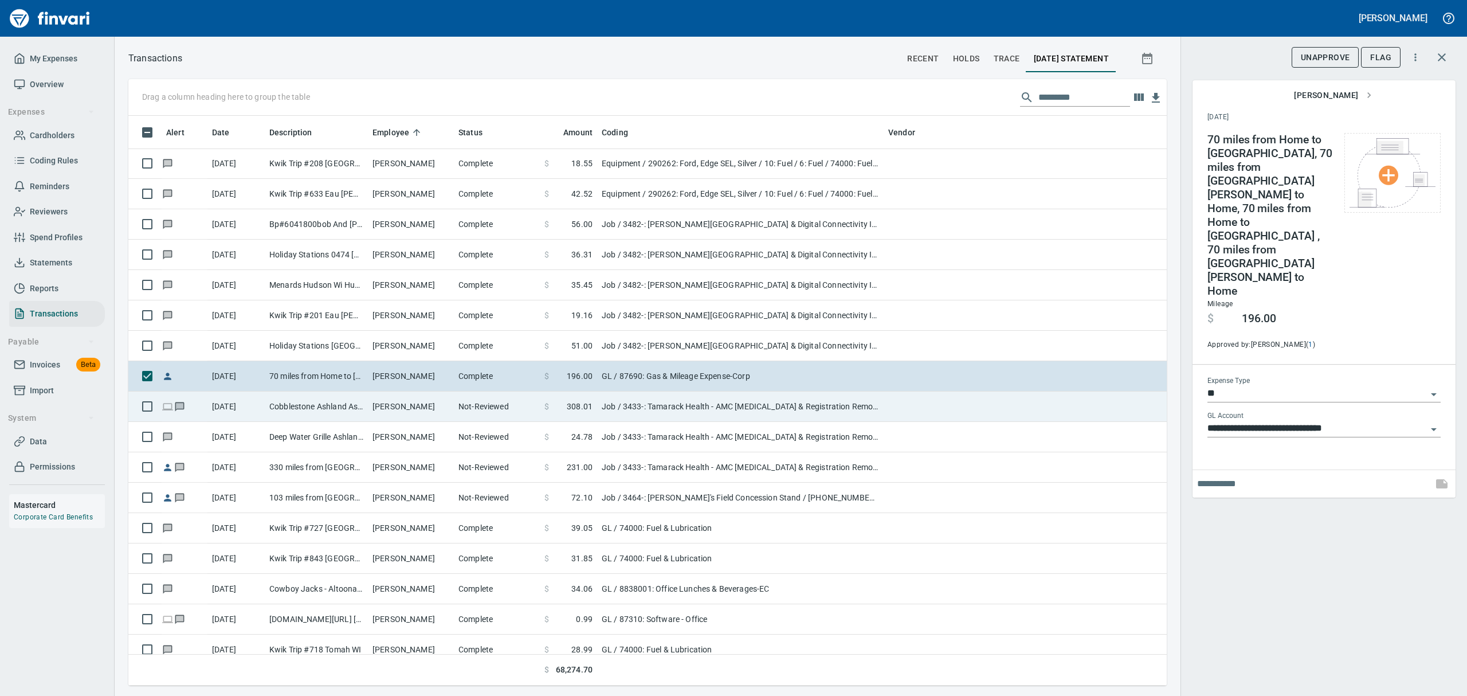
click at [260, 409] on td "[DATE]" at bounding box center [235, 406] width 57 height 30
type input "***"
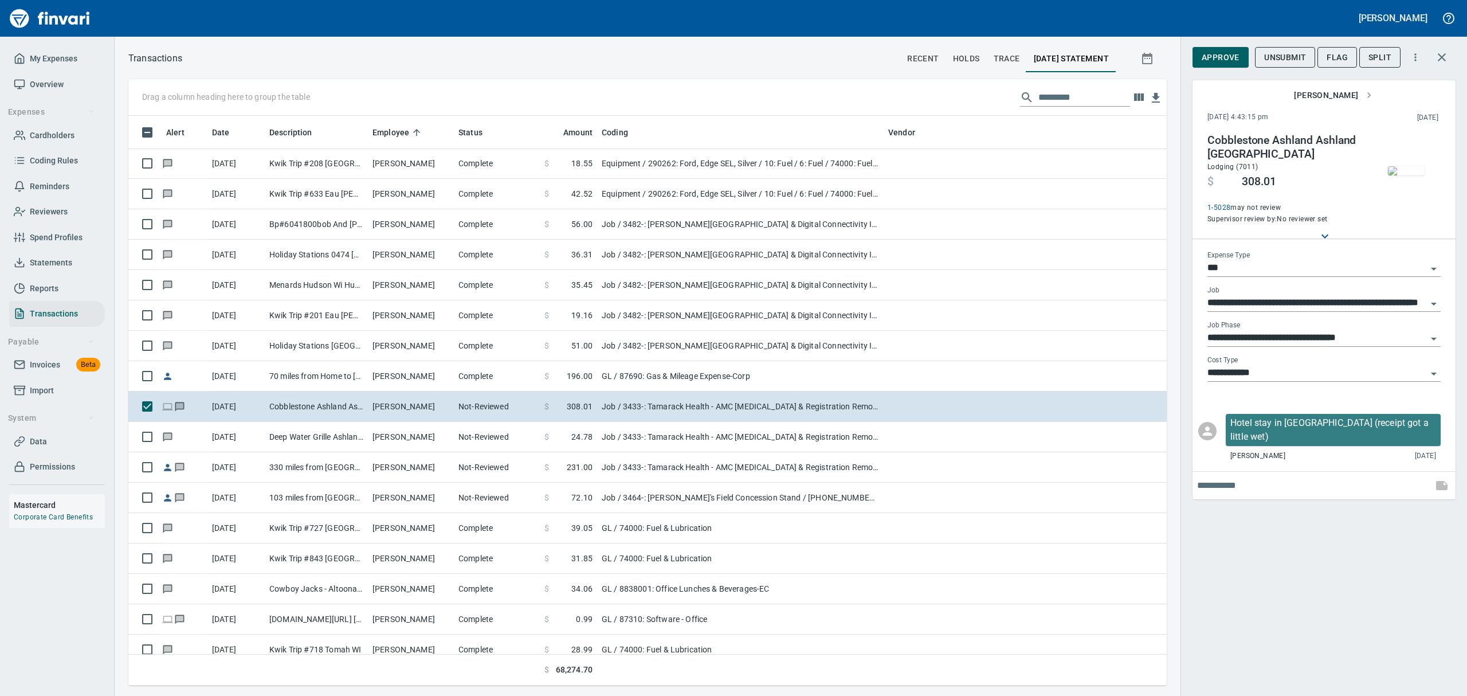
click at [1414, 173] on img "button" at bounding box center [1406, 170] width 37 height 9
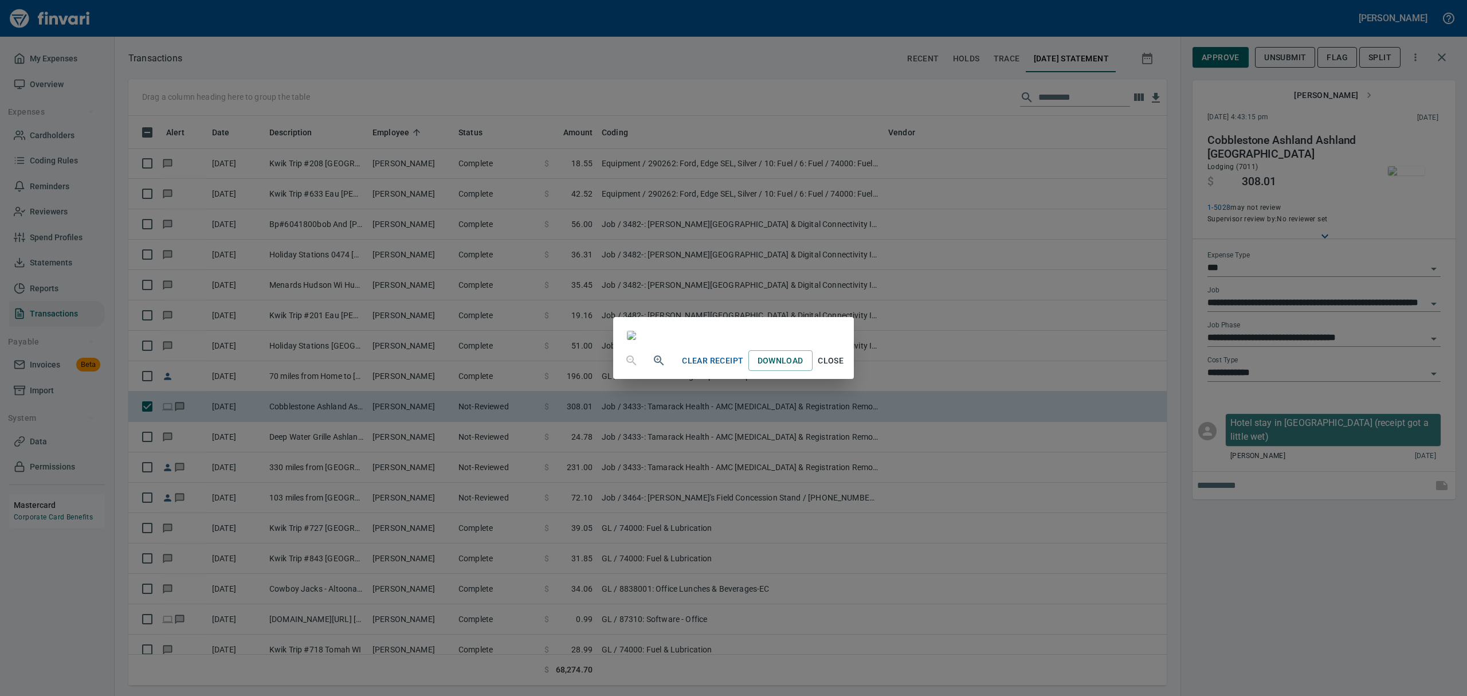
click at [845, 368] on span "Close" at bounding box center [831, 361] width 28 height 14
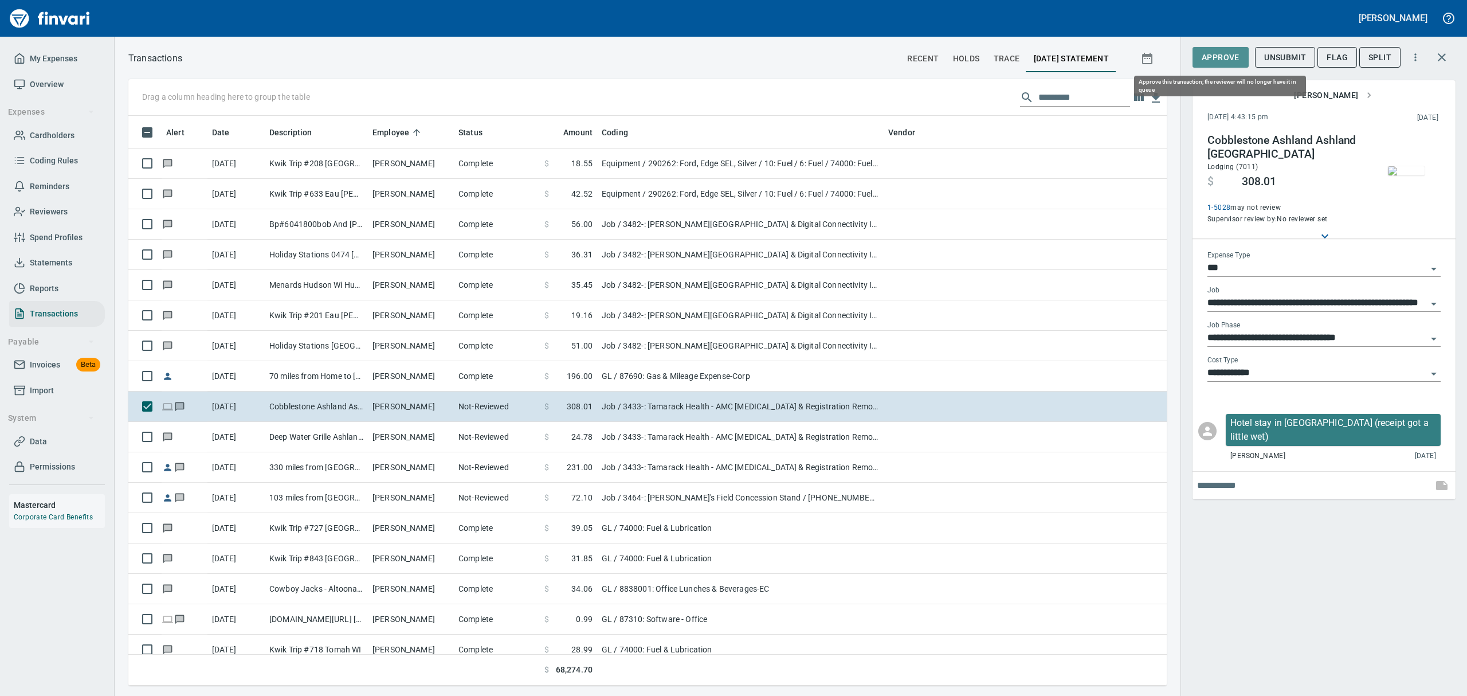
click at [1229, 60] on span "Approve" at bounding box center [1220, 57] width 38 height 14
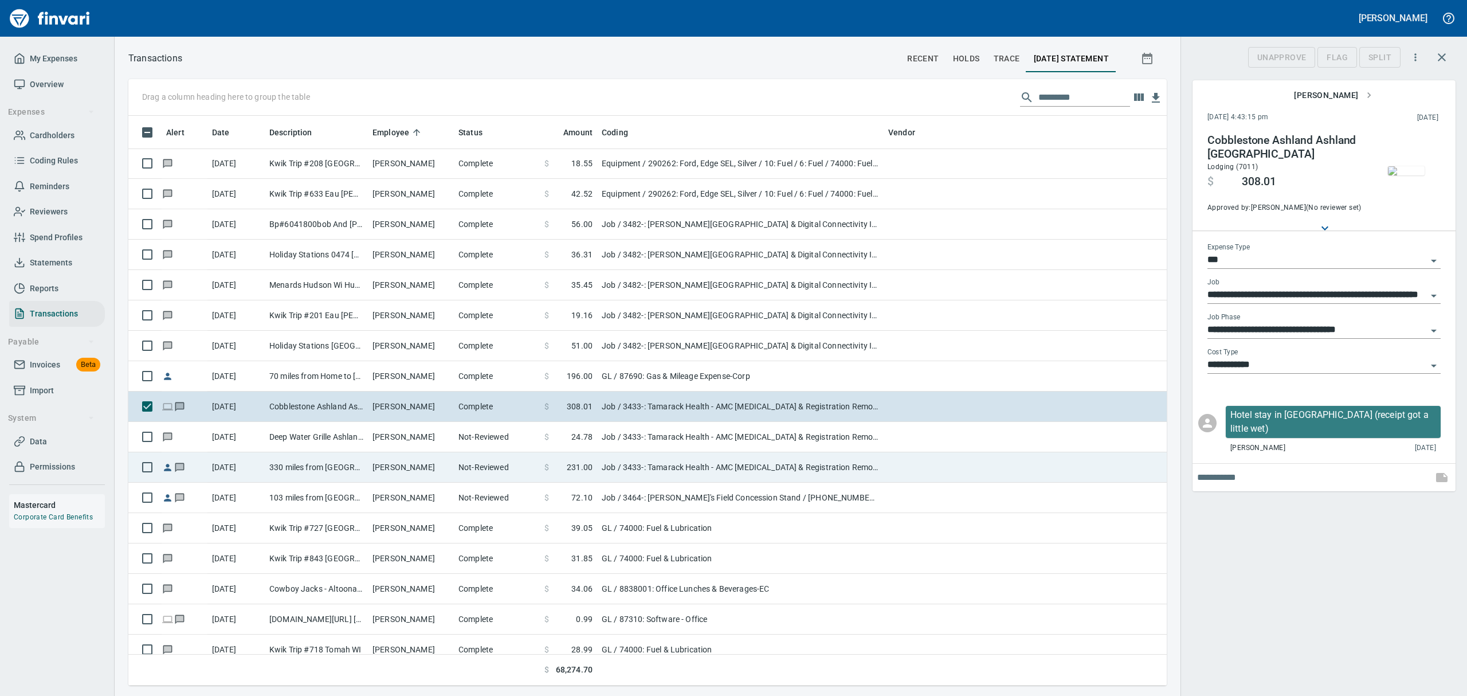
scroll to position [557, 1012]
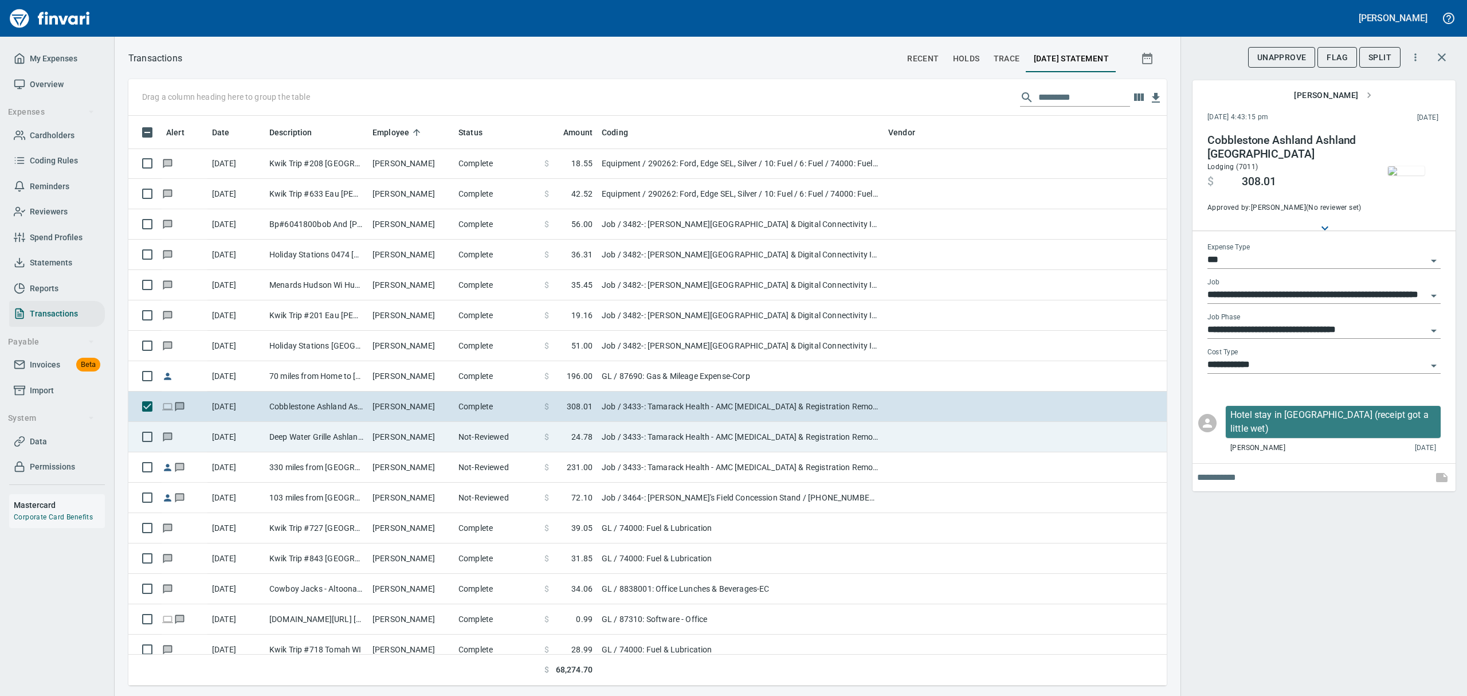
click at [296, 443] on td "Deep Water Grille Ashland [GEOGRAPHIC_DATA]" at bounding box center [316, 437] width 103 height 30
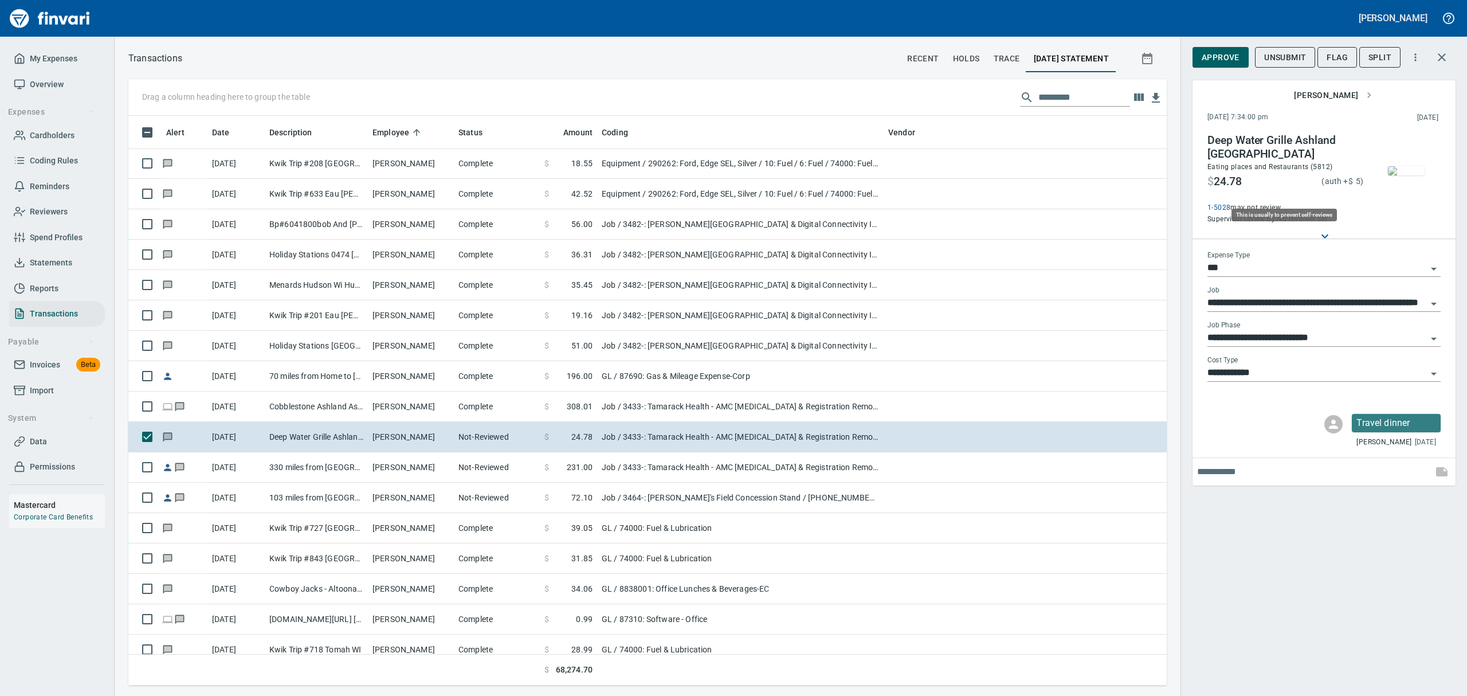
scroll to position [557, 1012]
click at [1414, 170] on img "button" at bounding box center [1406, 170] width 37 height 9
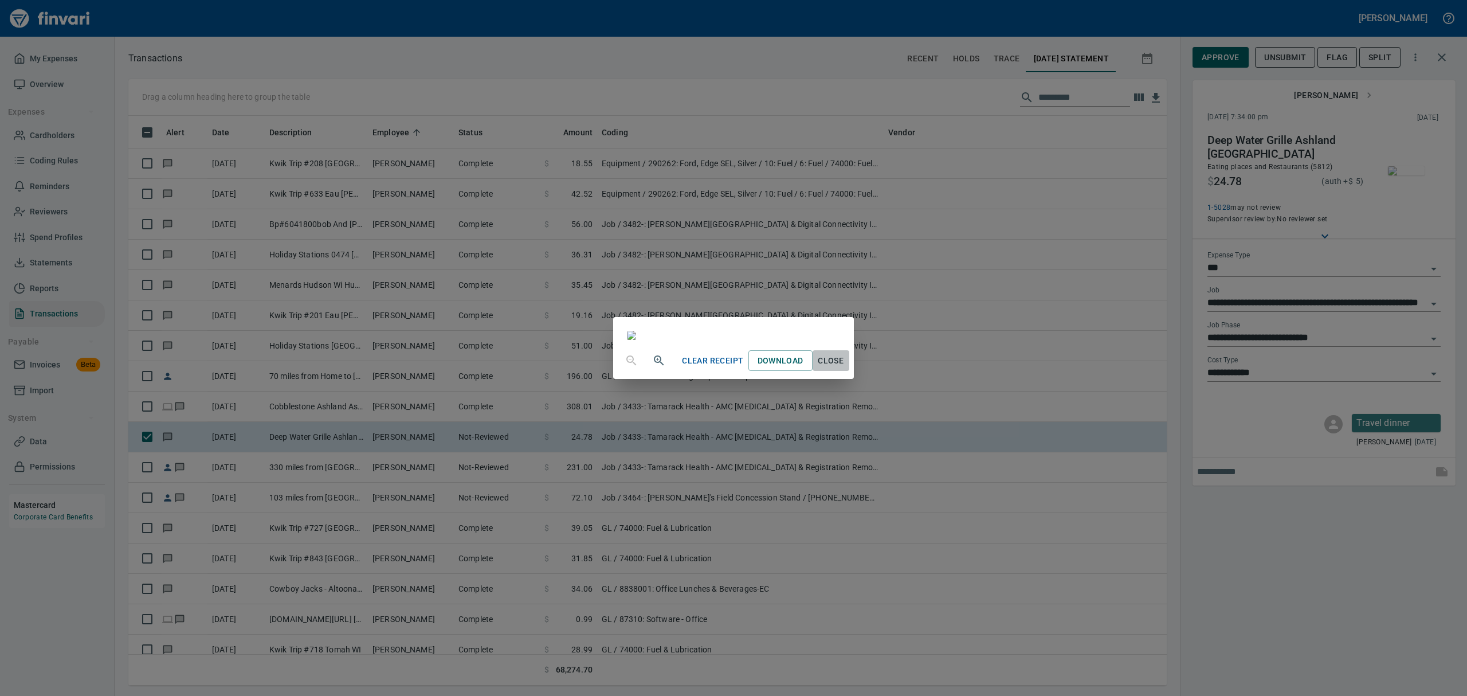
click at [849, 371] on button "Close" at bounding box center [830, 360] width 37 height 21
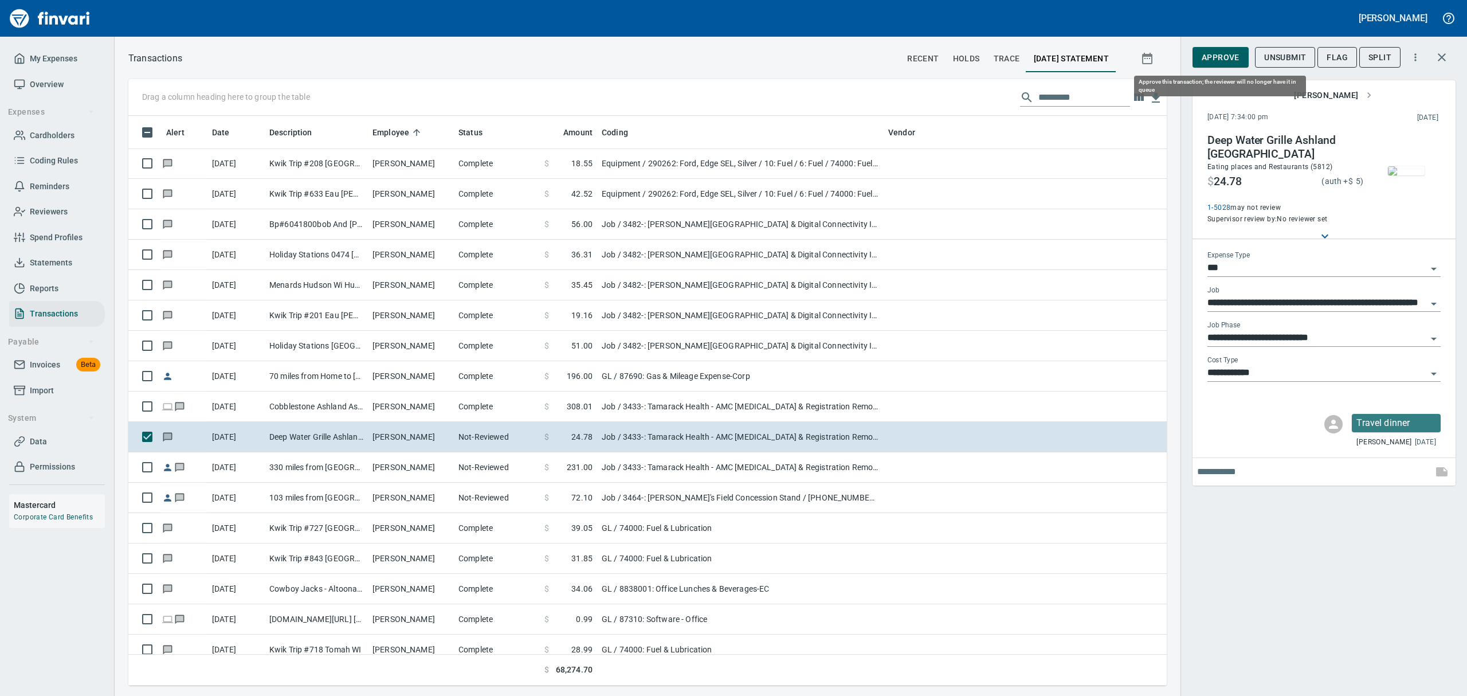
click at [1210, 53] on span "Approve" at bounding box center [1220, 57] width 38 height 14
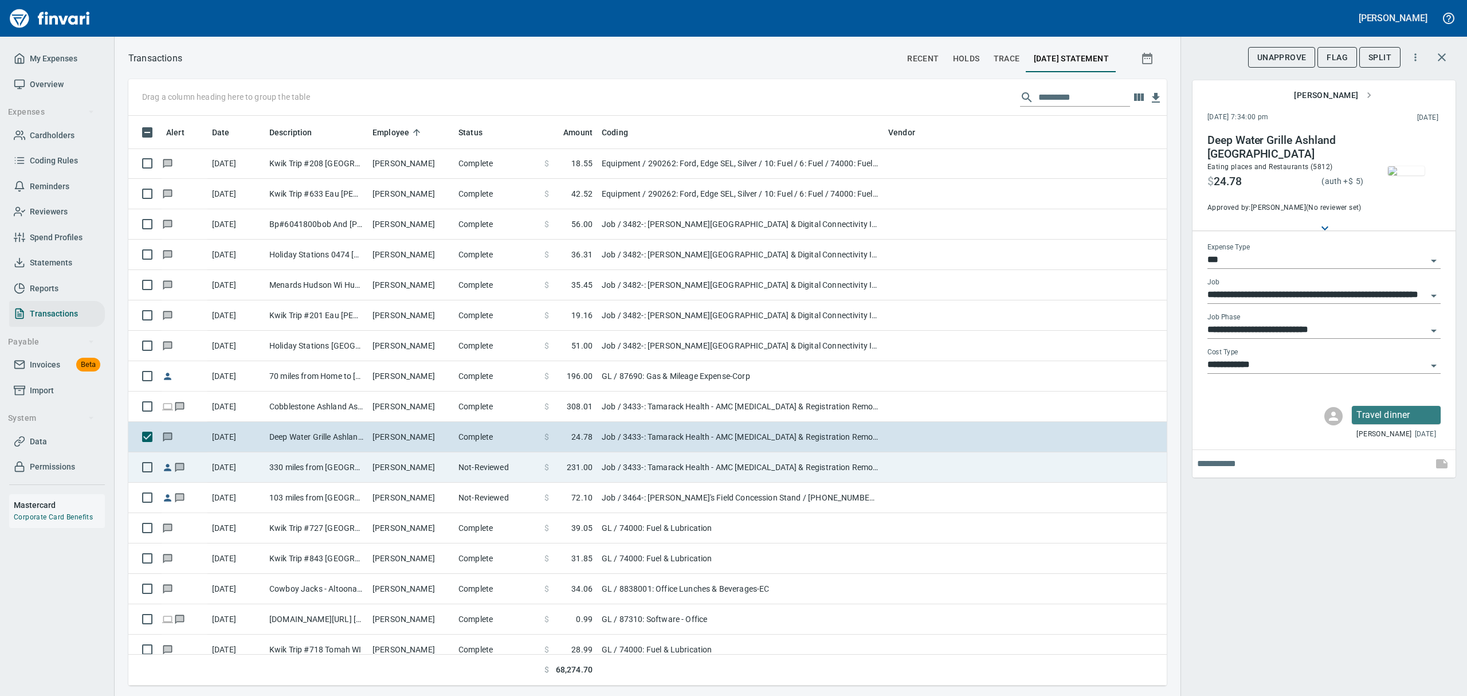
click at [281, 472] on td "330 miles from [GEOGRAPHIC_DATA] to [GEOGRAPHIC_DATA]" at bounding box center [316, 467] width 103 height 30
type input "**********"
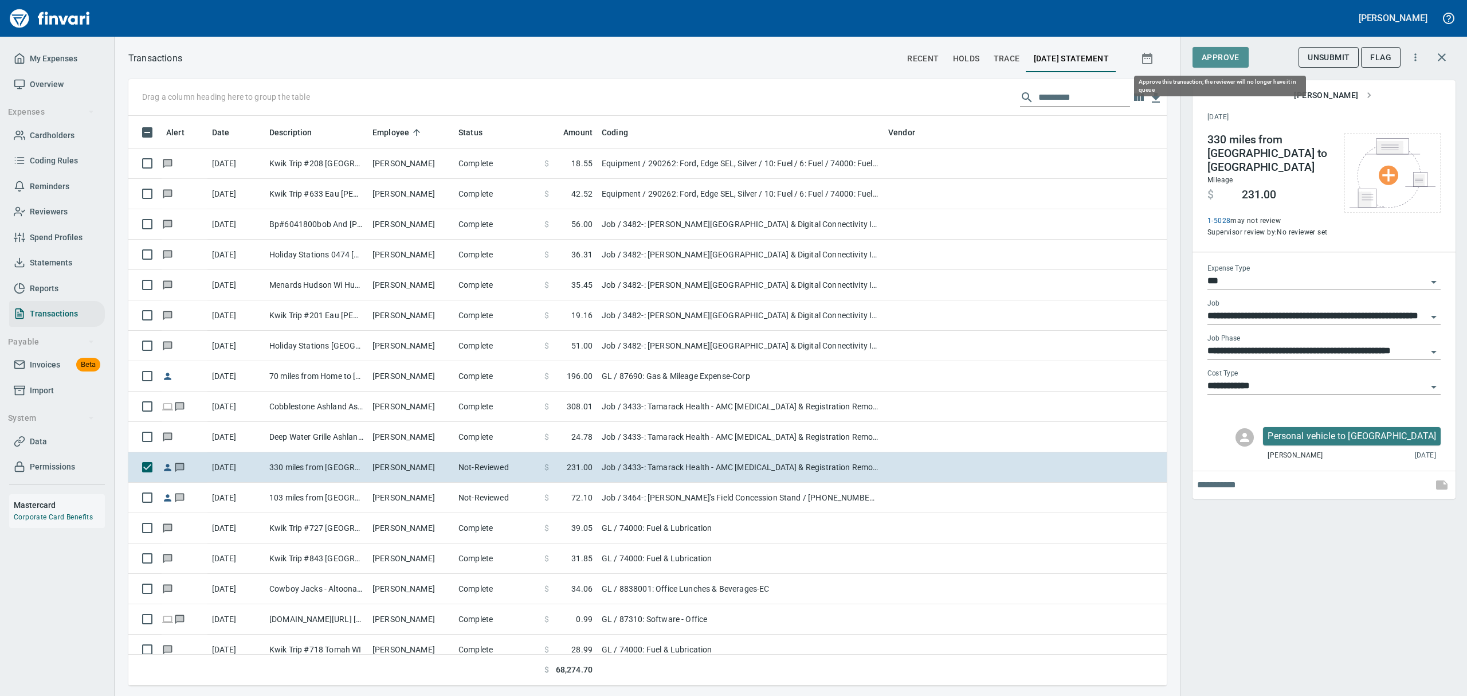
click at [1216, 57] on span "Approve" at bounding box center [1220, 57] width 38 height 14
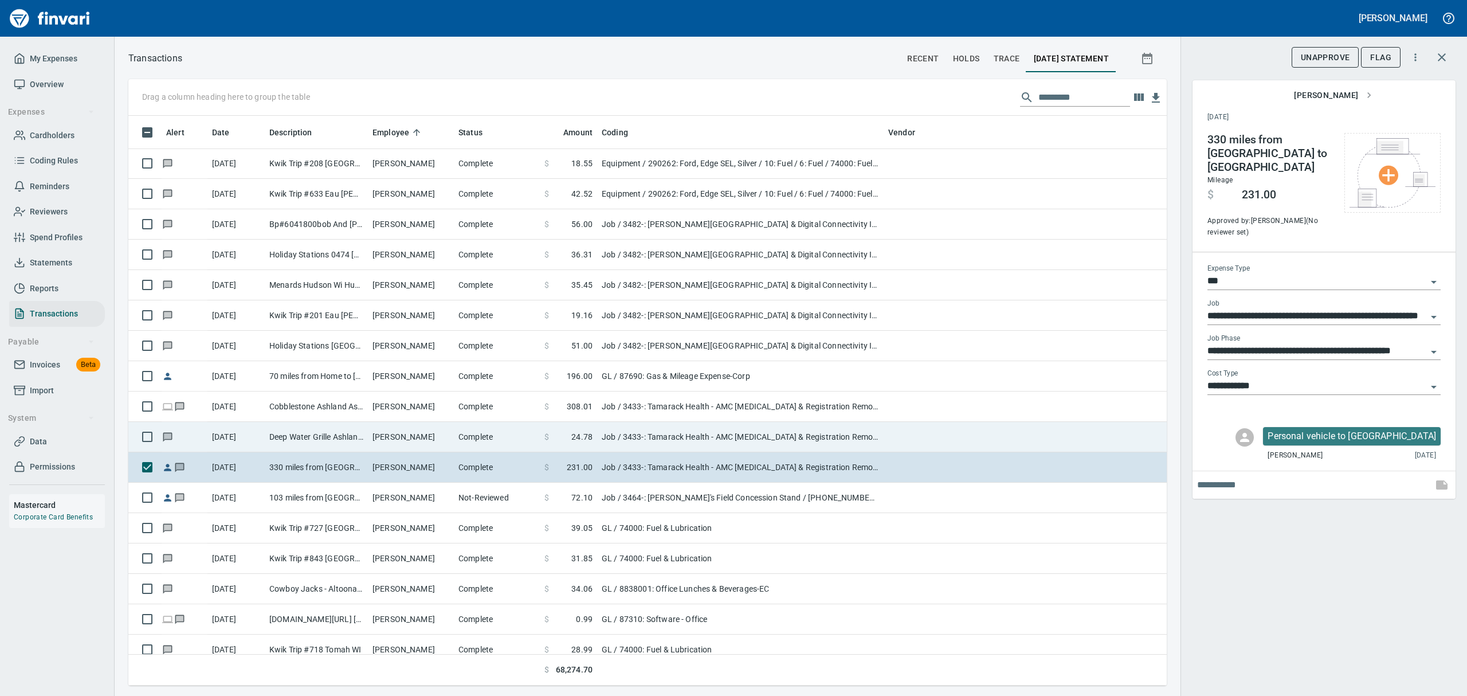
scroll to position [557, 1012]
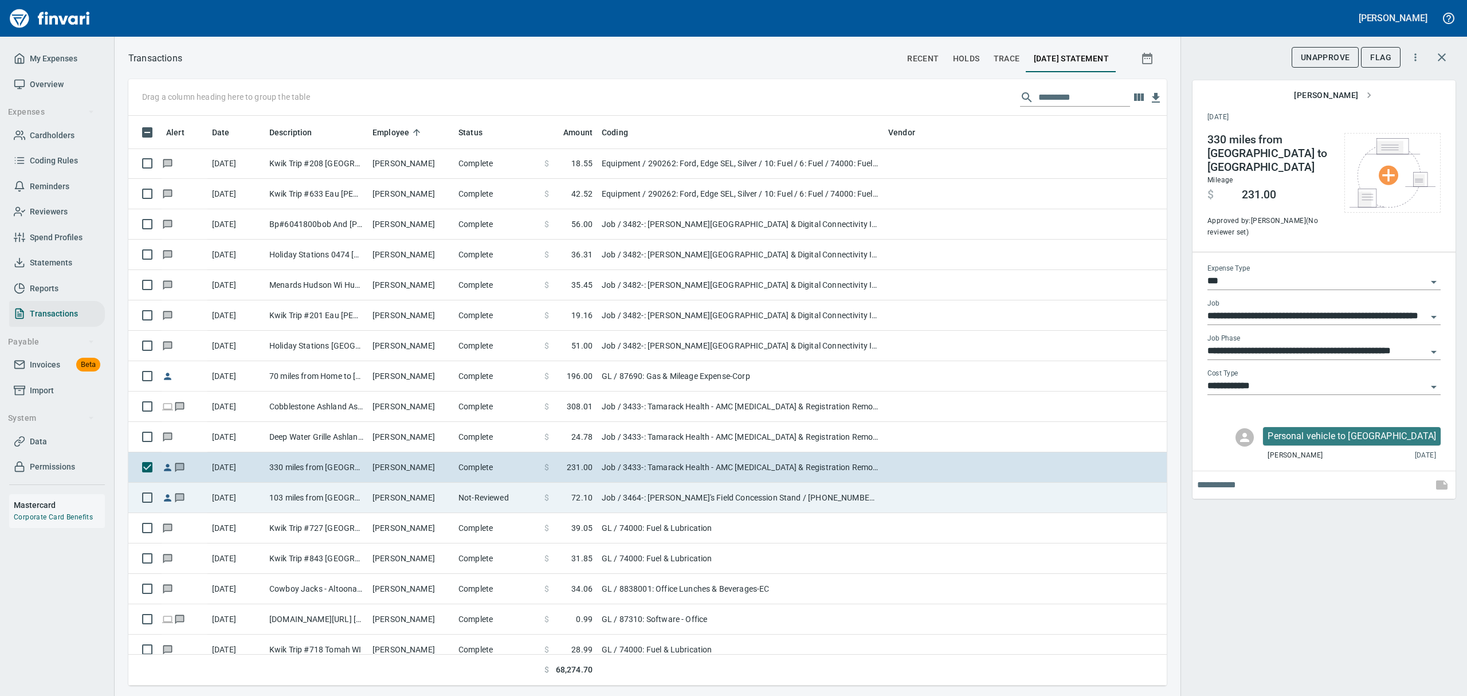
click at [293, 491] on td "103 miles from [GEOGRAPHIC_DATA] to [GEOGRAPHIC_DATA]" at bounding box center [316, 497] width 103 height 30
type input "**********"
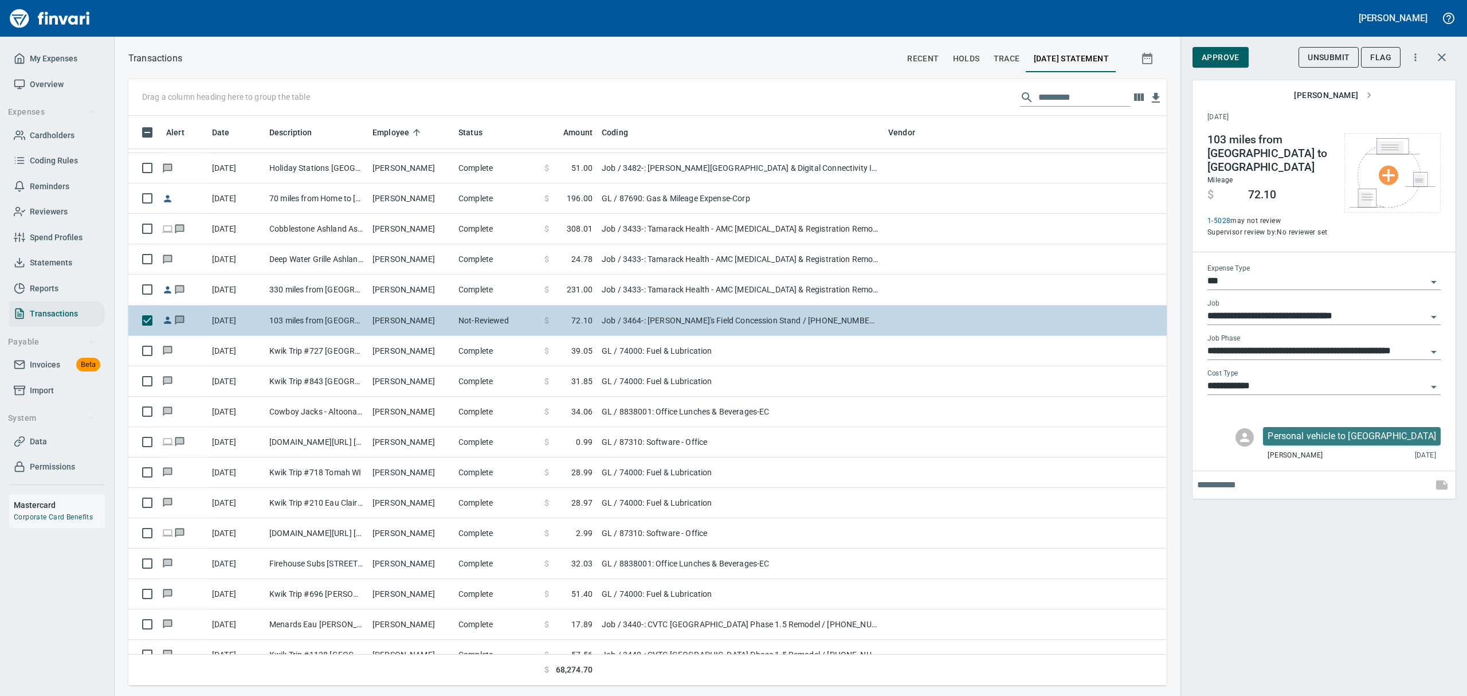
scroll to position [13980, 0]
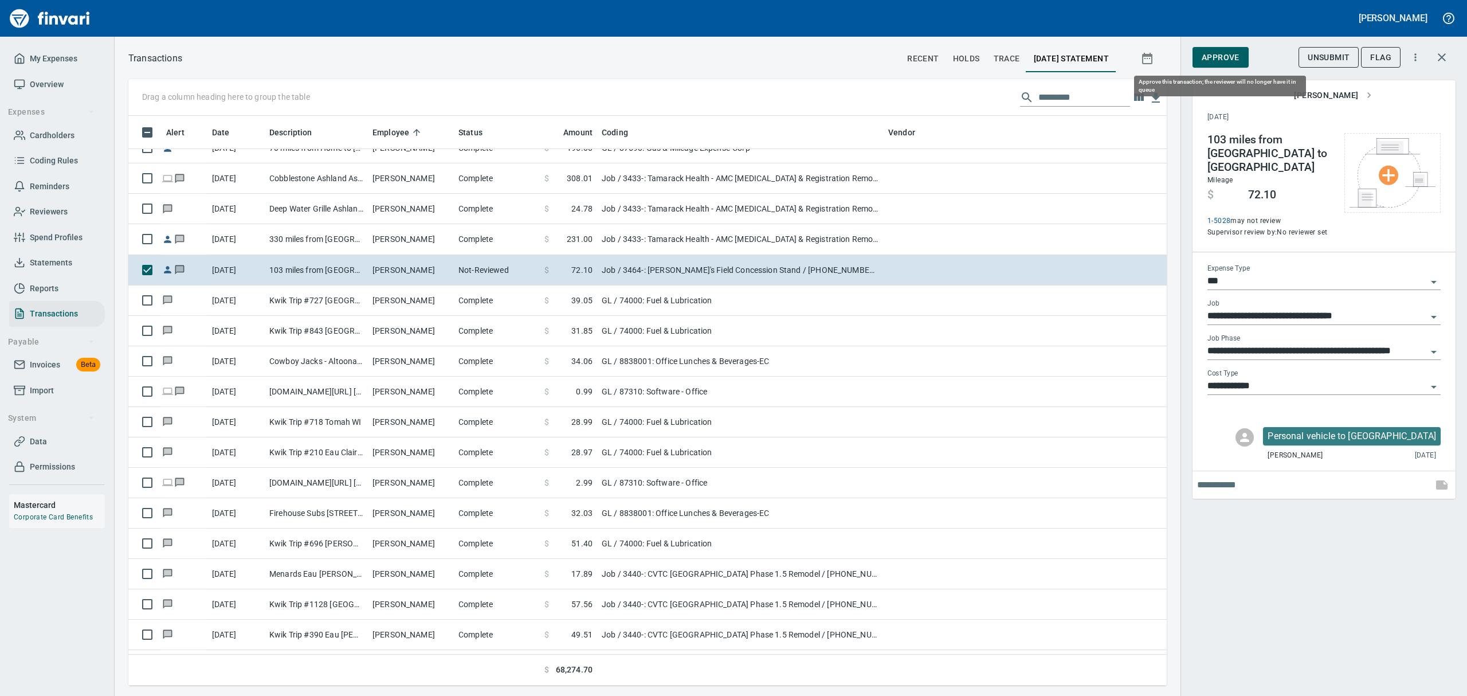
click at [1220, 57] on span "Approve" at bounding box center [1220, 57] width 38 height 14
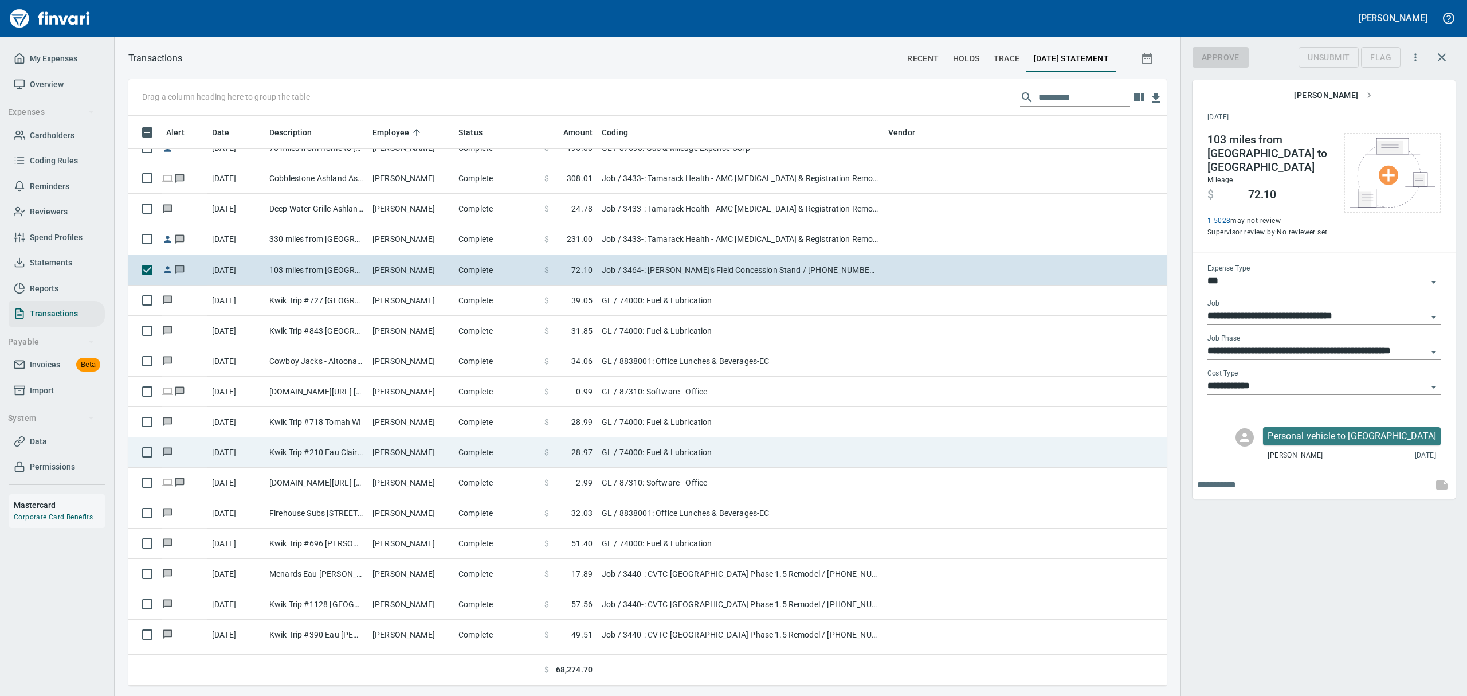
scroll to position [557, 1012]
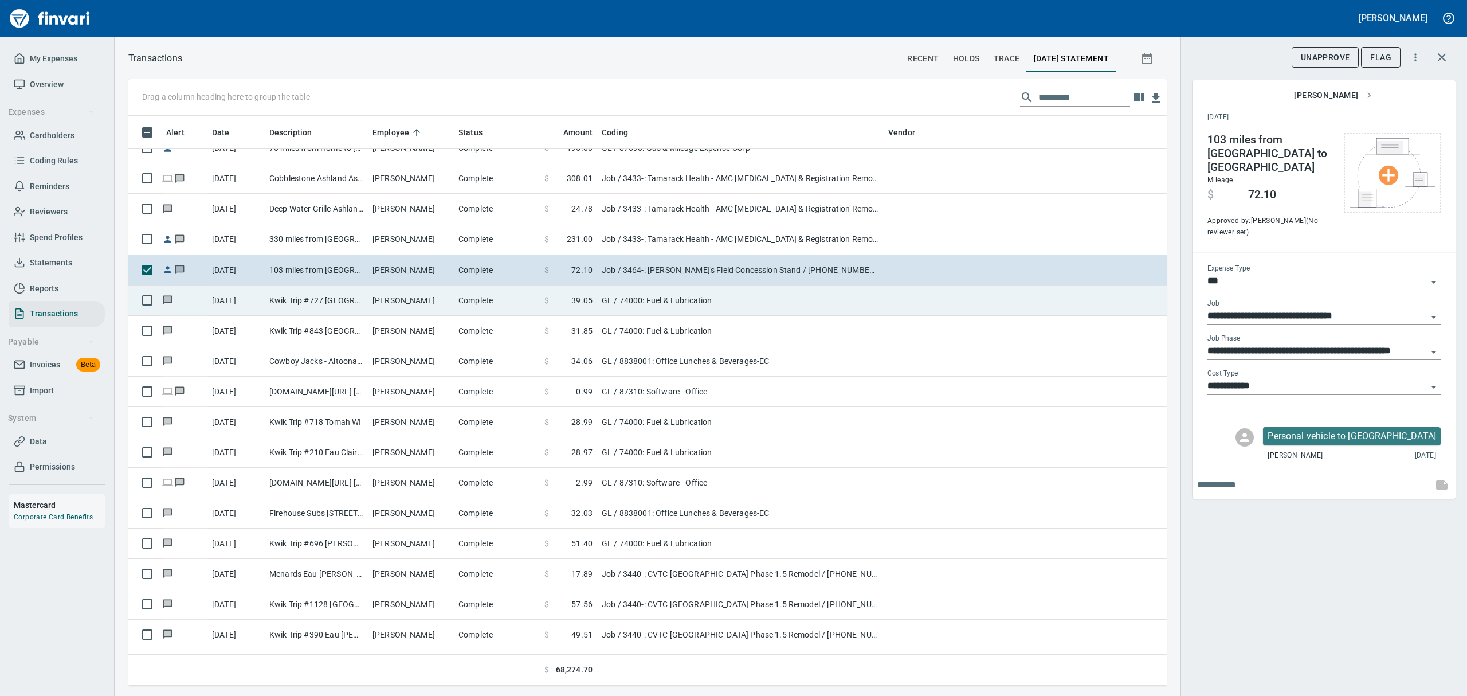
click at [287, 306] on td "Kwik Trip #727 [GEOGRAPHIC_DATA]" at bounding box center [316, 300] width 103 height 30
type input "**"
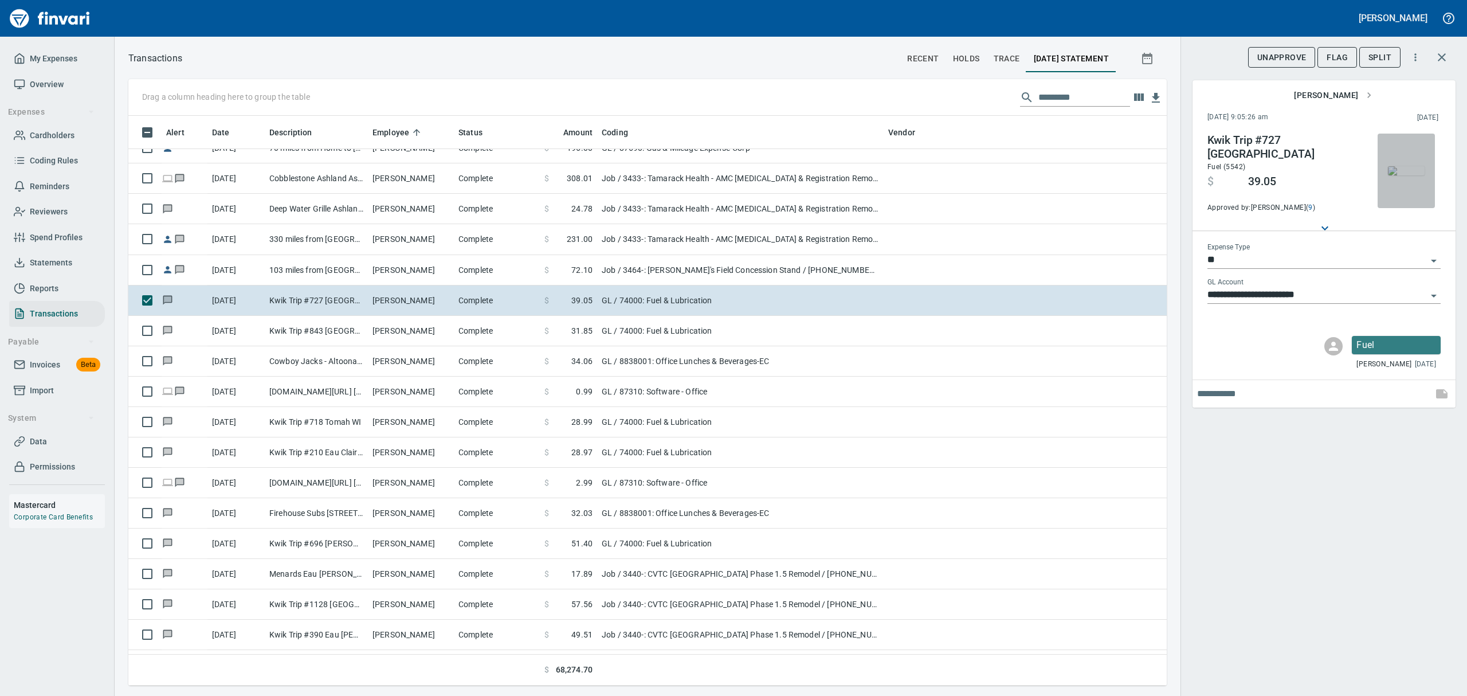
click at [1408, 166] on img "button" at bounding box center [1406, 170] width 37 height 9
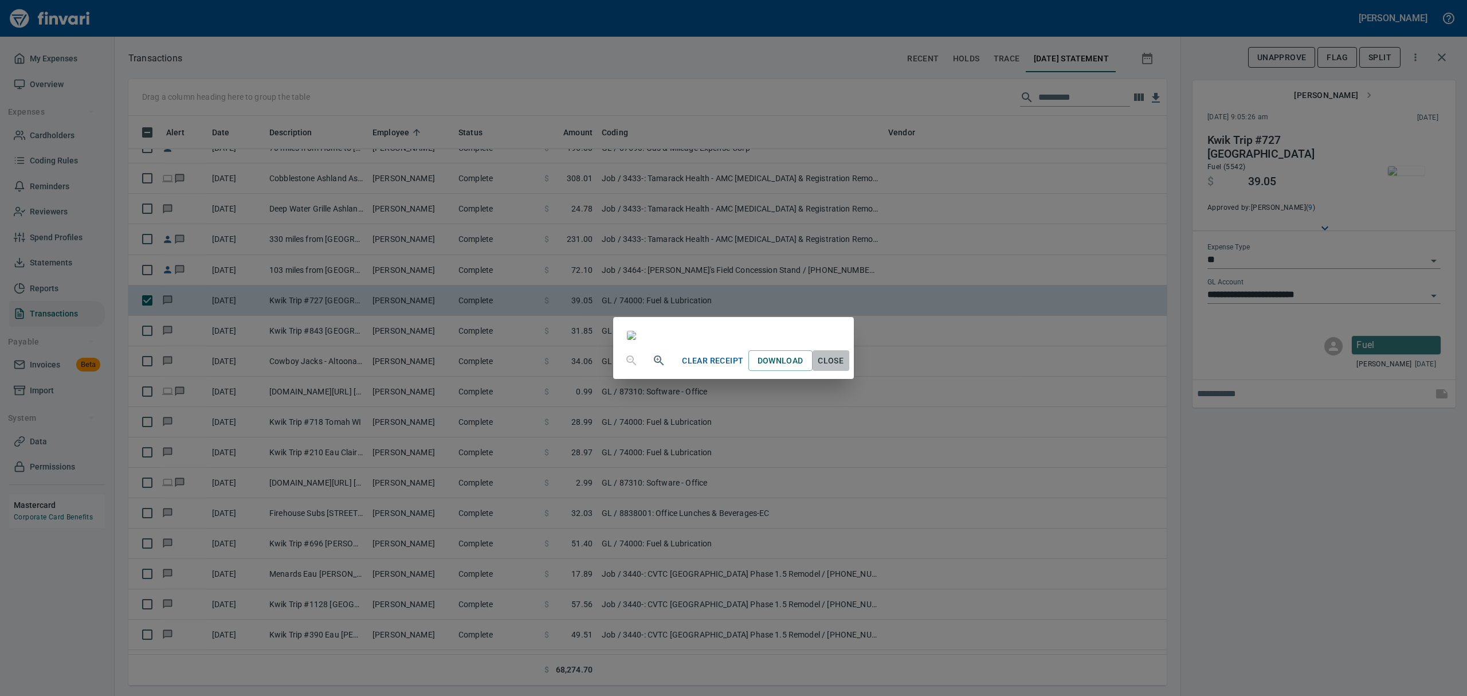
click at [845, 368] on span "Close" at bounding box center [831, 361] width 28 height 14
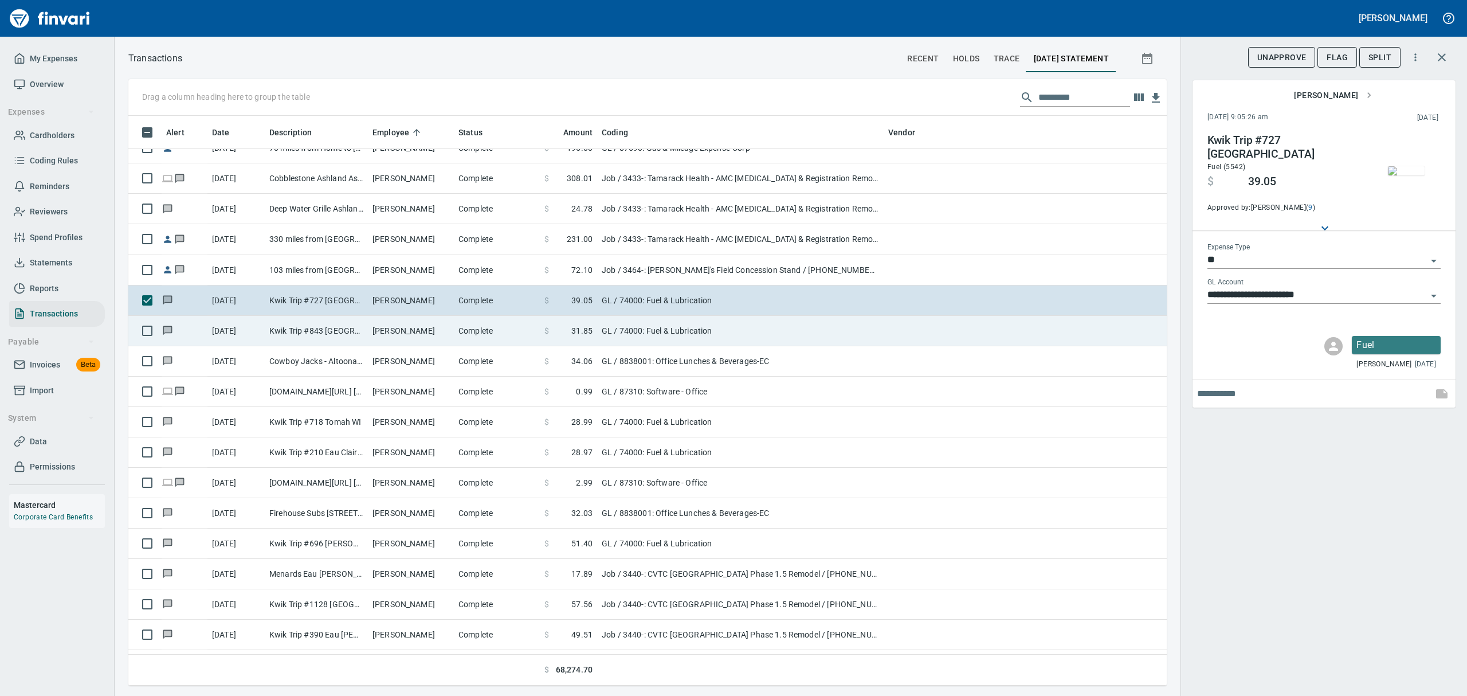
click at [338, 337] on td "Kwik Trip #843 [GEOGRAPHIC_DATA] [GEOGRAPHIC_DATA]" at bounding box center [316, 331] width 103 height 30
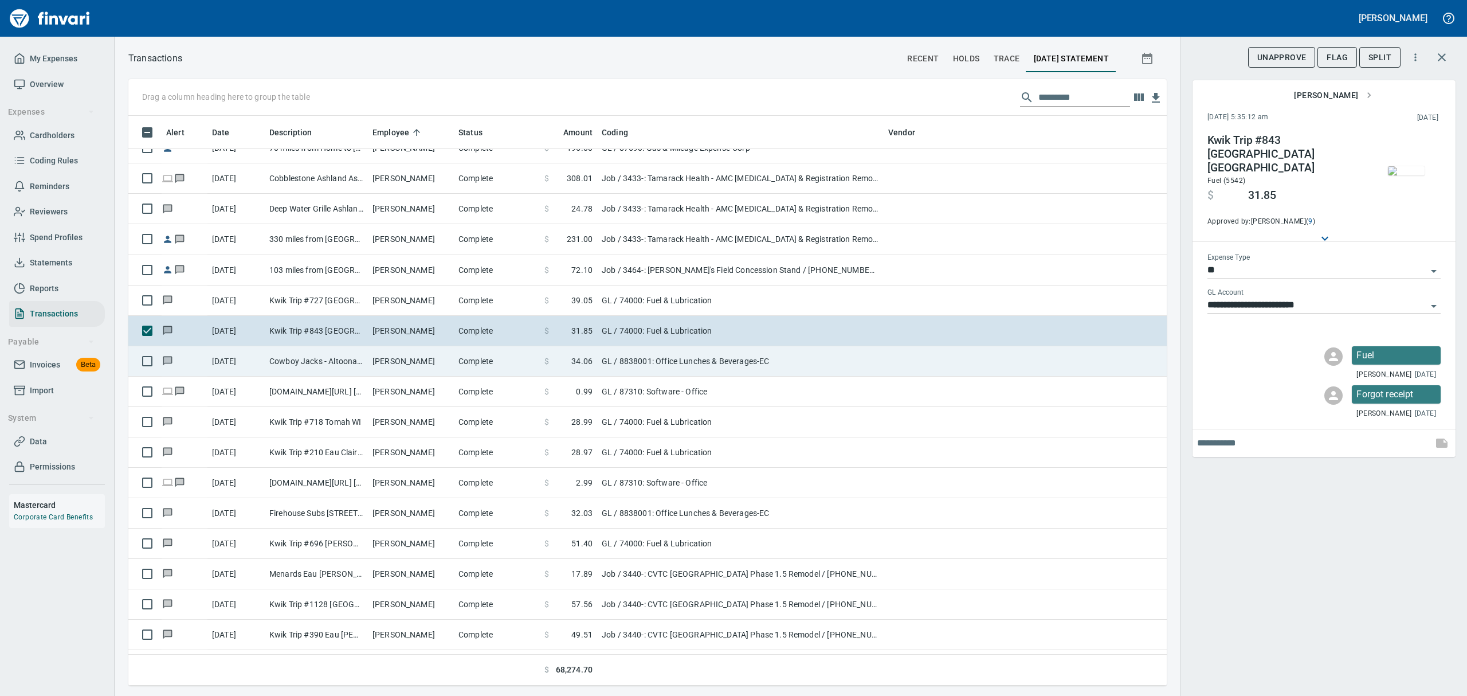
click at [251, 360] on td "[DATE]" at bounding box center [235, 361] width 57 height 30
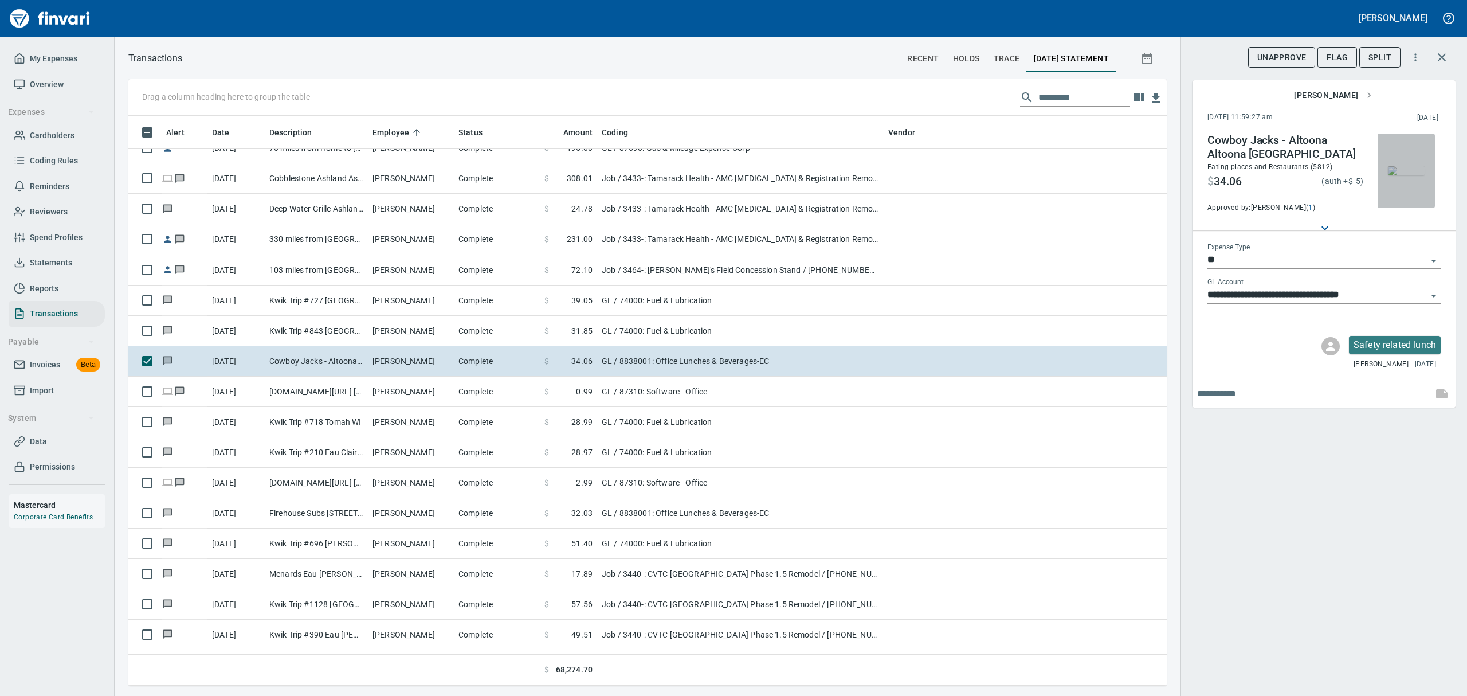
click at [1403, 166] on img "button" at bounding box center [1406, 170] width 37 height 9
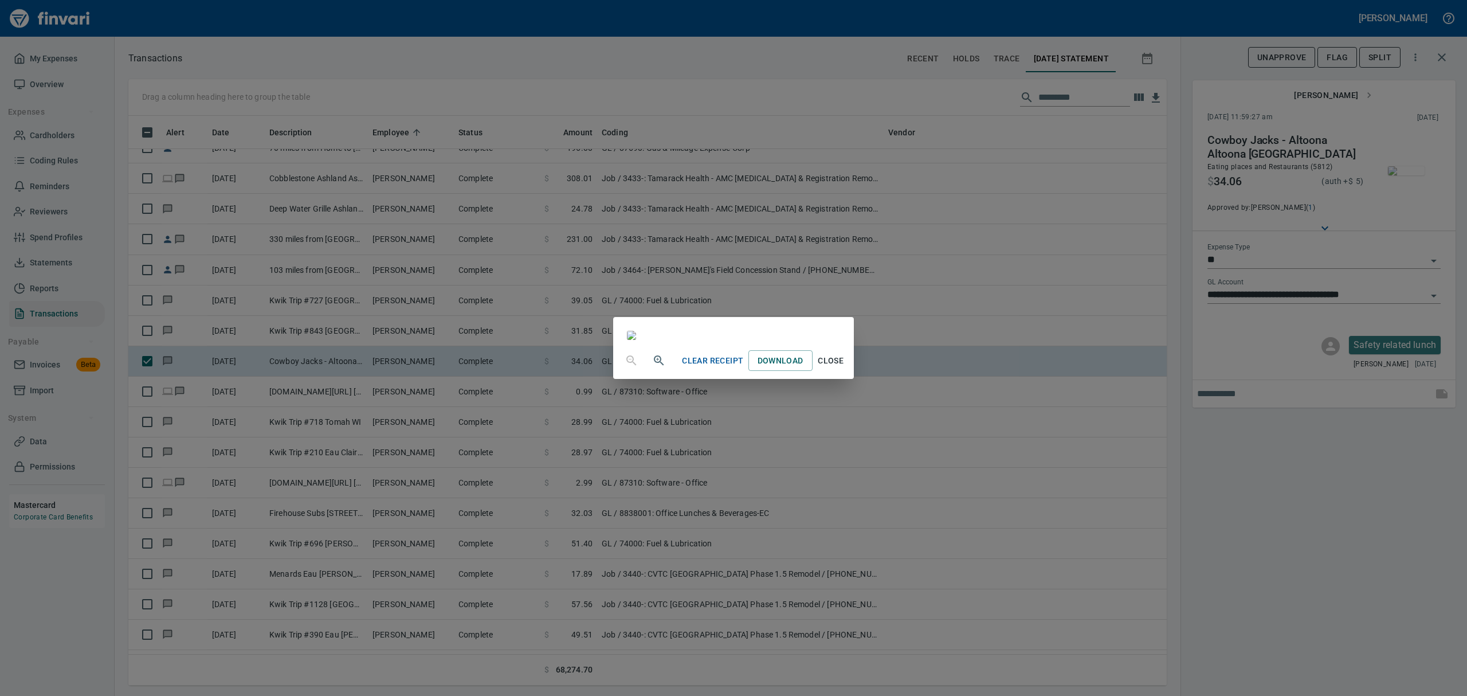
click at [845, 368] on span "Close" at bounding box center [831, 361] width 28 height 14
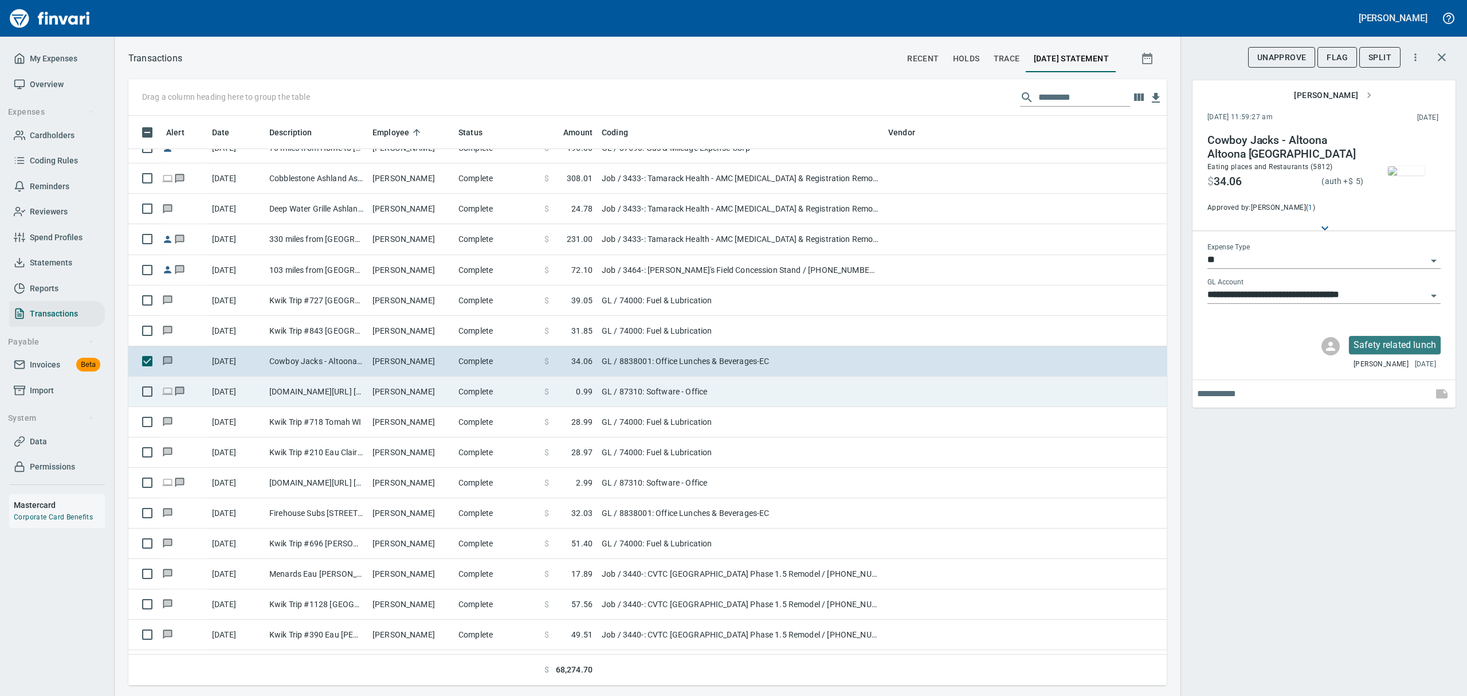
click at [309, 392] on td "[DOMAIN_NAME][URL] [PHONE_NUMBER] [GEOGRAPHIC_DATA]" at bounding box center [316, 391] width 103 height 30
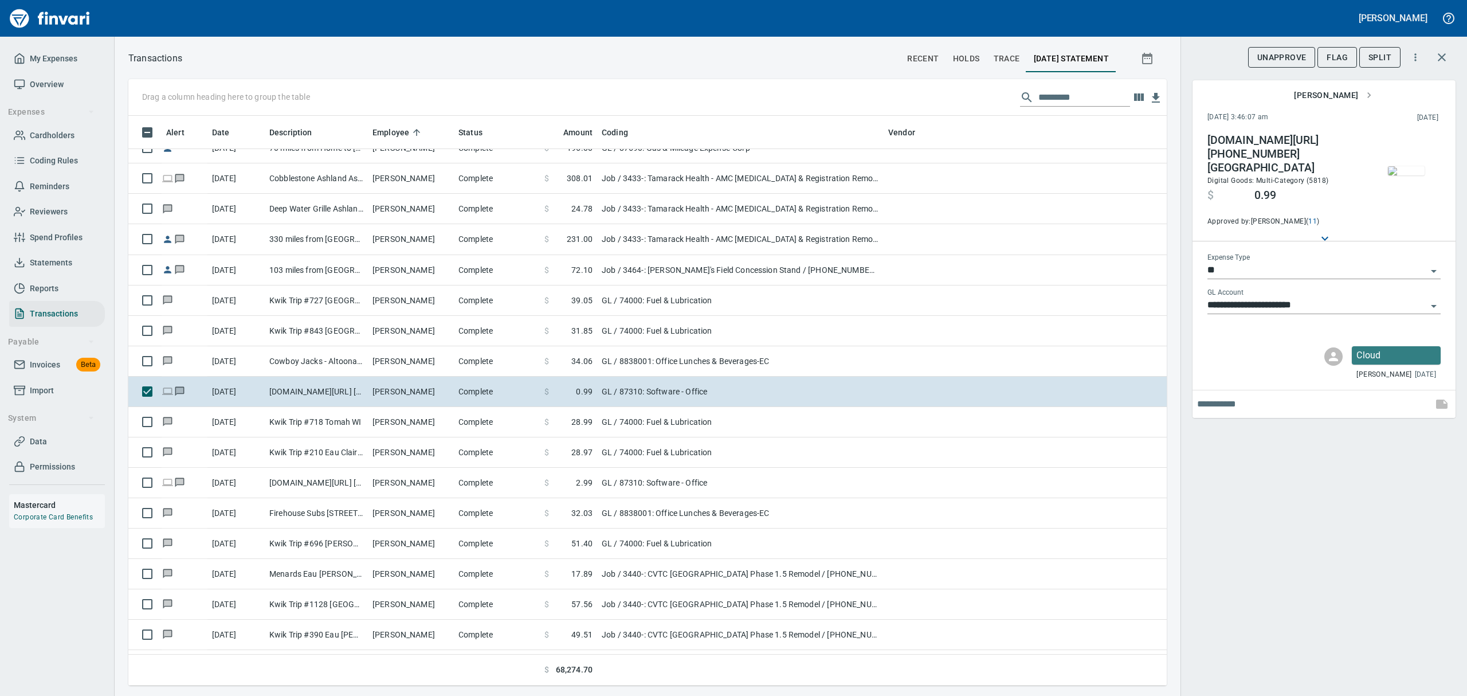
click at [1423, 175] on img "button" at bounding box center [1406, 170] width 37 height 9
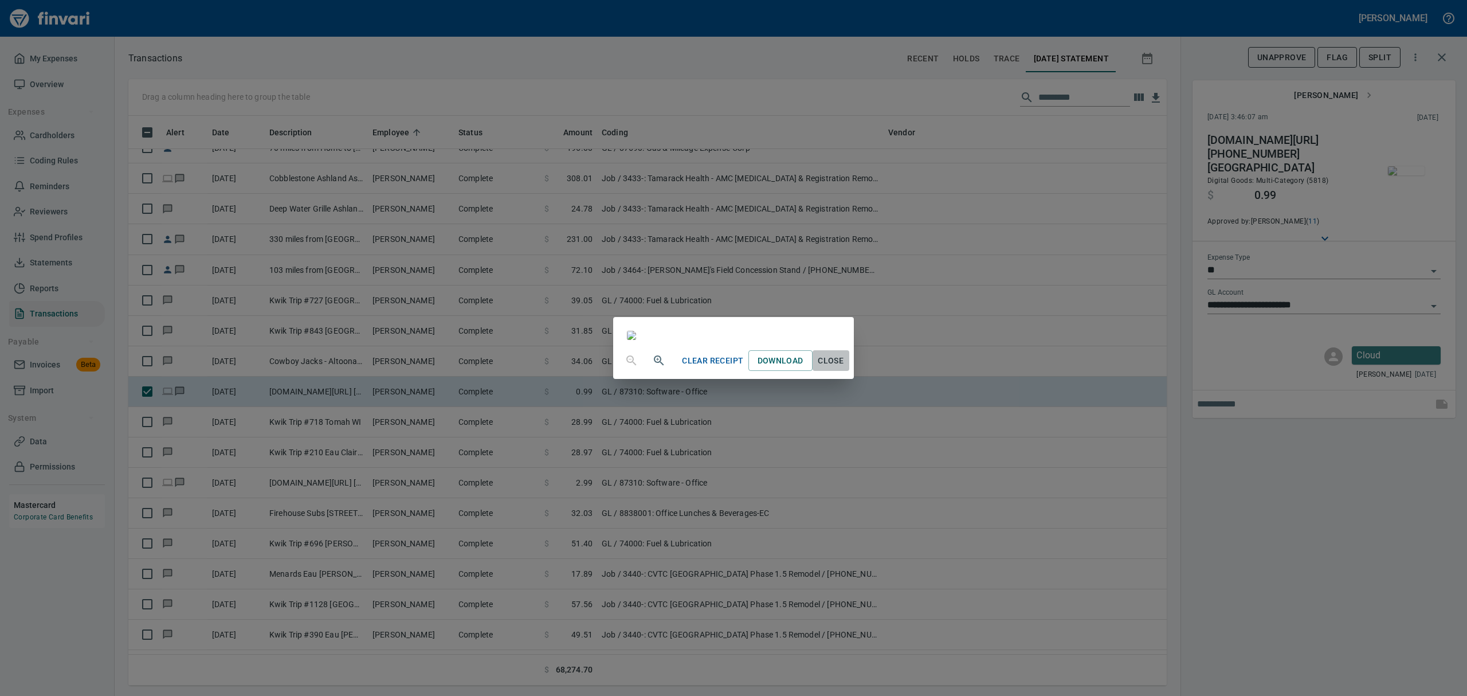
click at [845, 368] on span "Close" at bounding box center [831, 361] width 28 height 14
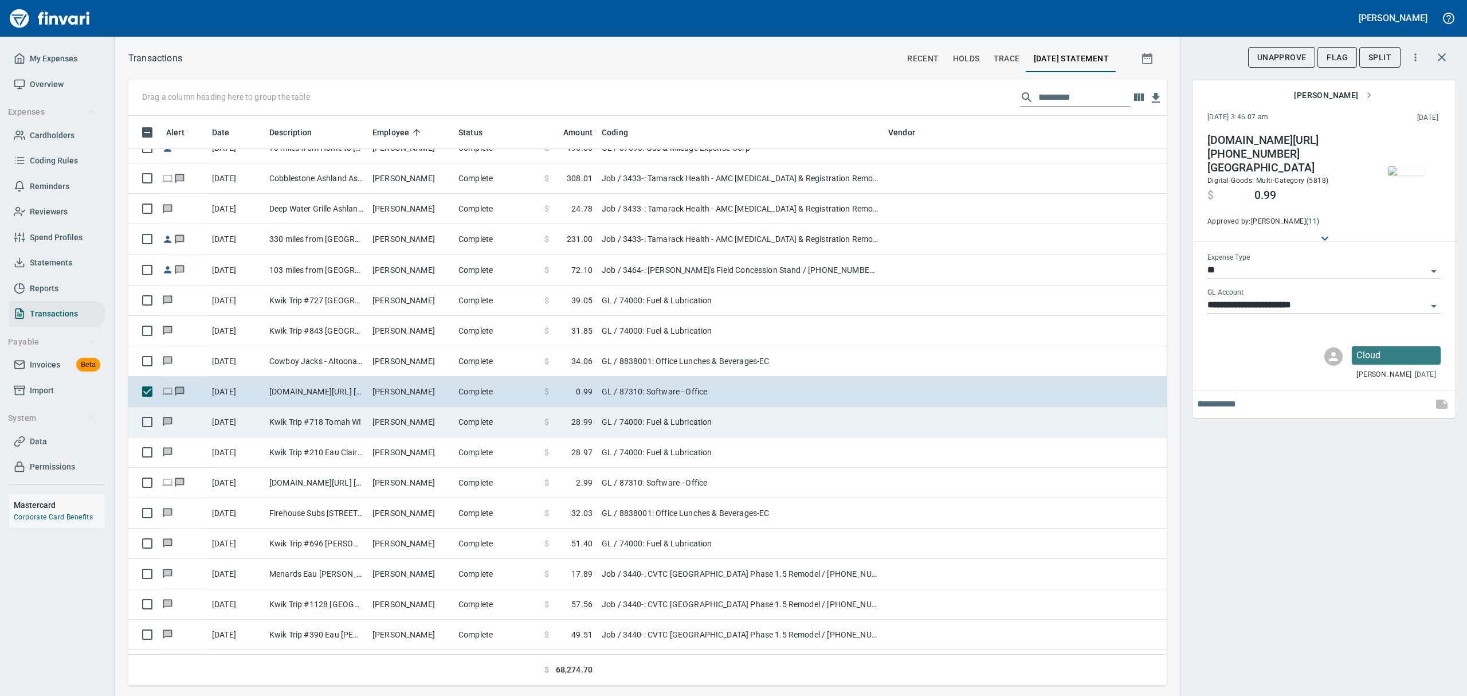
click at [339, 423] on td "Kwik Trip #718 Tomah WI" at bounding box center [316, 422] width 103 height 30
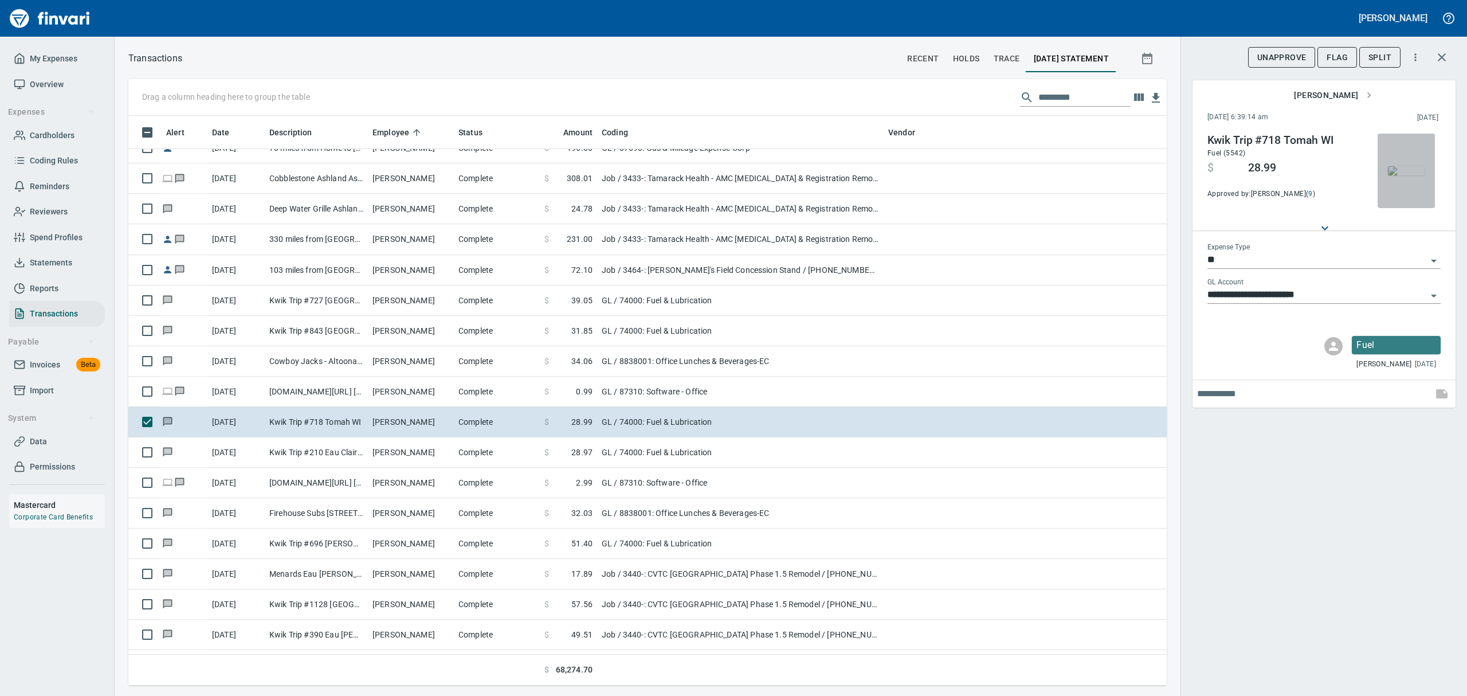
click at [1395, 166] on img "button" at bounding box center [1406, 170] width 37 height 9
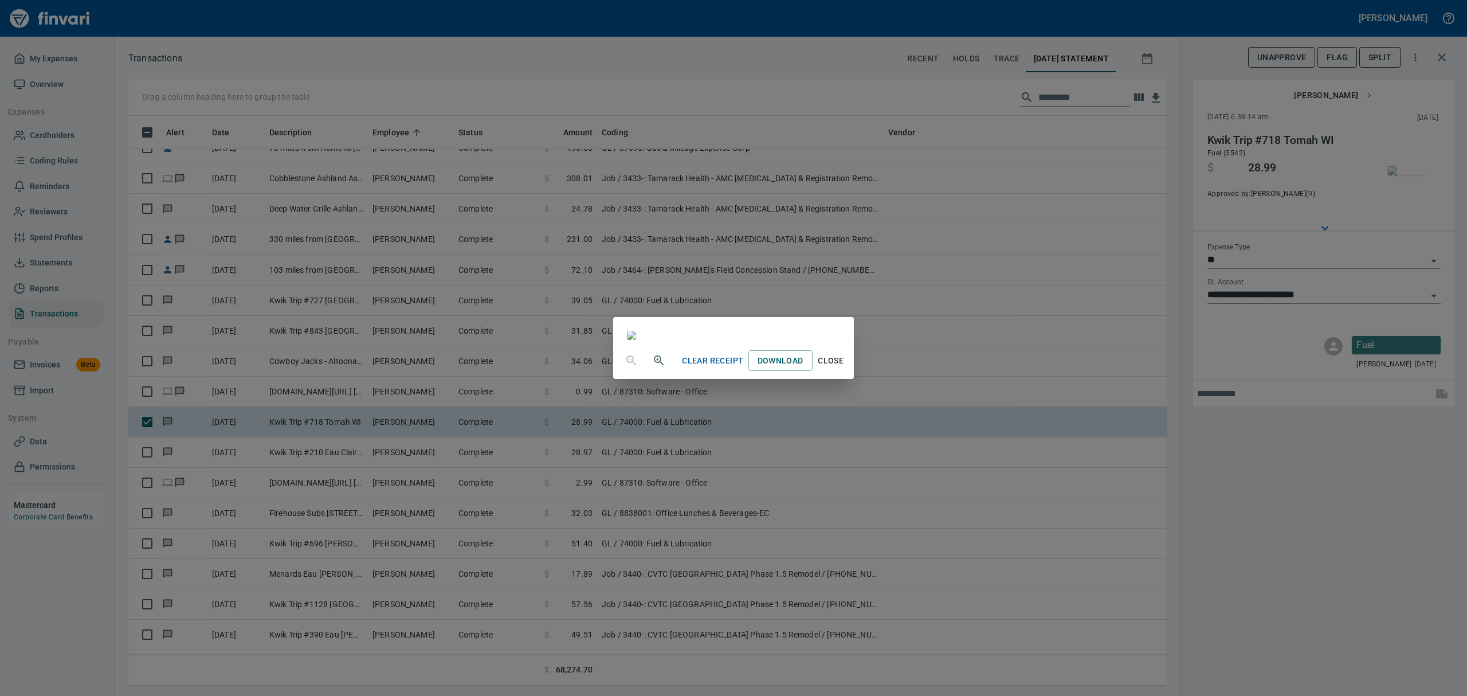
click at [845, 368] on span "Close" at bounding box center [831, 361] width 28 height 14
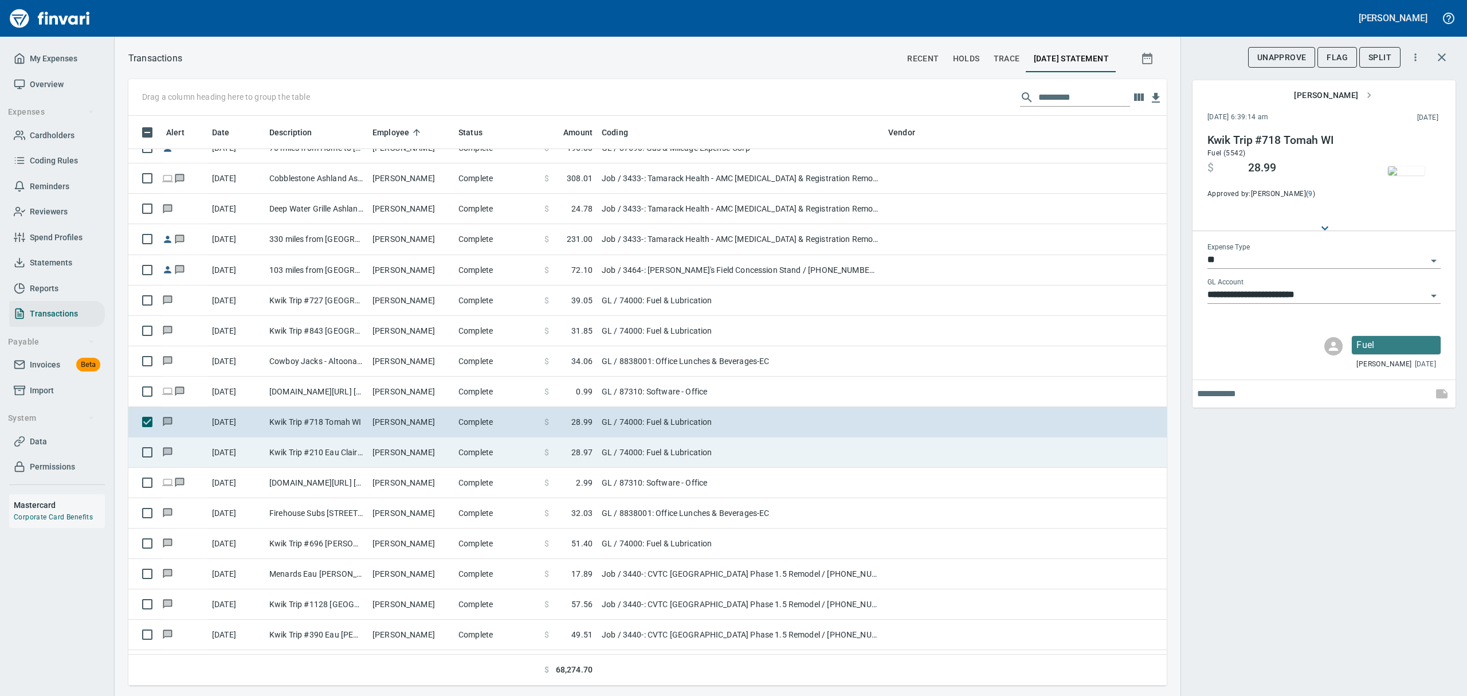
click at [363, 454] on td "Kwik Trip #210 Eau Claire WI" at bounding box center [316, 452] width 103 height 30
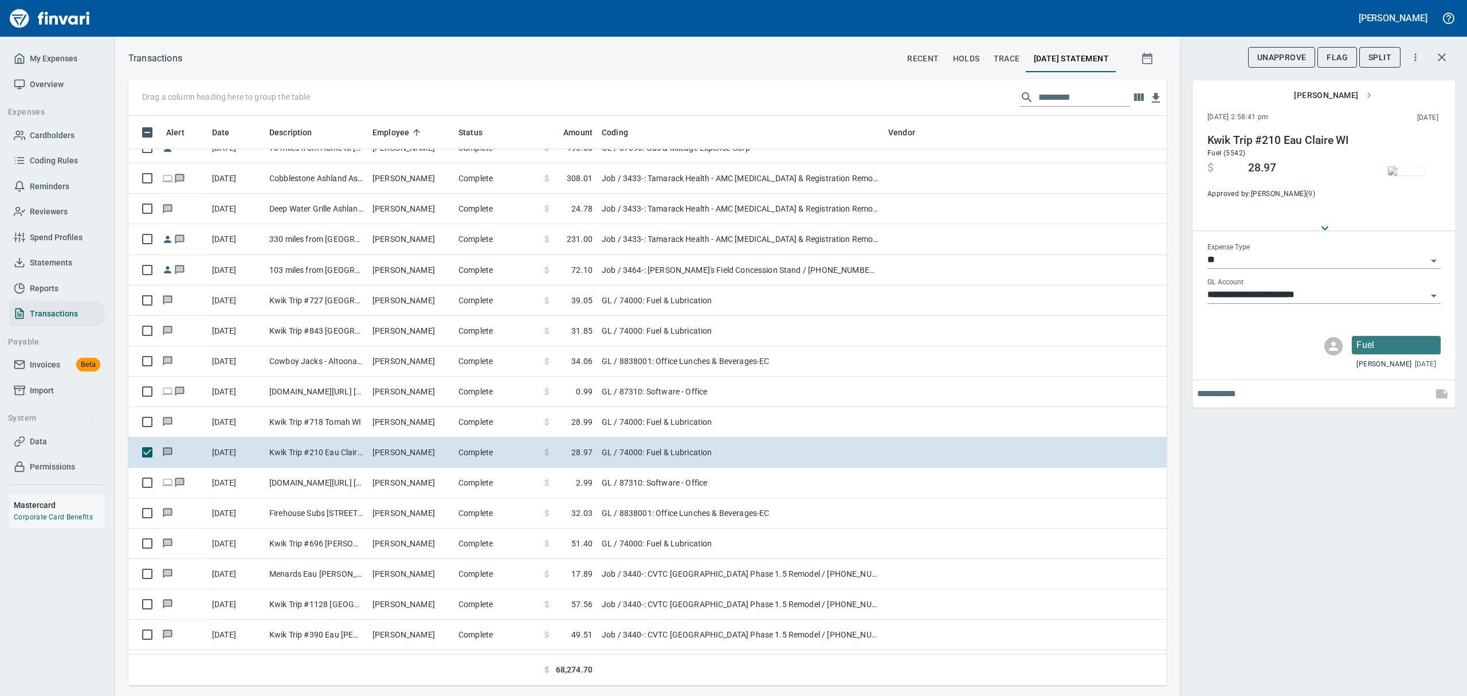
click at [1401, 175] on img "button" at bounding box center [1406, 170] width 37 height 9
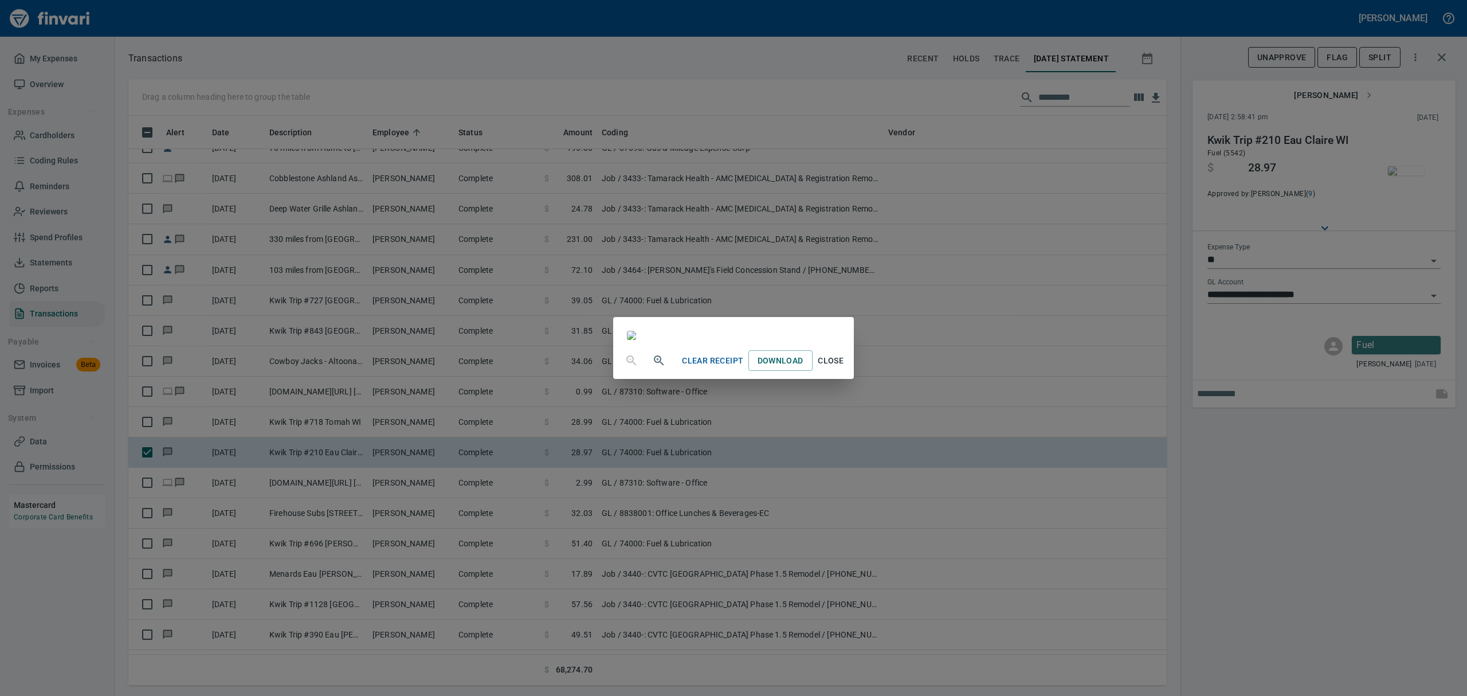
click at [845, 368] on span "Close" at bounding box center [831, 361] width 28 height 14
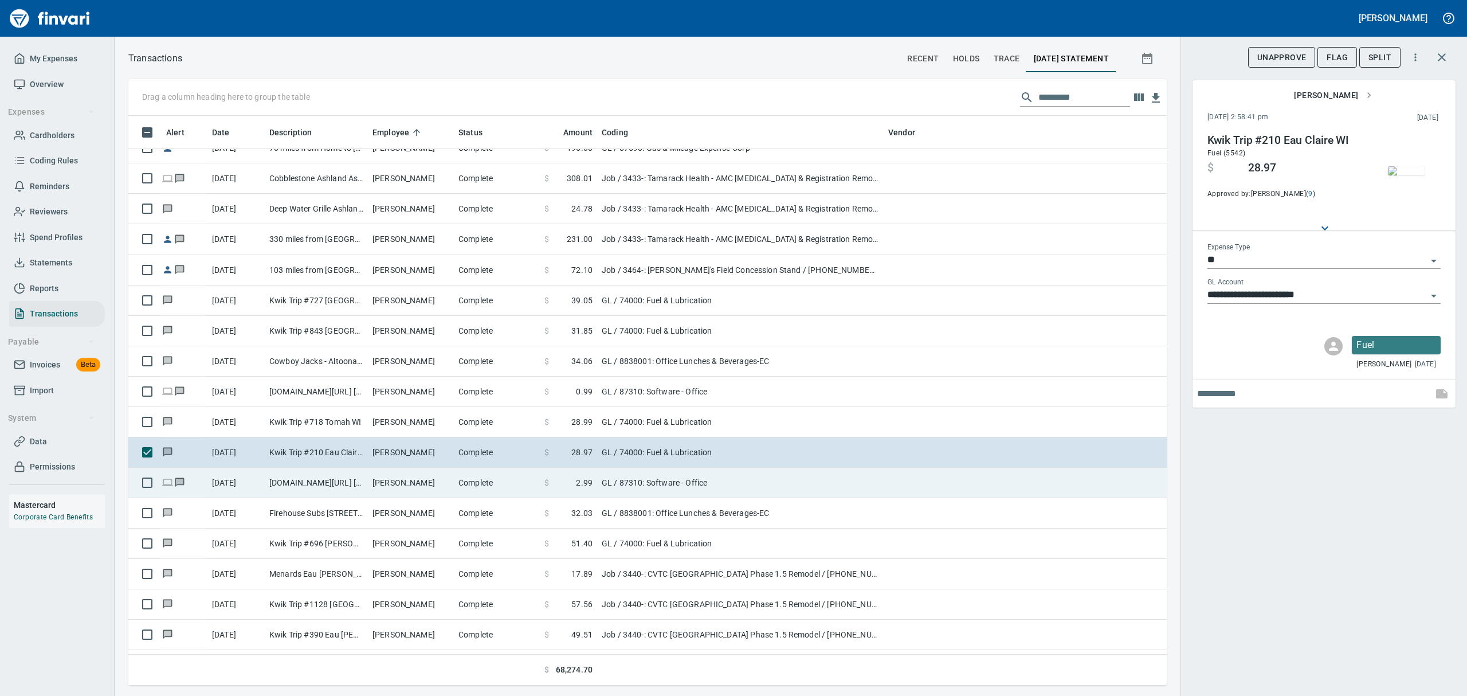
click at [305, 480] on td "[DOMAIN_NAME][URL] [PHONE_NUMBER] [GEOGRAPHIC_DATA]" at bounding box center [316, 483] width 103 height 30
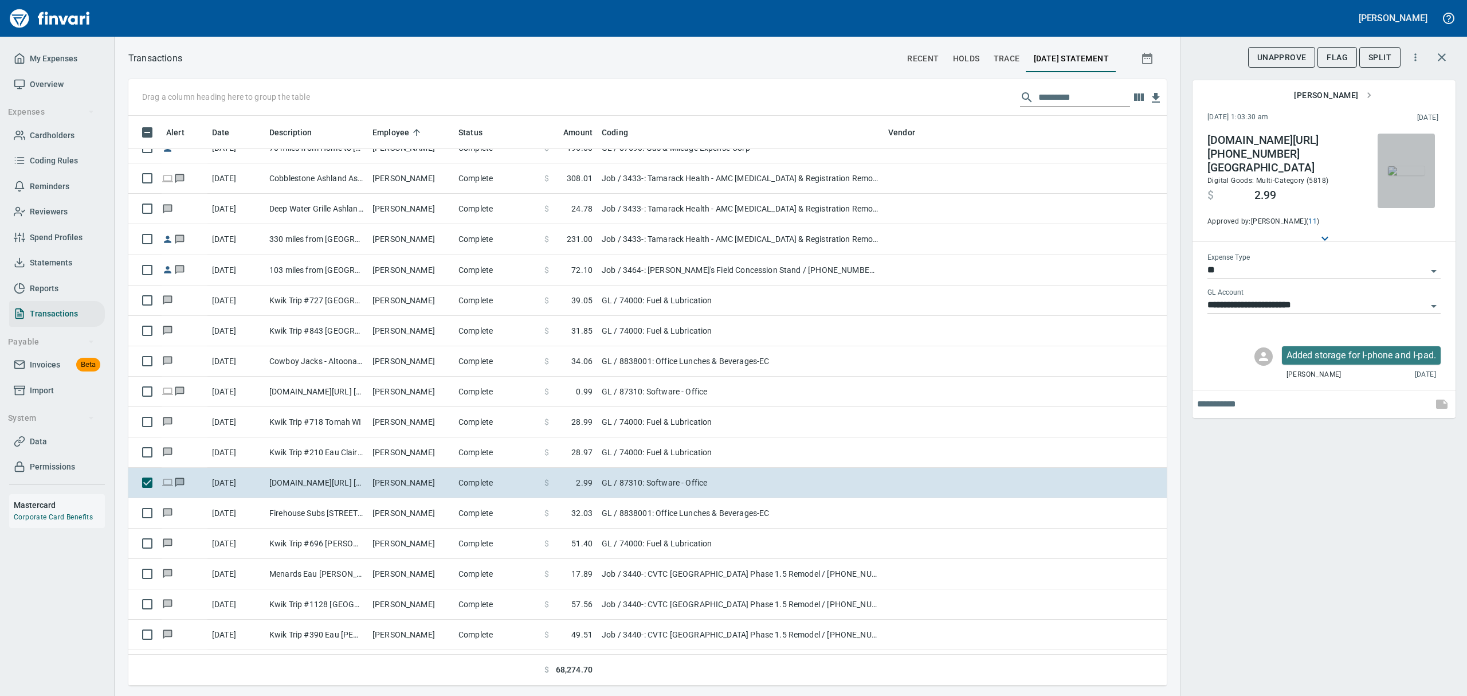
click at [1412, 170] on img "button" at bounding box center [1406, 170] width 37 height 9
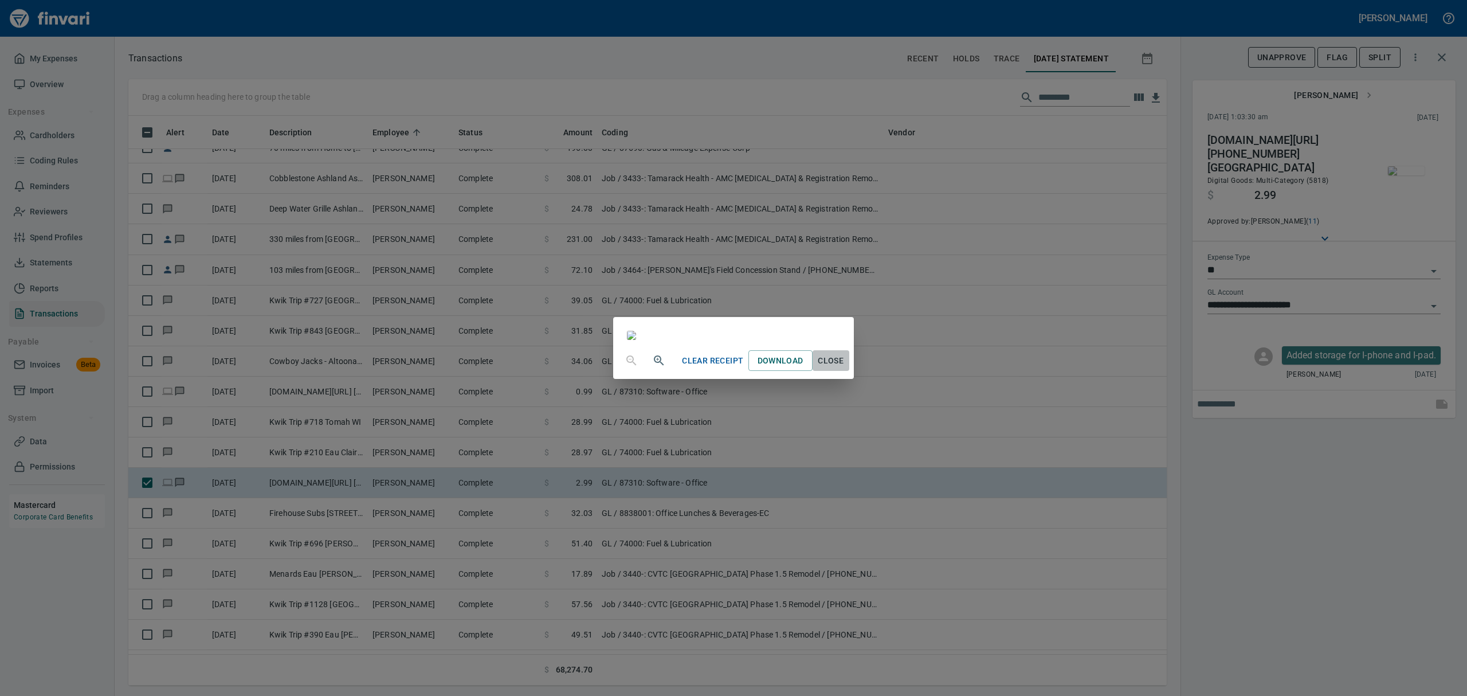
click at [845, 368] on span "Close" at bounding box center [831, 361] width 28 height 14
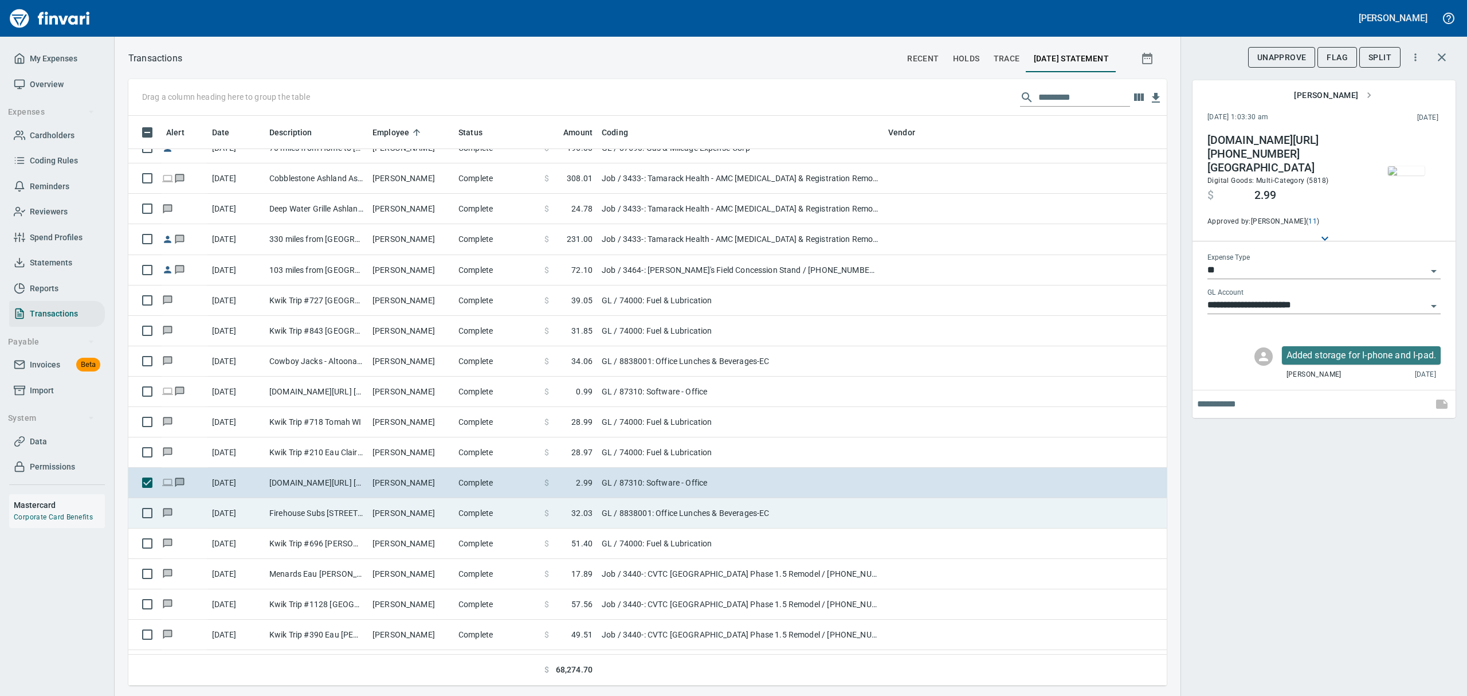
click at [288, 512] on td "Firehouse Subs [STREET_ADDRESS]" at bounding box center [316, 513] width 103 height 30
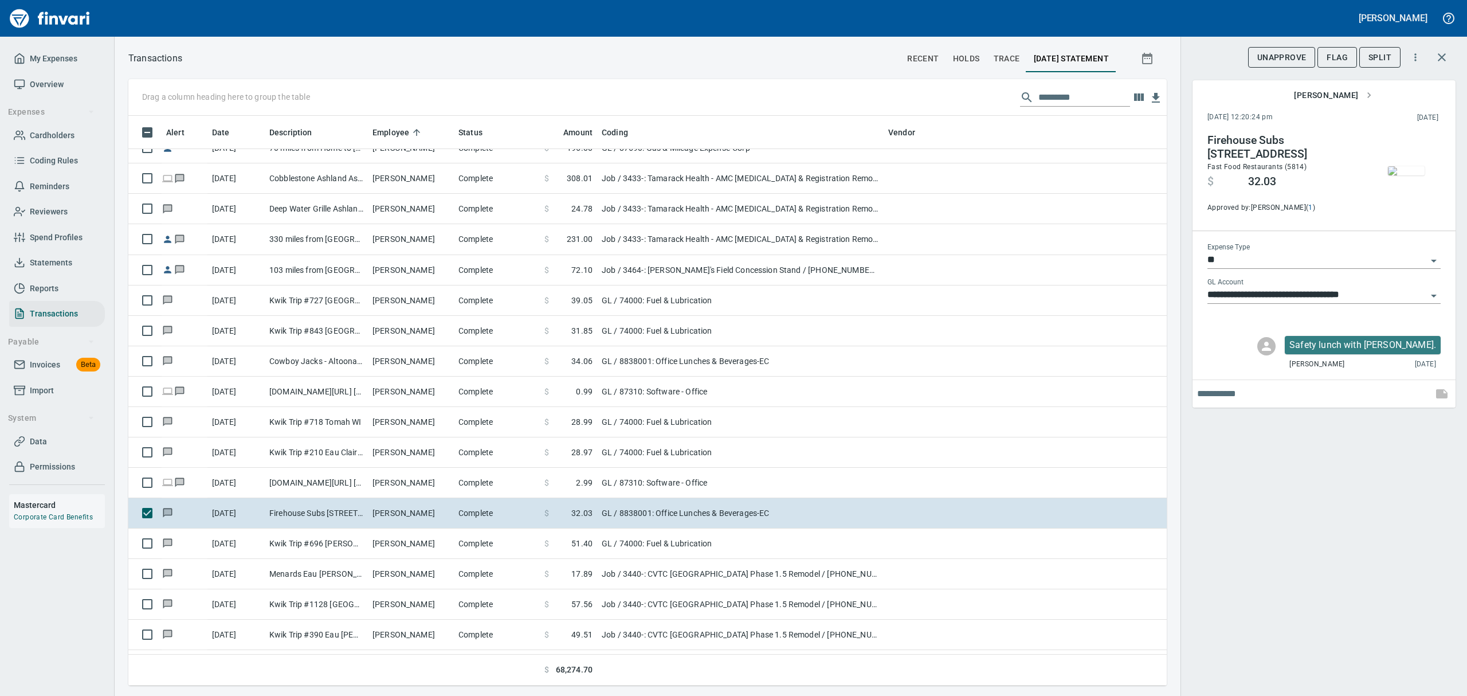
click at [1413, 173] on img "button" at bounding box center [1406, 170] width 37 height 9
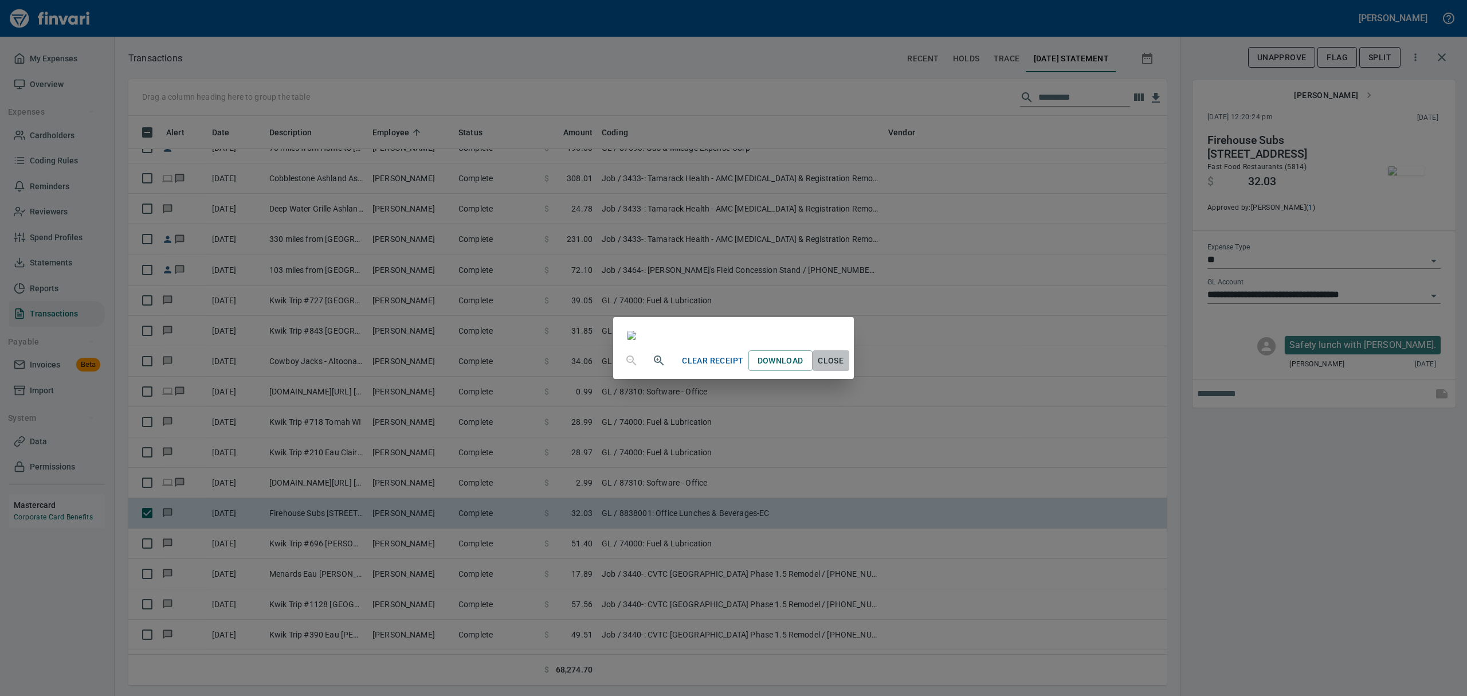
click at [845, 368] on span "Close" at bounding box center [831, 361] width 28 height 14
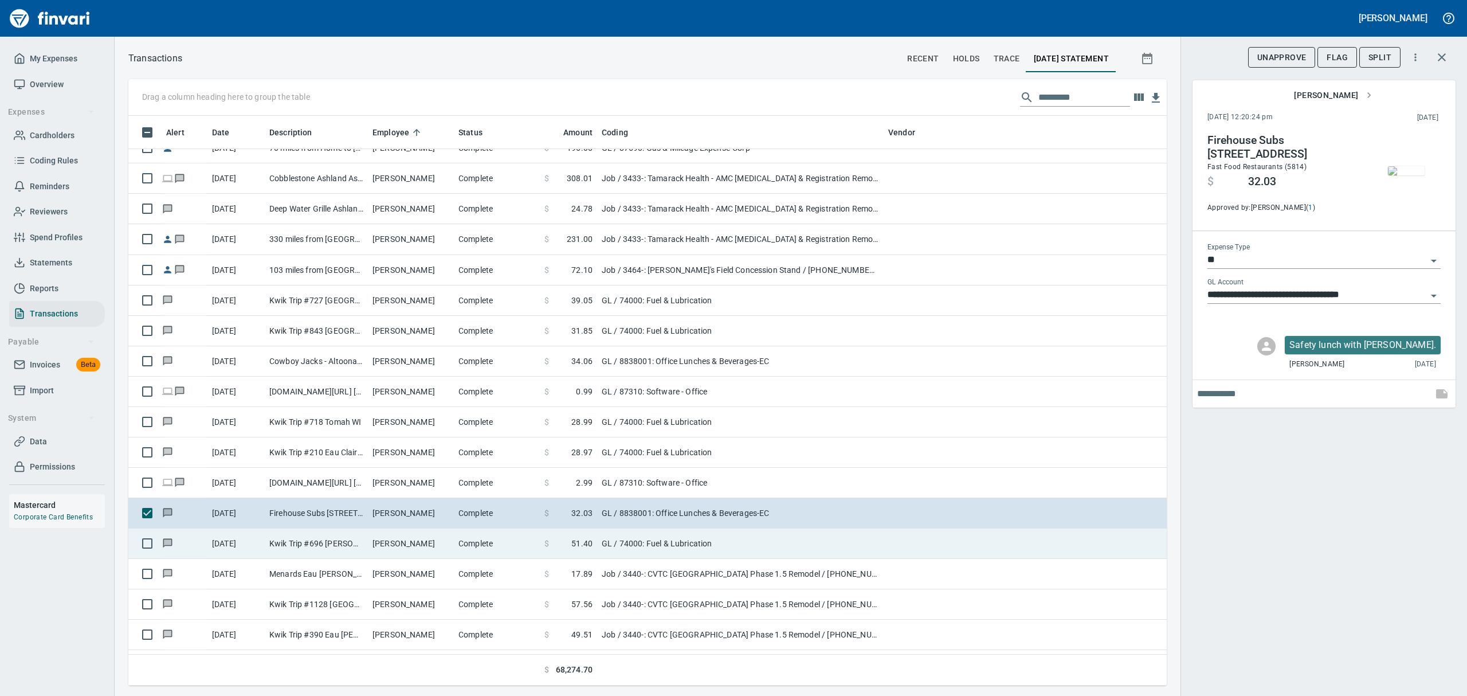
click at [348, 544] on td "Kwik Trip #696 [PERSON_NAME] [GEOGRAPHIC_DATA]" at bounding box center [316, 543] width 103 height 30
type input "**********"
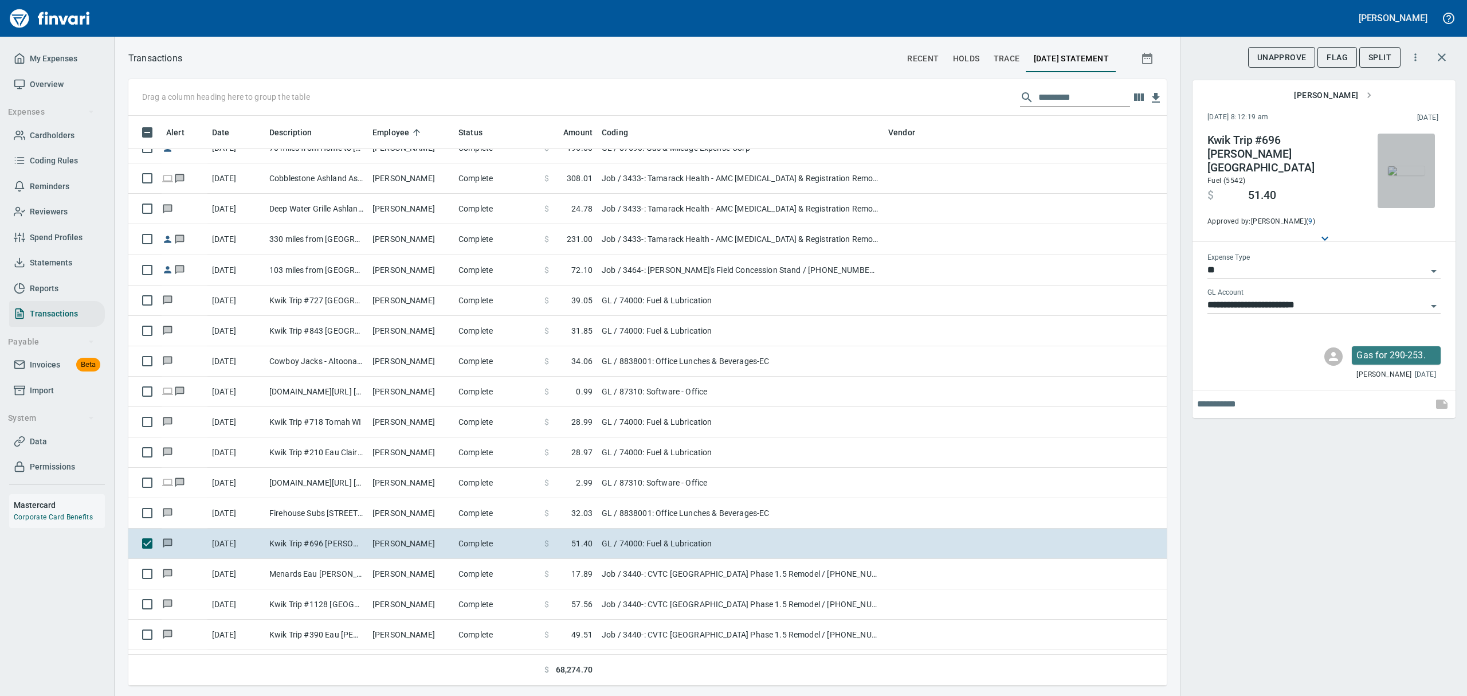
click at [1412, 166] on img "button" at bounding box center [1406, 170] width 37 height 9
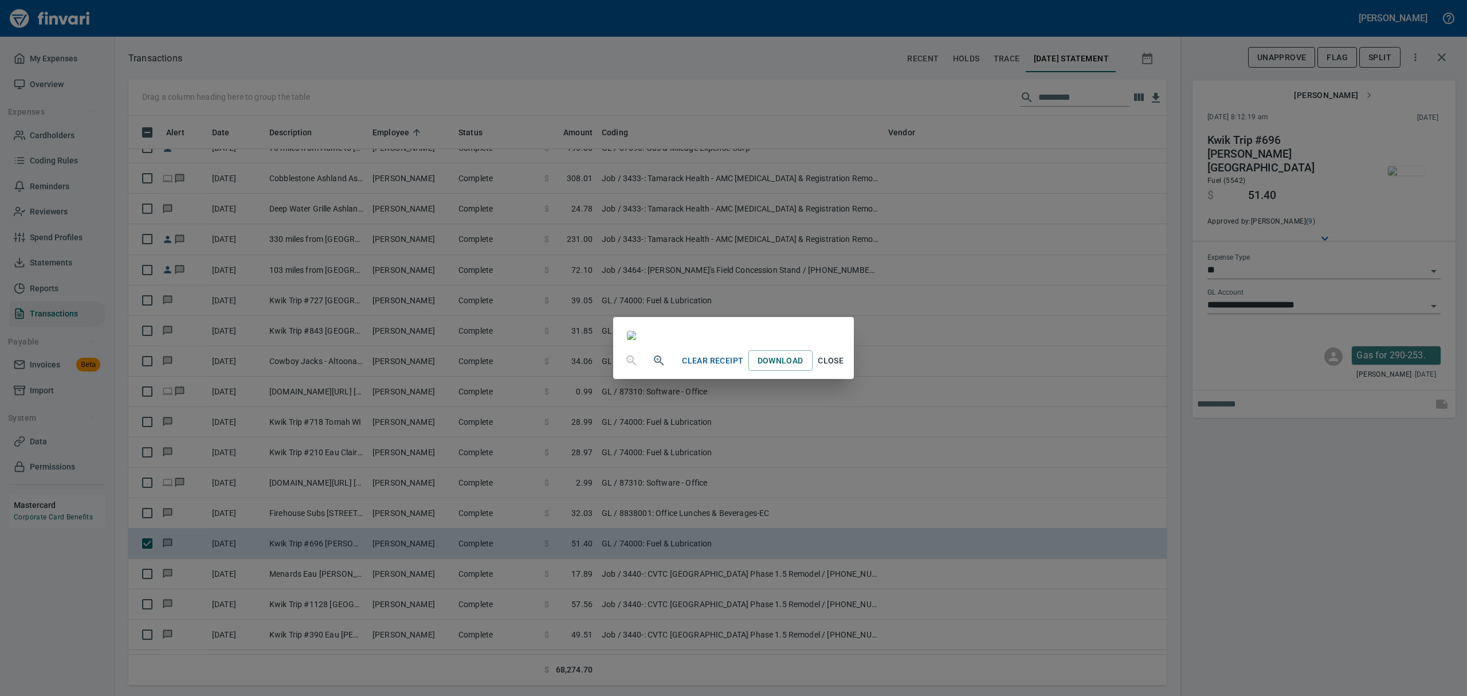
click at [845, 368] on span "Close" at bounding box center [831, 361] width 28 height 14
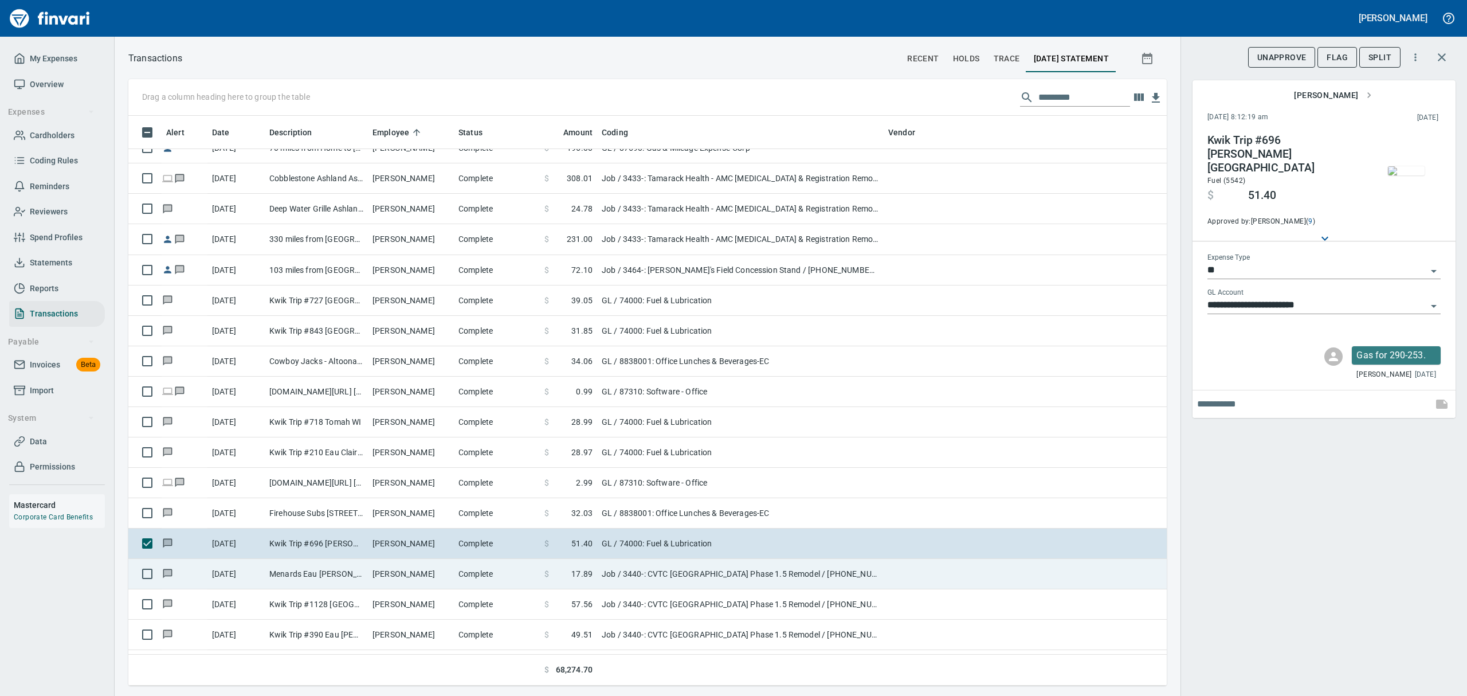
click at [282, 572] on td "Menards Eau [PERSON_NAME] [PERSON_NAME] Eau [PERSON_NAME]" at bounding box center [316, 574] width 103 height 30
type input "***"
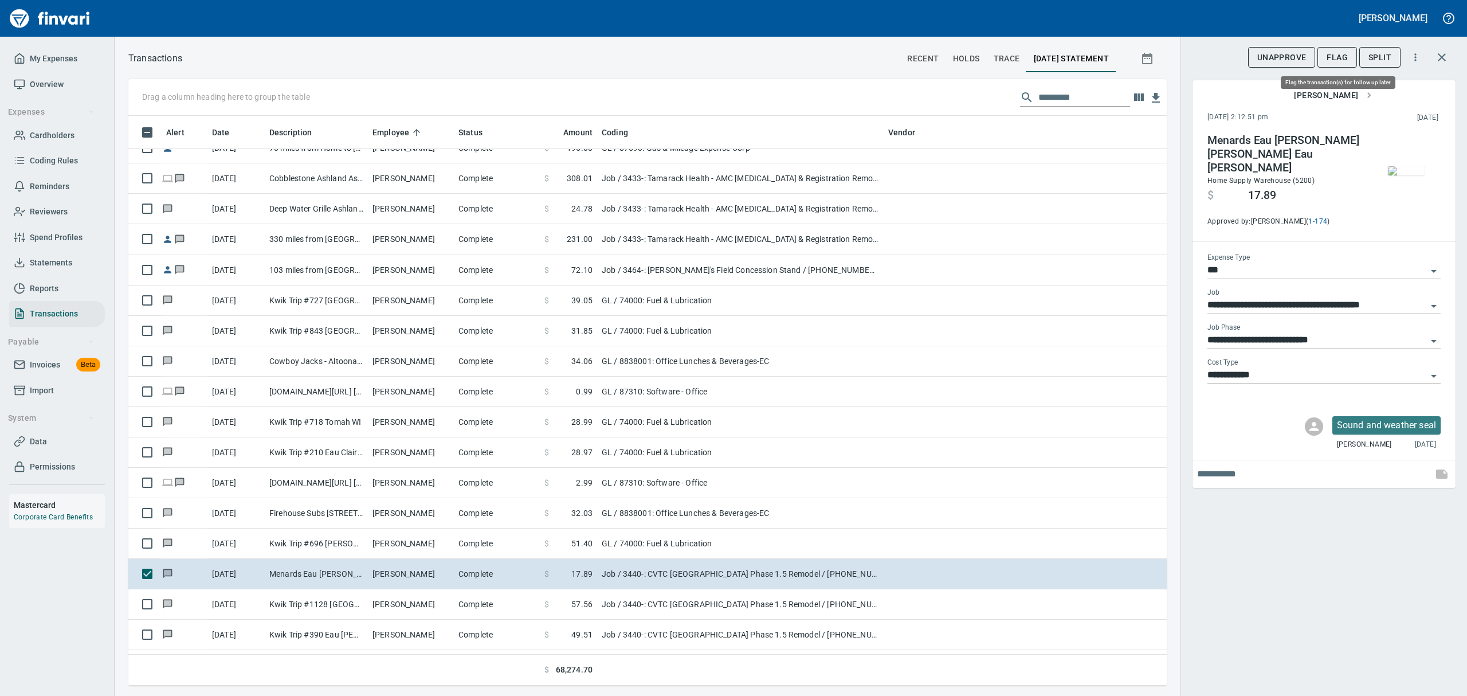
click at [1341, 57] on span "Flag" at bounding box center [1336, 57] width 21 height 14
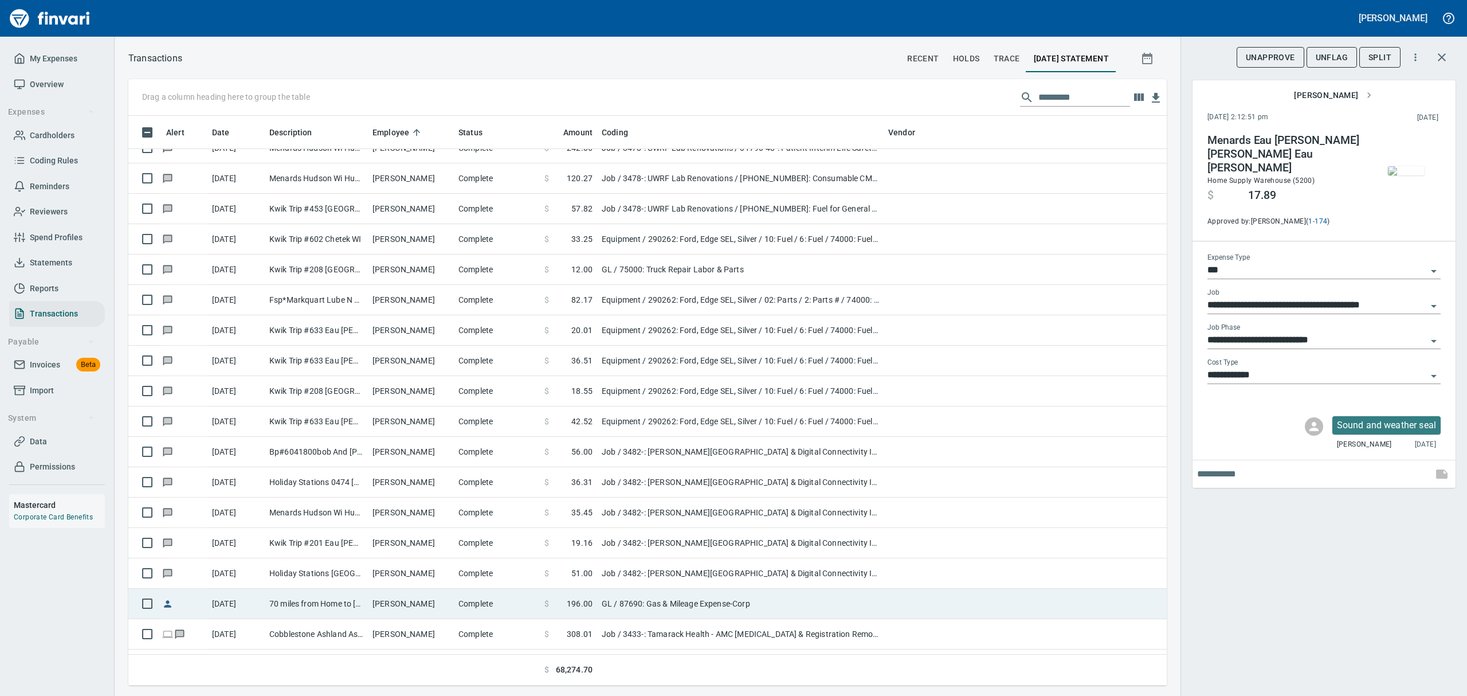
scroll to position [13445, 0]
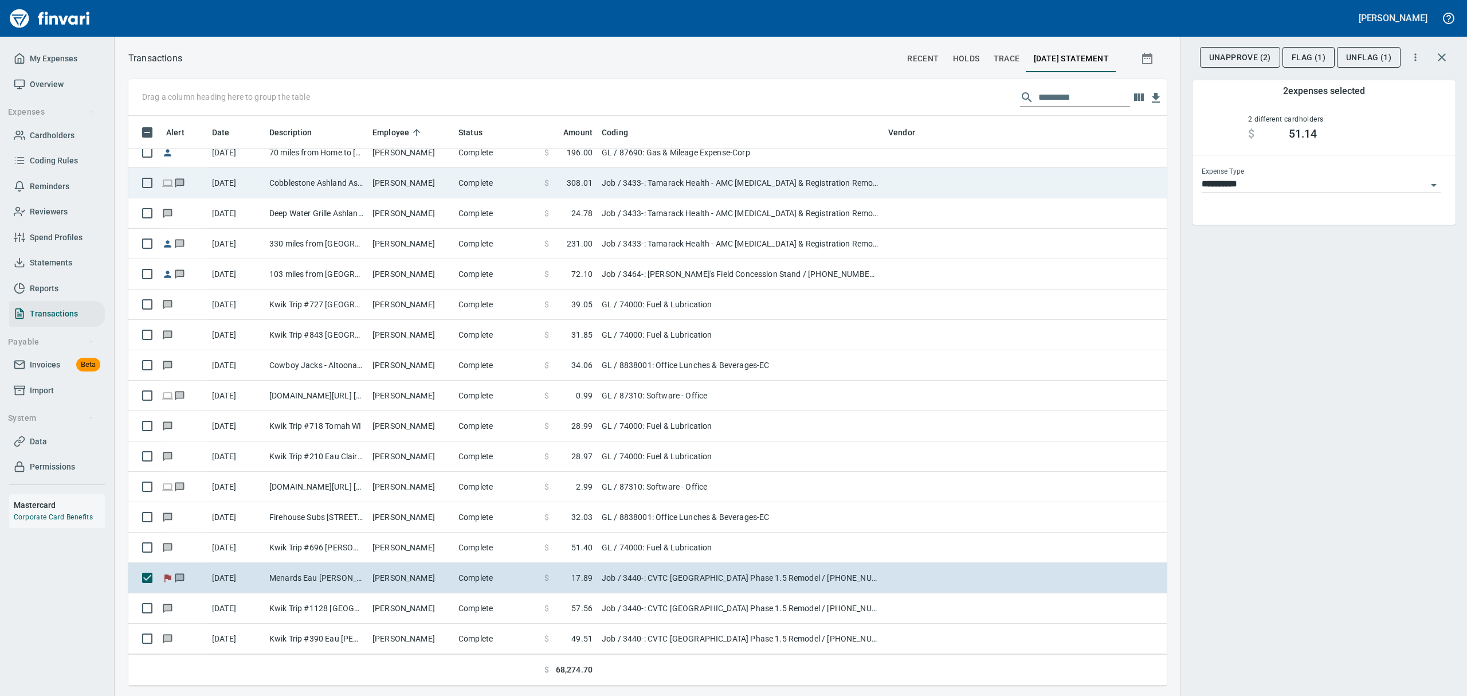
scroll to position [13980, 0]
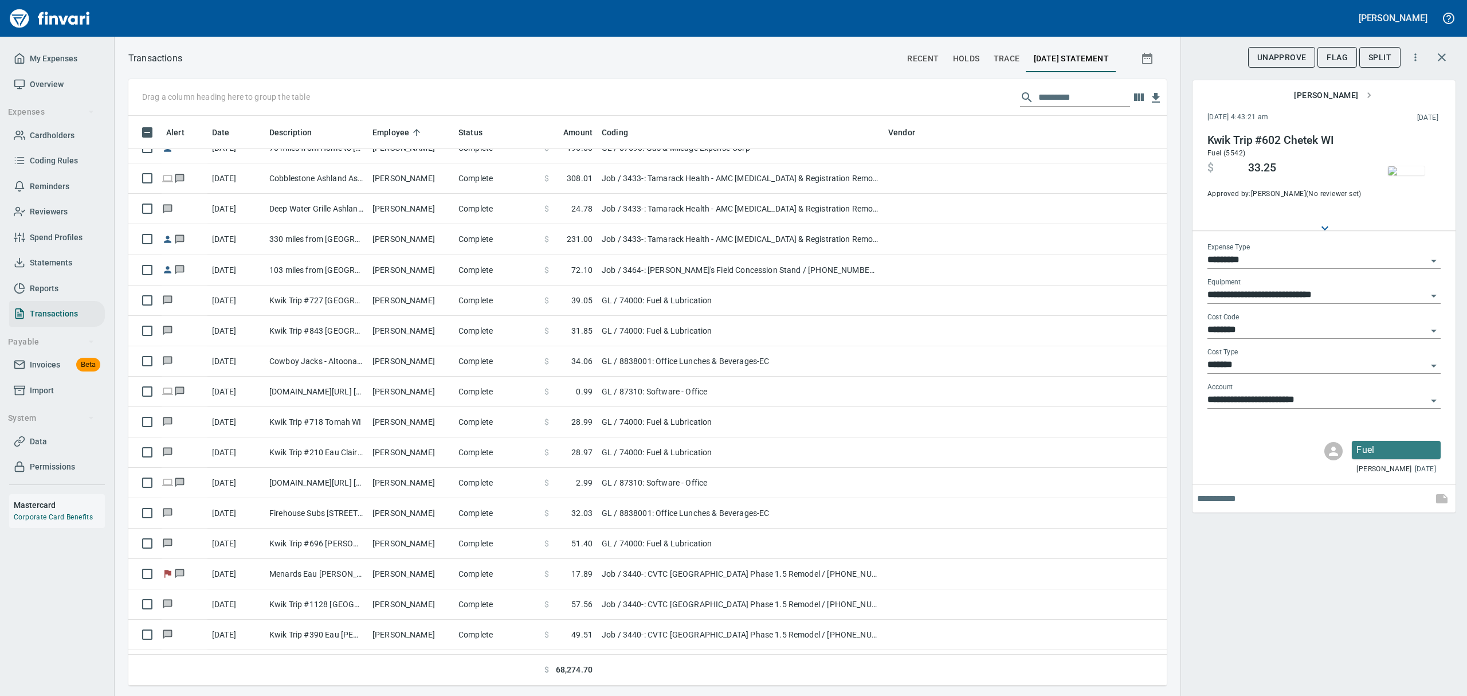
click at [37, 128] on span "Cardholders" at bounding box center [52, 135] width 45 height 14
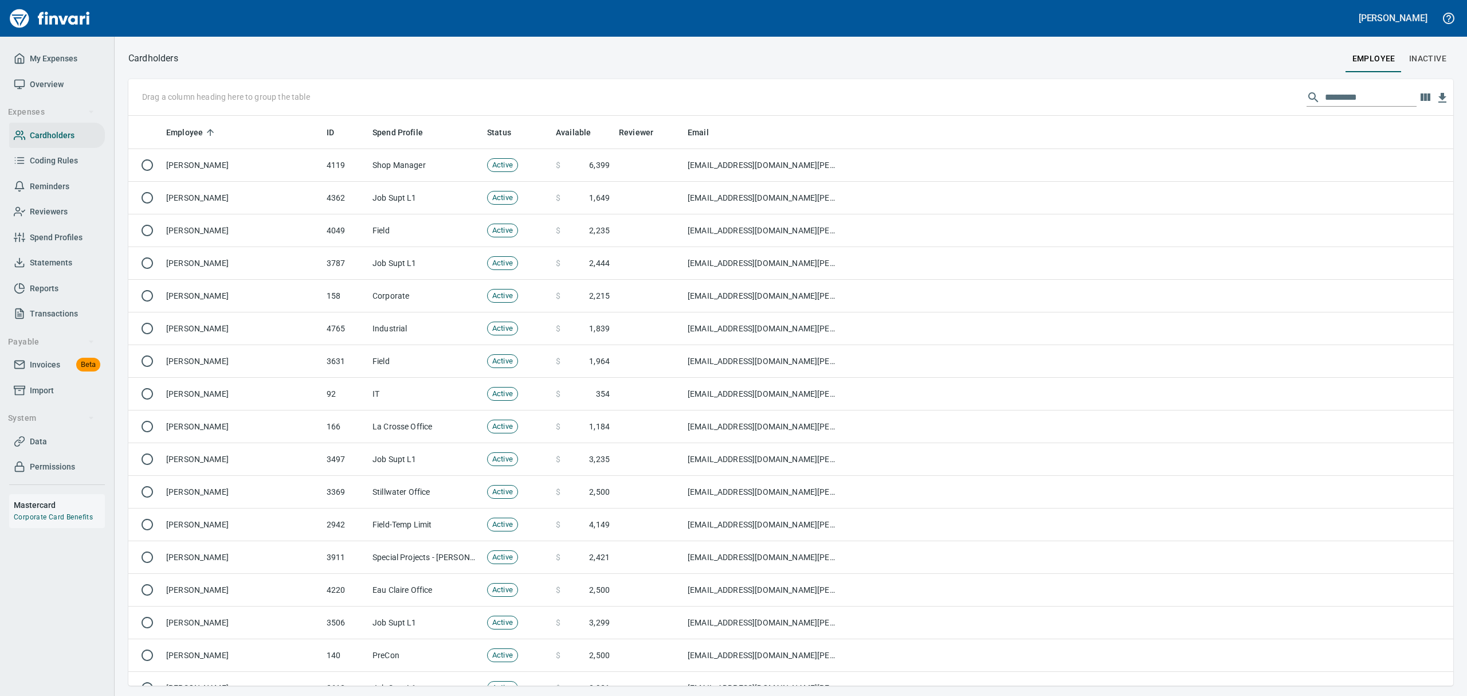
scroll to position [557, 1298]
click at [1330, 92] on input "text" at bounding box center [1371, 97] width 92 height 18
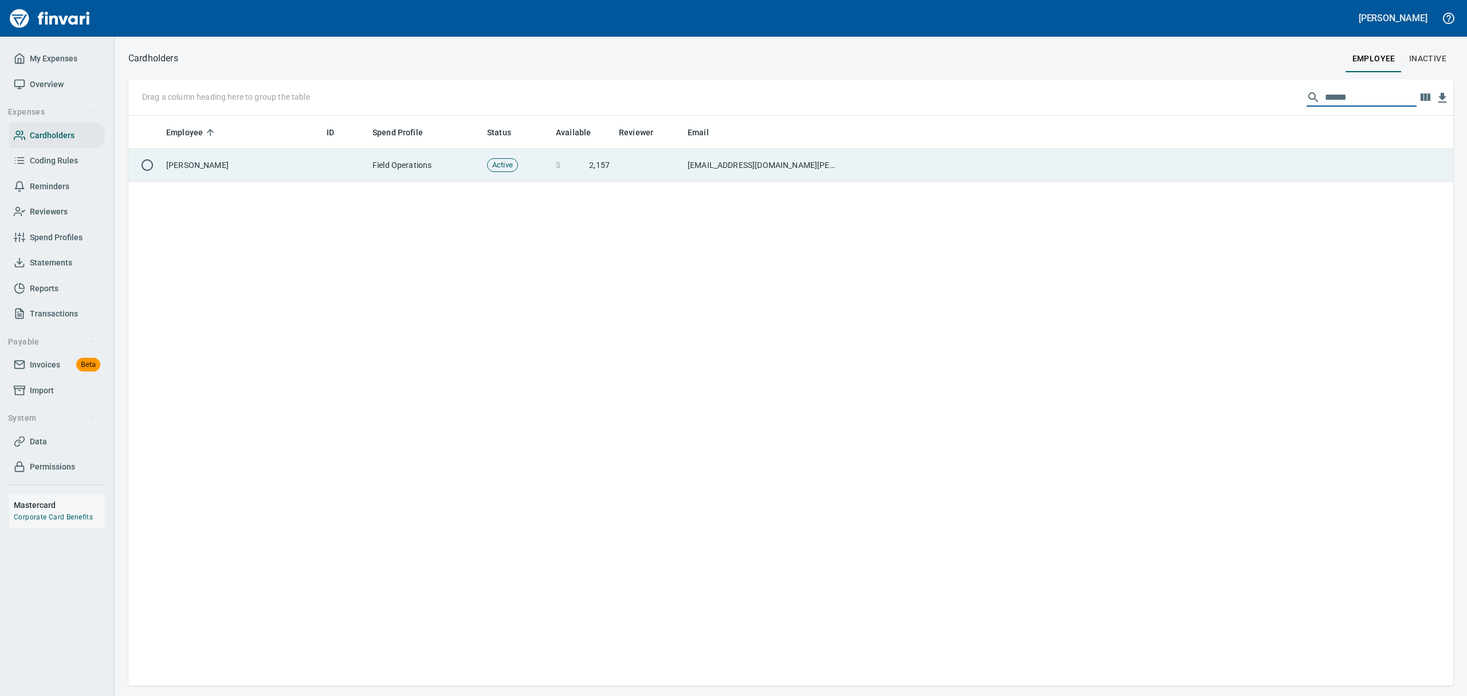
type input "******"
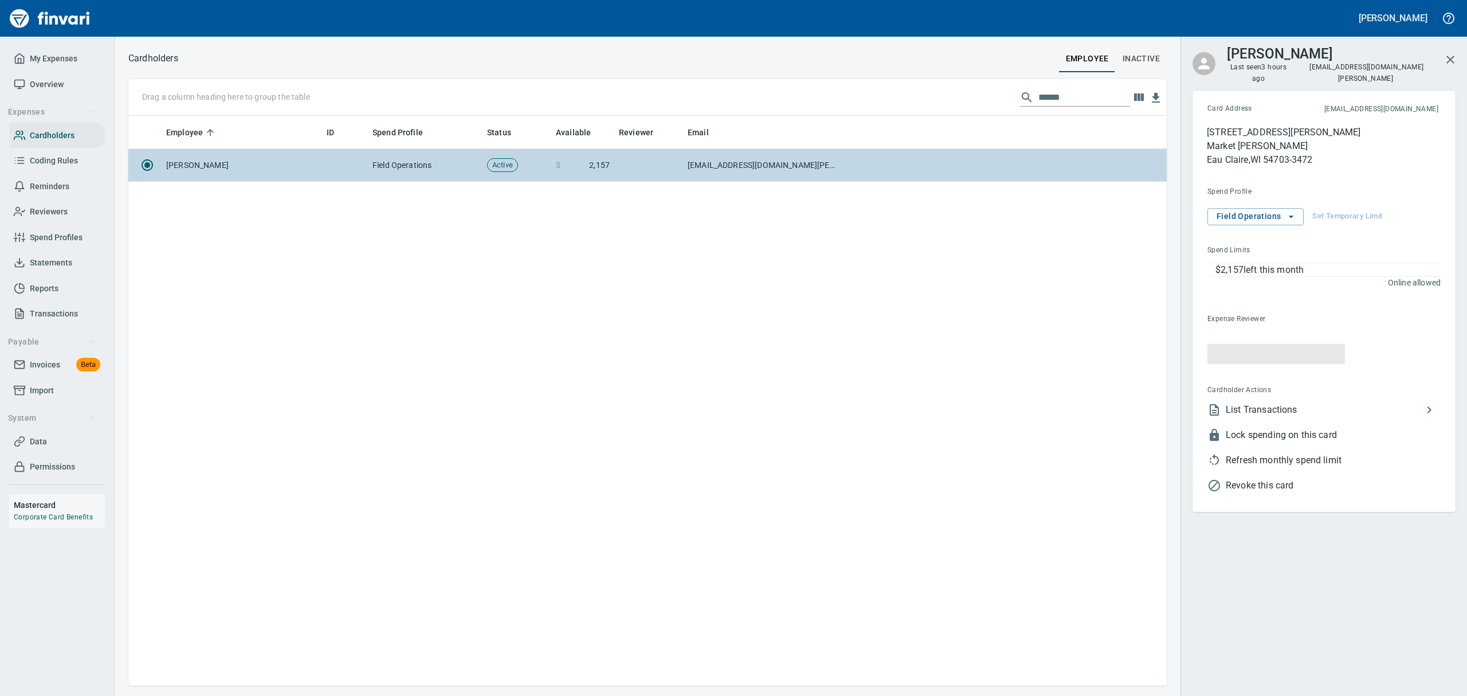
scroll to position [557, 1025]
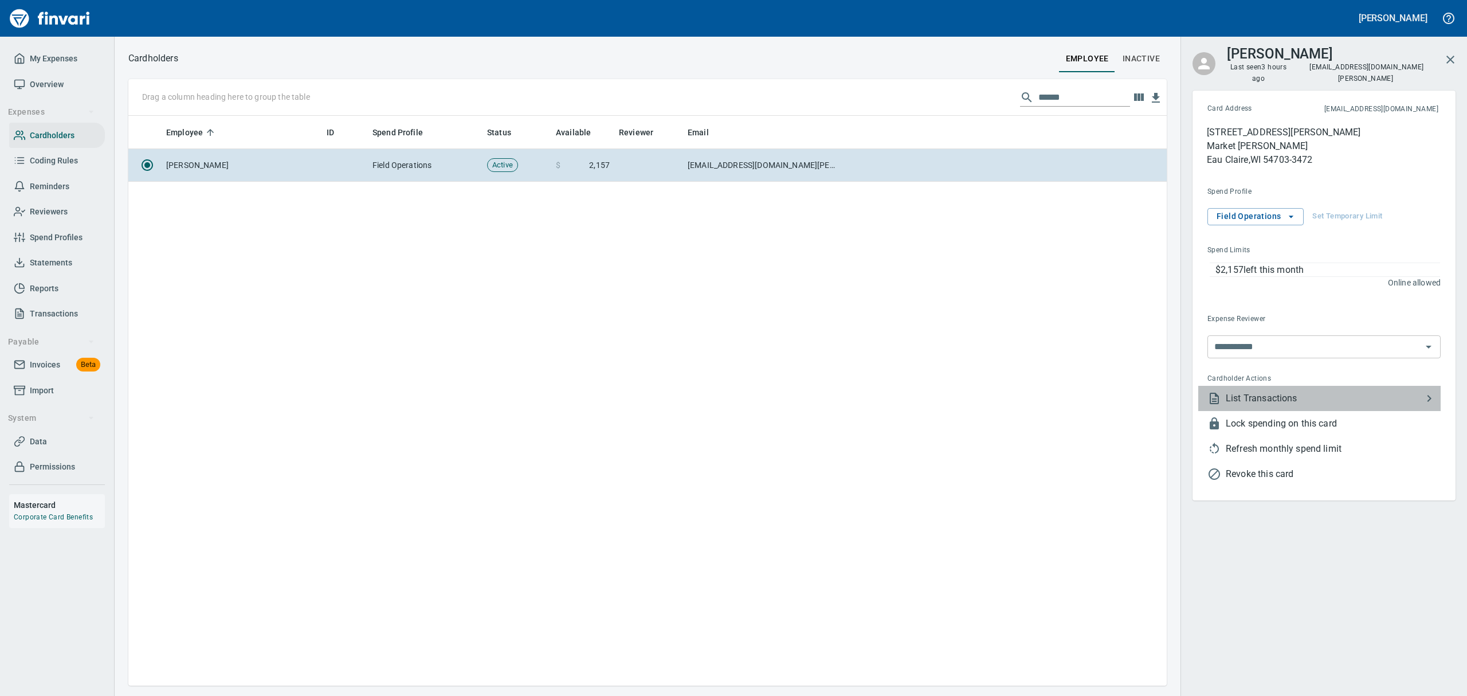
click at [1228, 391] on span "List Transactions" at bounding box center [1324, 398] width 197 height 14
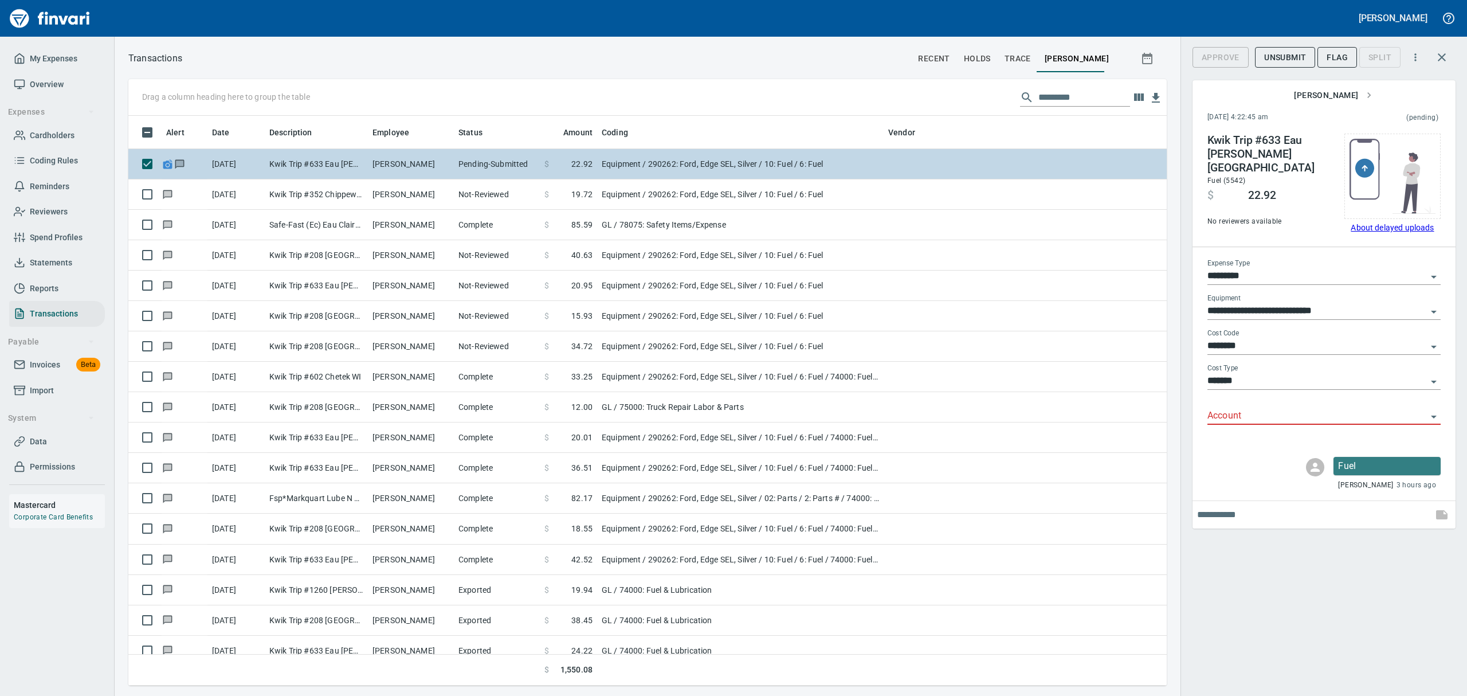
scroll to position [557, 1012]
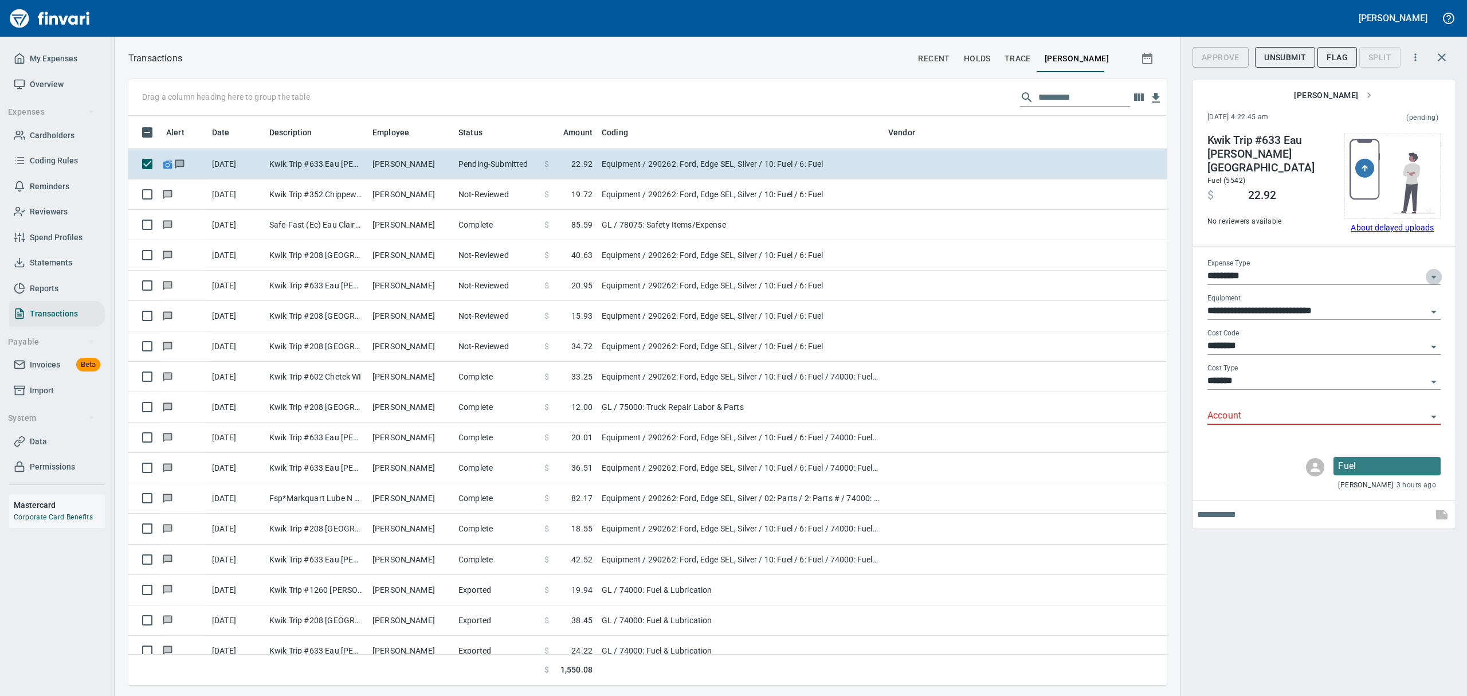
click at [1432, 278] on icon "Open" at bounding box center [1434, 277] width 14 height 14
click at [1238, 360] on li "GL" at bounding box center [1323, 361] width 233 height 28
type input "**"
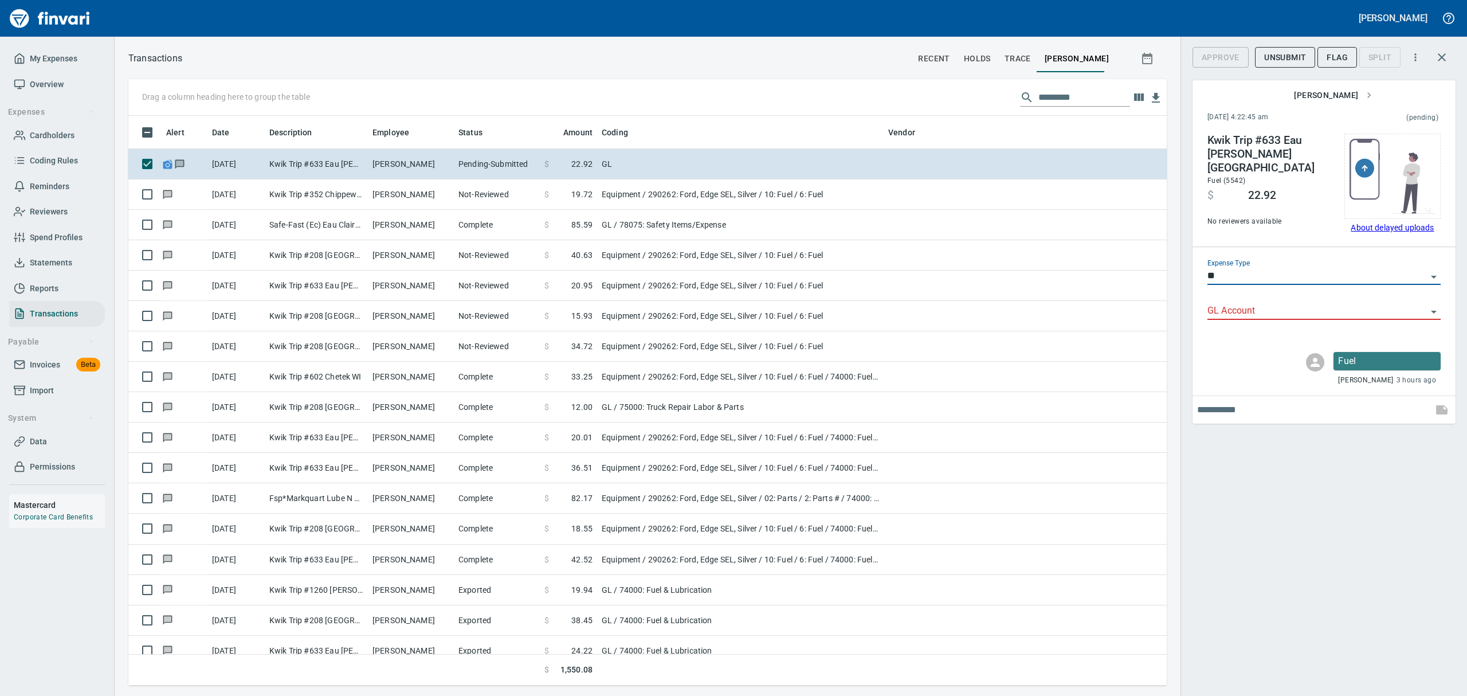
click at [1259, 308] on input "GL Account" at bounding box center [1316, 311] width 219 height 16
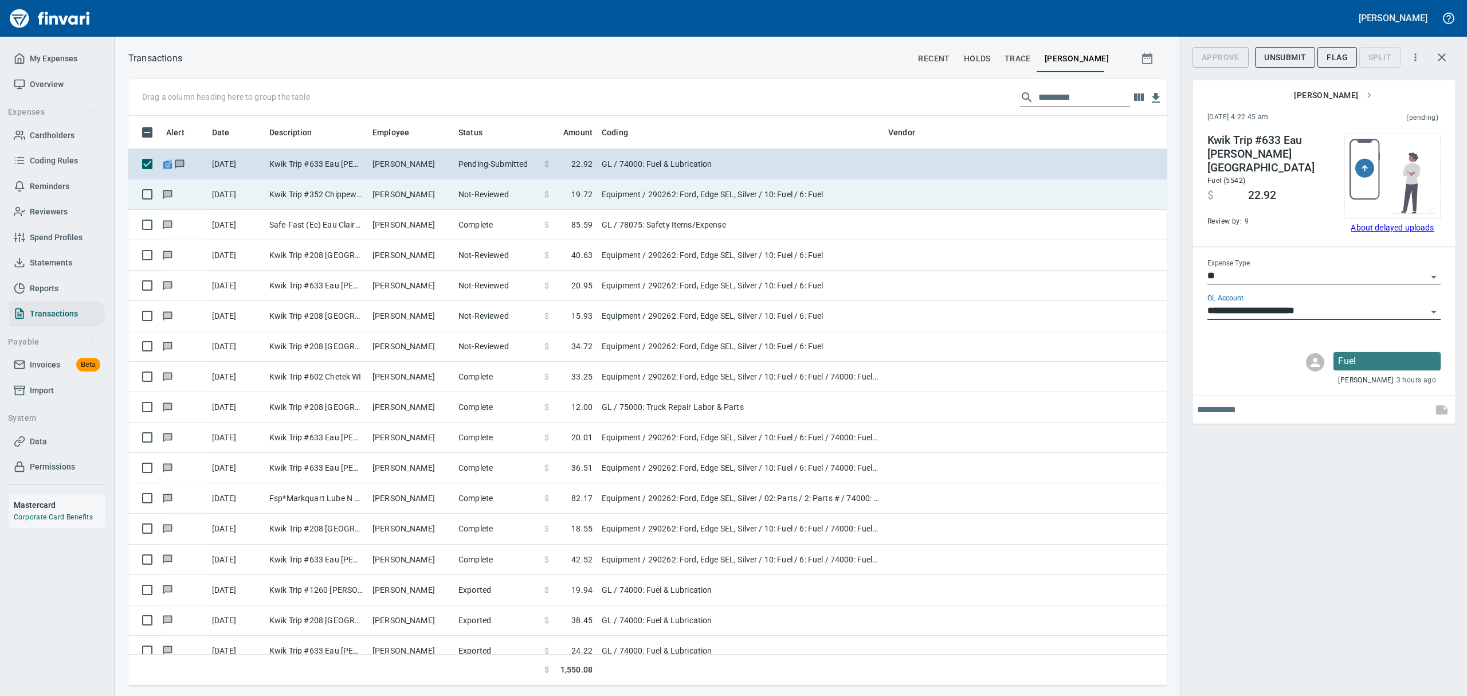
type input "**********"
click at [504, 194] on td "Not-Reviewed" at bounding box center [497, 194] width 86 height 30
type input "*********"
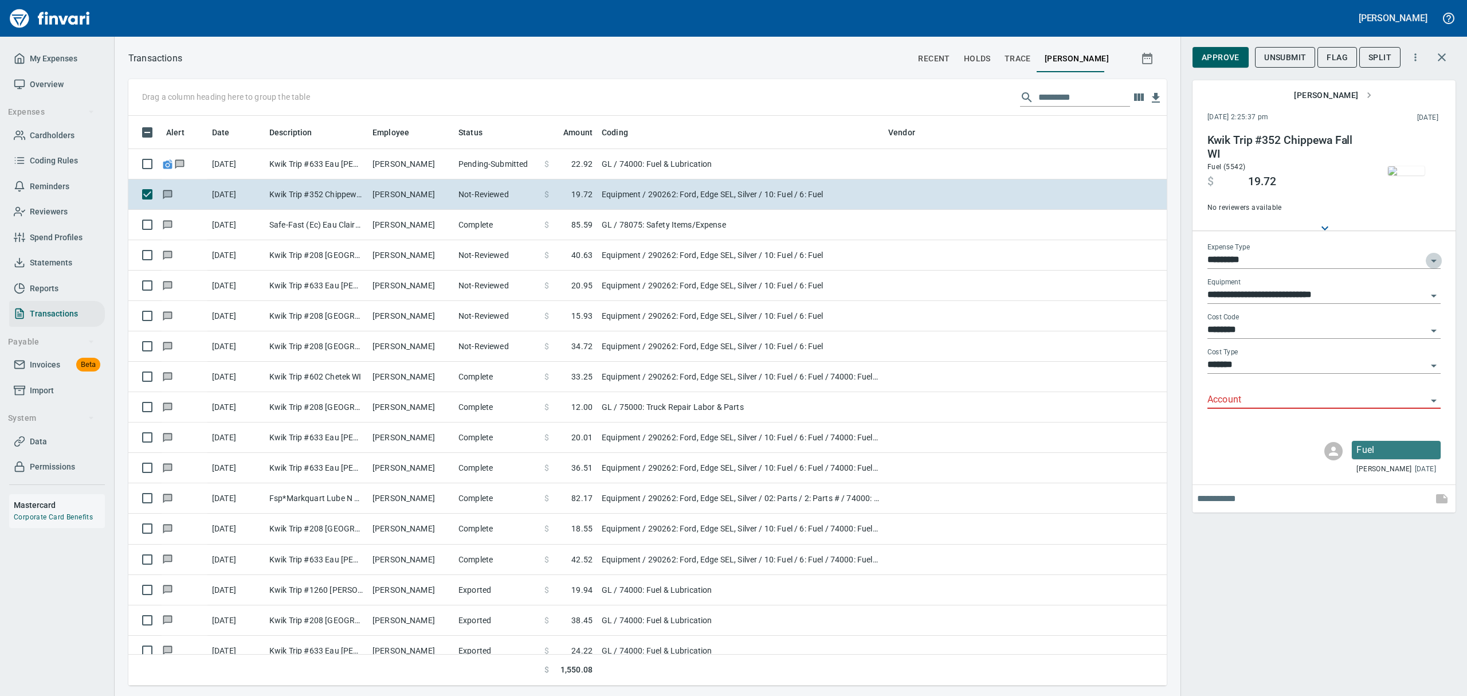
click at [1435, 258] on icon "Open" at bounding box center [1434, 261] width 14 height 14
click at [1234, 345] on li "GL" at bounding box center [1323, 345] width 233 height 28
type input "**"
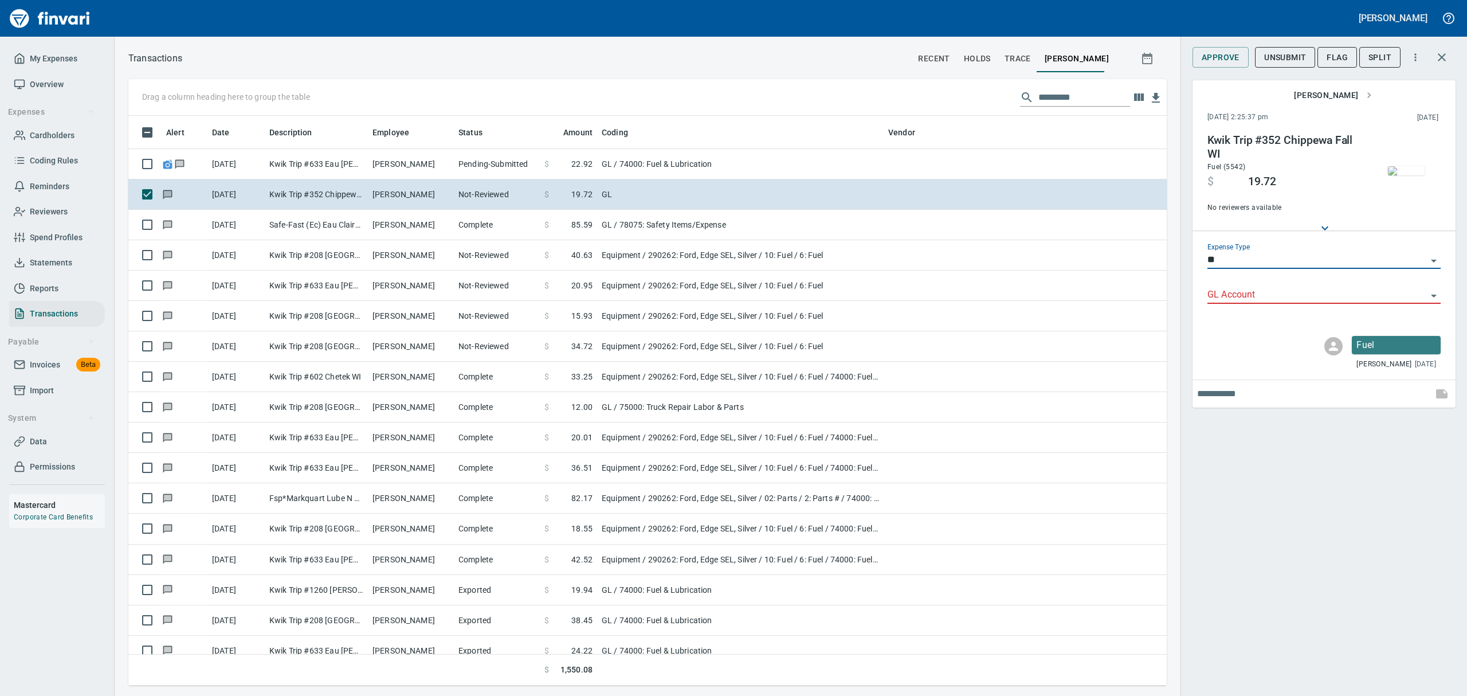
click at [1244, 293] on input "GL Account" at bounding box center [1316, 295] width 219 height 16
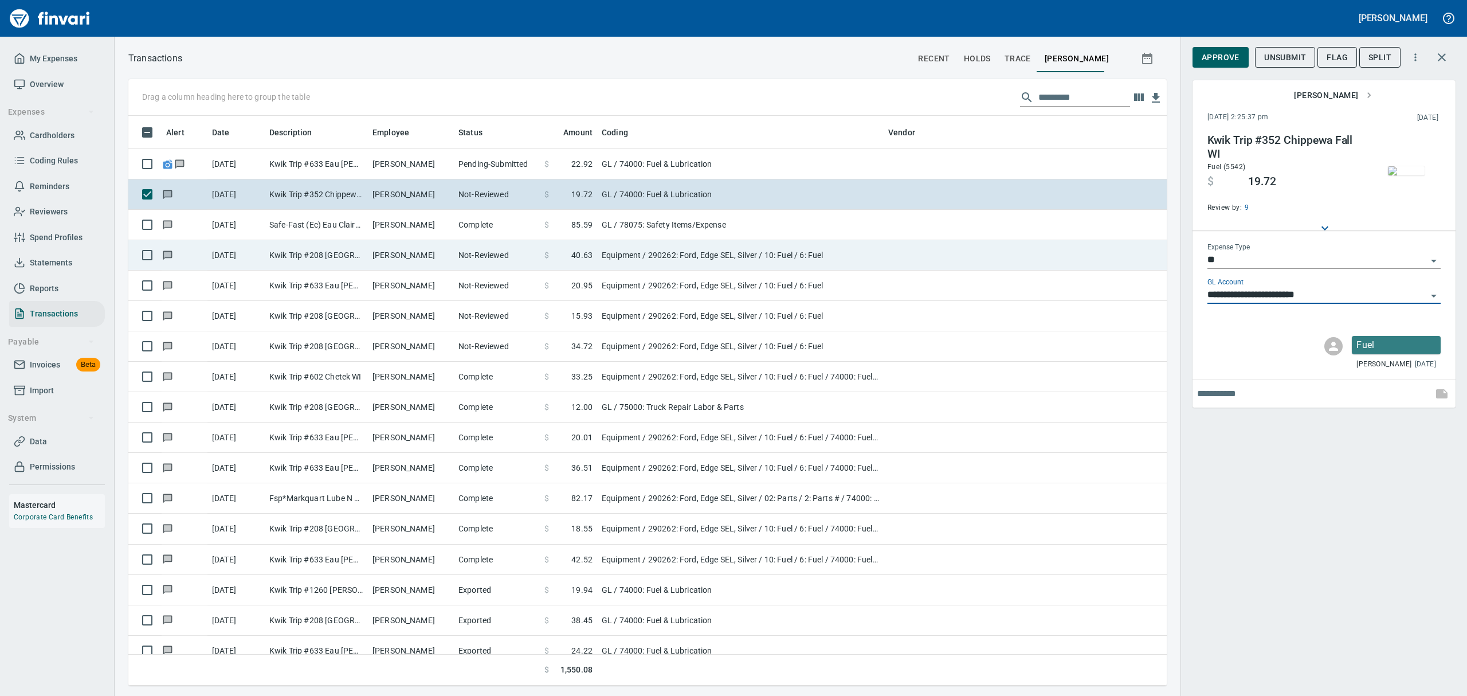
type input "**********"
click at [427, 253] on td "[PERSON_NAME]" at bounding box center [411, 255] width 86 height 30
type input "*********"
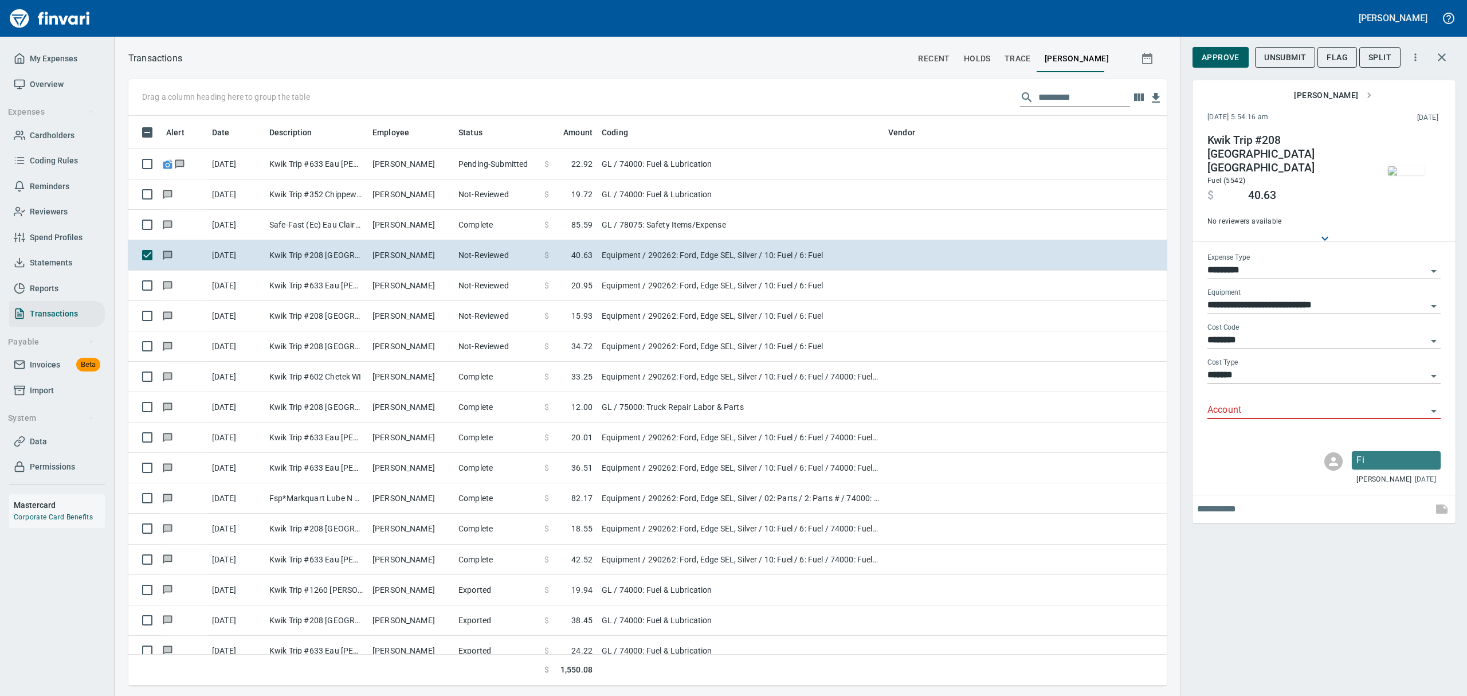
click at [1433, 270] on icon "Open" at bounding box center [1434, 271] width 6 height 3
click at [1234, 347] on li "GL" at bounding box center [1323, 345] width 233 height 28
type input "**"
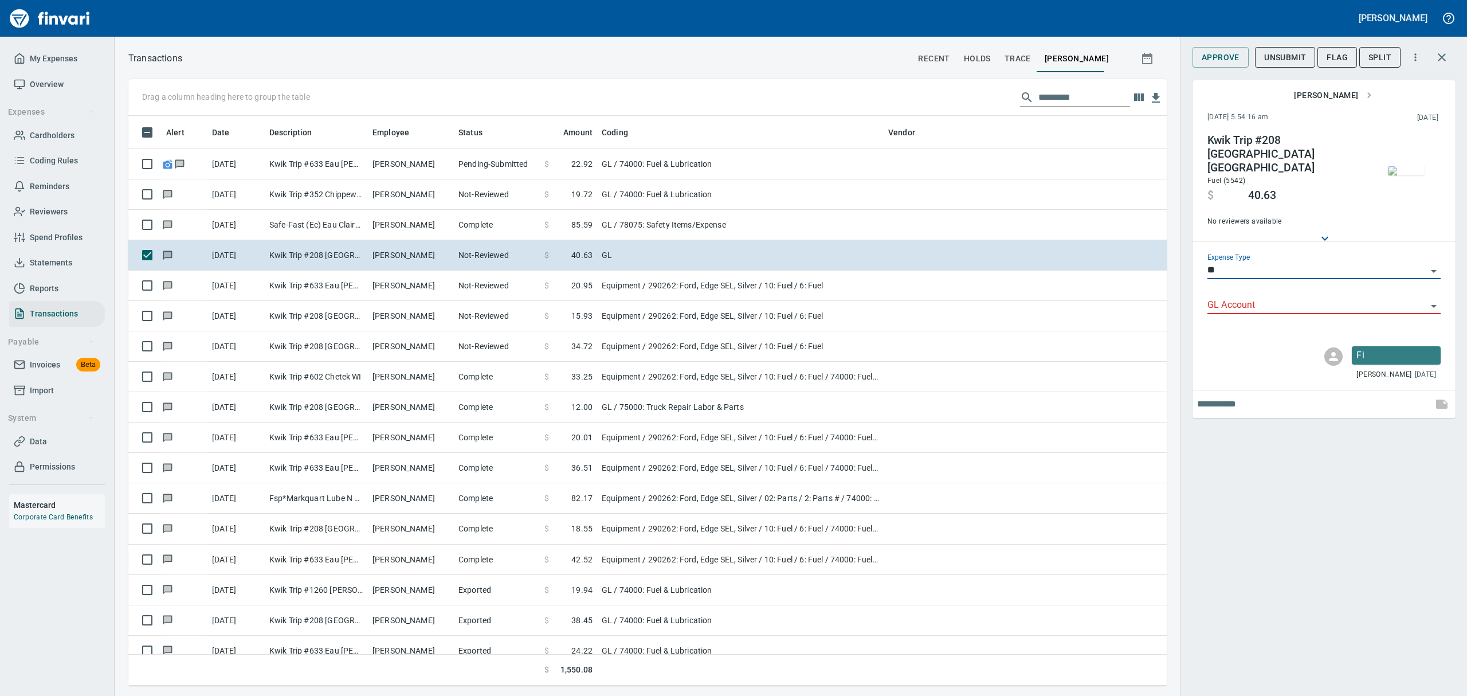
click at [1242, 297] on input "GL Account" at bounding box center [1316, 305] width 219 height 16
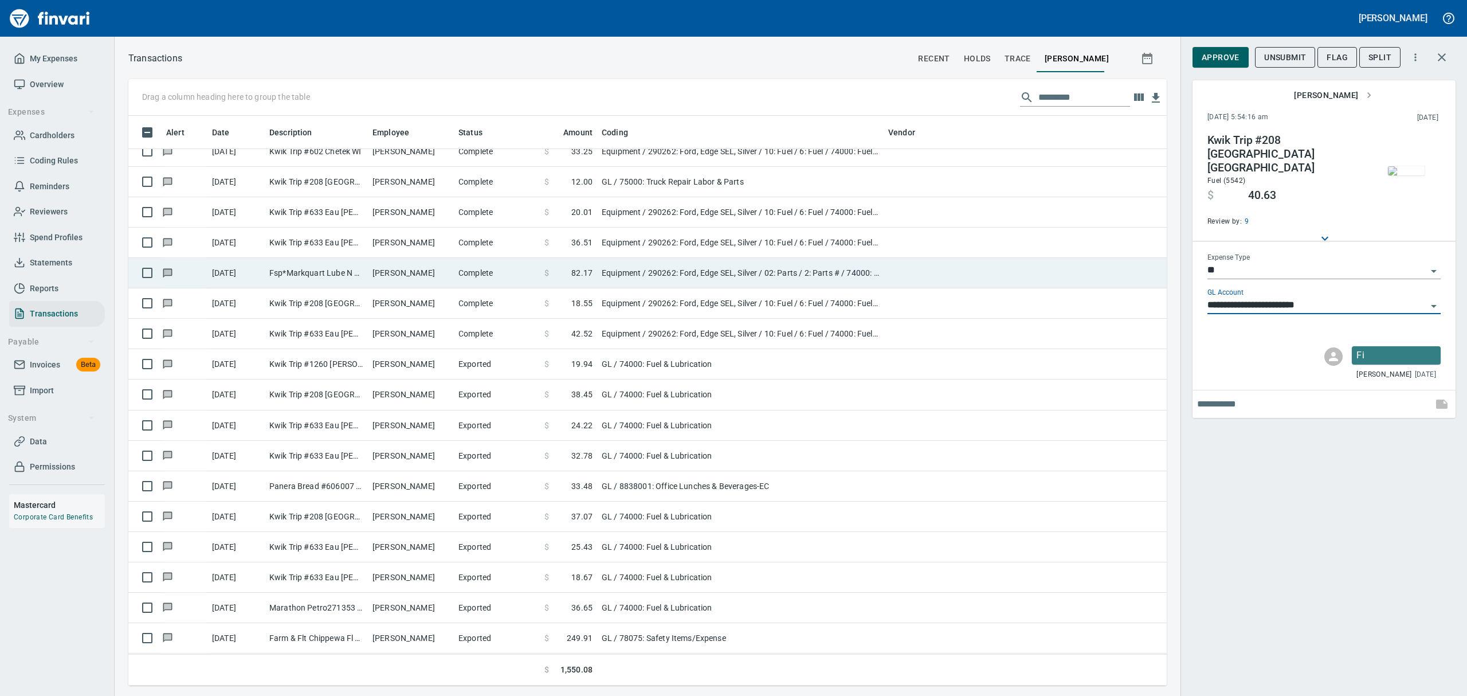
scroll to position [229, 0]
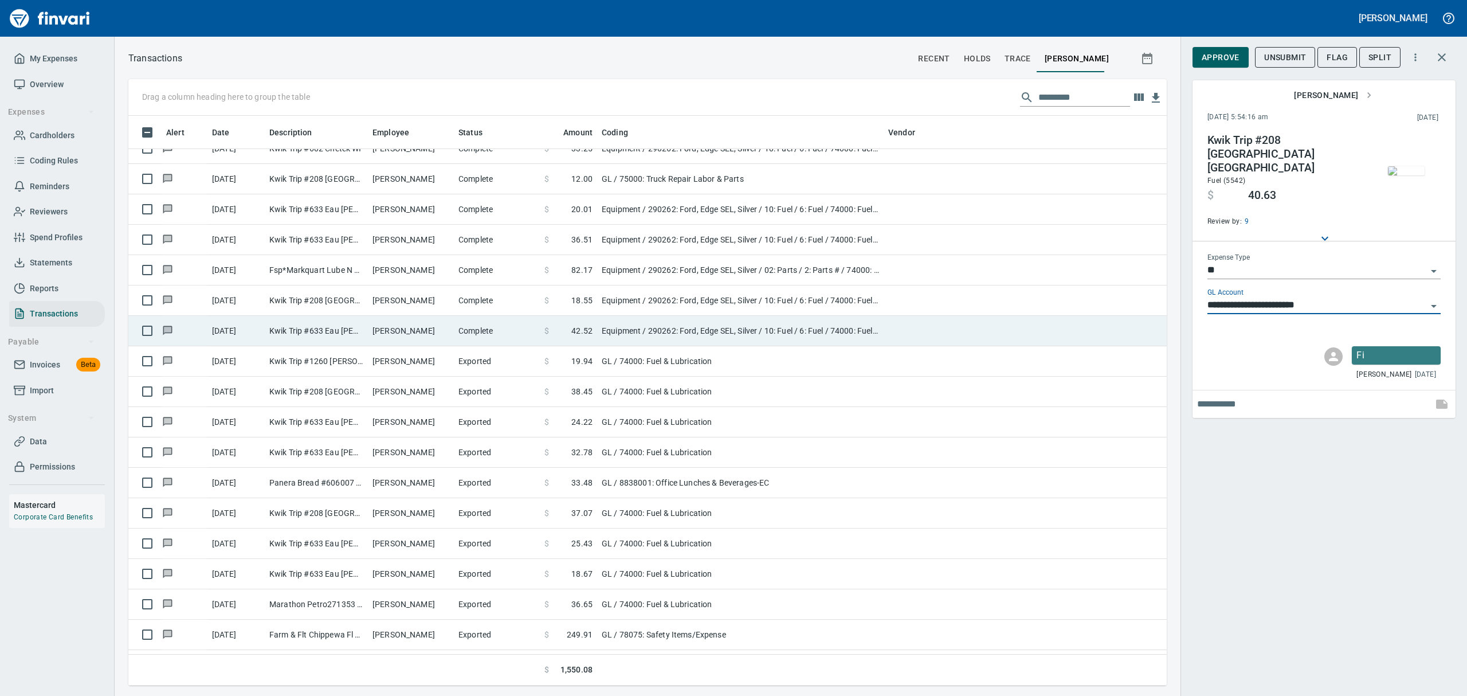
type input "**********"
click at [479, 332] on td "Complete" at bounding box center [497, 331] width 86 height 30
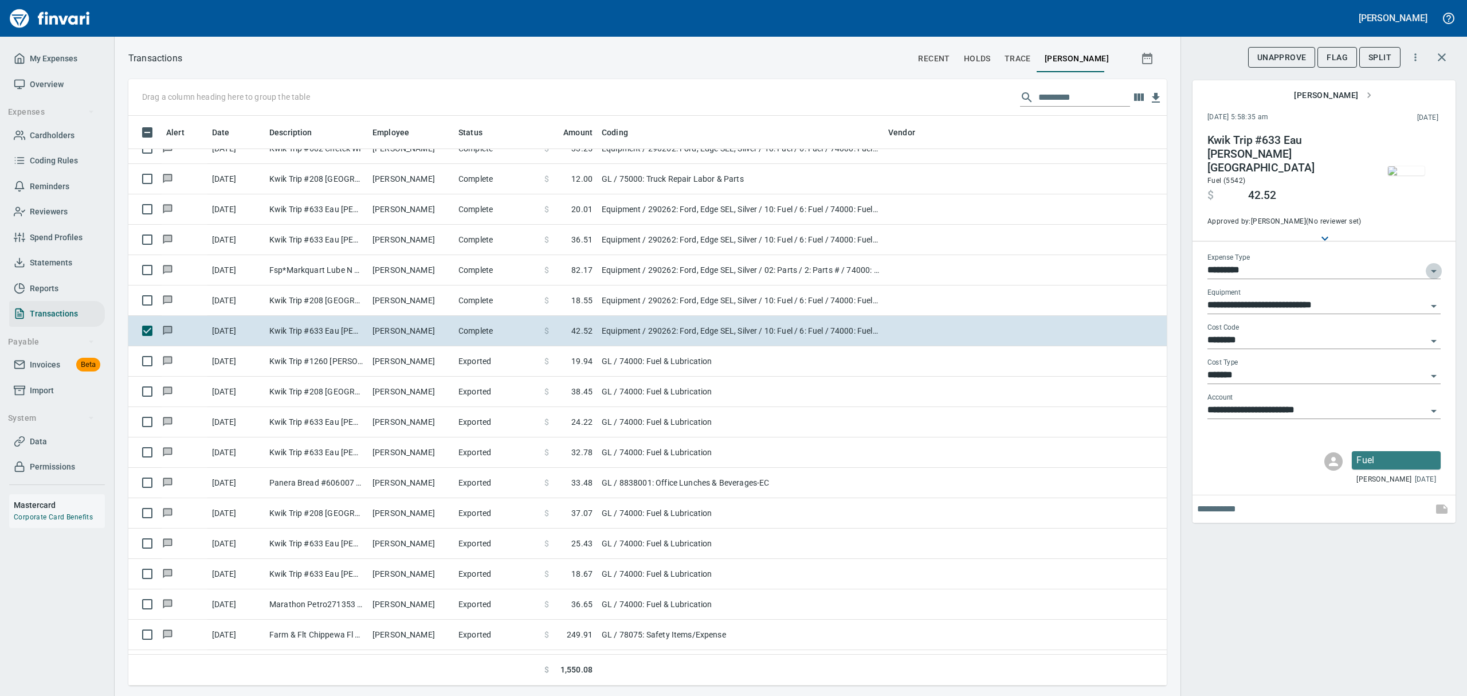
click at [1435, 270] on icon "Open" at bounding box center [1434, 271] width 6 height 3
click at [1225, 342] on li "GL" at bounding box center [1323, 345] width 233 height 28
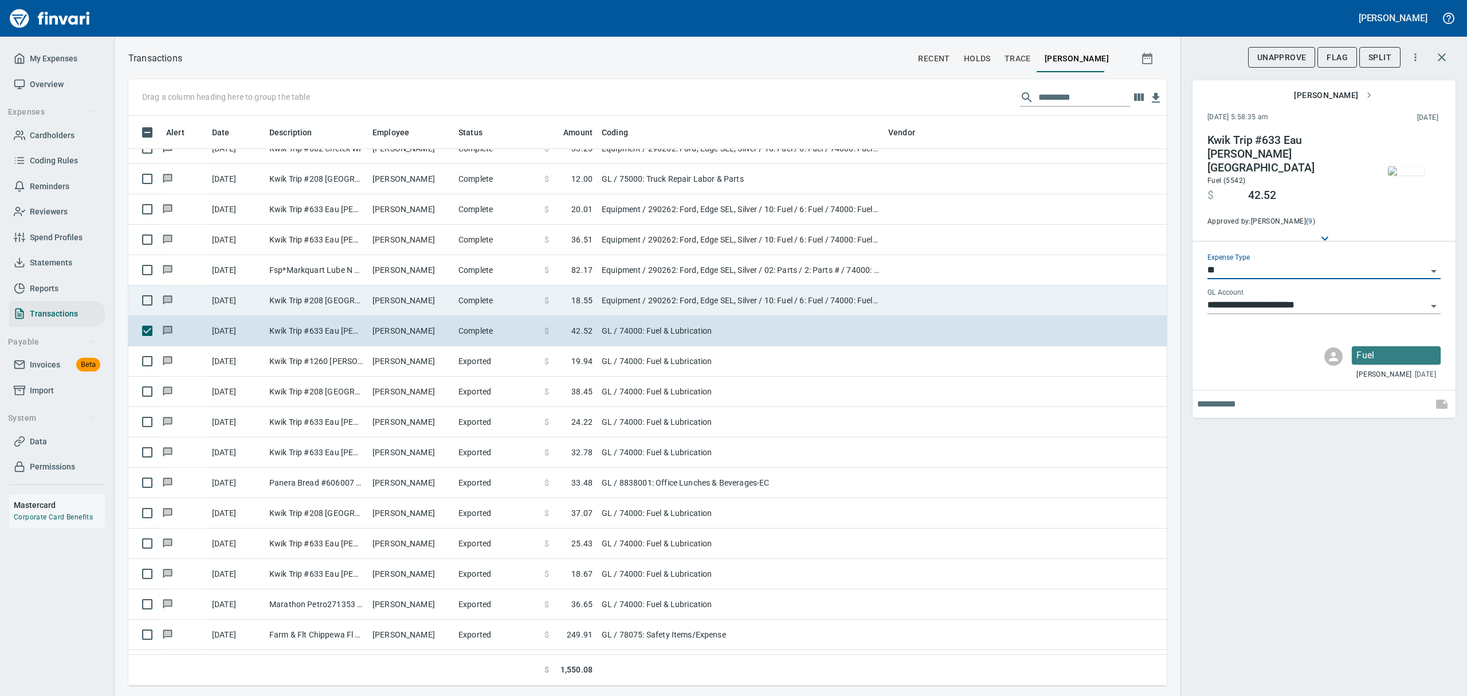
click at [386, 297] on td "[PERSON_NAME]" at bounding box center [411, 300] width 86 height 30
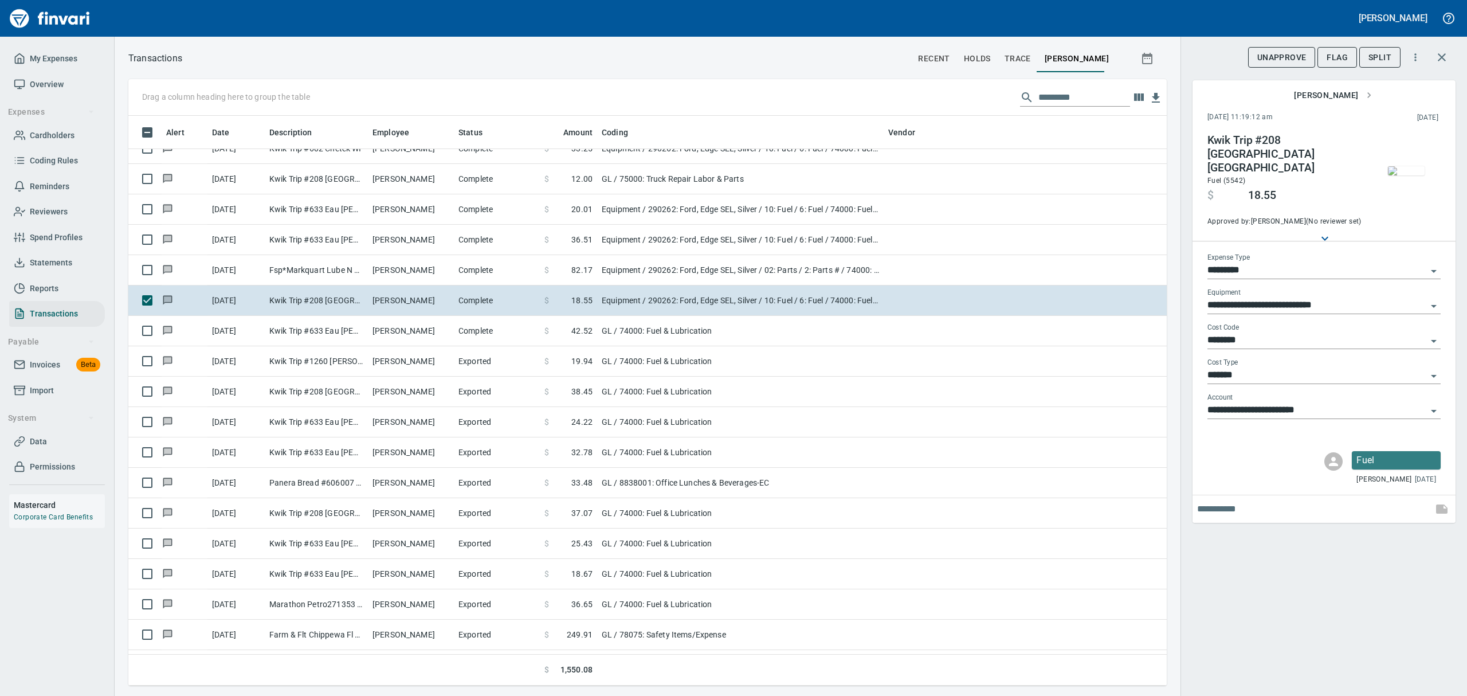
click at [1433, 270] on icon "Open" at bounding box center [1434, 271] width 6 height 3
click at [1222, 340] on li "GL" at bounding box center [1323, 345] width 233 height 28
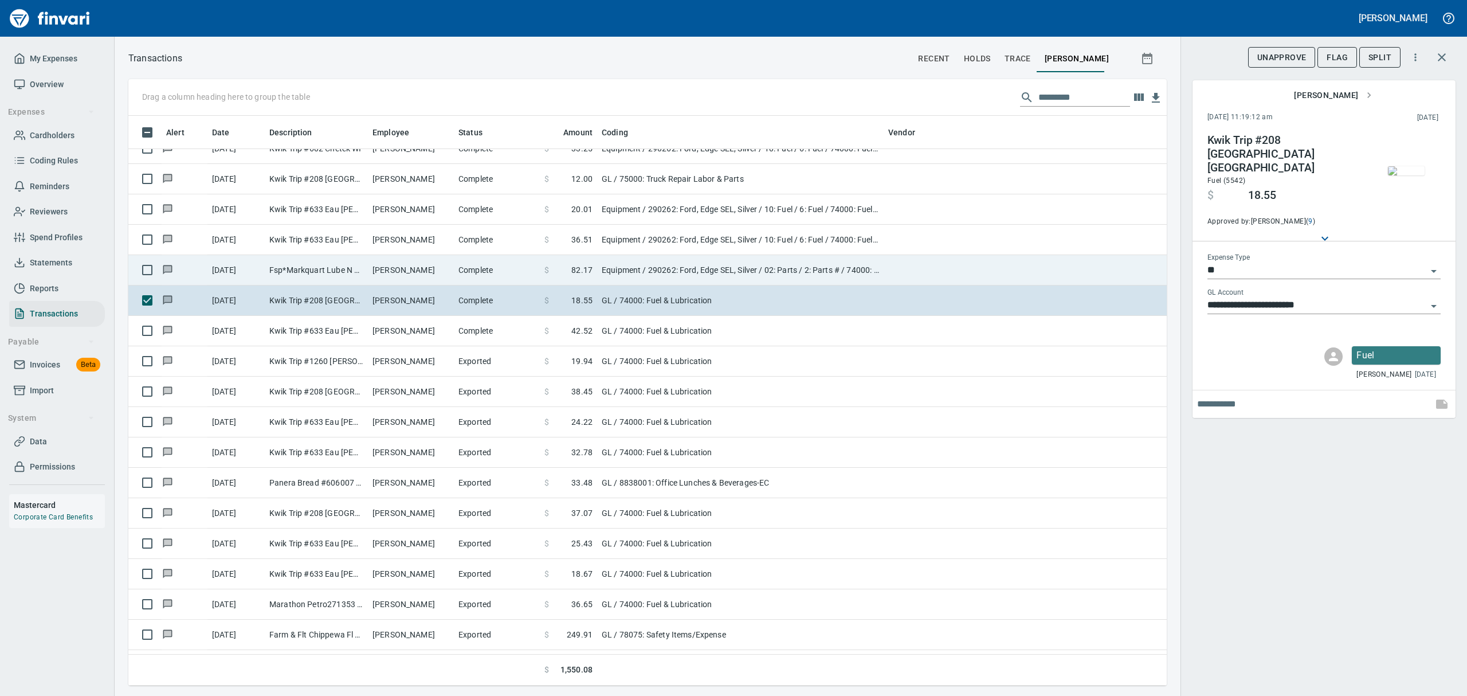
click at [392, 265] on td "[PERSON_NAME]" at bounding box center [411, 270] width 86 height 30
type input "*********"
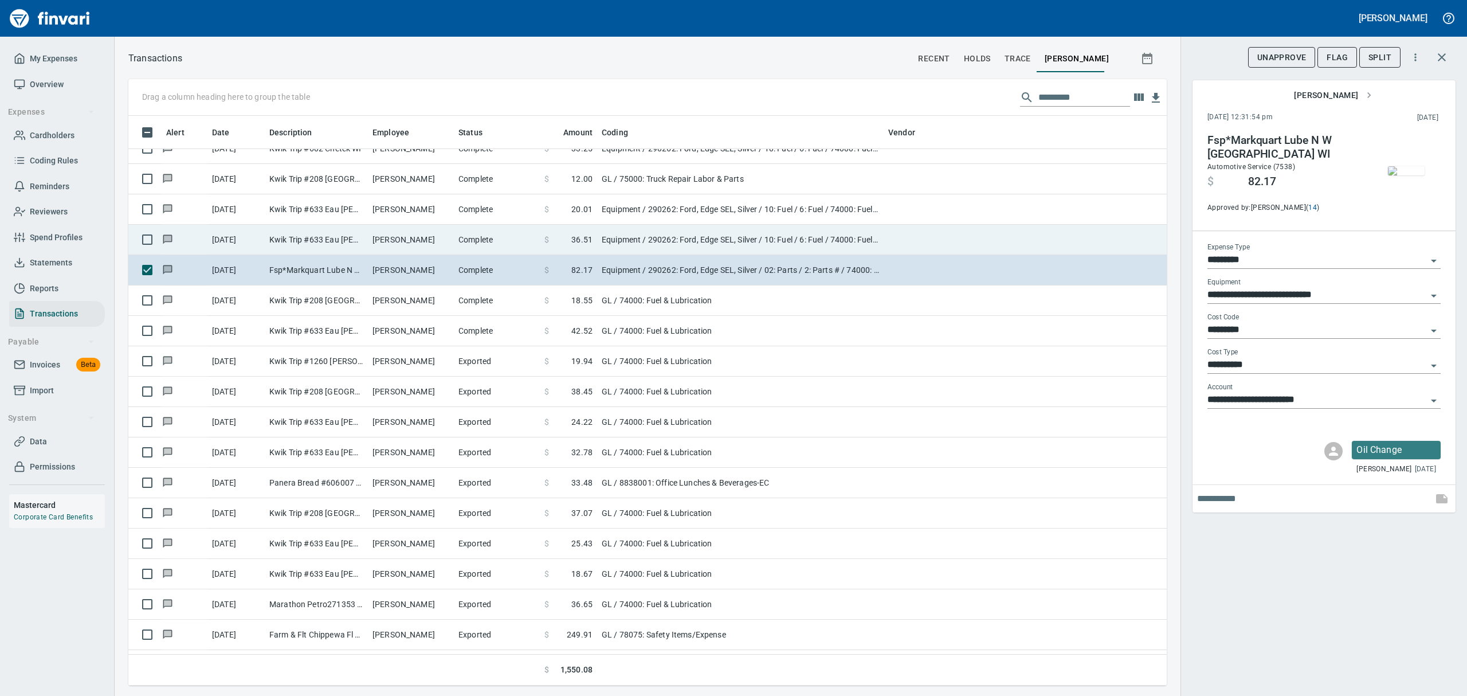
click at [408, 234] on td "[PERSON_NAME]" at bounding box center [411, 240] width 86 height 30
type input "********"
type input "*******"
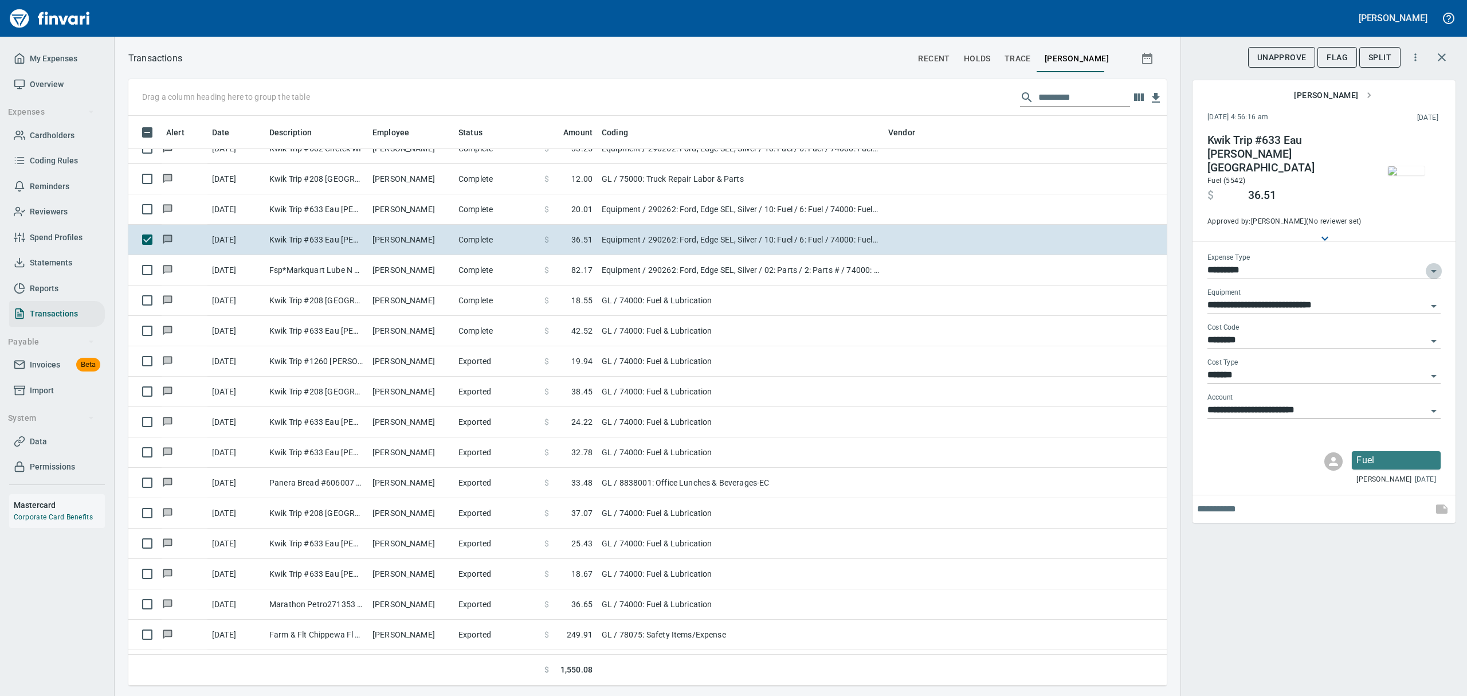
click at [1430, 264] on icon "Open" at bounding box center [1434, 271] width 14 height 14
click at [1240, 340] on li "GL" at bounding box center [1323, 345] width 233 height 28
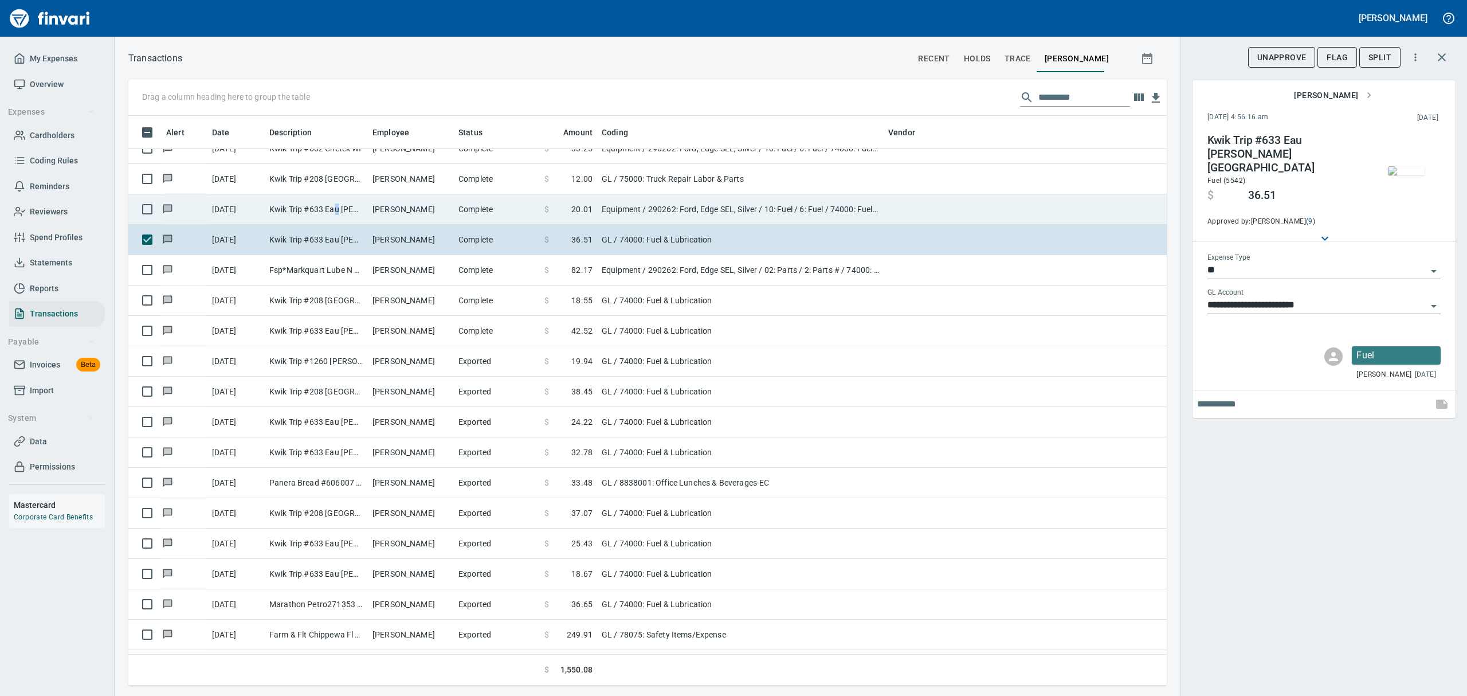
click at [337, 206] on td "Kwik Trip #633 Eau [PERSON_NAME][GEOGRAPHIC_DATA]" at bounding box center [316, 209] width 103 height 30
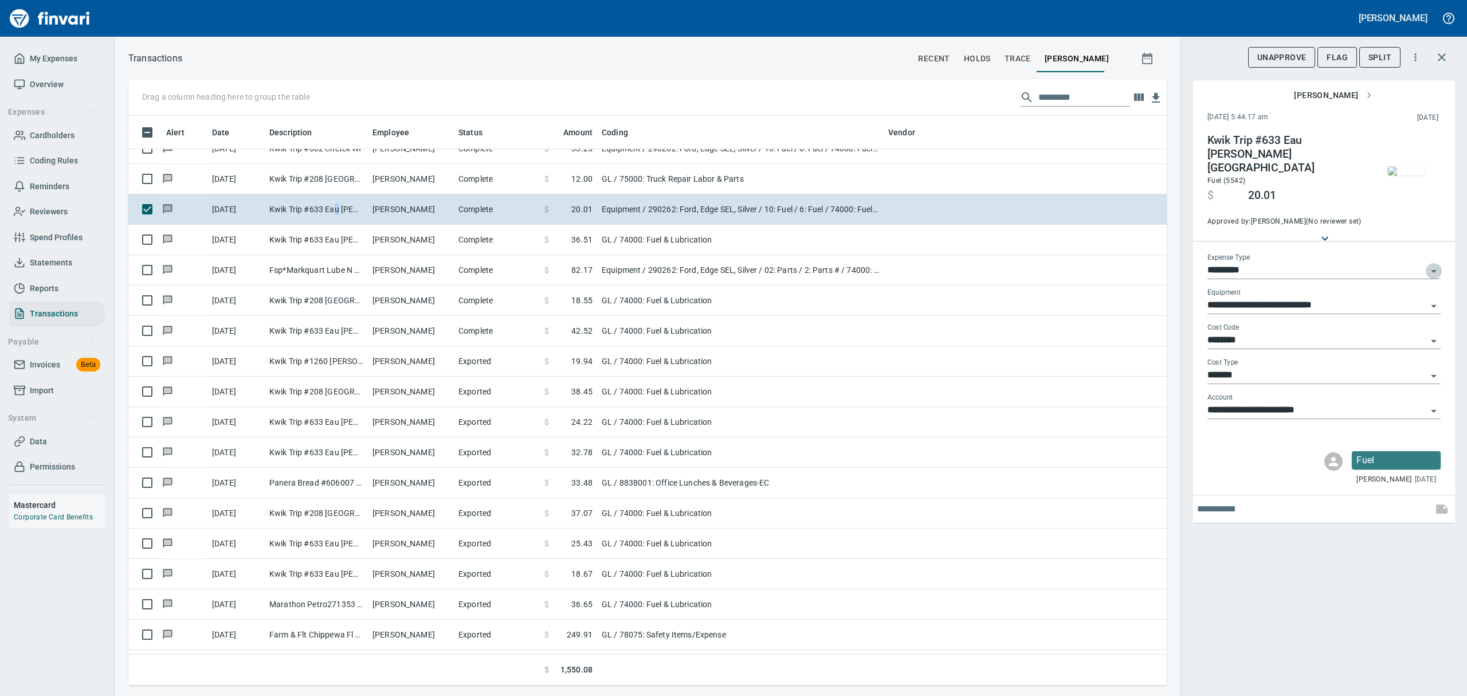
click at [1432, 264] on icon "Open" at bounding box center [1434, 271] width 14 height 14
click at [1274, 341] on li "GL" at bounding box center [1323, 345] width 233 height 28
type input "**"
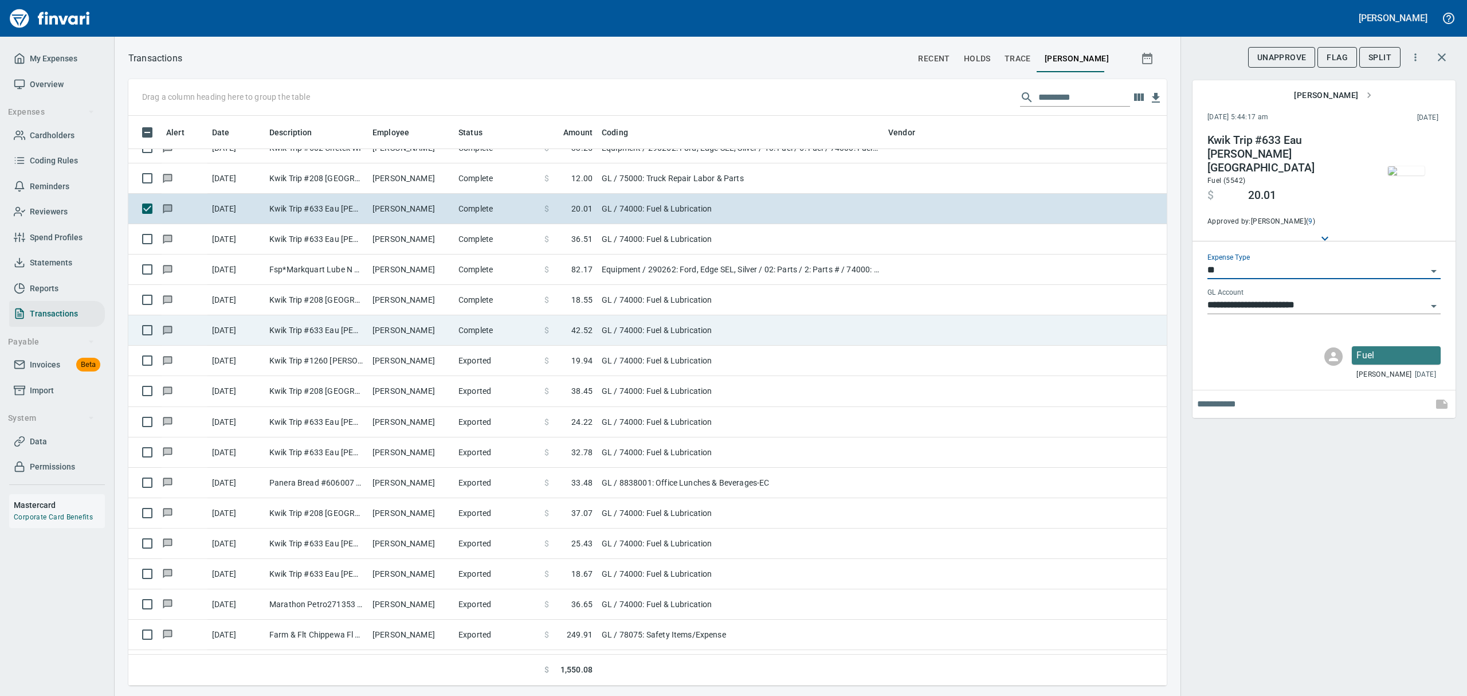
scroll to position [152, 0]
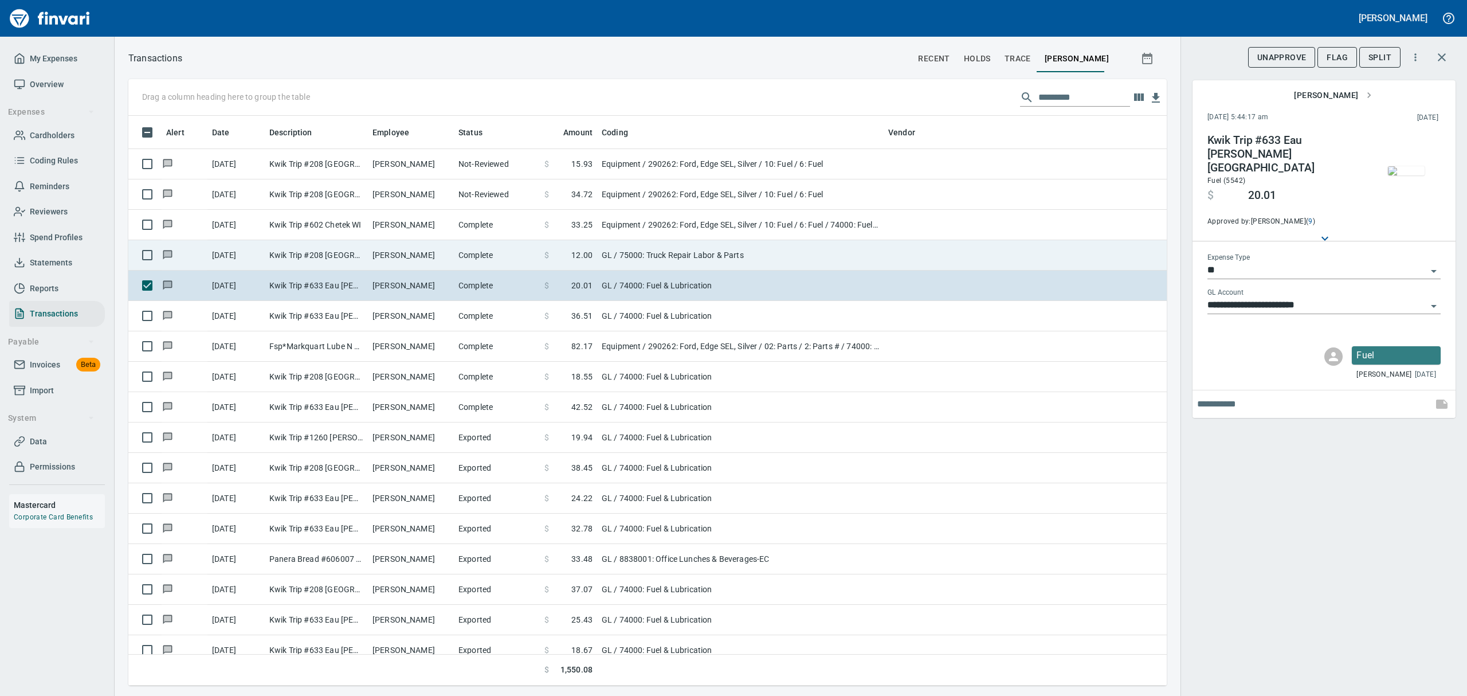
click at [363, 259] on td "Kwik Trip #208 [GEOGRAPHIC_DATA] [GEOGRAPHIC_DATA]" at bounding box center [316, 255] width 103 height 30
type input "**********"
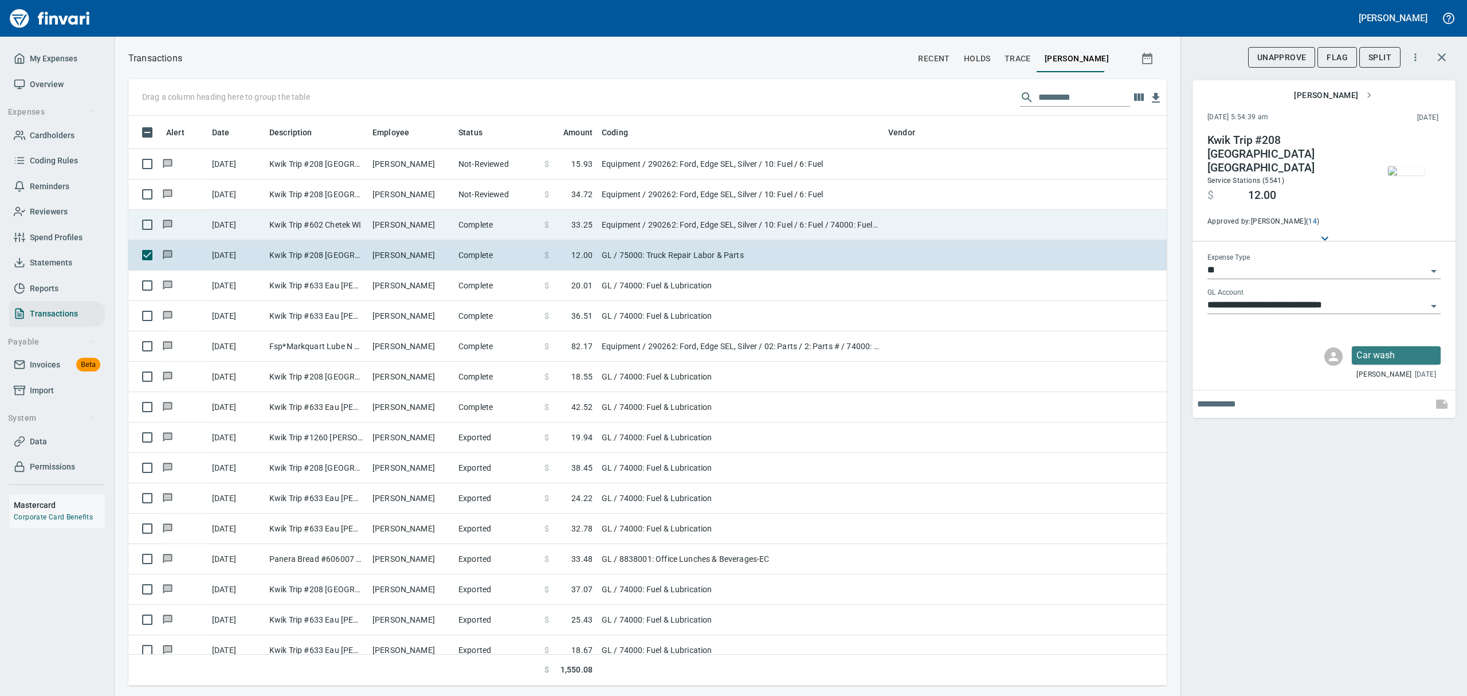
click at [477, 223] on td "Complete" at bounding box center [497, 225] width 86 height 30
type input "*********"
type input "**********"
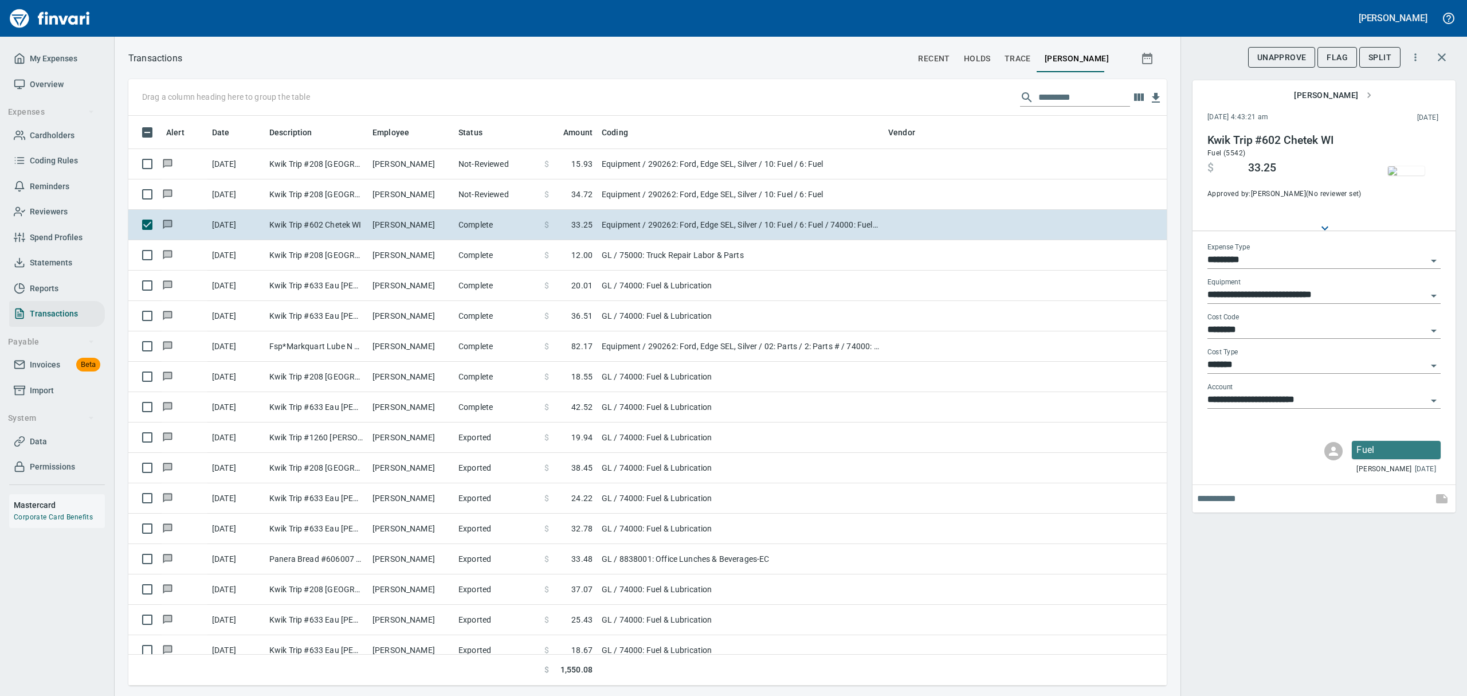
click at [1435, 259] on icon "Open" at bounding box center [1434, 261] width 14 height 14
click at [1243, 347] on li "GL" at bounding box center [1323, 345] width 233 height 28
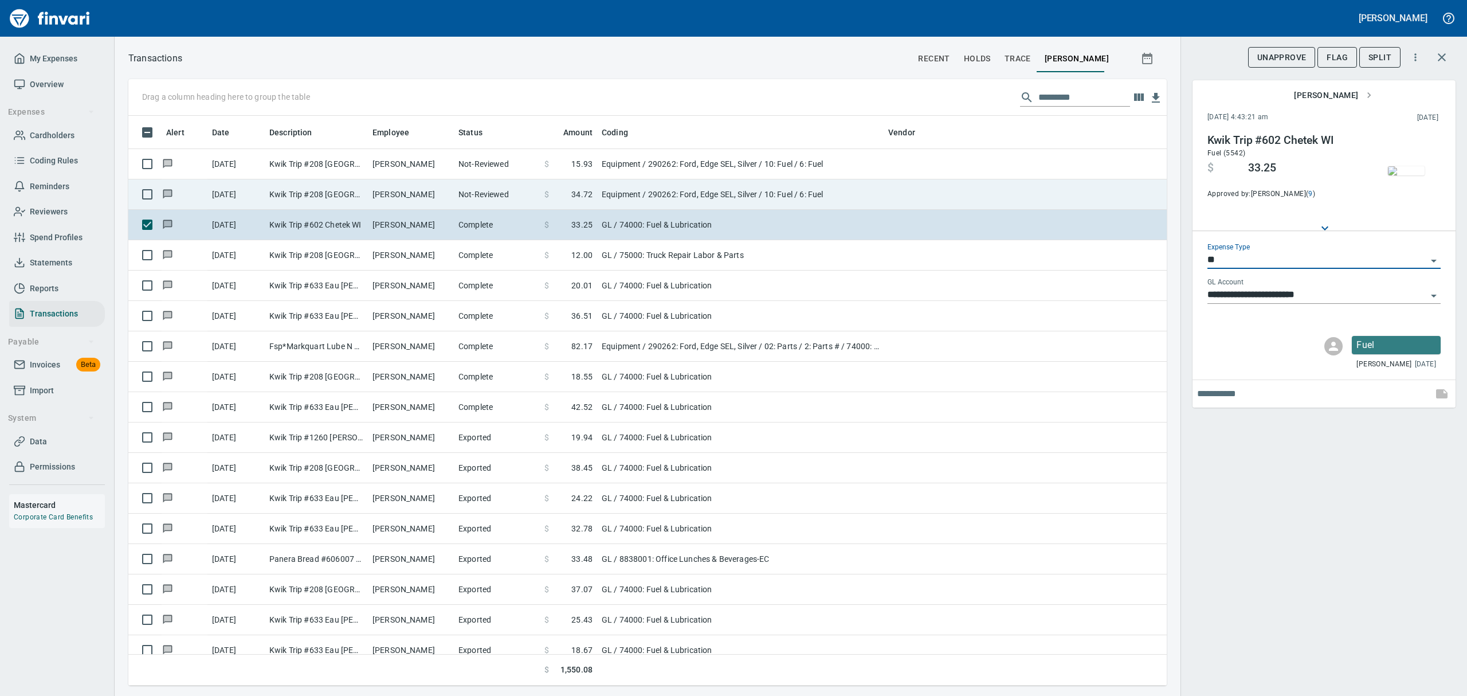
click at [411, 196] on td "[PERSON_NAME]" at bounding box center [411, 194] width 86 height 30
type input "*********"
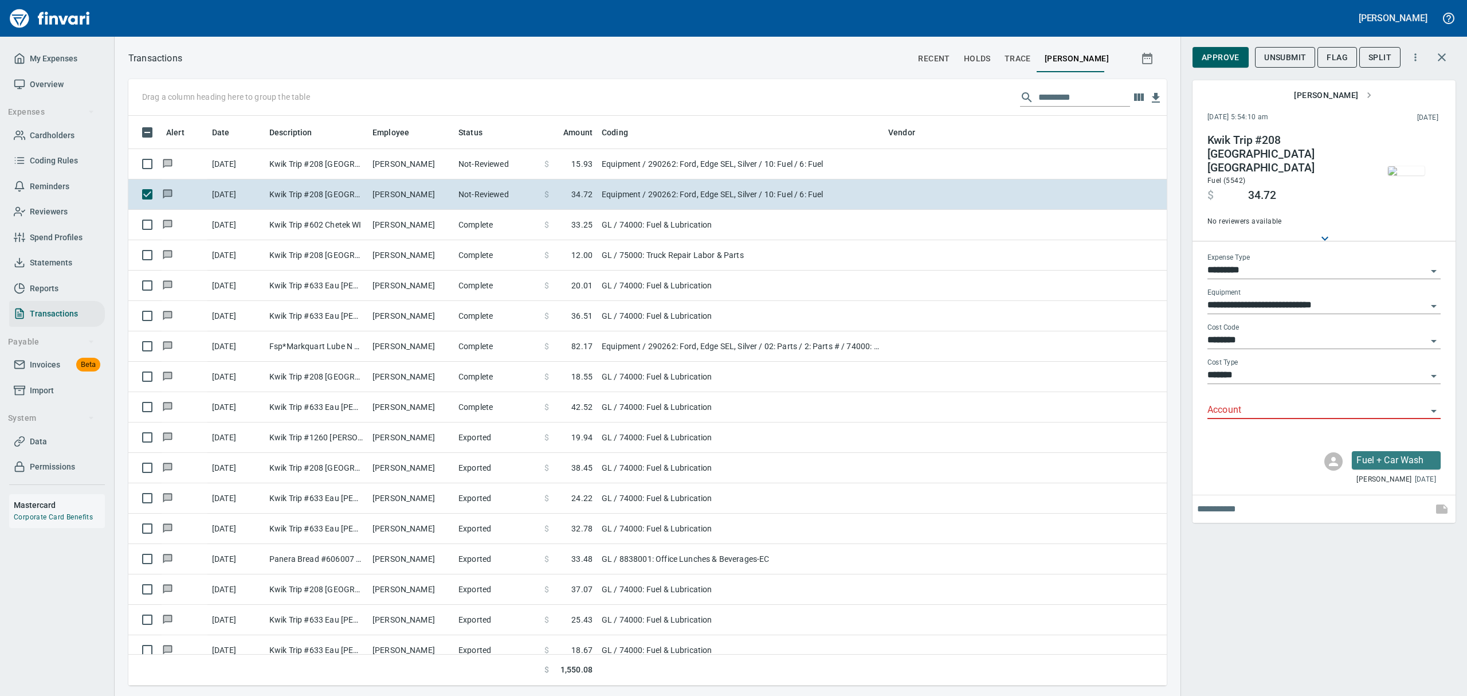
click at [1431, 264] on icon "Open" at bounding box center [1434, 271] width 14 height 14
click at [1231, 339] on li "GL" at bounding box center [1323, 345] width 233 height 28
type input "**"
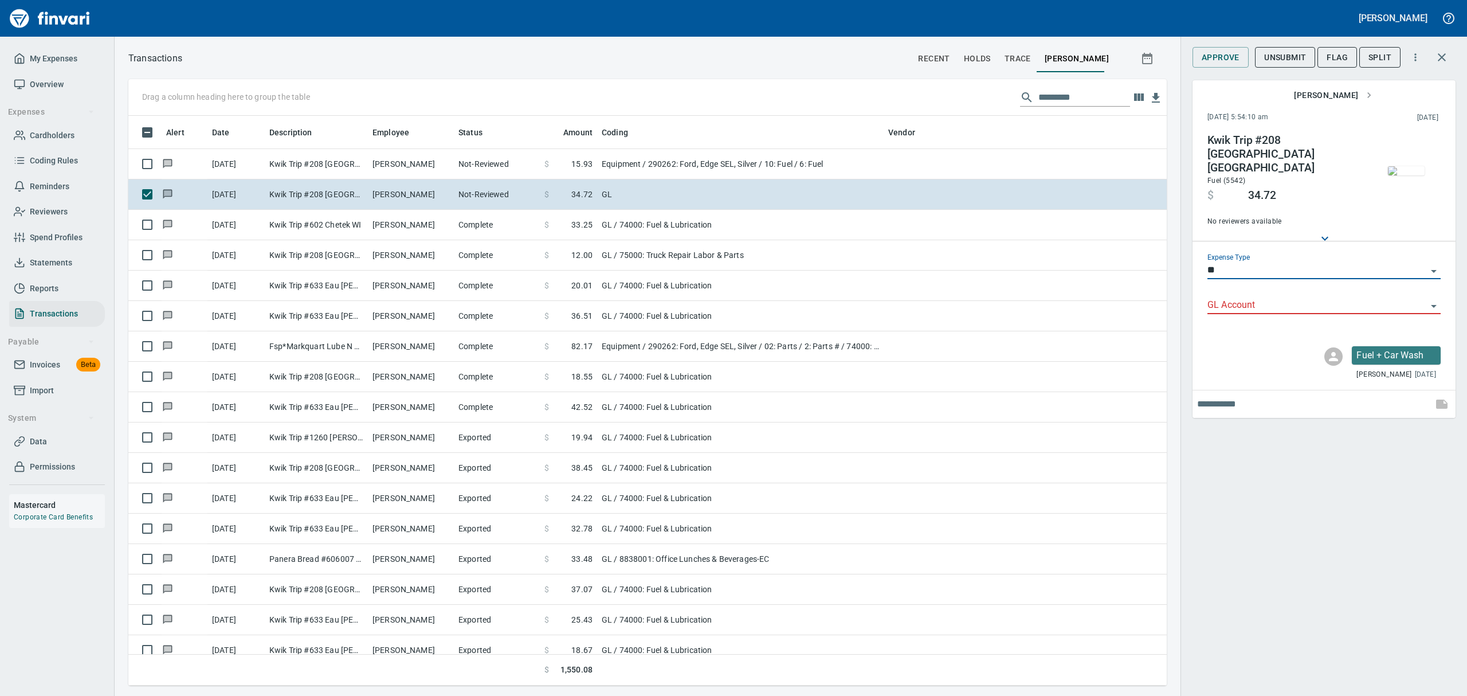
click at [1272, 297] on input "GL Account" at bounding box center [1316, 305] width 219 height 16
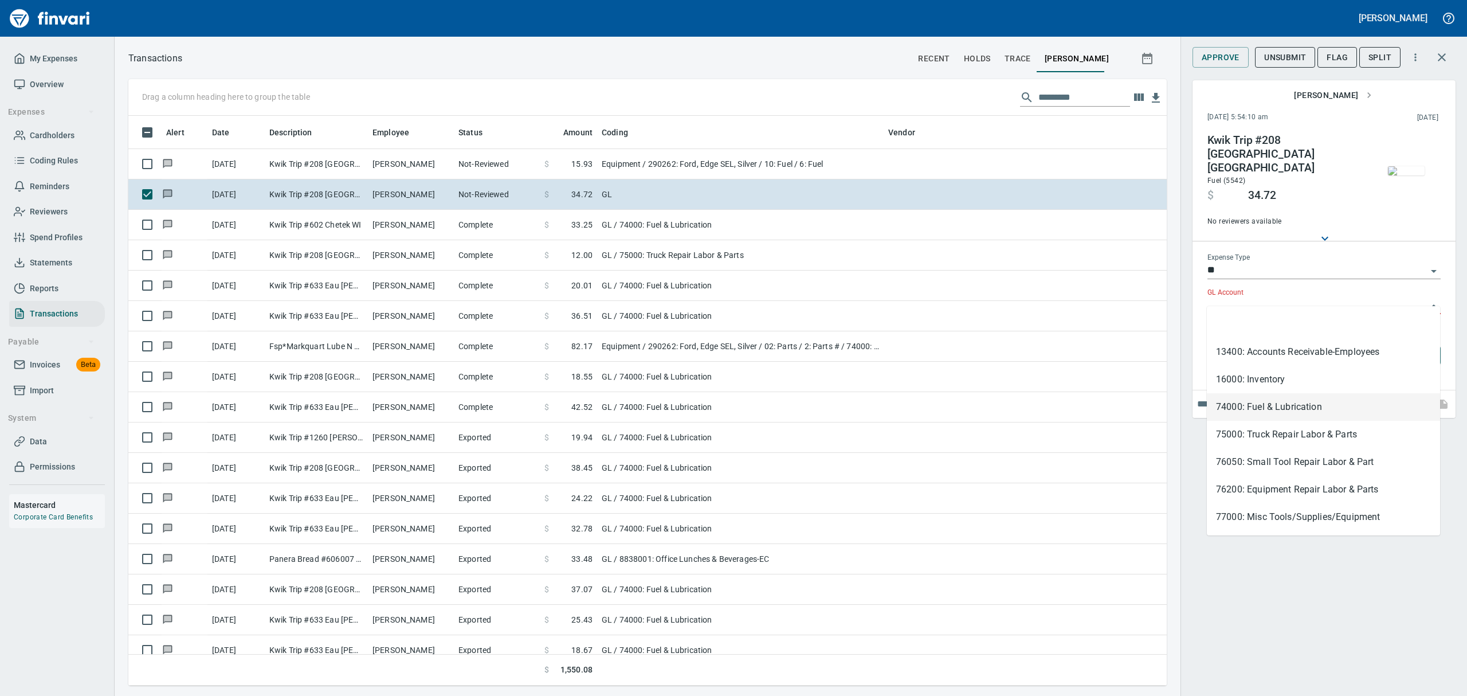
click at [1249, 411] on li "74000: Fuel & Lubrication" at bounding box center [1323, 407] width 233 height 28
type input "**********"
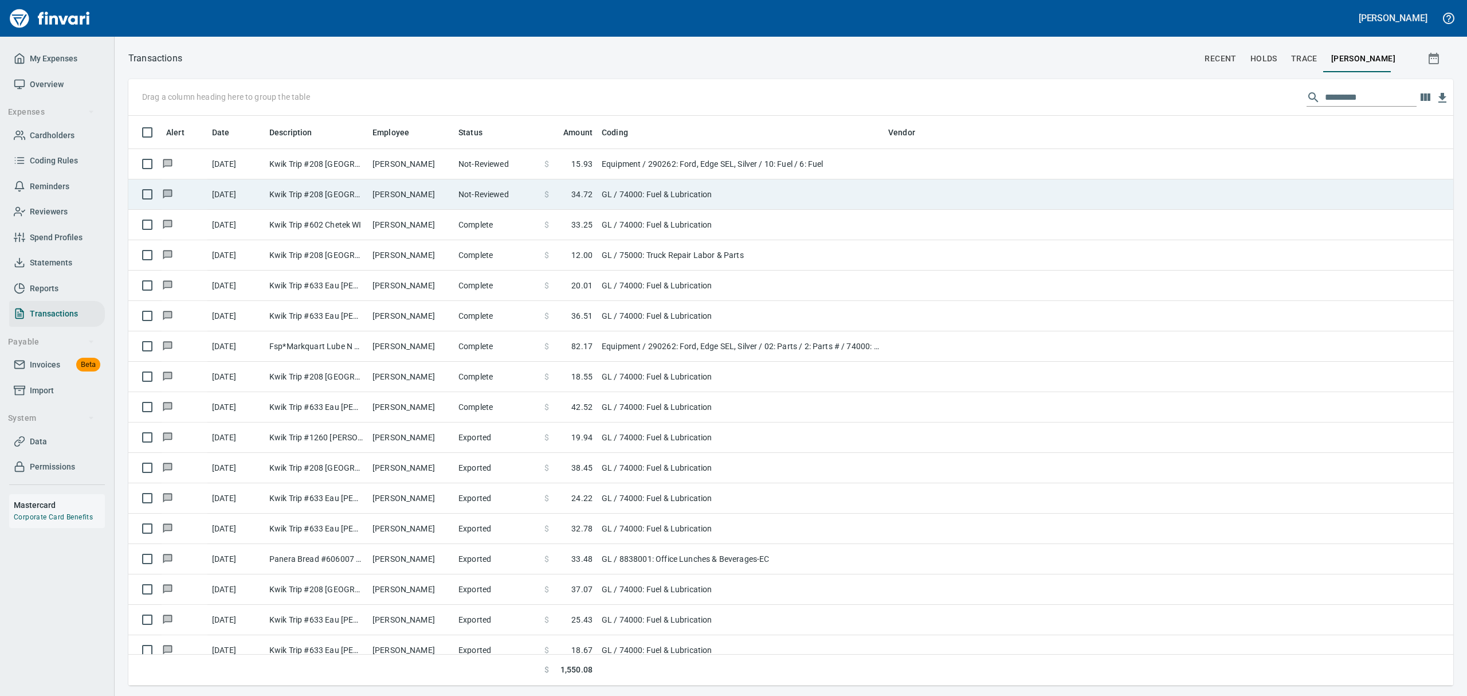
scroll to position [557, 1286]
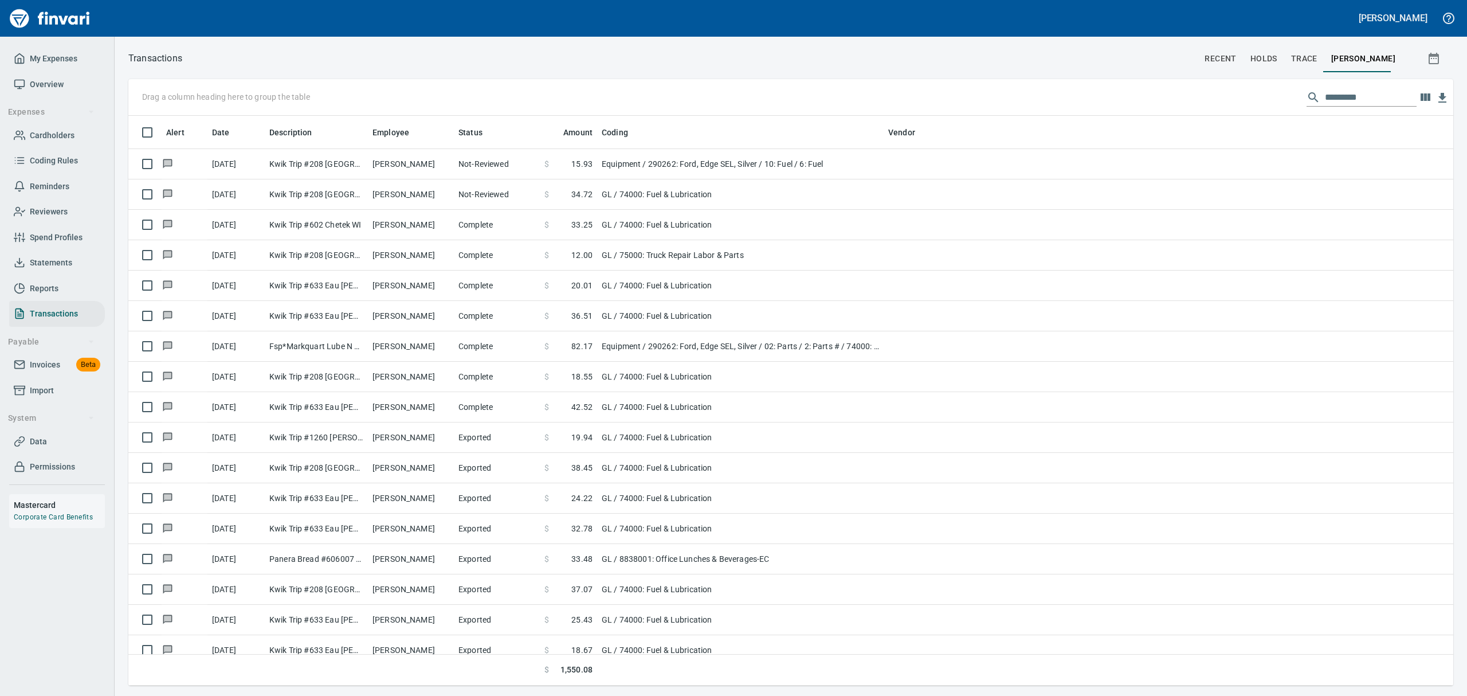
click at [42, 83] on span "Overview" at bounding box center [47, 84] width 34 height 14
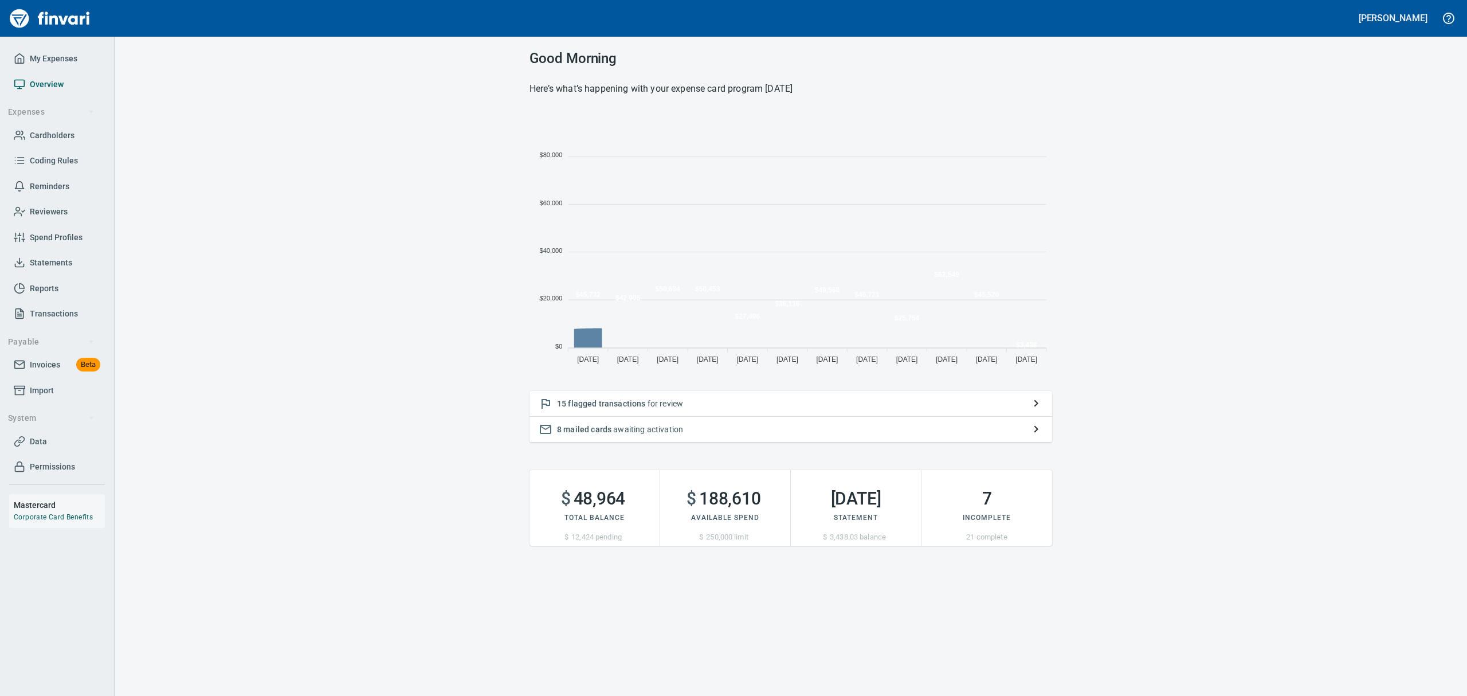
scroll to position [253, 509]
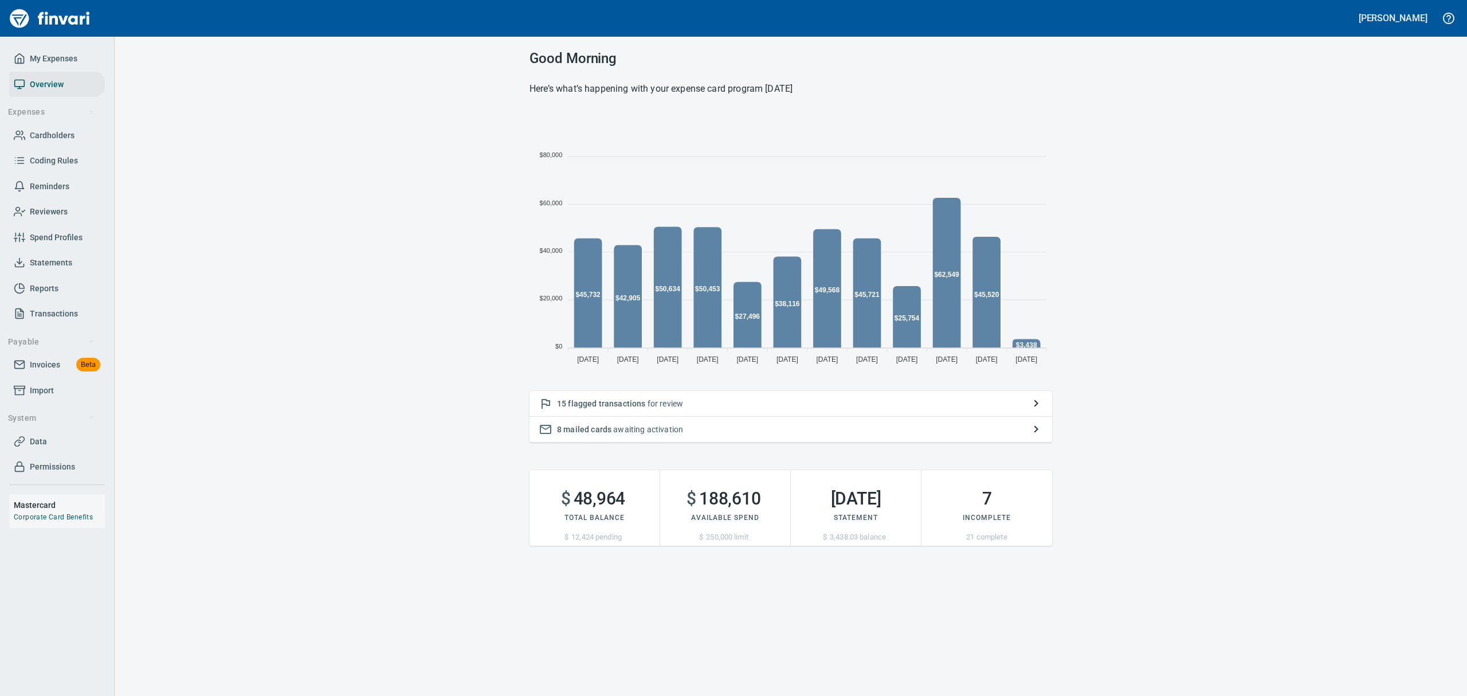
click at [666, 402] on p "15 flagged transactions for review" at bounding box center [791, 403] width 468 height 11
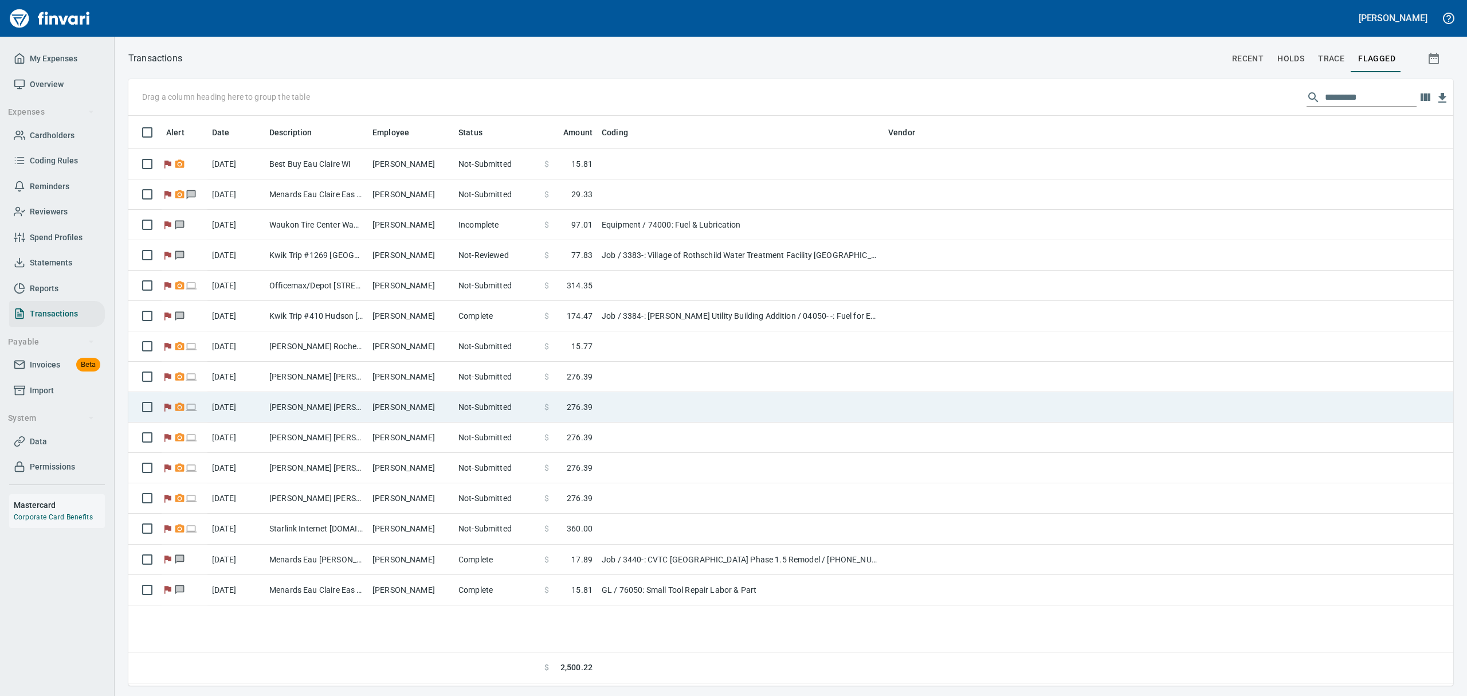
scroll to position [1, 1]
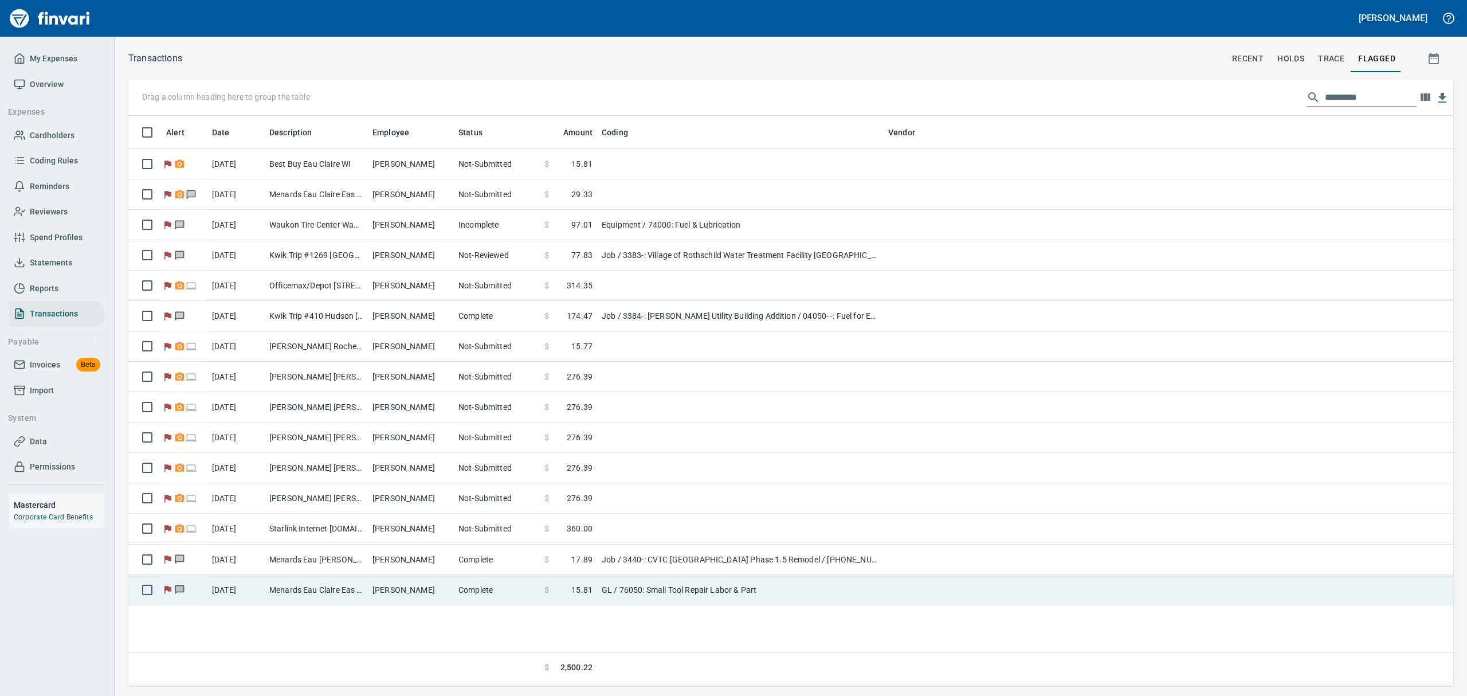
click at [571, 588] on span "15.81" at bounding box center [581, 589] width 21 height 11
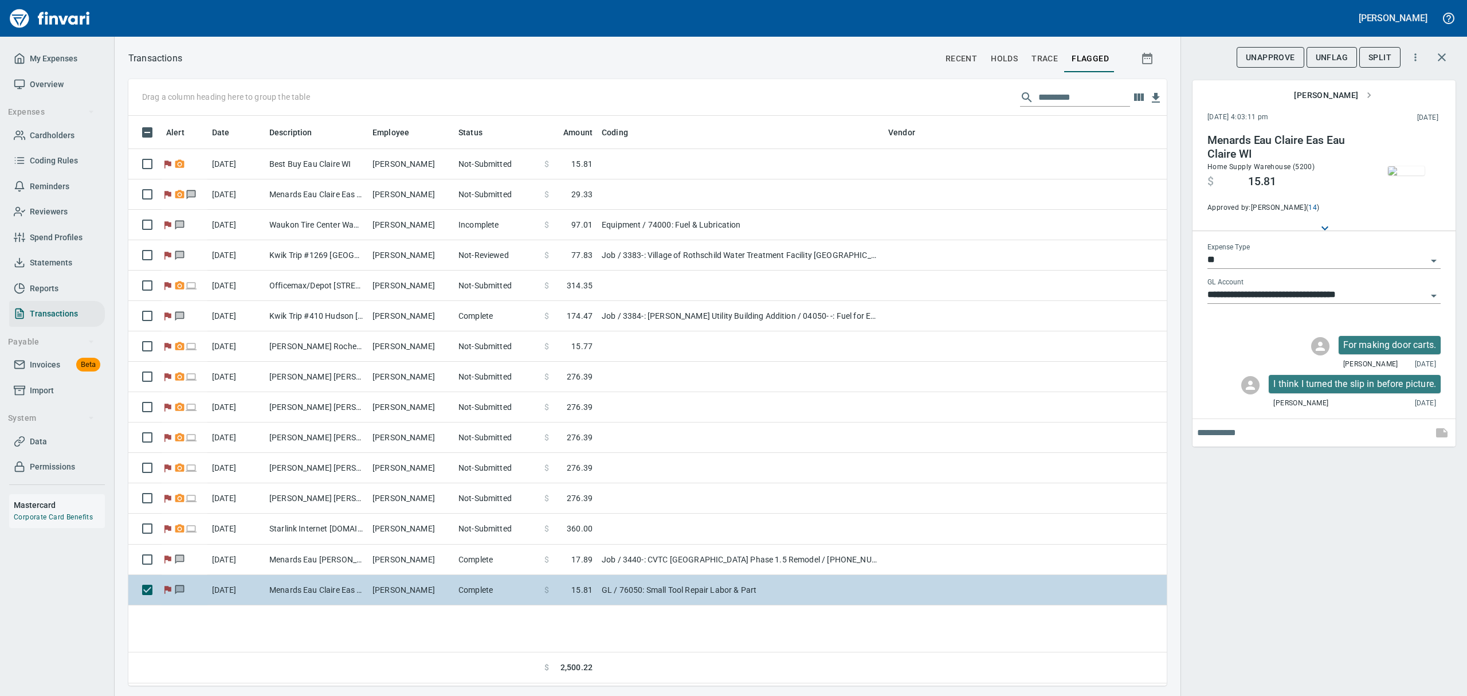
scroll to position [557, 1025]
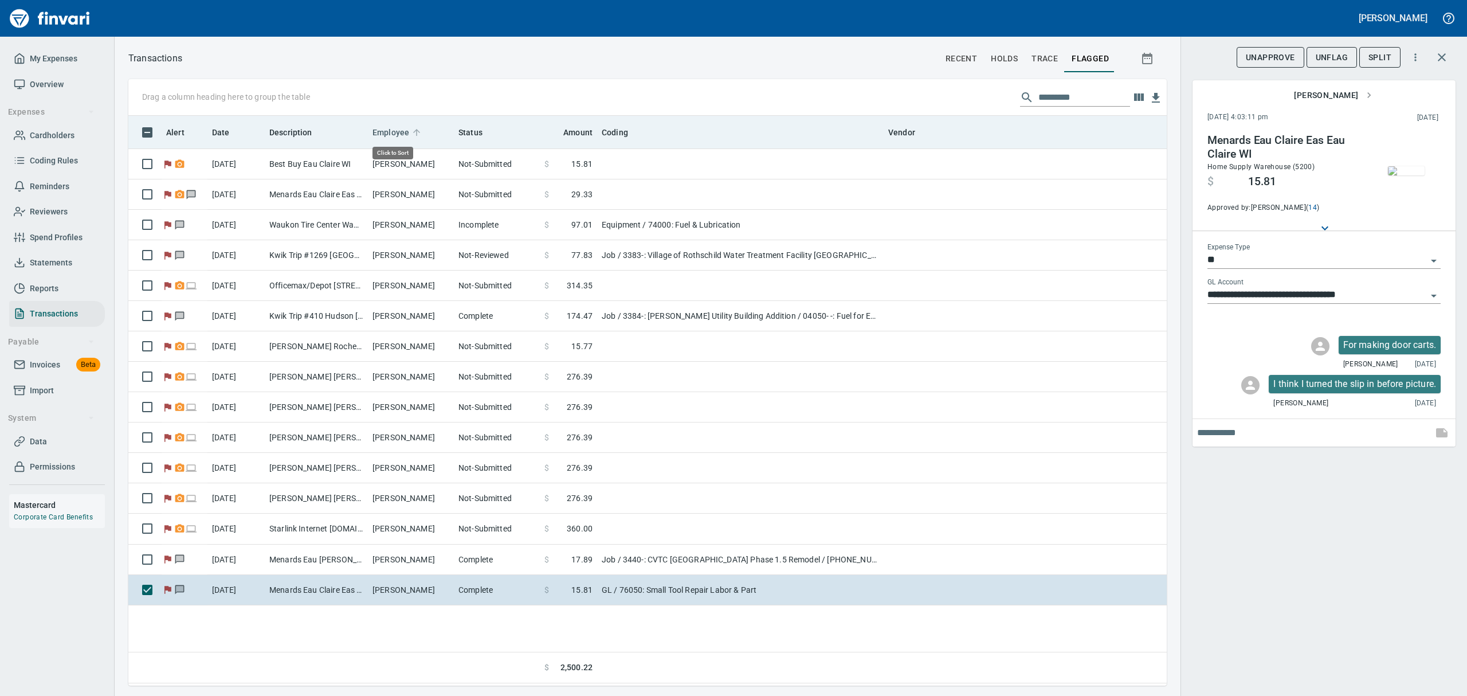
click at [392, 129] on span "Employee" at bounding box center [390, 132] width 37 height 14
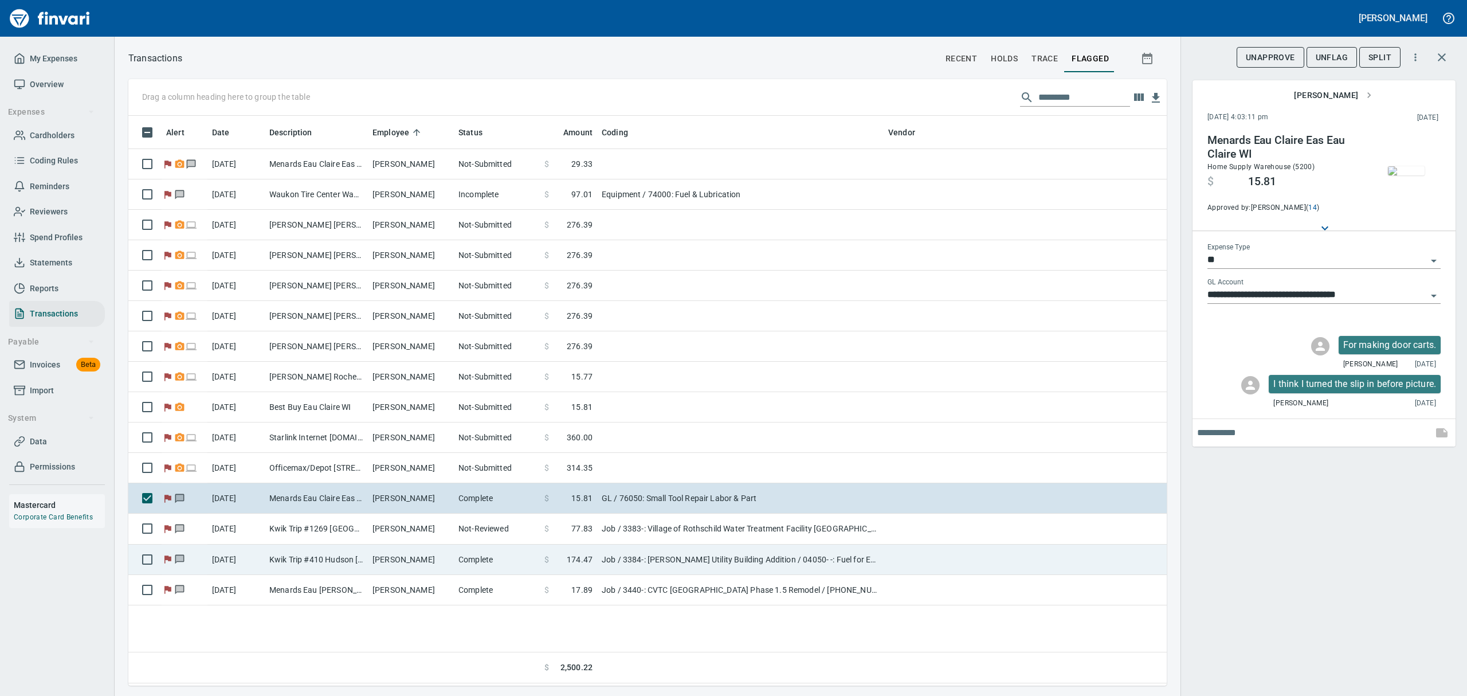
click at [605, 564] on td "Job / 3384-: [PERSON_NAME] Utility Building Addition / 04050- -: Fuel for Equip…" at bounding box center [740, 559] width 286 height 30
type input "***"
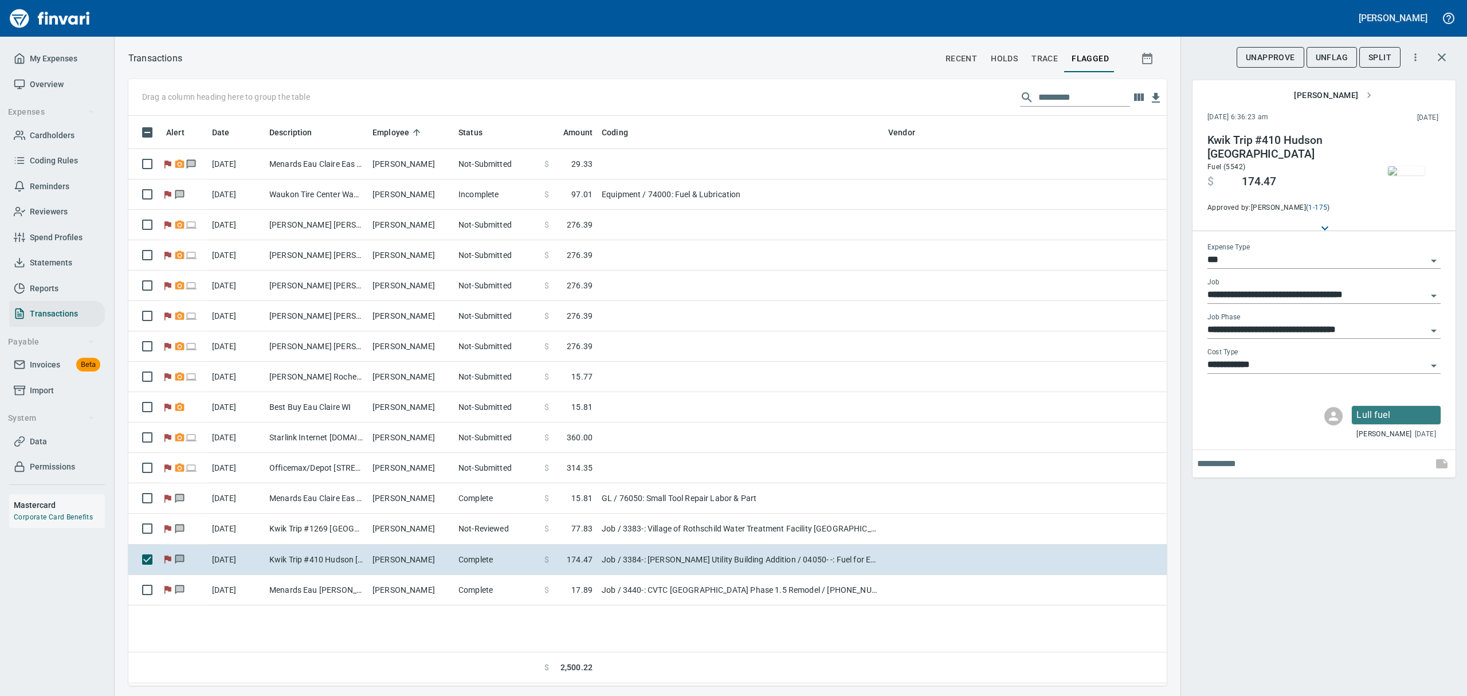
click at [1421, 172] on img "button" at bounding box center [1406, 170] width 37 height 9
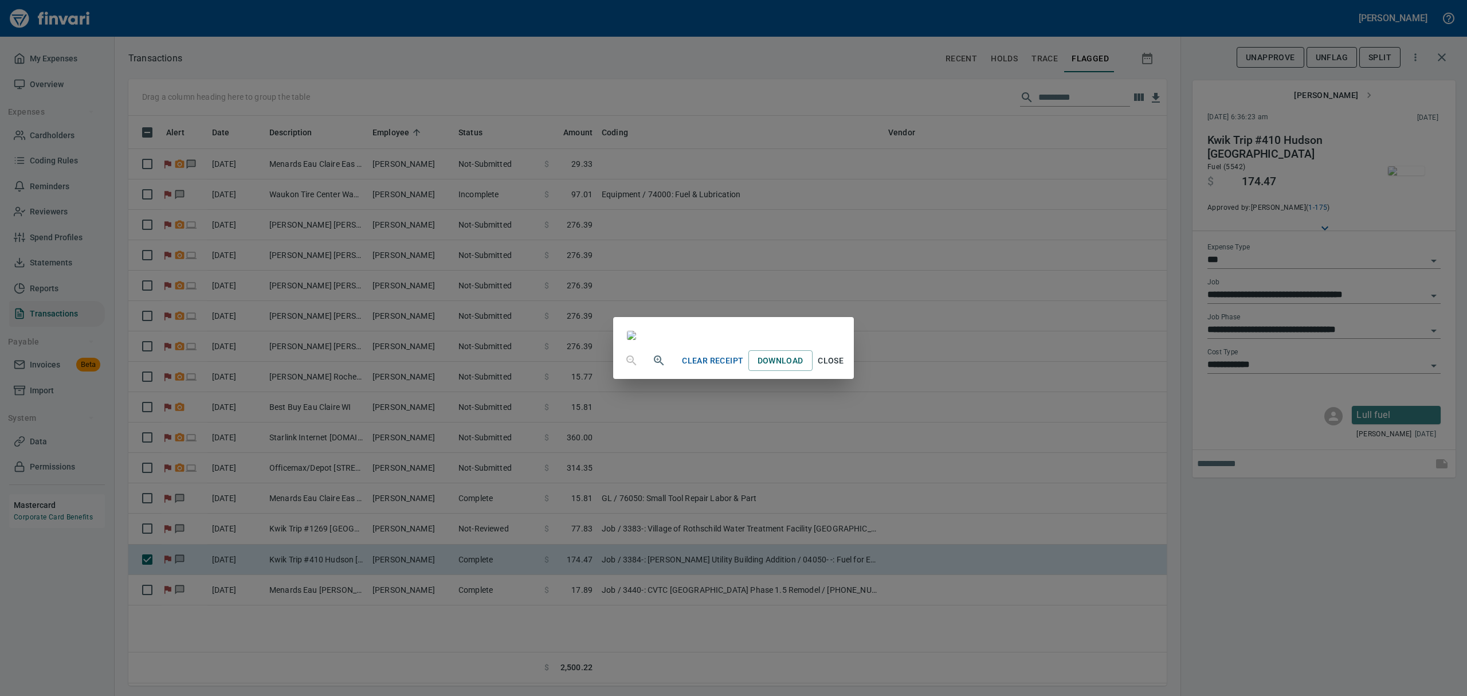
click at [845, 368] on span "Close" at bounding box center [831, 361] width 28 height 14
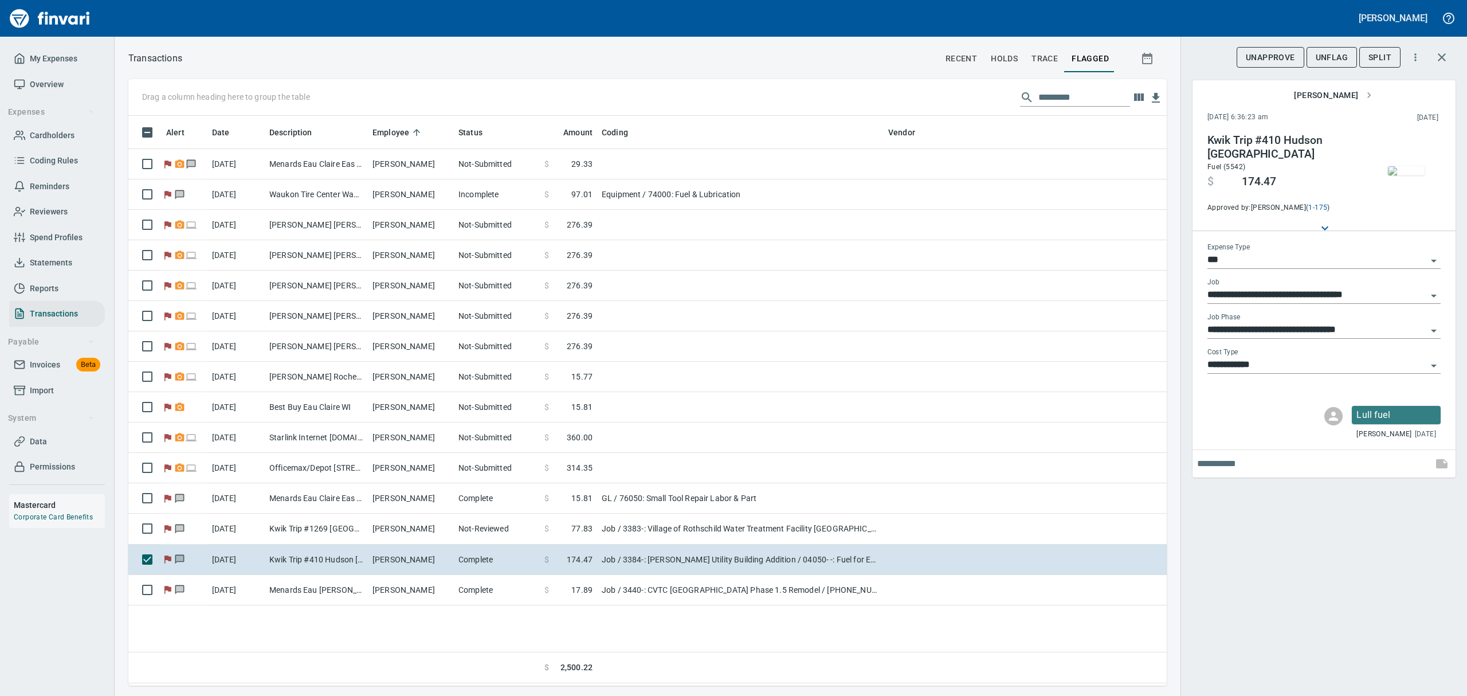
click at [1336, 58] on span "UnFlag" at bounding box center [1331, 57] width 32 height 14
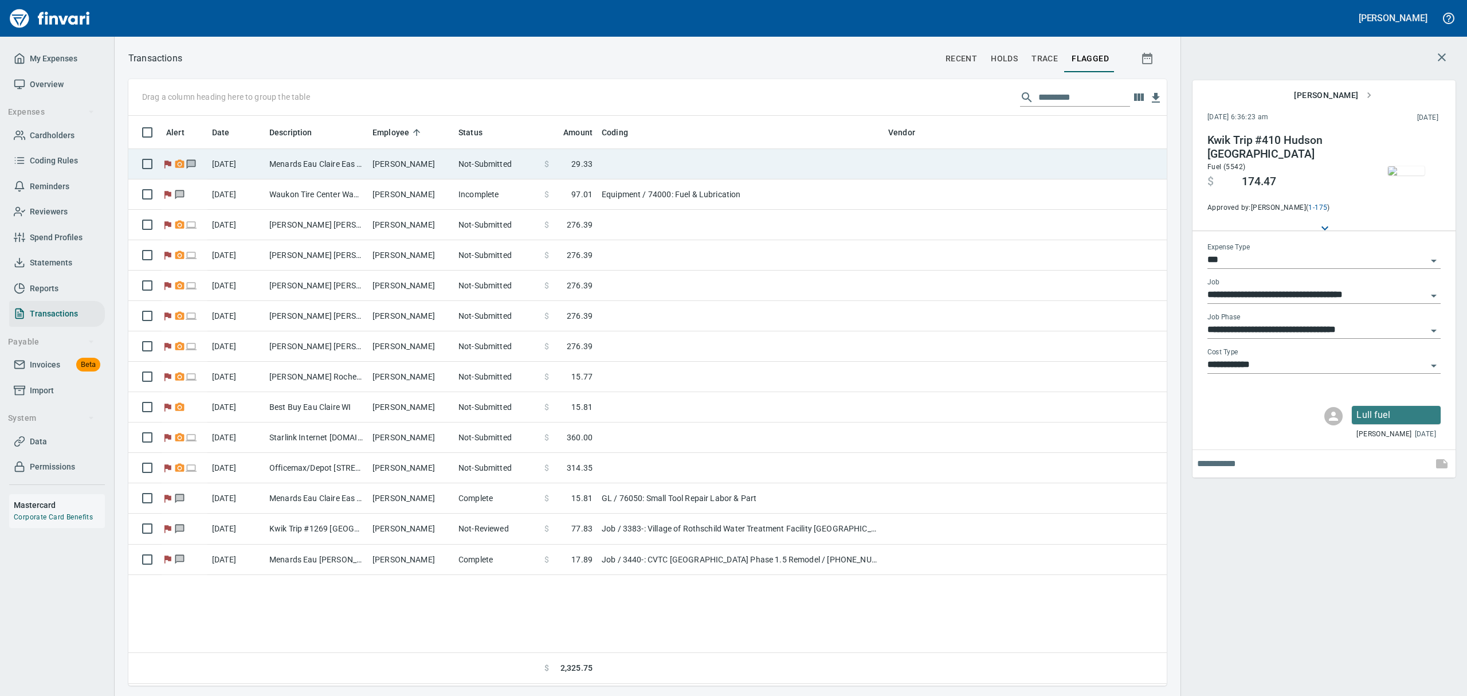
click at [517, 165] on td "Not-Submitted" at bounding box center [497, 164] width 86 height 30
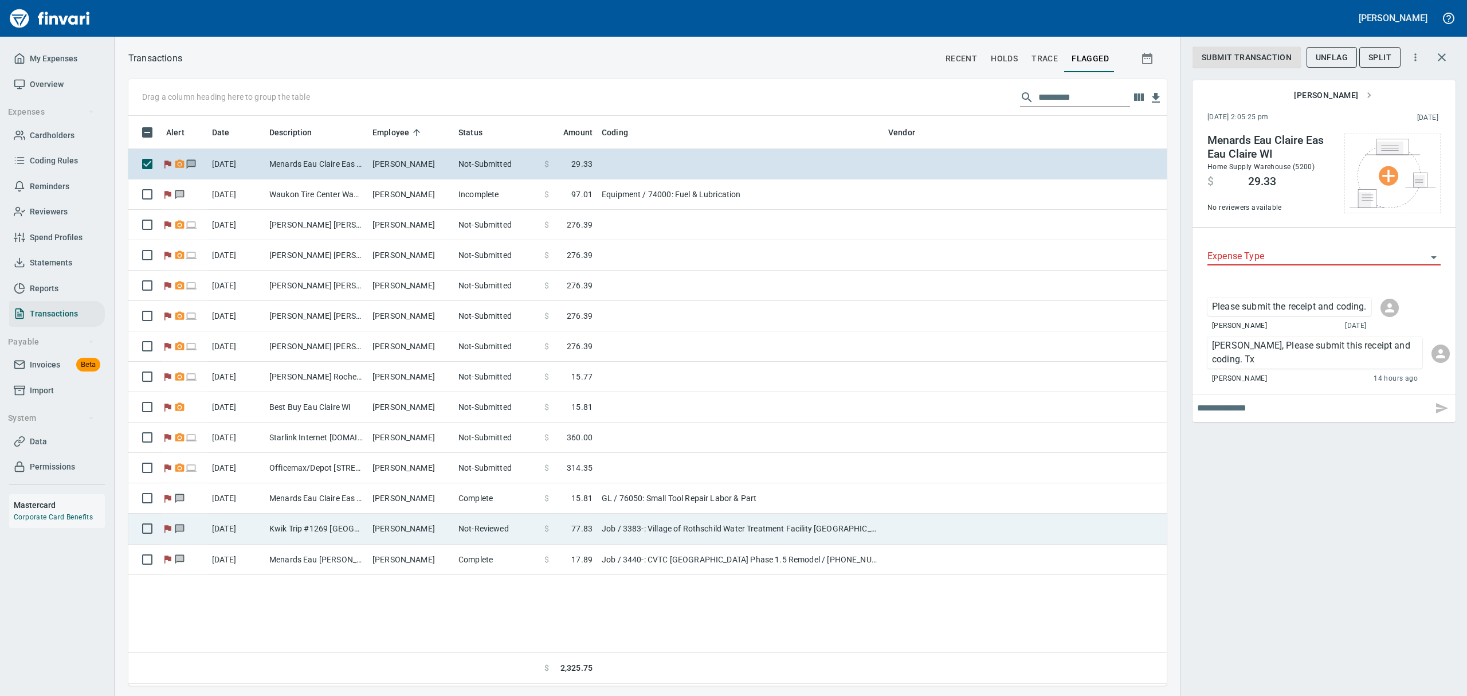
click at [461, 535] on td "Not-Reviewed" at bounding box center [497, 528] width 86 height 30
type input "***"
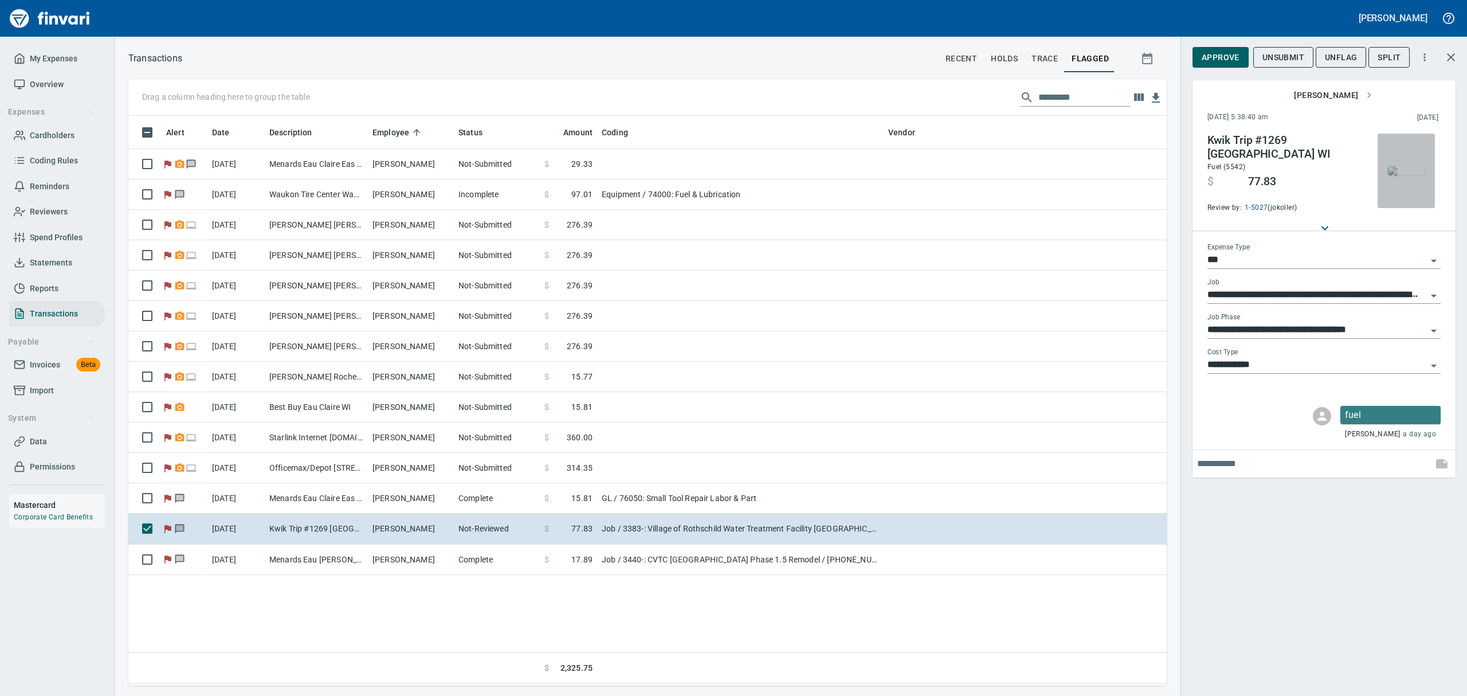
click at [1404, 175] on img "button" at bounding box center [1406, 170] width 37 height 9
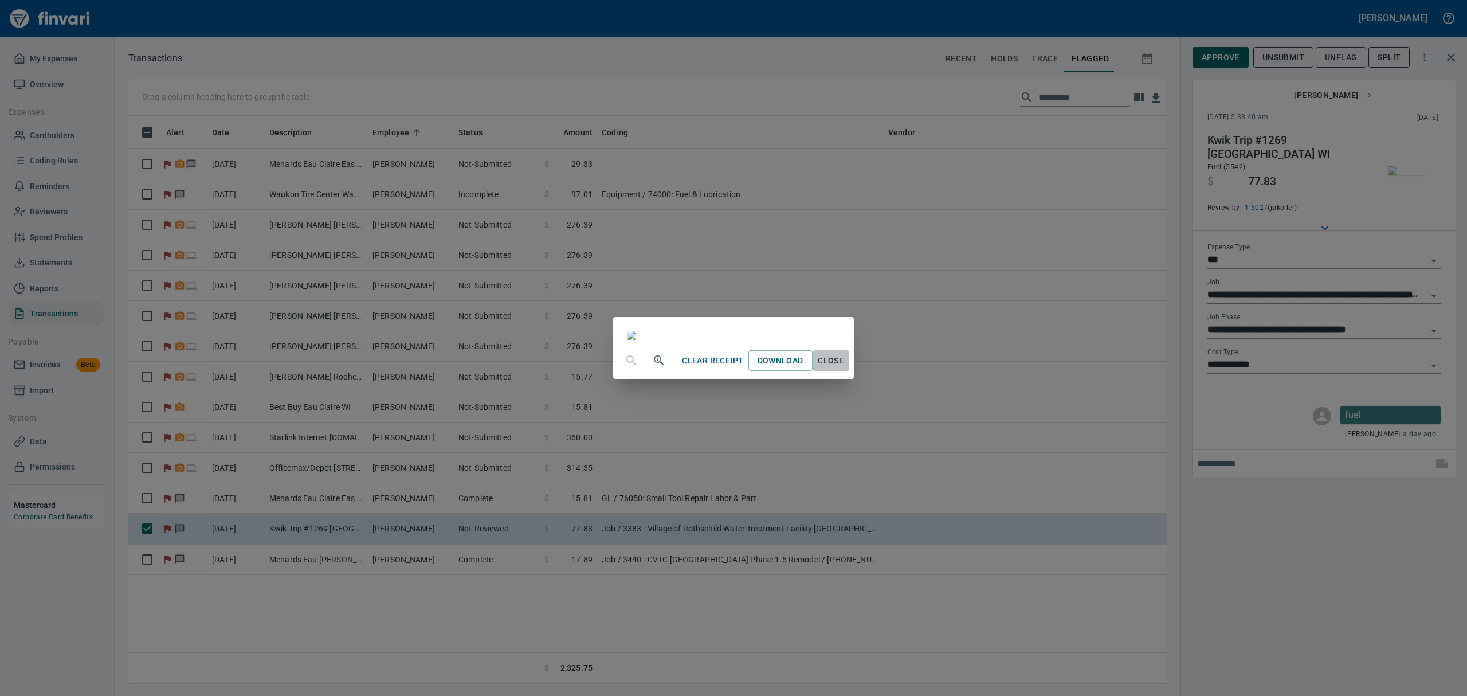
click at [845, 368] on span "Close" at bounding box center [831, 361] width 28 height 14
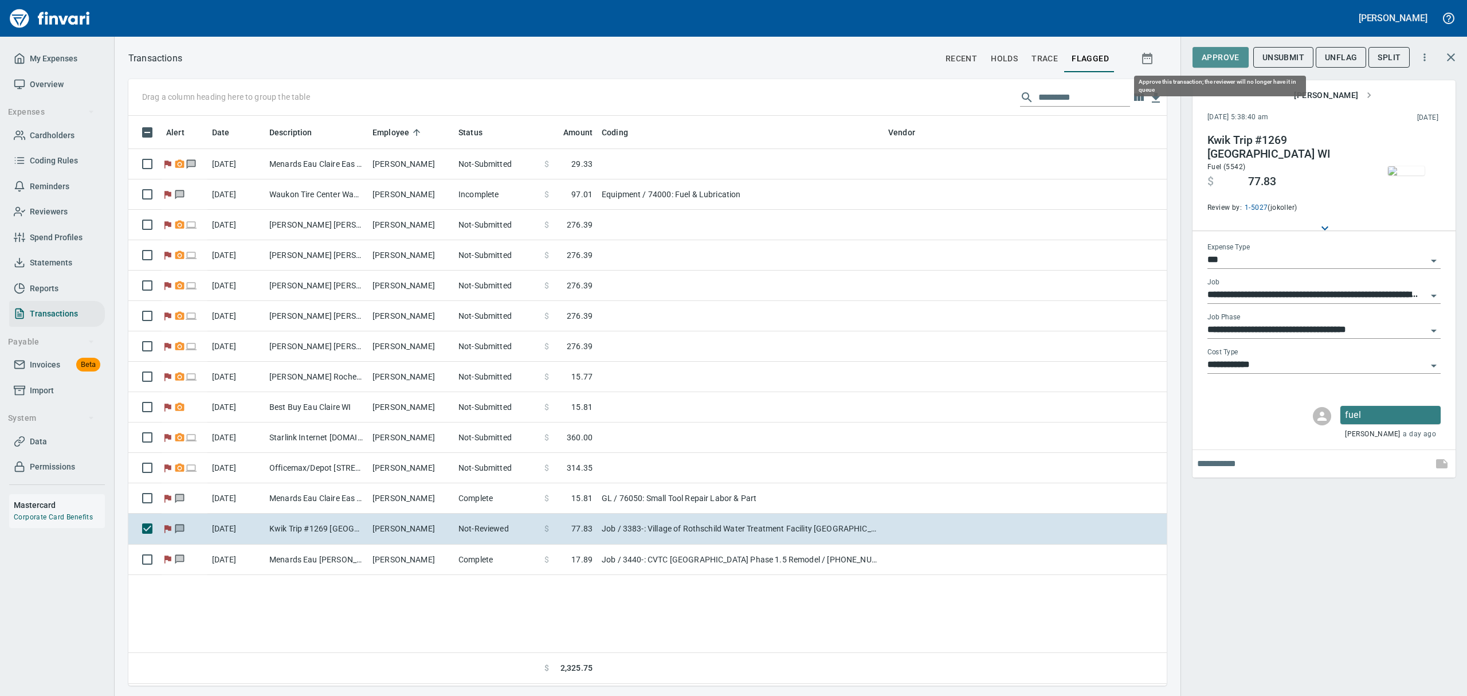
click at [1218, 57] on span "Approve" at bounding box center [1220, 57] width 38 height 14
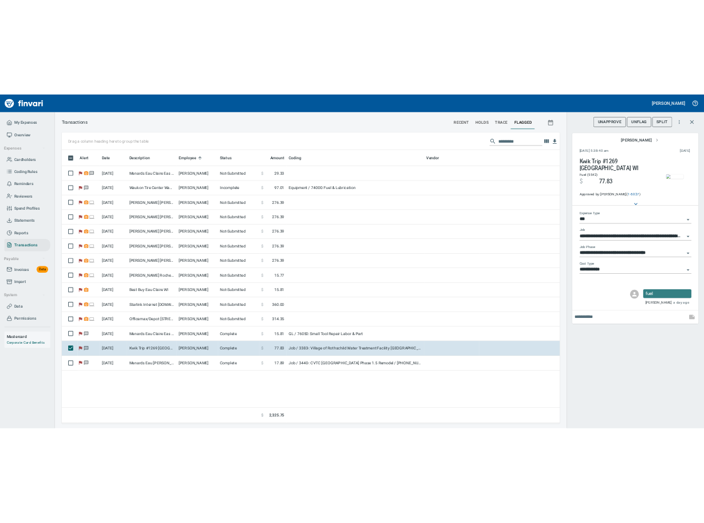
scroll to position [557, 1025]
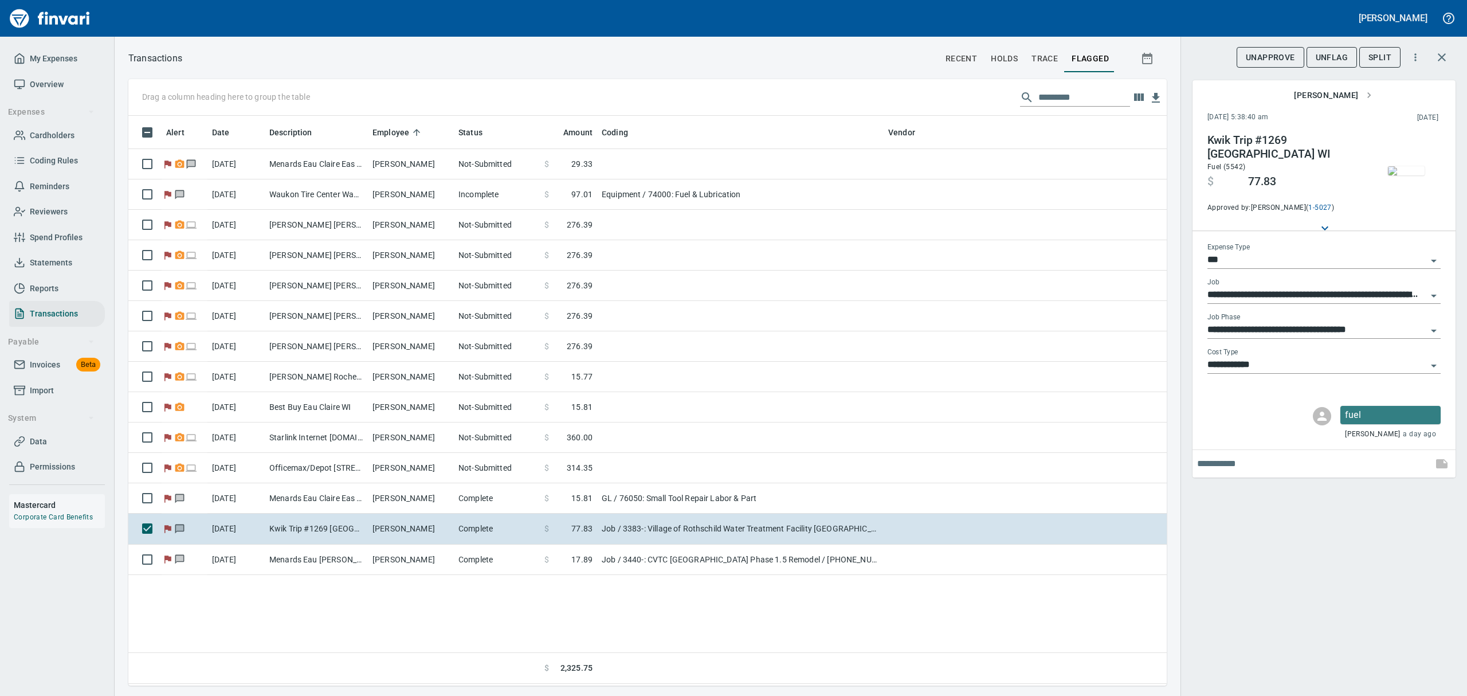
click at [1320, 53] on span "UnFlag" at bounding box center [1331, 57] width 32 height 14
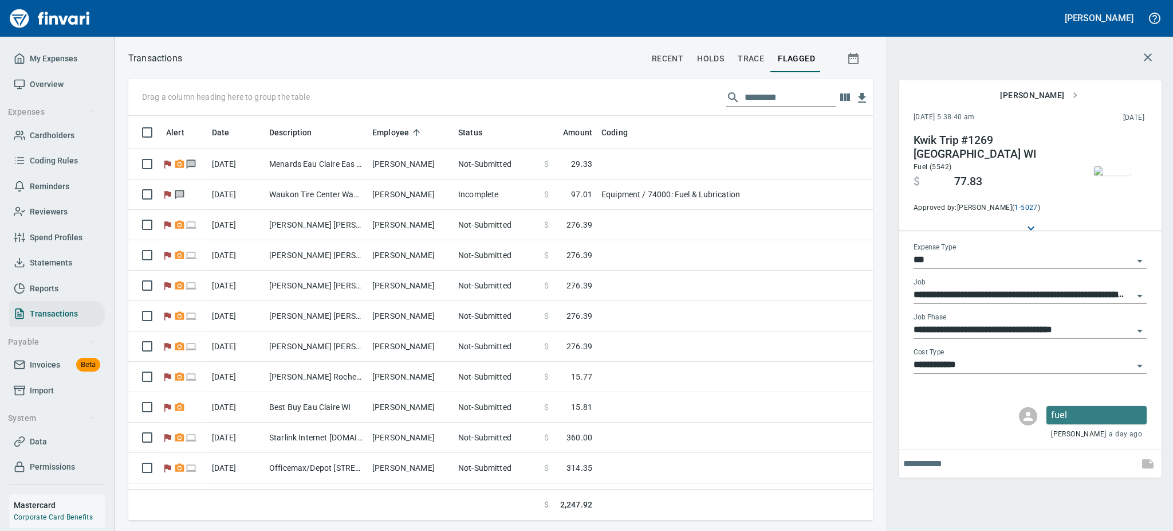
scroll to position [1, 1]
click at [34, 80] on span "Overview" at bounding box center [47, 84] width 34 height 14
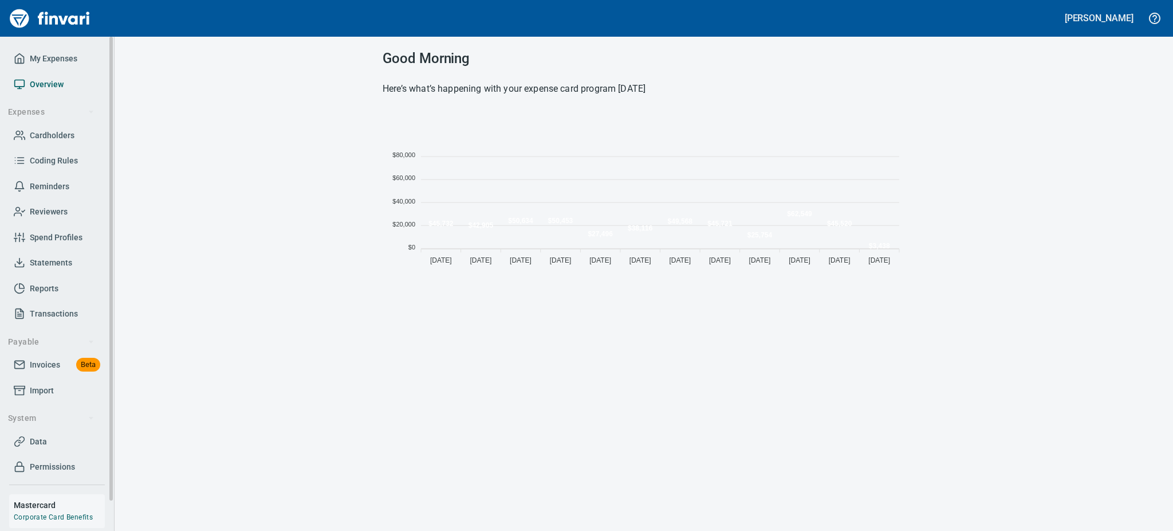
scroll to position [154, 509]
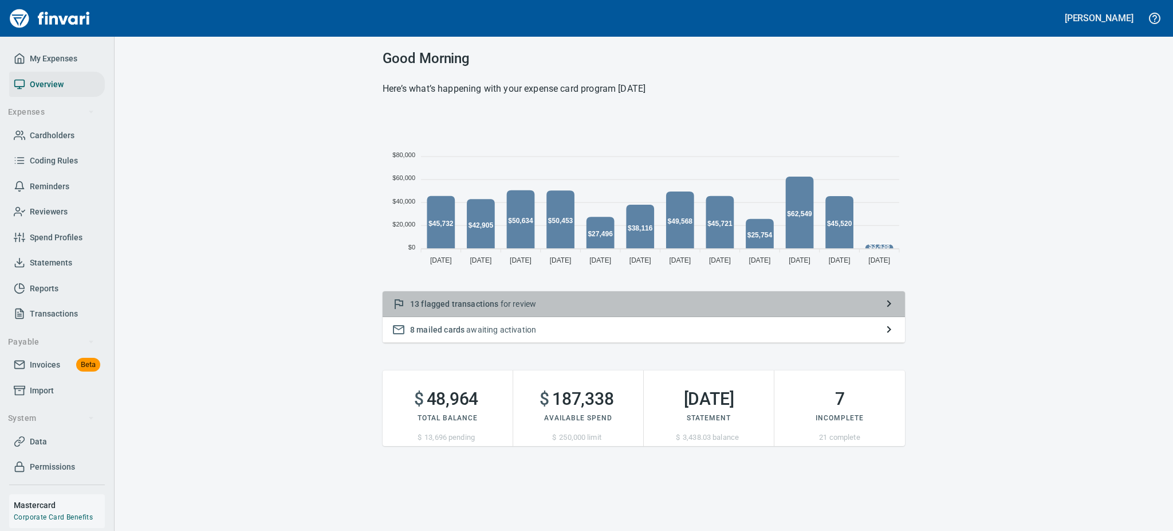
click at [482, 303] on span "flagged transactions" at bounding box center [459, 303] width 77 height 9
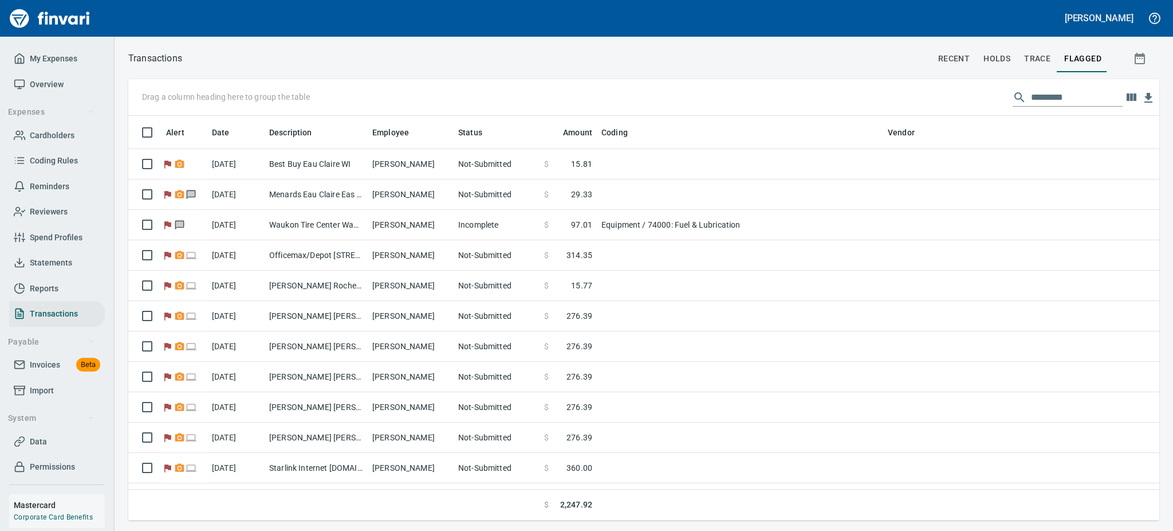
scroll to position [392, 1005]
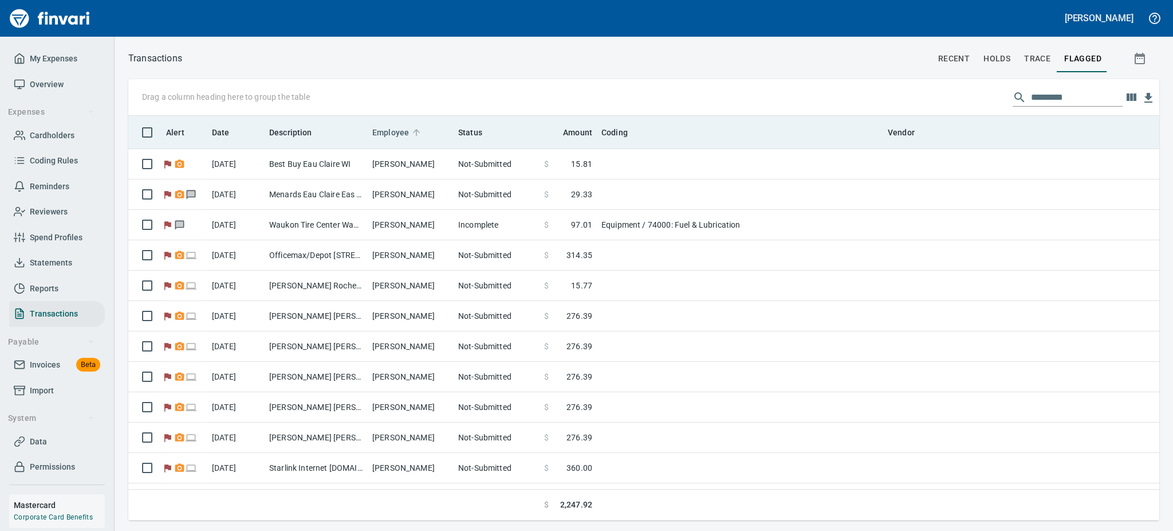
click at [398, 131] on span "Employee" at bounding box center [390, 132] width 37 height 14
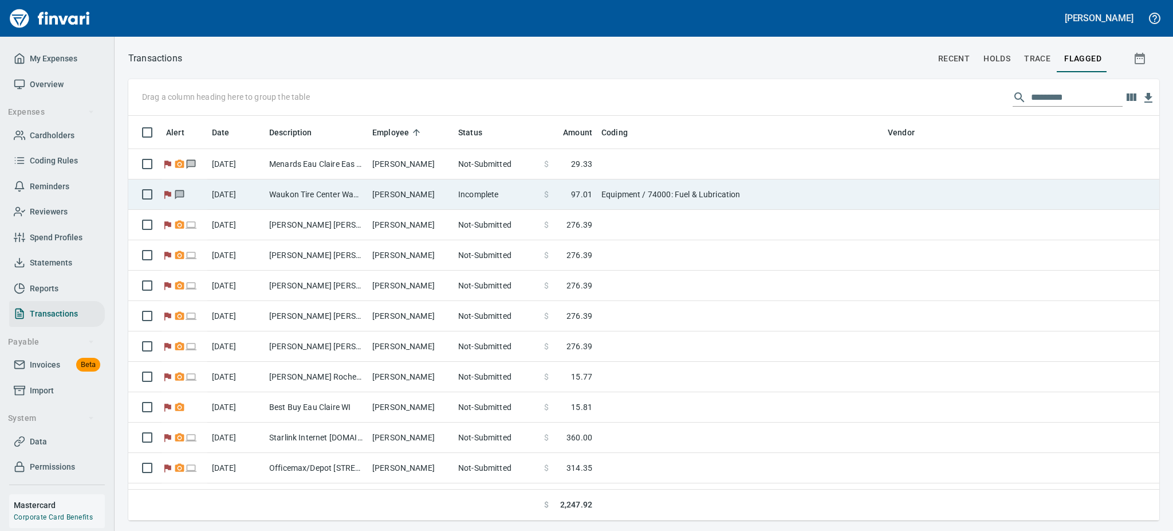
click at [387, 195] on td "[PERSON_NAME]" at bounding box center [411, 194] width 86 height 30
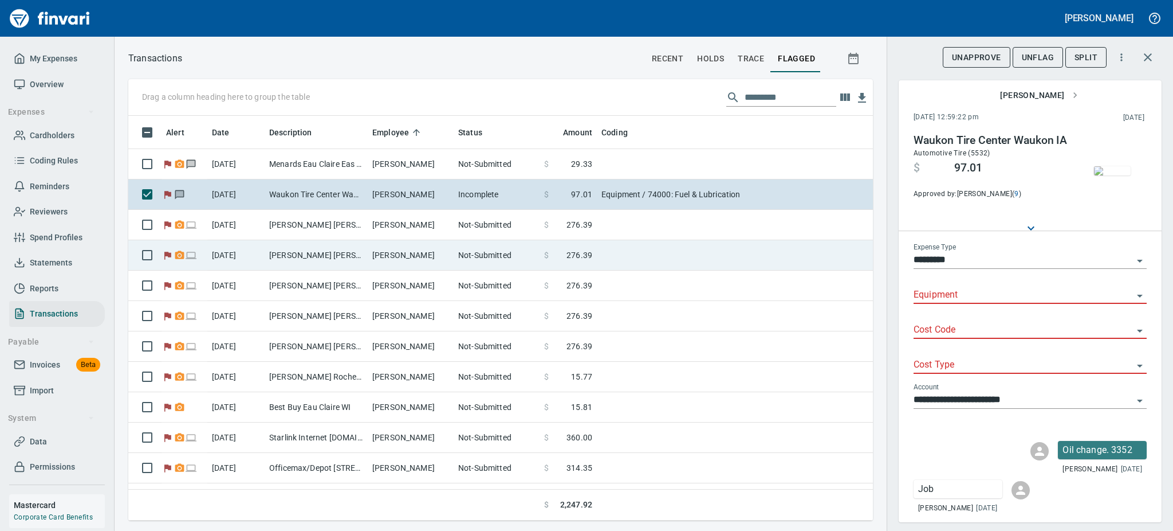
scroll to position [379, 719]
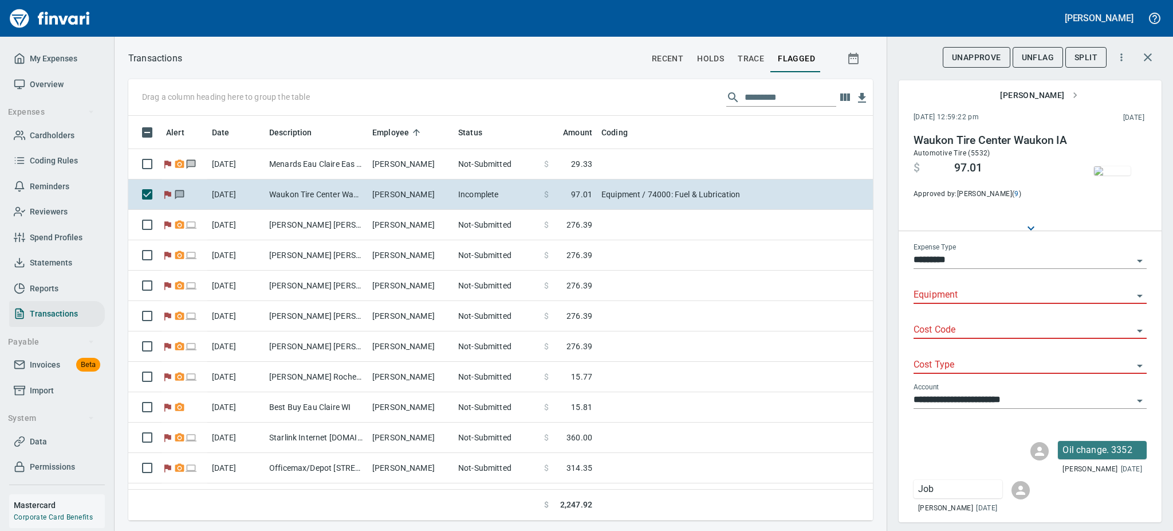
click at [1133, 291] on icon "Open" at bounding box center [1140, 296] width 14 height 14
click at [1006, 324] on li "290229: Toyota, 4WD, Extended Cab" at bounding box center [1023, 325] width 221 height 28
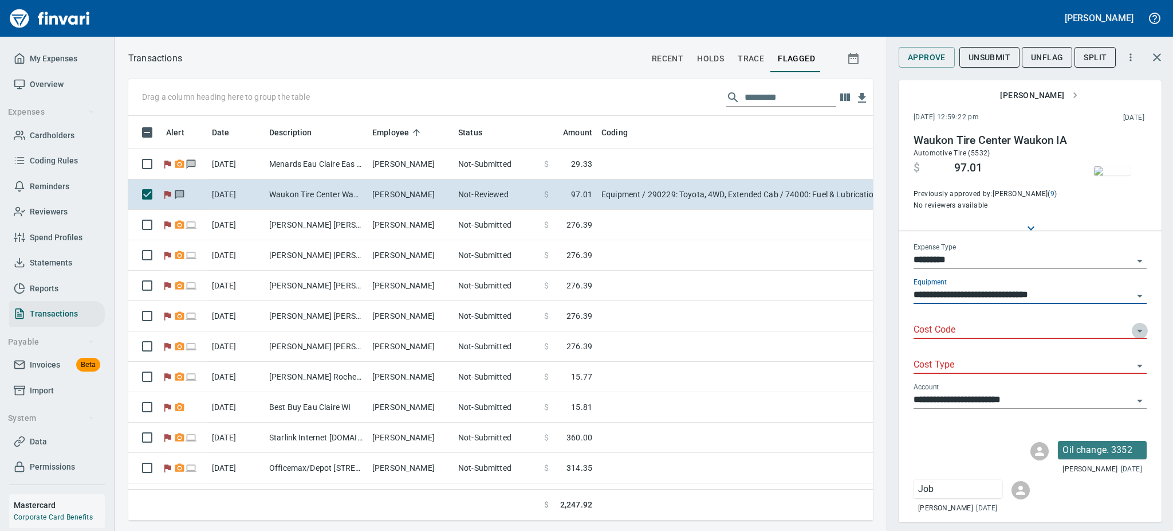
click at [1133, 337] on icon "Open" at bounding box center [1140, 331] width 14 height 14
type input "**********"
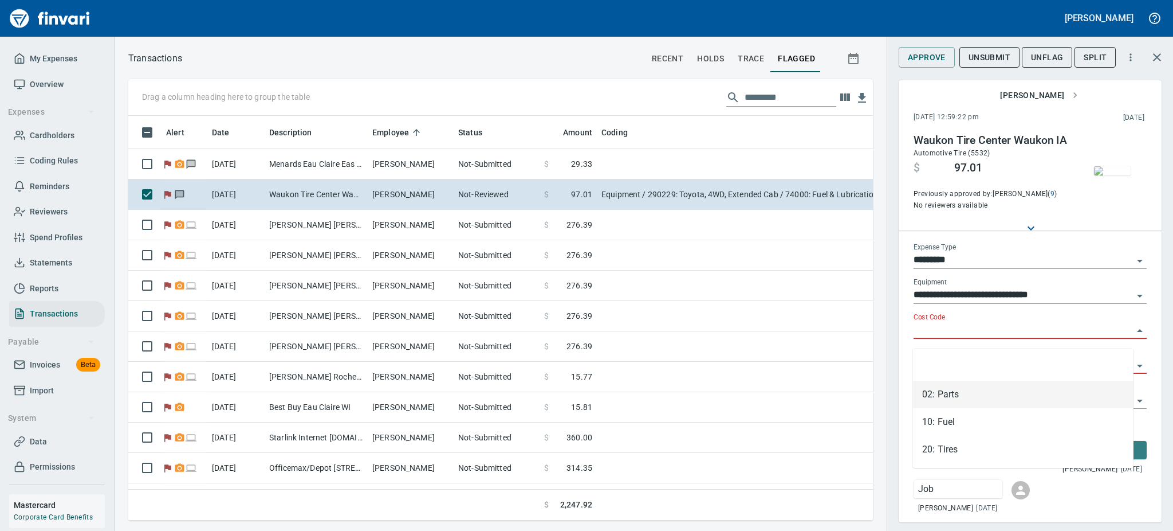
click at [937, 394] on li "02: Parts" at bounding box center [1023, 394] width 221 height 28
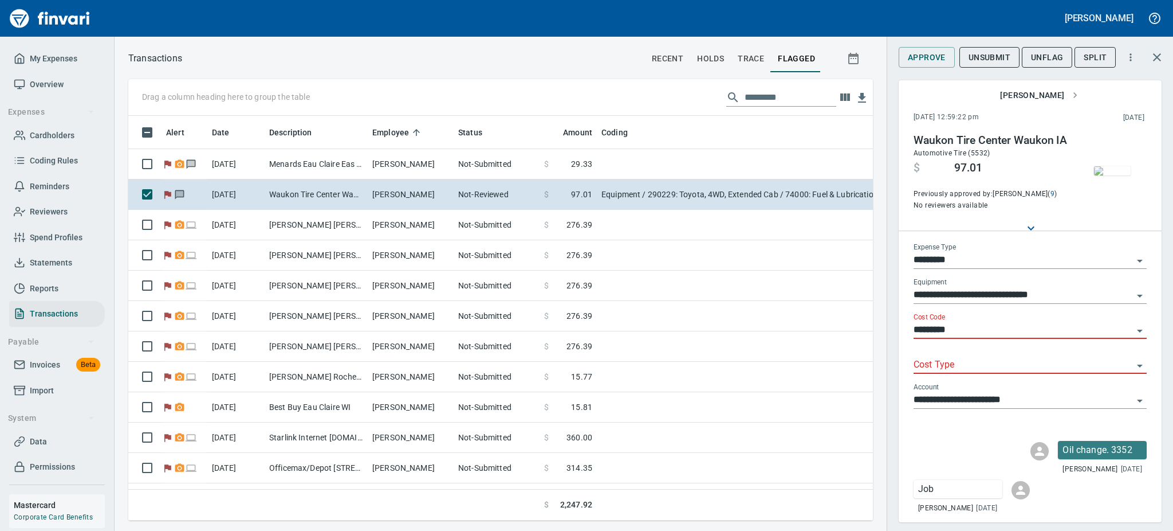
type input "*********"
type input "**********"
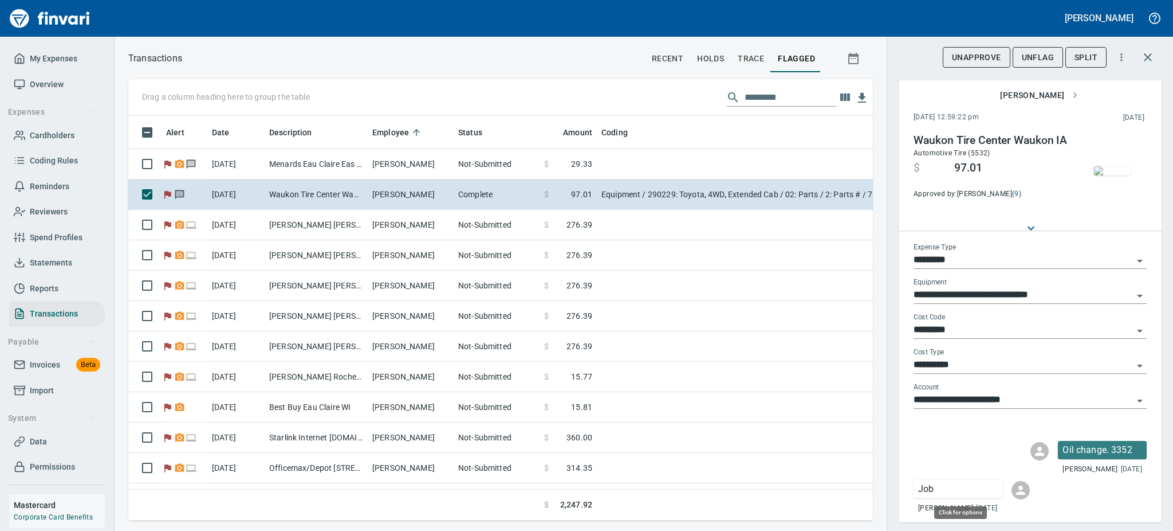
drag, startPoint x: 989, startPoint y: 487, endPoint x: 1006, endPoint y: 434, distance: 55.8
click at [1006, 434] on div "Oil change. 3352 [PERSON_NAME] [DATE] Job [PERSON_NAME] [DATE]" at bounding box center [1030, 474] width 263 height 87
click at [952, 492] on p "Job" at bounding box center [958, 489] width 80 height 14
click at [995, 502] on span "Delete Message" at bounding box center [1043, 504] width 110 height 14
click at [1044, 59] on span "UnFlag" at bounding box center [1038, 57] width 32 height 14
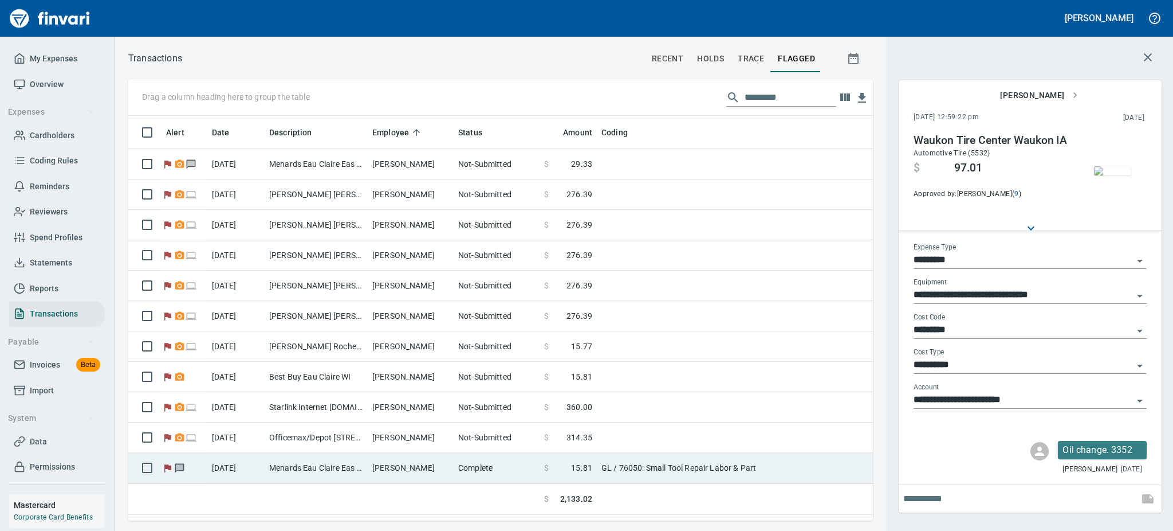
scroll to position [6, 0]
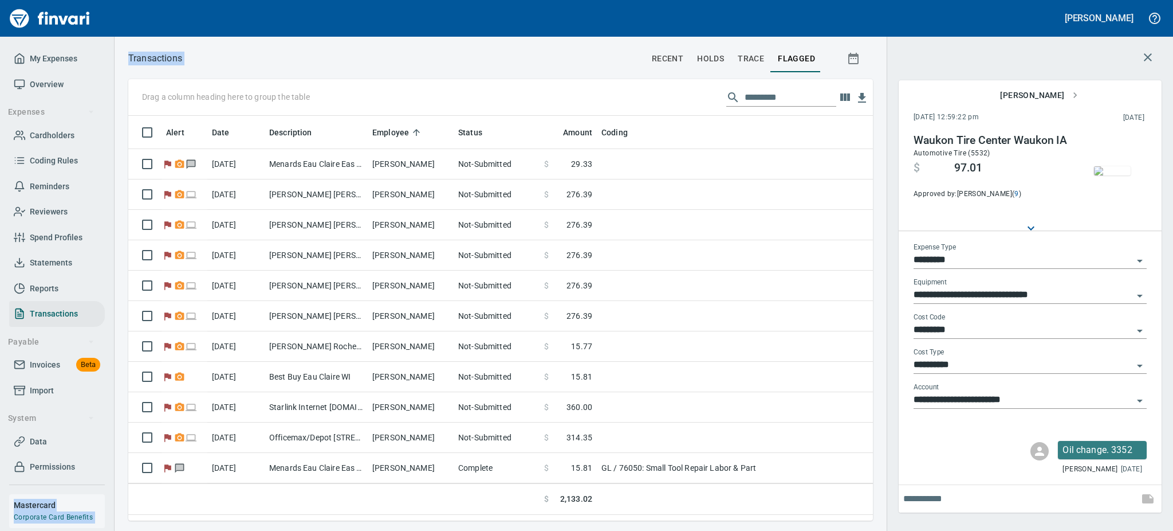
drag, startPoint x: 846, startPoint y: 14, endPoint x: 853, endPoint y: -40, distance: 54.4
click at [853, 0] on html "[PERSON_NAME] My Expenses Overview Expenses Cardholders Coding Rules Reminders …" at bounding box center [586, 265] width 1173 height 531
